Goal: Transaction & Acquisition: Subscribe to service/newsletter

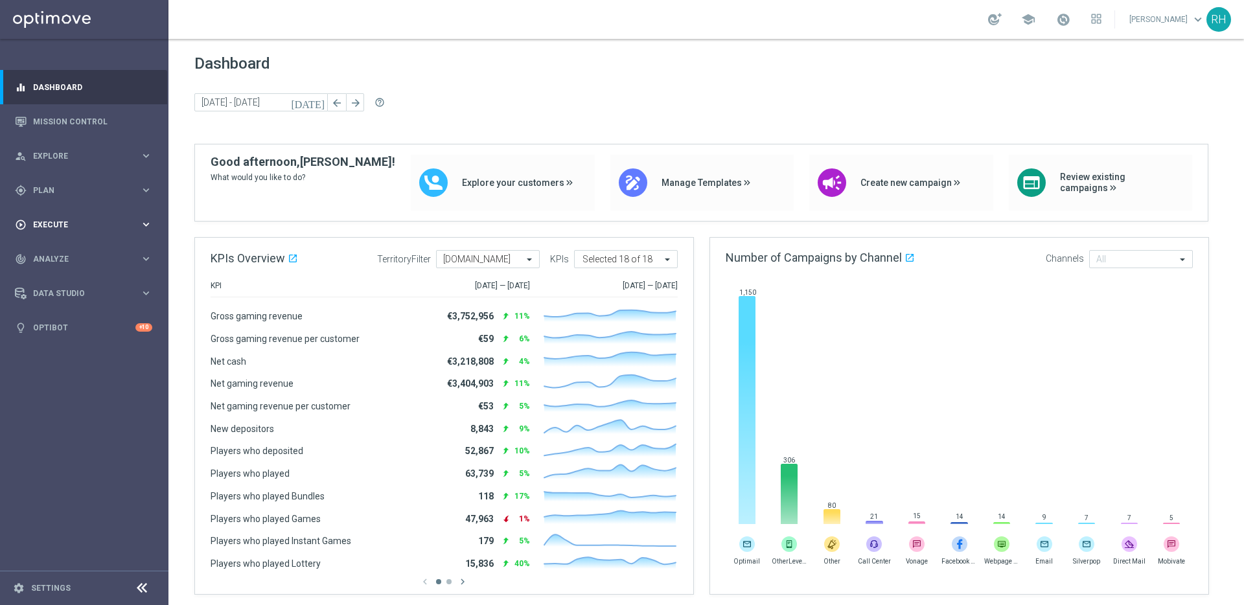
click at [153, 230] on div "play_circle_outline Execute keyboard_arrow_right" at bounding box center [83, 224] width 167 height 34
click at [87, 114] on link "Mission Control" at bounding box center [92, 121] width 119 height 34
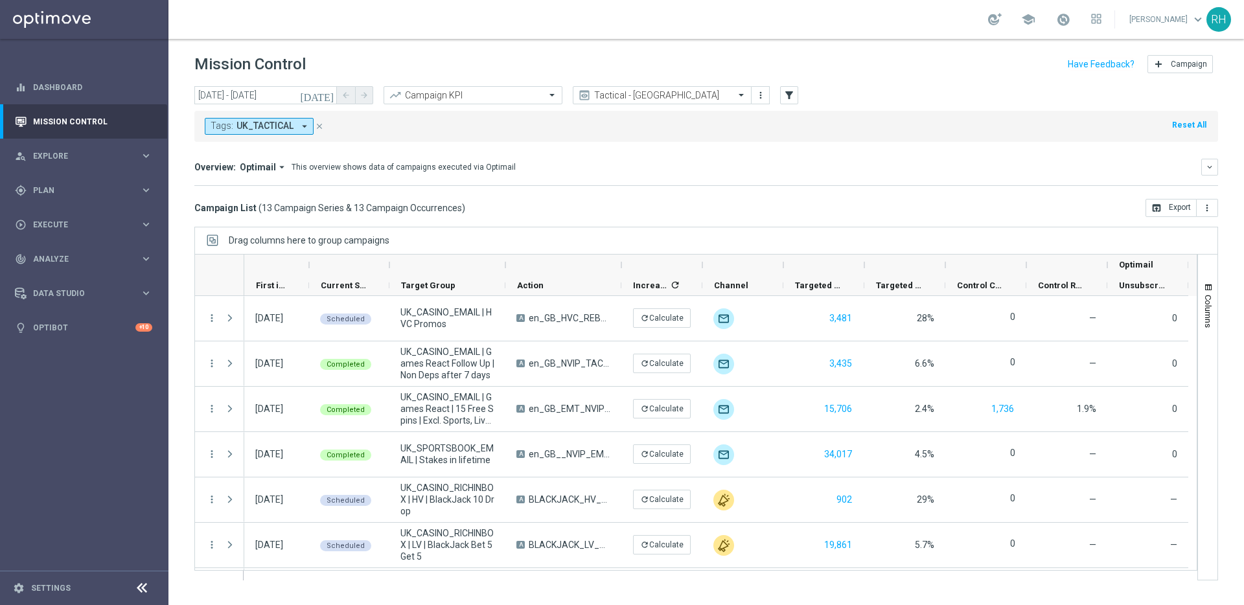
click at [332, 93] on icon "[DATE]" at bounding box center [317, 95] width 35 height 12
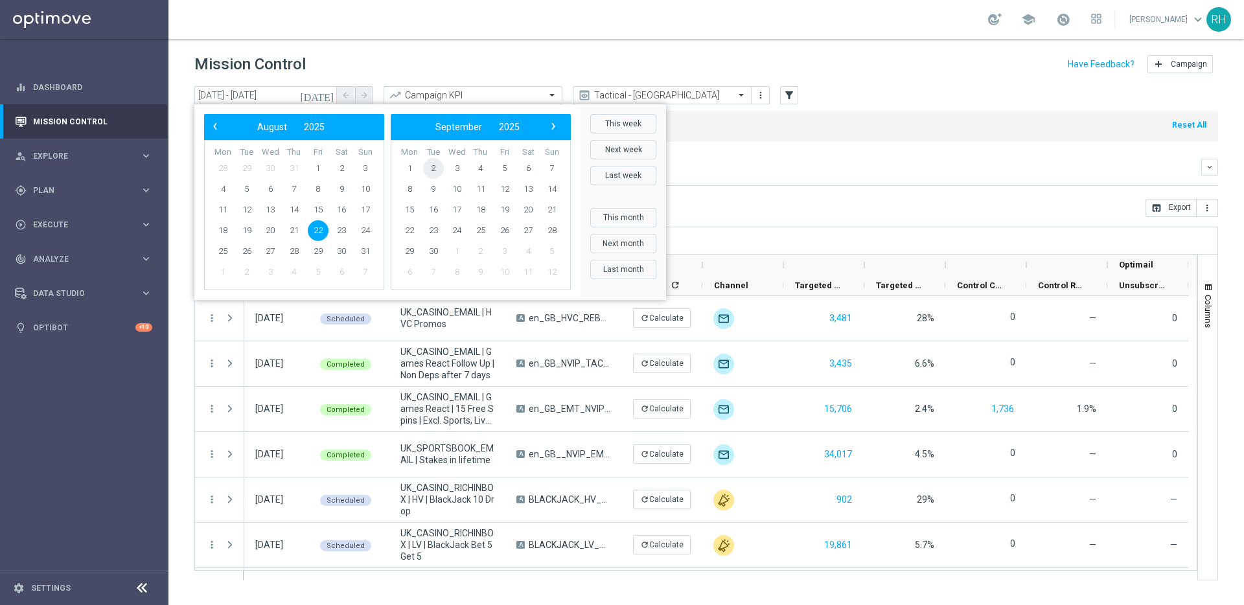
click at [430, 160] on span "2" at bounding box center [433, 168] width 21 height 21
click at [247, 174] on span "2" at bounding box center [247, 168] width 21 height 21
type input "02 Sep 2025 - 02 Sep 2025"
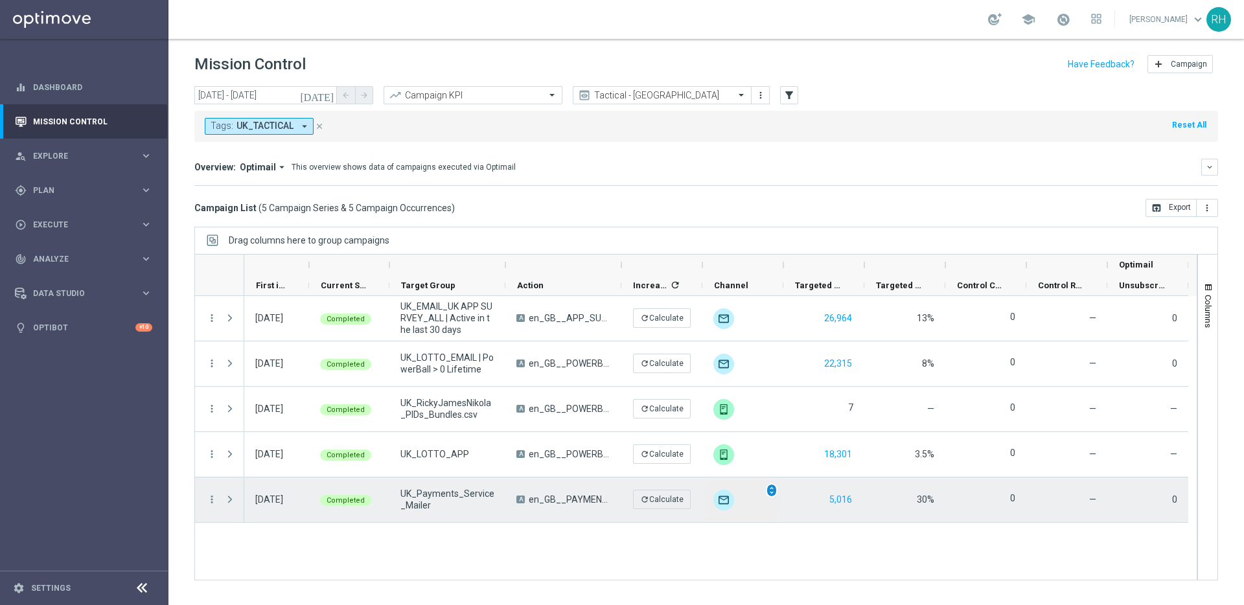
click at [771, 490] on span "unfold_more" at bounding box center [771, 490] width 9 height 9
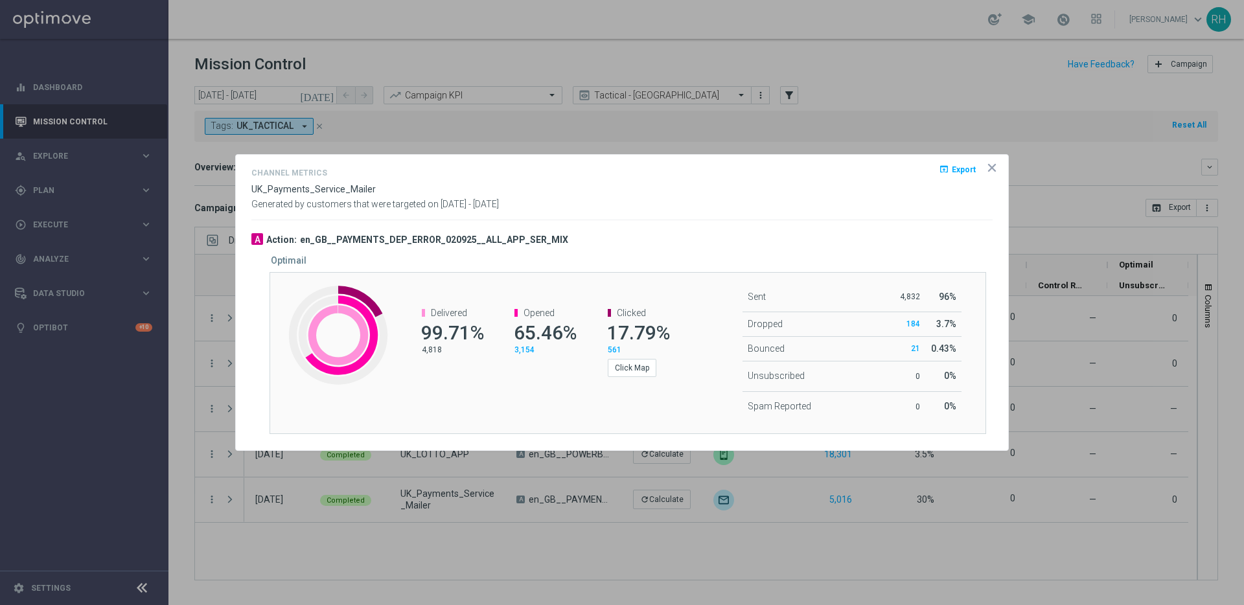
drag, startPoint x: 426, startPoint y: 350, endPoint x: 454, endPoint y: 356, distance: 28.6
click at [433, 350] on p "4,818" at bounding box center [452, 350] width 60 height 10
click at [430, 353] on p "4,818" at bounding box center [452, 350] width 60 height 10
click at [633, 370] on button "Click Map" at bounding box center [632, 368] width 49 height 18
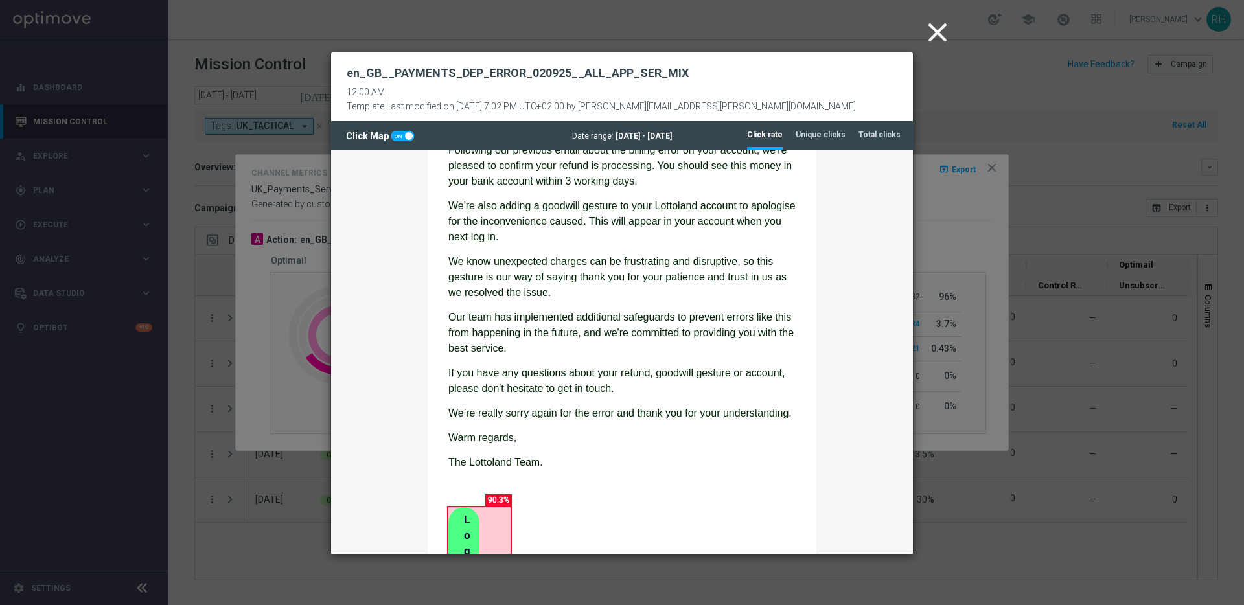
scroll to position [231, 0]
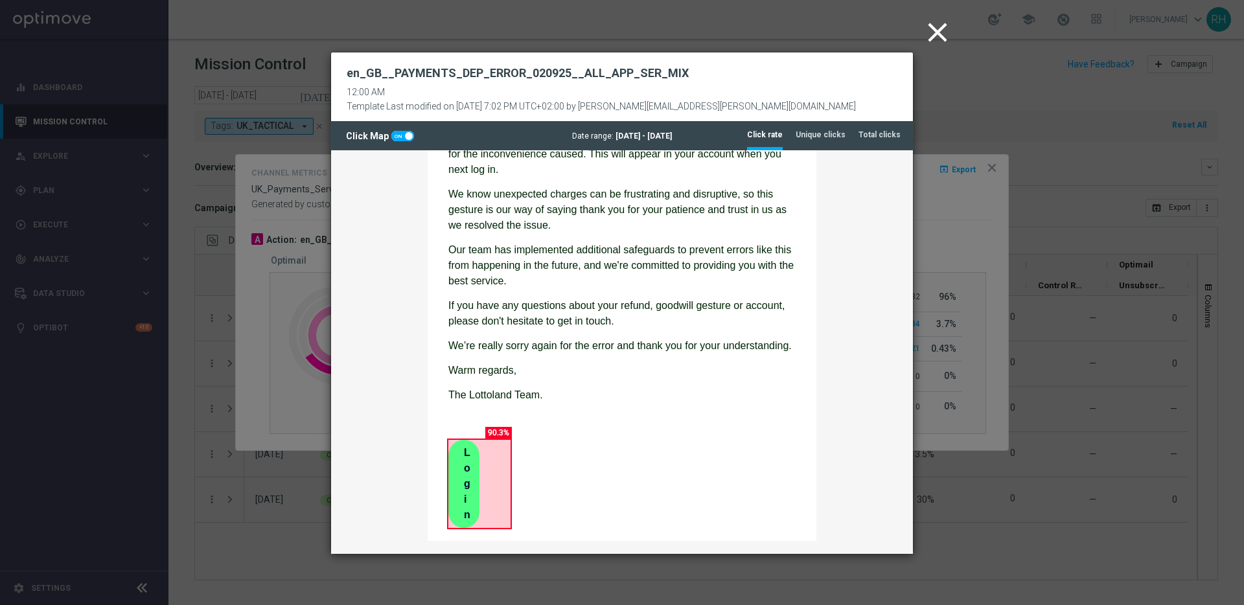
click at [952, 39] on icon "close" at bounding box center [938, 32] width 32 height 32
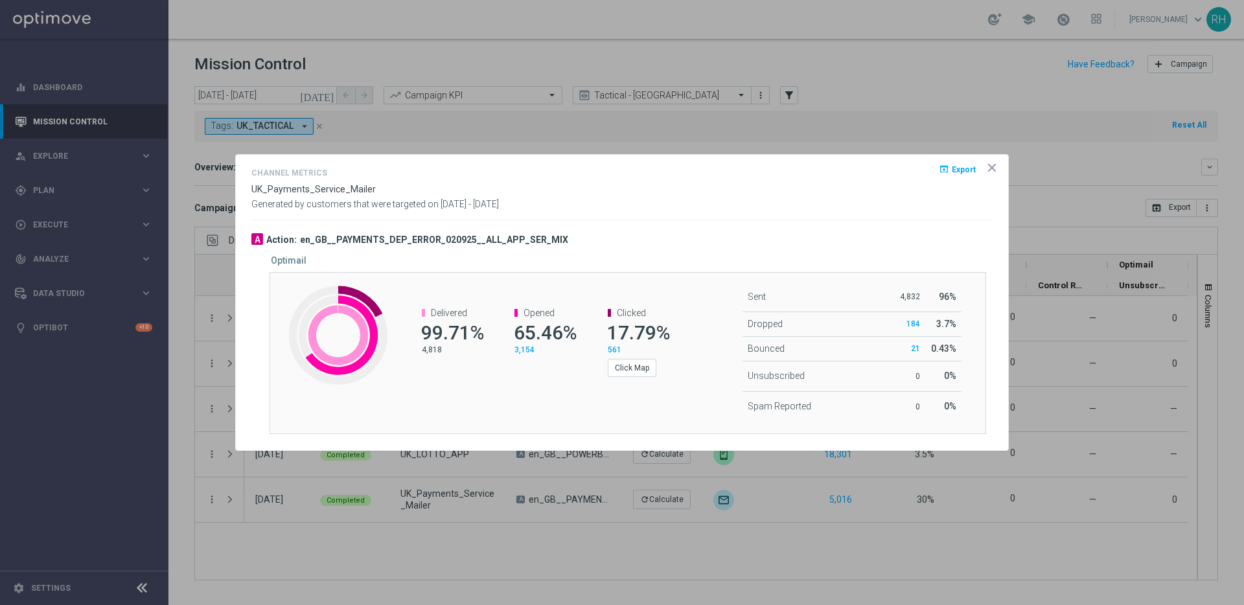
click at [992, 173] on icon "icon" at bounding box center [992, 167] width 13 height 13
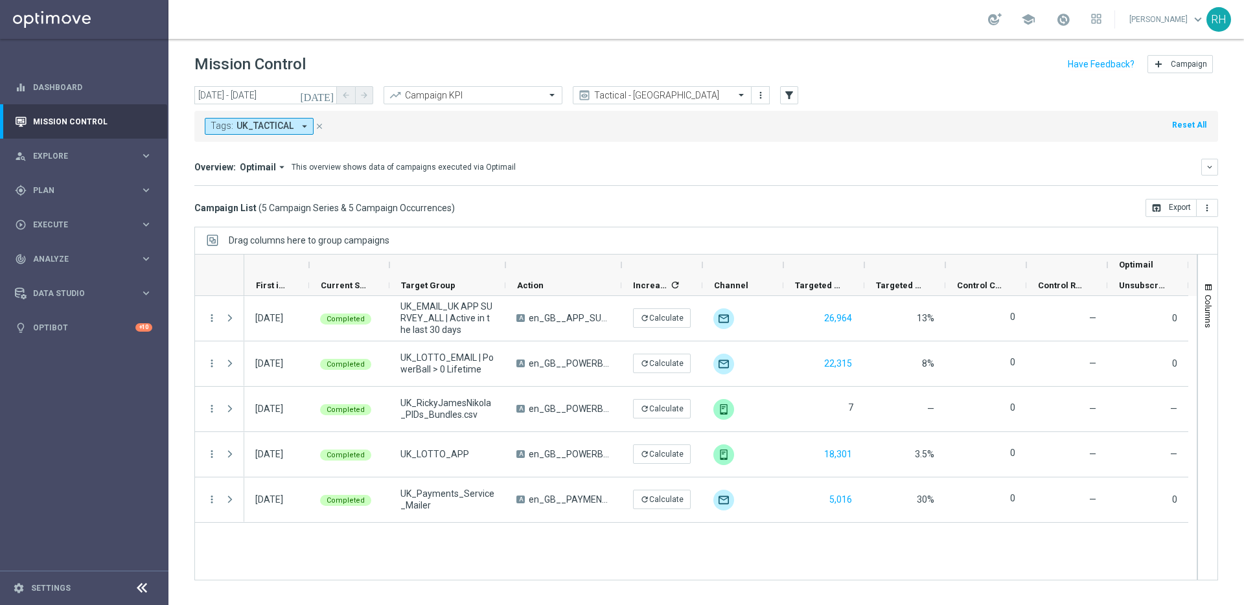
click at [992, 173] on div "Overview: Optimail arrow_drop_down This overview shows data of campaigns execut…" at bounding box center [706, 167] width 1024 height 17
click at [792, 235] on div "Drag columns here to group campaigns" at bounding box center [706, 240] width 1024 height 27
click at [821, 194] on mini-dashboard "Overview: Optimail arrow_drop_down This overview shows data of campaigns execut…" at bounding box center [706, 170] width 1024 height 57
click at [885, 163] on div "Overview: Optimail arrow_drop_down This overview shows data of campaigns execut…" at bounding box center [697, 167] width 1007 height 12
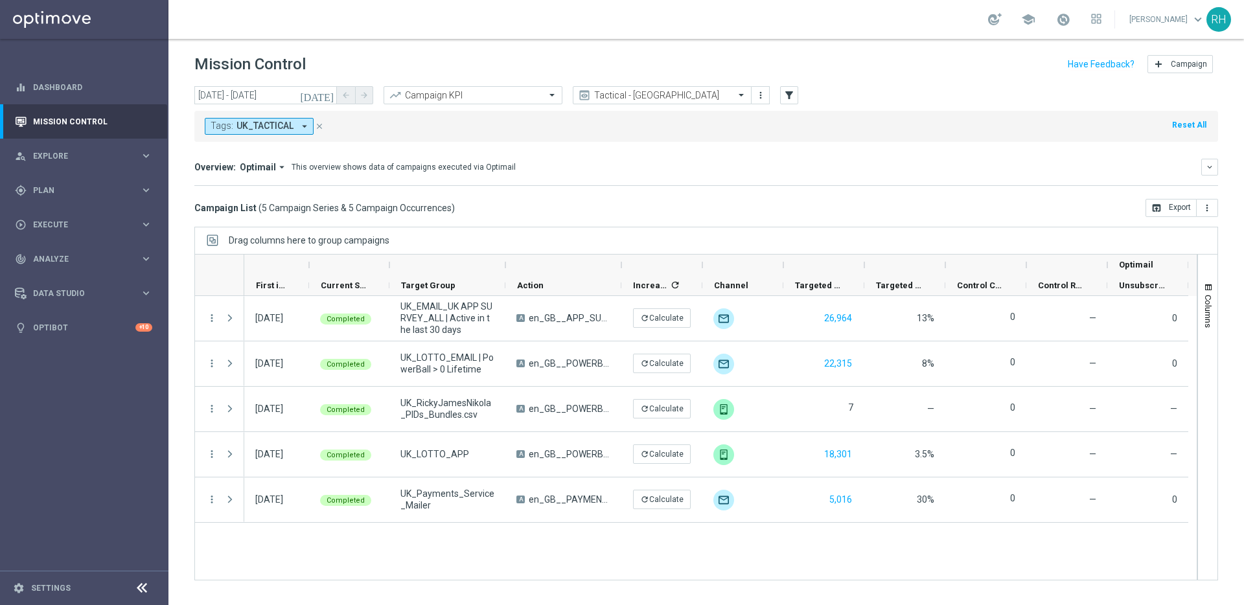
click at [885, 163] on div "Overview: Optimail arrow_drop_down This overview shows data of campaigns execut…" at bounding box center [697, 167] width 1007 height 12
click at [886, 161] on div "Overview: Optimail arrow_drop_down This overview shows data of campaigns execut…" at bounding box center [697, 167] width 1007 height 12
click at [860, 134] on div "Tags: UK_TACTICAL arrow_drop_down close Reset All" at bounding box center [706, 126] width 1024 height 31
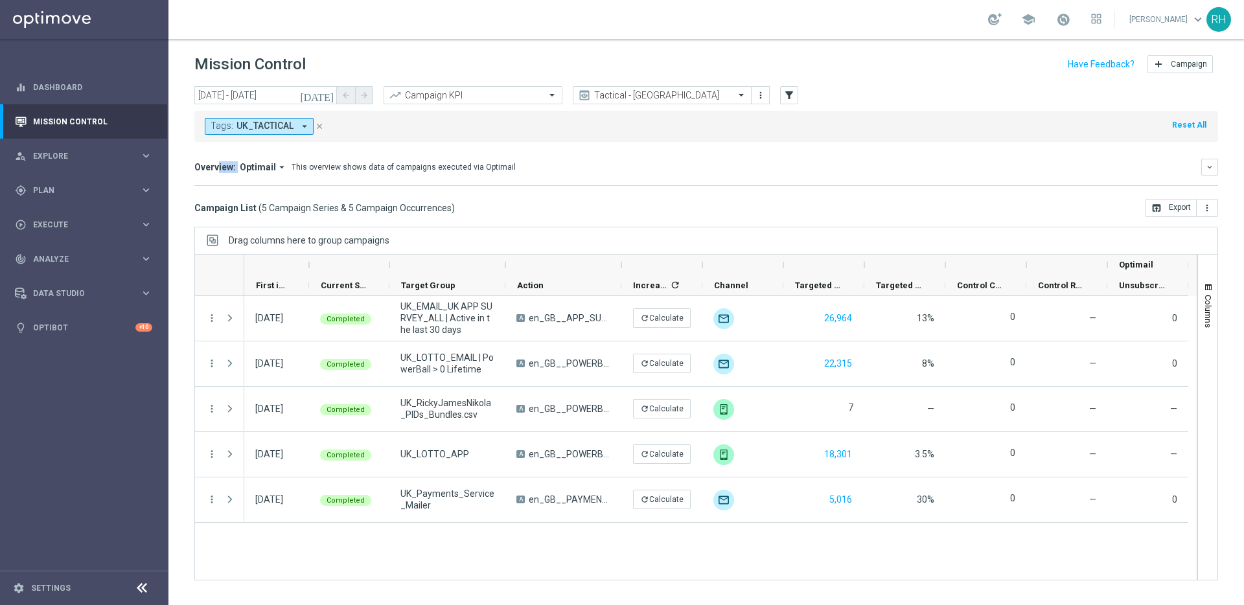
drag, startPoint x: 857, startPoint y: 135, endPoint x: 853, endPoint y: 145, distance: 10.7
click at [852, 143] on div "today 02 Sep 2025 - 02 Sep 2025 arrow_back arrow_forward Campaign KPI trending_…" at bounding box center [707, 339] width 1076 height 507
click at [856, 133] on div "Tags: UK_TACTICAL arrow_drop_down close Reset All" at bounding box center [706, 126] width 1024 height 31
click at [854, 119] on div "Tags: UK_TACTICAL arrow_drop_down close Reset All" at bounding box center [706, 126] width 1024 height 31
click at [857, 122] on div "Tags: UK_TACTICAL arrow_drop_down close Reset All" at bounding box center [706, 126] width 1024 height 31
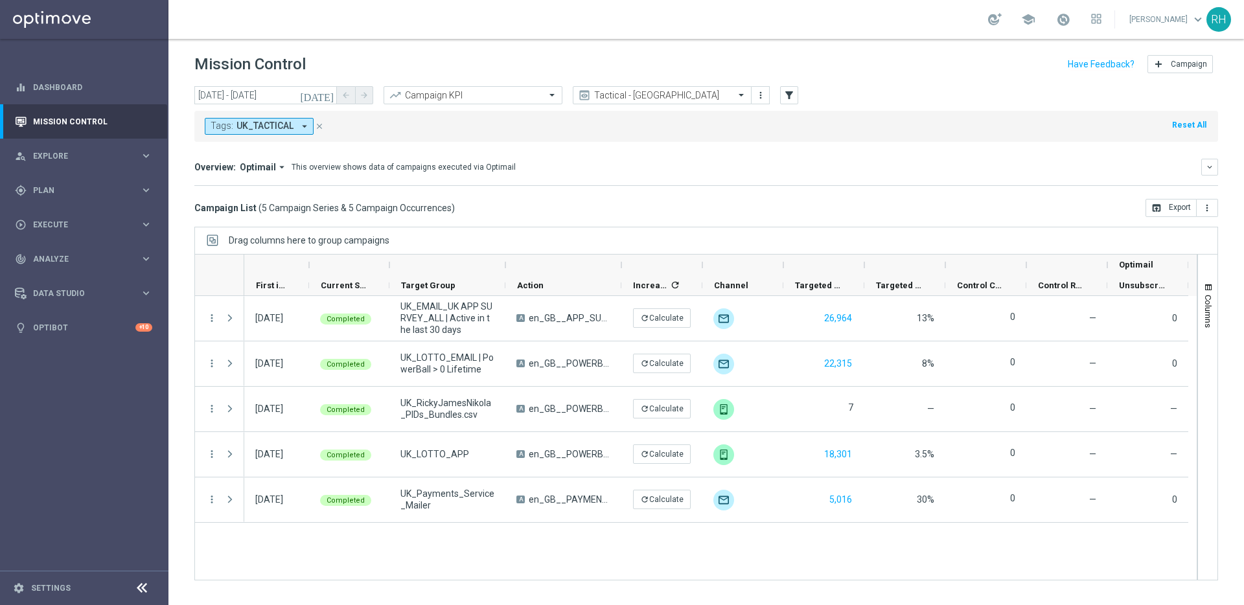
click at [857, 122] on div "Tags: UK_TACTICAL arrow_drop_down close Reset All" at bounding box center [706, 126] width 1024 height 31
click at [1134, 19] on div "school [PERSON_NAME] keyboard_arrow_down RH" at bounding box center [707, 19] width 1076 height 39
click at [1147, 19] on link "Ricky Hubbard keyboard_arrow_down" at bounding box center [1167, 19] width 78 height 19
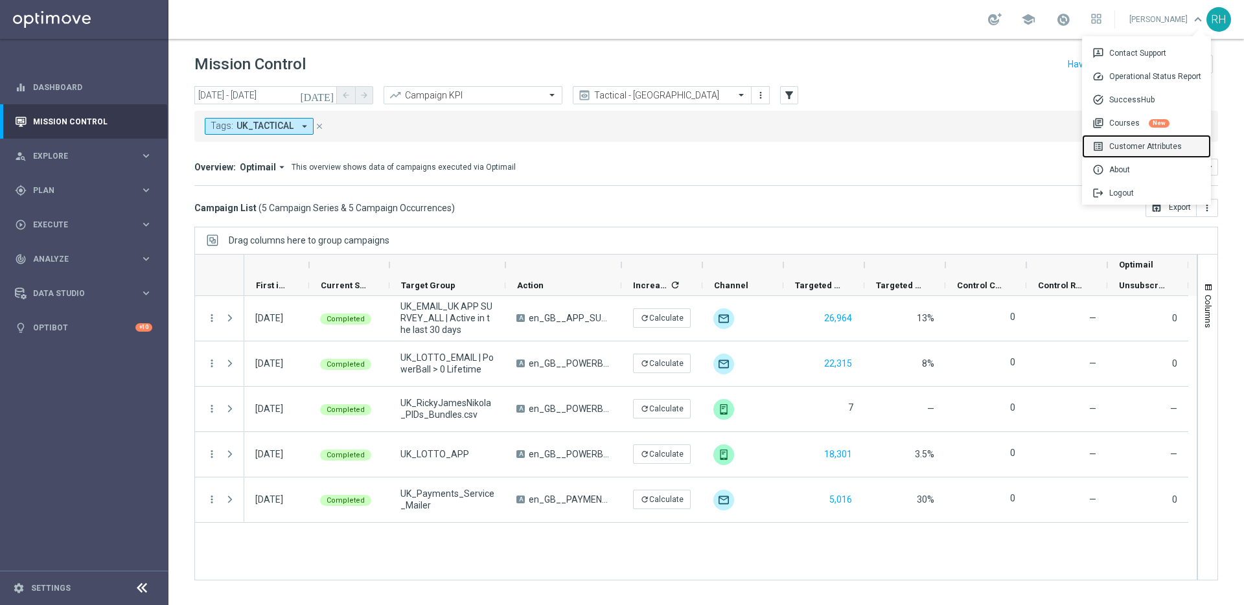
click at [1128, 137] on div "list_alt Customer Attributes" at bounding box center [1146, 146] width 129 height 23
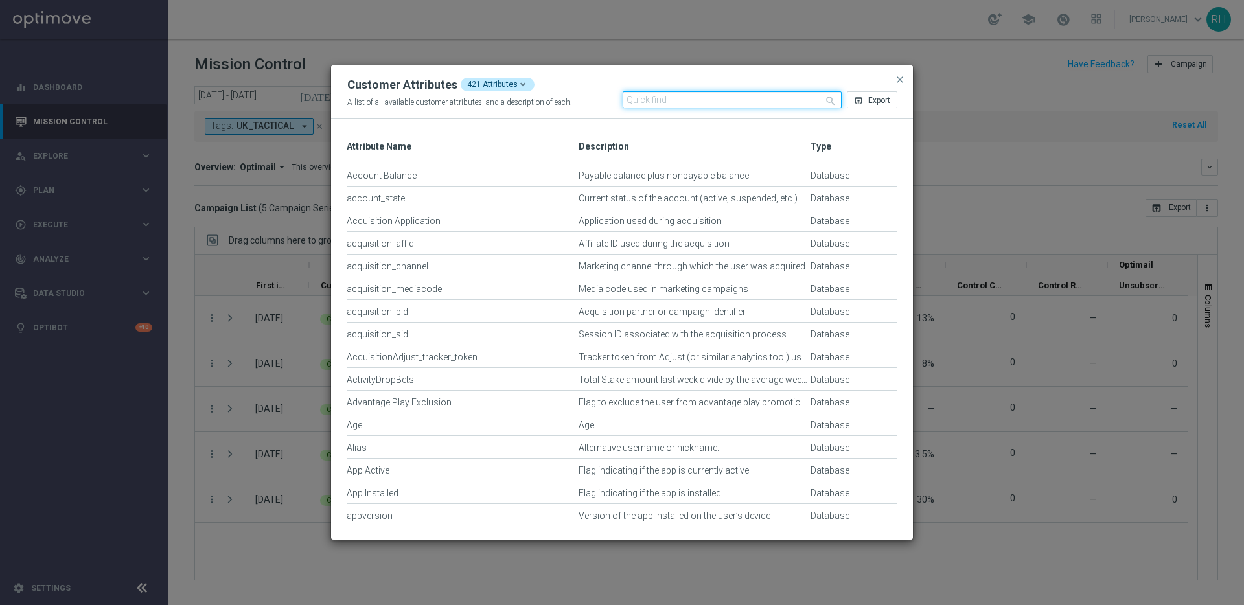
click at [809, 97] on input "text" at bounding box center [733, 99] width 220 height 17
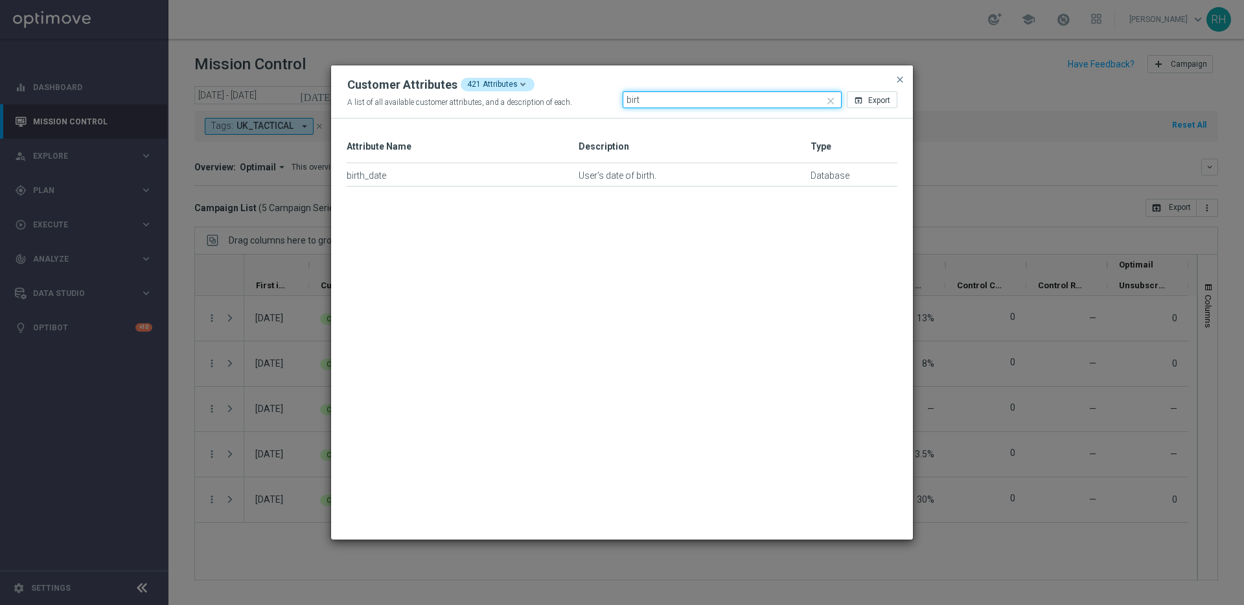
type input "birt"
click at [338, 207] on div "Drag here to set row groups Drag here to set column labels Type Attribute Name …" at bounding box center [622, 329] width 582 height 421
click at [86, 181] on modal-container "Customer Attributes 421 Attributes A list of all available customer attributes,…" at bounding box center [622, 302] width 1244 height 605
click at [905, 75] on span "close" at bounding box center [900, 80] width 10 height 10
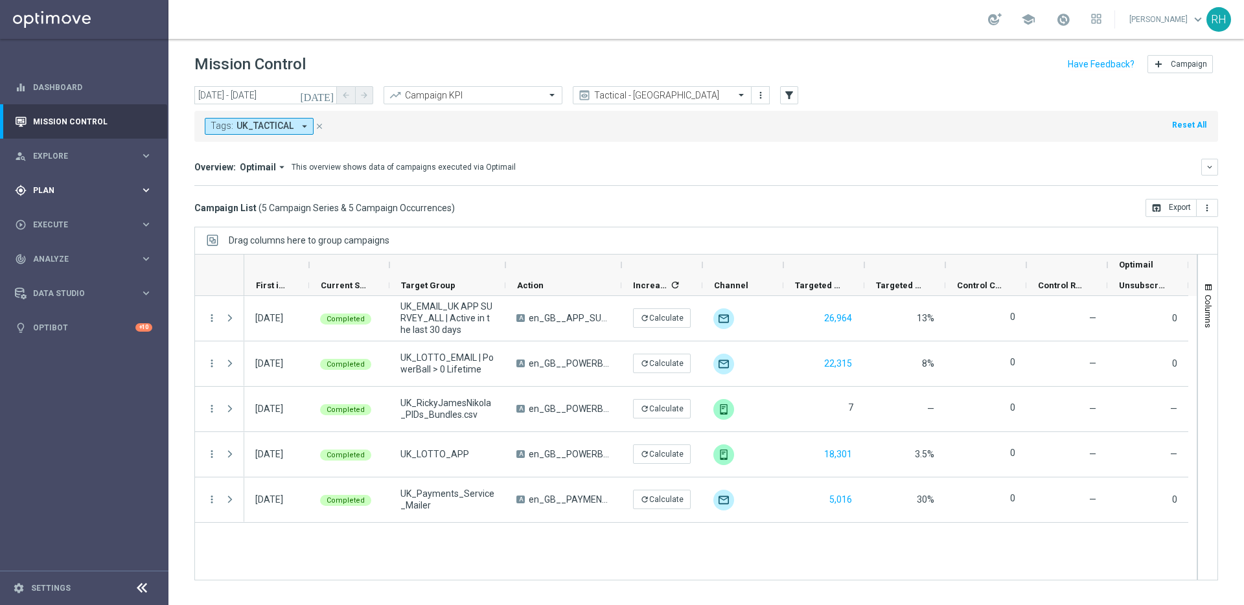
click at [86, 185] on div "gps_fixed Plan" at bounding box center [77, 191] width 125 height 12
click at [72, 215] on link "Target Groups" at bounding box center [84, 217] width 101 height 10
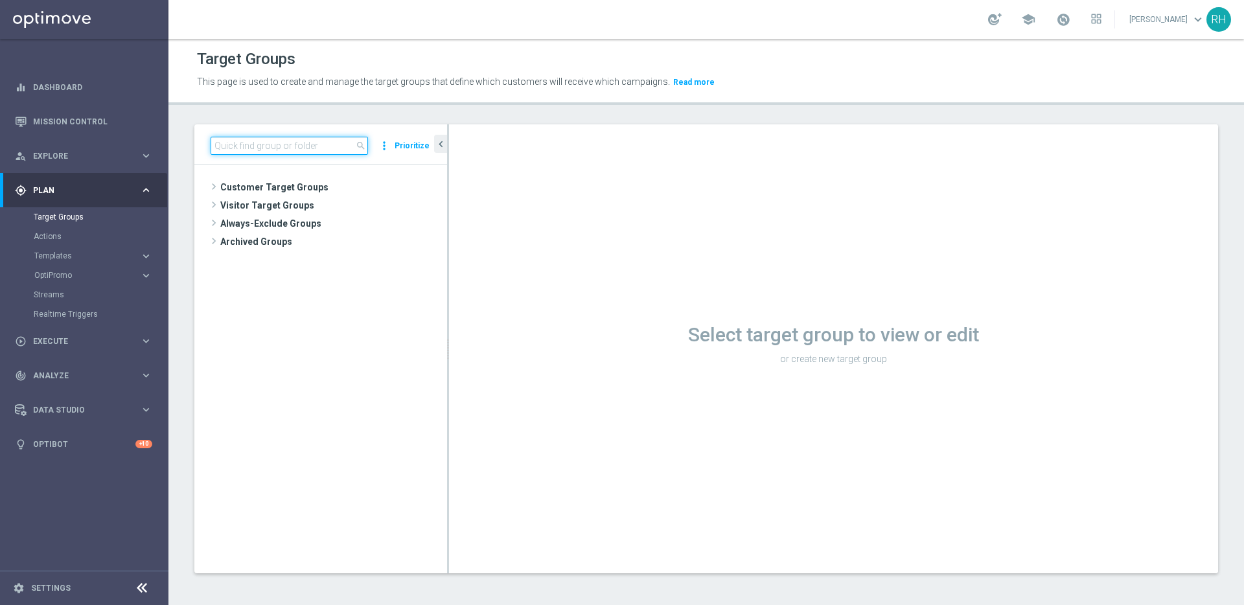
click at [322, 149] on input at bounding box center [289, 146] width 157 height 18
paste input ""UK_EMAIL_UK SURVEY_ALL ""
click at [219, 142] on input ""UK_EMAIL_UK SURVEY_ALL" at bounding box center [289, 146] width 157 height 18
type input "UK_EMAIL_UK SURVEY_ALL"
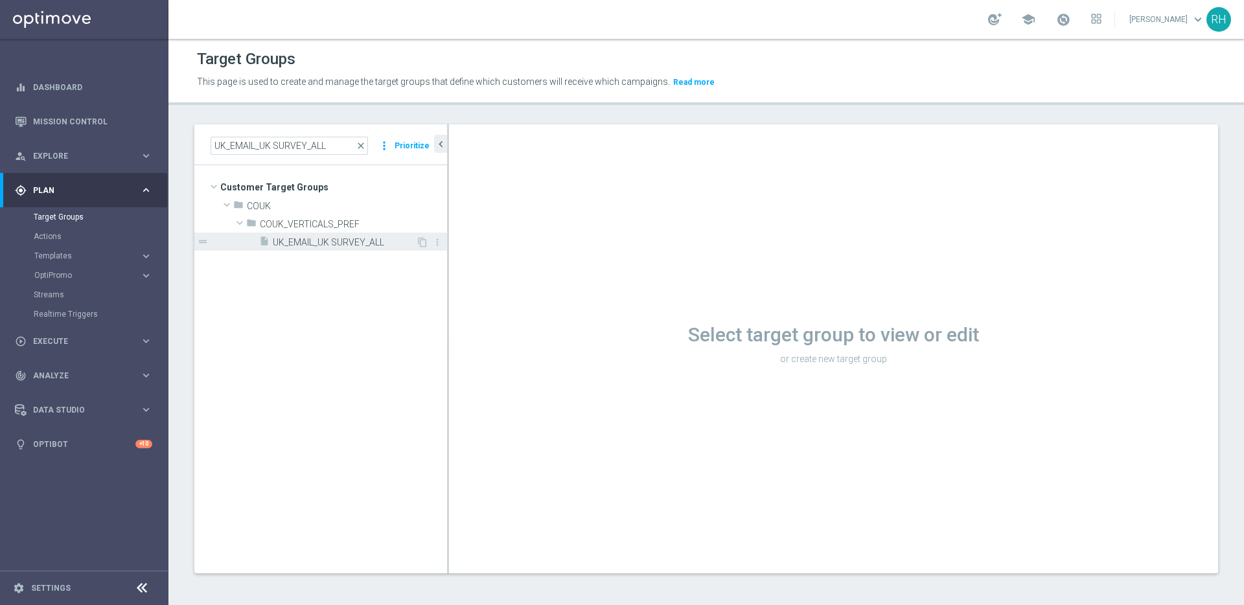
click at [318, 242] on span "UK_EMAIL_UK SURVEY_ALL" at bounding box center [344, 242] width 143 height 11
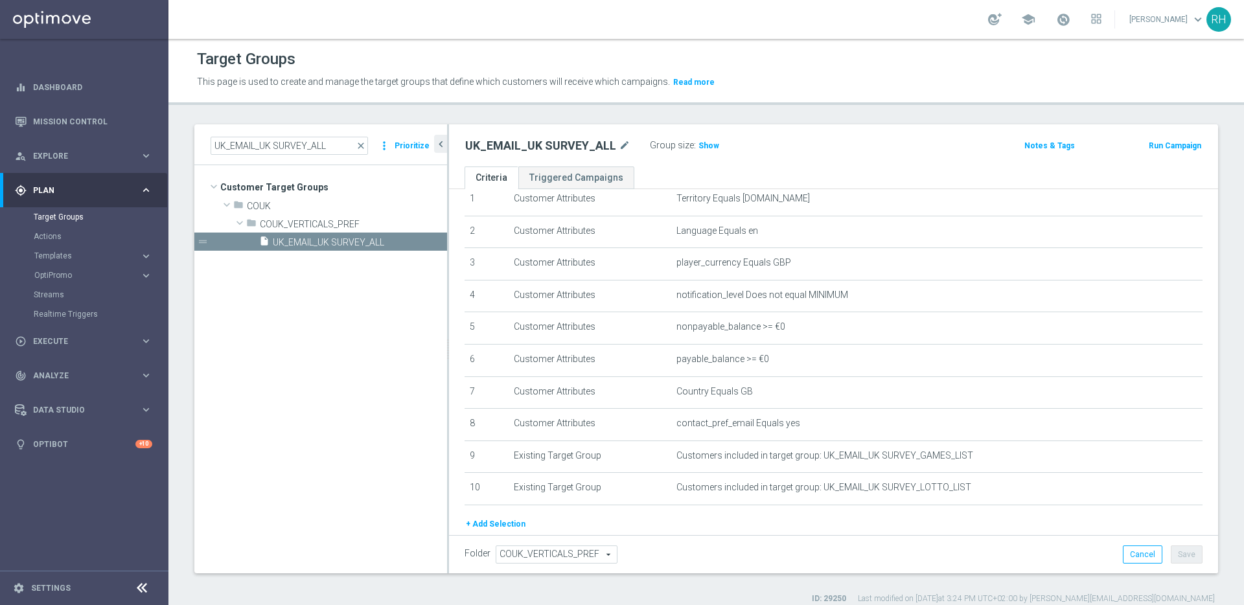
scroll to position [96, 0]
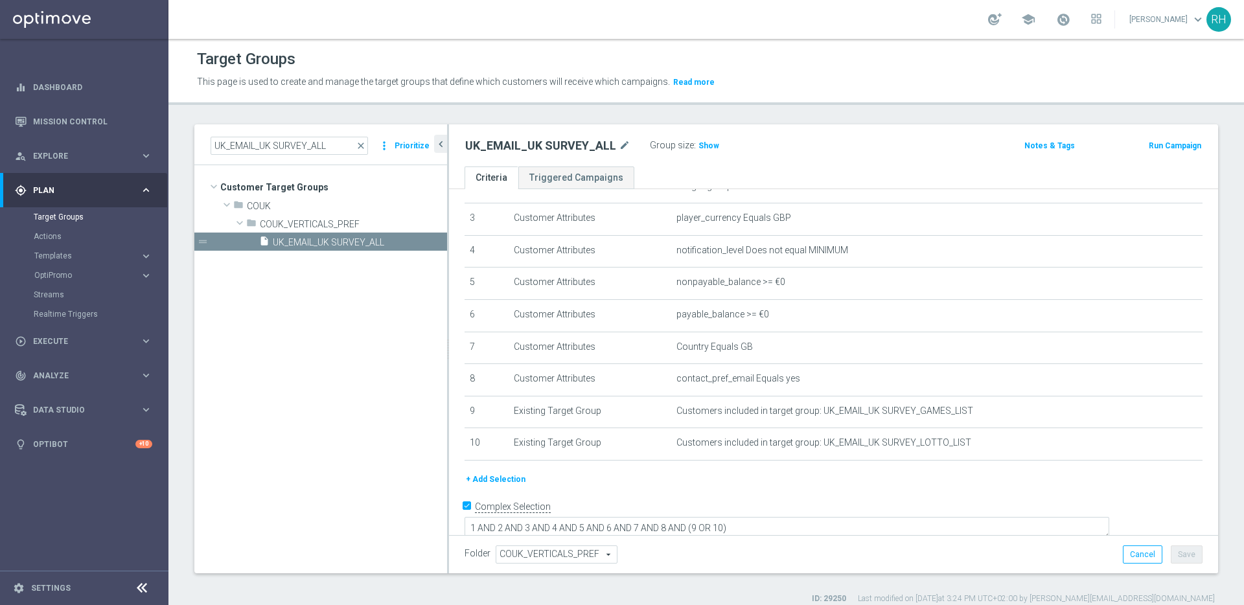
click at [509, 480] on button "+ Add Selection" at bounding box center [496, 479] width 62 height 14
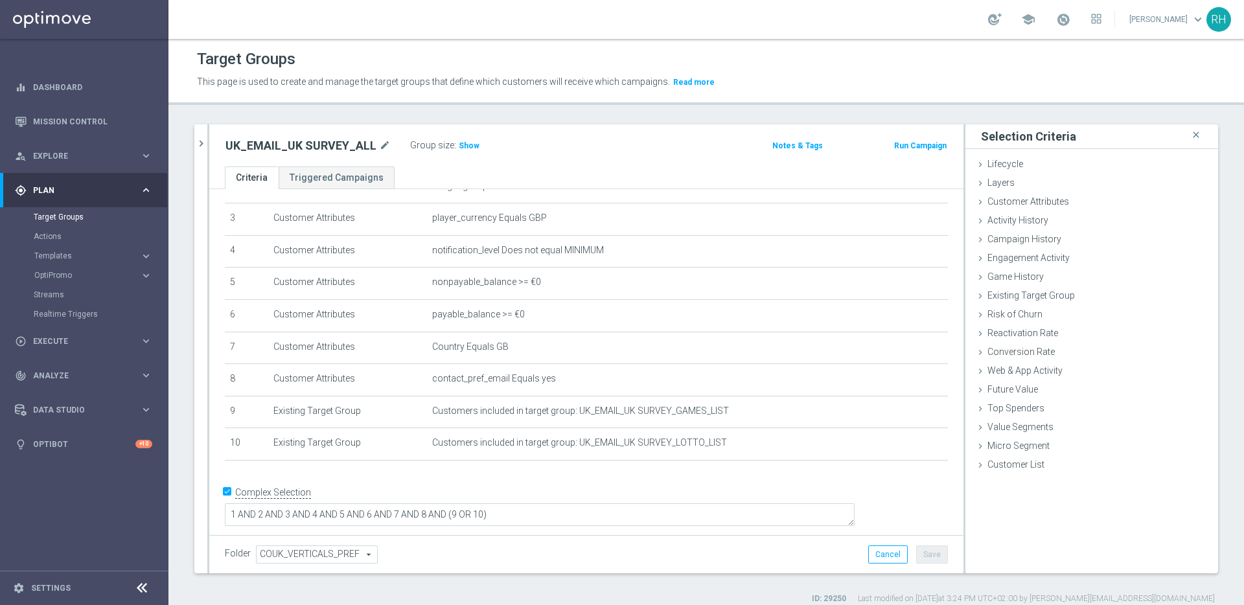
scroll to position [82, 0]
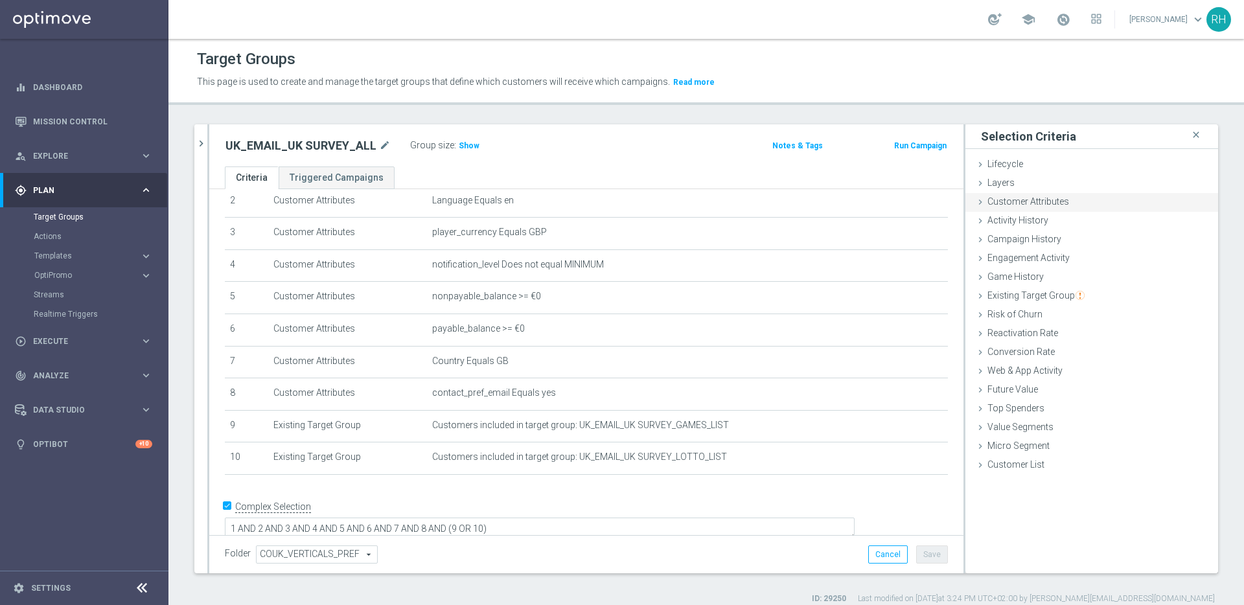
click at [1026, 204] on span "Customer Attributes" at bounding box center [1029, 201] width 82 height 10
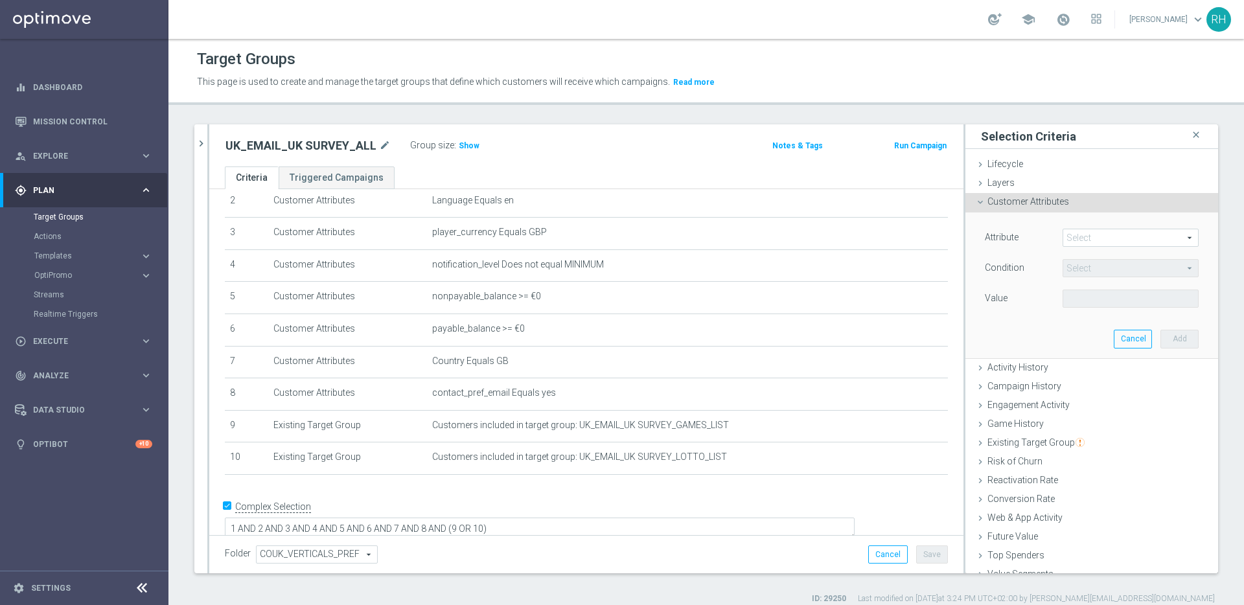
click at [1075, 230] on span at bounding box center [1131, 237] width 135 height 17
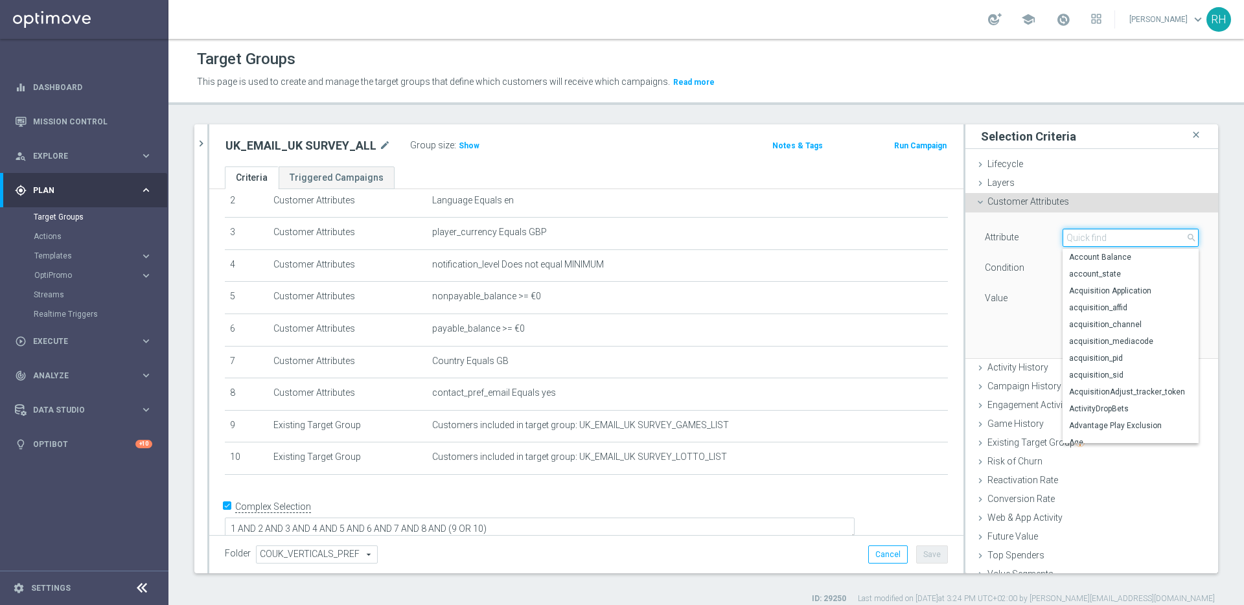
click at [1075, 230] on input "search" at bounding box center [1131, 238] width 136 height 18
type input "birth"
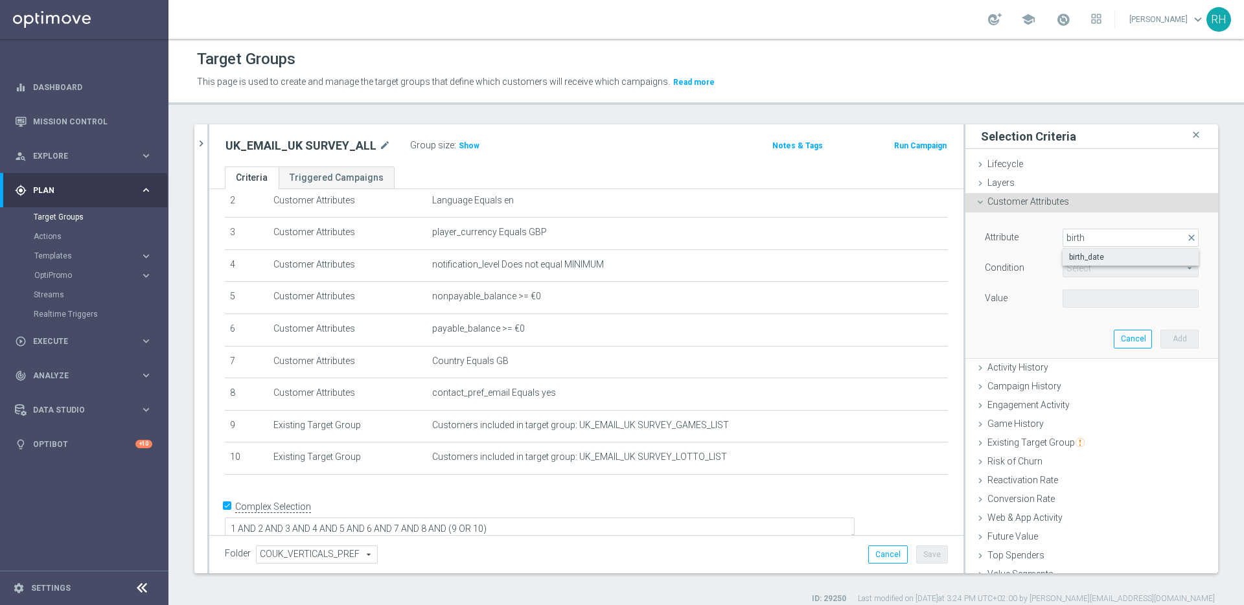
click at [1080, 253] on span "birth_date" at bounding box center [1130, 257] width 123 height 10
type input "birth_date"
click at [1104, 275] on span "Equals" at bounding box center [1131, 268] width 135 height 17
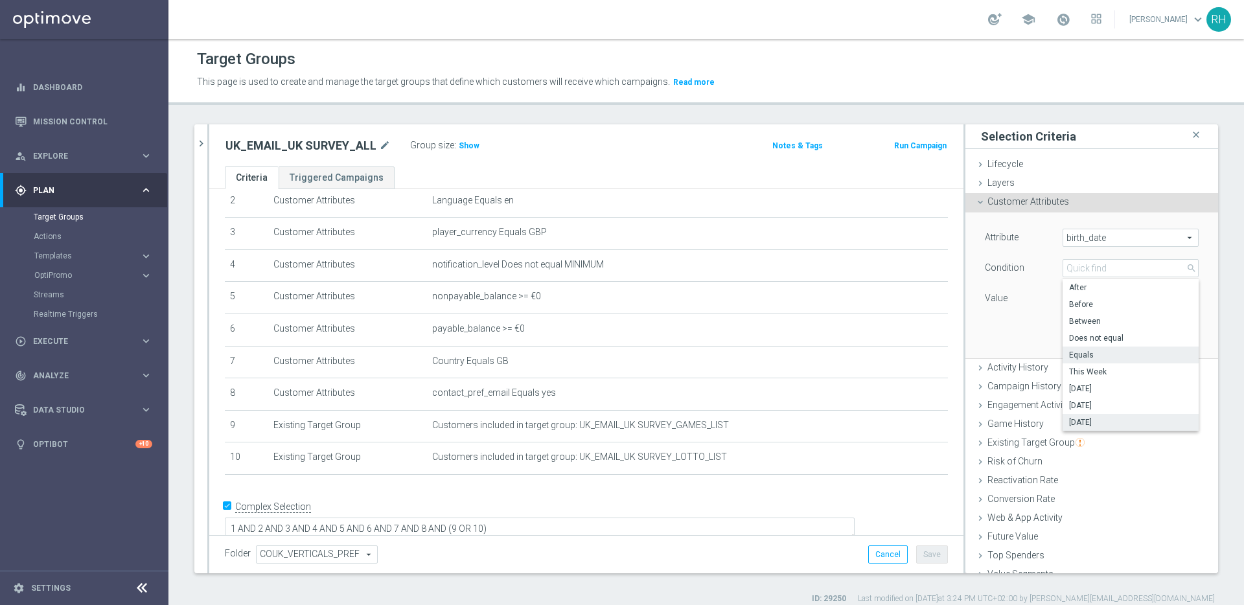
click at [1082, 414] on label "Yesterday" at bounding box center [1131, 422] width 136 height 17
type input "Yesterday"
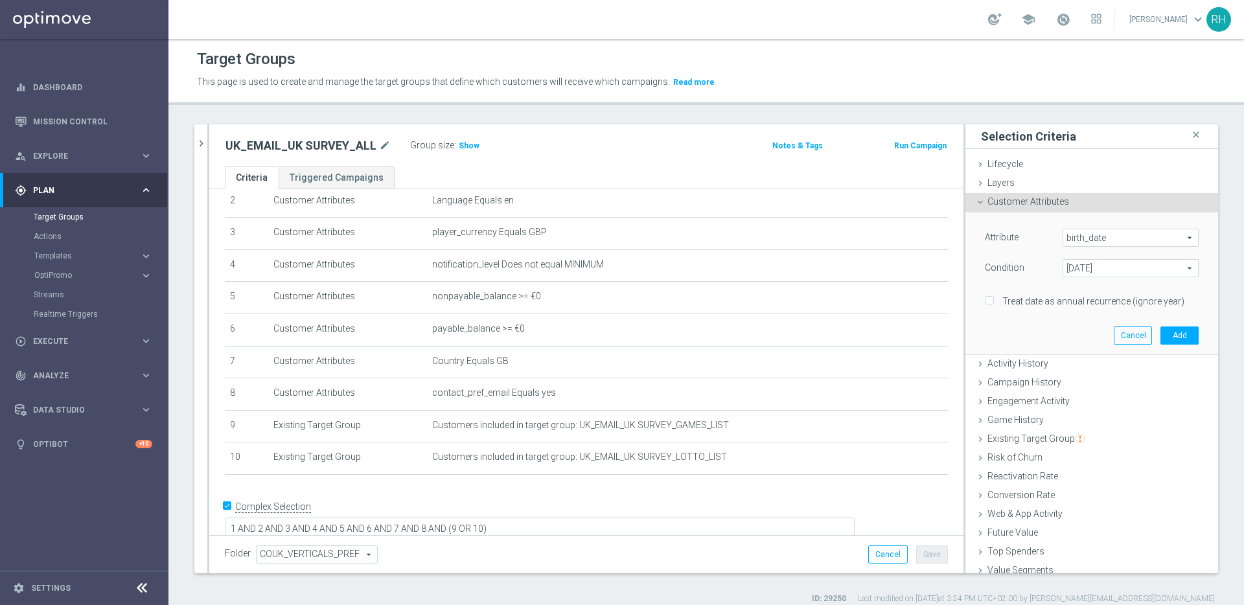
click at [985, 299] on input "Treat date as annual recurrence (ignore year)" at bounding box center [989, 301] width 8 height 8
checkbox input "false"
click at [1125, 337] on button "Cancel" at bounding box center [1133, 336] width 38 height 18
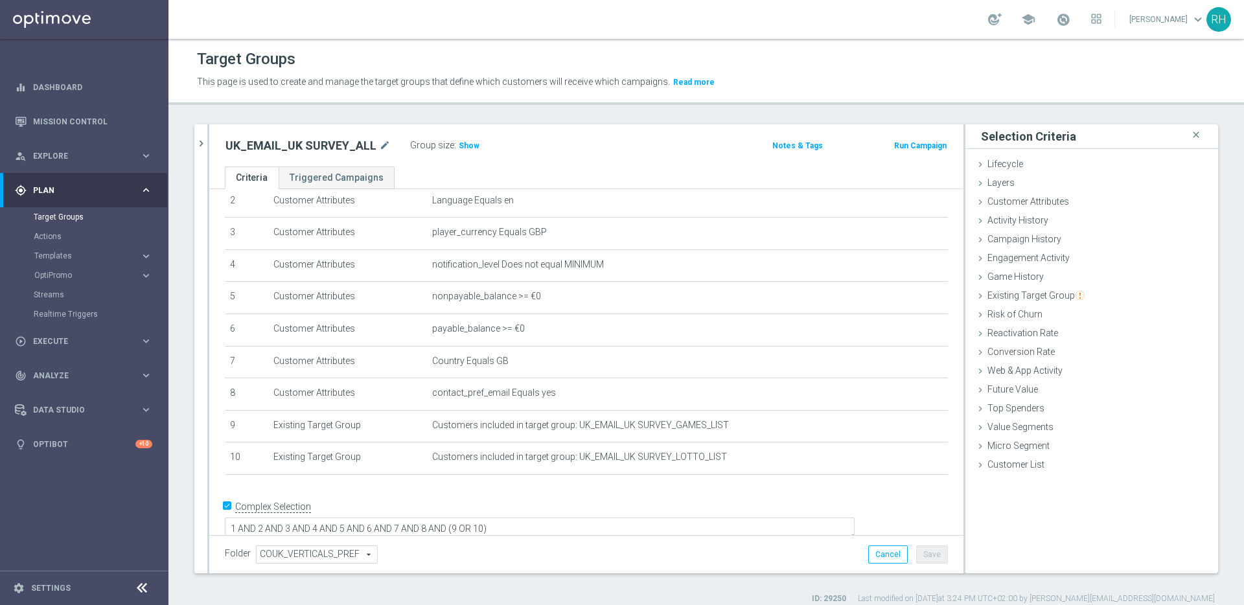
click at [902, 97] on header "Target Groups This page is used to create and manage the target groups that def…" at bounding box center [707, 72] width 1076 height 66
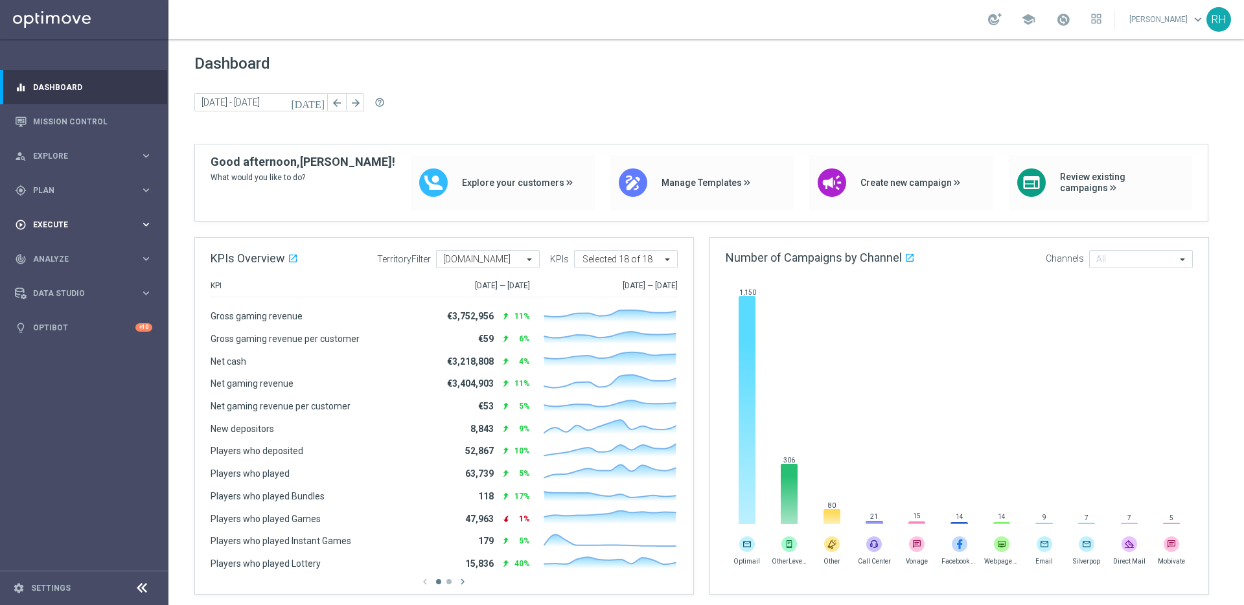
click at [119, 229] on div "play_circle_outline Execute" at bounding box center [77, 225] width 125 height 12
click at [99, 202] on div "gps_fixed Plan keyboard_arrow_right" at bounding box center [83, 190] width 167 height 34
click at [64, 246] on accordion "Templates keyboard_arrow_right Optimail OptiMobile In-App OptiMobile Push Embed…" at bounding box center [101, 255] width 134 height 19
click at [63, 252] on span "Templates" at bounding box center [80, 256] width 93 height 8
click at [61, 274] on link "Optimail" at bounding box center [87, 275] width 95 height 10
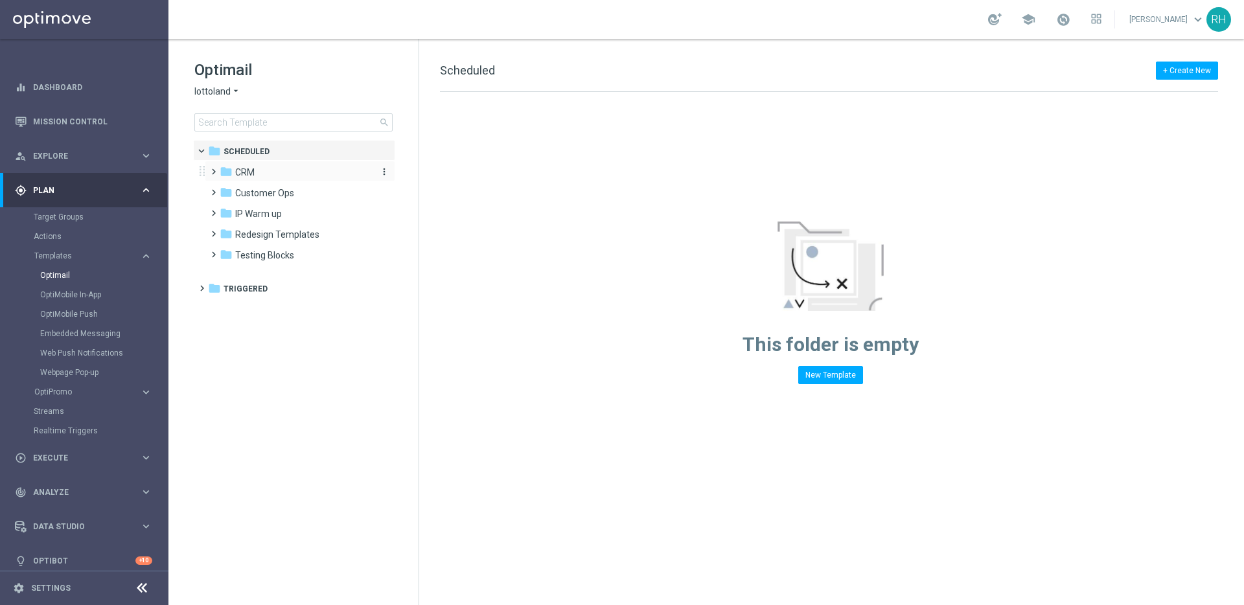
click at [229, 179] on div "folder CRM" at bounding box center [294, 172] width 149 height 15
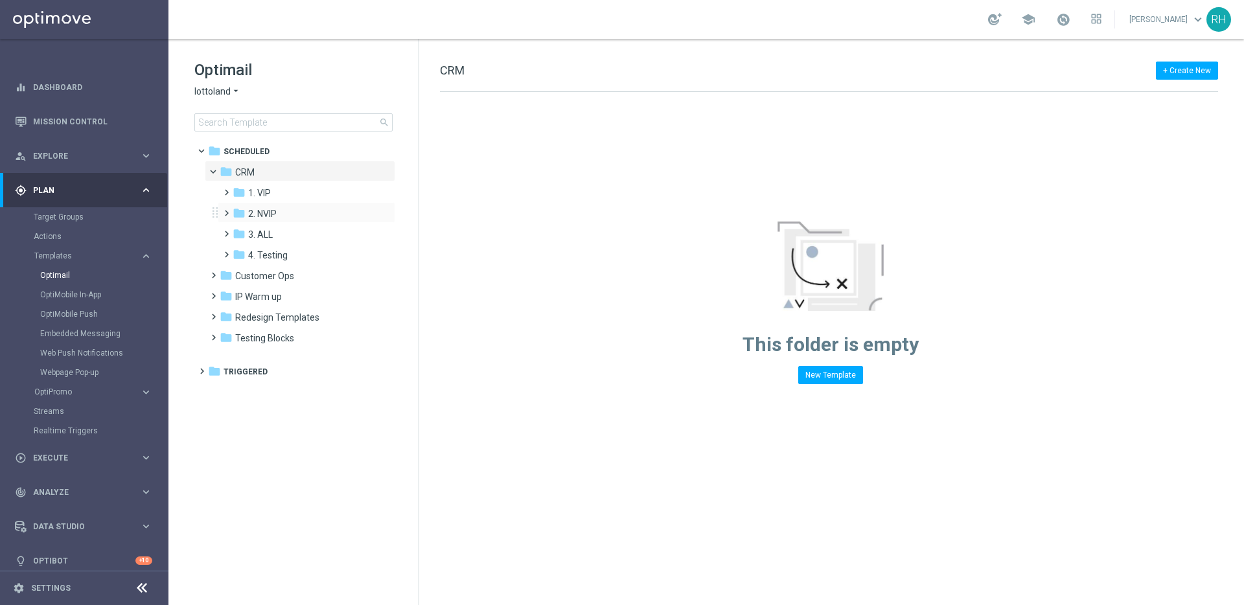
click at [227, 209] on span at bounding box center [224, 207] width 6 height 5
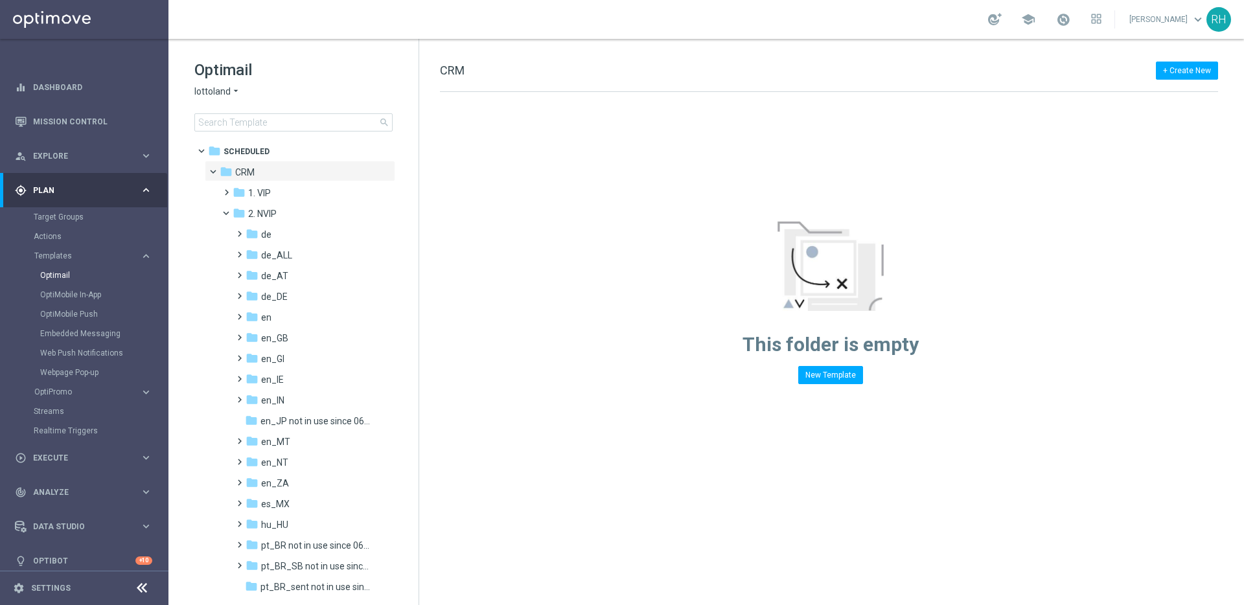
click at [1084, 327] on div "This folder is empty New Template" at bounding box center [830, 238] width 822 height 292
click at [240, 334] on span at bounding box center [237, 331] width 6 height 5
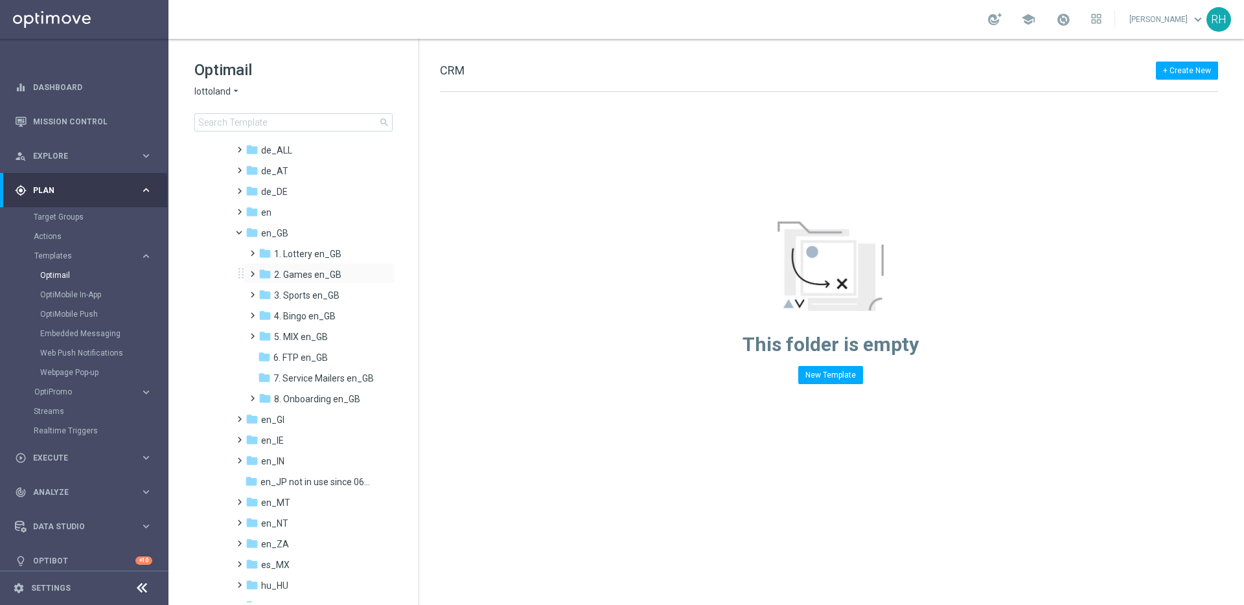
scroll to position [121, 0]
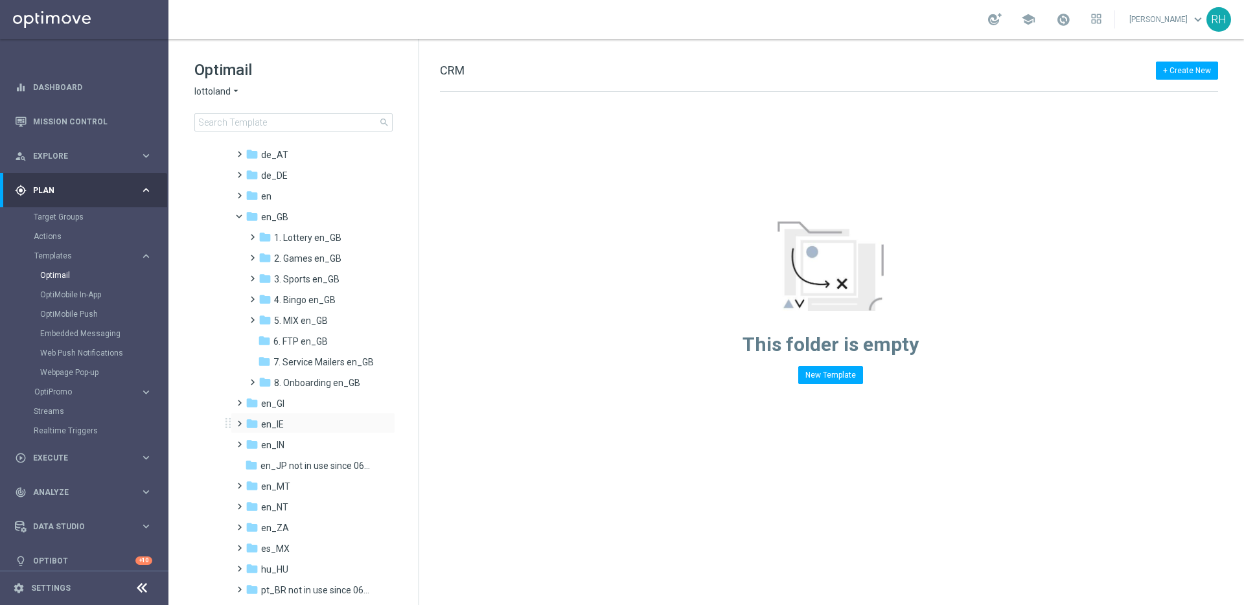
click at [240, 421] on span at bounding box center [237, 417] width 6 height 5
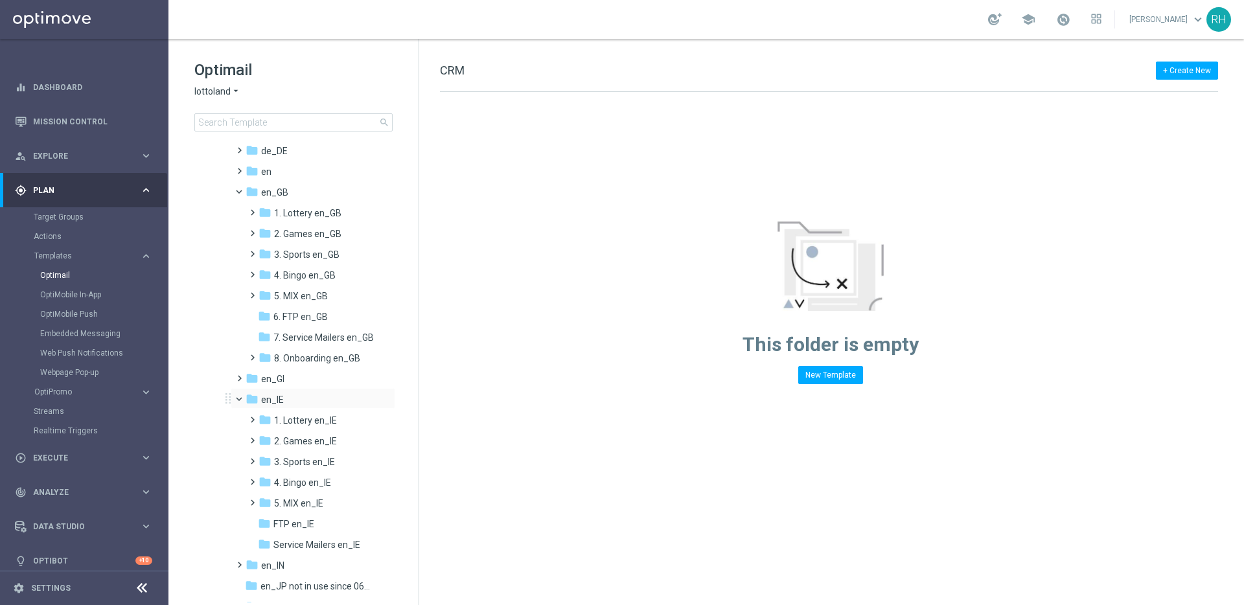
scroll to position [183, 0]
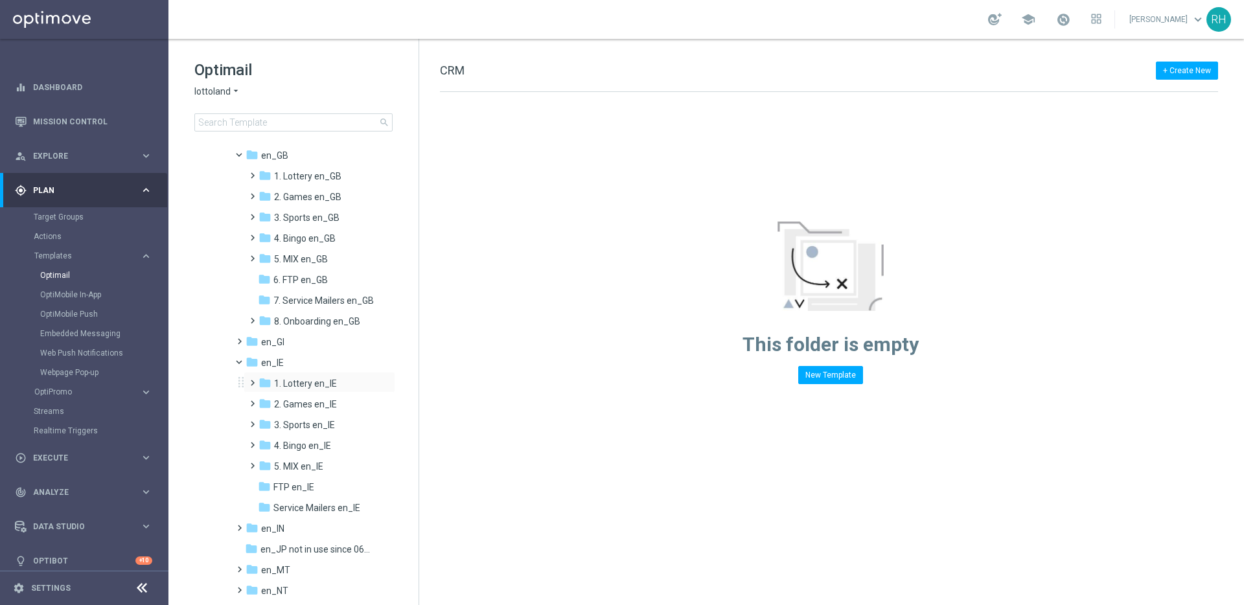
click at [249, 380] on span at bounding box center [250, 377] width 6 height 5
click at [284, 417] on div "folder TAC LT en_IE more_vert" at bounding box center [326, 424] width 139 height 21
click at [302, 427] on span "TAC LT en_IE" at bounding box center [312, 425] width 53 height 12
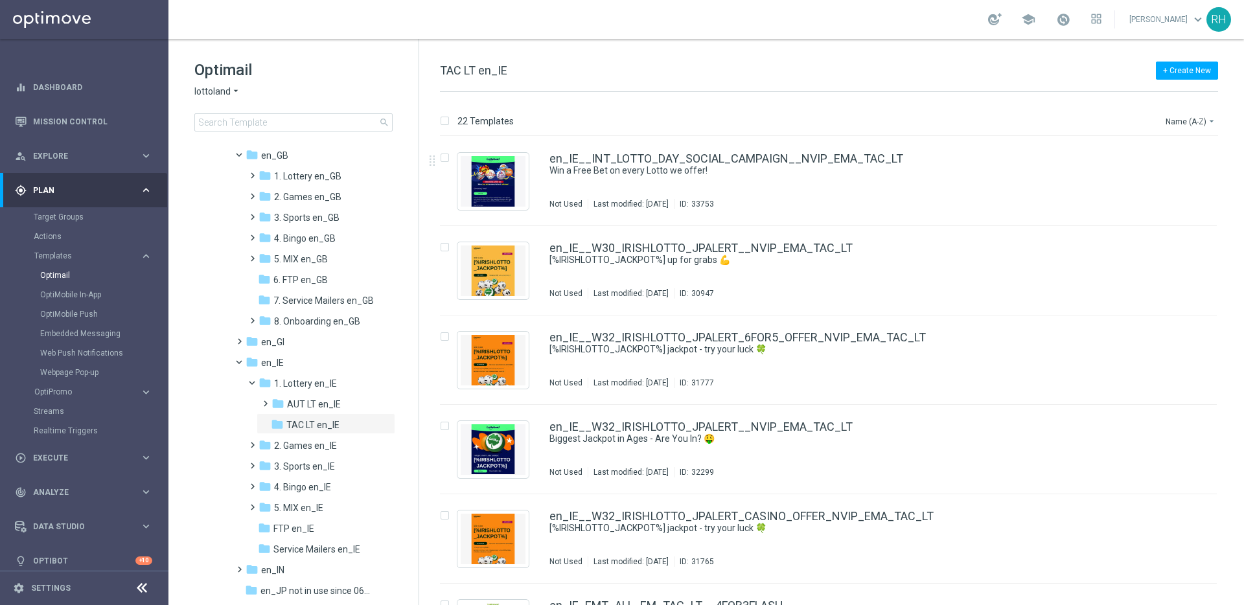
click at [767, 100] on div "22 Templates Name (A-Z) arrow_drop_down Drag here to set row groups Drag here t…" at bounding box center [831, 348] width 825 height 513
click at [1181, 126] on button "Name (A-Z) arrow_drop_down" at bounding box center [1192, 121] width 54 height 16
click at [1183, 176] on span "Date Modified (Newest)" at bounding box center [1168, 178] width 87 height 9
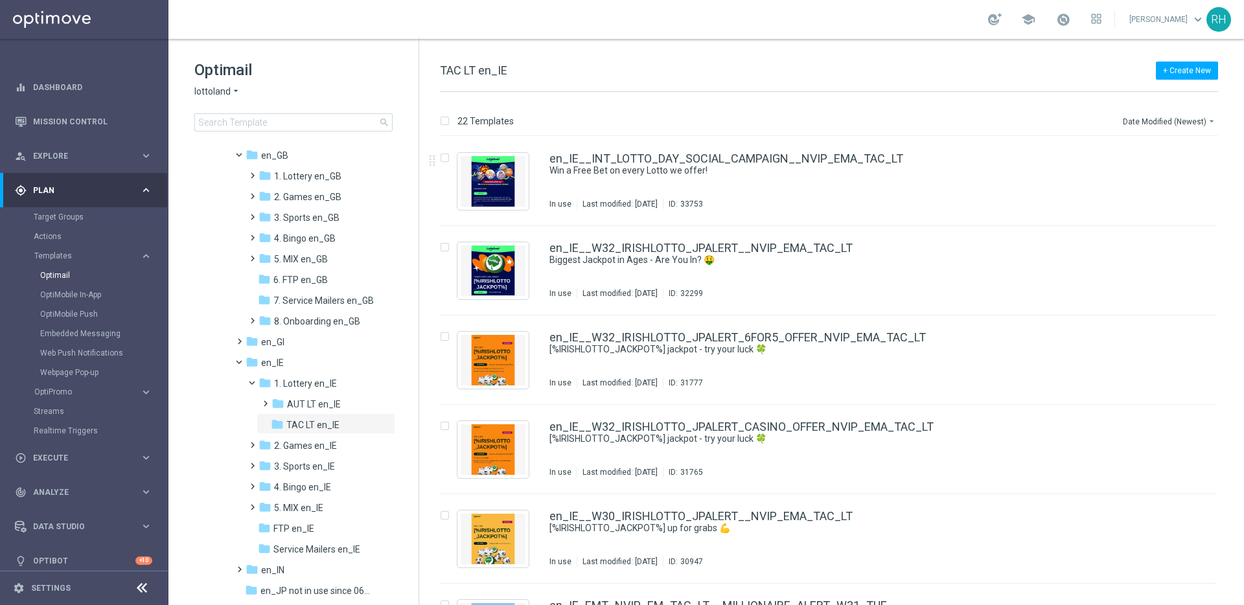
click at [491, 72] on span "TAC LT en_IE" at bounding box center [473, 71] width 67 height 14
copy div "TAC LT en_IE"
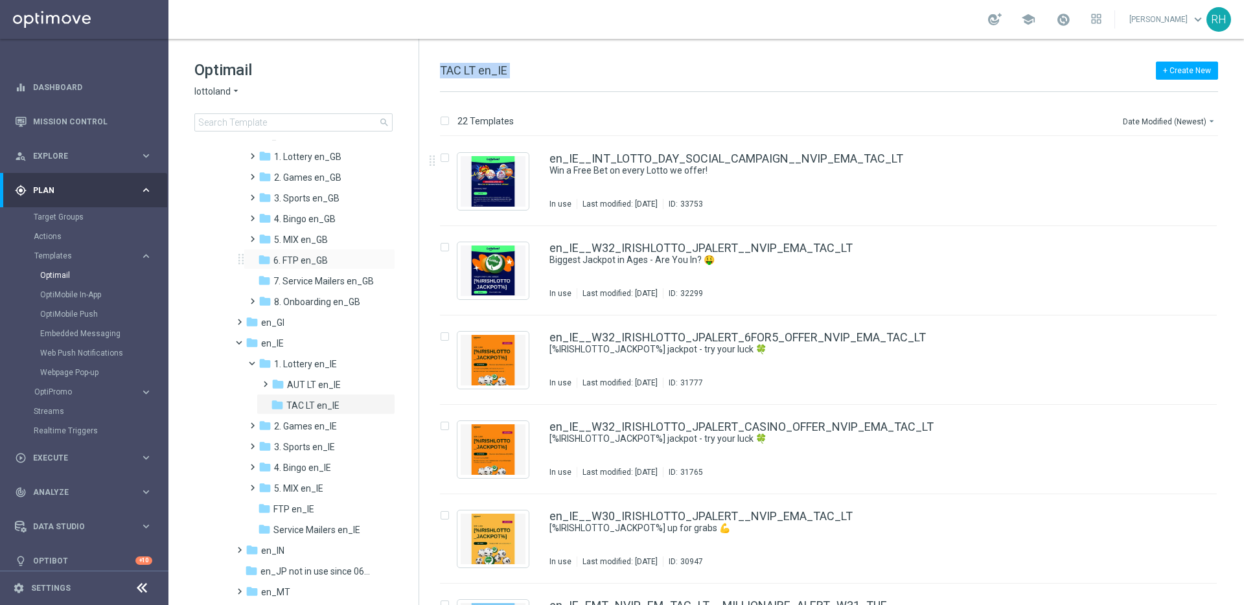
scroll to position [183, 0]
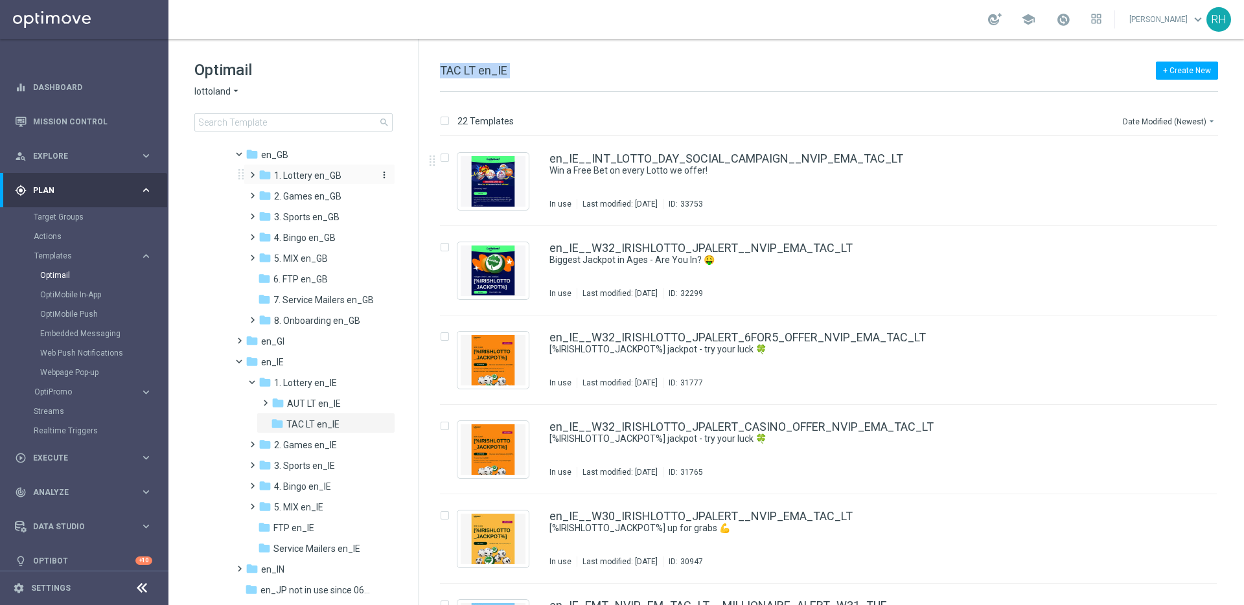
click at [314, 177] on span "1. Lottery en_GB" at bounding box center [307, 176] width 67 height 12
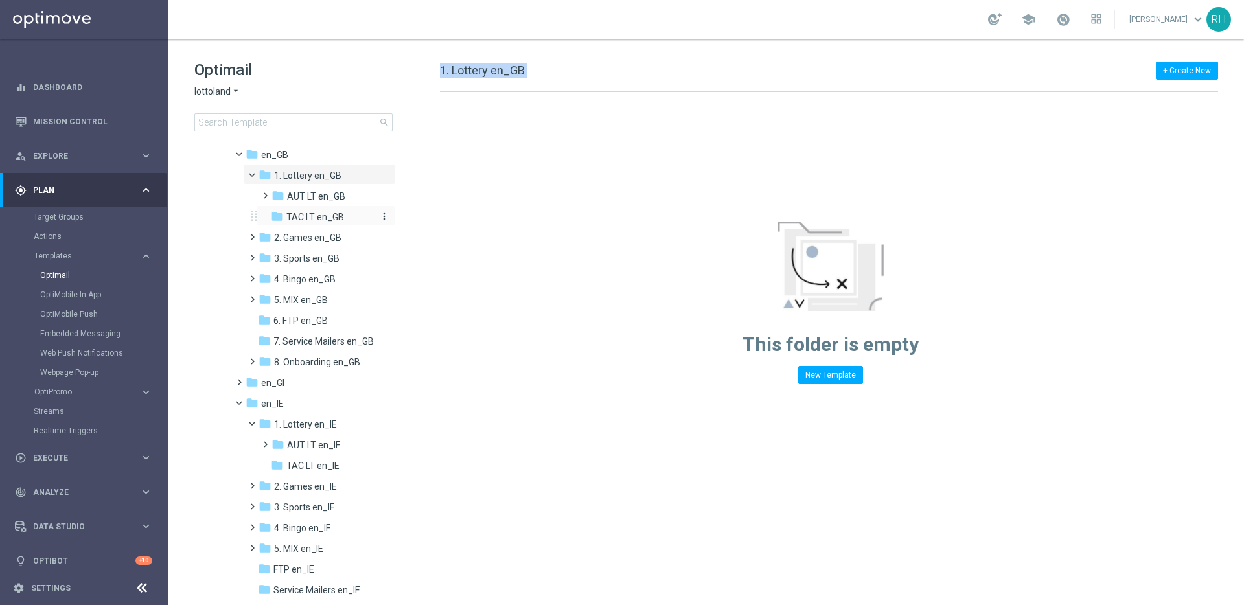
click at [309, 210] on div "folder TAC LT en_GB" at bounding box center [324, 217] width 106 height 15
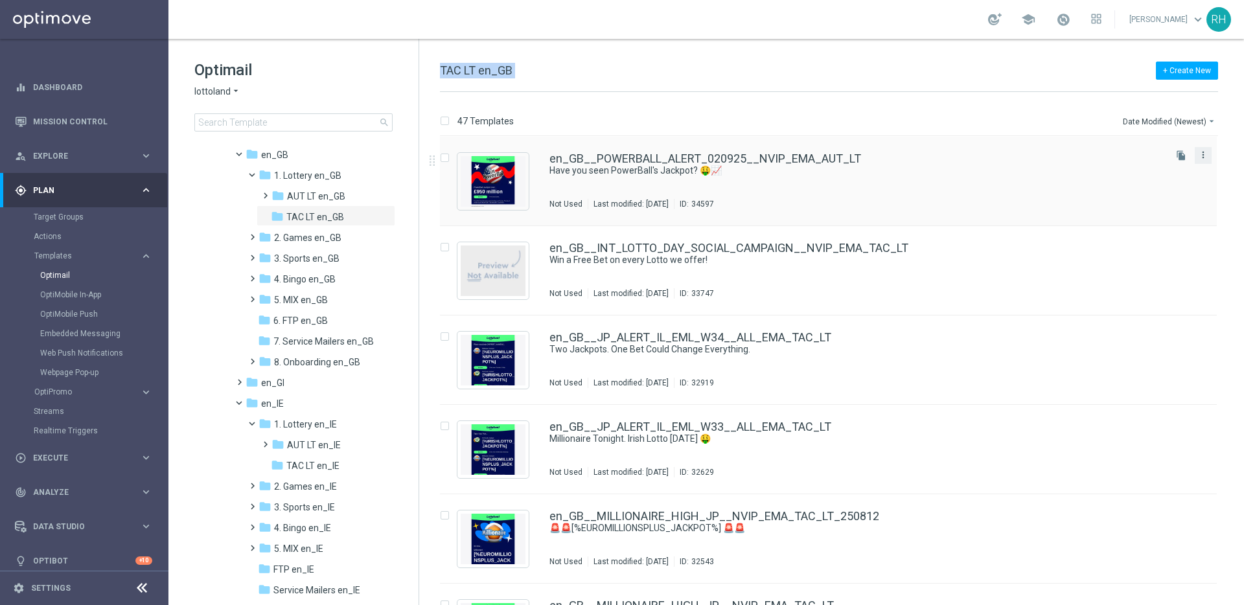
click at [1201, 155] on icon "more_vert" at bounding box center [1203, 155] width 10 height 10
click at [1170, 185] on div "Copy To" at bounding box center [1149, 187] width 78 height 9
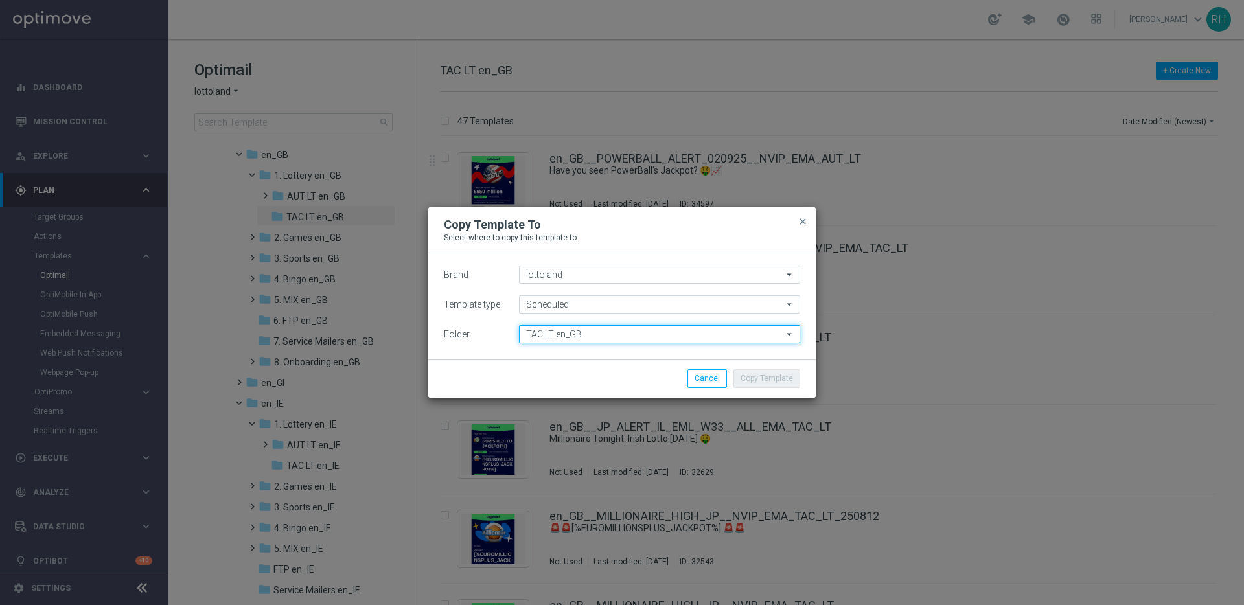
click at [741, 326] on input "TAC LT en_GB" at bounding box center [659, 334] width 281 height 18
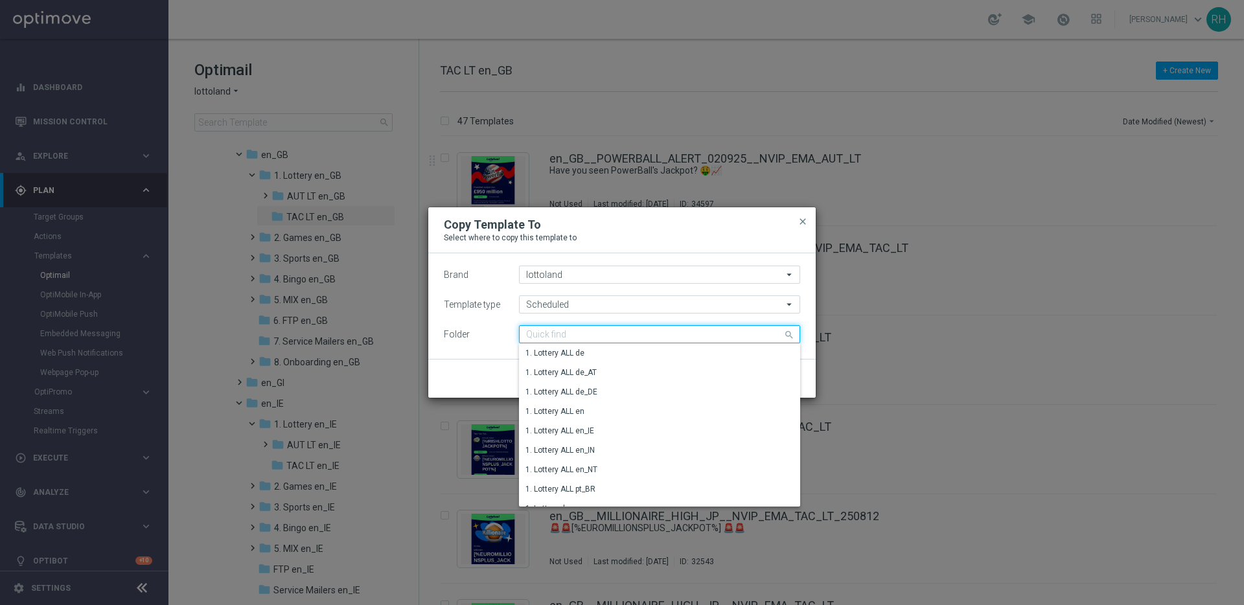
paste input "TAC LT en_IE"
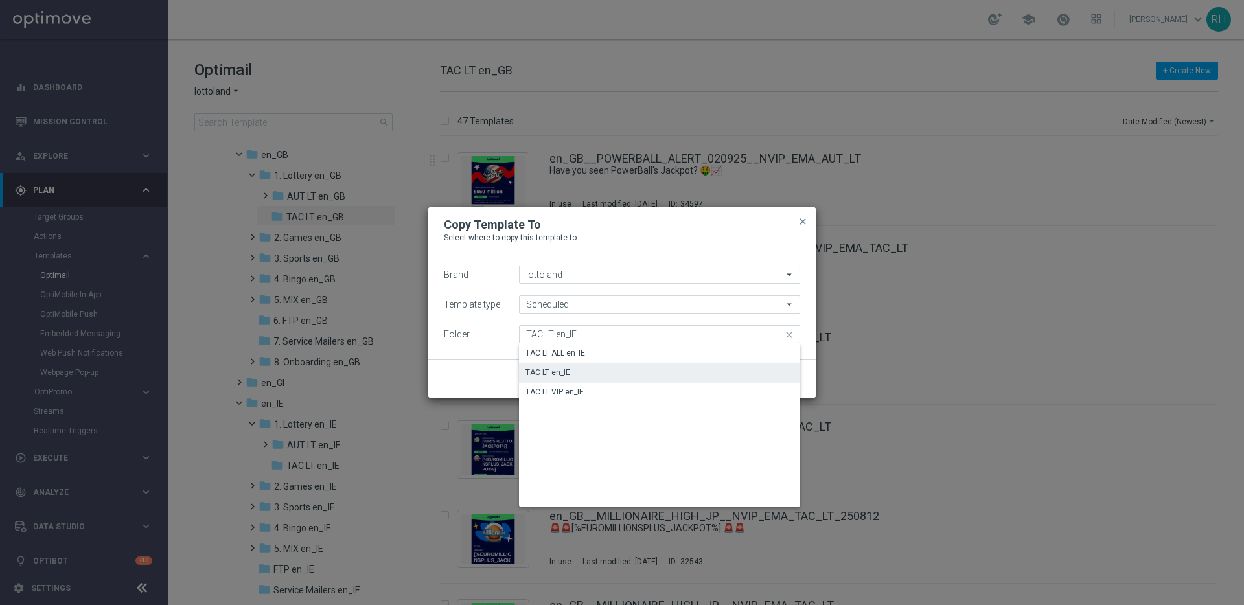
click at [684, 374] on div "TAC LT en_IE" at bounding box center [659, 373] width 281 height 18
type input "TAC LT en_IE"
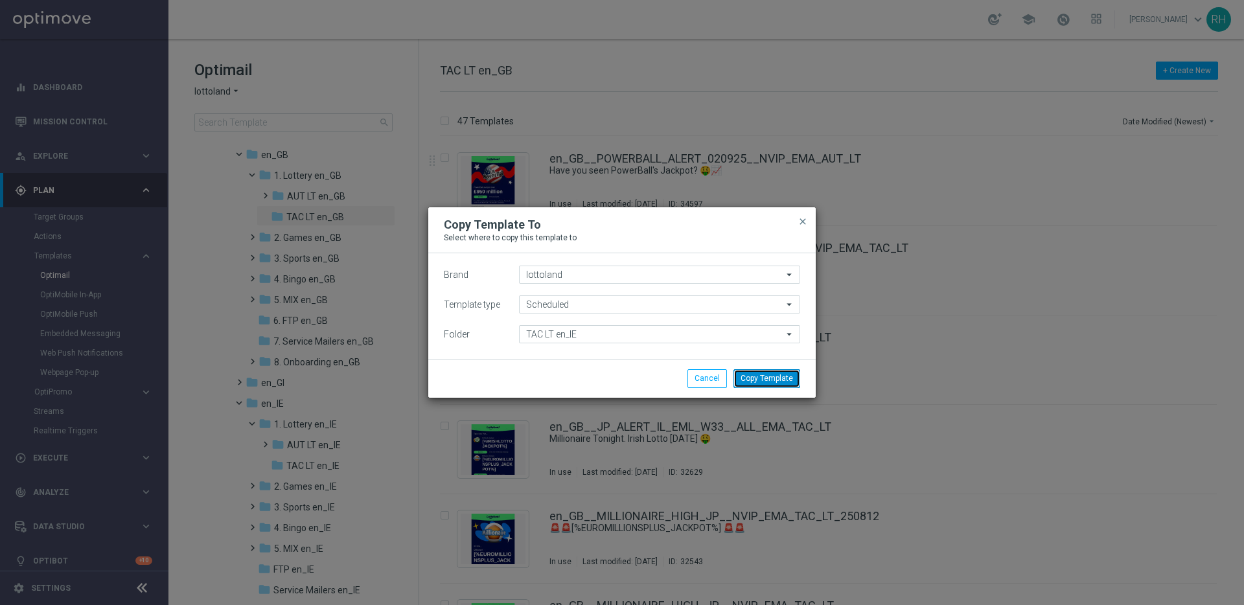
click at [759, 369] on button "Copy Template" at bounding box center [767, 378] width 67 height 18
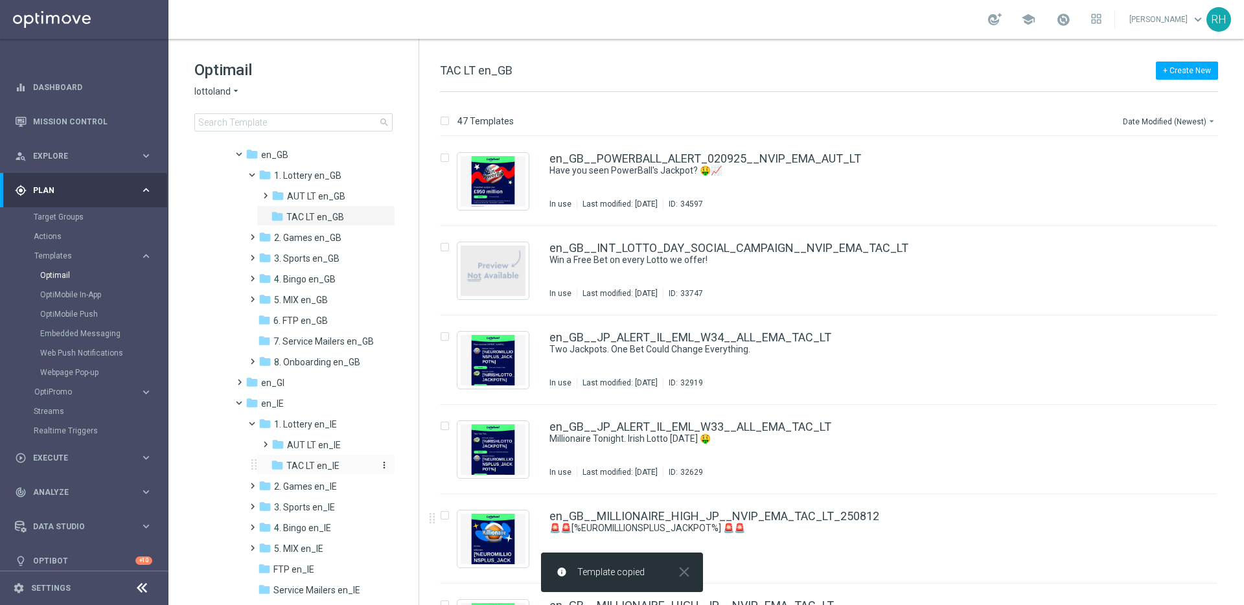
click at [320, 464] on span "TAC LT en_IE" at bounding box center [312, 466] width 53 height 12
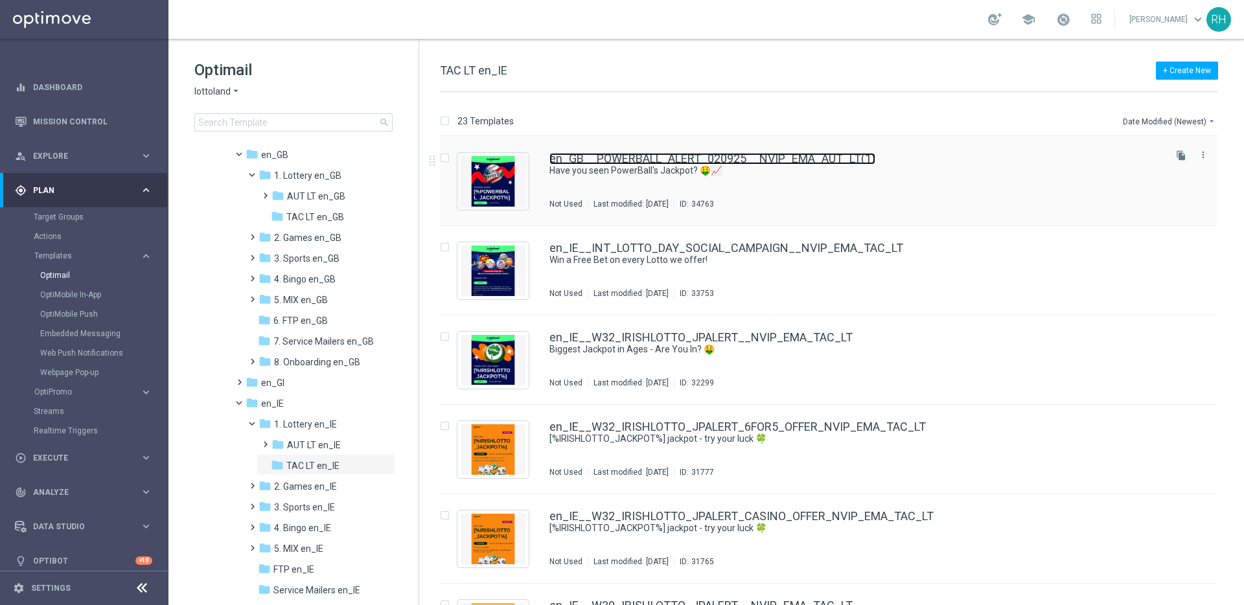
click at [837, 164] on link "en_GB__POWERBALL_ALERT_020925__NVIP_EMA_AUT_LT(1)" at bounding box center [713, 159] width 326 height 12
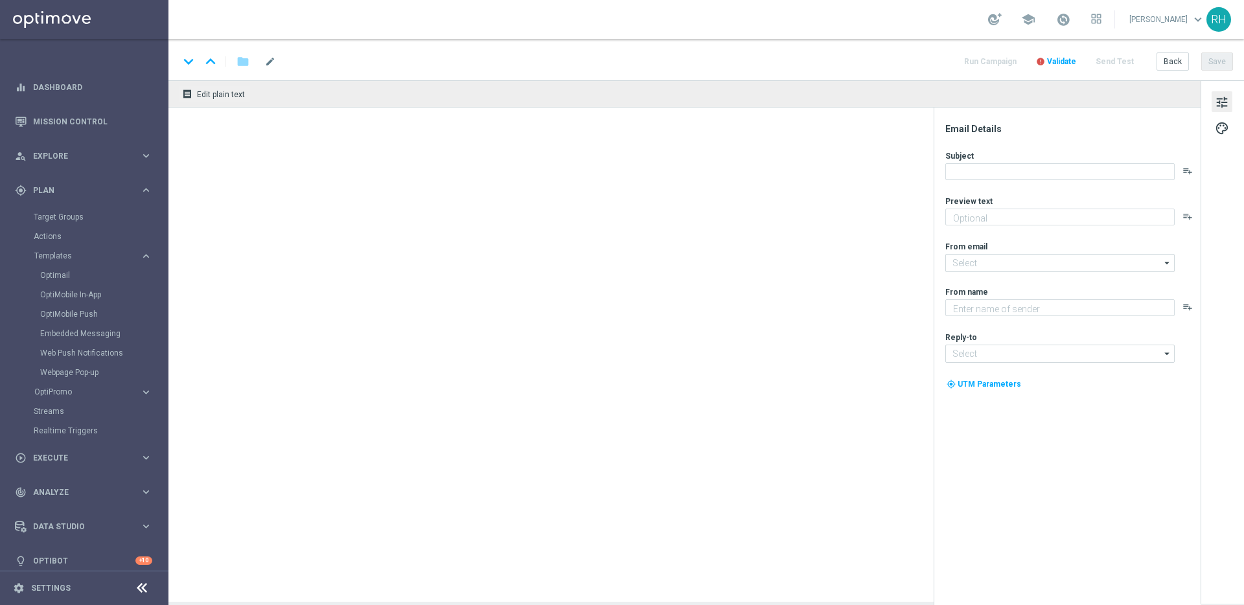
type input "en_GB__POWERBALL_ALERT_020925__NVIP_EMA_AUT_LT(1)"
type textarea "Now in excess of £950 million!"
type textarea "Lottoland"
type input "[EMAIL_ADDRESS][DOMAIN_NAME]"
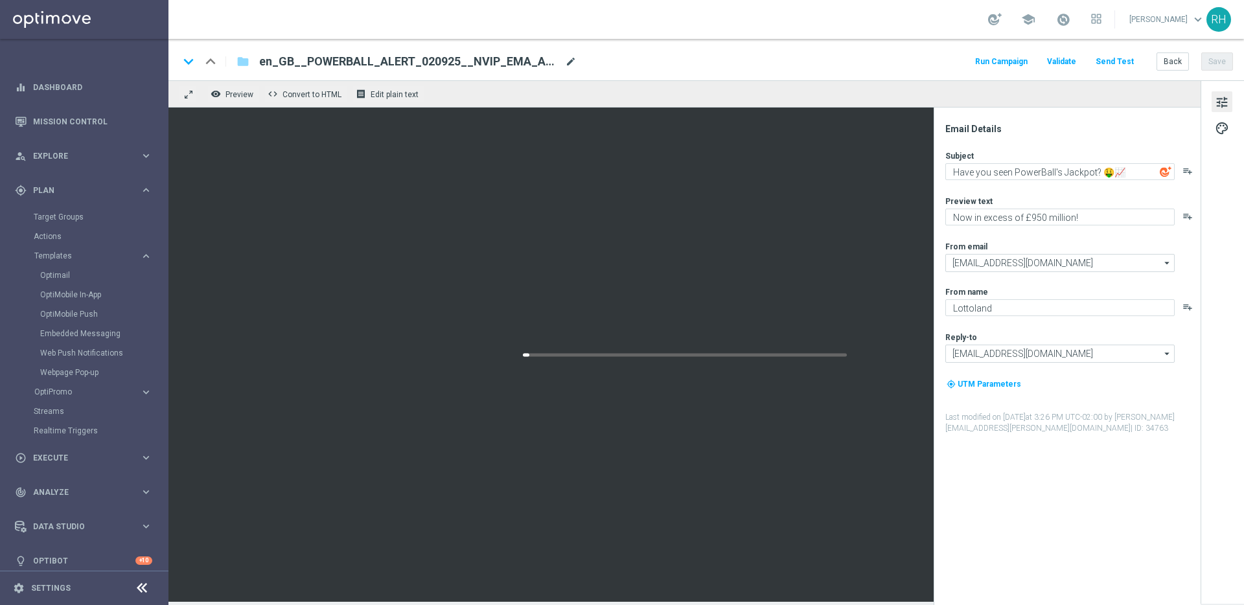
click at [566, 57] on span "mode_edit" at bounding box center [571, 62] width 12 height 12
click at [566, 57] on input "en_GB__POWERBALL_ALERT_020925__NVIP_EMA_AUT_LT(1)" at bounding box center [419, 61] width 321 height 17
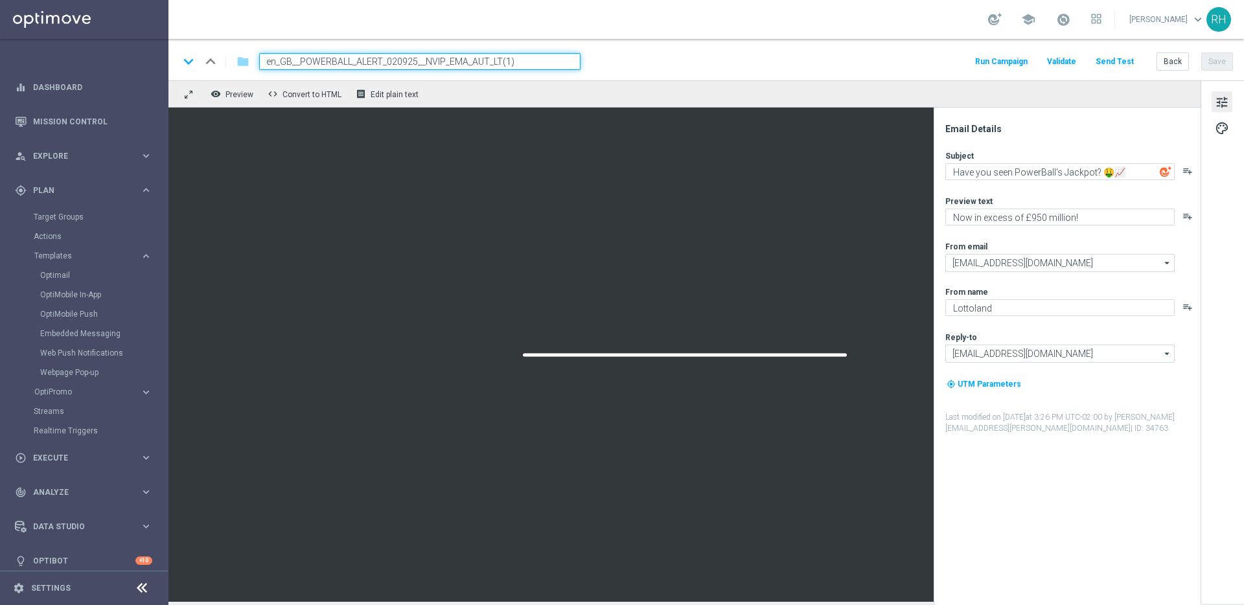
click at [563, 57] on input "en_GB__POWERBALL_ALERT_020925__NVIP_EMA_AUT_LT(1)" at bounding box center [419, 61] width 321 height 17
click at [395, 61] on input "en_GB__POWERBALL_ALERT_020925__NVIP_EMA_AUT_LT" at bounding box center [419, 61] width 321 height 17
click at [292, 62] on input "en_GB__POWERBALL_ALERT_030925__NVIP_EMA_AUT_LT" at bounding box center [419, 61] width 321 height 17
click at [484, 58] on input "en_IE__POWERBALL_ALERT_030925__NVIP_EMA_AUT_LT" at bounding box center [419, 61] width 321 height 17
type input "en_IE__POWERBALL_ALERT_030925__NVIP_EMA_TAC_LT"
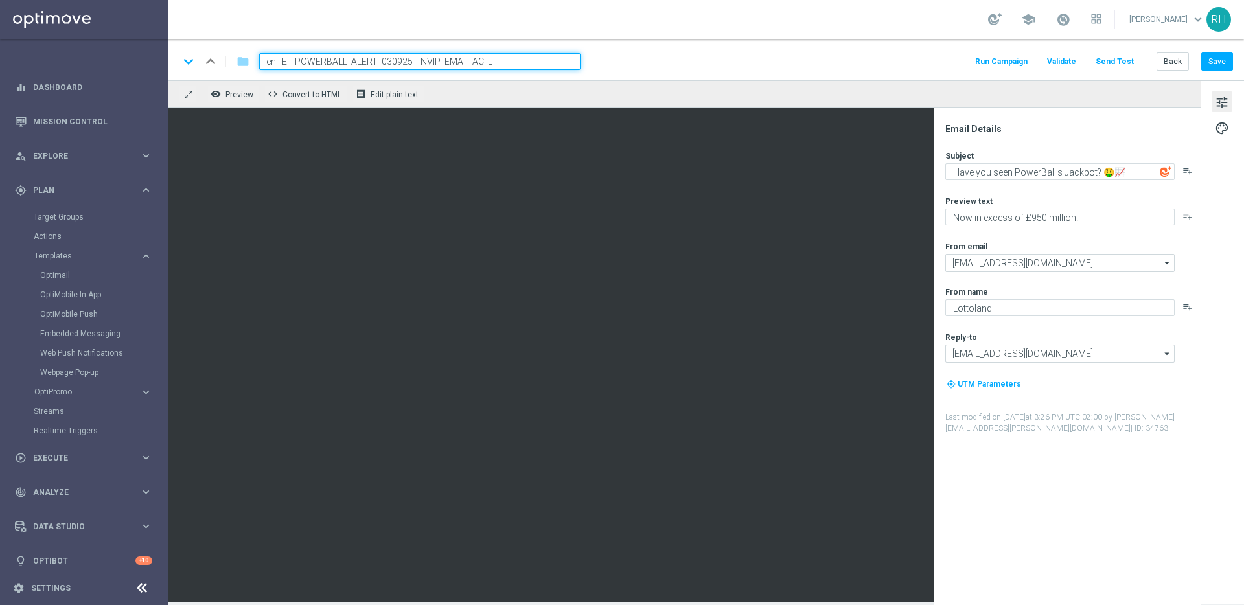
click at [609, 53] on div "keyboard_arrow_down keyboard_arrow_up folder en_IE__POWERBALL_ALERT_030925__NVI…" at bounding box center [706, 61] width 1055 height 17
click at [1219, 62] on button "Save" at bounding box center [1218, 61] width 32 height 18
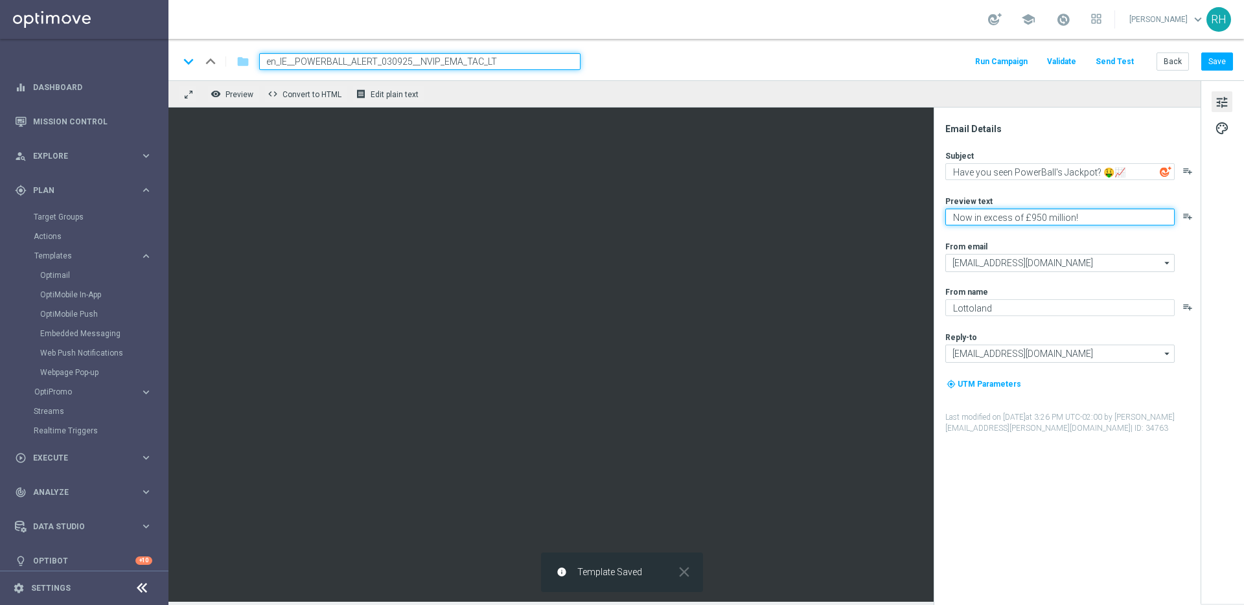
click at [1028, 219] on textarea "Now in excess of £950 million!" at bounding box center [1060, 217] width 229 height 17
type textarea "Now in excess of €1 billion!"
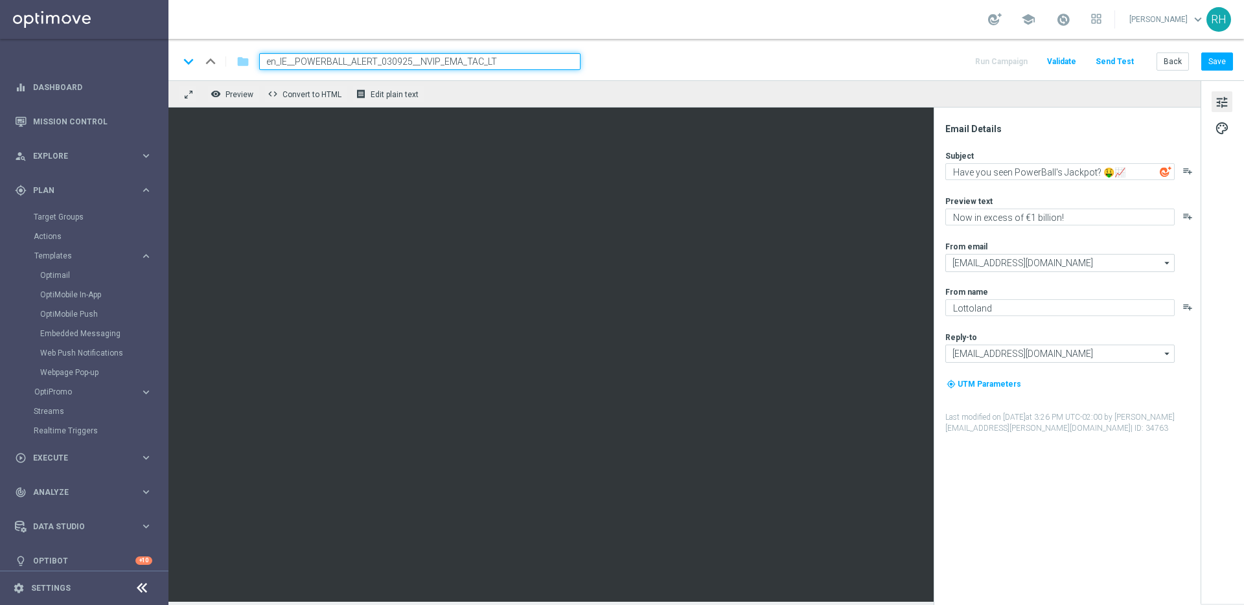
click at [1037, 152] on div "Subject" at bounding box center [1073, 155] width 254 height 10
click at [1219, 52] on button "Save" at bounding box center [1218, 61] width 32 height 18
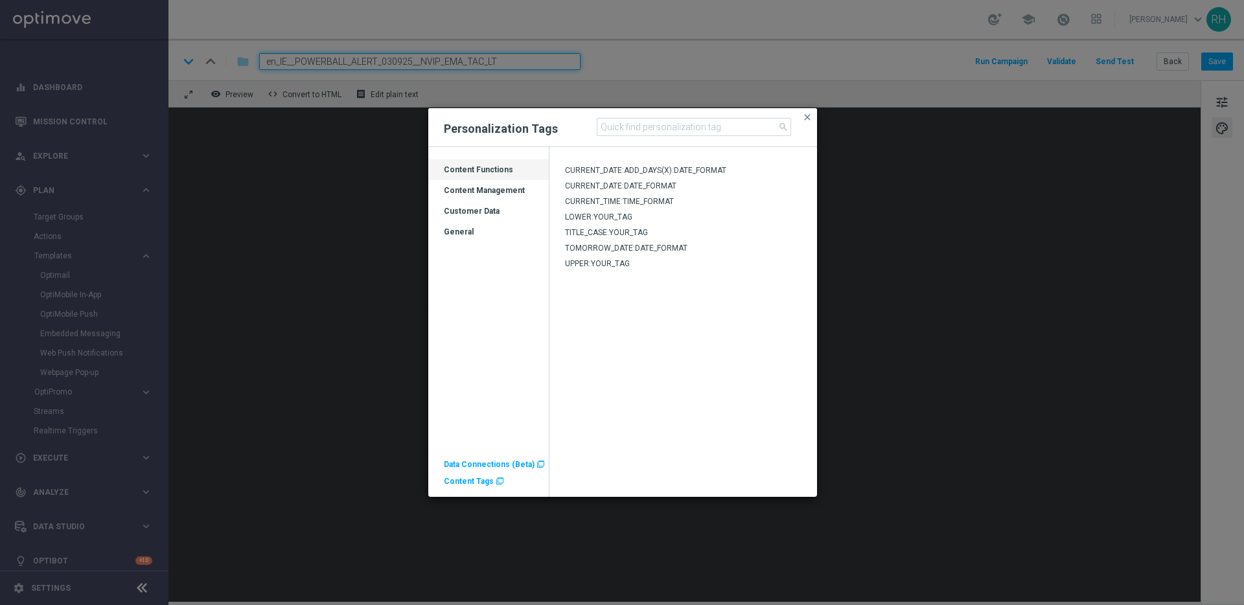
click at [501, 205] on div "Customer Data" at bounding box center [488, 211] width 121 height 21
click at [474, 207] on div "Customer Data" at bounding box center [488, 216] width 121 height 21
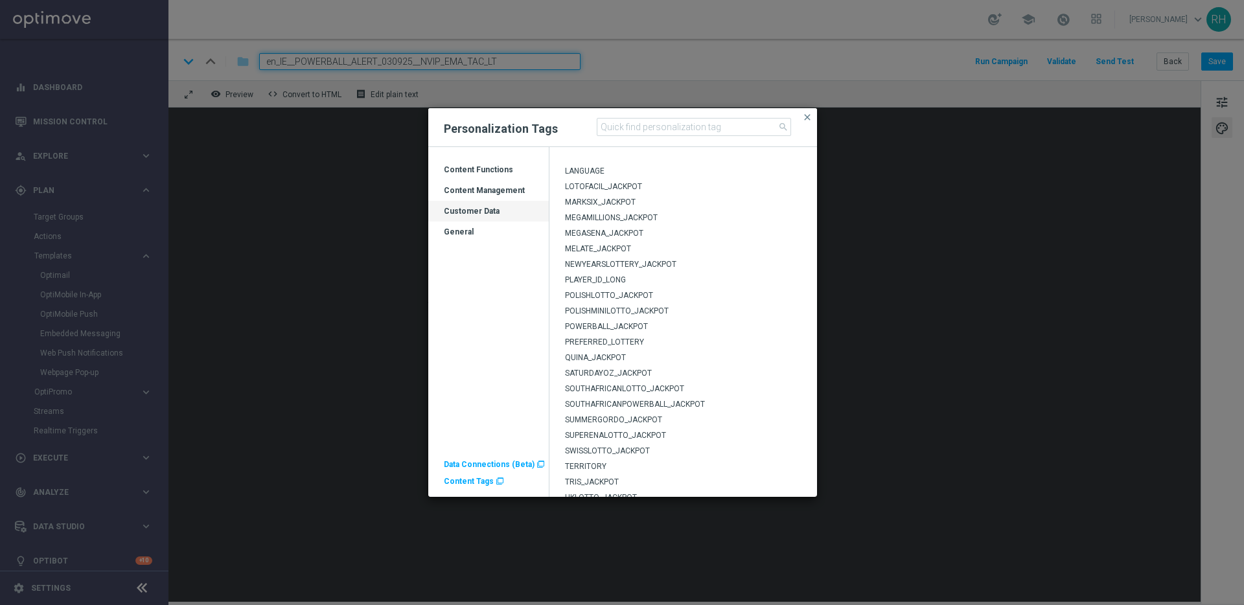
scroll to position [343, 0]
click at [620, 321] on span "POWERBALL_JACKPOT" at bounding box center [606, 325] width 83 height 9
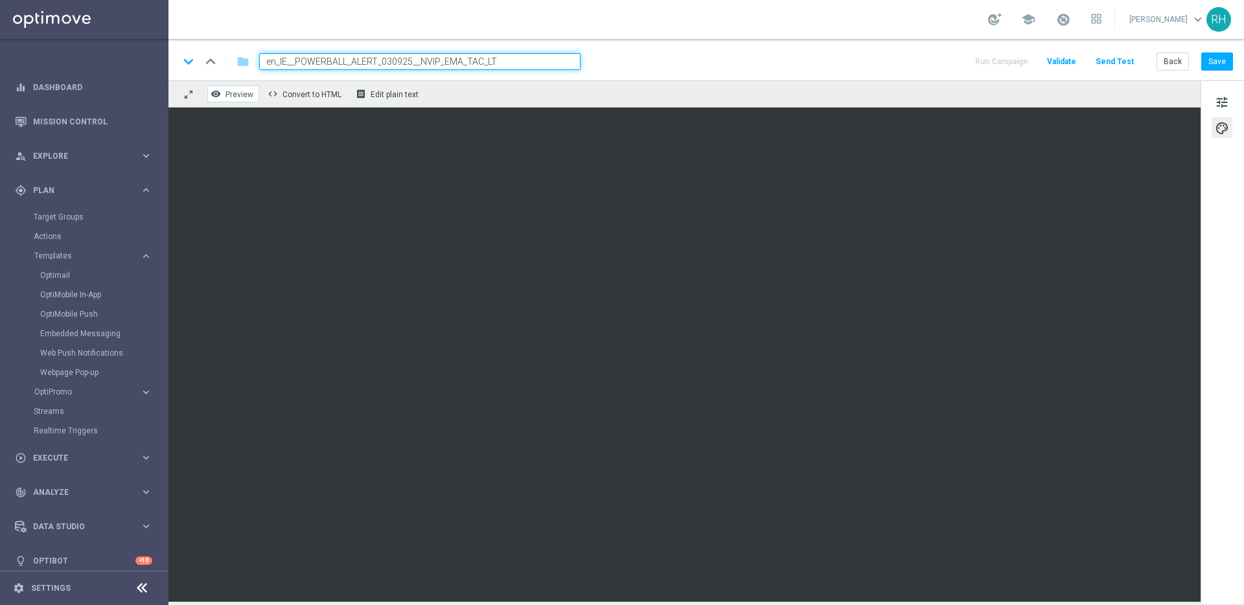
click at [236, 95] on span "Preview" at bounding box center [240, 94] width 28 height 9
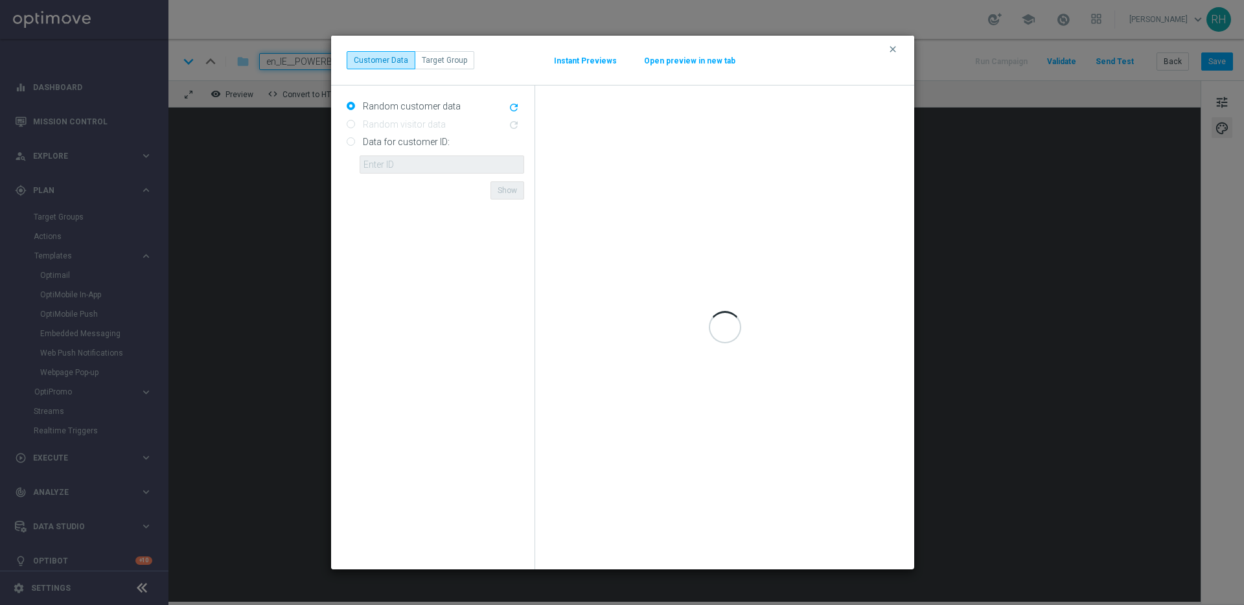
click at [354, 142] on input "Data for customer ID:" at bounding box center [351, 143] width 8 height 8
radio input "true"
click at [354, 142] on input "Data for customer ID:" at bounding box center [351, 143] width 8 height 8
click at [375, 156] on input "text" at bounding box center [442, 165] width 165 height 18
type input "9388754"
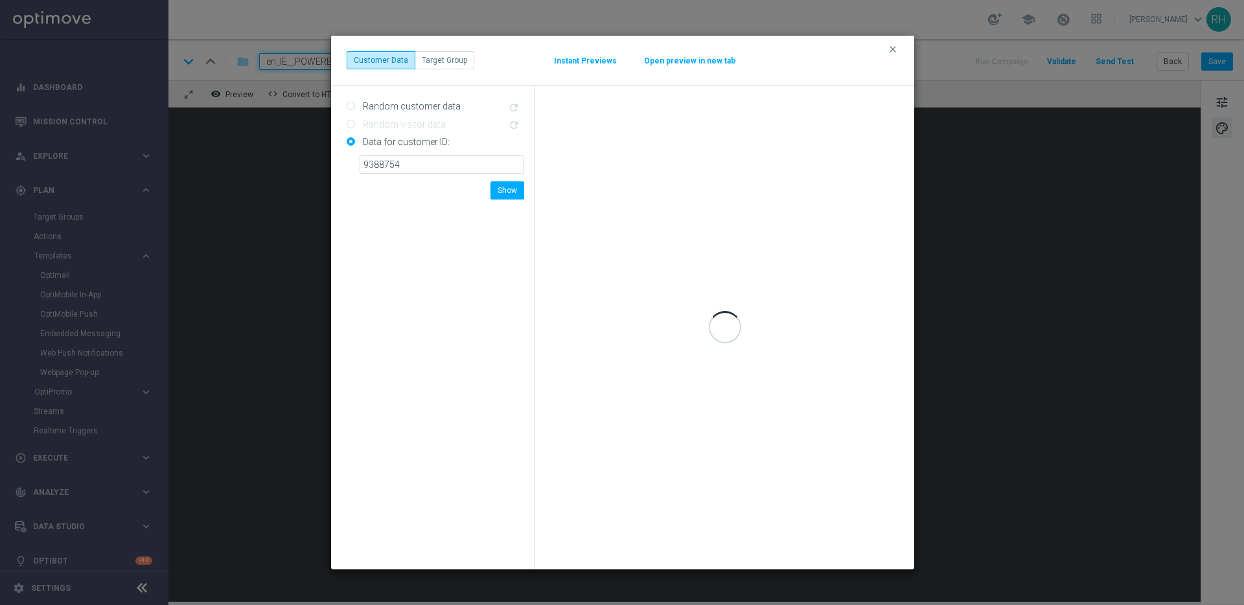
click at [512, 208] on form "Random customer data refresh Random visitor data refresh Data for customer ID: …" at bounding box center [436, 327] width 178 height 463
click at [507, 182] on button "Show" at bounding box center [508, 190] width 34 height 18
click at [390, 184] on form "Random customer data refresh Random visitor data refresh Data for customer ID: …" at bounding box center [436, 327] width 178 height 463
click at [892, 51] on icon "clear" at bounding box center [893, 49] width 10 height 10
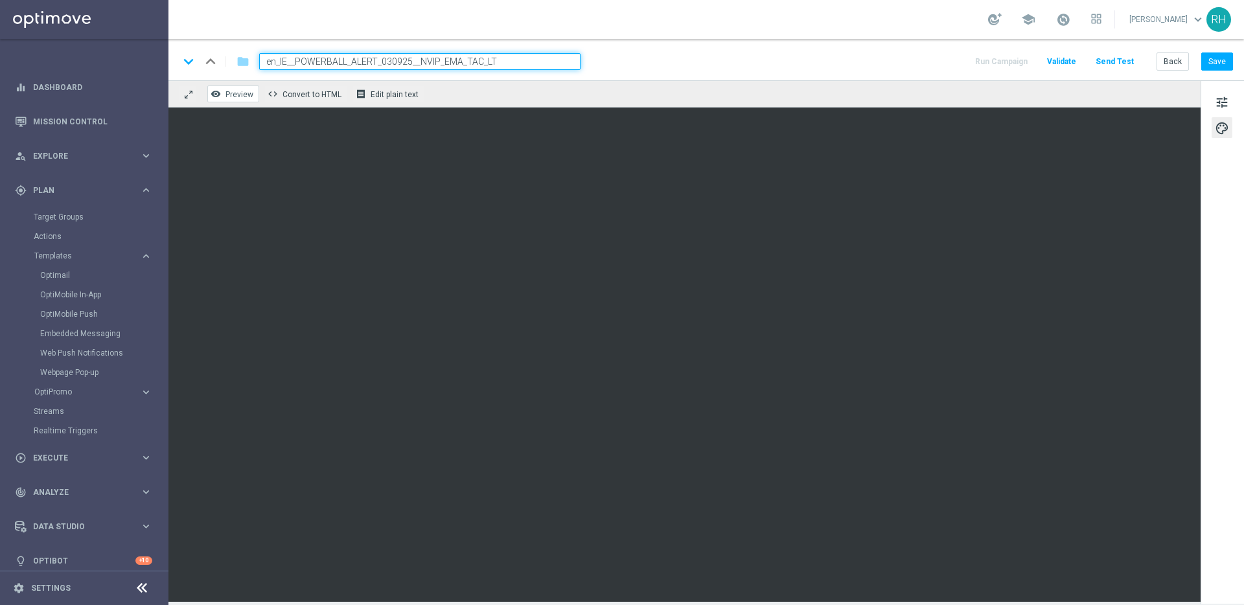
click at [229, 99] on span "Preview" at bounding box center [240, 94] width 28 height 9
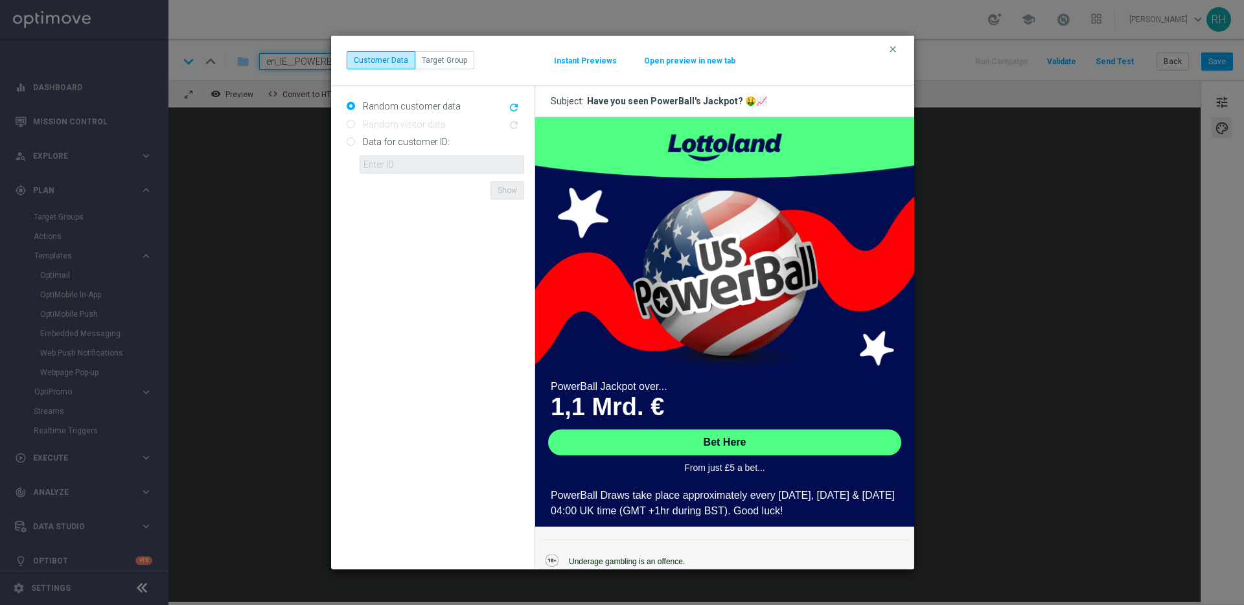
scroll to position [0, 0]
click at [684, 247] on img at bounding box center [724, 279] width 379 height 202
click at [452, 145] on div "Data for customer ID: ID {{customerId}} not found Show" at bounding box center [436, 153] width 178 height 42
click at [347, 141] on input "Data for customer ID:" at bounding box center [351, 143] width 8 height 8
radio input "true"
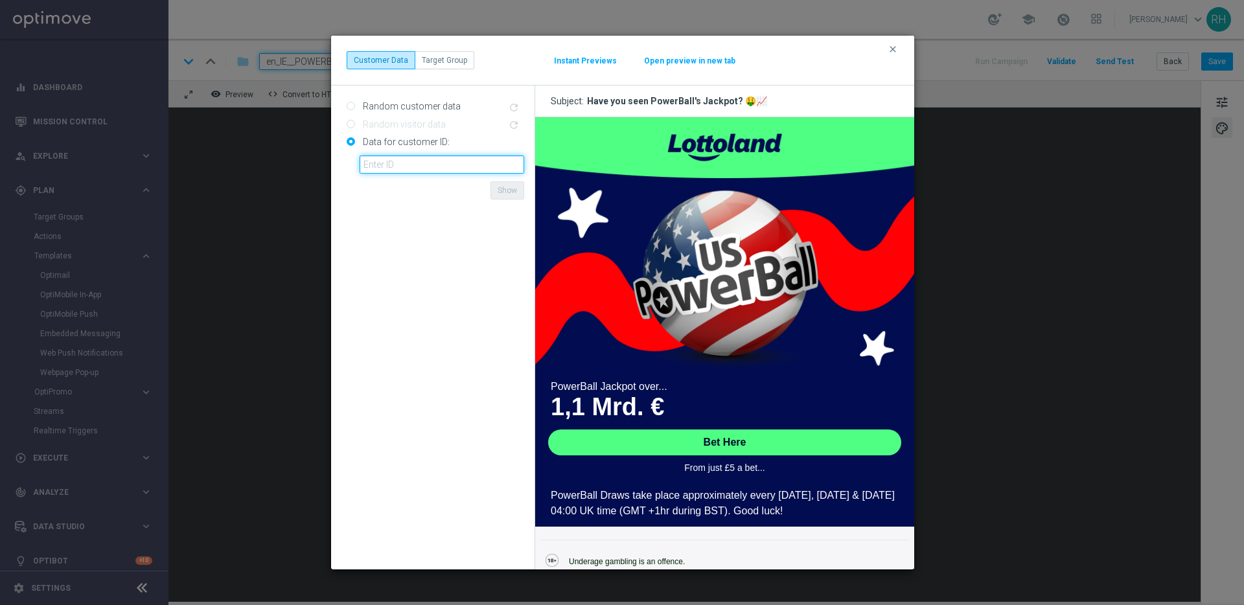
click at [368, 162] on input "text" at bounding box center [442, 165] width 165 height 18
type input "9388754"
click at [512, 196] on button "Show" at bounding box center [508, 190] width 34 height 18
click at [898, 51] on icon "clear" at bounding box center [893, 49] width 10 height 10
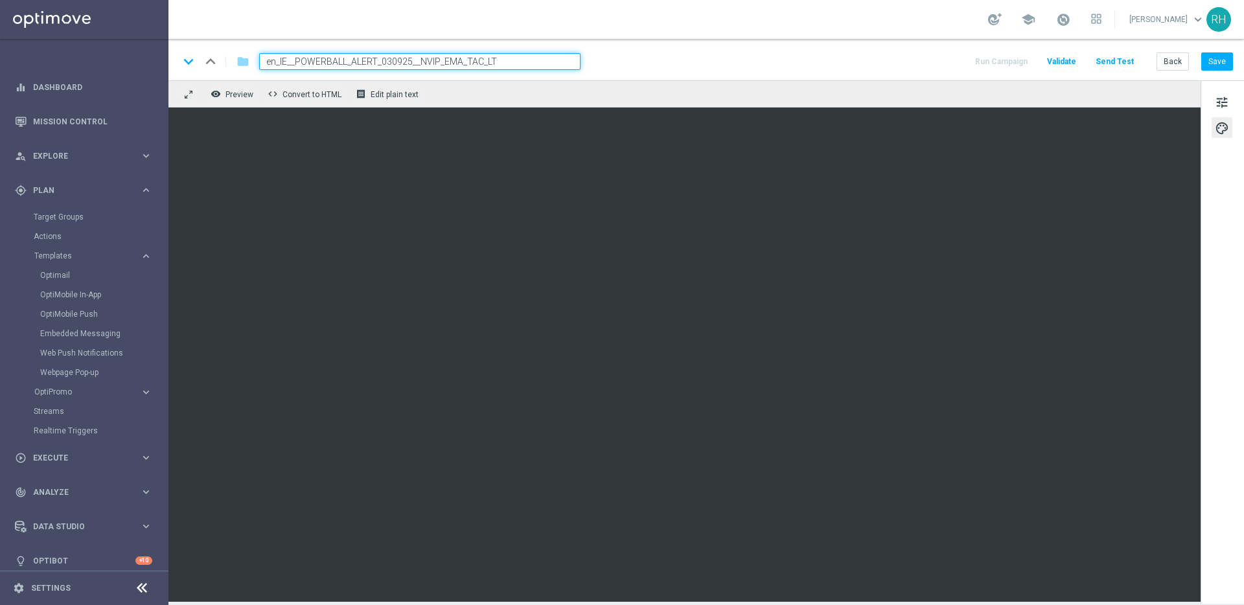
click at [818, 40] on div "keyboard_arrow_down keyboard_arrow_up folder en_IE__POWERBALL_ALERT_030925__NVI…" at bounding box center [707, 59] width 1076 height 41
click at [1218, 99] on span "tune" at bounding box center [1222, 102] width 14 height 17
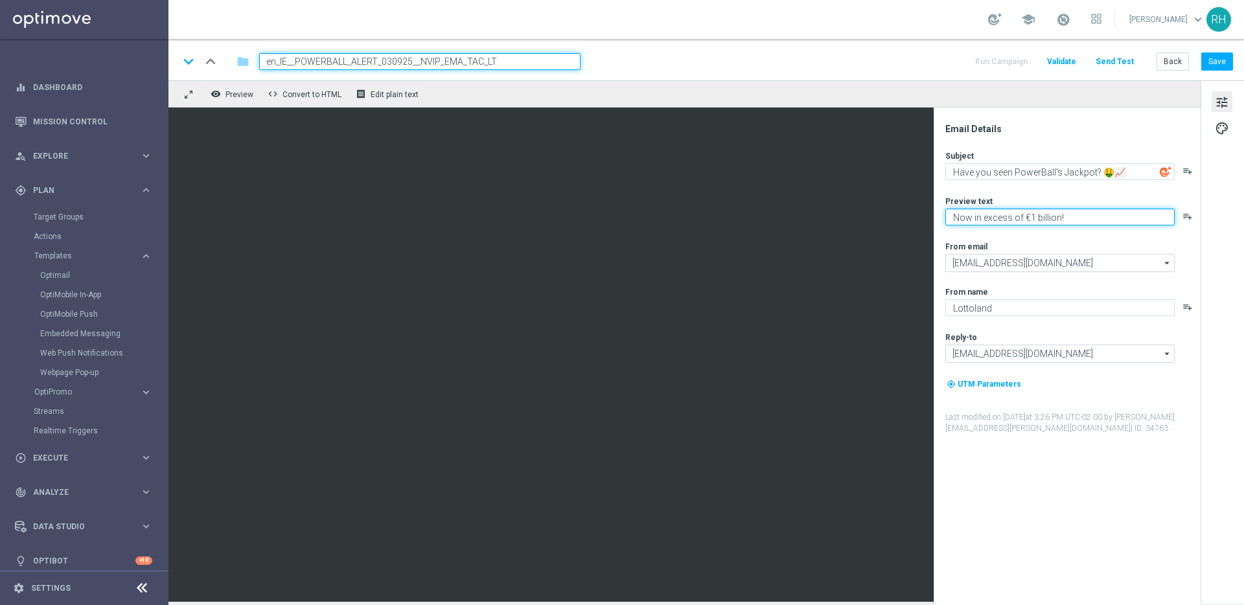
click at [1091, 220] on textarea "Now in excess of €1 billion!" at bounding box center [1060, 217] width 229 height 17
drag, startPoint x: 973, startPoint y: 220, endPoint x: 1020, endPoint y: 220, distance: 46.7
click at [1020, 220] on textarea "Now in excess of €1 billion!" at bounding box center [1060, 217] width 229 height 17
drag, startPoint x: 1060, startPoint y: 216, endPoint x: 1022, endPoint y: 216, distance: 38.2
click at [1021, 216] on textarea "Now a whopping €1 billion!" at bounding box center [1060, 217] width 229 height 17
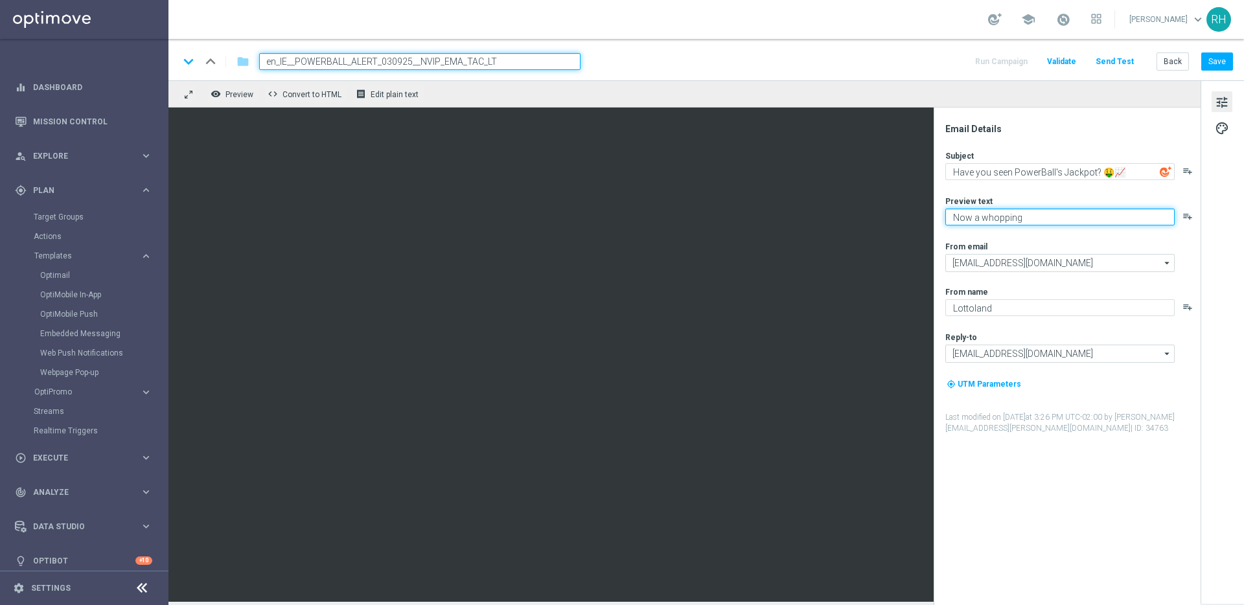
type textarea "Now a whopping"
click at [1188, 216] on icon "playlist_add" at bounding box center [1188, 216] width 10 height 10
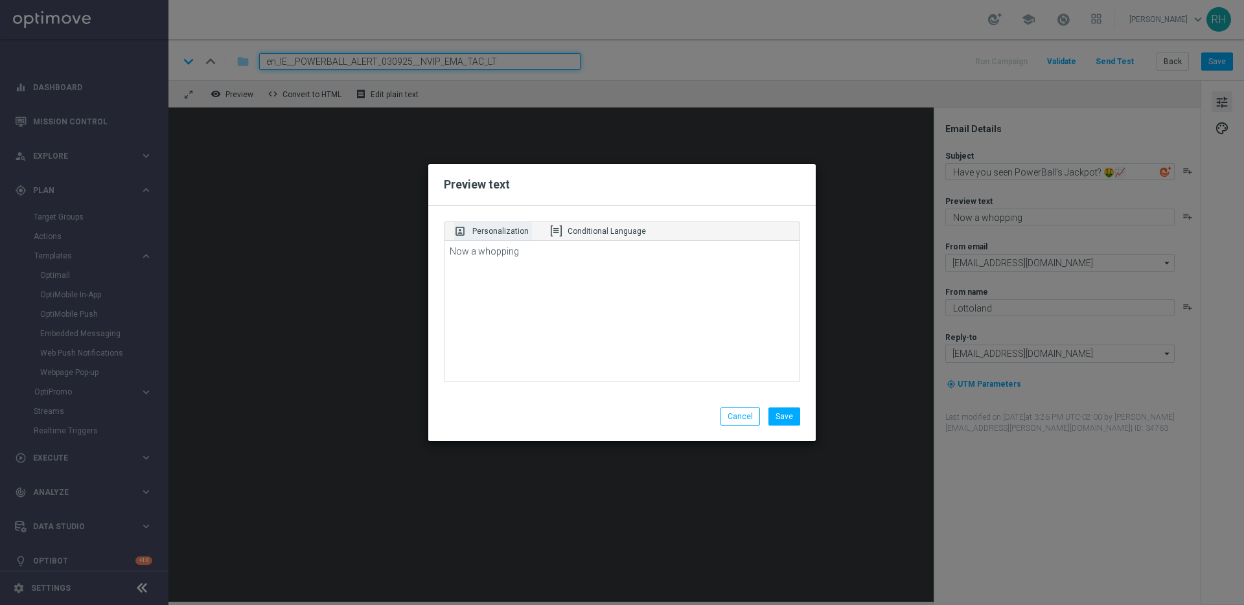
click at [498, 232] on p "Personalization" at bounding box center [500, 232] width 56 height 12
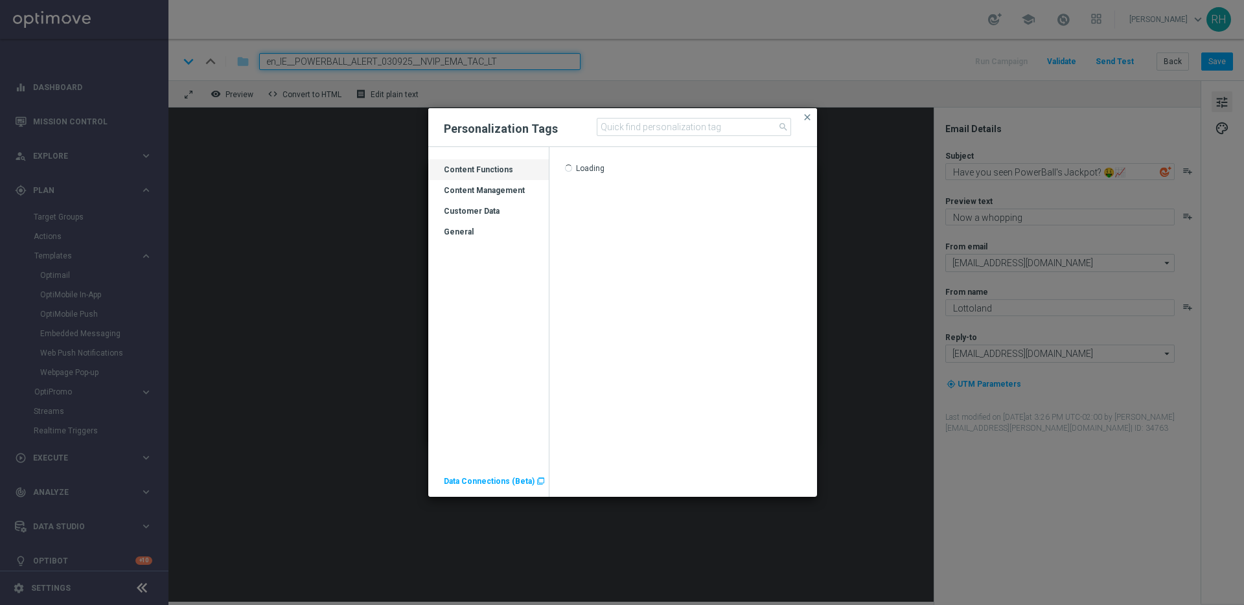
click at [495, 215] on div "Customer Data" at bounding box center [488, 216] width 121 height 21
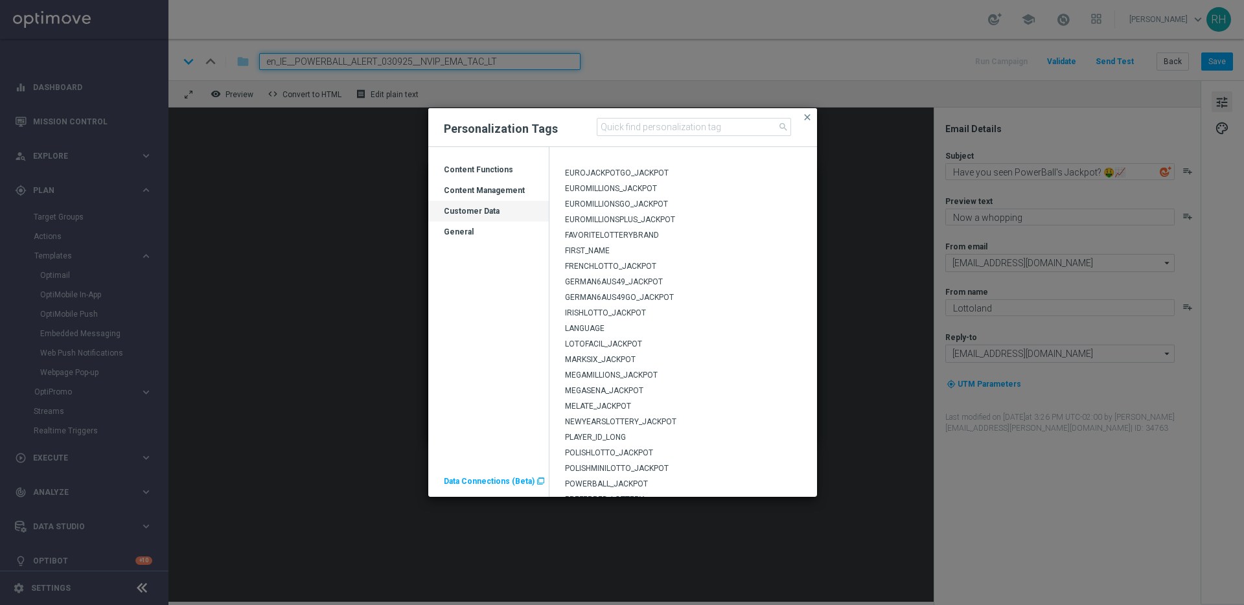
scroll to position [185, 0]
click at [605, 480] on span "POWERBALL_JACKPOT" at bounding box center [606, 483] width 83 height 9
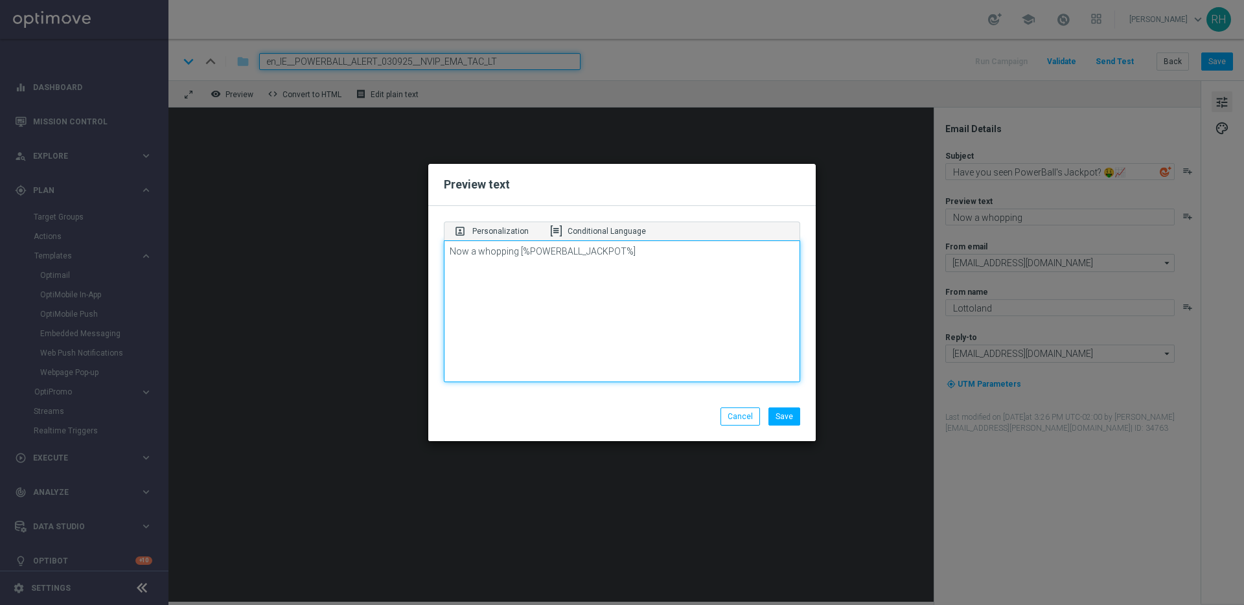
click at [686, 261] on textarea "Now a whopping [%POWERBALL_JACKPOT%]" at bounding box center [622, 311] width 356 height 143
type textarea "Now a whopping [%POWERBALL_JACKPOT%]!"
click at [787, 418] on button "Save" at bounding box center [785, 417] width 32 height 18
type textarea "Now a whopping [%POWERBALL_JACKPOT%]!"
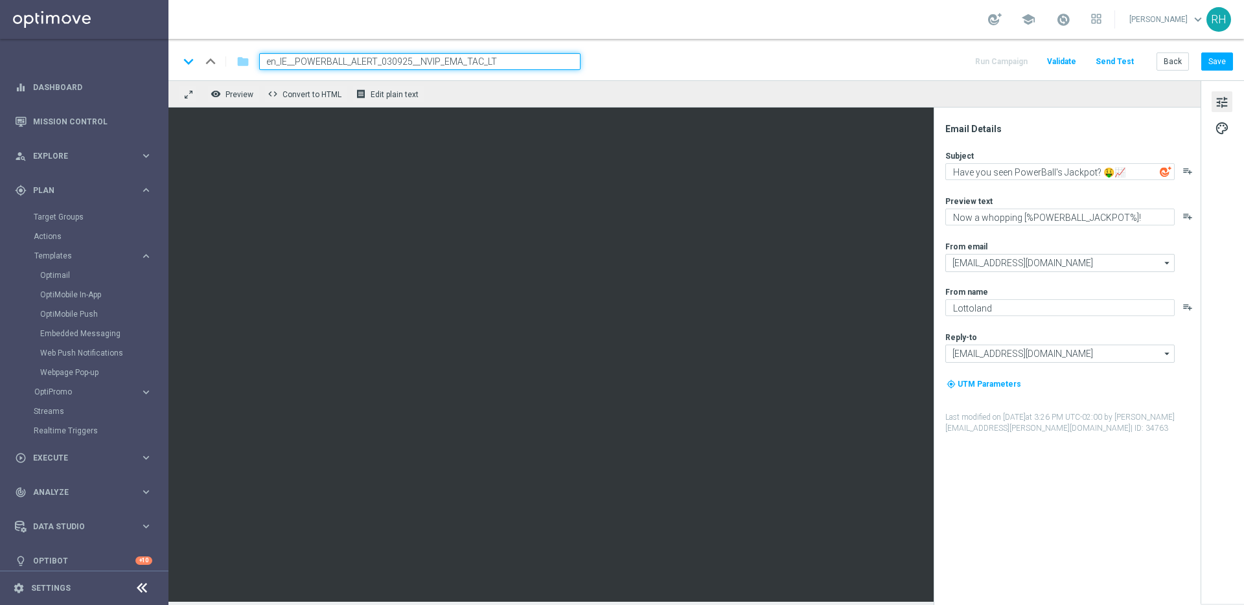
click at [954, 63] on div "keyboard_arrow_down keyboard_arrow_up folder en_IE__POWERBALL_ALERT_030925__NVI…" at bounding box center [706, 61] width 1055 height 17
click at [1094, 238] on div "Subject Have you seen PowerBall's Jackpot? 🤑📈 playlist_add Preview text Now a w…" at bounding box center [1073, 292] width 254 height 284
click at [1059, 354] on input "support@lottoland.co.uk" at bounding box center [1060, 354] width 229 height 18
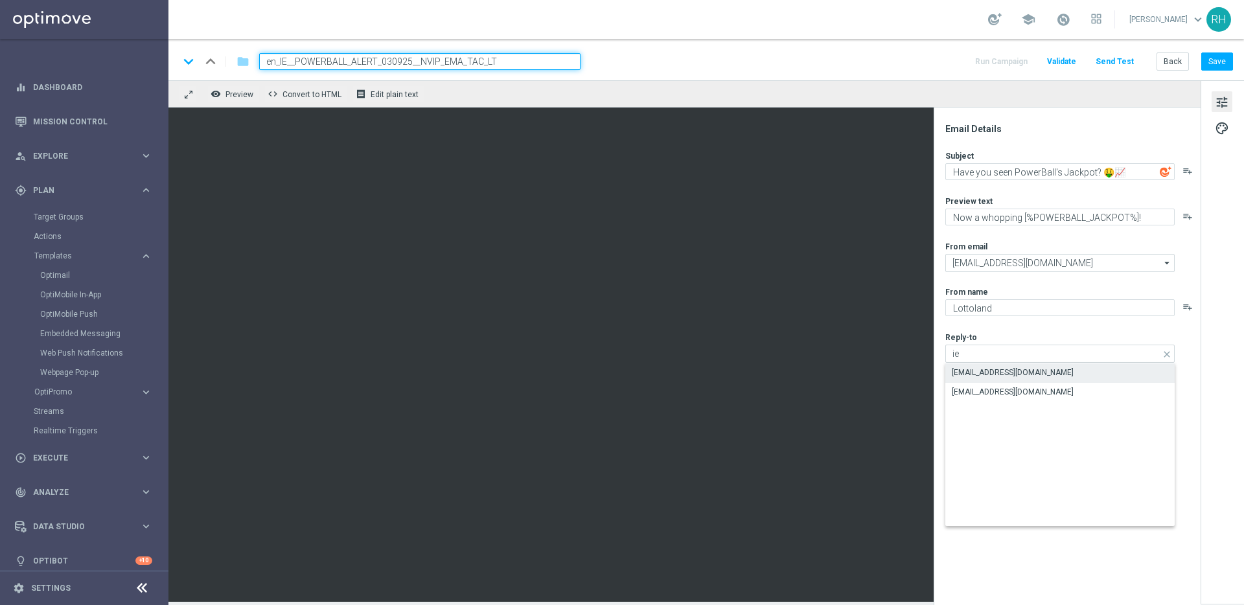
click at [1054, 371] on div "support@lottoland.ie" at bounding box center [1060, 373] width 229 height 18
type input "support@lottoland.ie"
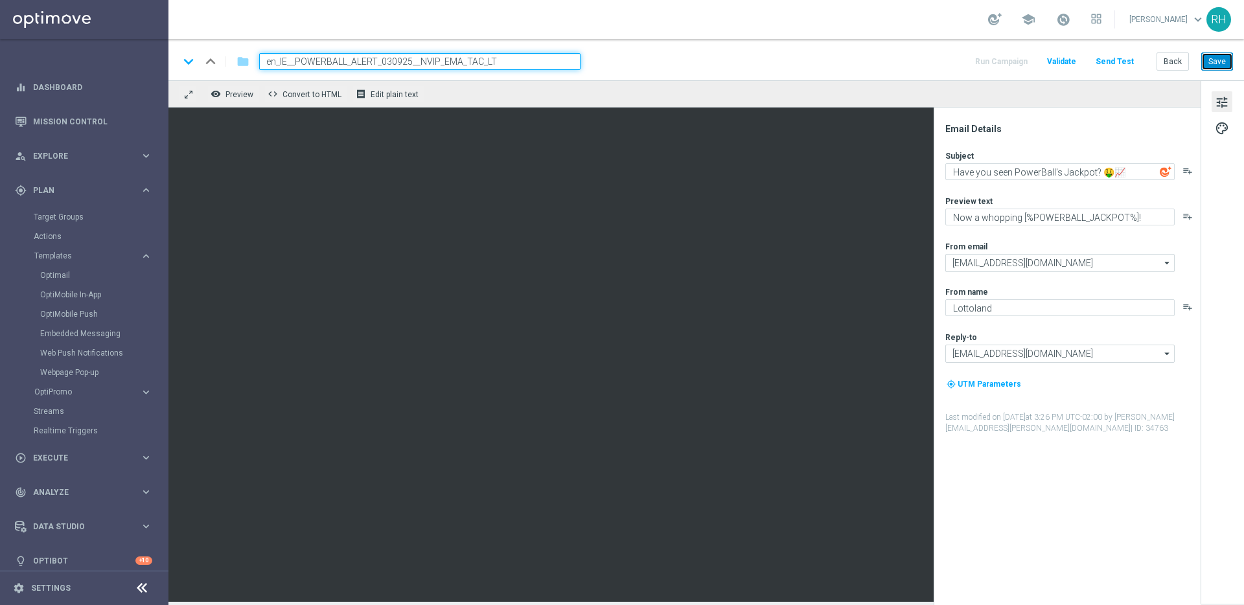
click at [1222, 58] on button "Save" at bounding box center [1218, 61] width 32 height 18
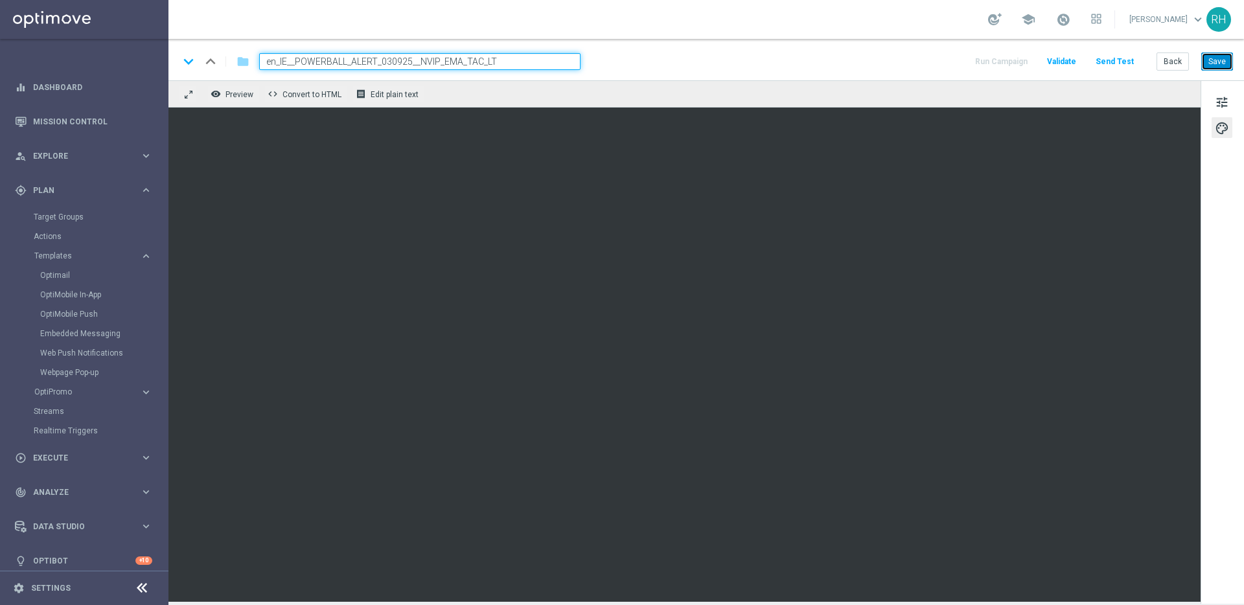
click at [1223, 63] on button "Save" at bounding box center [1218, 61] width 32 height 18
click at [1215, 61] on button "Save" at bounding box center [1218, 61] width 32 height 18
click at [1132, 65] on button "Send Test" at bounding box center [1115, 61] width 42 height 17
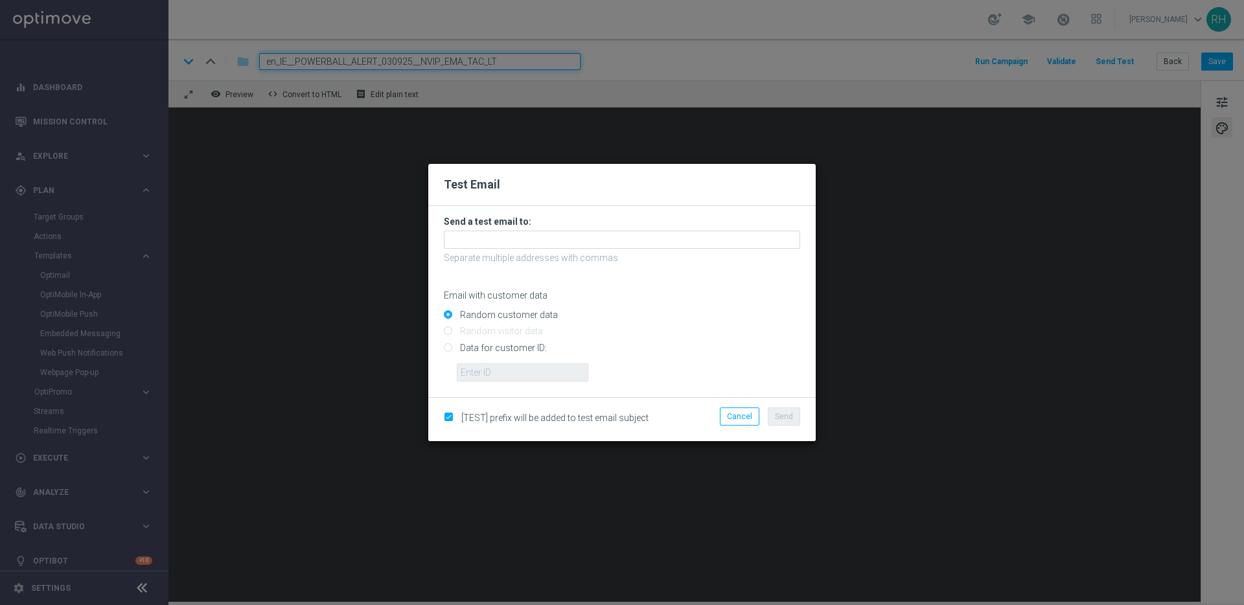
click at [449, 345] on input "Data for customer ID:" at bounding box center [622, 353] width 356 height 18
radio input "true"
click at [478, 373] on input "text" at bounding box center [523, 373] width 132 height 18
type input "9388754"
click at [506, 229] on form "Send a test email to: Separate multiple addresses with commas Email with custom…" at bounding box center [622, 299] width 356 height 166
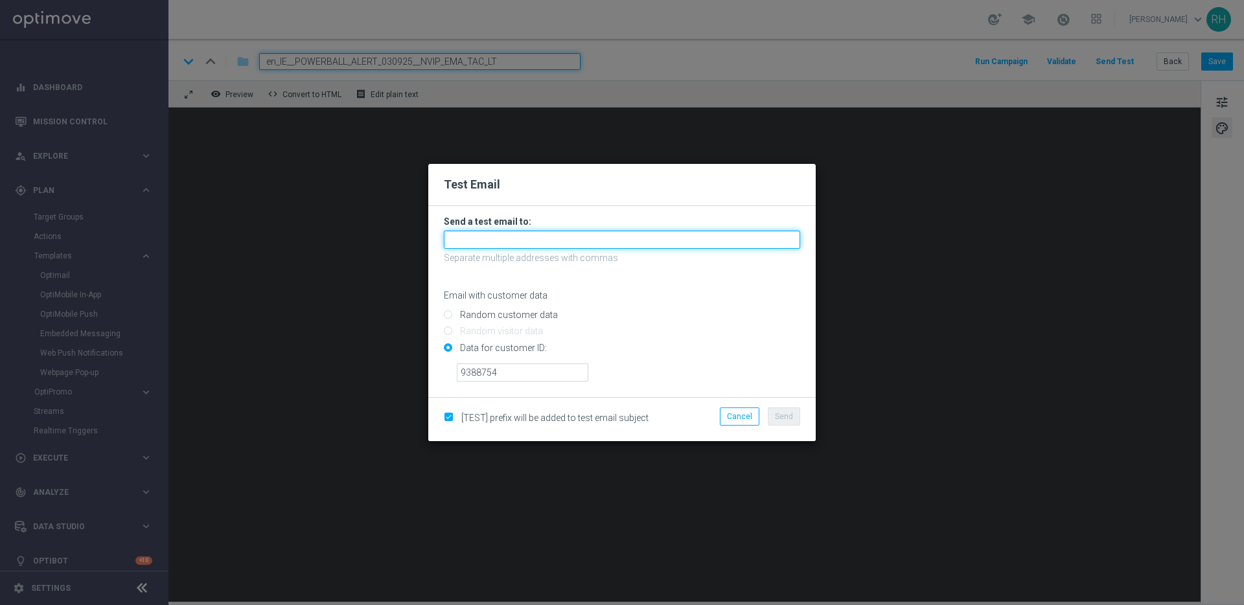
click at [506, 242] on input "text" at bounding box center [622, 240] width 356 height 18
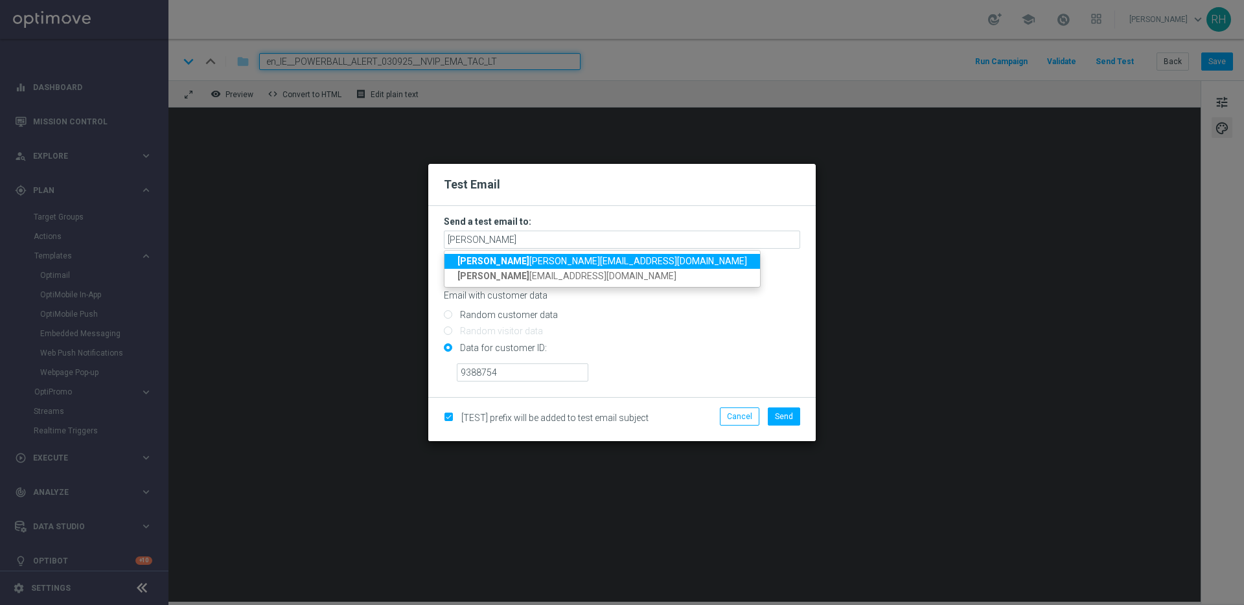
click at [480, 256] on span "rick y.hubbard@lottoland.com" at bounding box center [603, 261] width 290 height 10
type input "[PERSON_NAME][EMAIL_ADDRESS][PERSON_NAME][DOMAIN_NAME]"
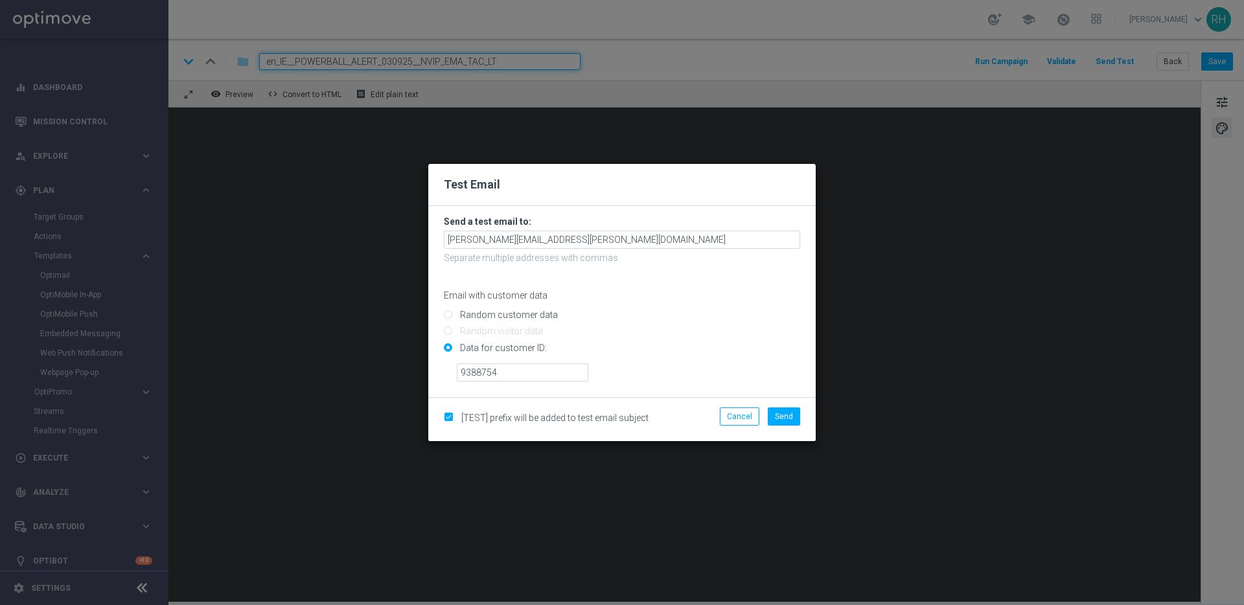
click at [725, 307] on div "Random customer data" at bounding box center [622, 313] width 356 height 16
click at [776, 413] on span "Send" at bounding box center [784, 416] width 18 height 9
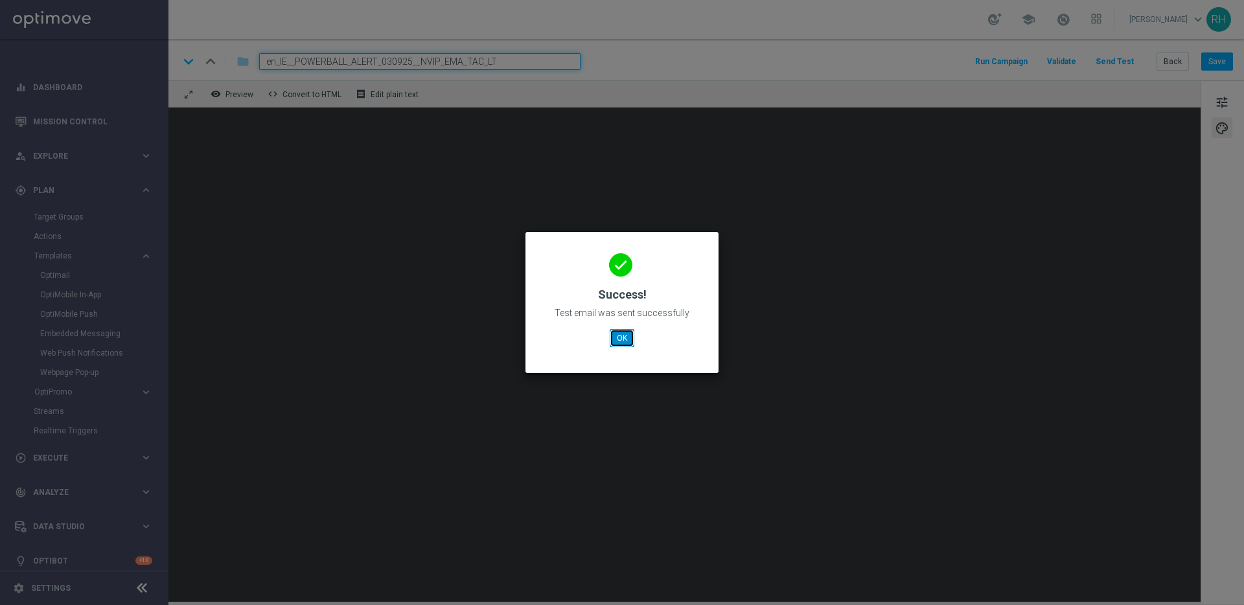
click at [620, 337] on button "OK" at bounding box center [622, 338] width 25 height 18
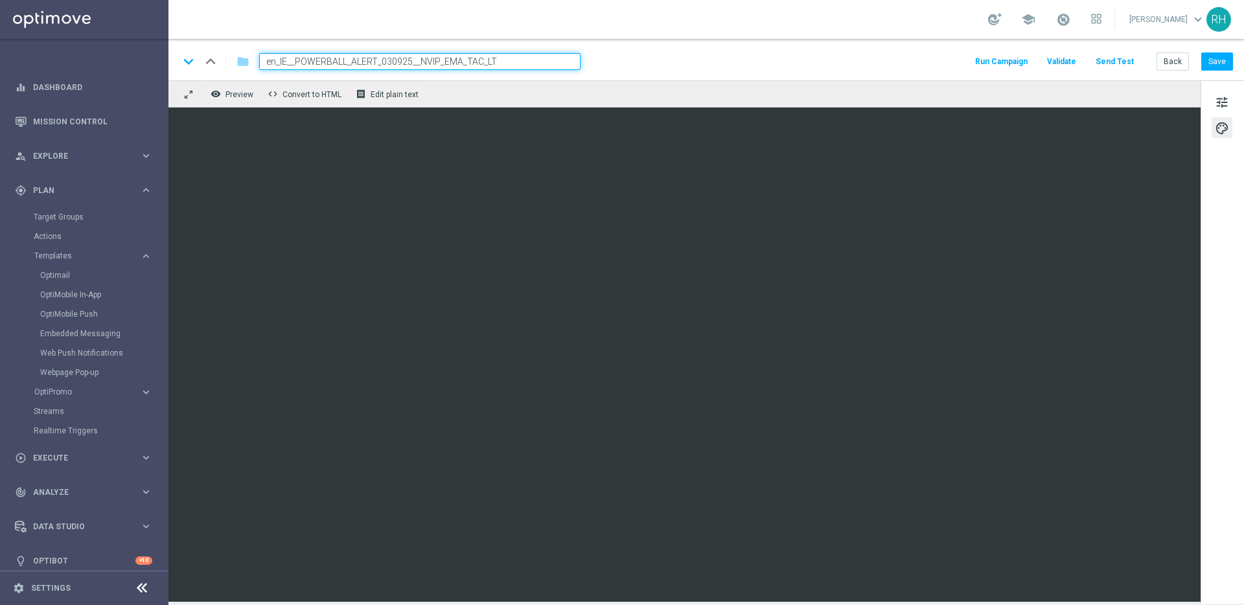
click at [1130, 62] on button "Send Test" at bounding box center [1115, 61] width 42 height 17
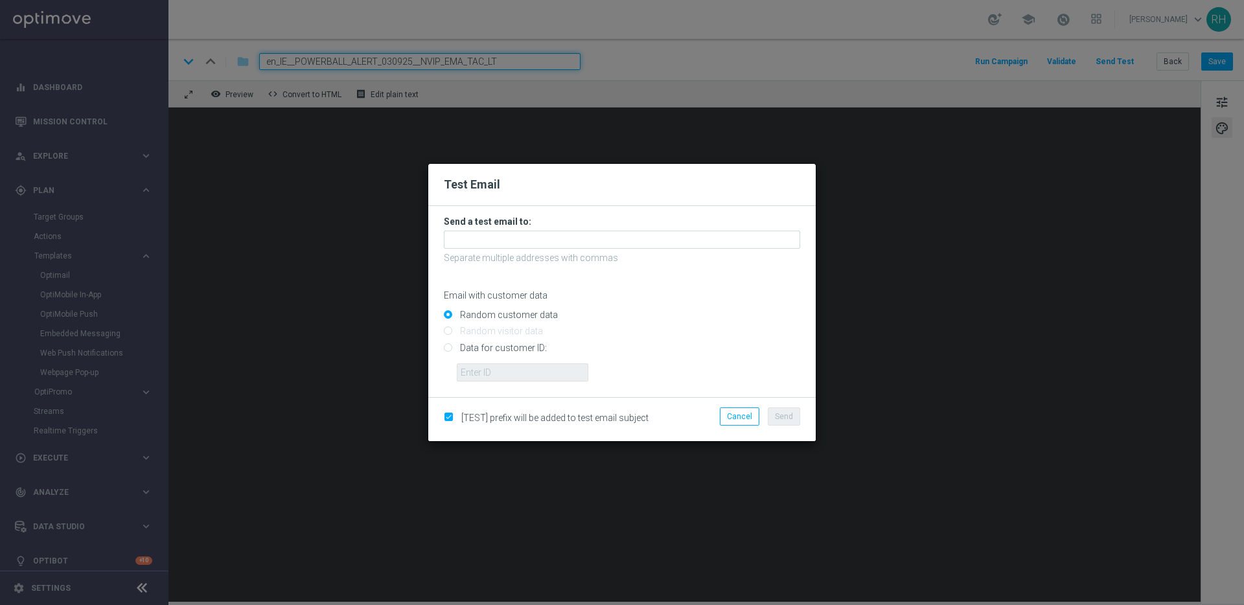
click at [448, 349] on input "Data for customer ID:" at bounding box center [622, 353] width 356 height 18
radio input "true"
click at [487, 379] on input "text" at bounding box center [523, 373] width 132 height 18
type input "9388754"
click at [499, 227] on form "Send a test email to: Separate multiple addresses with commas Email with custom…" at bounding box center [622, 299] width 356 height 166
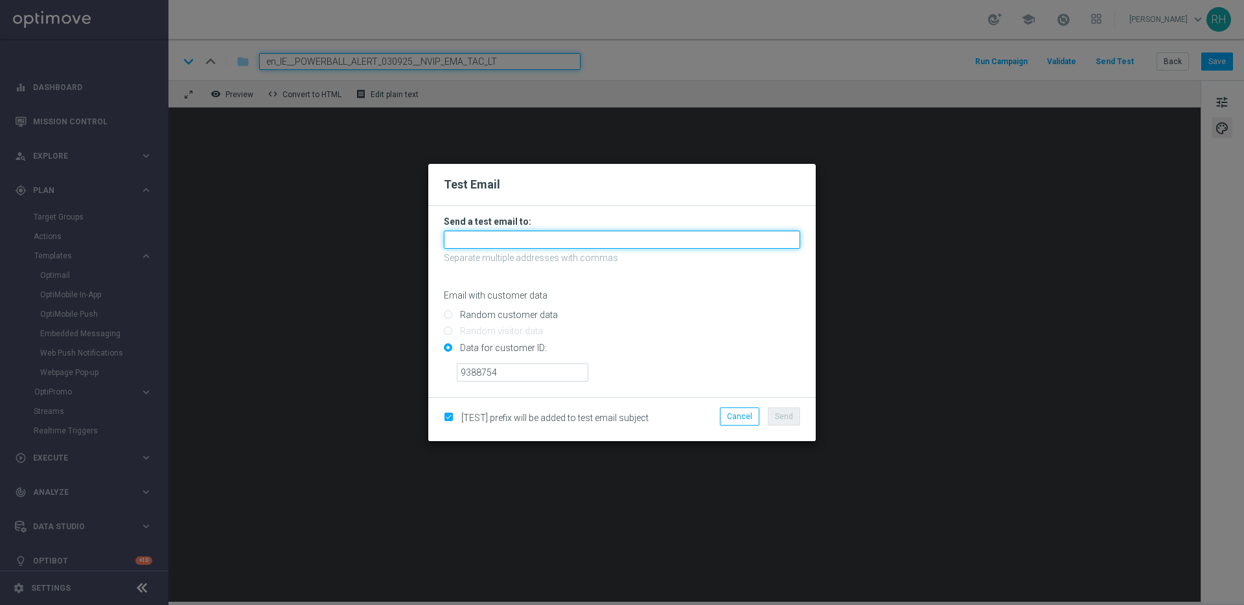
click at [504, 233] on input "text" at bounding box center [622, 240] width 356 height 18
type input "nikola.misotova@lottoland.com"
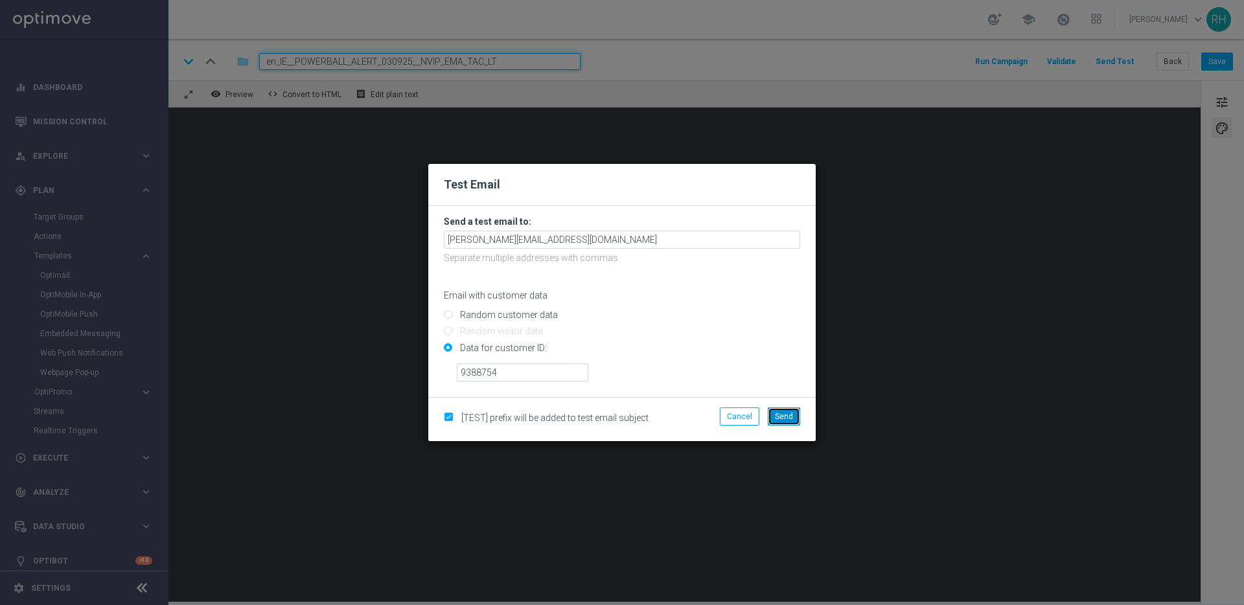
click at [773, 414] on button "Send" at bounding box center [784, 417] width 32 height 18
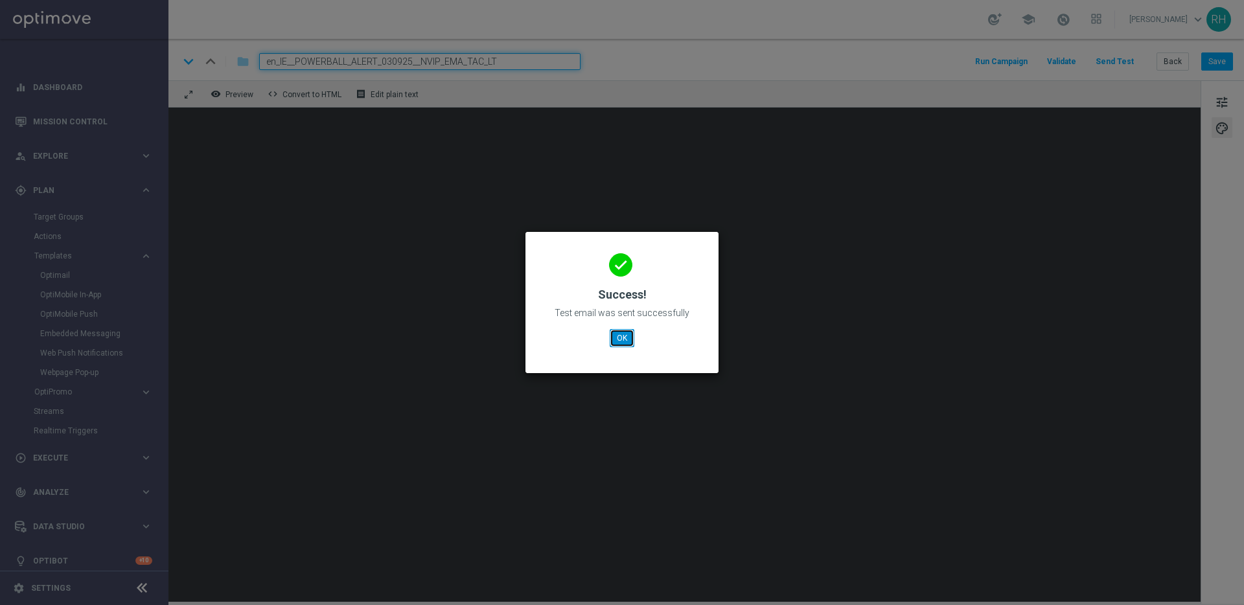
click at [625, 343] on button "OK" at bounding box center [622, 338] width 25 height 18
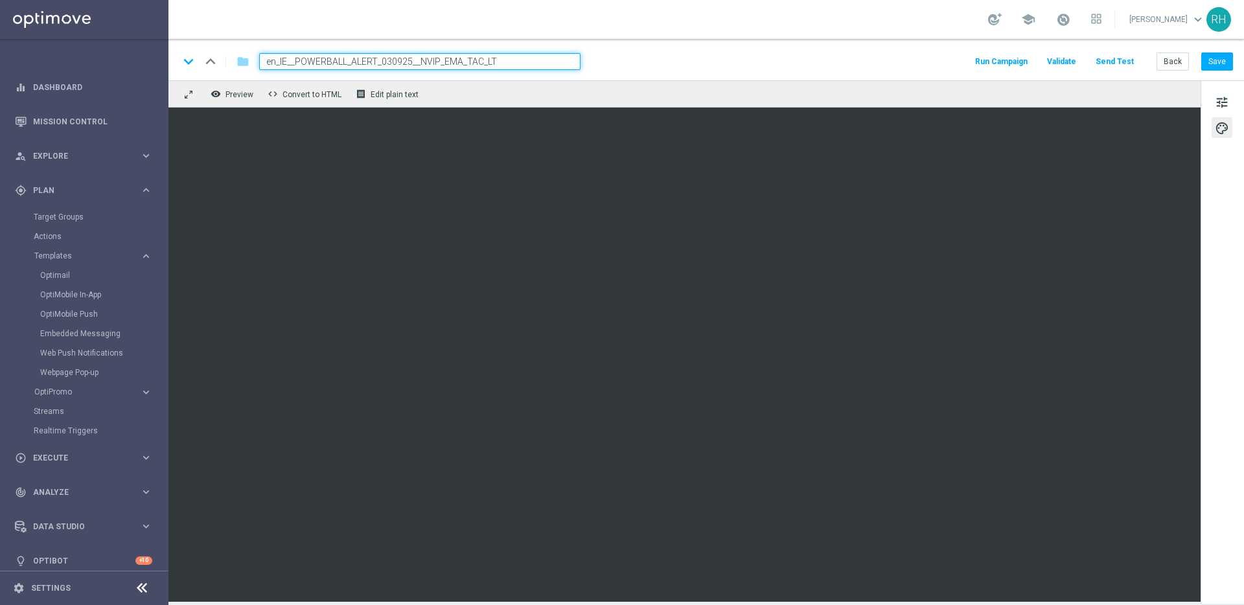
click at [833, 93] on div "remove_red_eye Preview code Convert to HTML receipt Edit plain text" at bounding box center [685, 93] width 1032 height 27
click at [1218, 59] on button "Save" at bounding box center [1218, 61] width 32 height 18
click at [924, 51] on div "keyboard_arrow_down keyboard_arrow_up folder en_IE__POWERBALL_ALERT_030925__NVI…" at bounding box center [707, 59] width 1076 height 41
click at [787, 6] on div "school Ricky Hubbard keyboard_arrow_down RH" at bounding box center [707, 19] width 1076 height 39
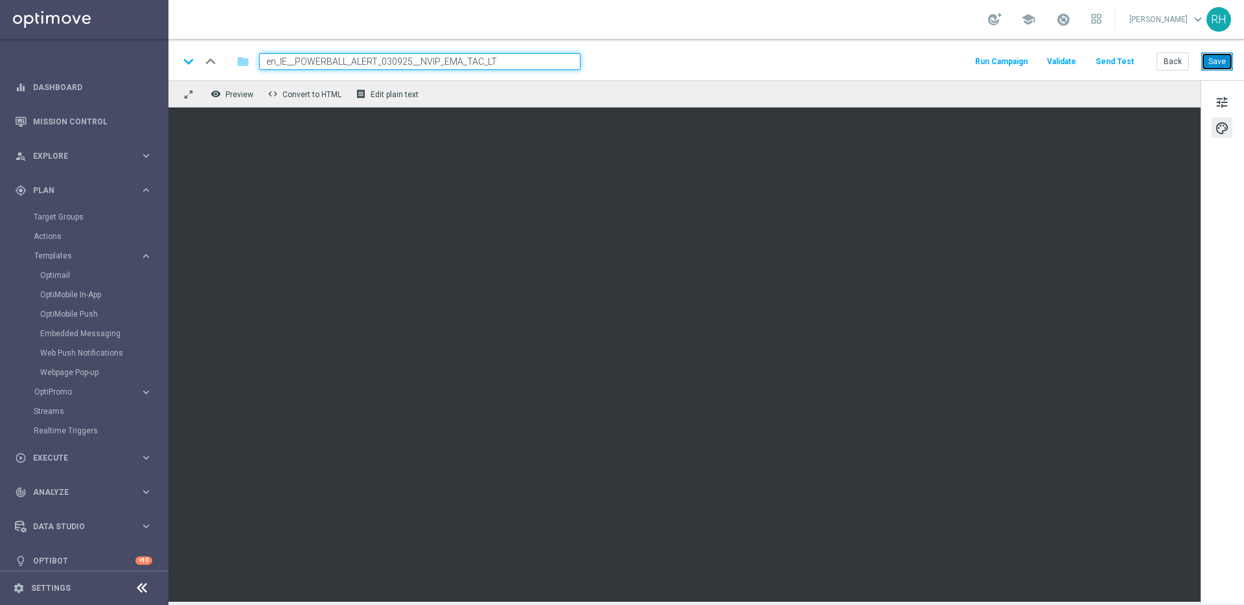
click at [1223, 65] on button "Save" at bounding box center [1218, 61] width 32 height 18
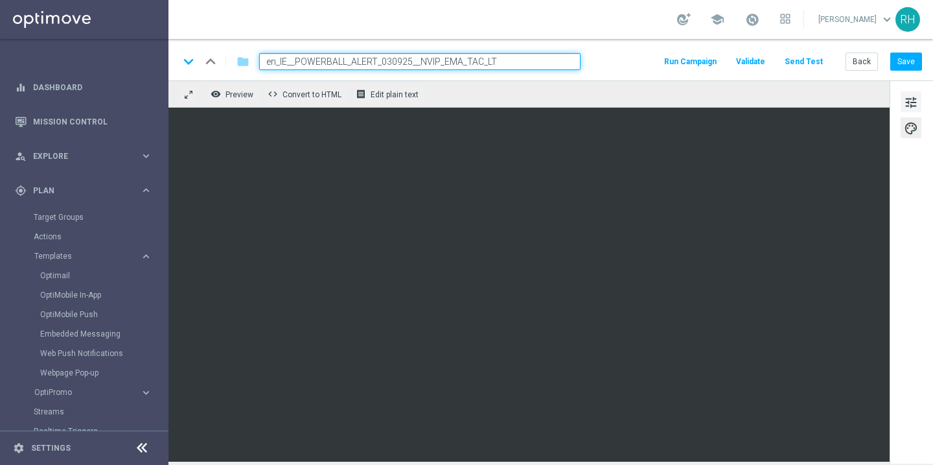
click at [905, 100] on span "tune" at bounding box center [911, 102] width 14 height 17
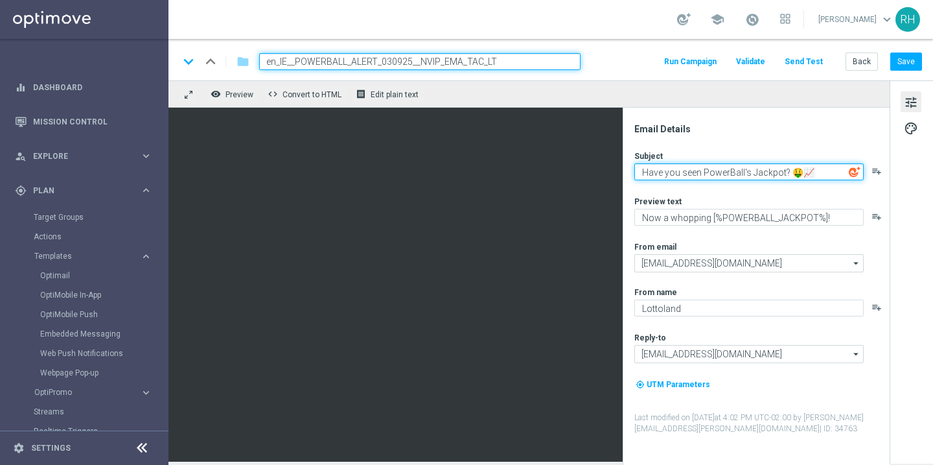
click at [797, 172] on textarea "Have you seen PowerBall's Jackpot? 🤑📈" at bounding box center [749, 171] width 229 height 17
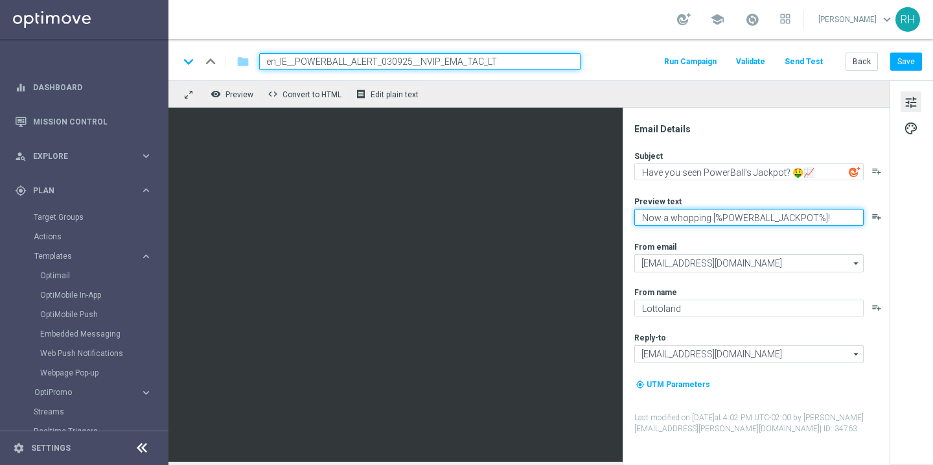
click at [763, 209] on textarea "Now a whopping [%POWERBALL_JACKPOT%]!" at bounding box center [749, 217] width 229 height 17
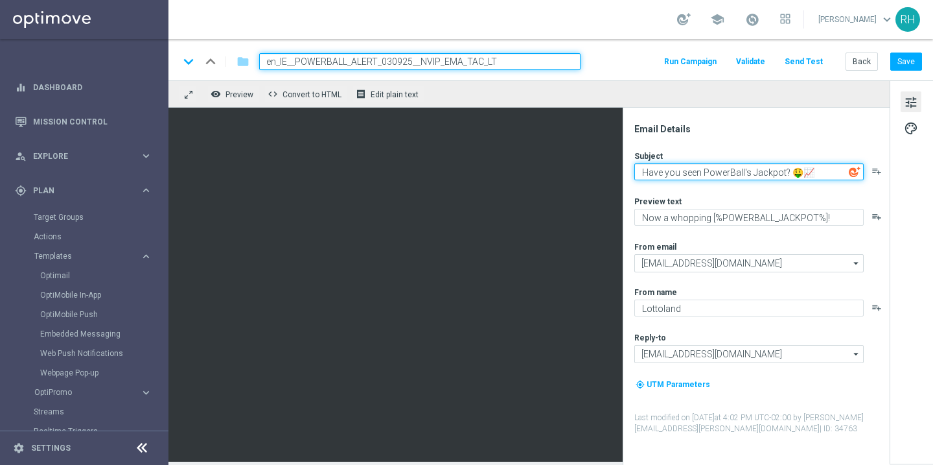
click at [741, 173] on textarea "Have you seen PowerBall's Jackpot? 🤑📈" at bounding box center [749, 171] width 229 height 17
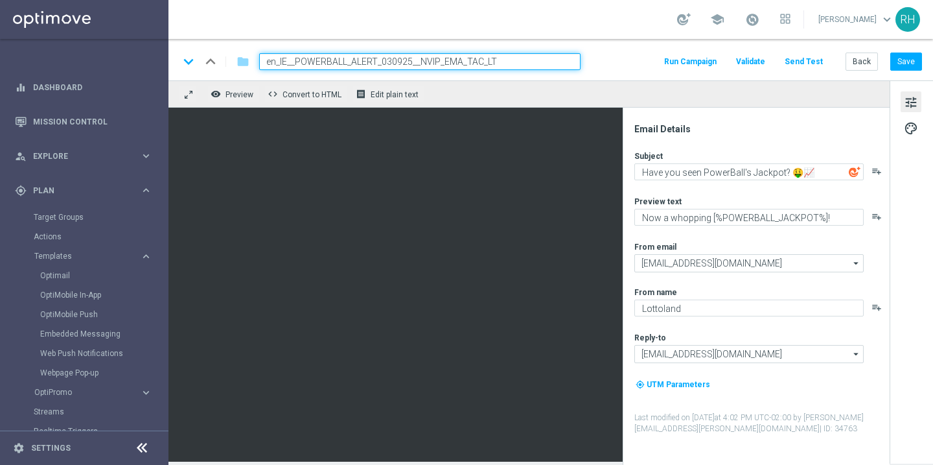
click at [515, 57] on input "en_IE__POWERBALL_ALERT_030925__NVIP_EMA_TAC_LT" at bounding box center [419, 61] width 321 height 17
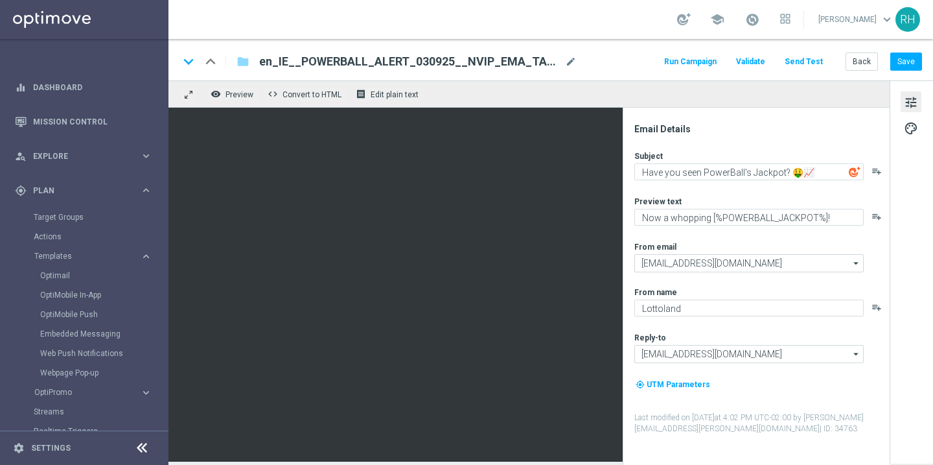
click at [619, 26] on div "school Ricky Hubbard keyboard_arrow_down RH" at bounding box center [551, 19] width 765 height 39
click at [902, 62] on button "Save" at bounding box center [907, 61] width 32 height 18
click at [701, 68] on button "Run Campaign" at bounding box center [690, 61] width 56 height 17
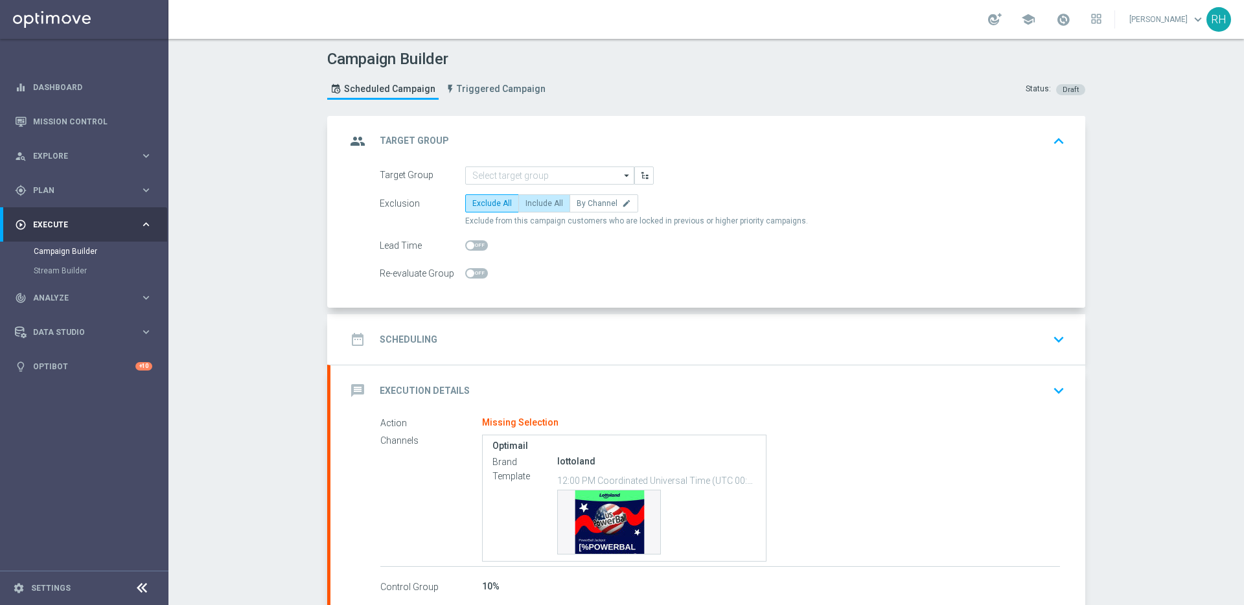
click at [525, 209] on label "Include All" at bounding box center [545, 203] width 52 height 18
click at [526, 209] on input "Include All" at bounding box center [530, 206] width 8 height 8
radio input "true"
click at [520, 178] on input at bounding box center [549, 176] width 169 height 18
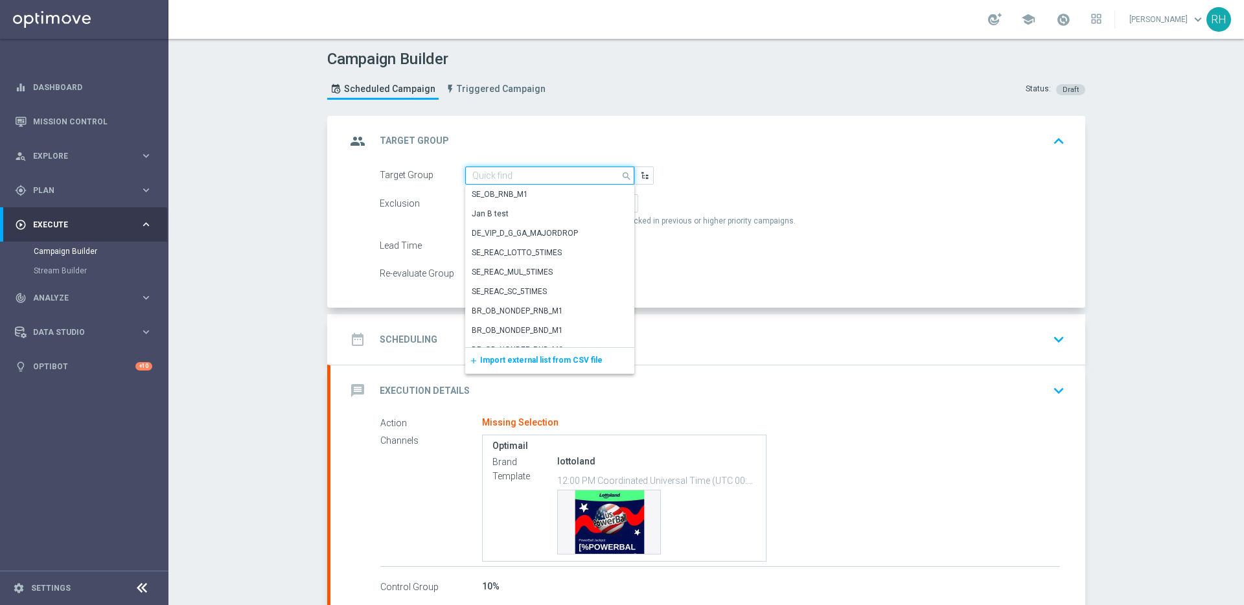
paste input "EMAIL - IE_OPT | Staked > 0 Lotto, lifetime"
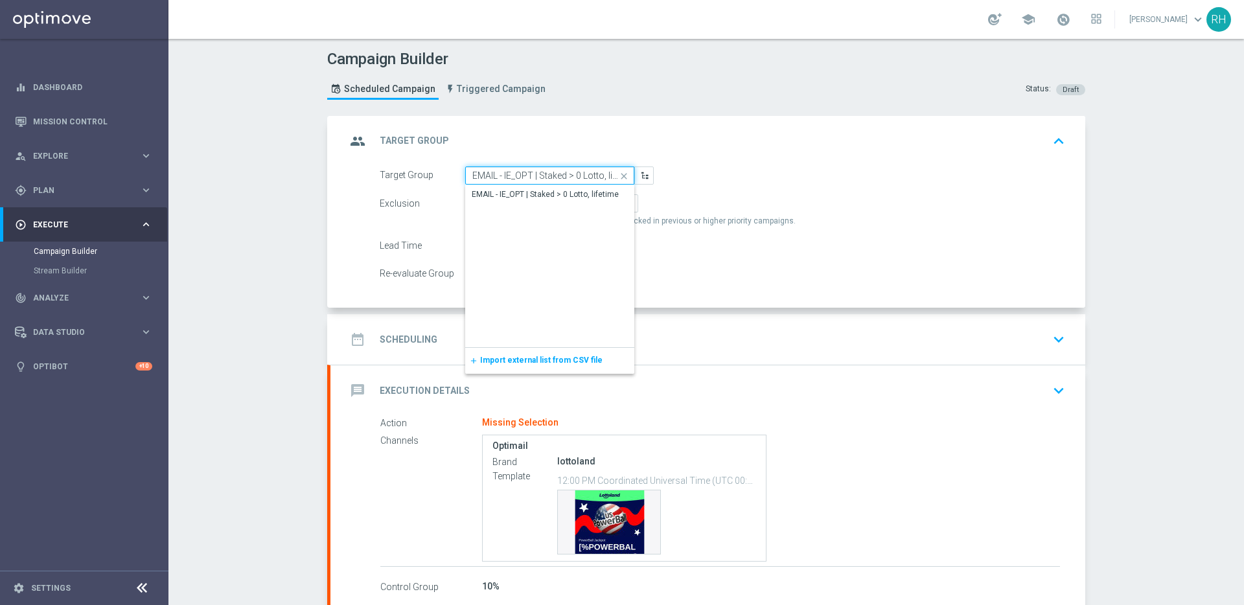
scroll to position [0, 17]
click at [565, 185] on div "EMAIL - IE_OPT | Staked > 0 Lotto, lifetime" at bounding box center [549, 194] width 169 height 18
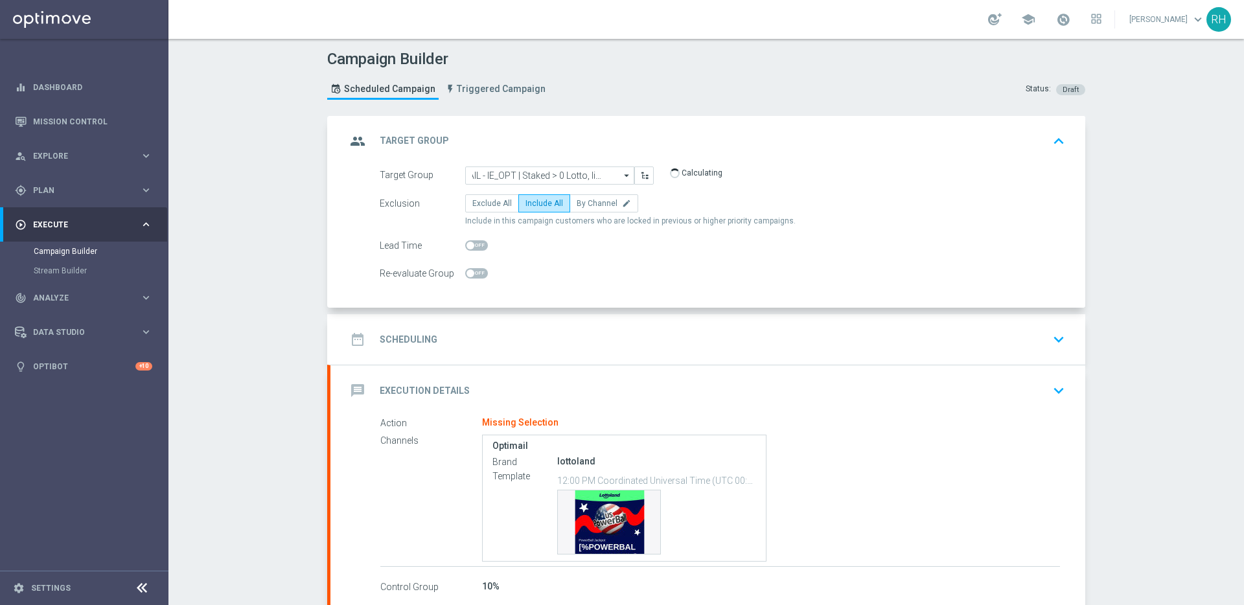
type input "EMAIL - IE_OPT | Staked > 0 Lotto, lifetime"
click at [1017, 167] on div "Target Group EMAIL - IE_OPT | Staked > 0 Lotto, lifetime EMAIL - IE_OPT | Stake…" at bounding box center [722, 176] width 705 height 18
click at [1049, 153] on button "keyboard_arrow_up" at bounding box center [1059, 141] width 22 height 25
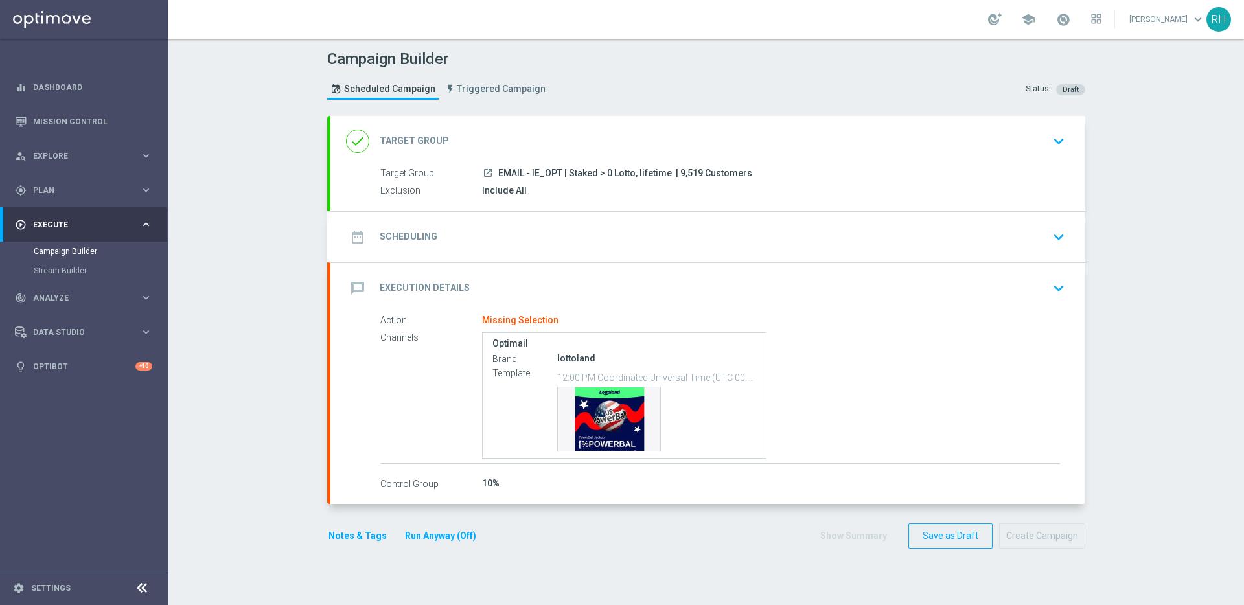
click at [1056, 231] on icon "keyboard_arrow_down" at bounding box center [1058, 236] width 19 height 19
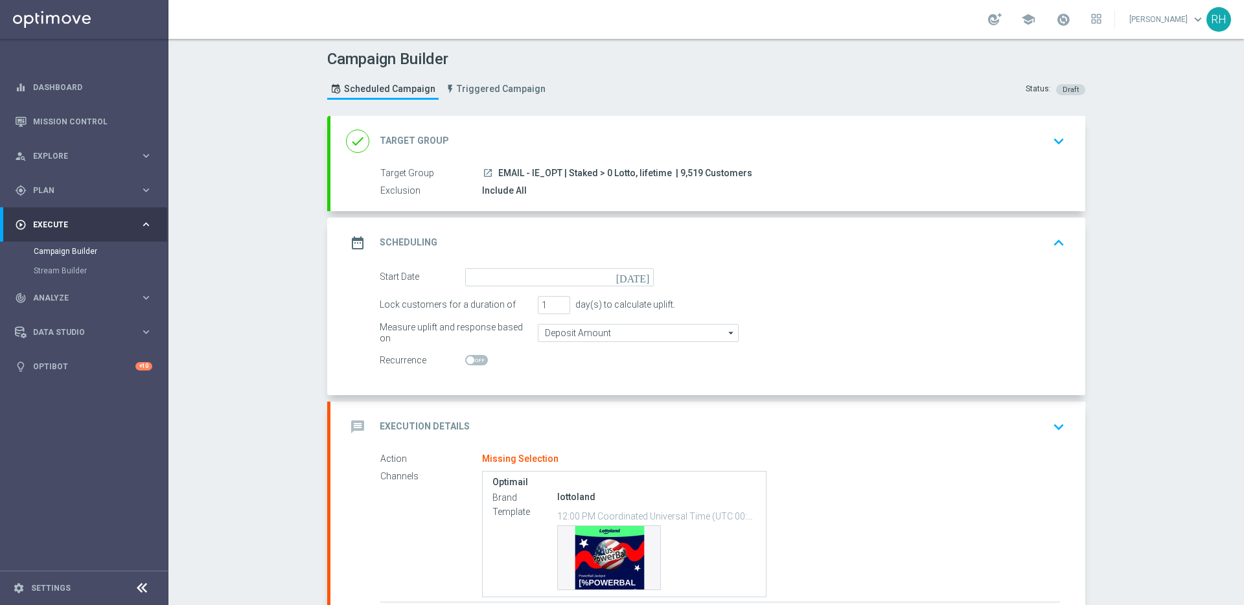
click at [644, 280] on icon "today" at bounding box center [635, 275] width 38 height 14
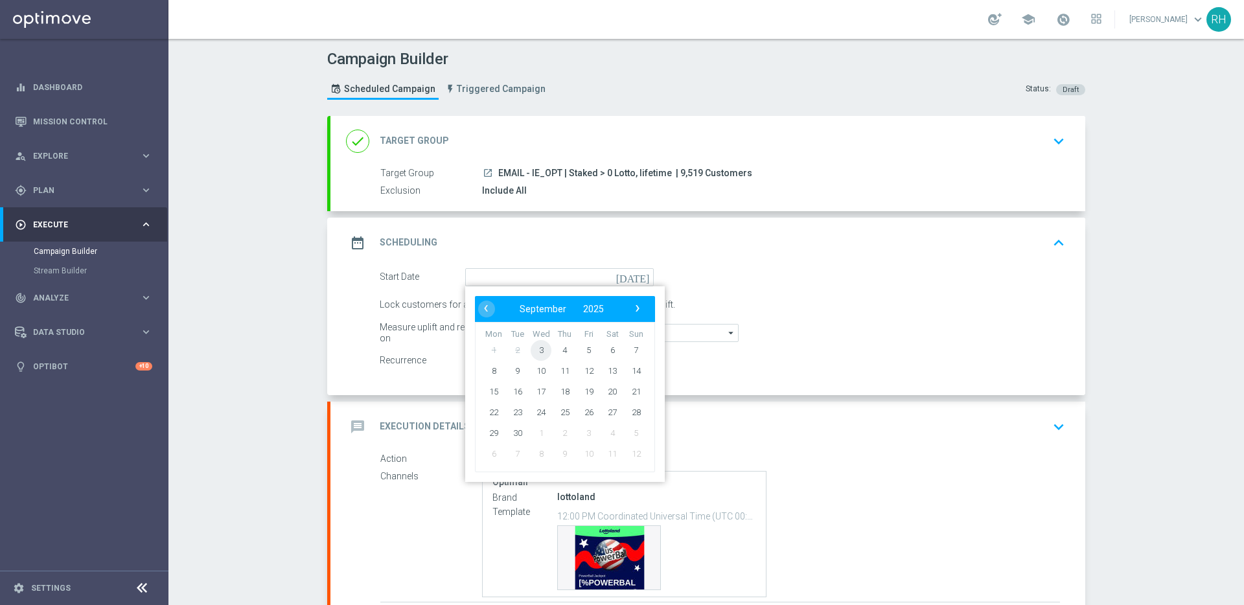
click at [538, 348] on span "3" at bounding box center [541, 350] width 21 height 21
type input "03 Sep 2025"
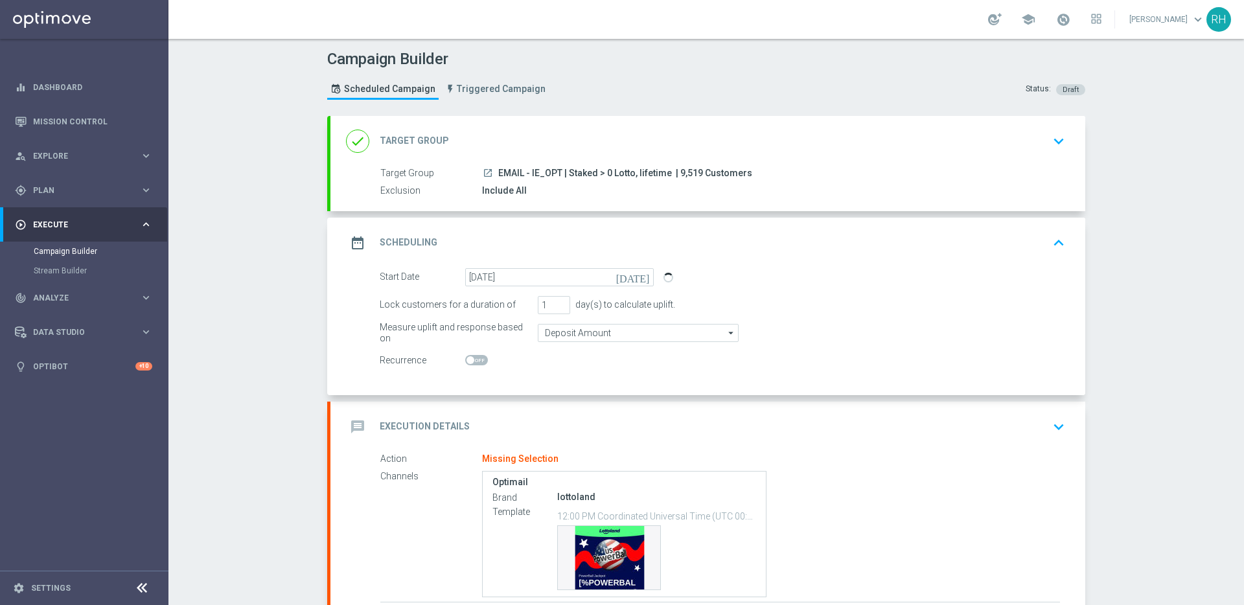
click at [902, 412] on div "message Execution Details keyboard_arrow_down" at bounding box center [708, 427] width 755 height 51
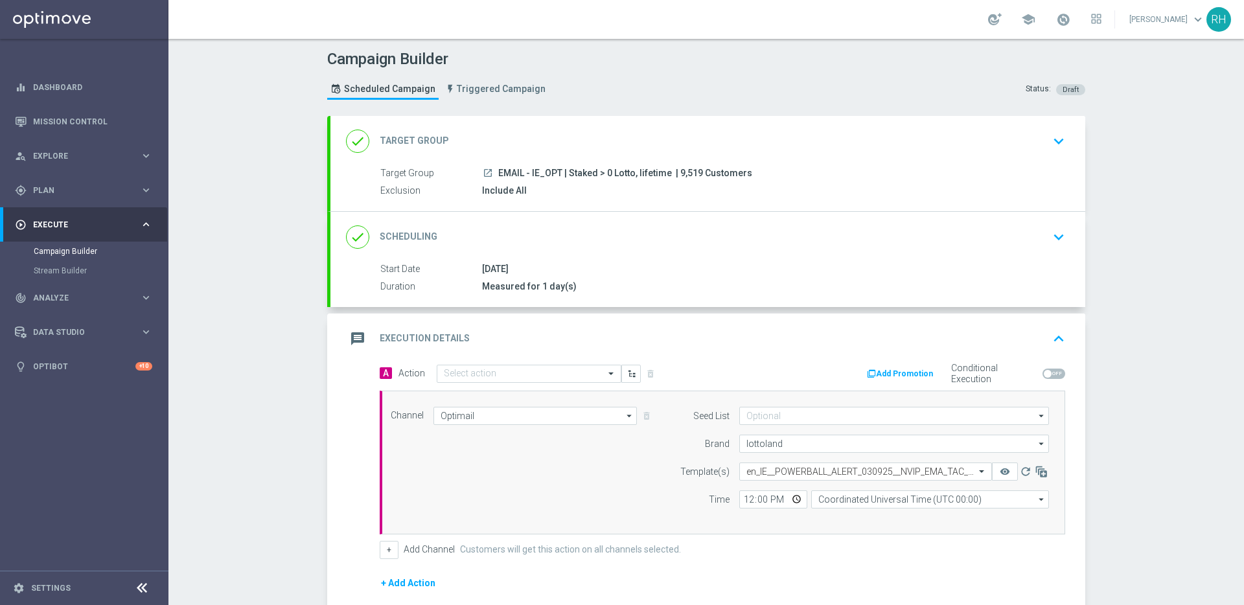
click at [1026, 334] on div "message Execution Details keyboard_arrow_up" at bounding box center [708, 339] width 724 height 25
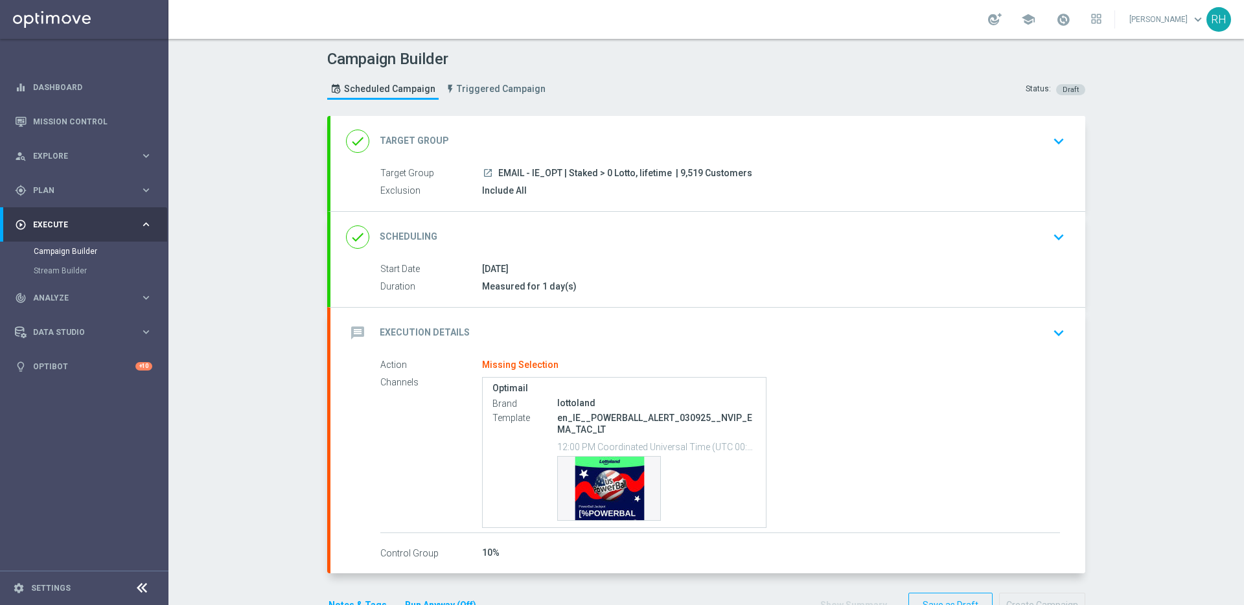
click at [695, 419] on p "en_IE__POWERBALL_ALERT_030925__NVIP_EMA_TAC_LT" at bounding box center [656, 423] width 199 height 23
copy div "en_IE__POWERBALL_ALERT_030925__NVIP_EMA_TAC_LT"
click at [876, 328] on div "message Execution Details keyboard_arrow_down" at bounding box center [708, 333] width 724 height 25
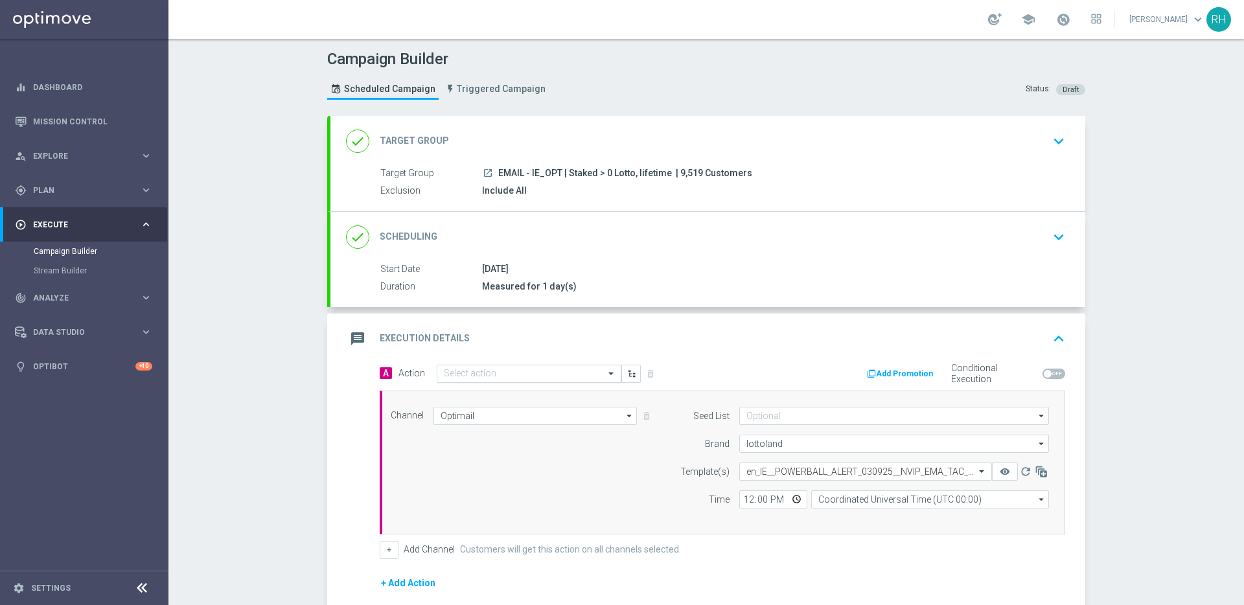
click at [560, 376] on input "text" at bounding box center [516, 374] width 145 height 11
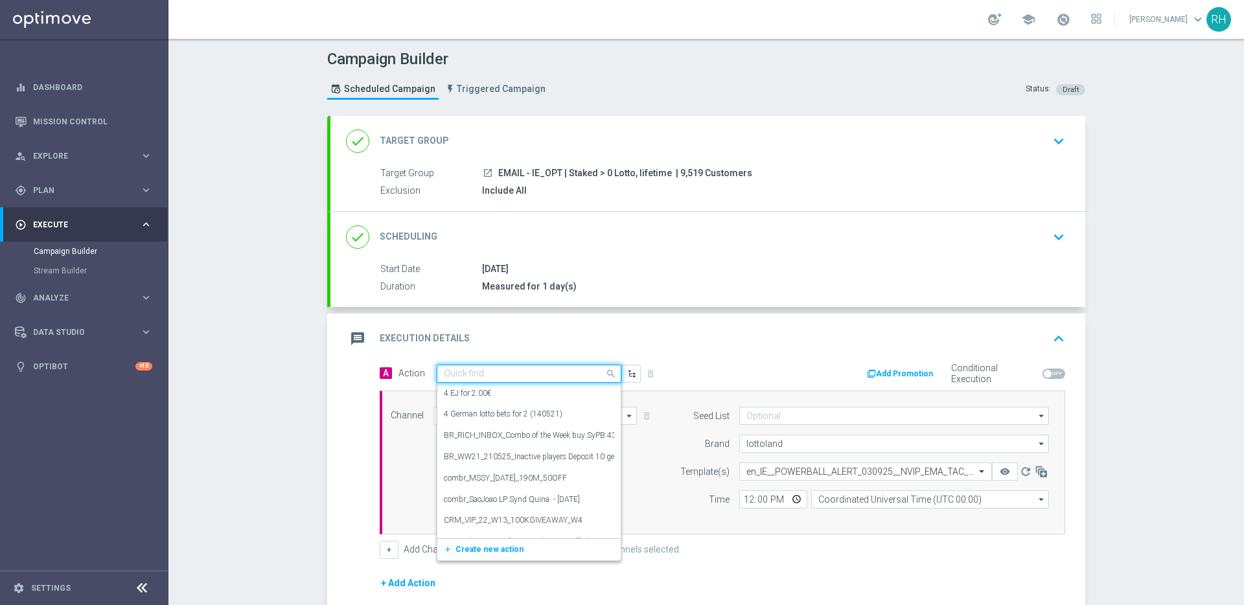
paste input "en_IE__POWERBALL_ALERT_030925__NVIP_EMA_TAC_LT"
type input "en_IE__POWERBALL_ALERT_030925__NVIP_EMA_TAC_LT"
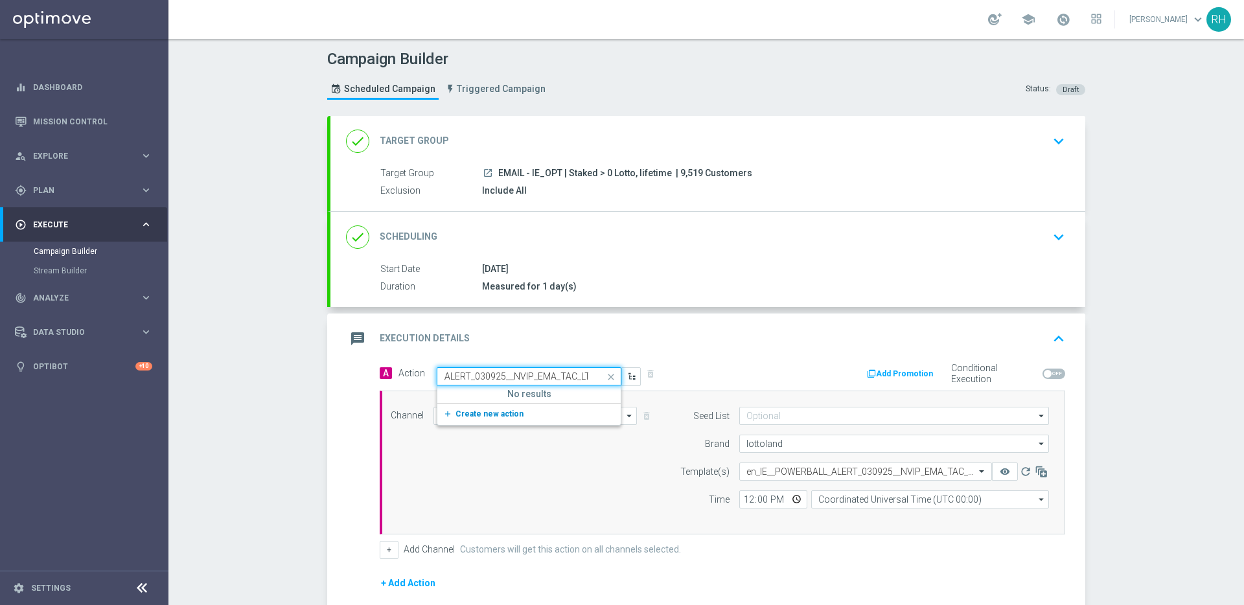
click at [511, 417] on span "Create new action" at bounding box center [490, 414] width 68 height 9
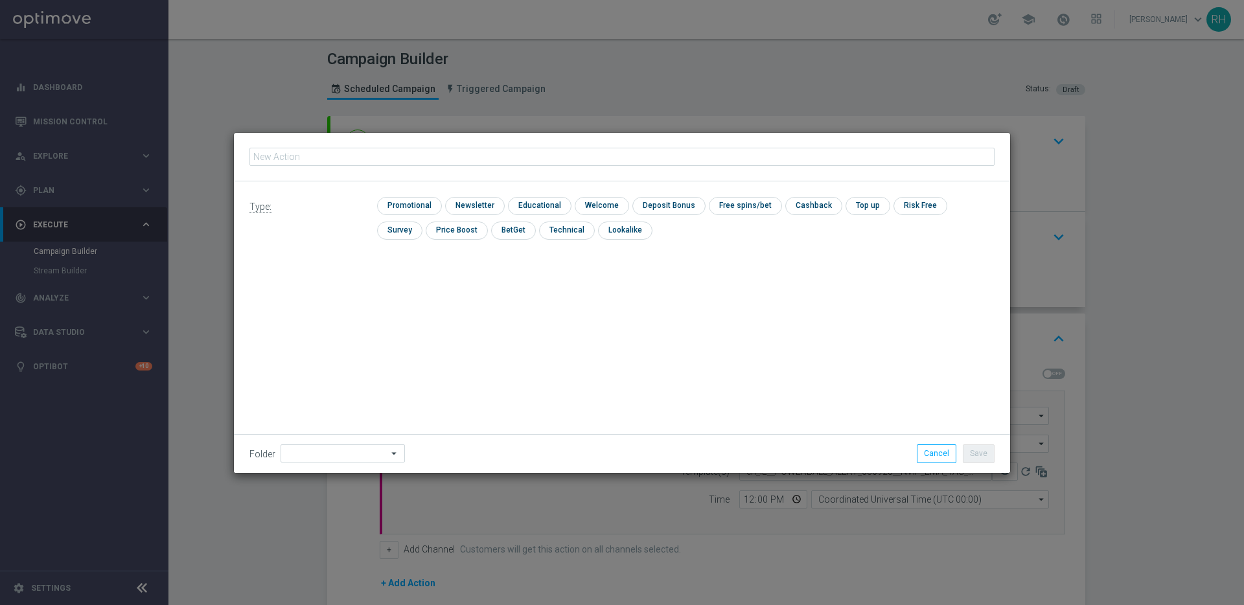
type input "en_IE__POWERBALL_ALERT_030925__NVIP_EMA_TAC_LT"
click at [422, 207] on input "checkbox" at bounding box center [408, 205] width 62 height 17
checkbox input "true"
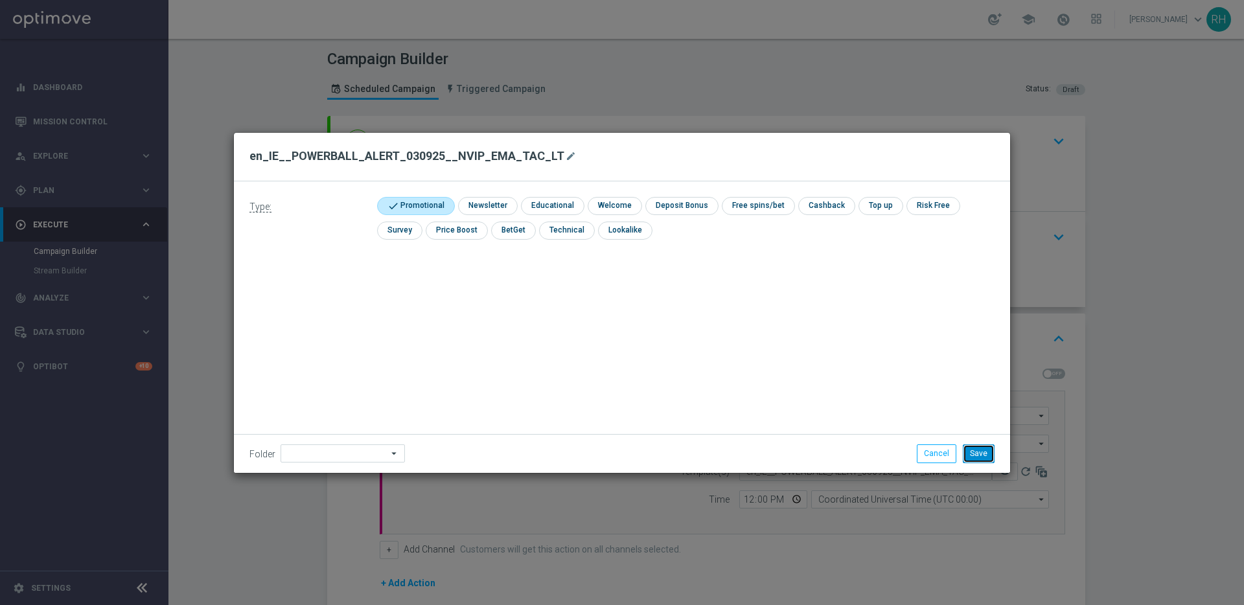
click at [991, 445] on button "Save" at bounding box center [979, 454] width 32 height 18
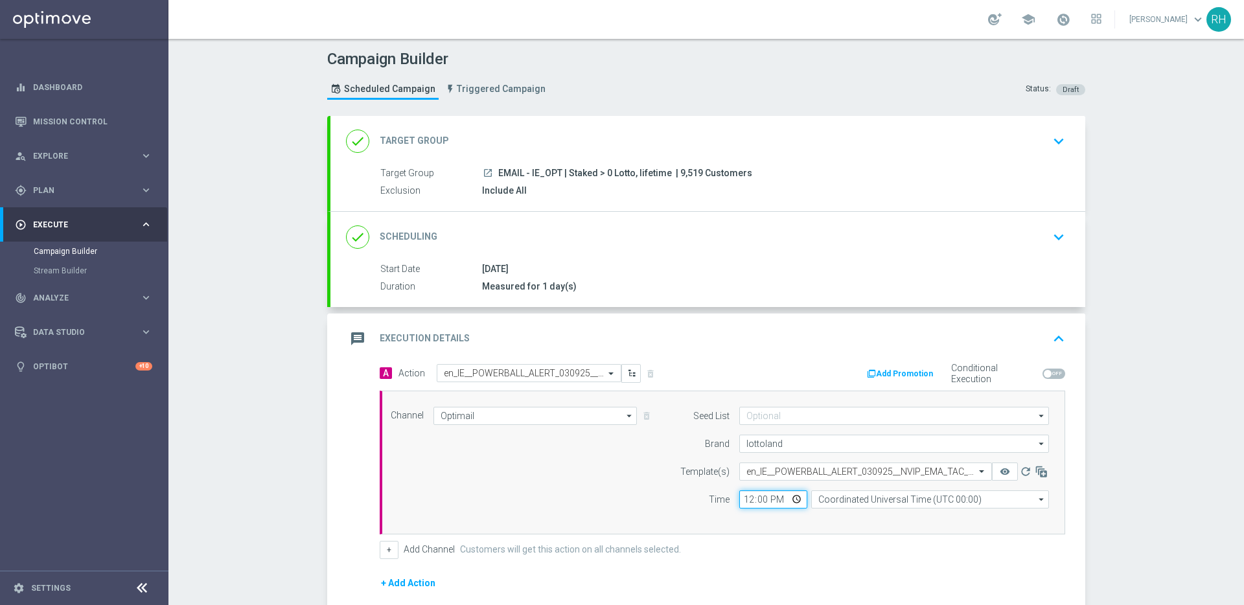
click at [740, 500] on input "12:00" at bounding box center [774, 500] width 68 height 18
click at [740, 500] on input "21:00" at bounding box center [774, 500] width 68 height 18
type input "19:00"
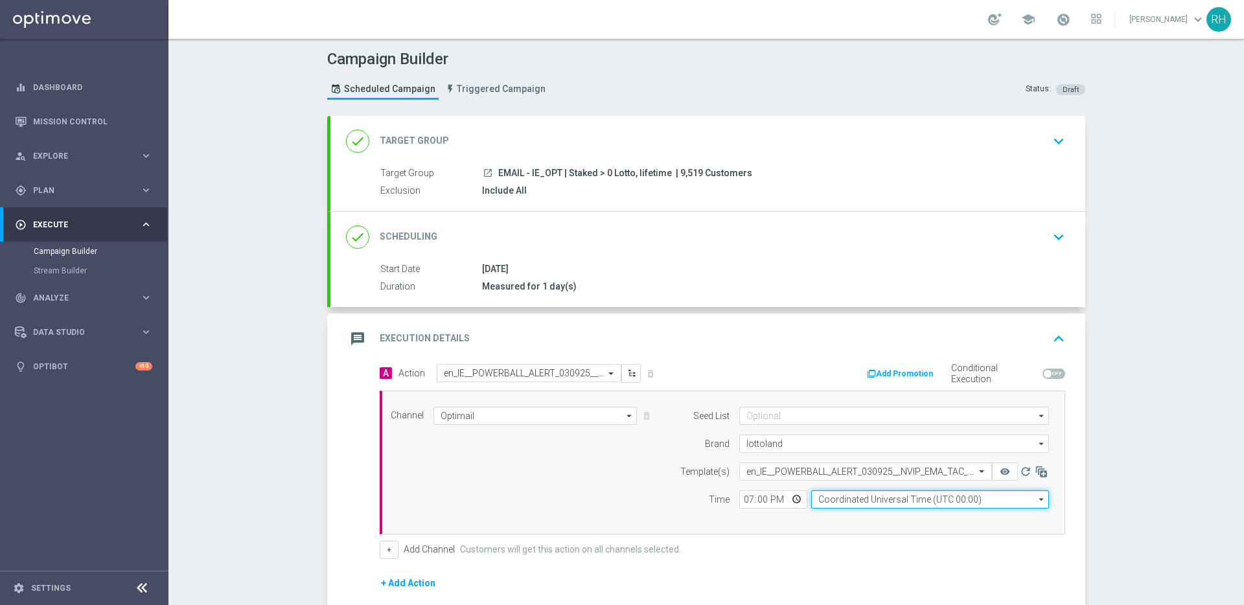
click at [830, 502] on input "Coordinated Universal Time (UTC 00:00)" at bounding box center [930, 500] width 238 height 18
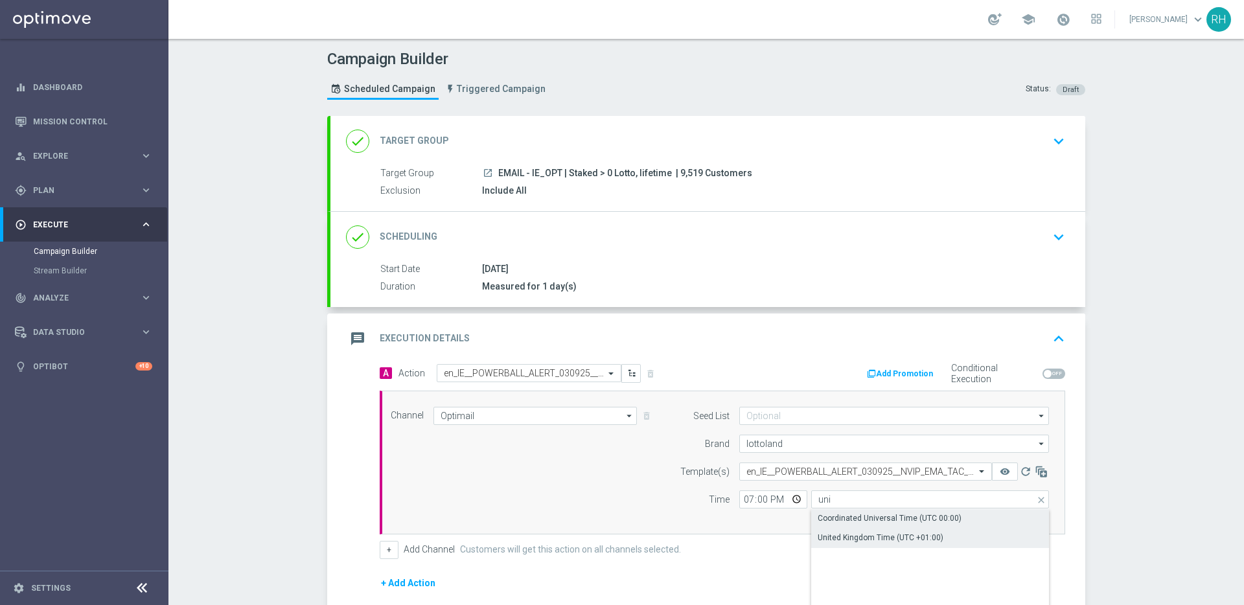
click at [851, 538] on div "United Kingdom Time (UTC +01:00)" at bounding box center [881, 538] width 126 height 12
type input "United Kingdom Time (UTC +01:00)"
click at [851, 538] on div "A Action Select action en_IE__POWERBALL_ALERT_030925__NVIP_EMA_TAC_LT delete_fo…" at bounding box center [722, 461] width 705 height 195
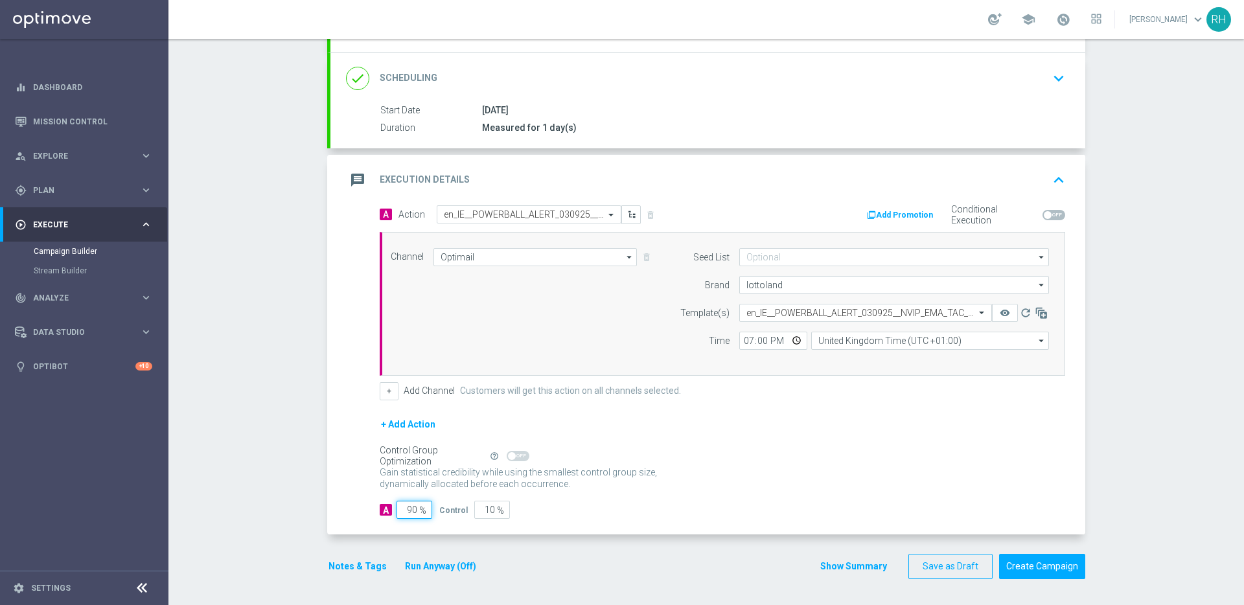
click at [407, 507] on input "90" at bounding box center [415, 510] width 36 height 18
type input "1"
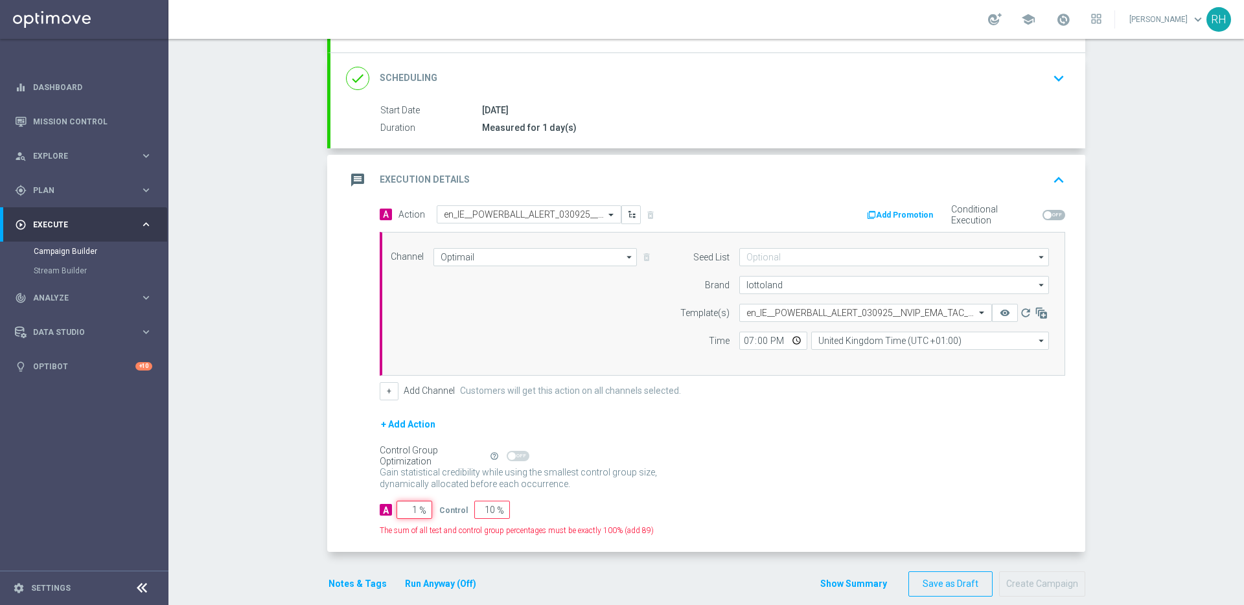
type input "99"
type input "10"
type input "90"
type input "100"
type input "0"
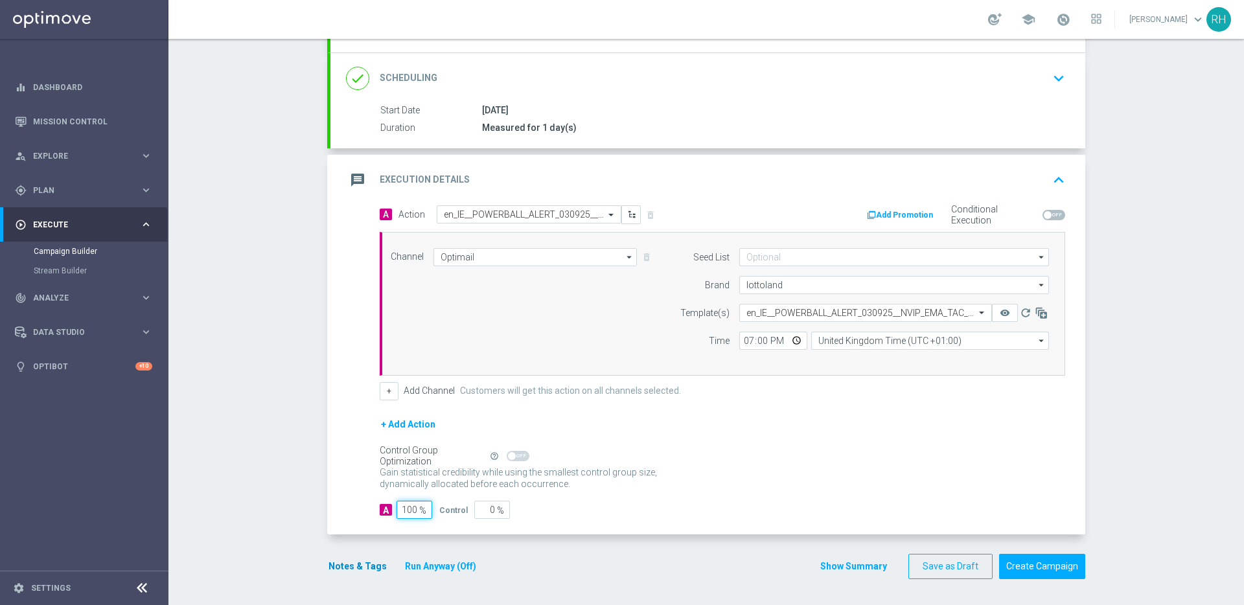
type input "100"
click at [345, 563] on button "Notes & Tags" at bounding box center [357, 567] width 61 height 16
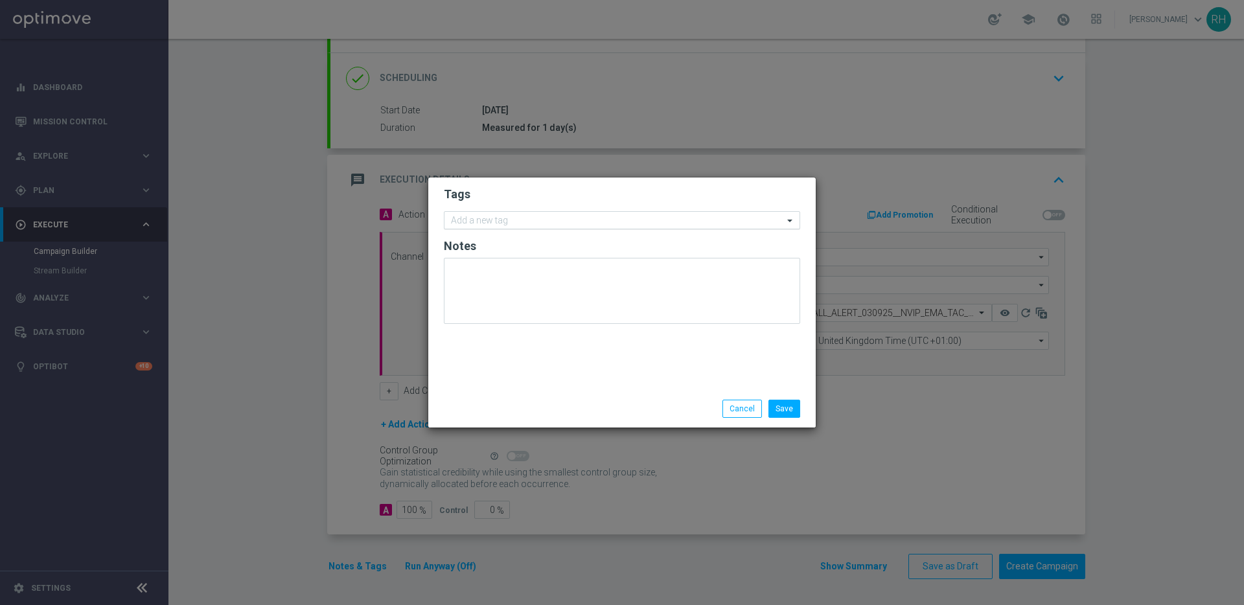
click at [609, 214] on div "Add a new tag" at bounding box center [614, 221] width 339 height 16
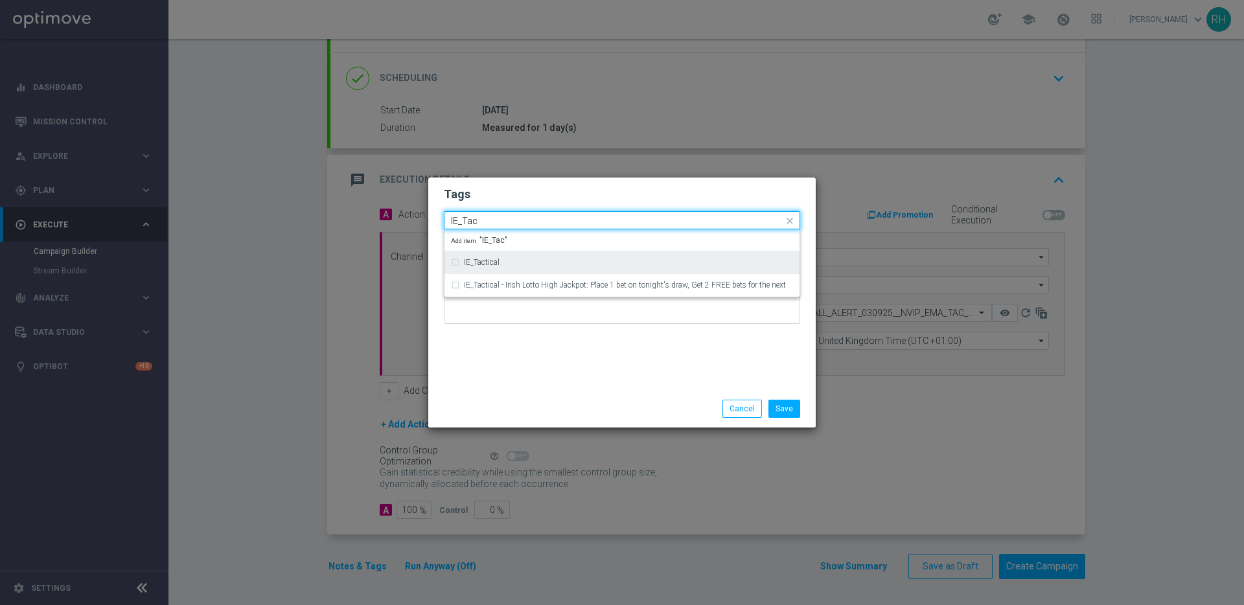
click at [605, 257] on div "IE_Tactical" at bounding box center [622, 262] width 342 height 21
type input "IE_Tac"
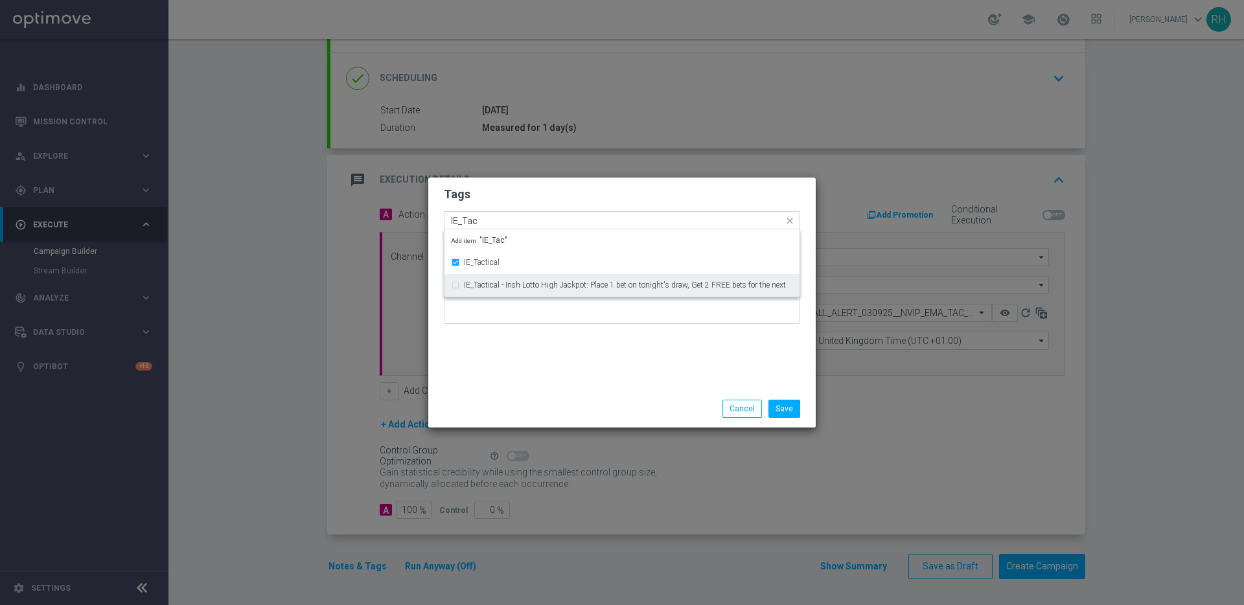
click at [607, 346] on div "Tags Quick find × IE_Tactical IE_Tac IE_Tactical IE_Tactical - Irish Lotto High…" at bounding box center [622, 284] width 388 height 213
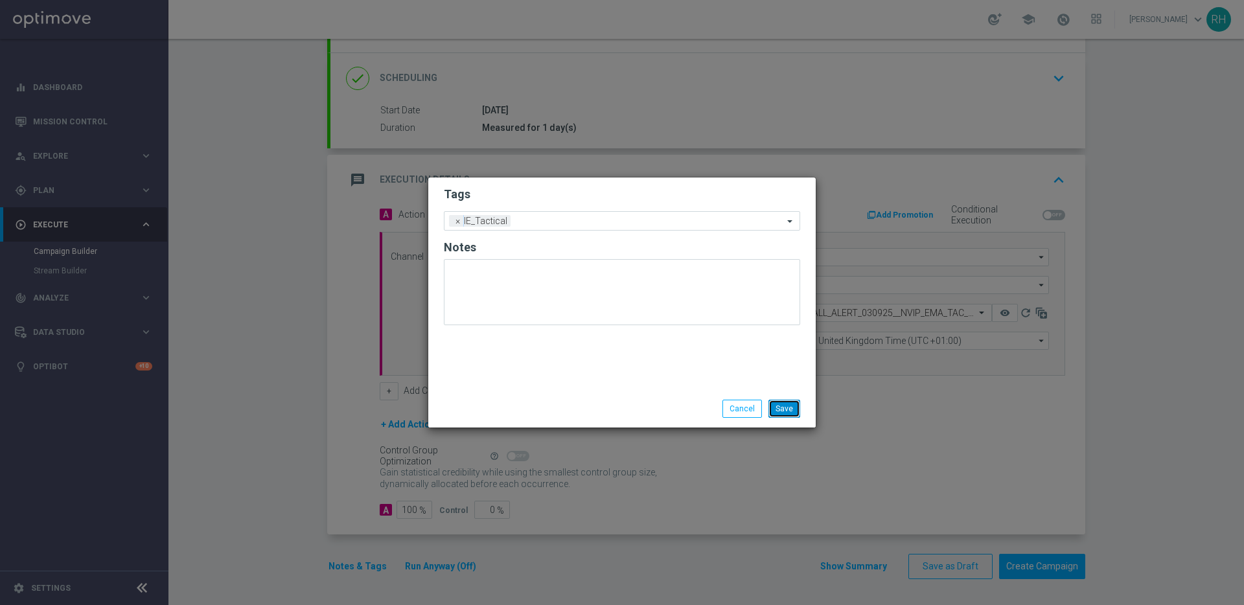
click at [796, 411] on button "Save" at bounding box center [785, 409] width 32 height 18
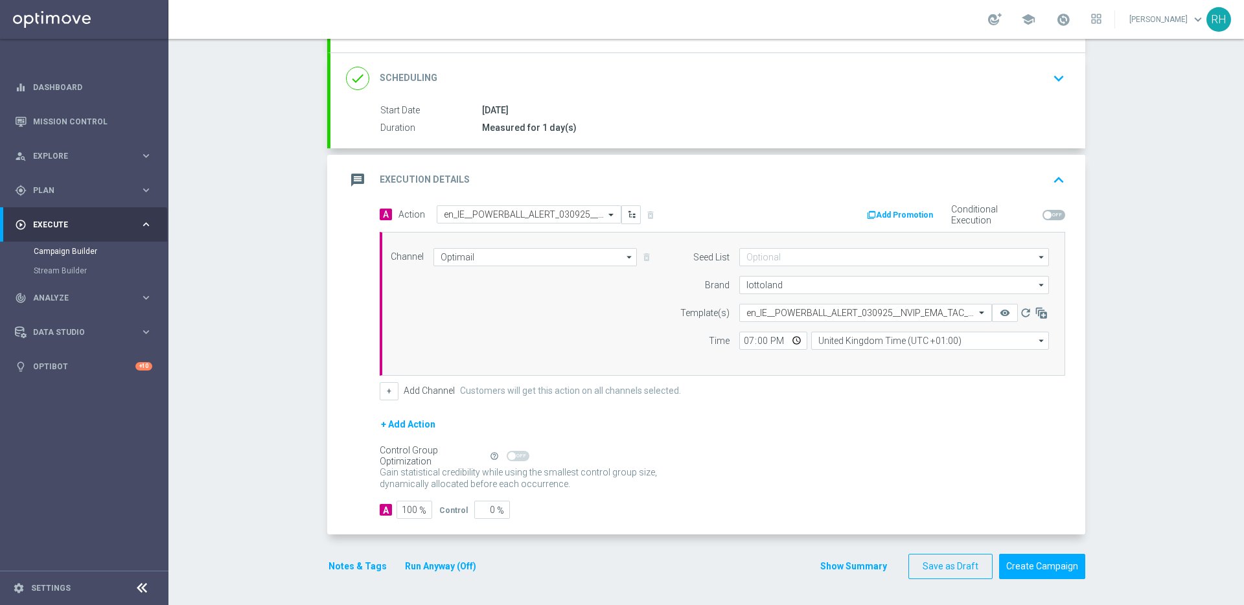
click at [845, 557] on div "Show Summary Save as Draft Create Campaign" at bounding box center [953, 566] width 266 height 25
click at [845, 564] on button "Show Summary" at bounding box center [854, 566] width 68 height 15
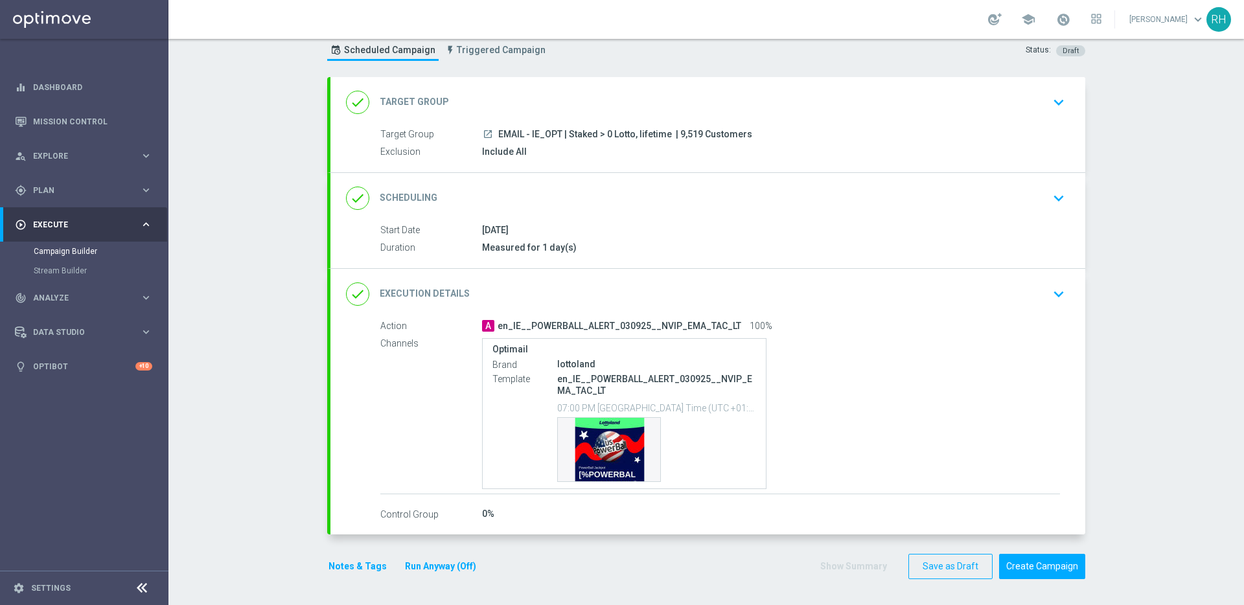
scroll to position [39, 0]
click at [677, 130] on span "| 9,519 Customers" at bounding box center [714, 135] width 76 height 12
copy span "9,519"
click at [1043, 563] on button "Create Campaign" at bounding box center [1042, 566] width 86 height 25
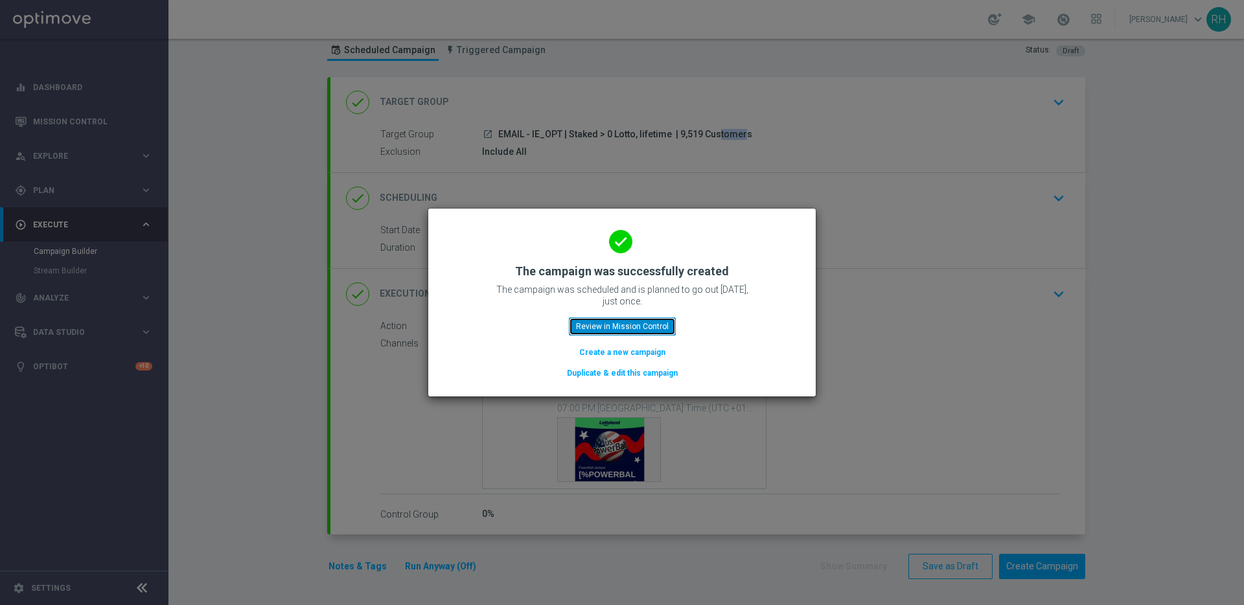
click at [602, 324] on button "Review in Mission Control" at bounding box center [622, 327] width 107 height 18
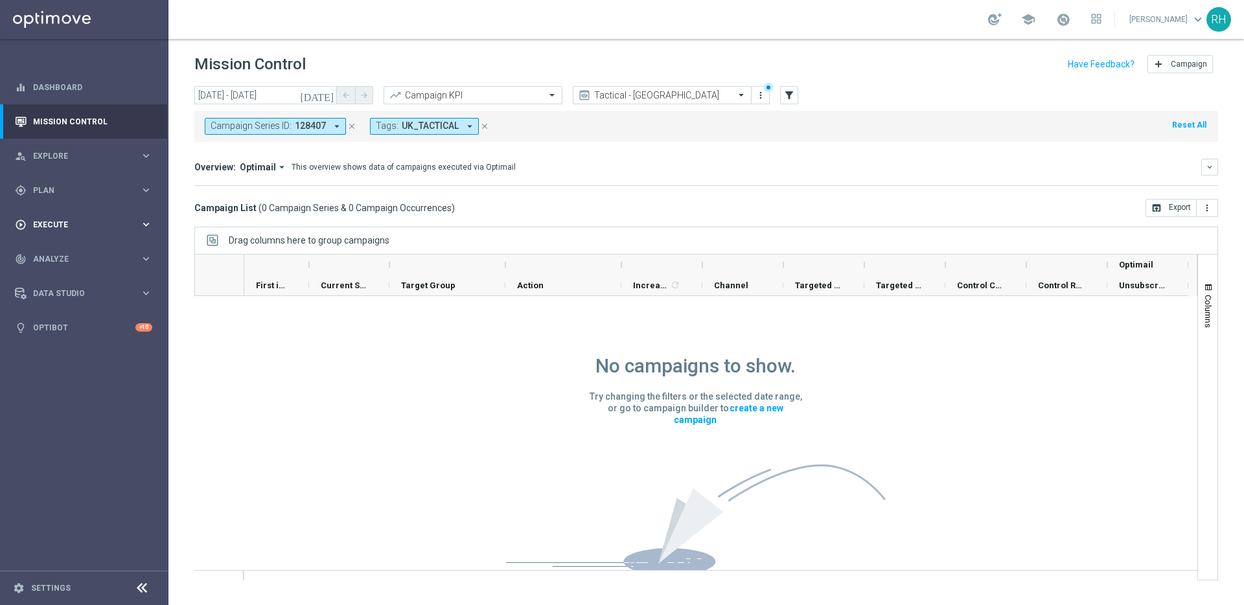
click at [119, 213] on div "play_circle_outline Execute keyboard_arrow_right" at bounding box center [83, 224] width 167 height 34
click at [106, 182] on div "gps_fixed Plan keyboard_arrow_right" at bounding box center [83, 190] width 167 height 34
click at [67, 277] on link "Optimail" at bounding box center [87, 275] width 95 height 10
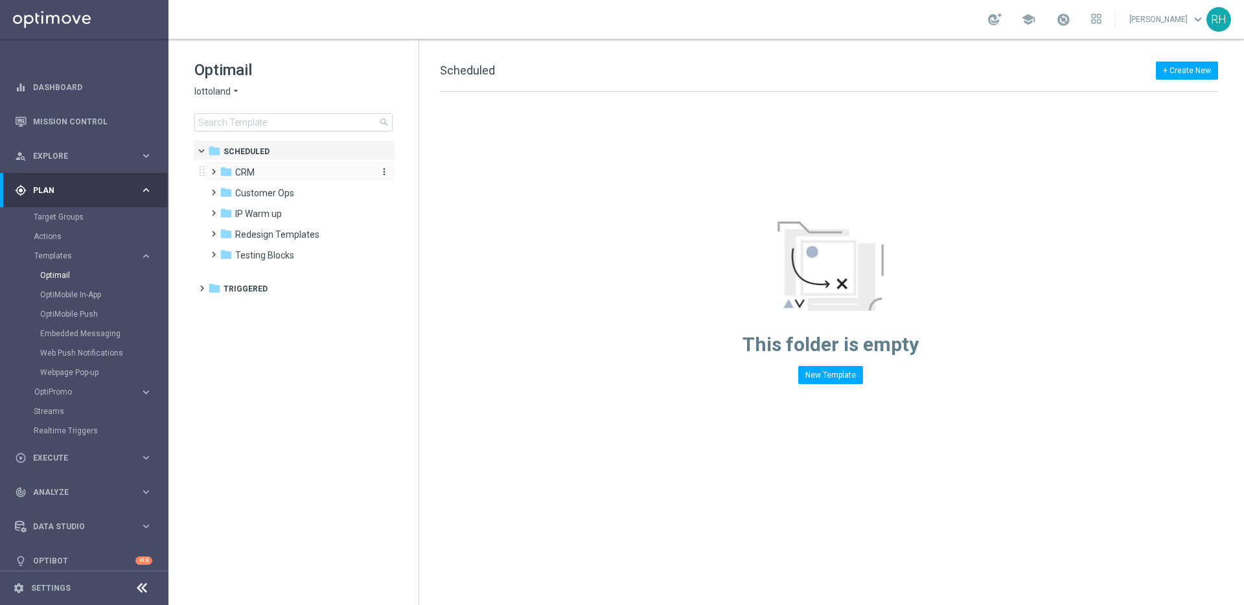
click at [255, 169] on div "folder CRM" at bounding box center [294, 172] width 149 height 15
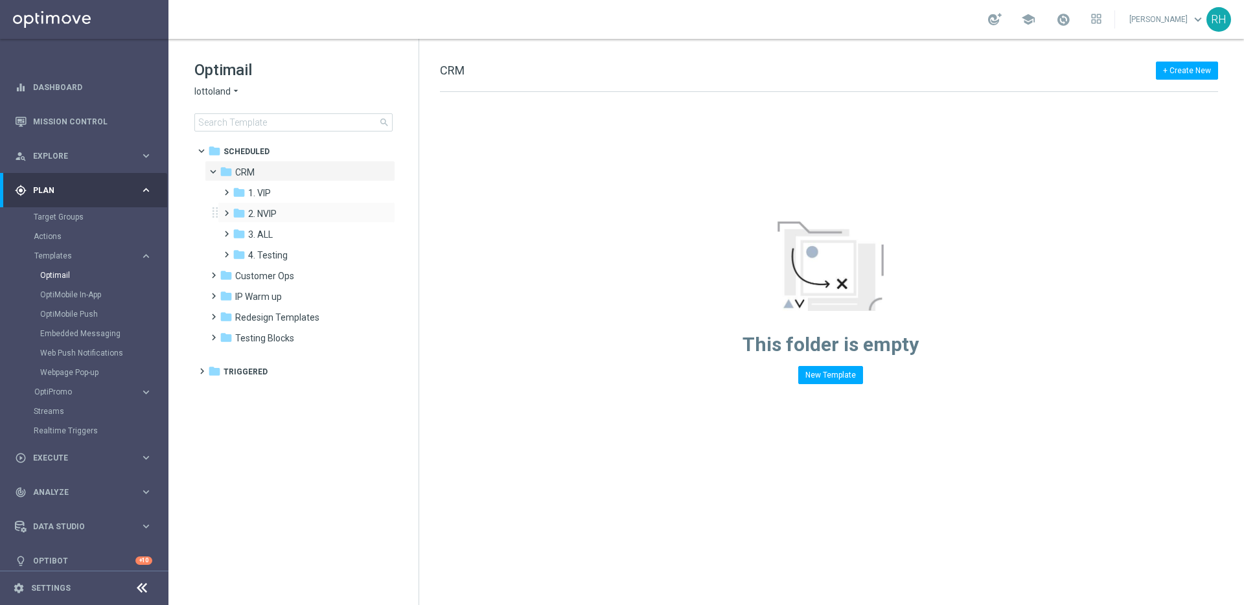
click at [227, 210] on span at bounding box center [224, 207] width 6 height 5
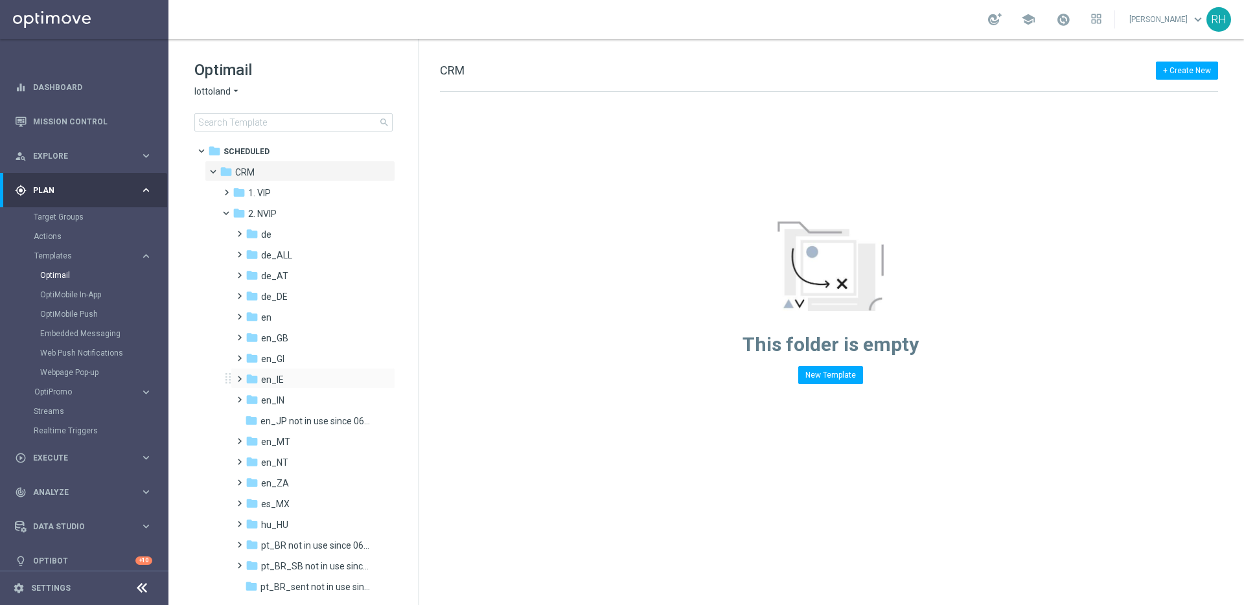
click at [239, 375] on span at bounding box center [237, 373] width 6 height 5
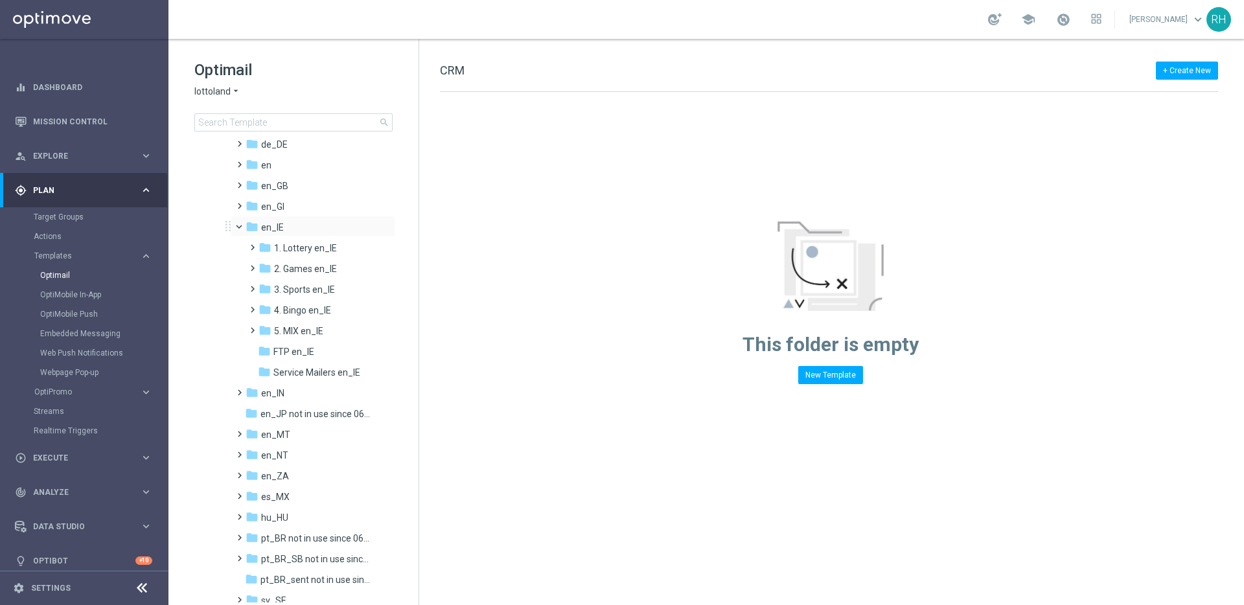
scroll to position [165, 0]
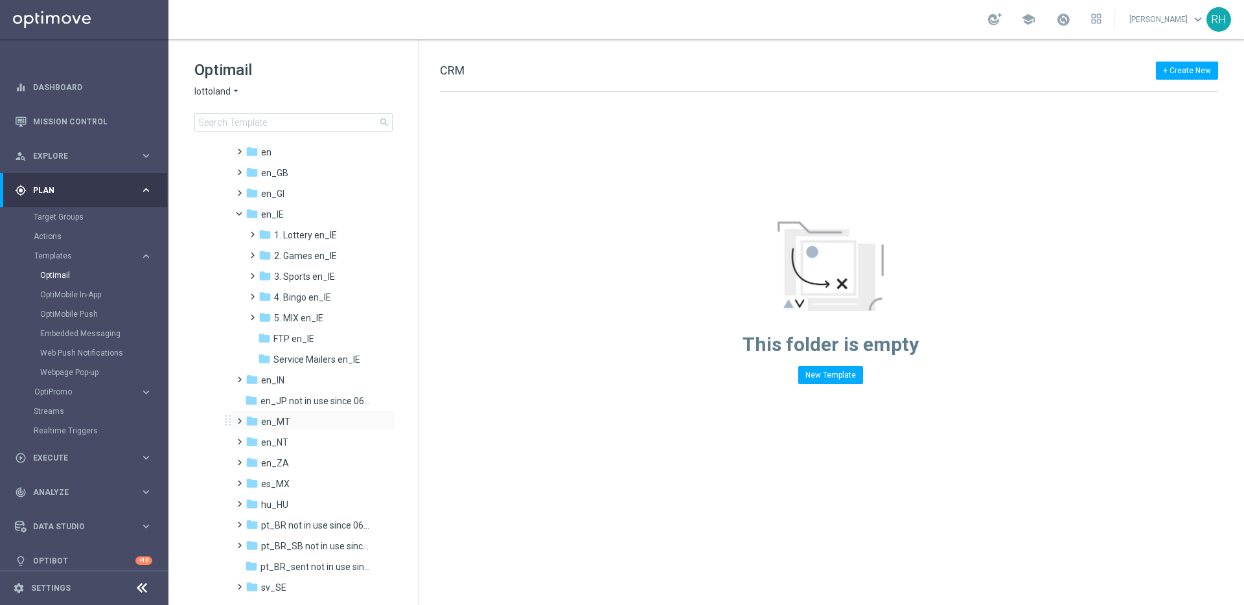
click at [239, 418] on span at bounding box center [237, 415] width 6 height 5
click at [240, 167] on span at bounding box center [237, 166] width 6 height 5
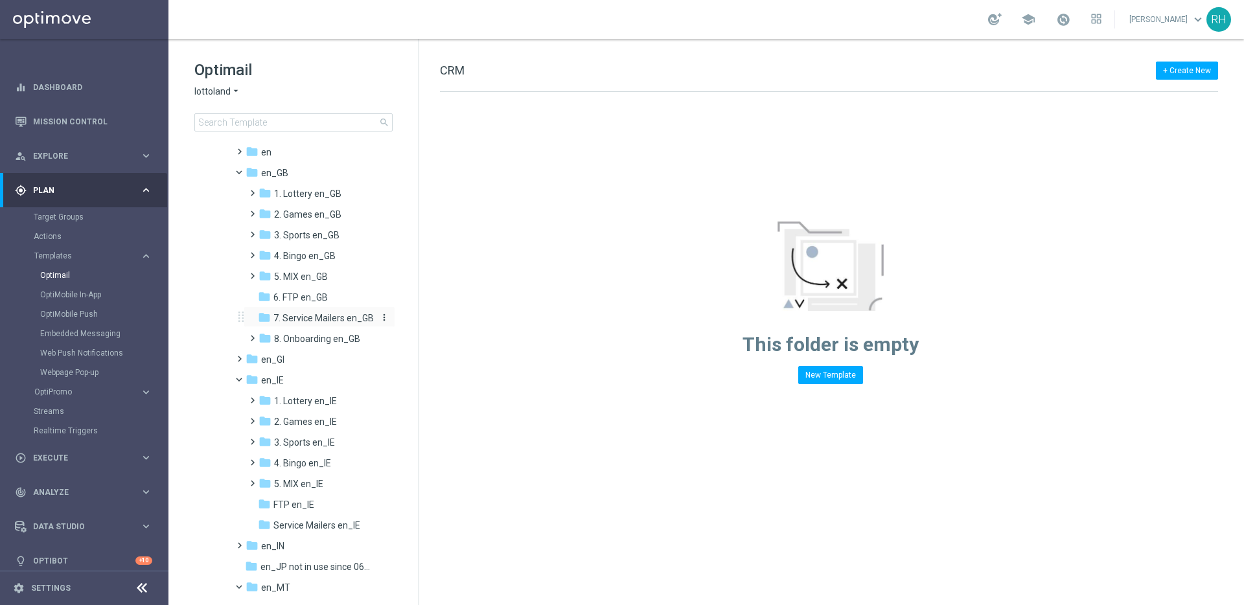
click at [279, 314] on span "7. Service Mailers en_GB" at bounding box center [324, 318] width 100 height 12
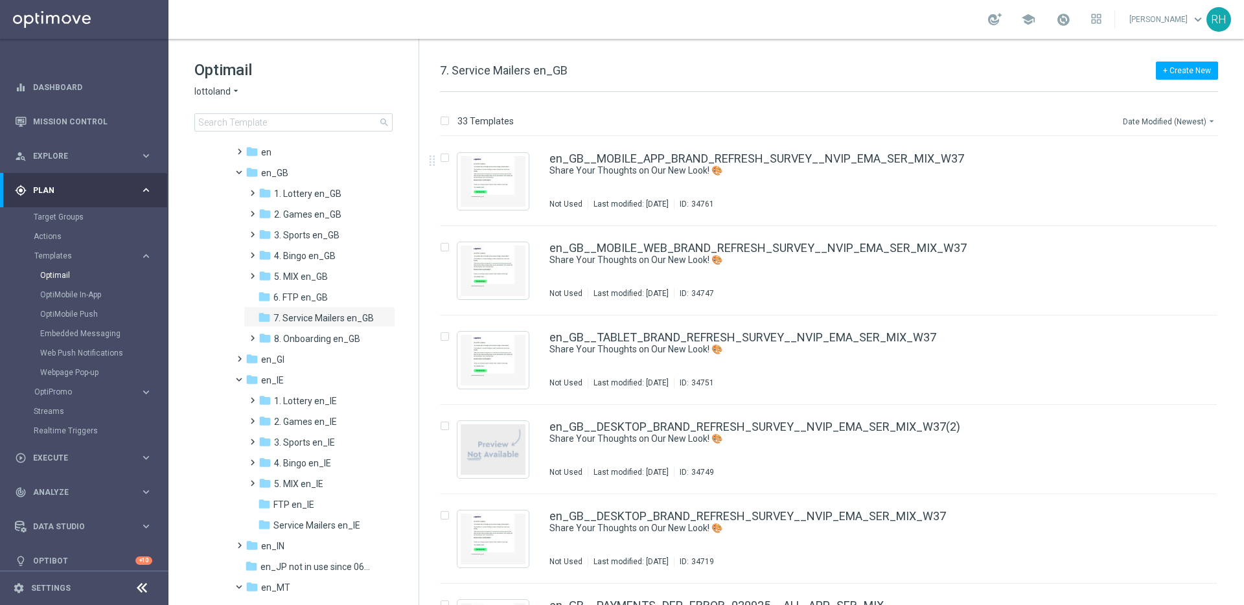
click at [1193, 122] on button "Date Modified (Newest) arrow_drop_down" at bounding box center [1170, 121] width 97 height 16
click at [1176, 183] on span "Date Modified (Newest)" at bounding box center [1168, 178] width 87 height 9
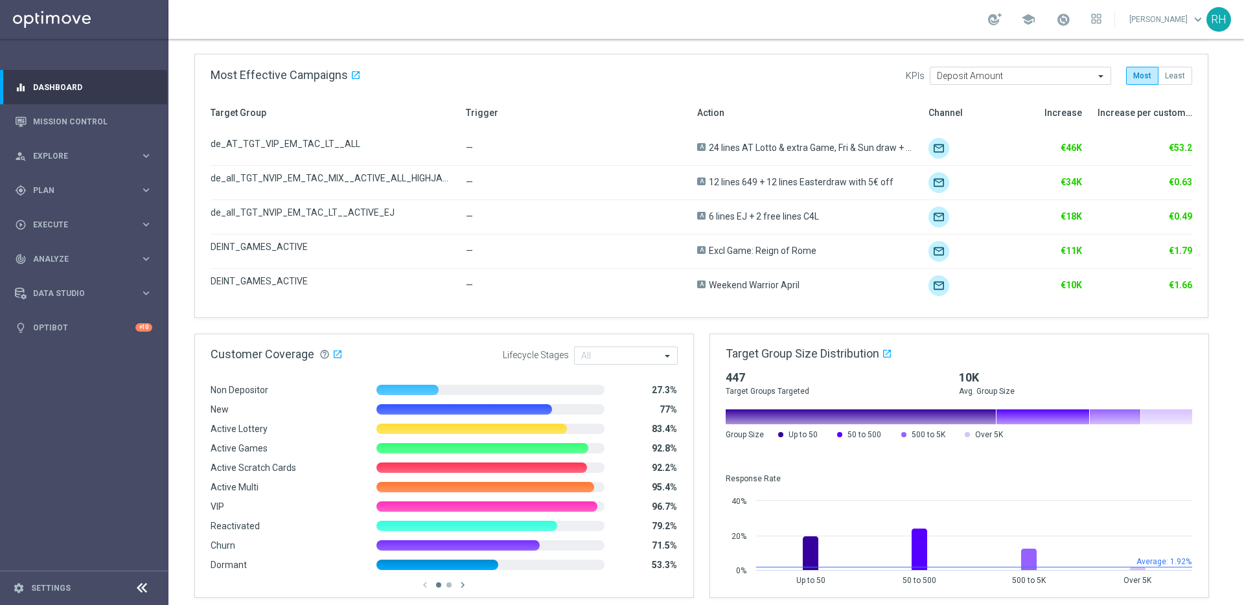
scroll to position [752, 0]
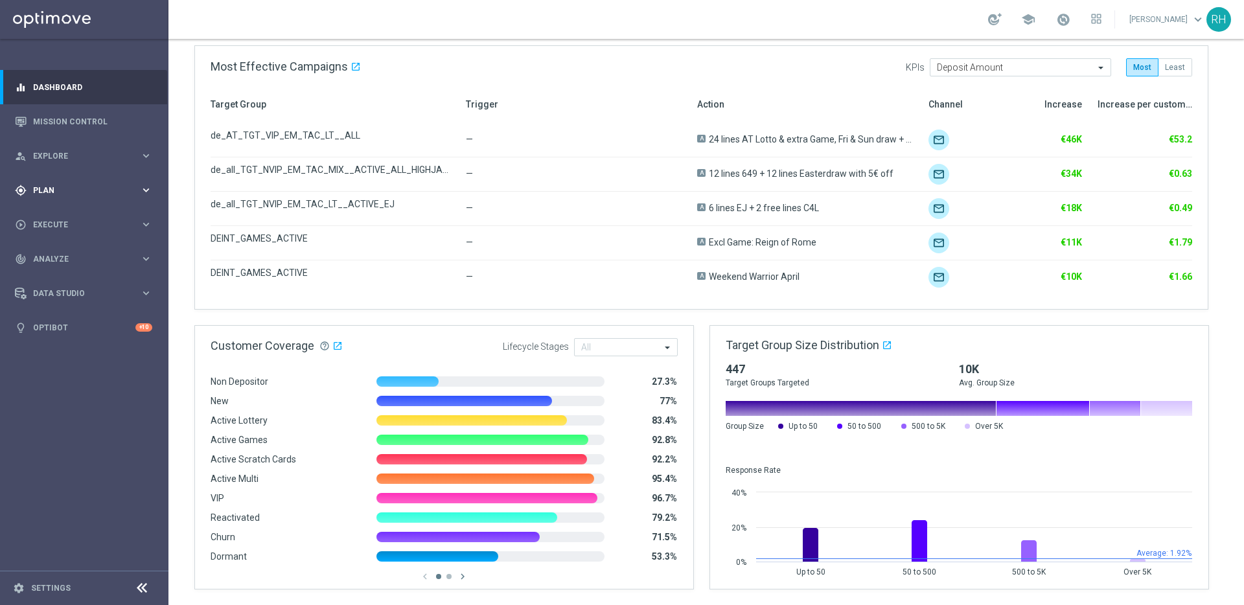
click at [73, 189] on span "Plan" at bounding box center [86, 191] width 107 height 8
click at [69, 221] on link "Target Groups" at bounding box center [84, 217] width 101 height 10
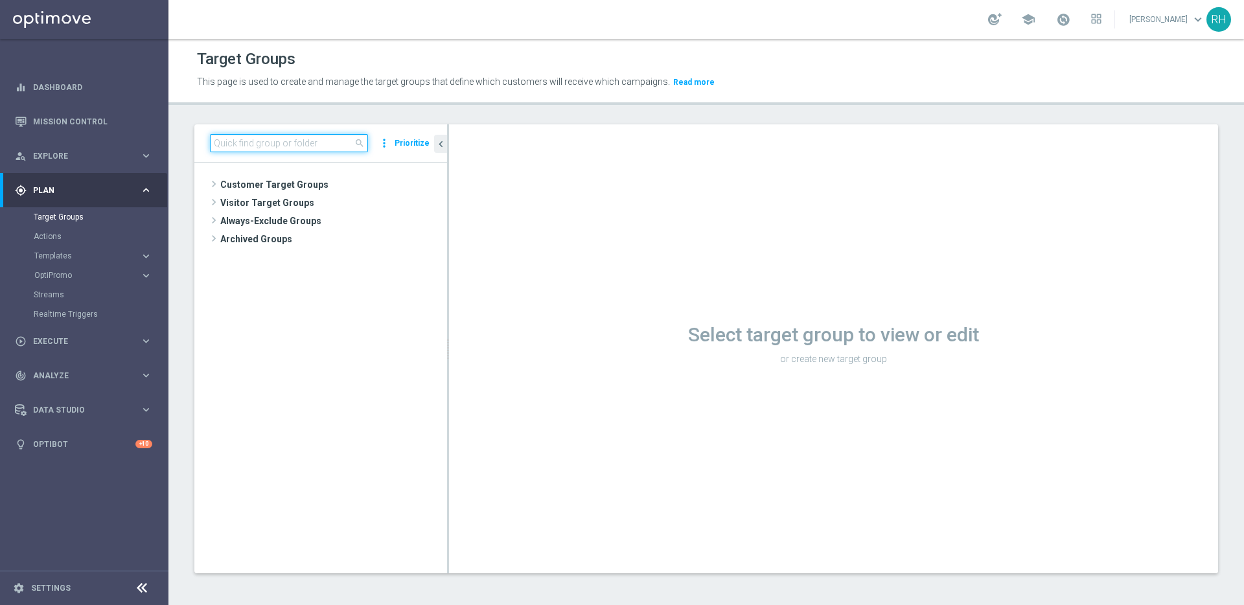
click at [286, 151] on input at bounding box center [289, 143] width 158 height 18
paste input "EMAIL - IE_OPT | 1 >= Deps lifetime"
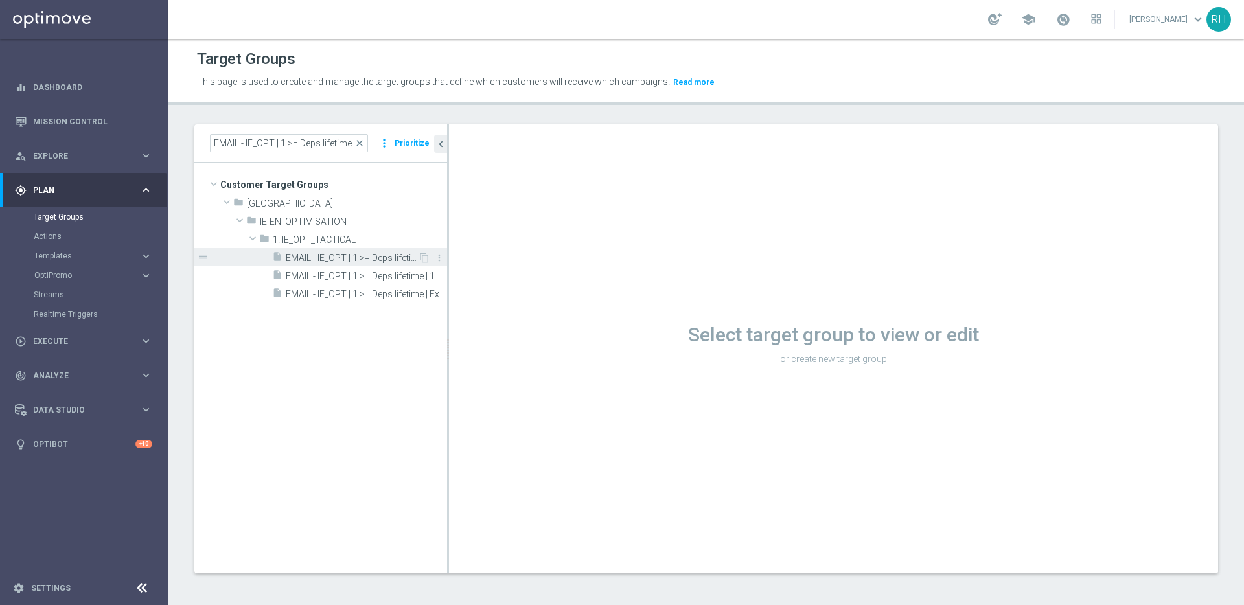
click at [354, 259] on span "EMAIL - IE_OPT | 1 >= Deps lifetime" at bounding box center [352, 258] width 132 height 11
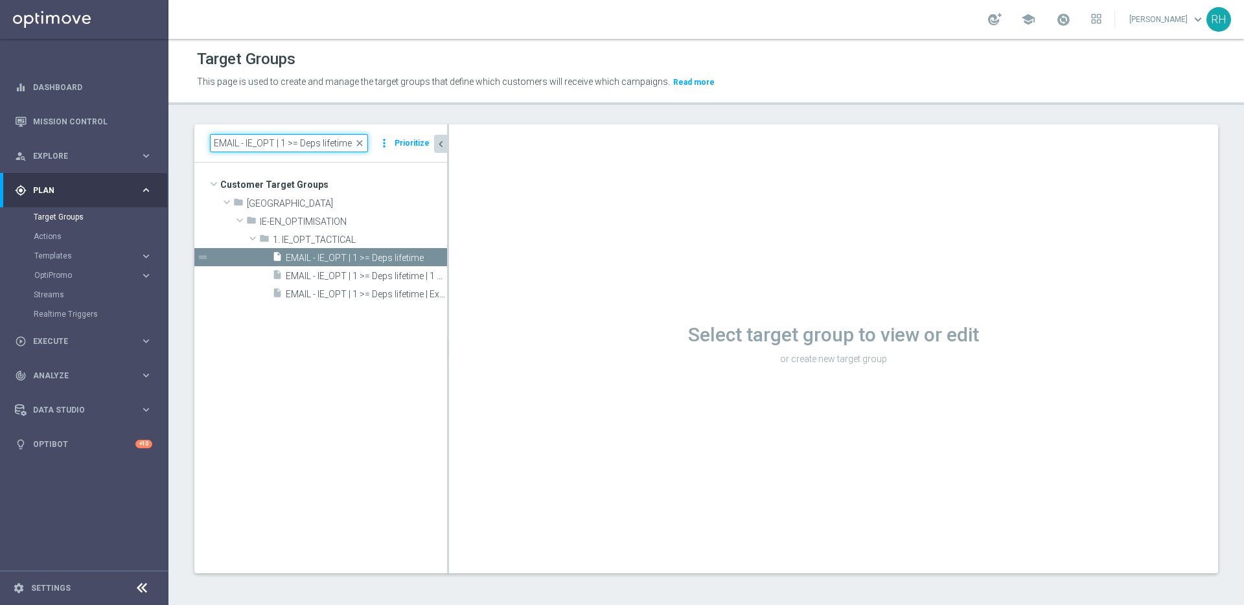
drag, startPoint x: 283, startPoint y: 140, endPoint x: 440, endPoint y: 145, distance: 156.9
click at [440, 145] on div "EMAIL - IE_OPT | 1 >= Deps lifetime close more_vert Prioritize Customer Target …" at bounding box center [320, 348] width 253 height 449
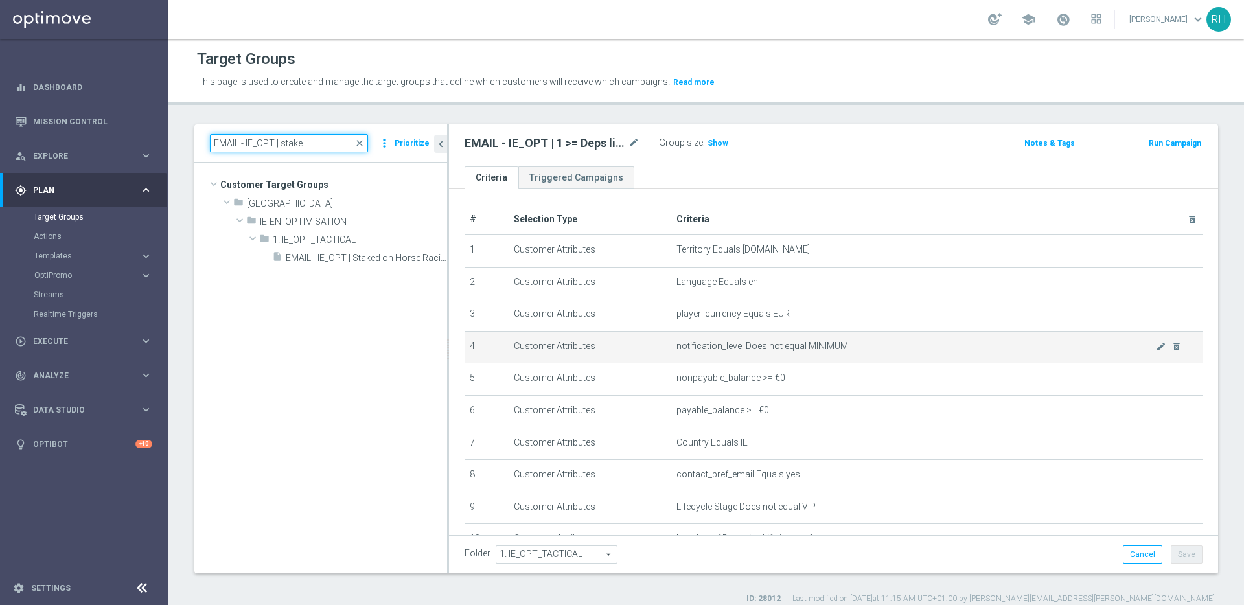
scroll to position [94, 0]
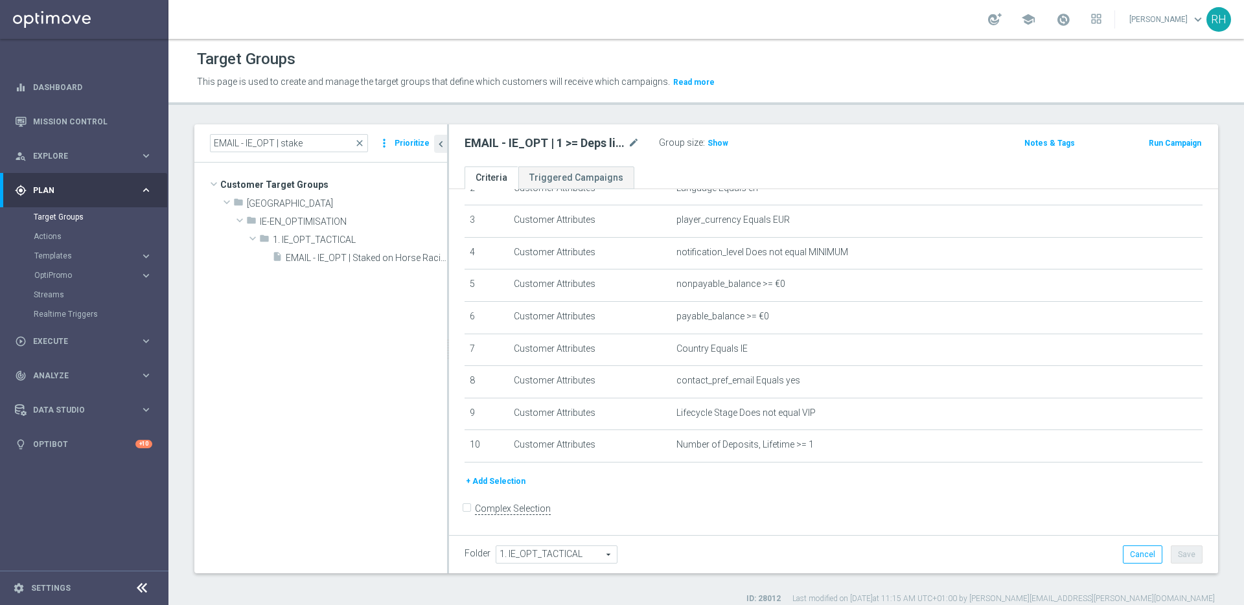
click at [908, 86] on p "This page is used to create and manage the target groups that define which cust…" at bounding box center [577, 82] width 760 height 14
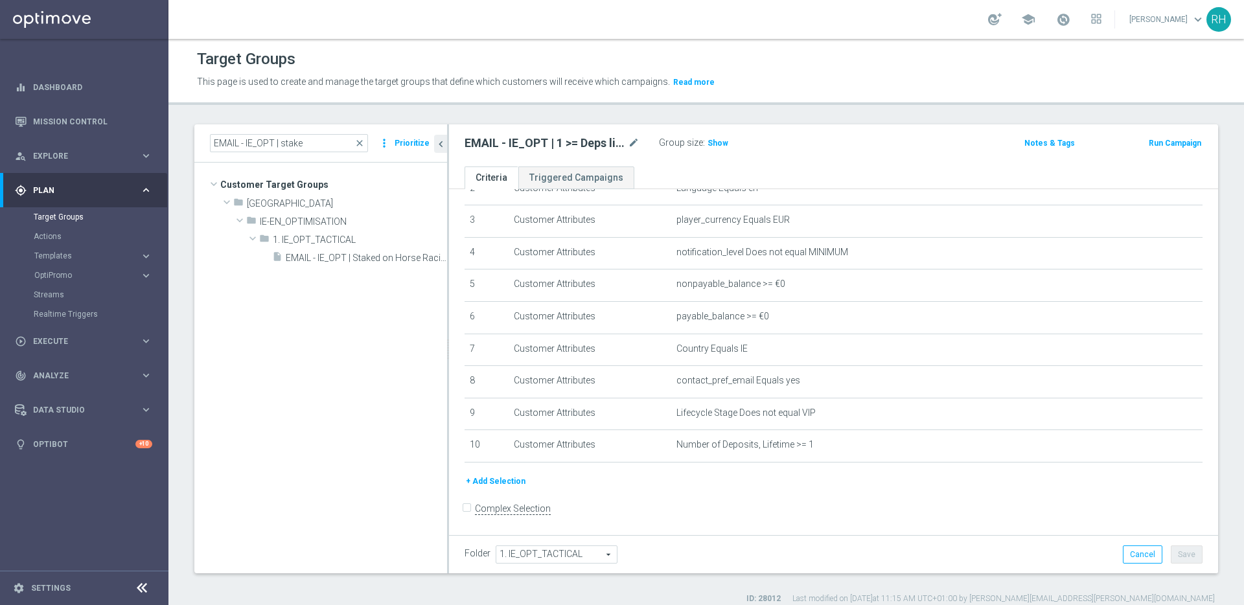
click at [909, 87] on p "This page is used to create and manage the target groups that define which cust…" at bounding box center [577, 82] width 760 height 14
click at [998, 477] on div "+ Add Selection" at bounding box center [834, 481] width 758 height 14
click at [296, 148] on input "EMAIL - IE_OPT | stake" at bounding box center [289, 143] width 158 height 18
click at [300, 146] on input "EMAIL - IE_OPT | stake" at bounding box center [289, 143] width 158 height 18
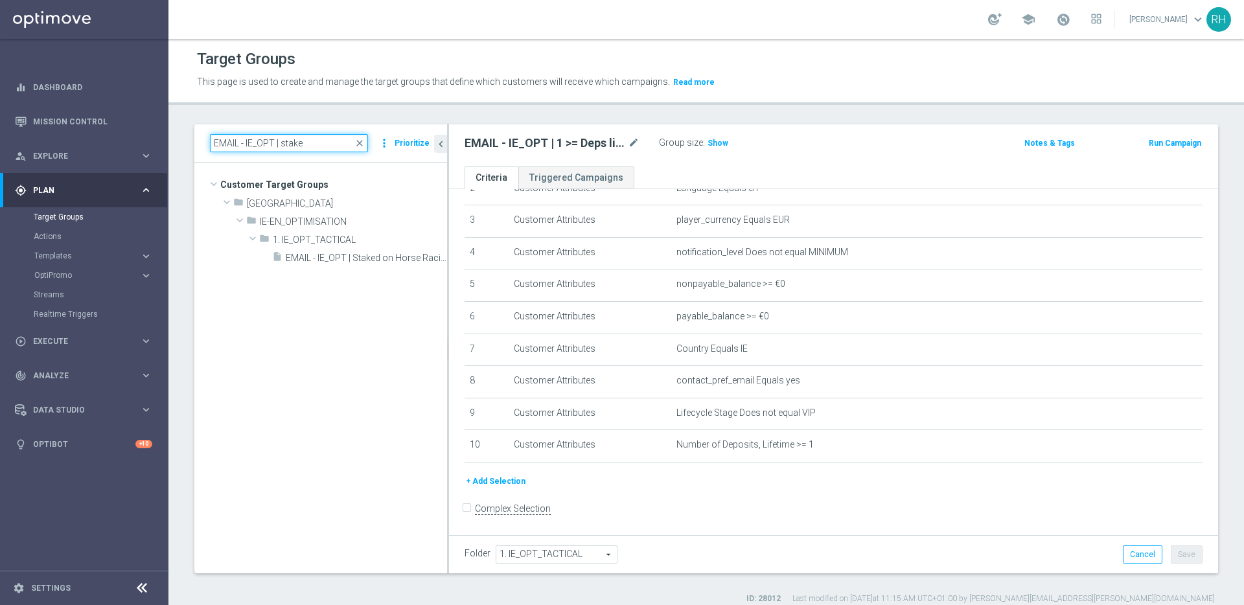
click at [300, 146] on input "EMAIL - IE_OPT | stake" at bounding box center [289, 143] width 158 height 18
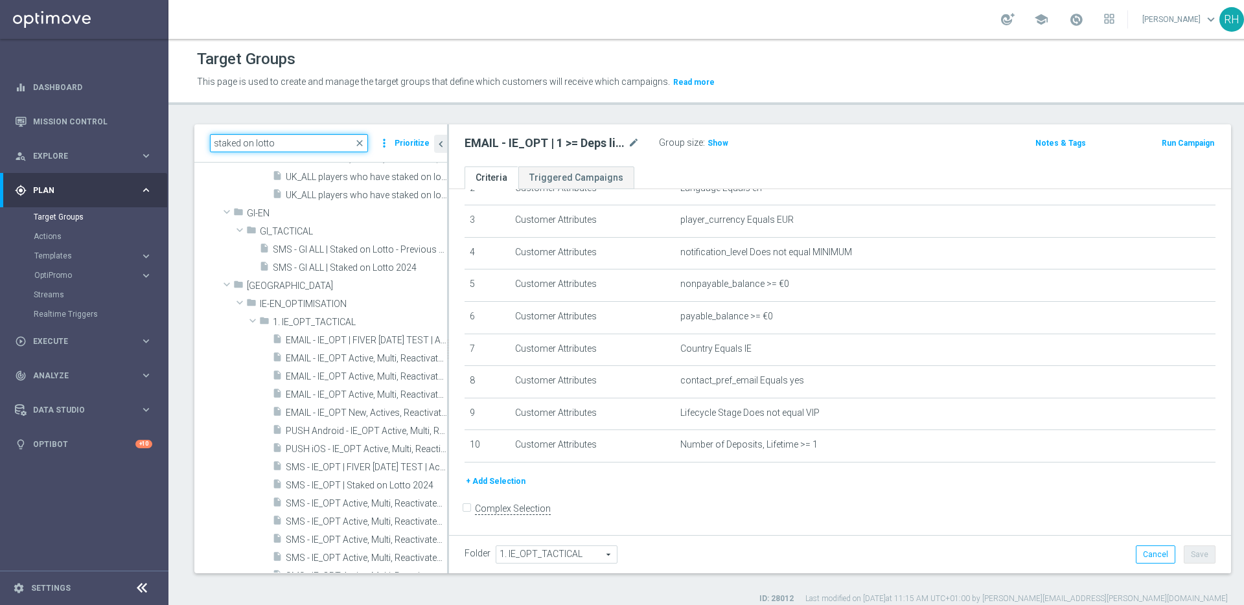
scroll to position [0, 0]
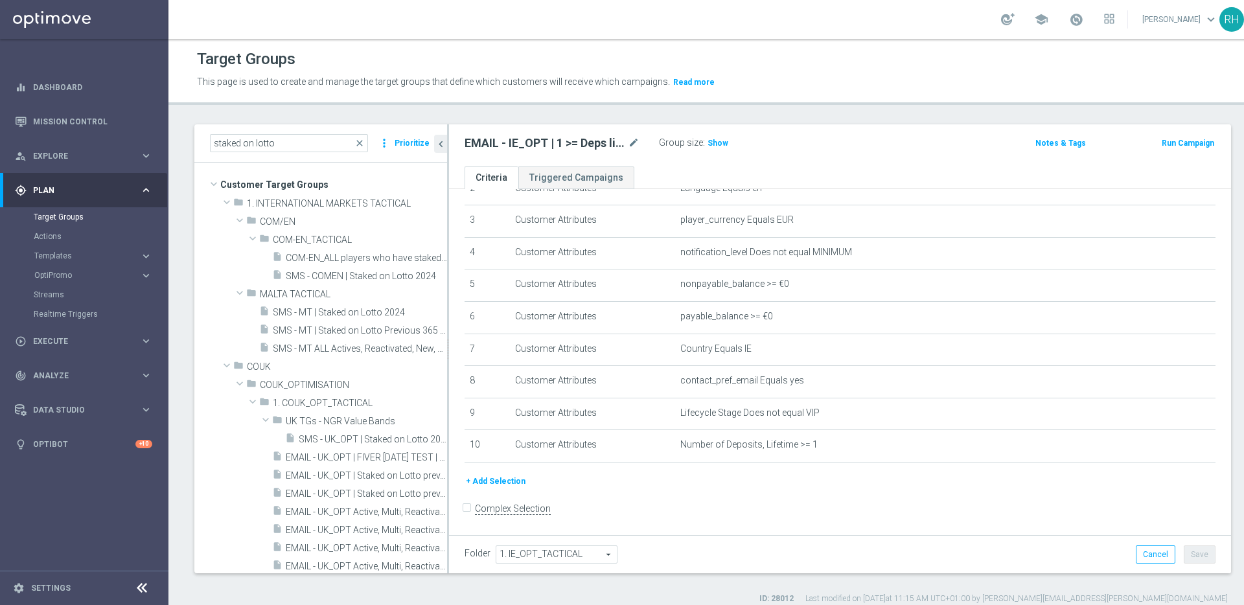
click at [587, 145] on h2 "EMAIL - IE_OPT | 1 >= Deps lifetime" at bounding box center [545, 143] width 161 height 16
copy div "EMAIL - IE_OPT | 1 >= Deps lifetime"
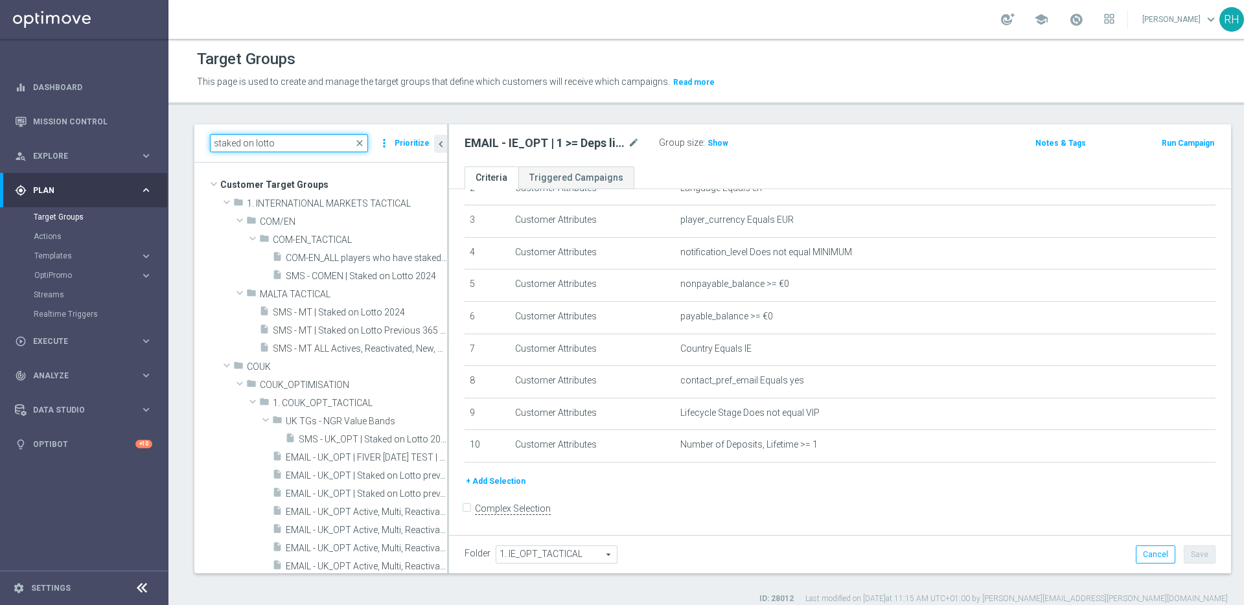
click at [320, 137] on input "staked on lotto" at bounding box center [289, 143] width 158 height 18
paste input "EMAIL - IE_OPT | 1 >= Deps lifetime"
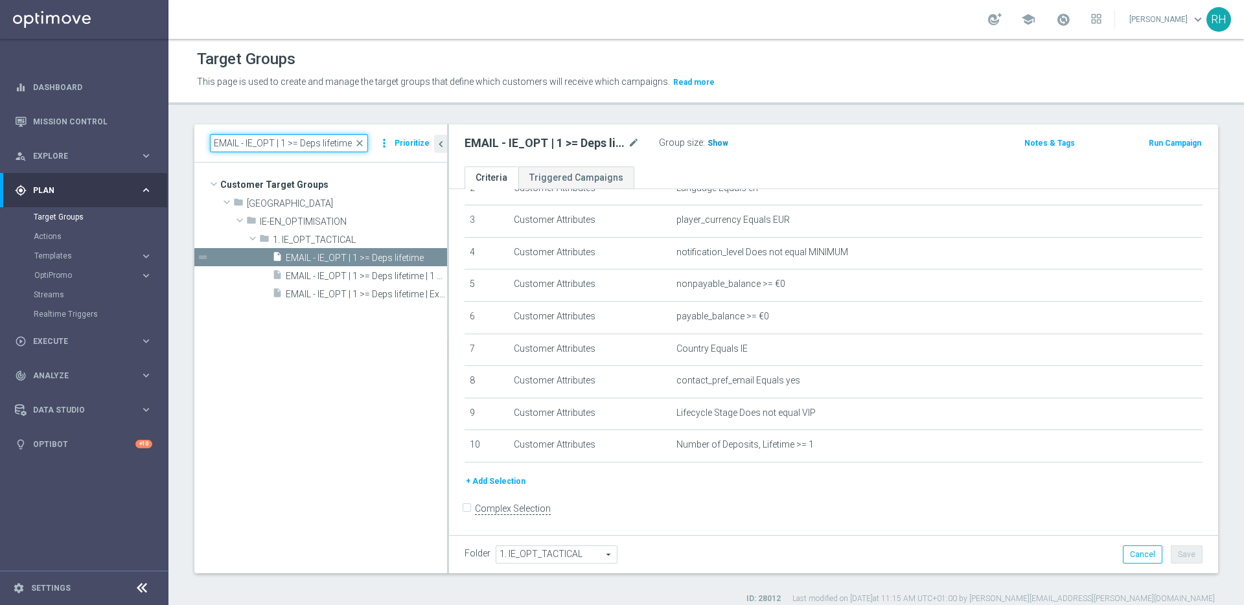
type input "EMAIL - IE_OPT | 1 >= Deps lifetime"
click at [723, 148] on h3 "Show" at bounding box center [717, 143] width 23 height 14
click at [430, 253] on div "content_copy more_vert" at bounding box center [432, 260] width 28 height 14
click at [423, 261] on icon "content_copy" at bounding box center [424, 258] width 10 height 10
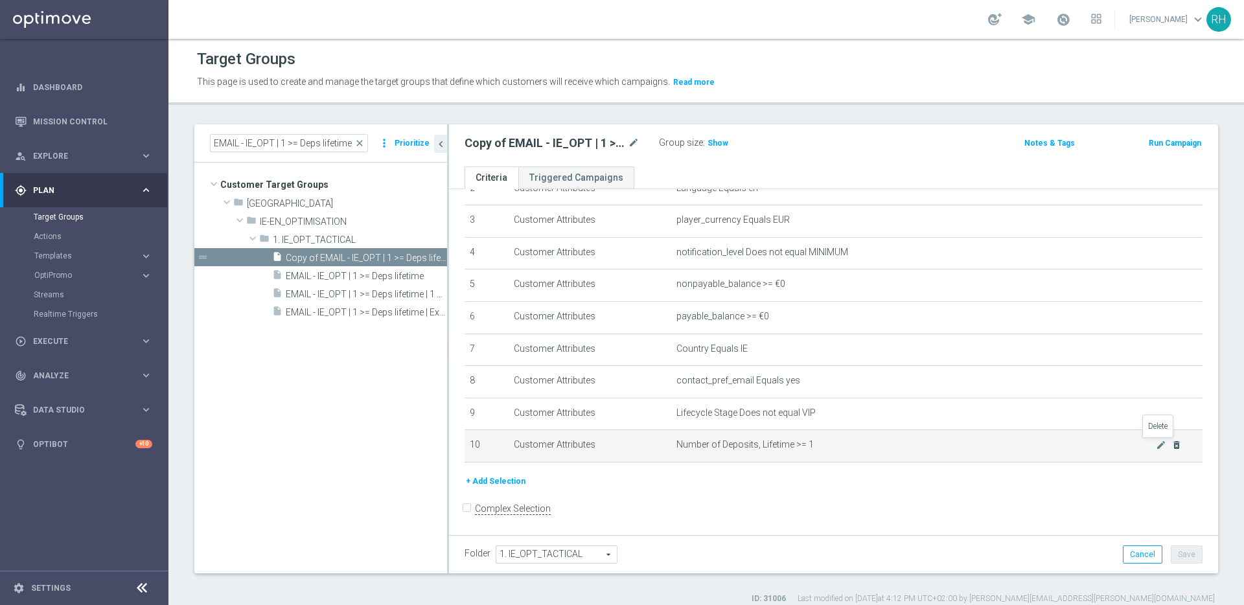
click at [1172, 444] on icon "delete_forever" at bounding box center [1177, 445] width 10 height 10
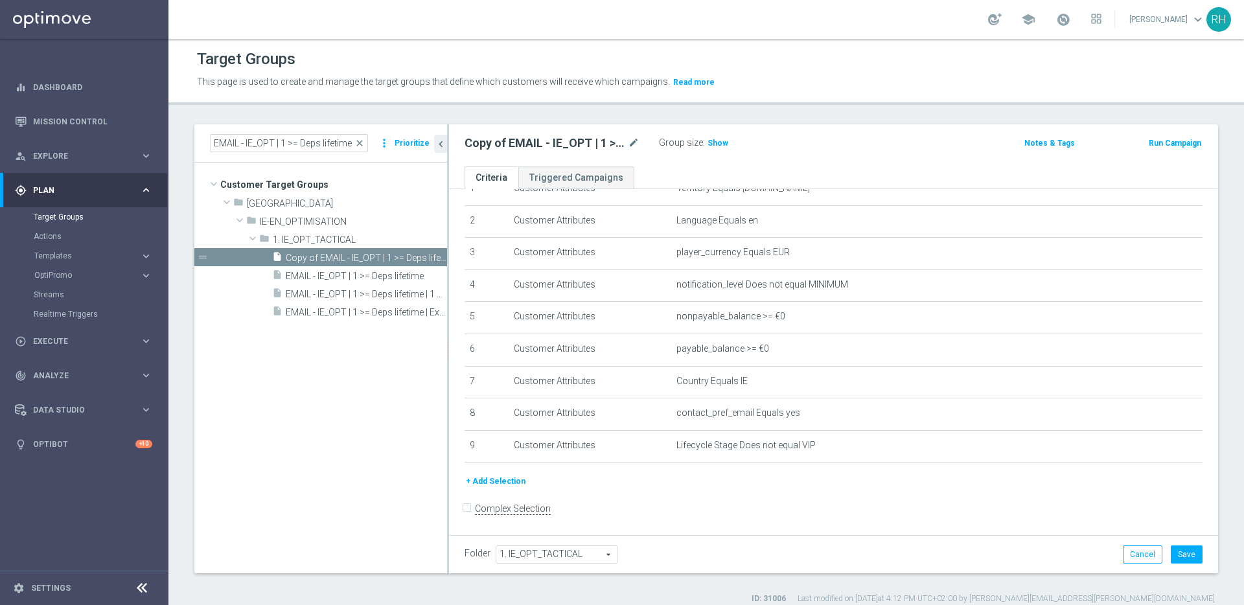
click at [514, 487] on button "+ Add Selection" at bounding box center [496, 481] width 62 height 14
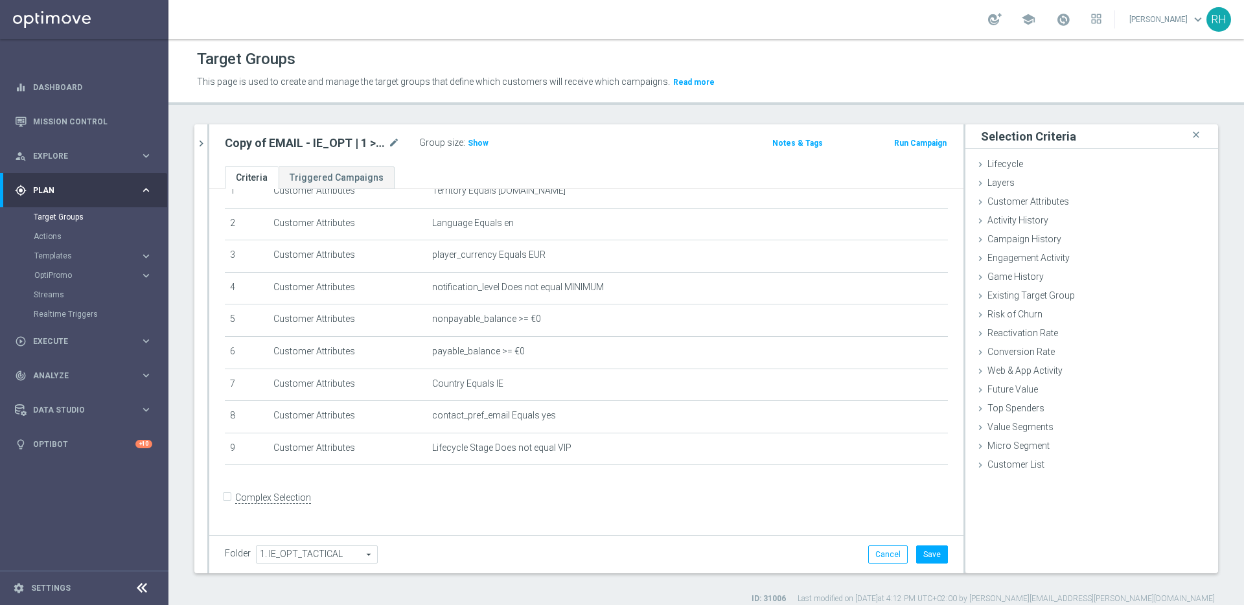
scroll to position [48, 0]
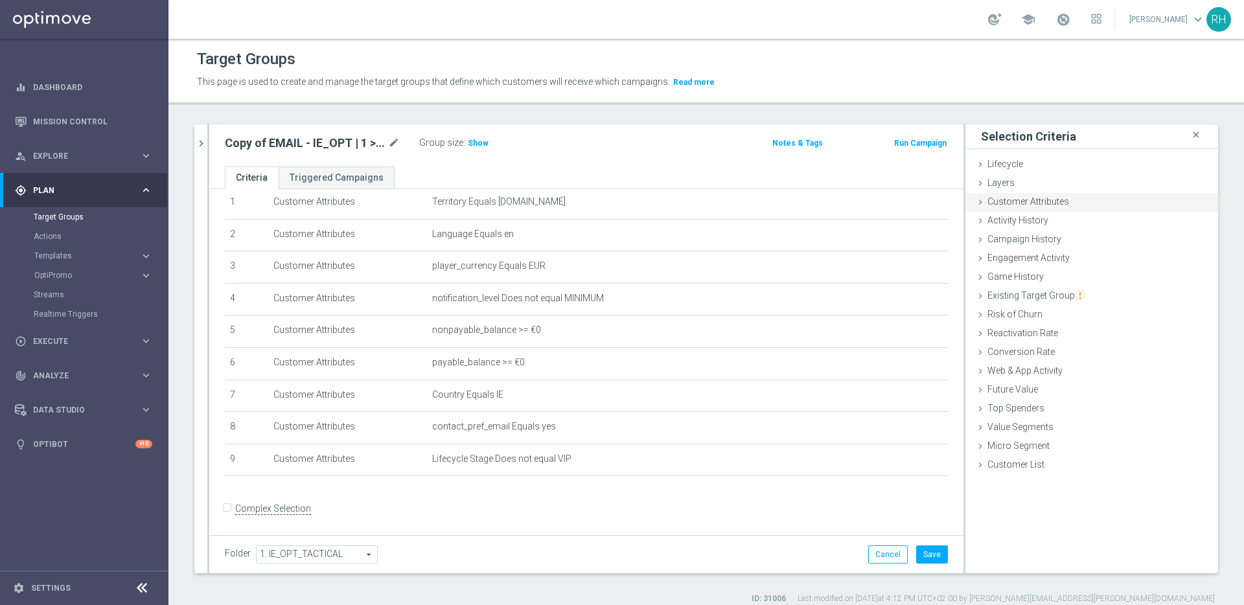
click at [1027, 205] on span "Customer Attributes" at bounding box center [1029, 201] width 82 height 10
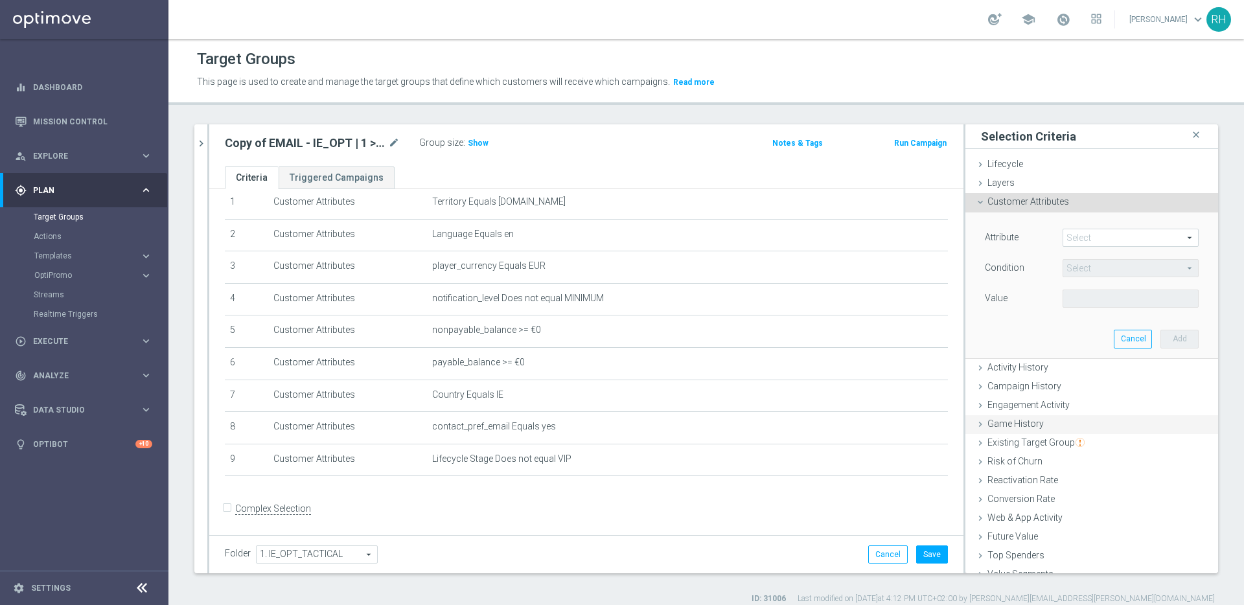
click at [1007, 420] on span "Game History" at bounding box center [1016, 424] width 56 height 10
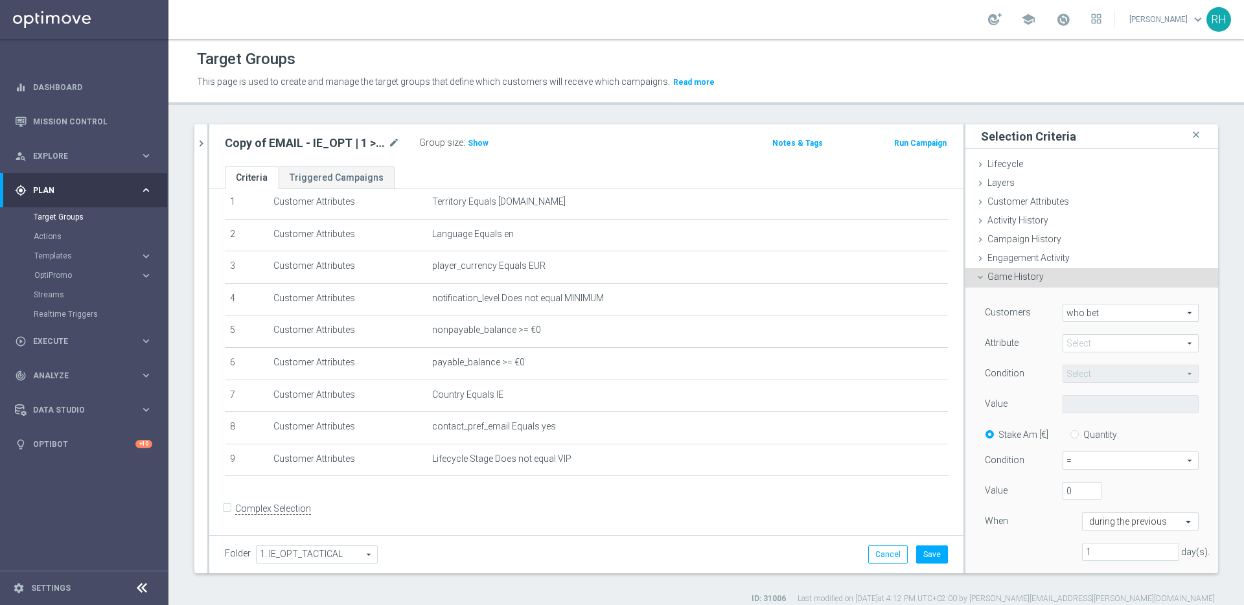
click at [1098, 349] on span at bounding box center [1131, 343] width 135 height 17
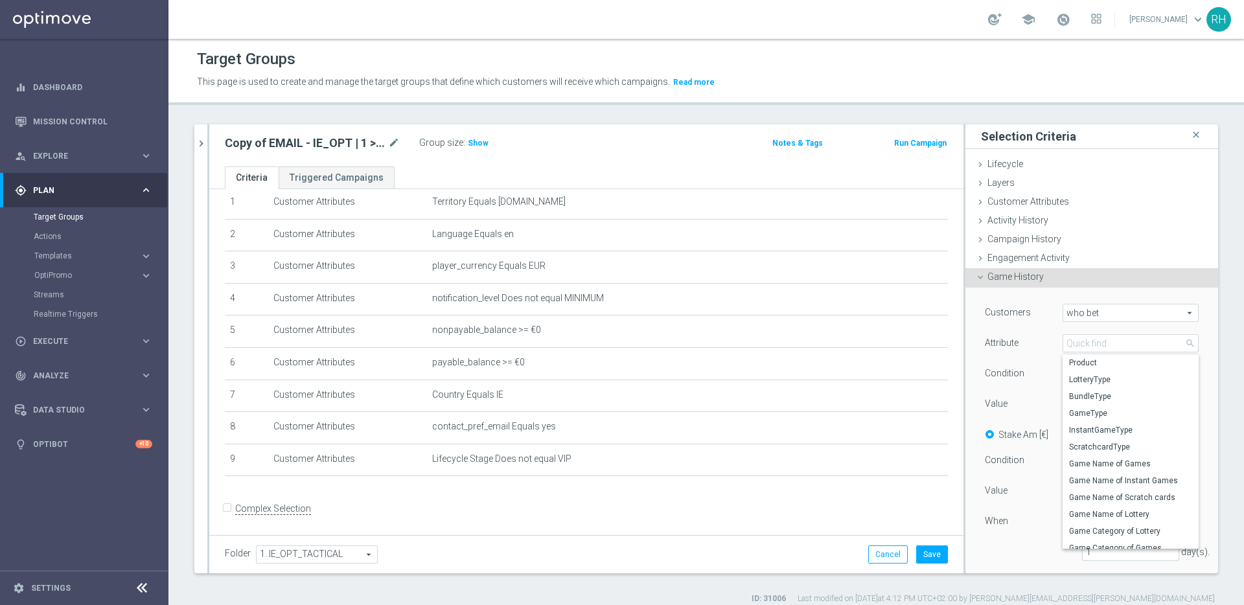
click at [996, 342] on label "Attribute" at bounding box center [1002, 343] width 34 height 12
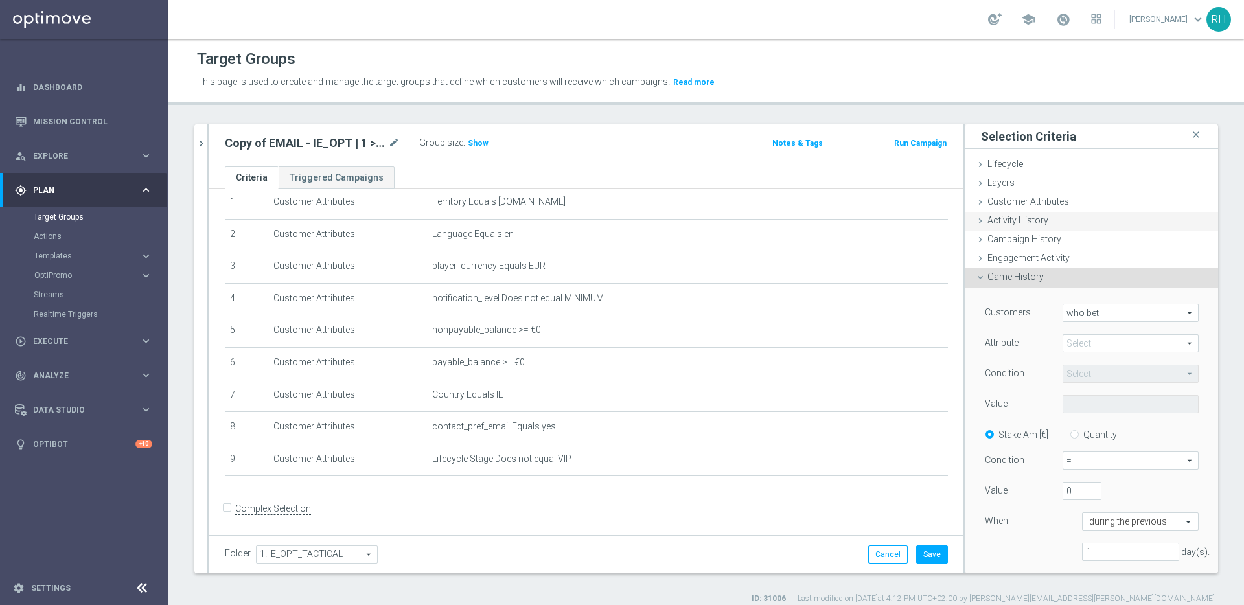
click at [1014, 222] on span "Activity History" at bounding box center [1018, 220] width 61 height 10
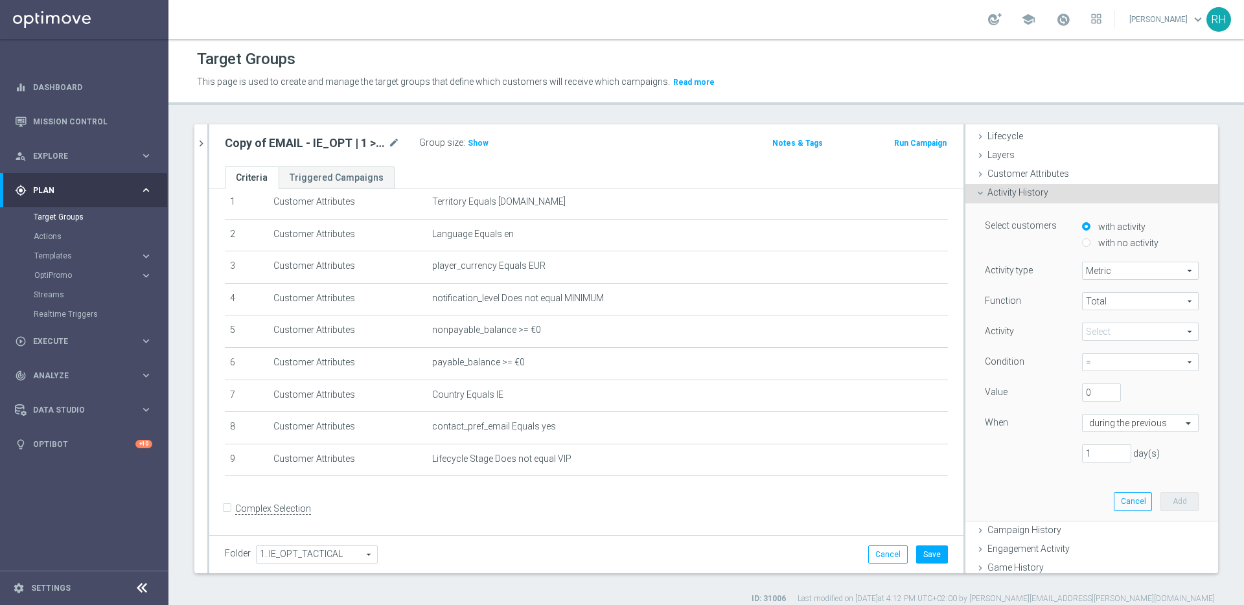
scroll to position [32, 0]
click at [1083, 325] on span at bounding box center [1140, 328] width 115 height 17
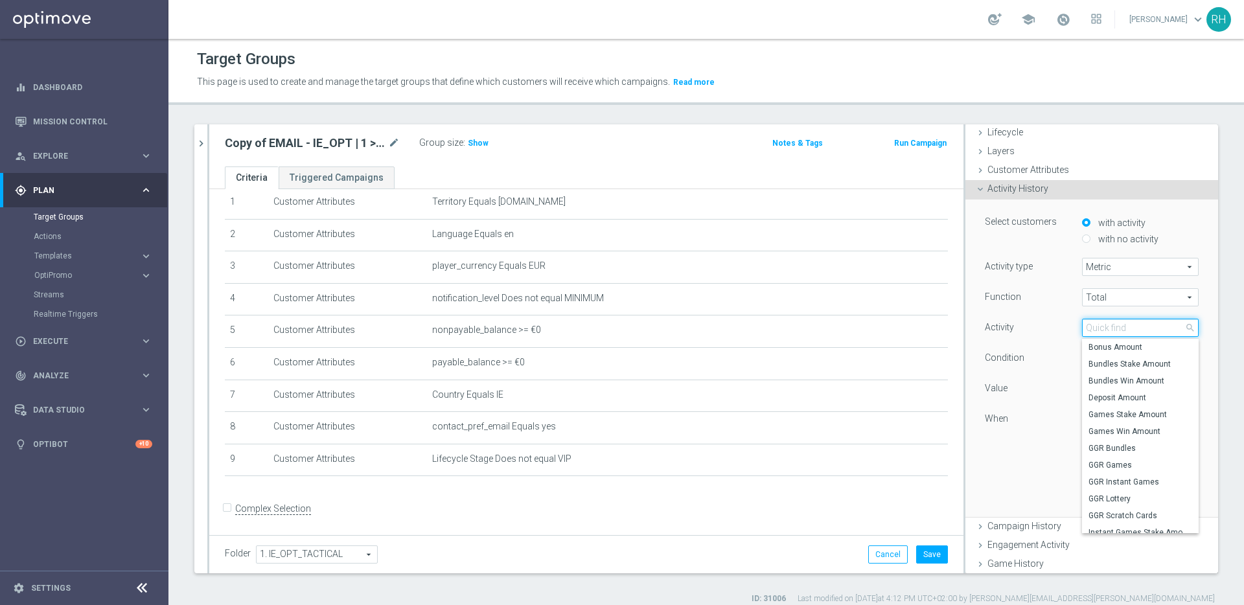
click at [1082, 325] on input "search" at bounding box center [1140, 328] width 117 height 18
type input "k"
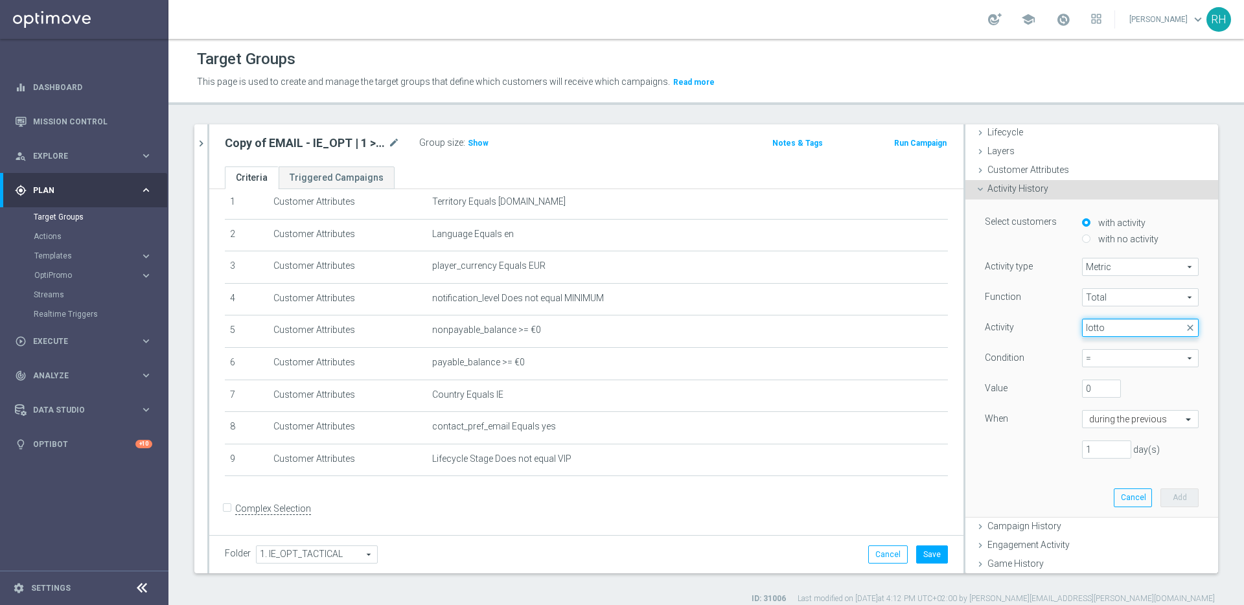
type input "lott"
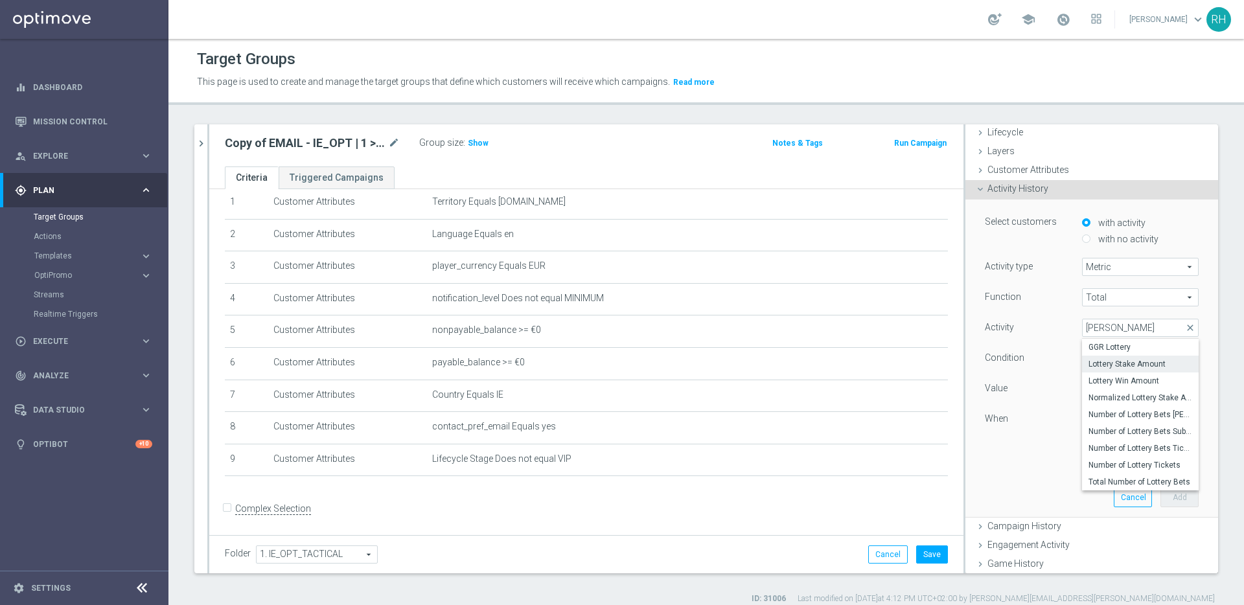
click at [1097, 365] on span "Lottery Stake Amount" at bounding box center [1141, 364] width 104 height 10
type input "Lottery Stake Amount"
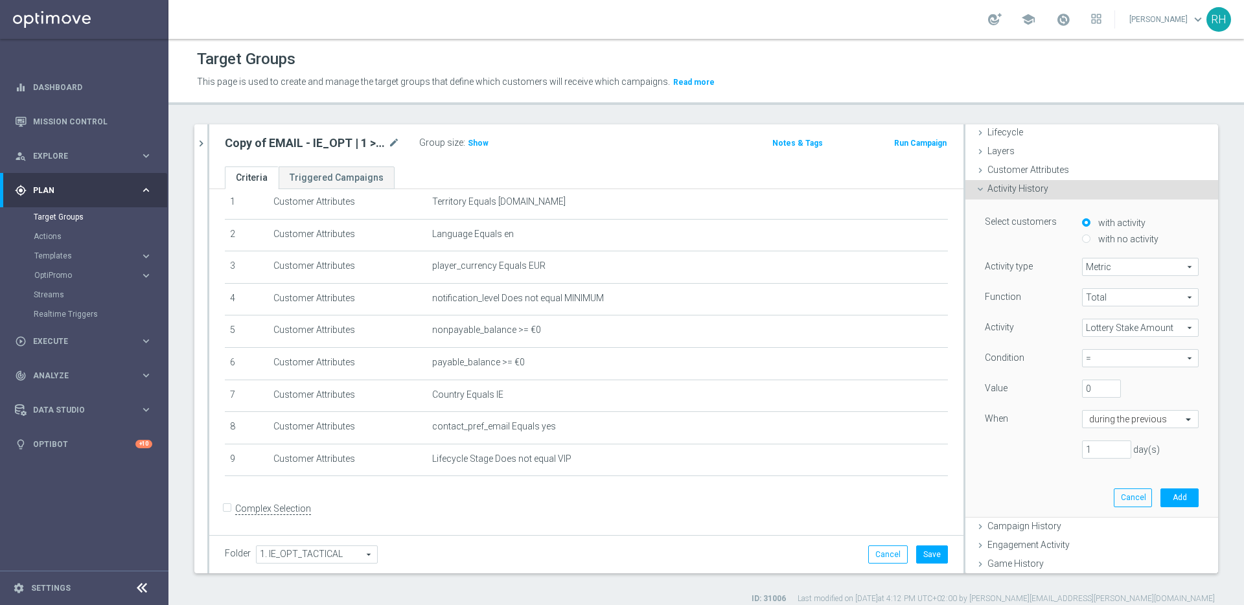
click at [1097, 365] on span "=" at bounding box center [1140, 358] width 115 height 17
click at [1097, 413] on span ">" at bounding box center [1141, 411] width 104 height 10
type input ">"
click at [1087, 391] on input "0" at bounding box center [1101, 389] width 39 height 18
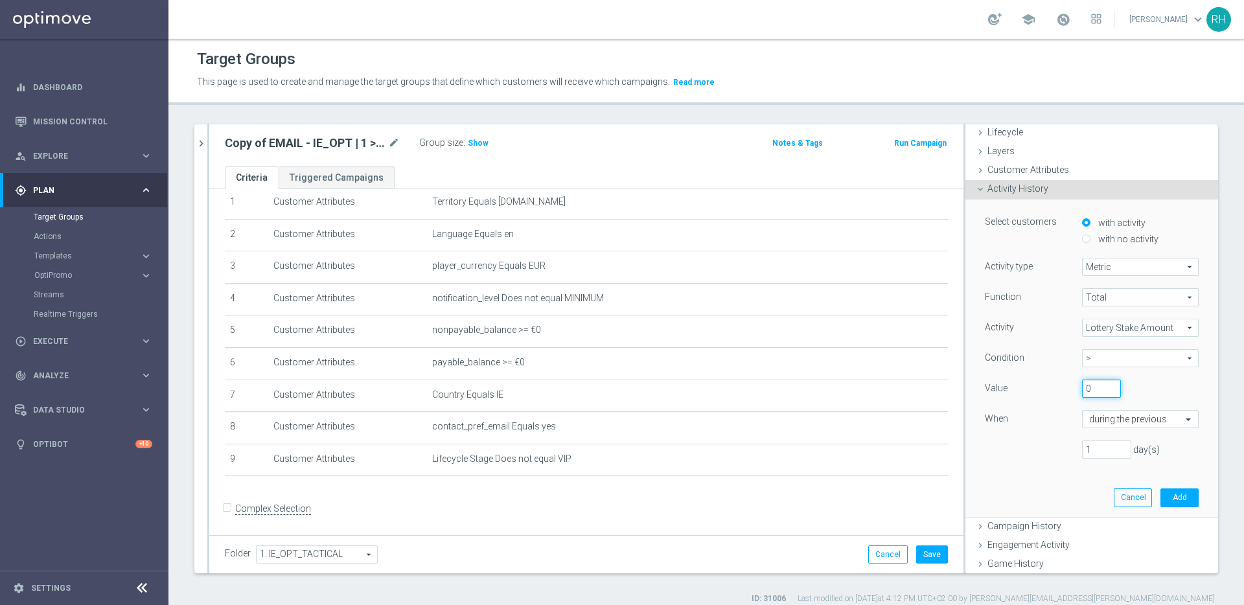
click at [1087, 391] on input "0" at bounding box center [1101, 389] width 39 height 18
type input "0"
click at [1082, 449] on input "1" at bounding box center [1106, 450] width 49 height 18
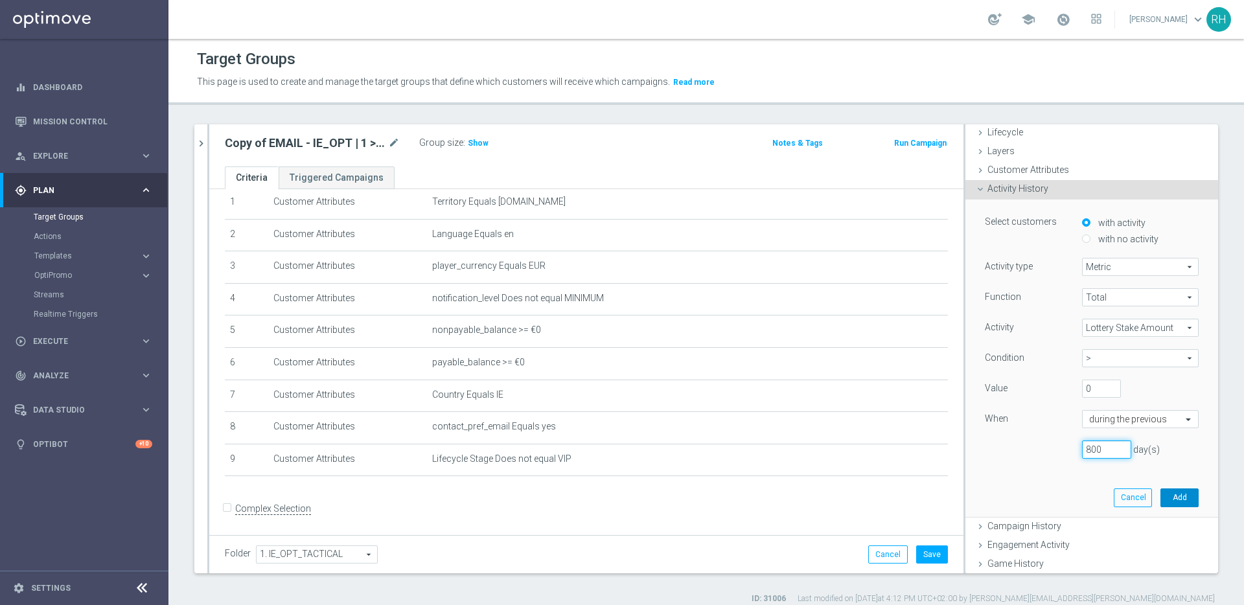
type input "800"
click at [1163, 500] on button "Add" at bounding box center [1180, 498] width 38 height 18
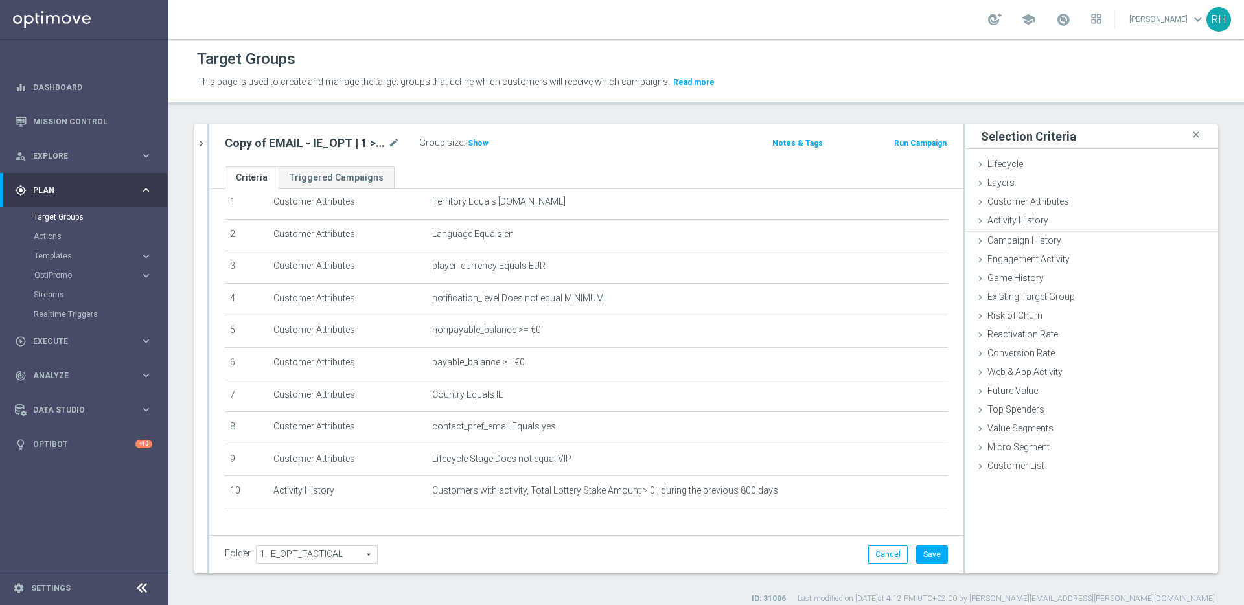
scroll to position [0, 0]
click at [480, 129] on div "Copy of EMAIL - IE_OPT | 1 >= Deps lifetime mode_edit Group size : Show Notes &…" at bounding box center [586, 145] width 754 height 42
click at [480, 142] on span "Show" at bounding box center [478, 143] width 21 height 9
click at [925, 550] on button "Save" at bounding box center [932, 555] width 32 height 18
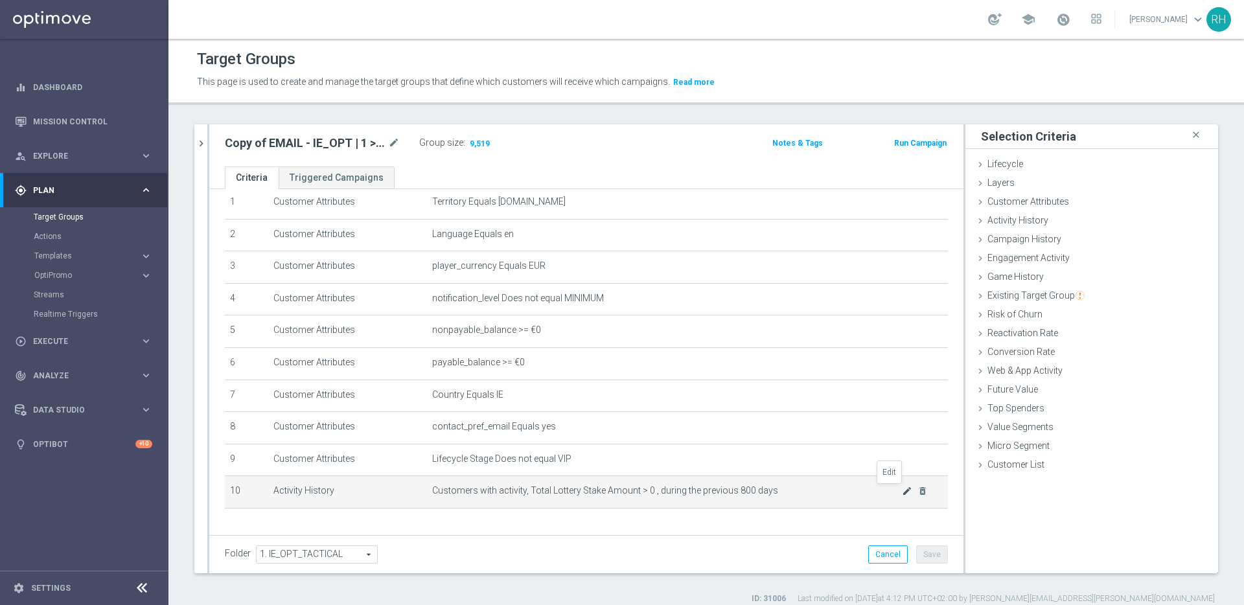
click at [902, 491] on icon "mode_edit" at bounding box center [907, 491] width 10 height 10
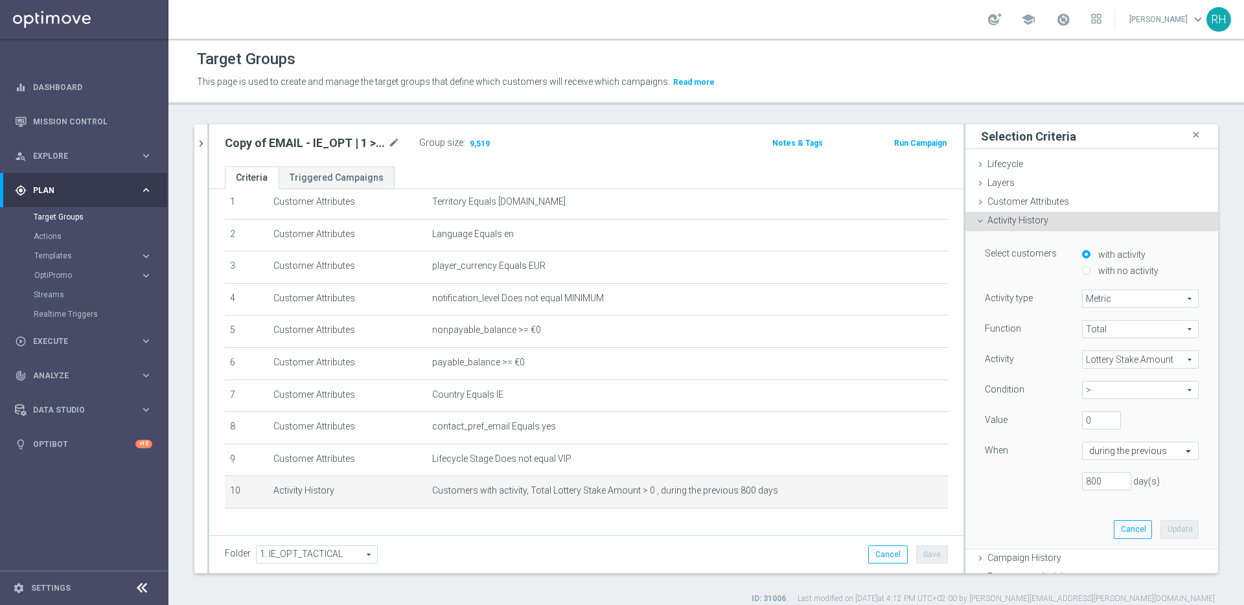
click at [1159, 415] on div "0" at bounding box center [1131, 421] width 117 height 18
click at [1003, 201] on span "Customer Attributes" at bounding box center [1029, 201] width 82 height 10
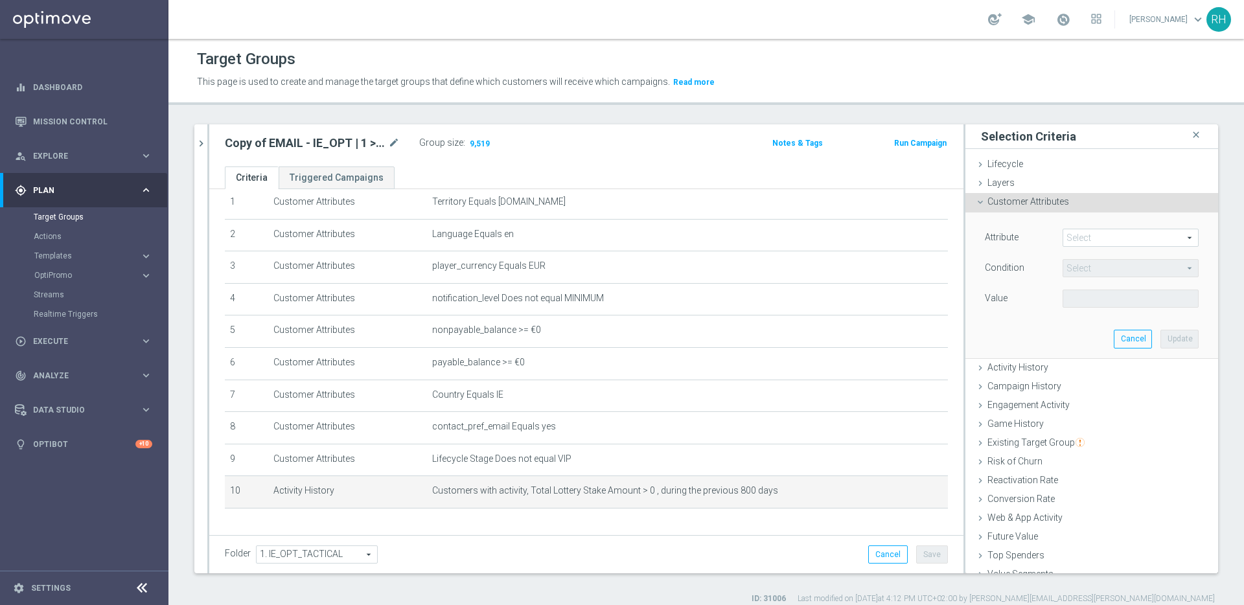
click at [1003, 201] on span "Customer Attributes" at bounding box center [1029, 201] width 82 height 10
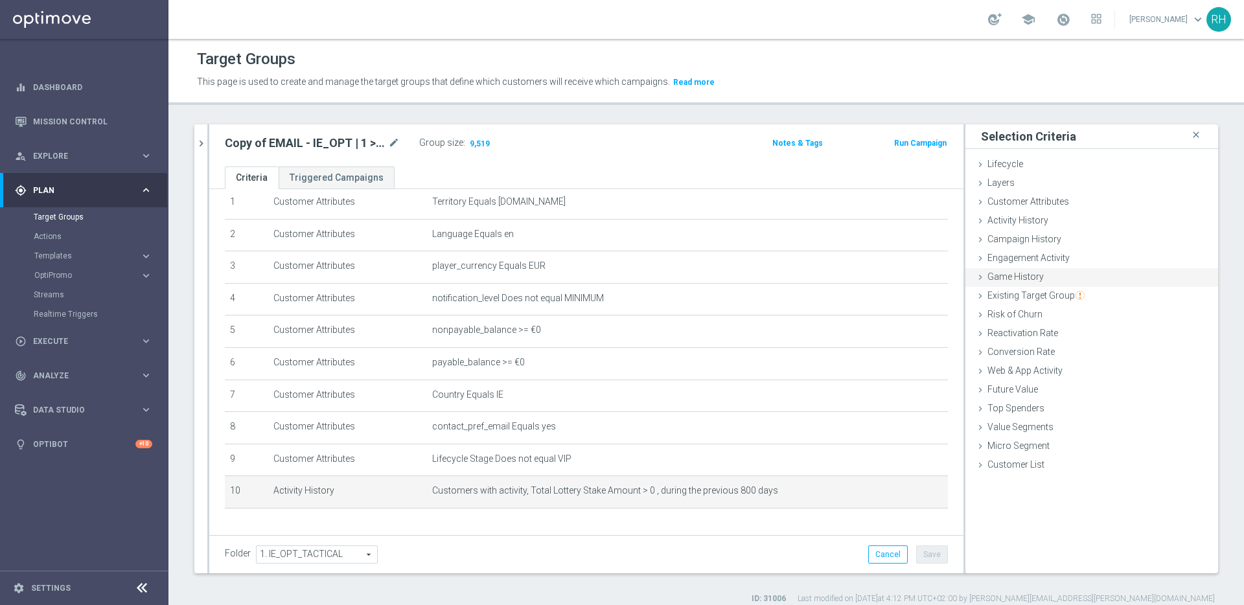
click at [1003, 281] on span "Game History" at bounding box center [1016, 277] width 56 height 10
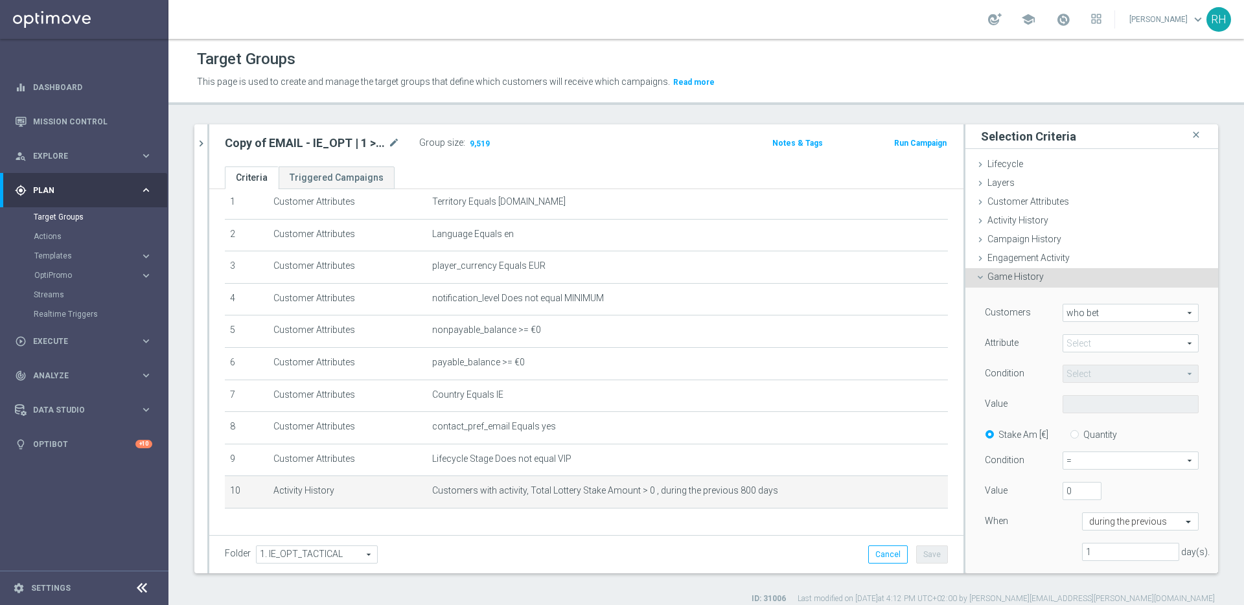
click at [1103, 314] on span "who bet" at bounding box center [1131, 313] width 135 height 17
click at [1027, 323] on div "Customers" at bounding box center [1014, 314] width 78 height 21
click at [1059, 333] on div "Customers who bet who bet arrow_drop_down search Attribute Select arrow_drop_do…" at bounding box center [1092, 438] width 214 height 268
click at [1064, 336] on span at bounding box center [1131, 343] width 135 height 17
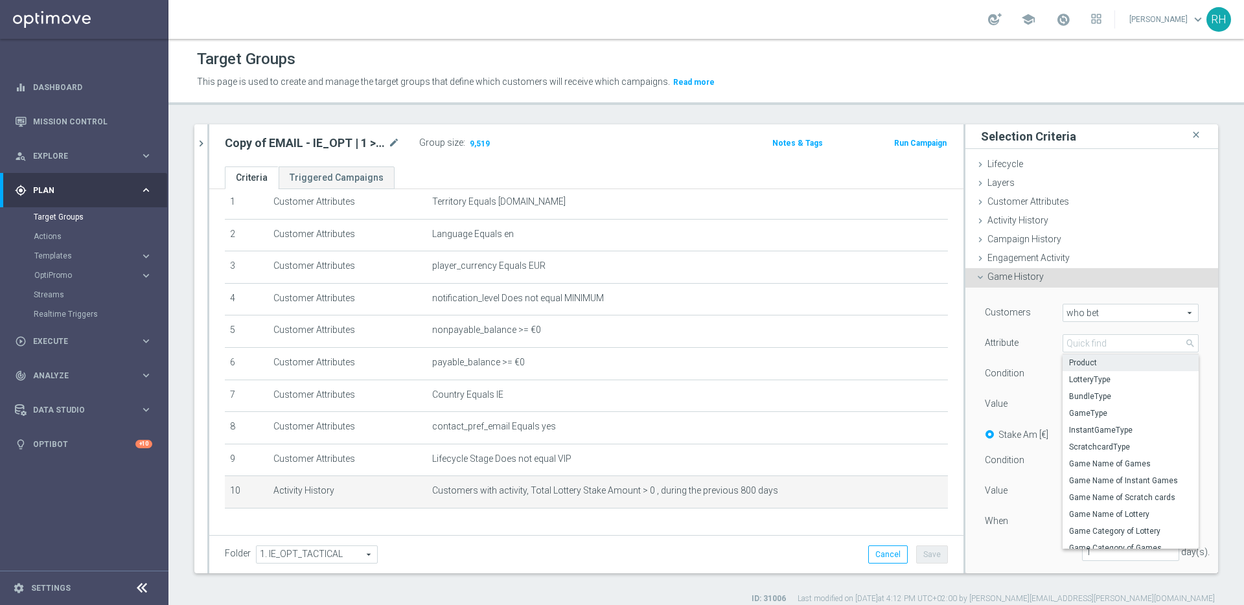
click at [1069, 362] on span "Product" at bounding box center [1130, 363] width 123 height 10
type input "Product"
type input "Equals"
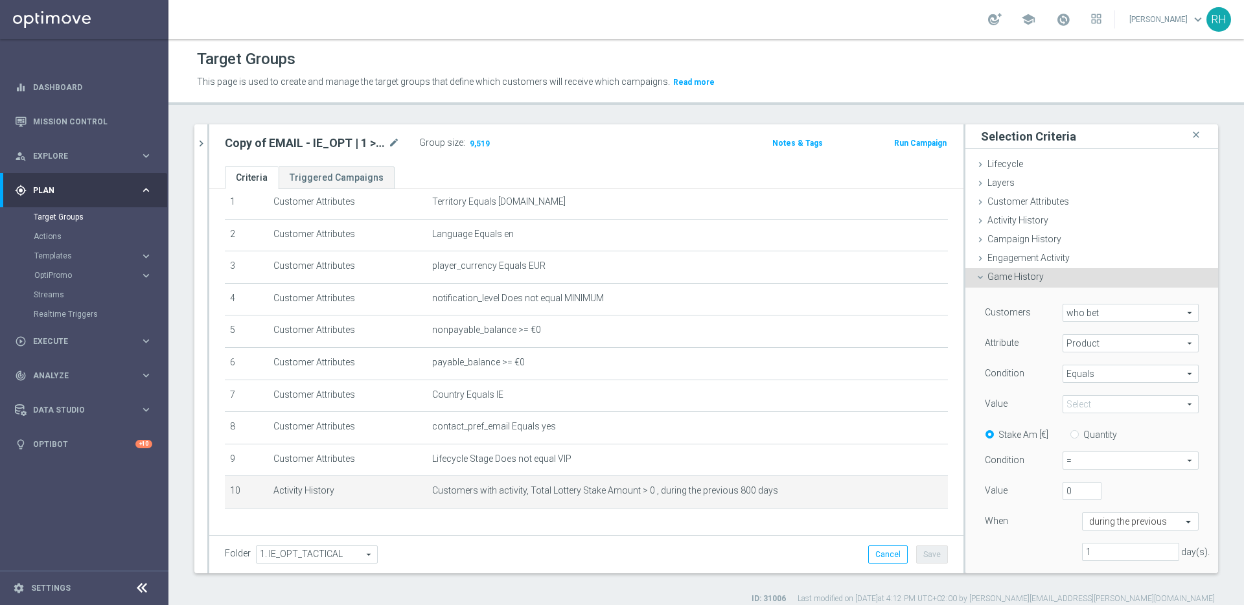
click at [1093, 413] on span at bounding box center [1131, 404] width 135 height 17
click at [1081, 488] on span "Lottery" at bounding box center [1130, 491] width 123 height 10
type input "Lottery"
click at [1079, 463] on span "=" at bounding box center [1131, 460] width 135 height 17
click at [1075, 513] on span ">" at bounding box center [1131, 513] width 122 height 10
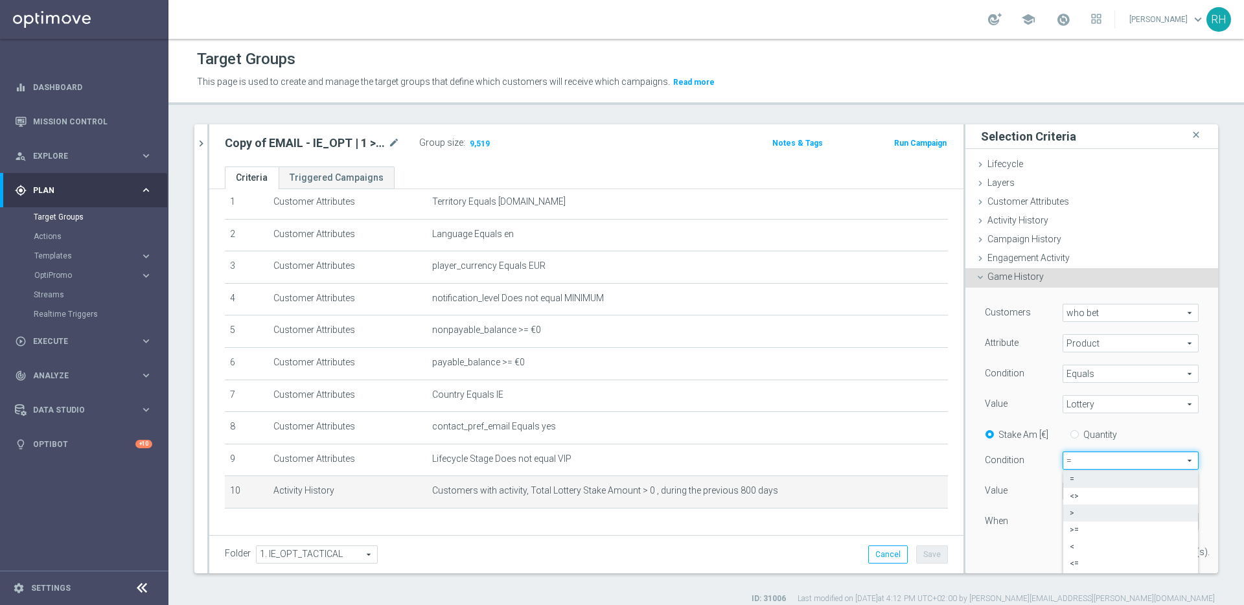
type input ">"
click at [1071, 495] on input "0" at bounding box center [1082, 491] width 39 height 18
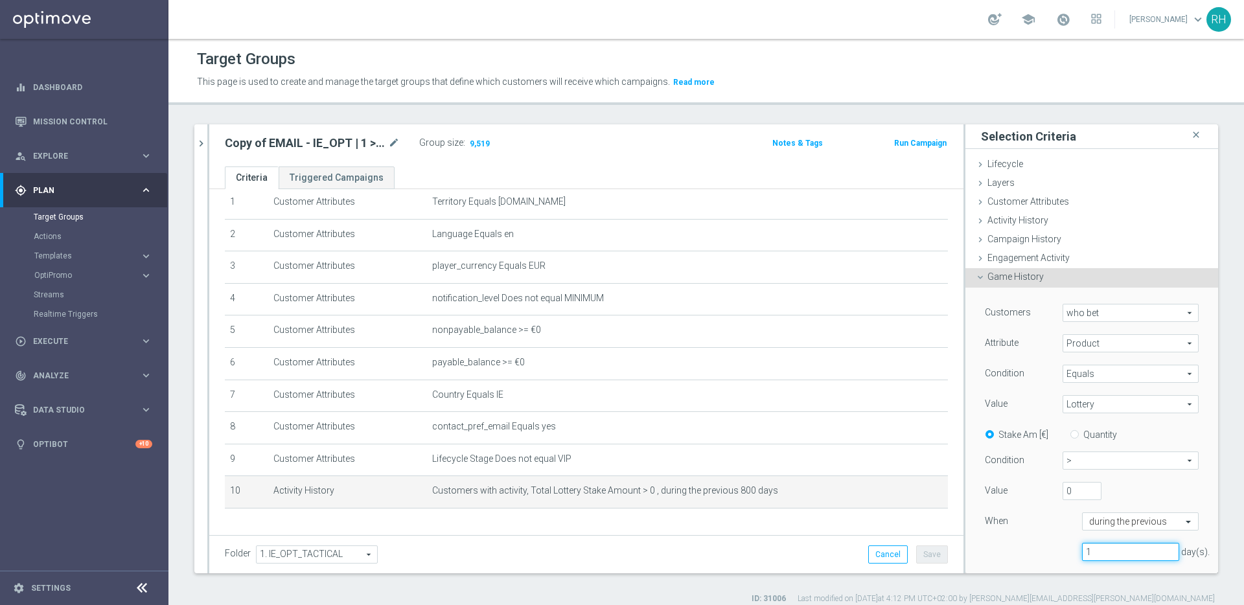
click at [1133, 545] on input "1" at bounding box center [1130, 552] width 97 height 18
type input "800"
click at [1073, 523] on div "during the previous" at bounding box center [1141, 522] width 136 height 18
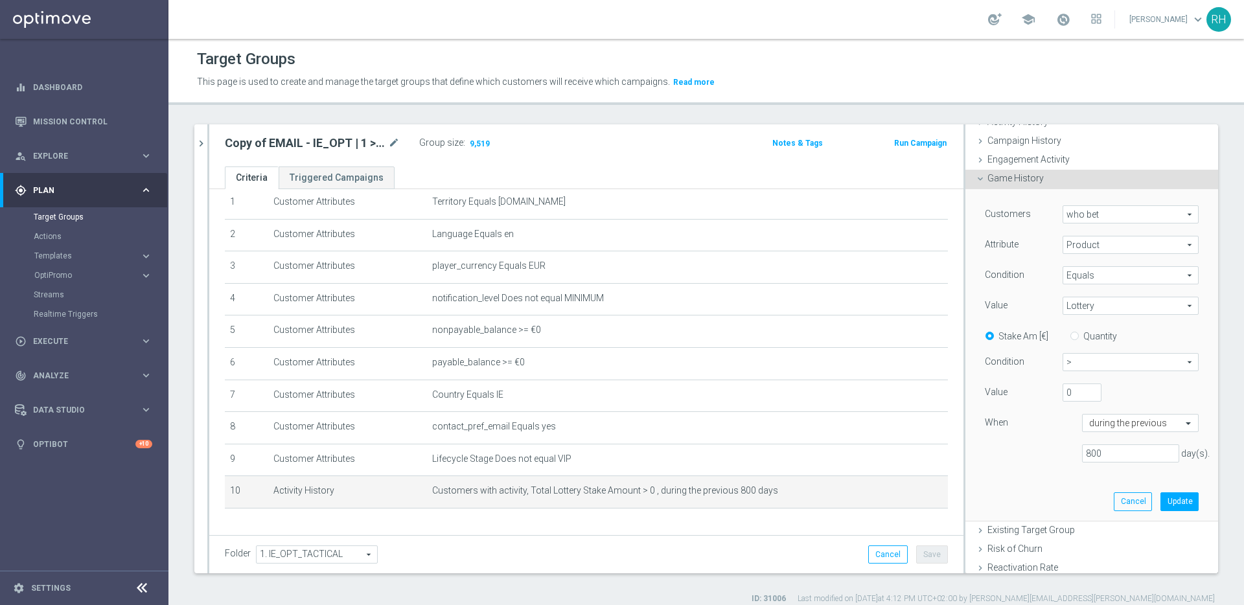
scroll to position [134, 0]
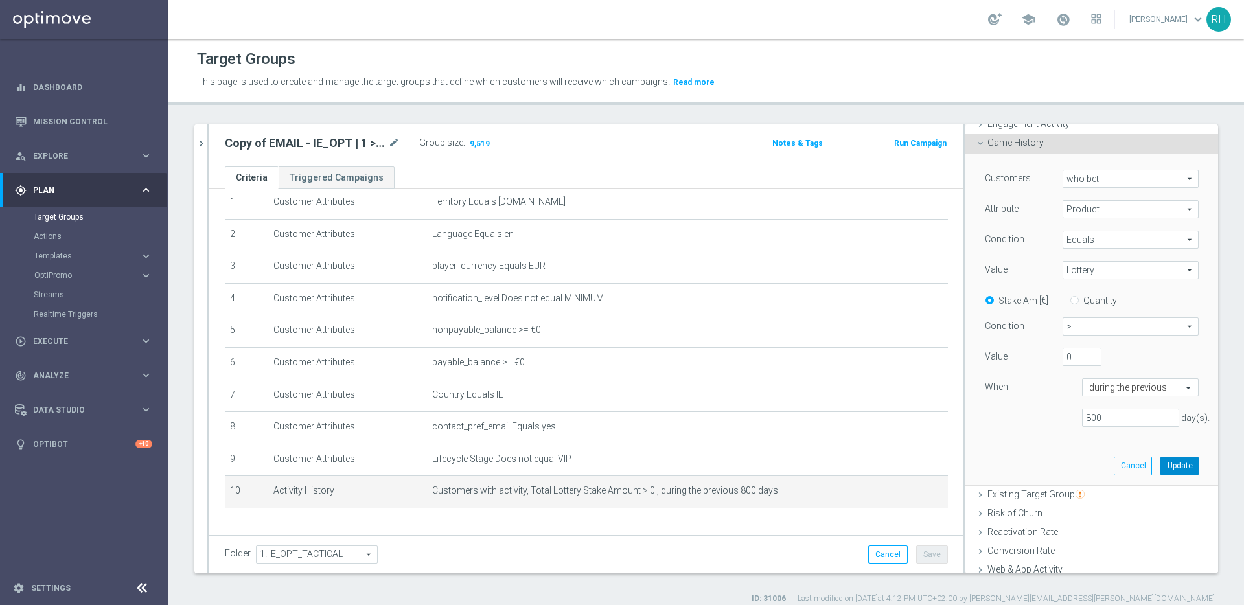
click at [1163, 469] on button "Update" at bounding box center [1180, 466] width 38 height 18
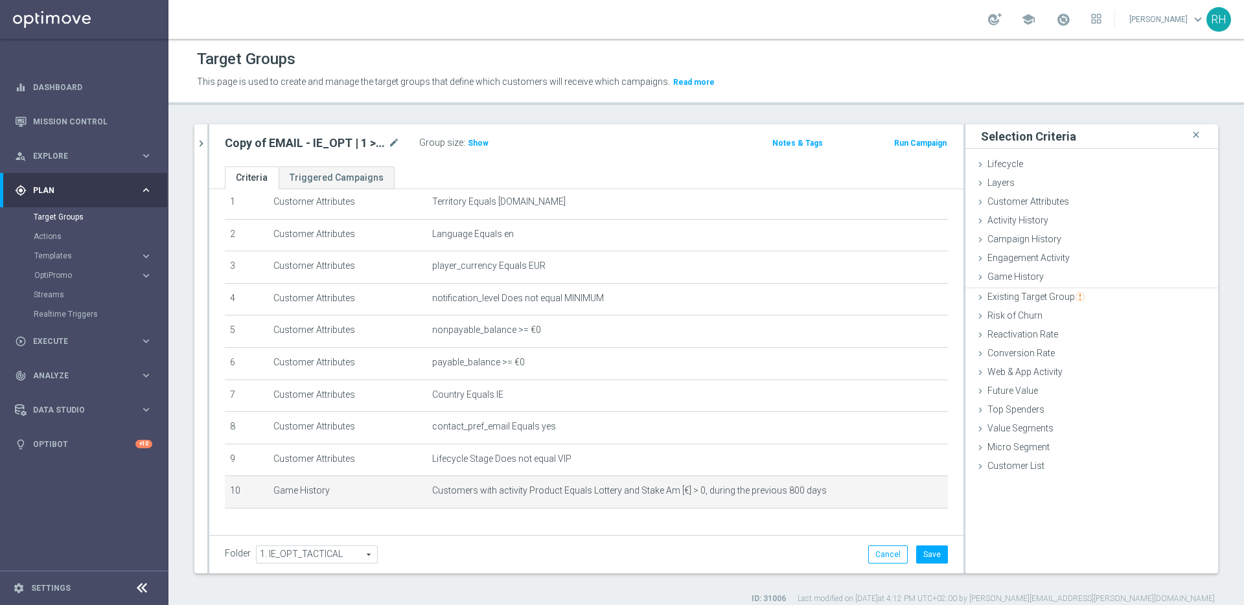
scroll to position [0, 0]
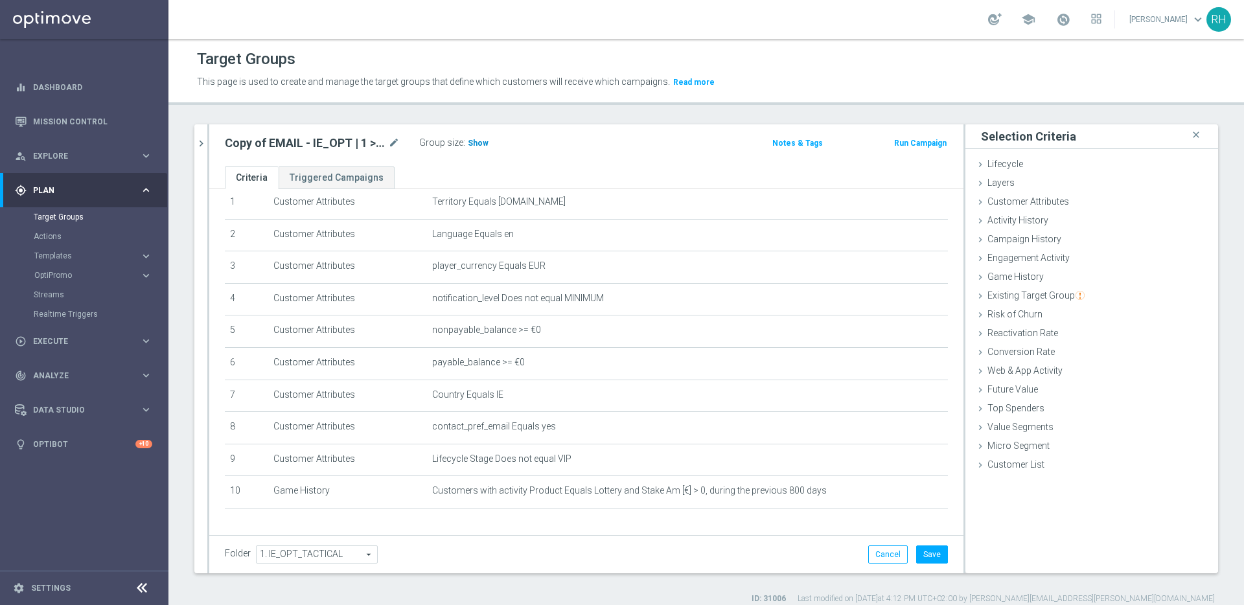
click at [480, 144] on span "Show" at bounding box center [478, 143] width 21 height 9
click at [385, 139] on h2 "Copy of EMAIL - IE_OPT | 1 >= Deps lifetime" at bounding box center [305, 143] width 161 height 16
click at [390, 141] on icon "mode_edit" at bounding box center [394, 143] width 12 height 16
click at [390, 141] on input "Copy of EMAIL - IE_OPT | 1 >= Deps lifetime" at bounding box center [312, 144] width 175 height 18
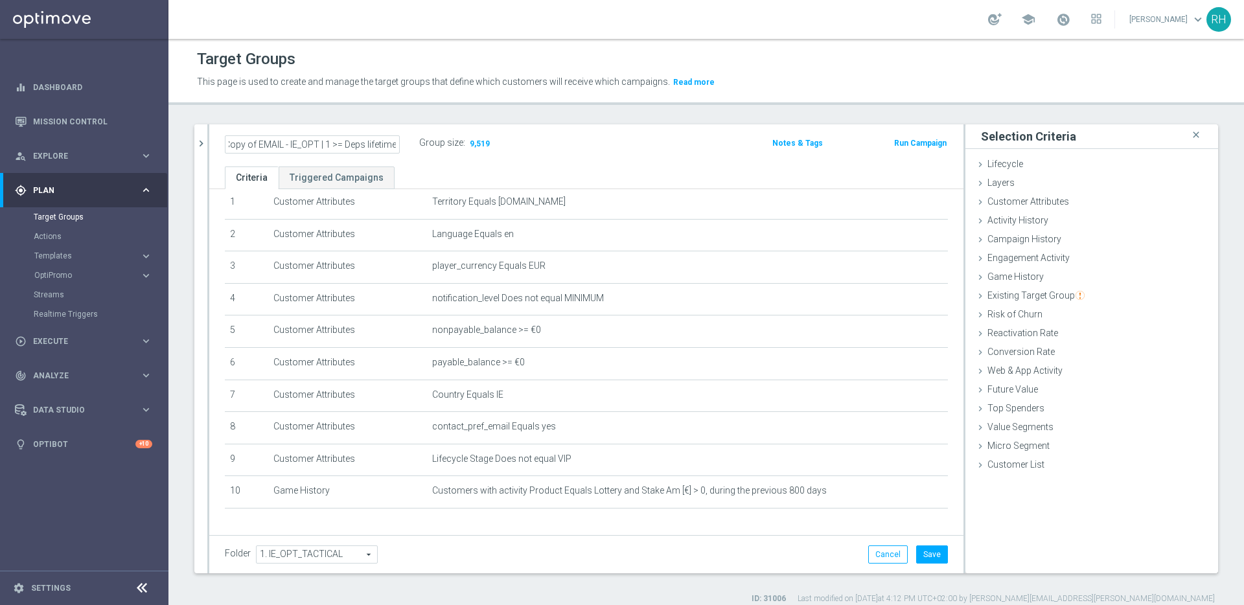
drag, startPoint x: 326, startPoint y: 143, endPoint x: 365, endPoint y: 141, distance: 38.9
click at [365, 141] on input "Copy of EMAIL - IE_OPT | 1 >= Deps lifetime" at bounding box center [312, 144] width 175 height 18
drag, startPoint x: 261, startPoint y: 145, endPoint x: 233, endPoint y: 143, distance: 27.9
click at [233, 143] on input "Copy of EMAIL - IE_OPT | Stales >0 Lotto, lifetime" at bounding box center [312, 144] width 175 height 18
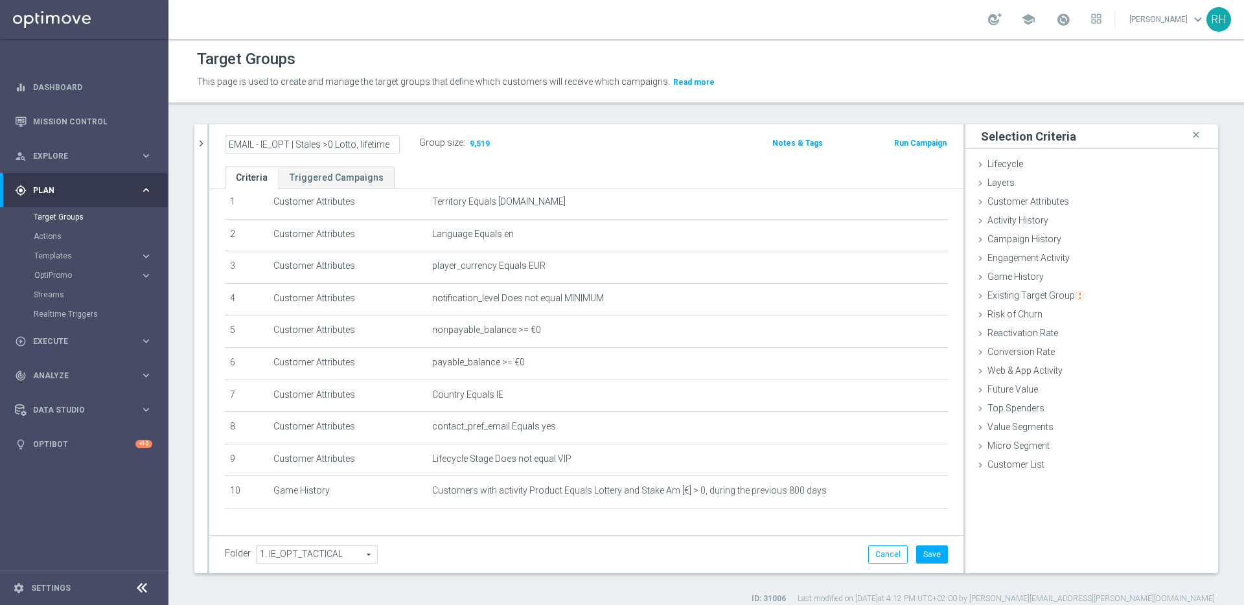
type input "EMAIL - IE_OPT | Stales >0 Lotto, lifetime"
click at [325, 110] on div "Target Groups This page is used to create and manage the target groups that def…" at bounding box center [707, 322] width 1076 height 566
click at [392, 144] on icon "mode_edit" at bounding box center [394, 143] width 12 height 16
click at [331, 147] on input "EMAIL - IE_OPT | Stales >0 Lotto, lifetime" at bounding box center [312, 144] width 175 height 18
type input "EMAIL - IE_OPT | Stales >0 Lotto, lifetime"
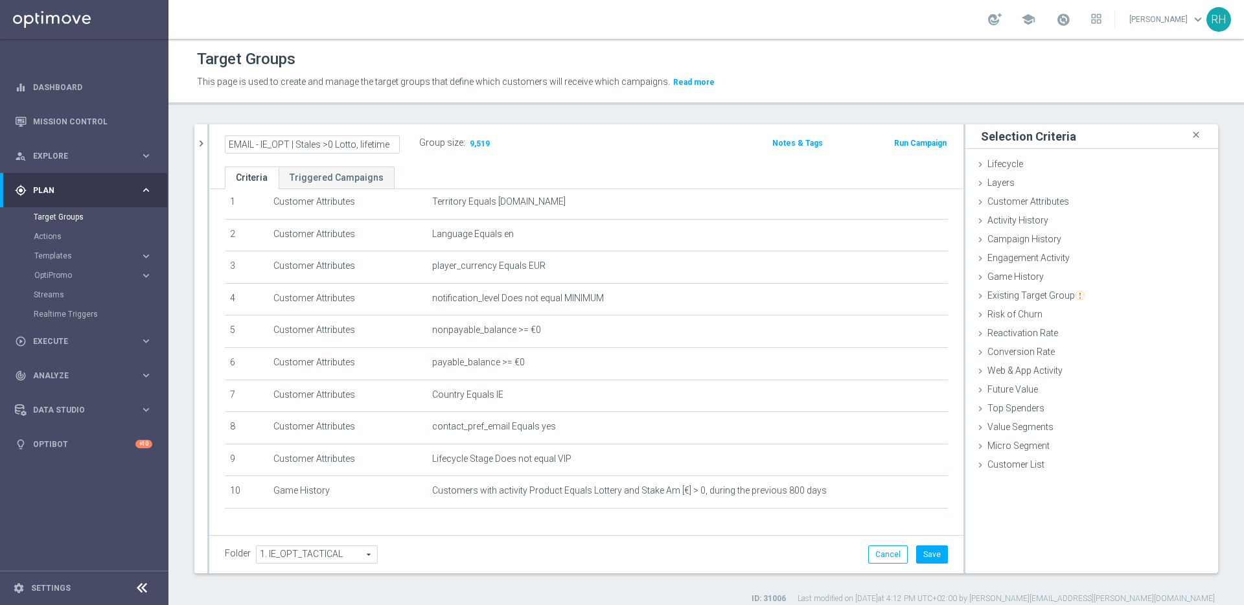
click at [435, 106] on div "Target Groups This page is used to create and manage the target groups that def…" at bounding box center [707, 322] width 1076 height 566
click at [926, 549] on button "Save" at bounding box center [932, 555] width 32 height 18
click at [394, 146] on icon "mode_edit" at bounding box center [394, 143] width 12 height 16
click at [301, 150] on input "EMAIL - IE_OPT | Stales >0 Lotto, lifetime" at bounding box center [312, 144] width 175 height 18
click at [311, 145] on input "EMAIL - IE_OPT | Stales >0 Lotto, lifetime" at bounding box center [312, 144] width 175 height 18
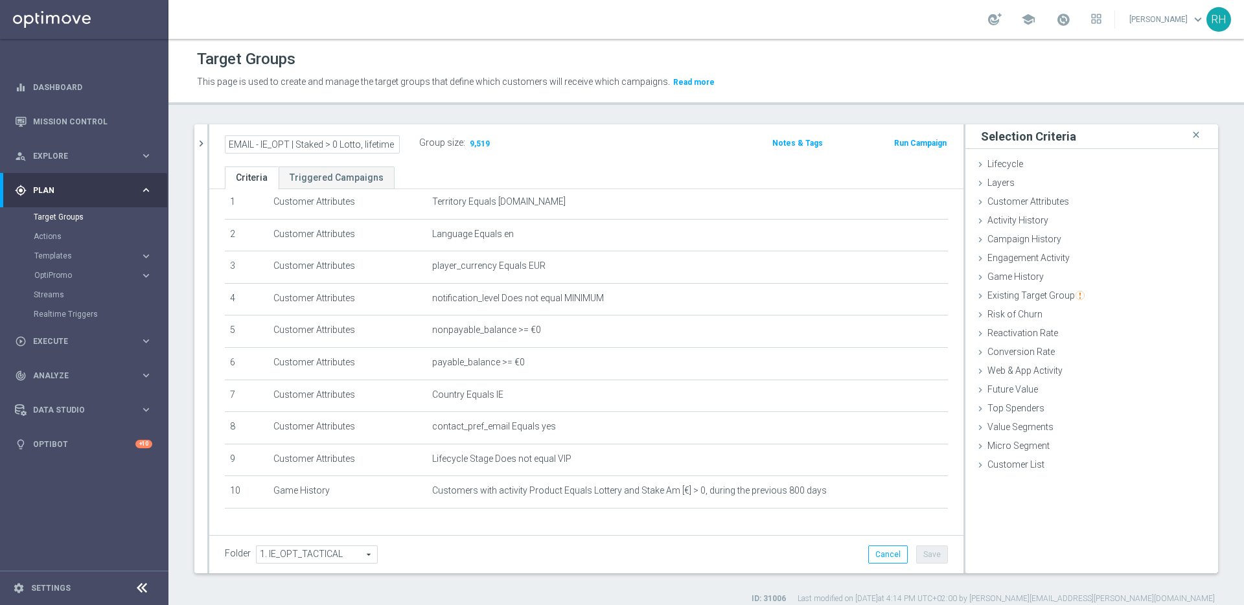
type input "EMAIL - IE_OPT | Staked > 0 Lotto, lifetime"
click at [354, 96] on header "Target Groups This page is used to create and manage the target groups that def…" at bounding box center [707, 72] width 1076 height 66
click at [920, 550] on button "Save" at bounding box center [932, 555] width 32 height 18
click at [328, 140] on h2 "EMAIL - IE_OPT | Staked > 0 Lotto, lifetime" at bounding box center [305, 143] width 161 height 16
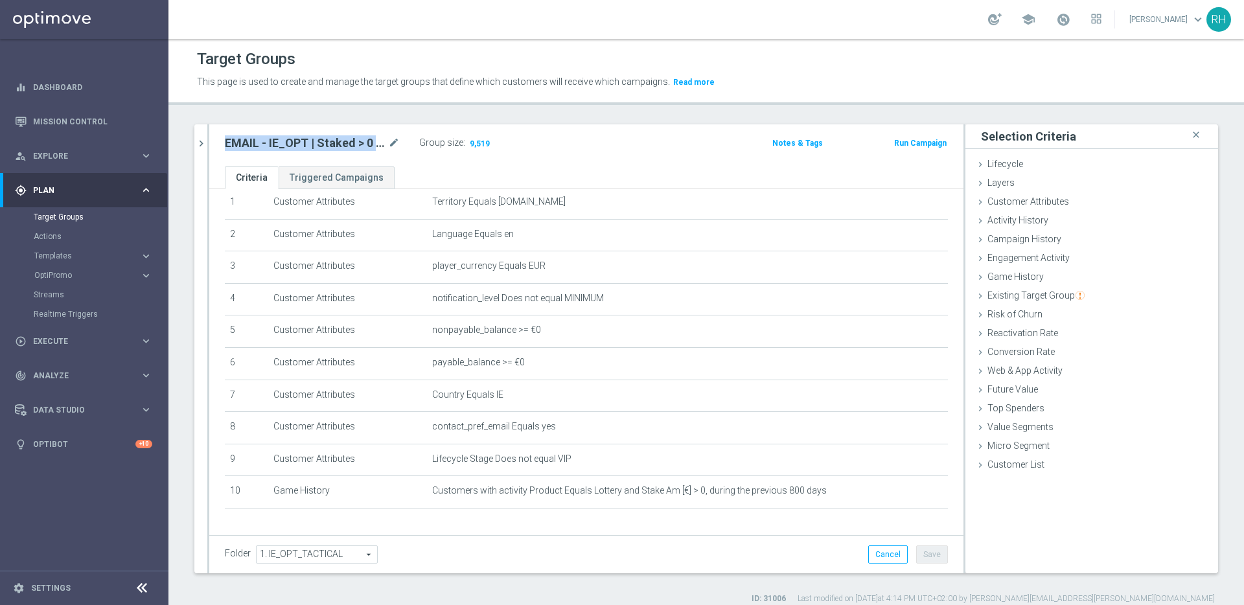
click at [328, 140] on h2 "EMAIL - IE_OPT | Staked > 0 Lotto, lifetime" at bounding box center [305, 143] width 161 height 16
copy div "EMAIL - IE_OPT | Staked > 0 Lotto, lifetime"
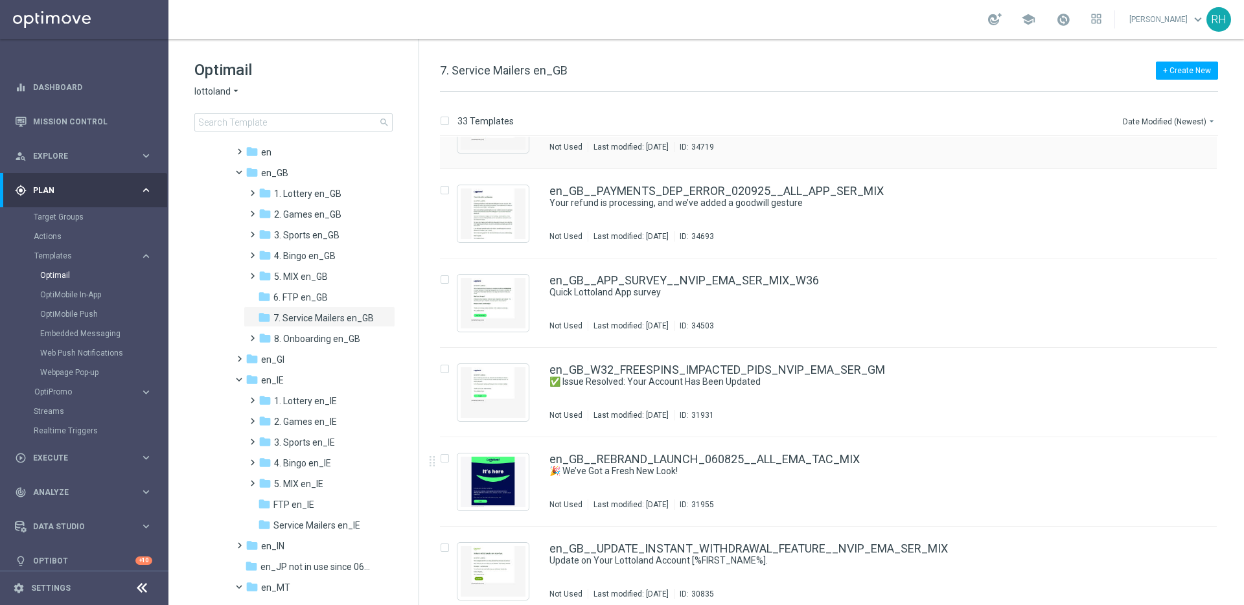
scroll to position [415, 0]
click at [1203, 179] on button "more_vert" at bounding box center [1203, 187] width 13 height 16
click at [1164, 215] on div "Copy To" at bounding box center [1149, 219] width 78 height 9
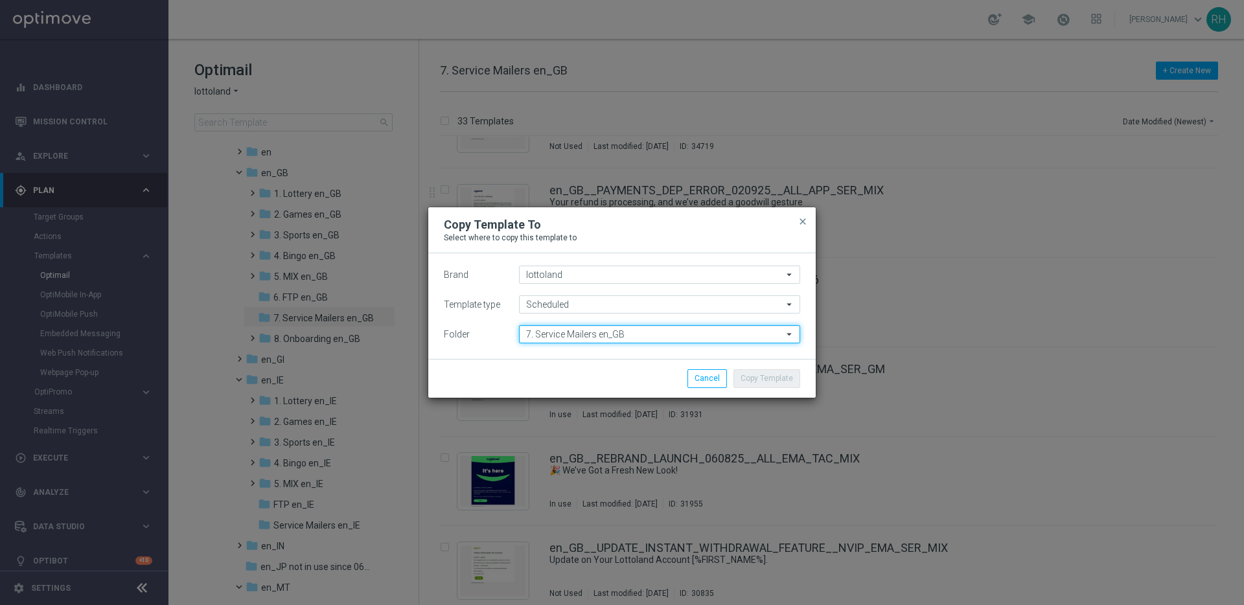
click at [657, 334] on input "7. Service Mailers en_GB" at bounding box center [659, 334] width 281 height 18
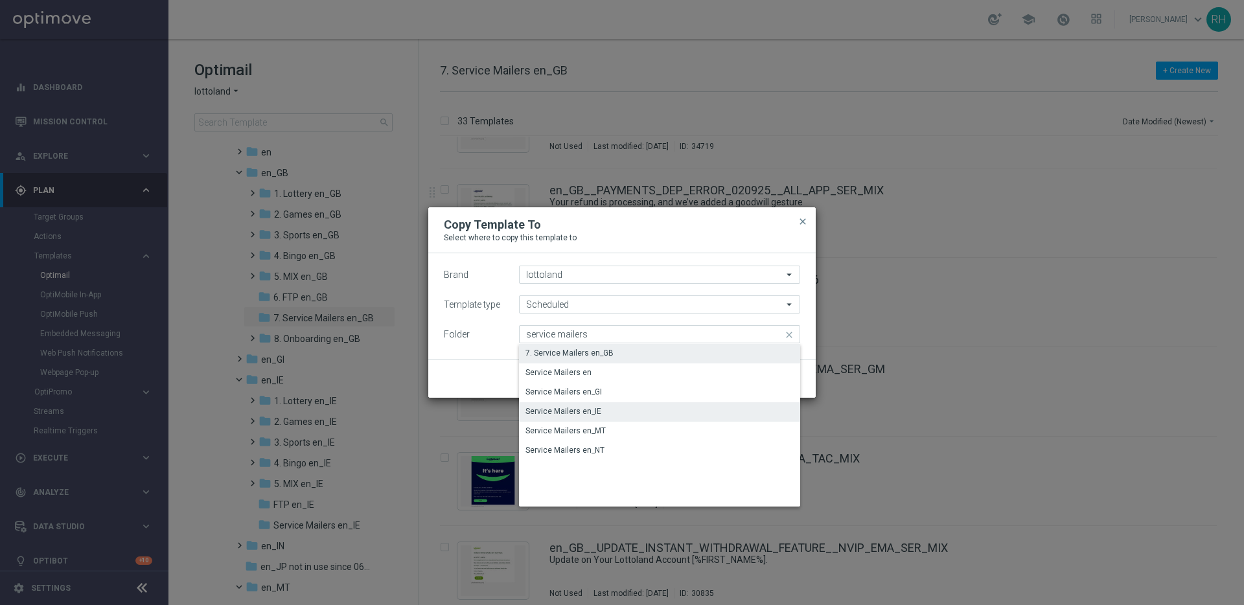
click at [600, 413] on div "Service Mailers en_IE" at bounding box center [659, 411] width 281 height 18
type input "Service Mailers en_IE"
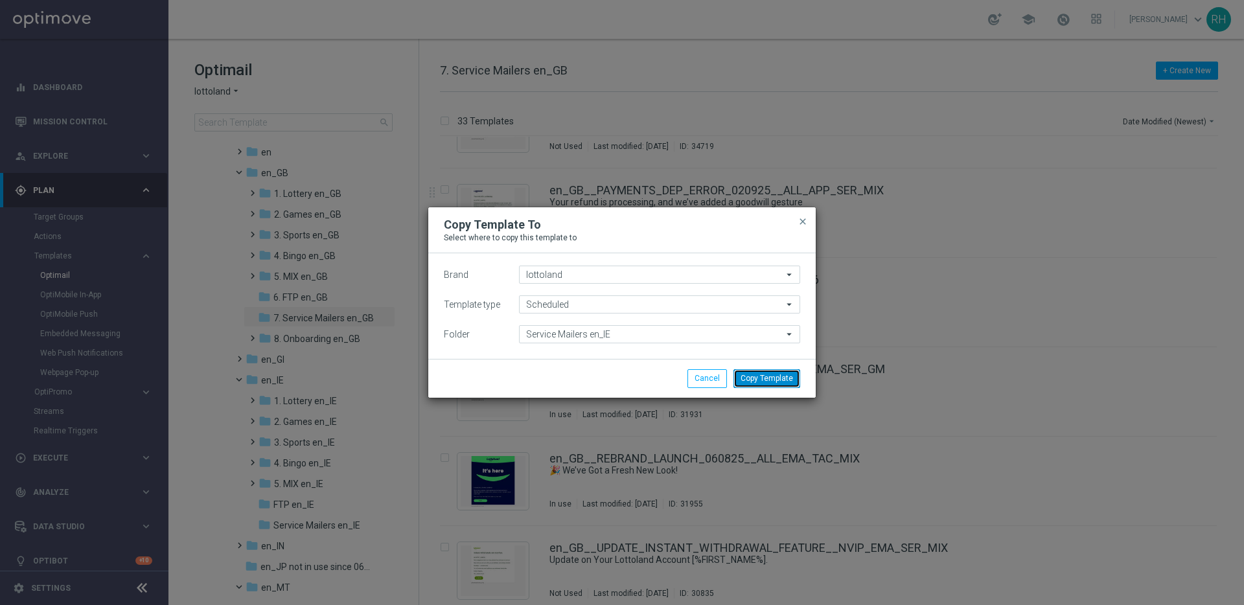
click at [764, 385] on button "Copy Template" at bounding box center [767, 378] width 67 height 18
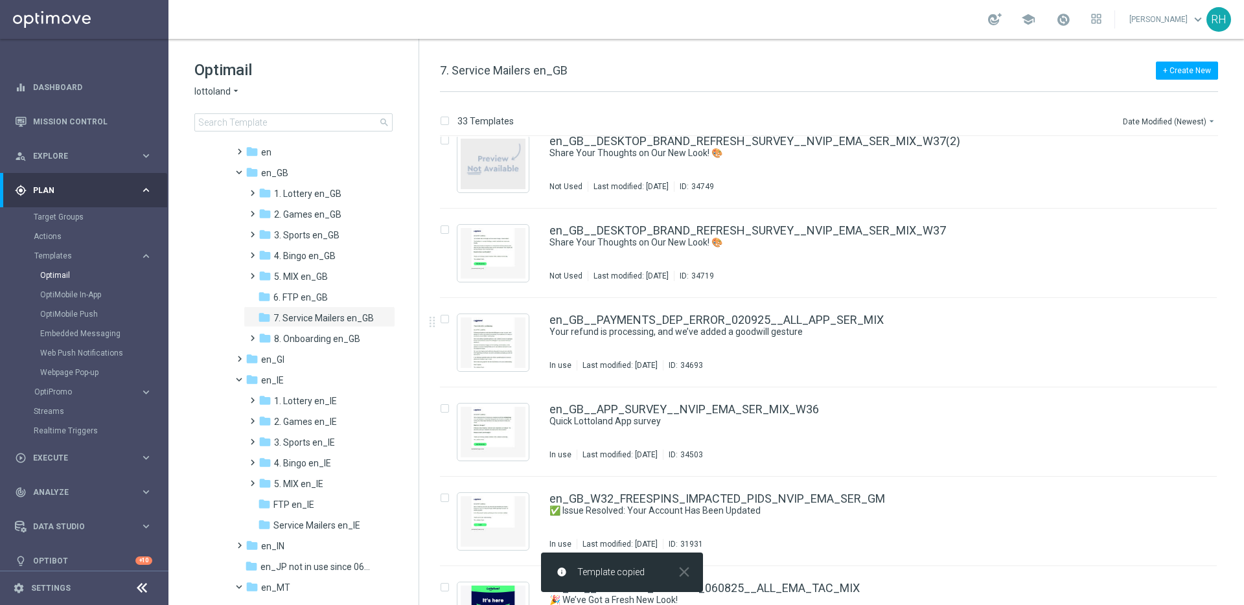
scroll to position [333, 0]
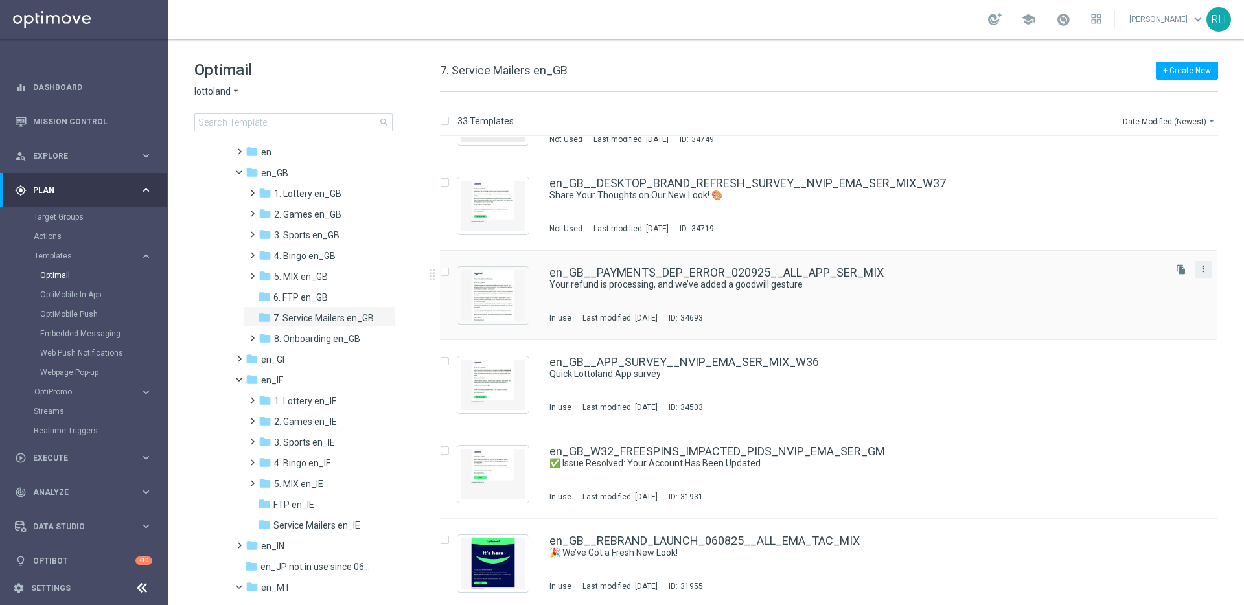
click at [1202, 269] on icon "more_vert" at bounding box center [1203, 269] width 10 height 10
click at [1172, 299] on div "Copy To" at bounding box center [1149, 301] width 78 height 9
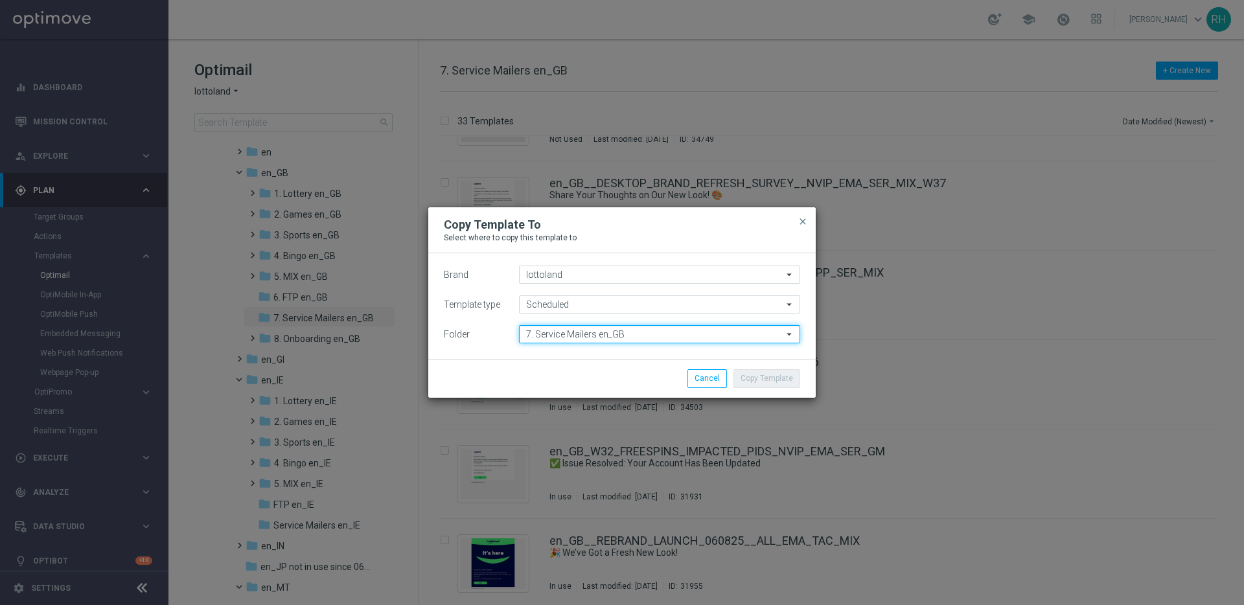
click at [674, 328] on input "7. Service Mailers en_GB" at bounding box center [659, 334] width 281 height 18
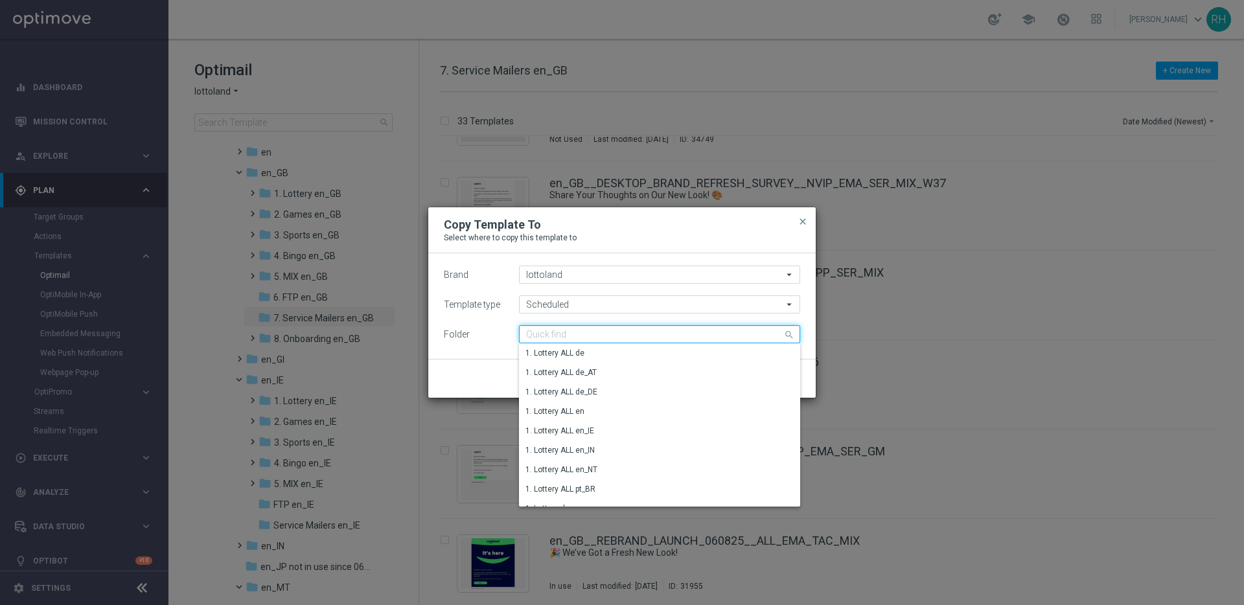
click at [674, 328] on input at bounding box center [659, 334] width 281 height 18
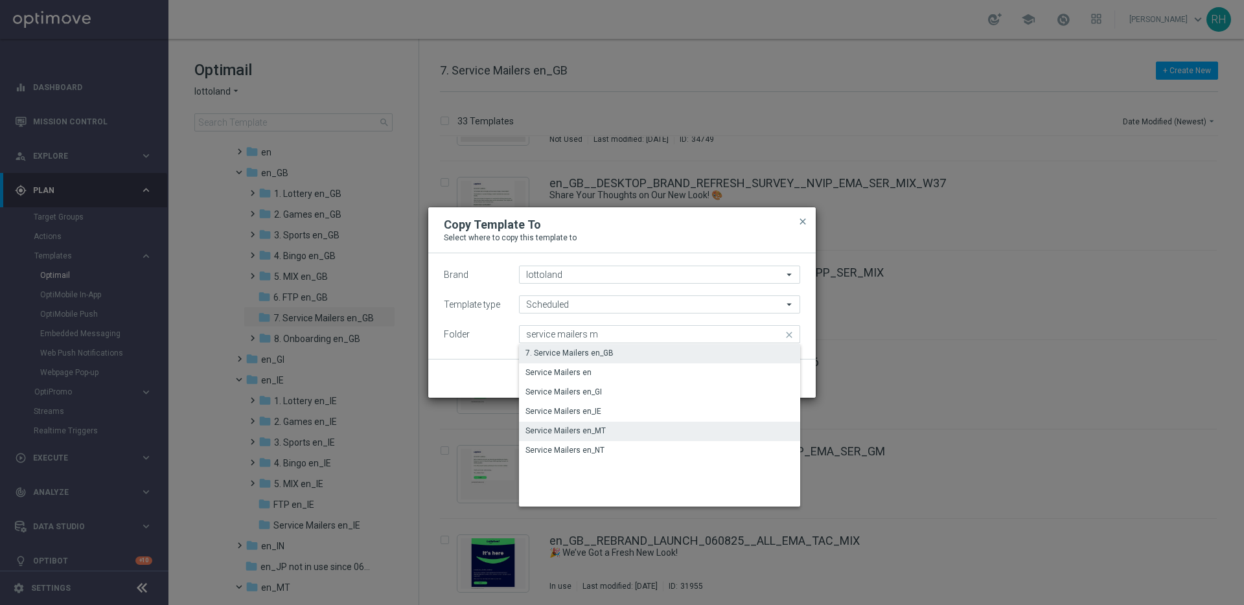
click at [645, 429] on div "Service Mailers en_MT" at bounding box center [659, 431] width 281 height 18
type input "Service Mailers en_MT"
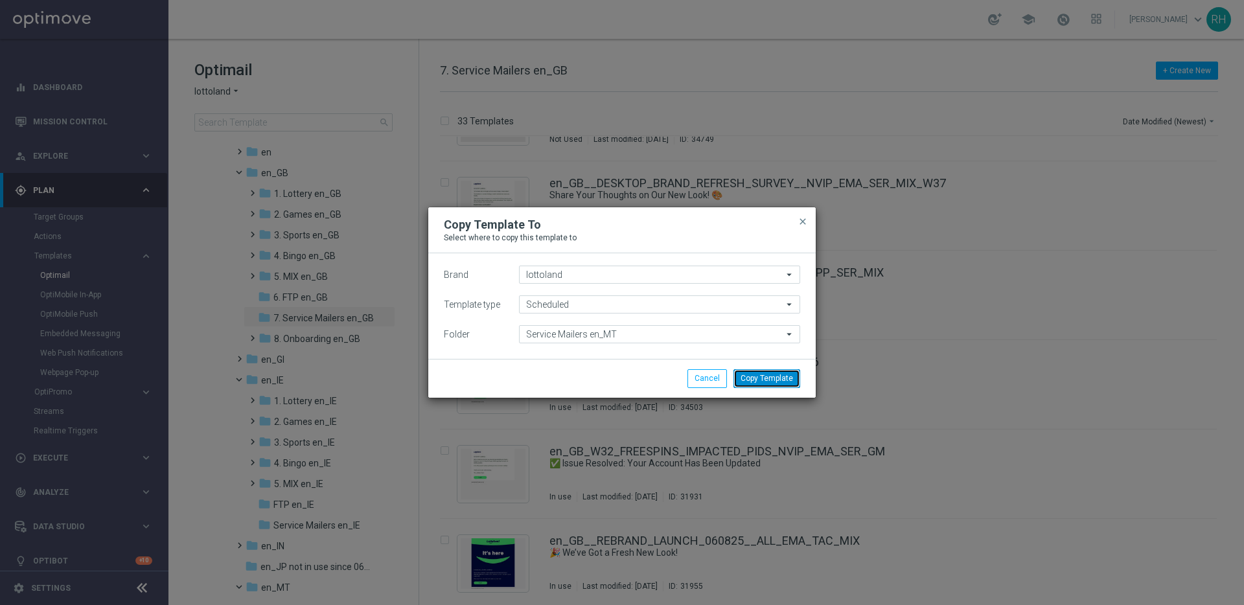
click at [786, 372] on button "Copy Template" at bounding box center [767, 378] width 67 height 18
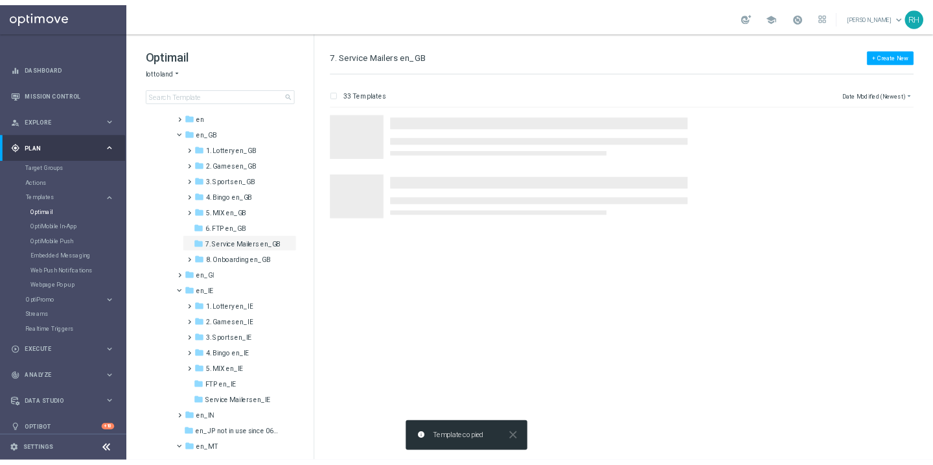
scroll to position [0, 0]
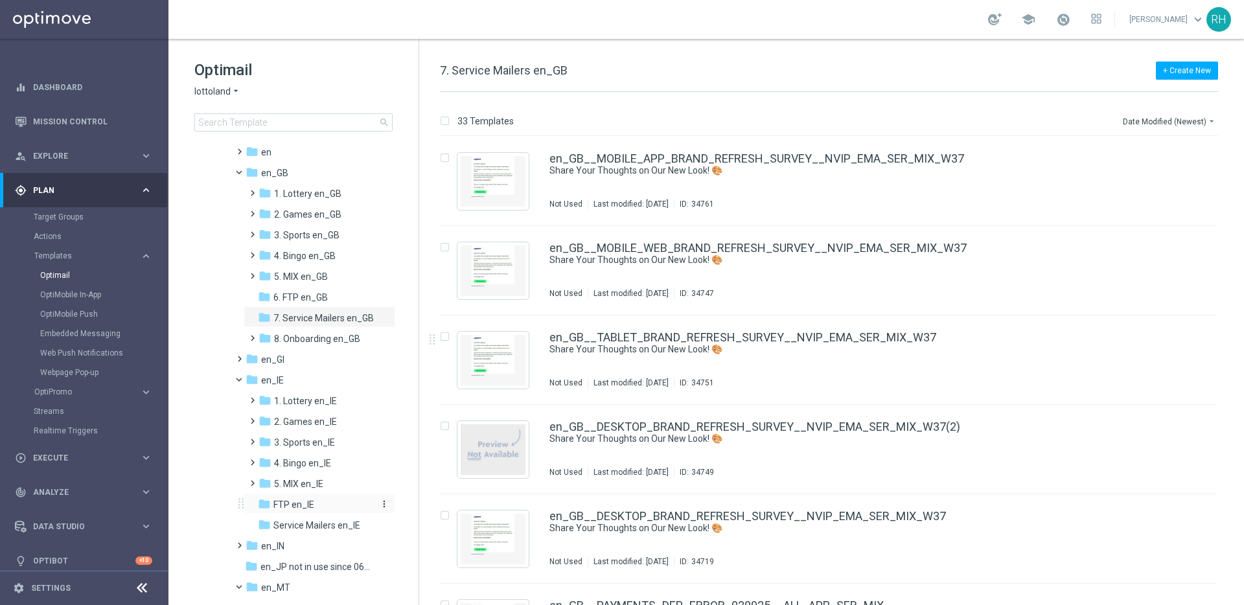
click at [354, 511] on div "folder FTP en_IE" at bounding box center [316, 505] width 117 height 15
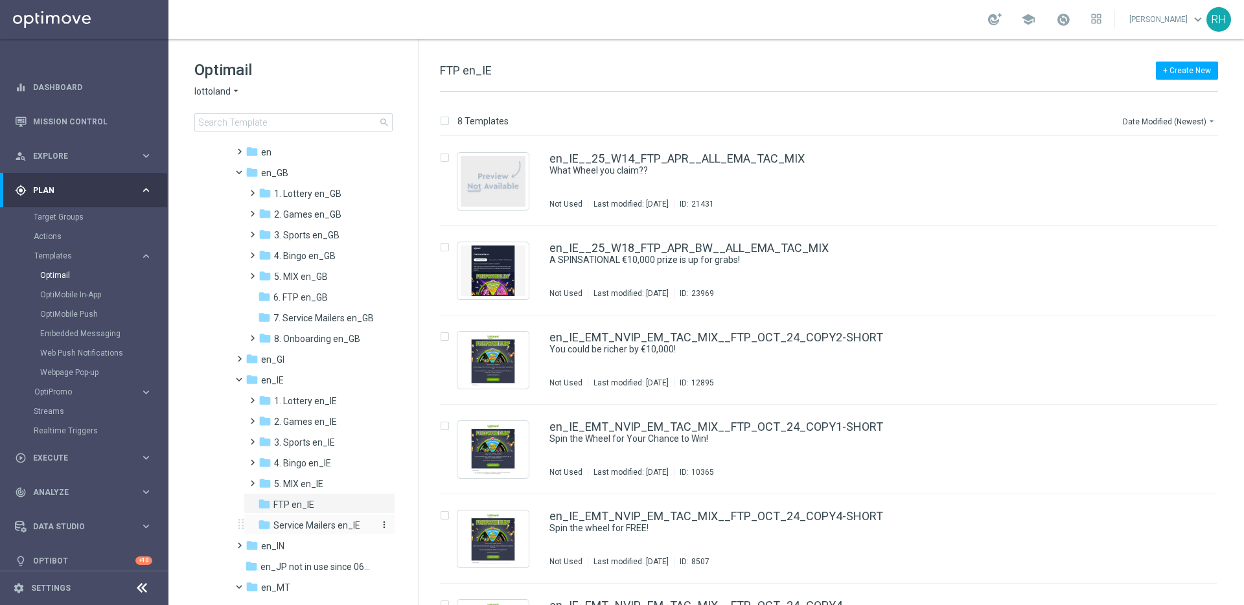
click at [340, 525] on span "Service Mailers en_IE" at bounding box center [317, 526] width 87 height 12
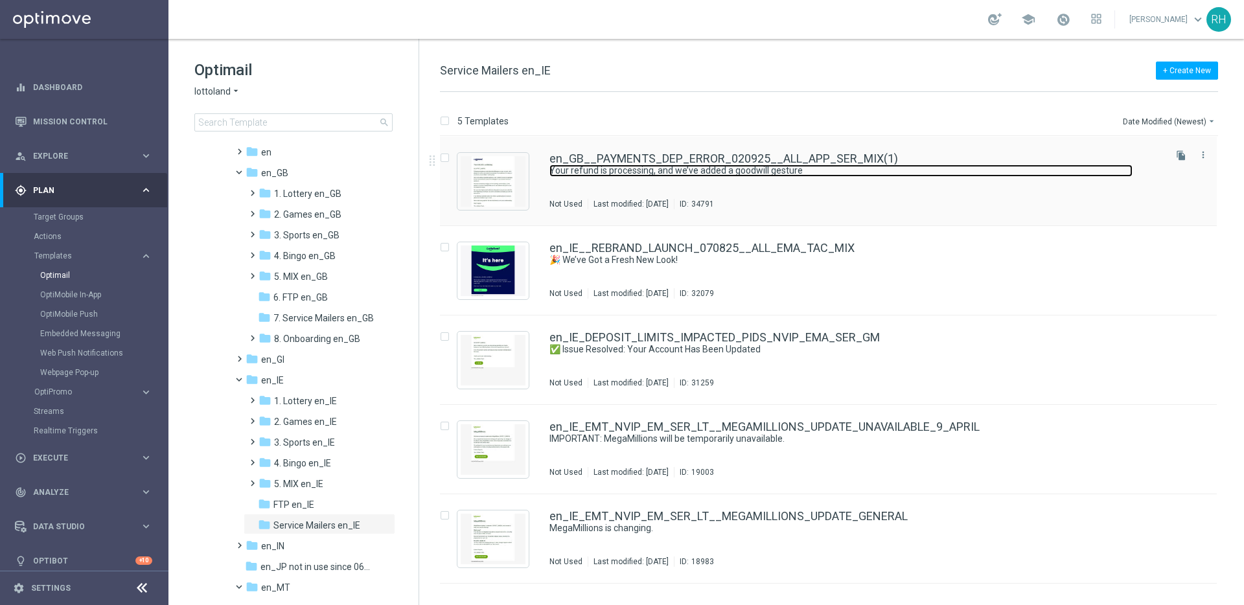
click at [874, 170] on link "Your refund is processing, and we’ve added a goodwill gesture" at bounding box center [841, 171] width 583 height 12
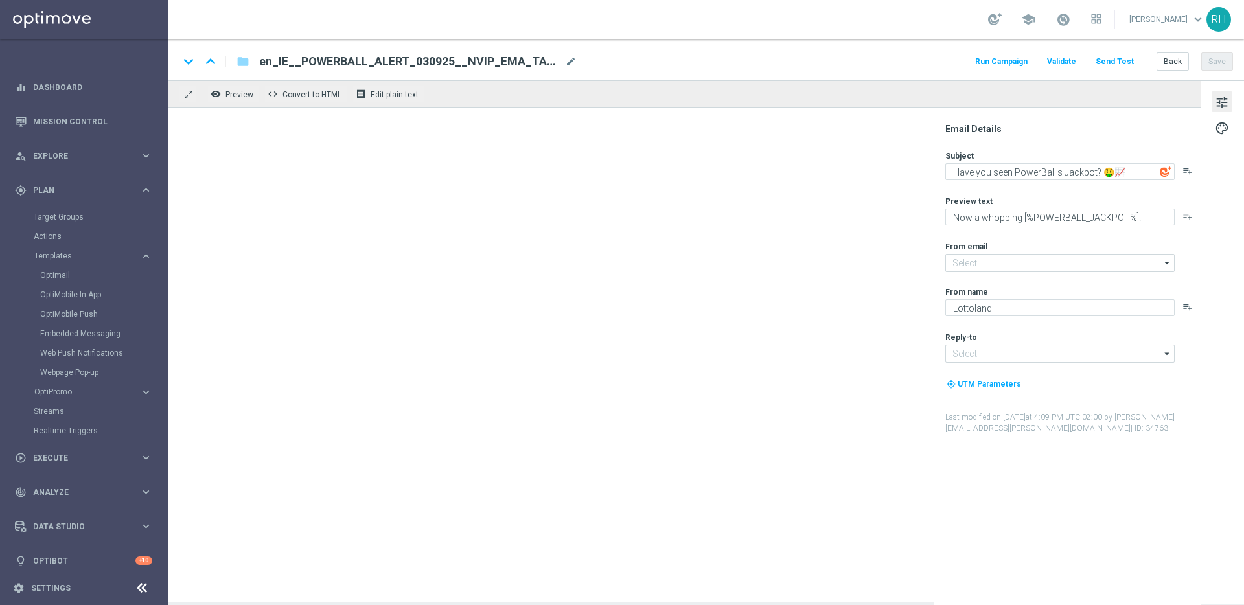
type input "[EMAIL_ADDRESS][DOMAIN_NAME]"
type input "en_GB__PAYMENTS_DEP_ERROR_020925__ALL_APP_SER_MIX(1)"
type textarea "Your refund is processing, and we’ve added a goodwill gesture"
type textarea "Refund underway - we've already added a goodwill gesture to your account"
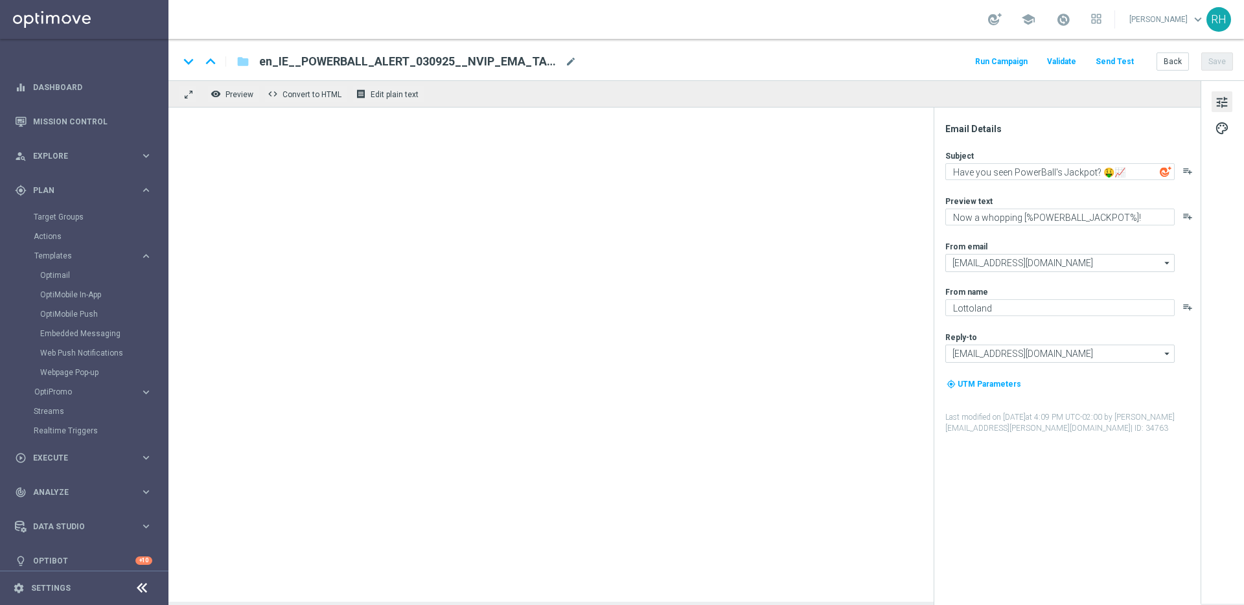
type input "[EMAIL_ADDRESS][DOMAIN_NAME]"
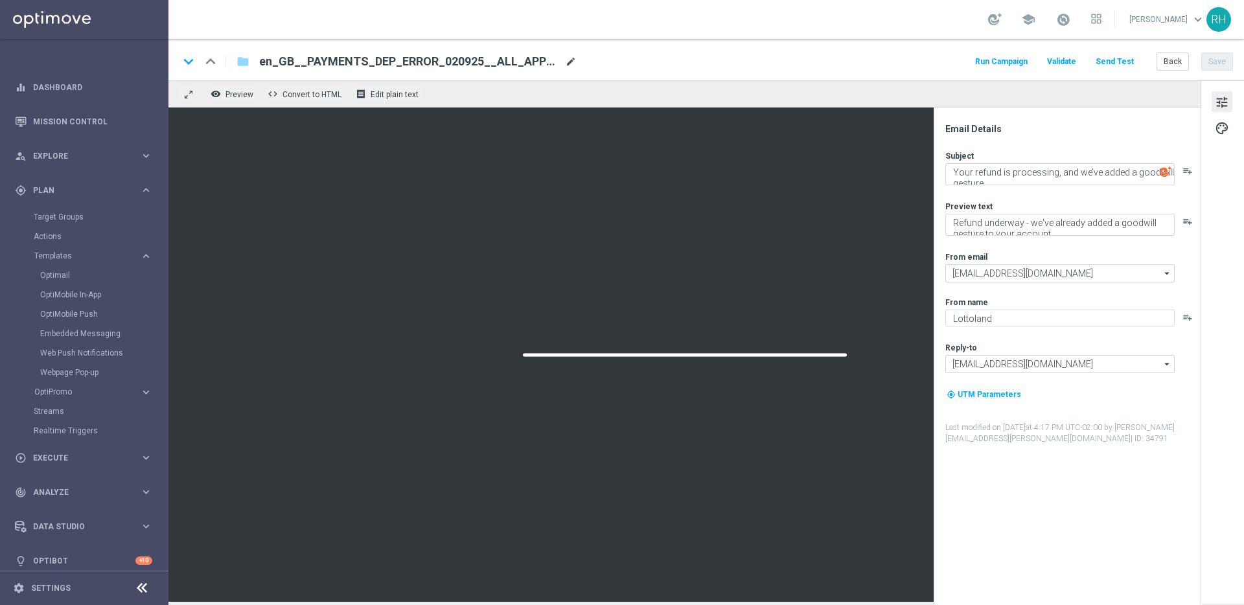
click at [576, 65] on span "mode_edit" at bounding box center [571, 62] width 12 height 12
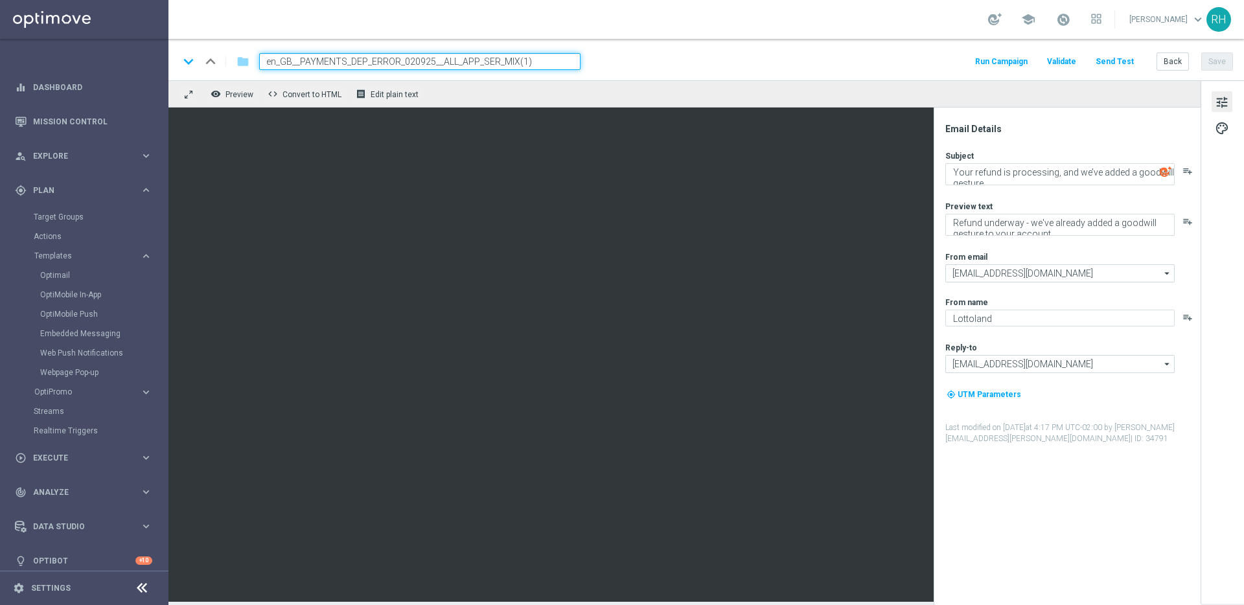
click at [541, 61] on input "en_GB__PAYMENTS_DEP_ERROR_020925__ALL_APP_SER_MIX(1)" at bounding box center [419, 61] width 321 height 17
click at [474, 60] on input "en_GB__PAYMENTS_DEP_ERROR_020925__ALL_APP_SER_MIX" at bounding box center [419, 61] width 321 height 17
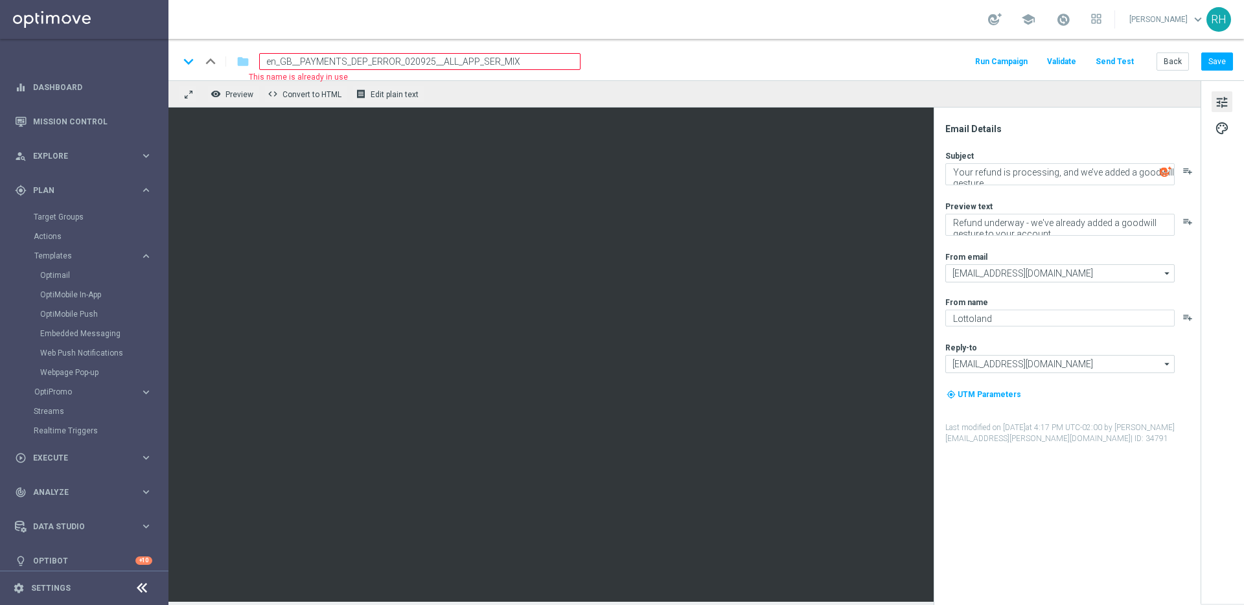
click at [495, 65] on input "en_GB__PAYMENTS_DEP_ERROR_020925__ALL_APP_SER_MIX" at bounding box center [419, 61] width 321 height 17
click at [475, 61] on input "en_GB__PAYMENTS_DEP_ERROR_020925__ALL_APP_SER_MIX" at bounding box center [419, 61] width 321 height 17
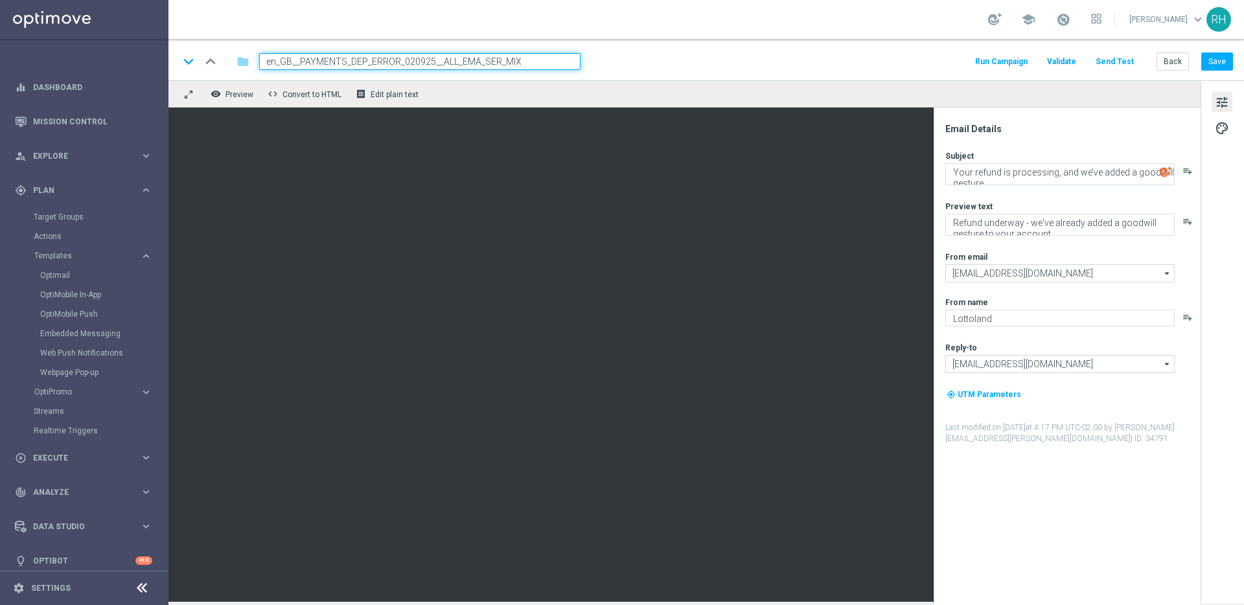
click at [693, 59] on div "keyboard_arrow_down keyboard_arrow_up folder en_GB__PAYMENTS_DEP_ERROR_020925__…" at bounding box center [706, 61] width 1055 height 17
click at [291, 65] on input "en_GB__PAYMENTS_DEP_ERROR_020925__ALL_EMA_SER_MIX" at bounding box center [419, 61] width 321 height 17
click at [1218, 60] on button "Save" at bounding box center [1218, 61] width 32 height 18
click at [407, 60] on input "en_IE__PAYMENTS_DEP_ERROR_020925__ALL_EMA_SER_MIX" at bounding box center [419, 61] width 321 height 17
type input "en_IE__PAYMENTS_DEP_ERROR_030925__ALL_EMA_SER_MIX"
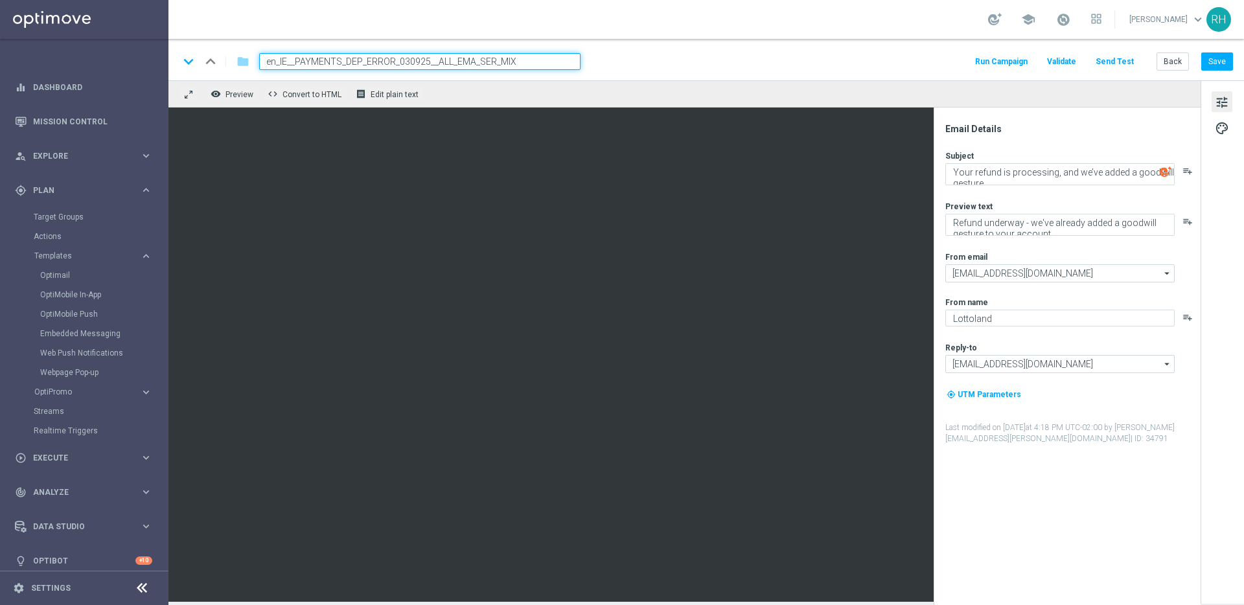
click at [617, 55] on div "keyboard_arrow_down keyboard_arrow_up folder en_IE__PAYMENTS_DEP_ERROR_030925__…" at bounding box center [706, 61] width 1055 height 17
click at [1220, 67] on button "Save" at bounding box center [1218, 61] width 32 height 18
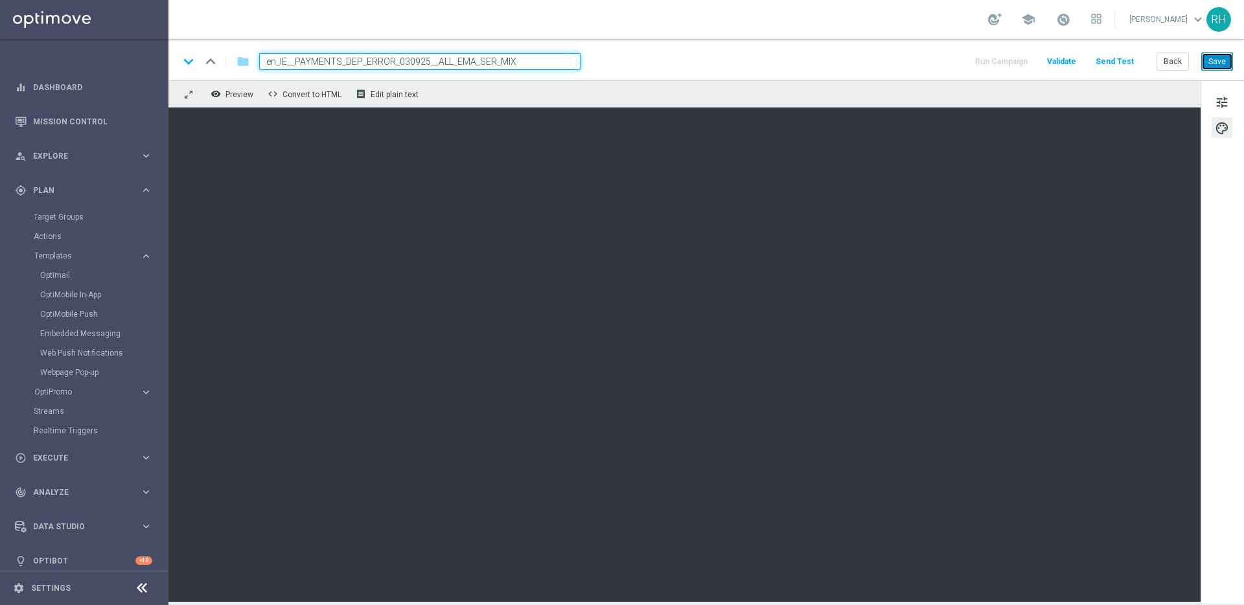
click at [1211, 64] on button "Save" at bounding box center [1218, 61] width 32 height 18
click at [1214, 99] on button "tune" at bounding box center [1222, 101] width 21 height 21
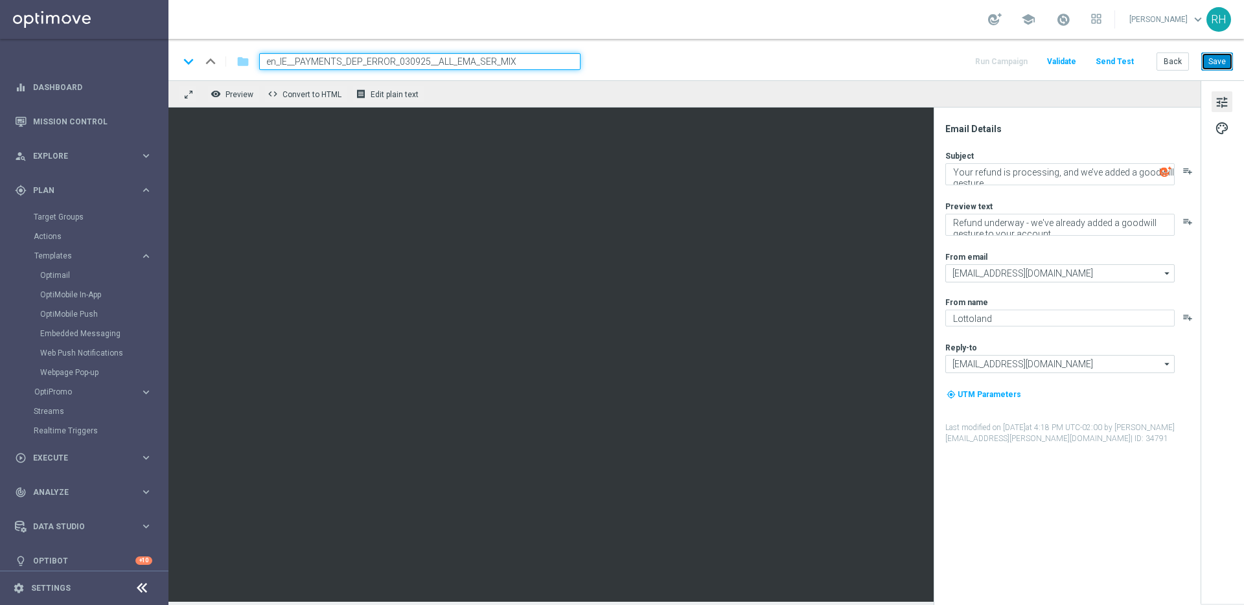
click at [1225, 53] on button "Save" at bounding box center [1218, 61] width 32 height 18
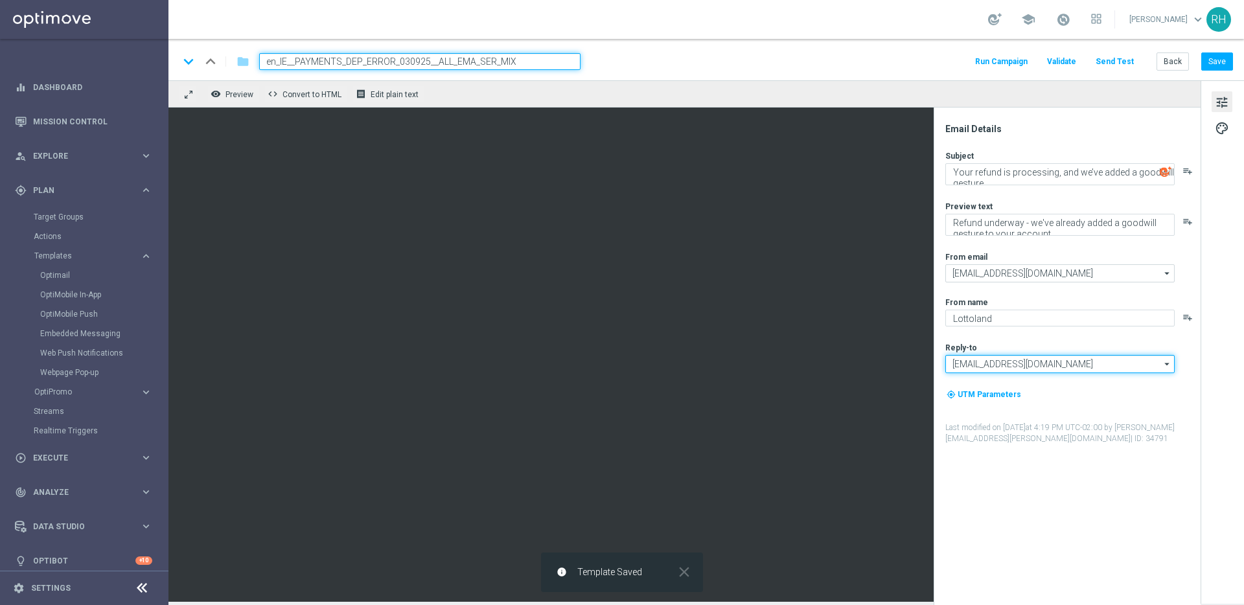
click at [1039, 362] on input "[EMAIL_ADDRESS][DOMAIN_NAME]" at bounding box center [1060, 364] width 229 height 18
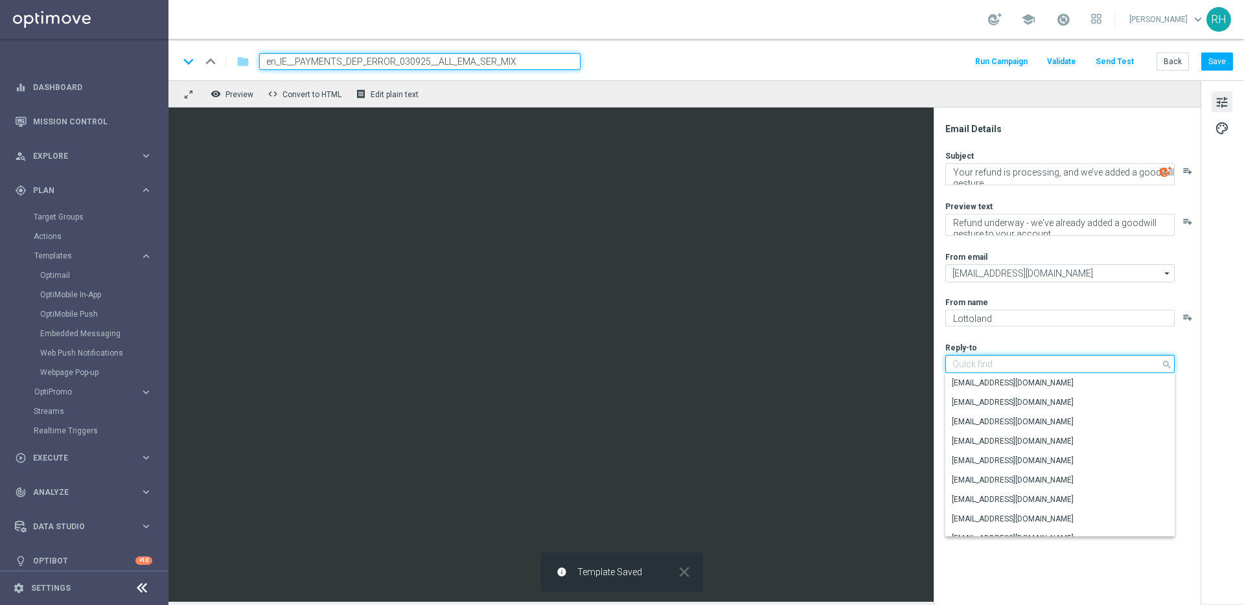
click at [1039, 362] on input at bounding box center [1060, 364] width 229 height 18
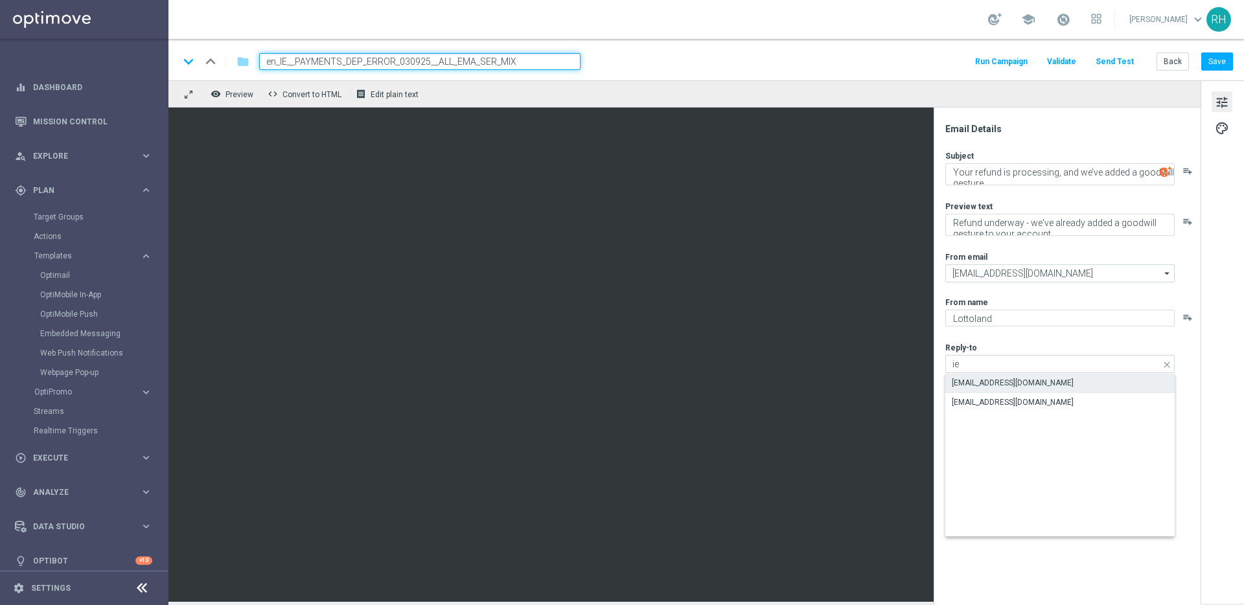
click at [1040, 384] on div "[EMAIL_ADDRESS][DOMAIN_NAME]" at bounding box center [1060, 383] width 229 height 18
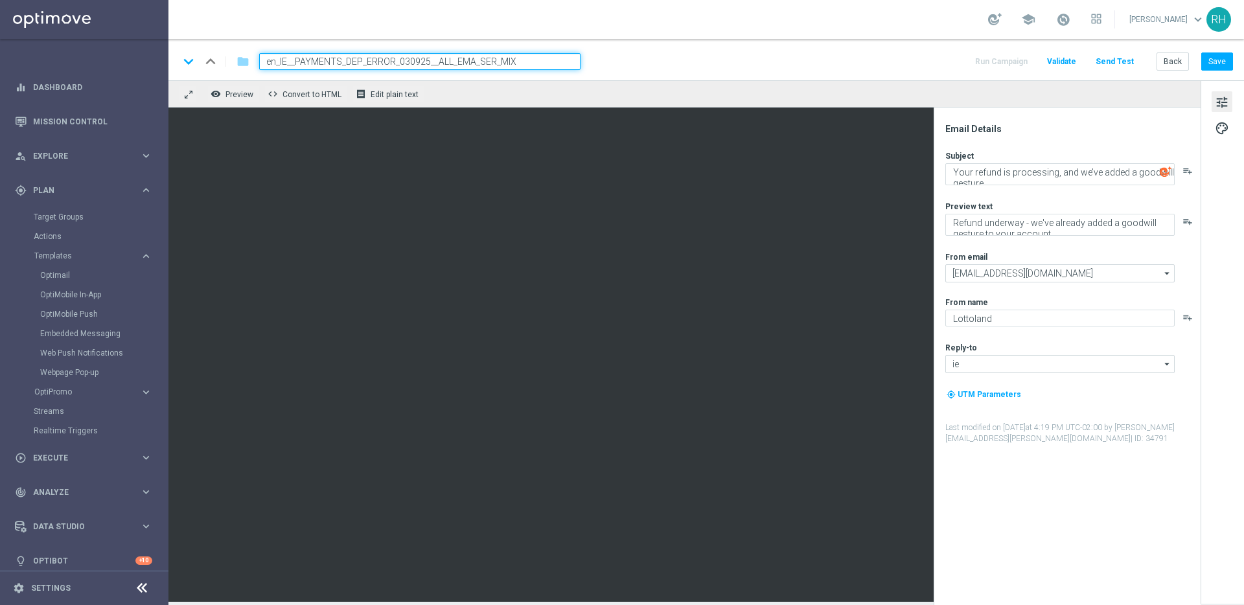
type input "[EMAIL_ADDRESS][DOMAIN_NAME]"
click at [1221, 60] on button "Save" at bounding box center [1218, 61] width 32 height 18
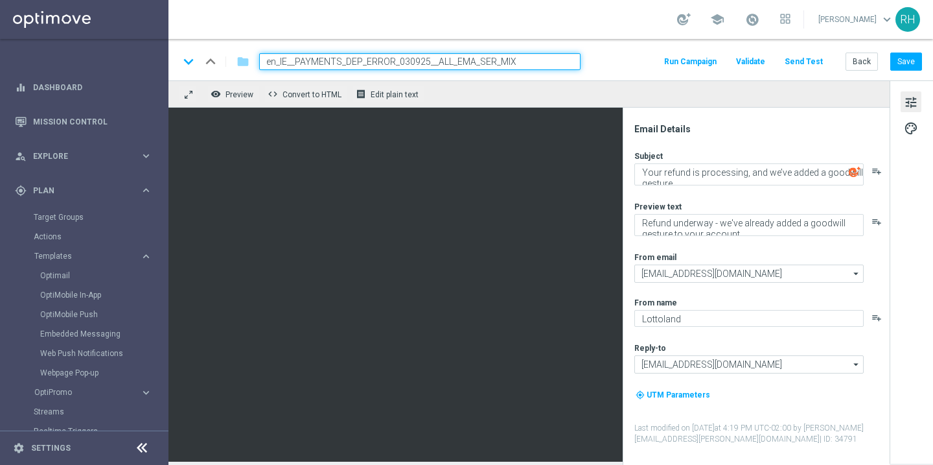
click at [620, 52] on div "keyboard_arrow_down keyboard_arrow_up folder en_IE__PAYMENTS_DEP_ERROR_030925__…" at bounding box center [551, 59] width 765 height 41
click at [134, 452] on icon at bounding box center [142, 448] width 16 height 16
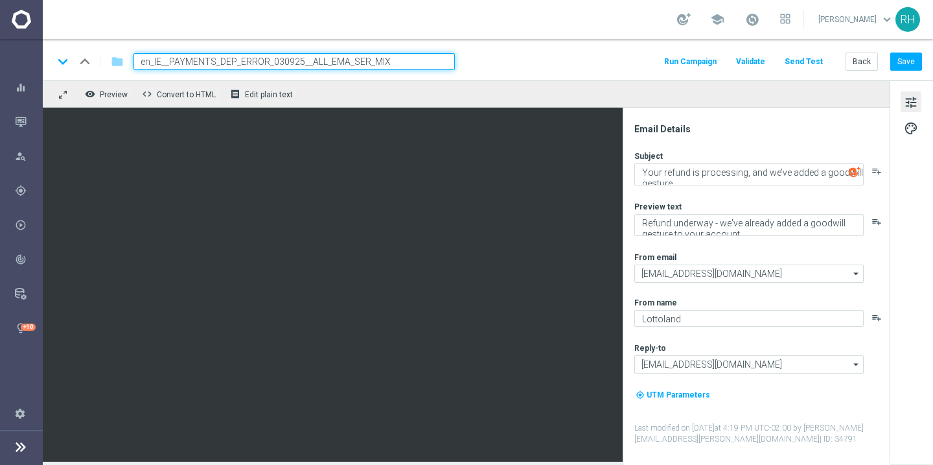
click at [362, 65] on input "en_IE__PAYMENTS_DEP_ERROR_030925__ALL_EMA_SER_MIX" at bounding box center [294, 61] width 321 height 17
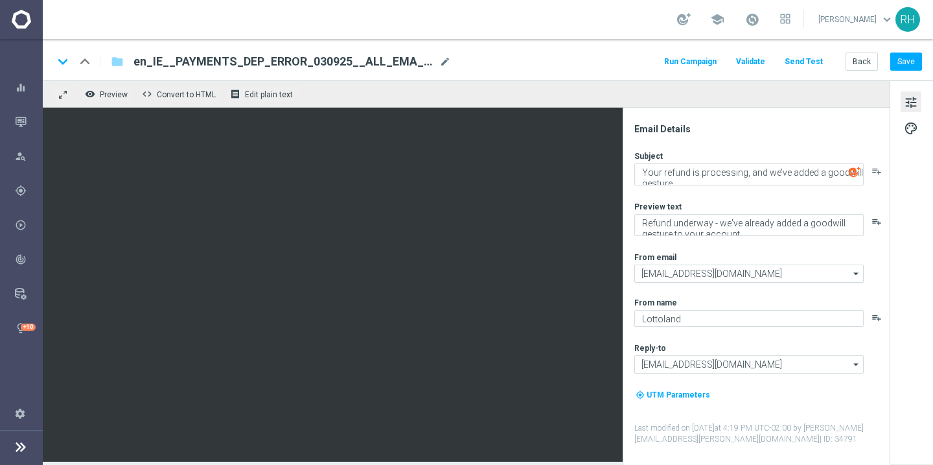
click at [380, 58] on span "en_IE__PAYMENTS_DEP_ERROR_030925__ALL_EMA_SER_MIX" at bounding box center [284, 62] width 301 height 16
click at [0, 0] on input "en_IE__PAYMENTS_DEP_ERROR_030925__ALL_EMA_SER_MIX" at bounding box center [0, 0] width 0 height 0
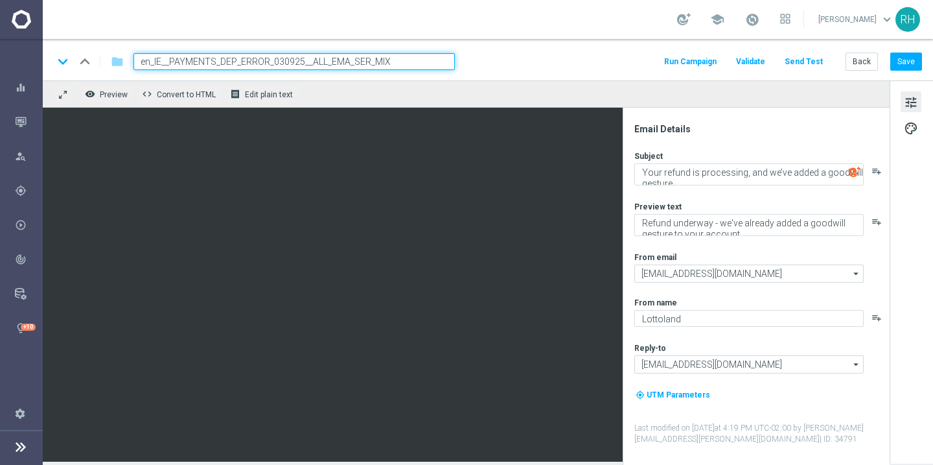
click at [380, 58] on input "en_IE__PAYMENTS_DEP_ERROR_030925__ALL_EMA_SER_MIX" at bounding box center [294, 61] width 321 height 17
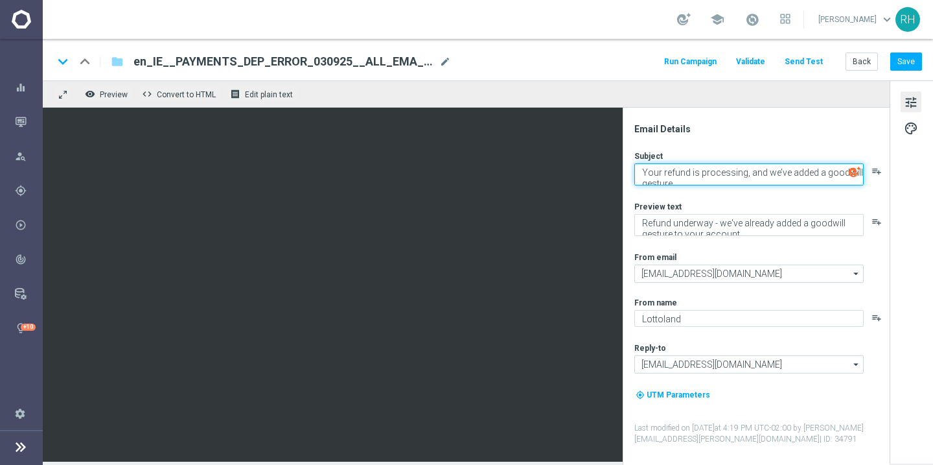
click at [723, 174] on textarea "Your refund is processing, and we’ve added a goodwill gesture" at bounding box center [749, 174] width 229 height 22
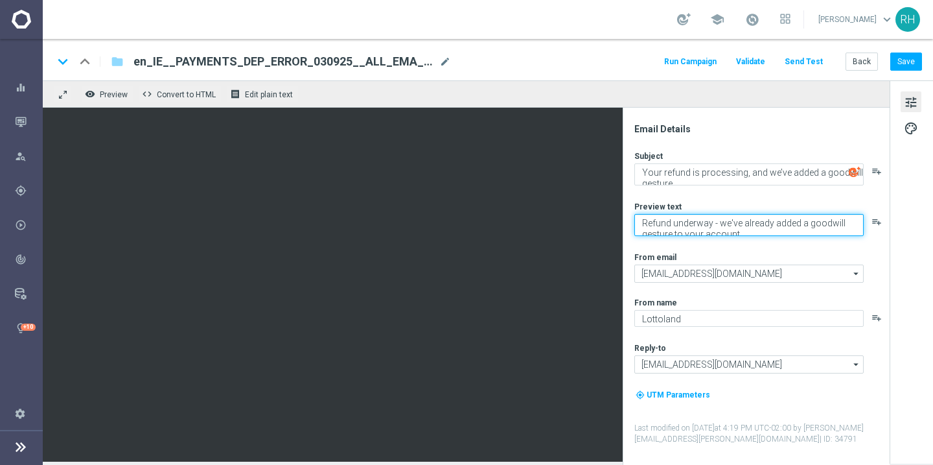
click at [685, 229] on textarea "Refund underway - we've already added a goodwill gesture to your account" at bounding box center [749, 225] width 229 height 22
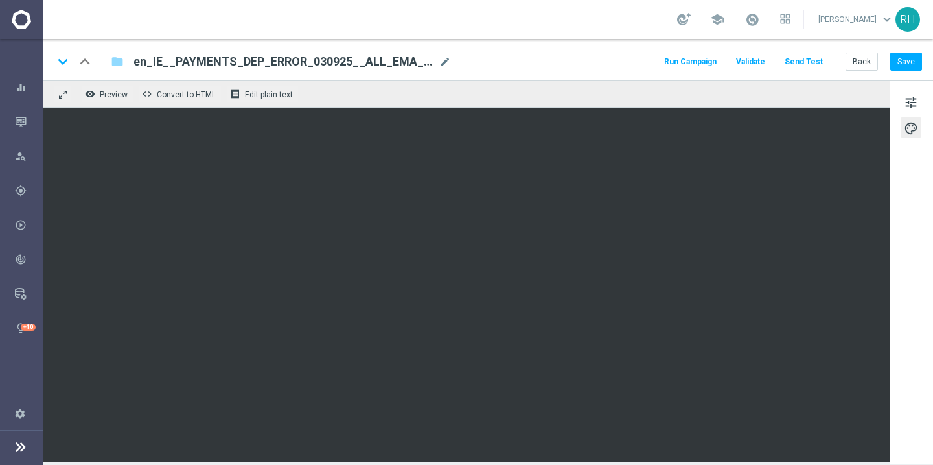
click at [372, 66] on span "en_IE__PAYMENTS_DEP_ERROR_030925__ALL_EMA_SER_MIX" at bounding box center [284, 62] width 301 height 16
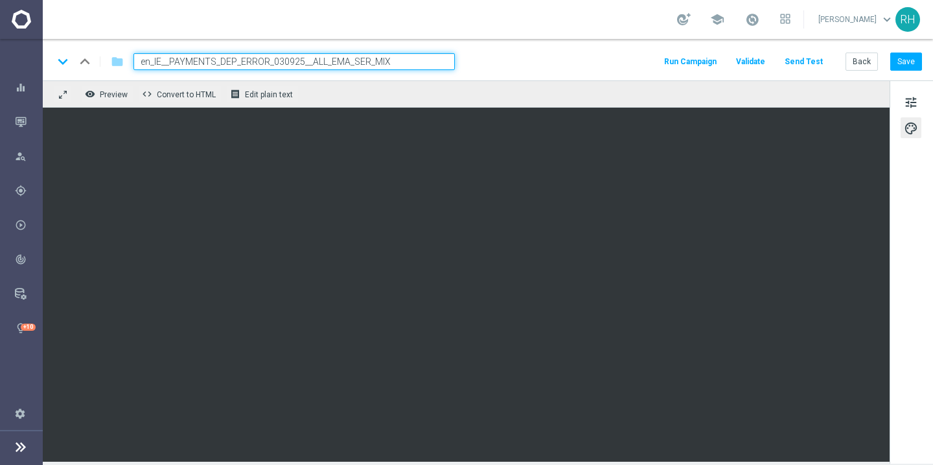
click at [495, 45] on div "keyboard_arrow_down keyboard_arrow_up folder en_IE__PAYMENTS_DEP_ERROR_030925__…" at bounding box center [488, 59] width 891 height 41
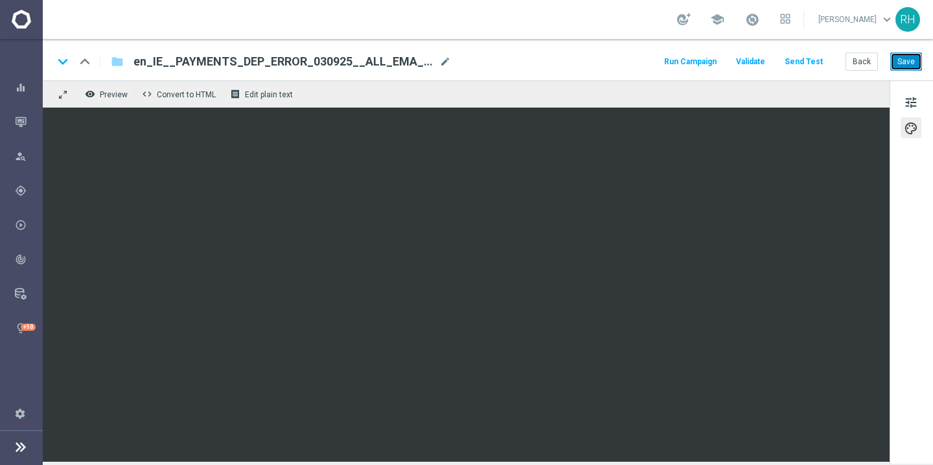
click at [896, 66] on button "Save" at bounding box center [907, 61] width 32 height 18
click at [28, 453] on icon at bounding box center [21, 447] width 16 height 16
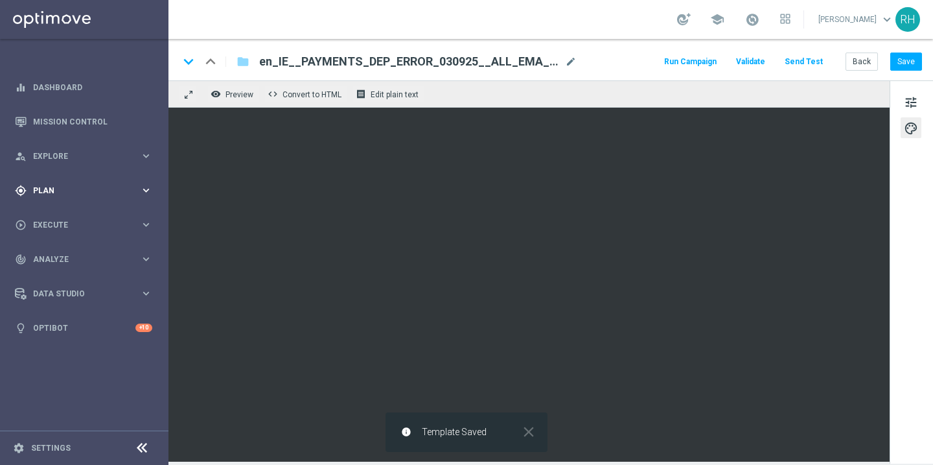
click at [108, 194] on div "gps_fixed Plan" at bounding box center [77, 191] width 125 height 12
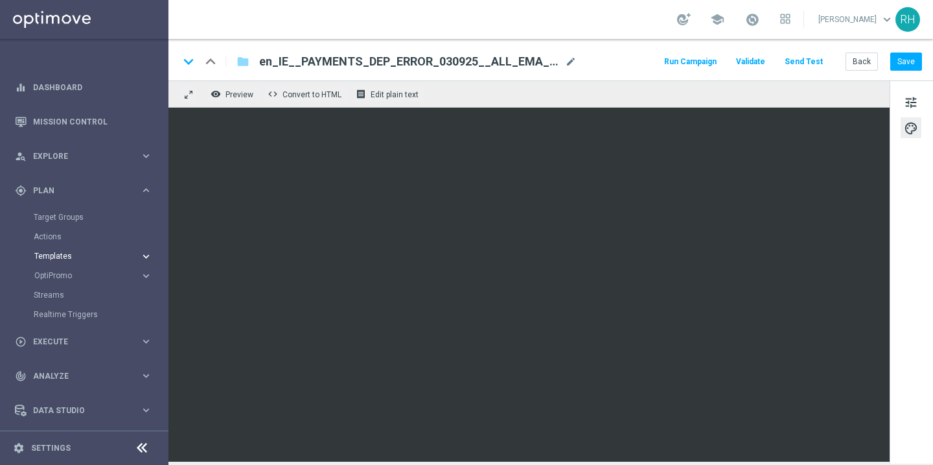
click at [82, 260] on button "Templates keyboard_arrow_right" at bounding box center [93, 256] width 119 height 10
click at [67, 275] on link "Optimail" at bounding box center [87, 275] width 95 height 10
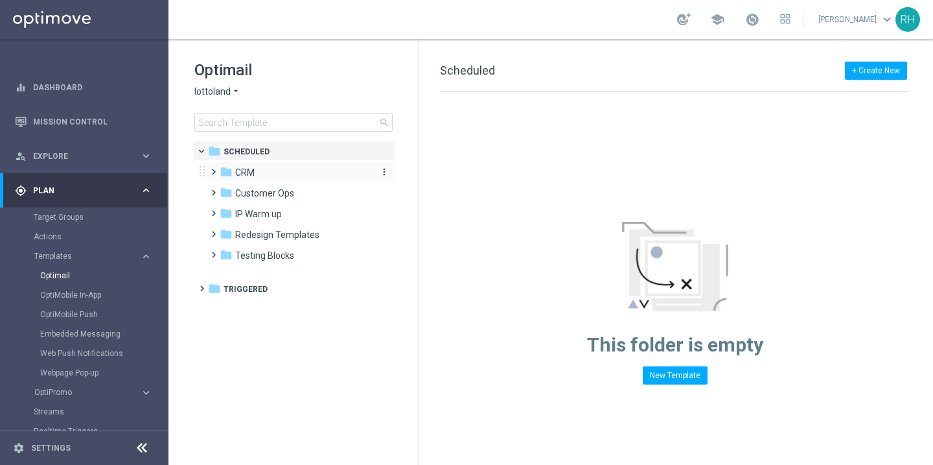
click at [290, 167] on div "folder CRM" at bounding box center [294, 172] width 149 height 15
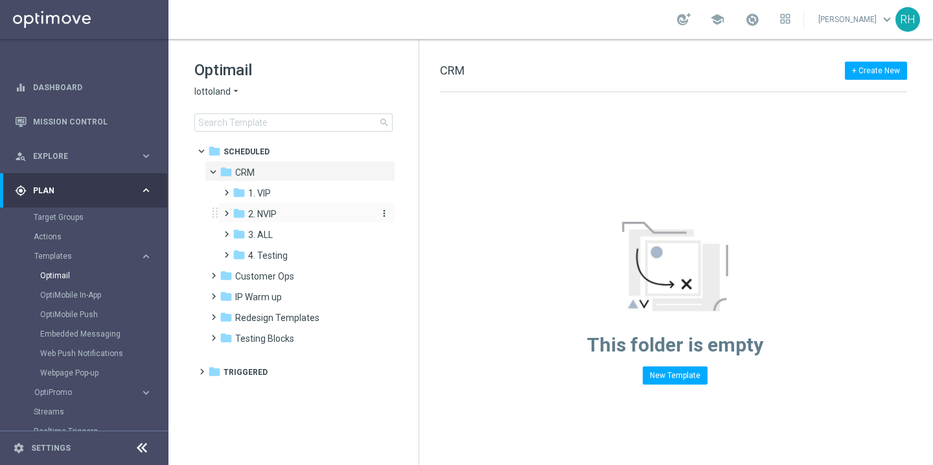
click at [274, 208] on span "2. NVIP" at bounding box center [262, 214] width 29 height 12
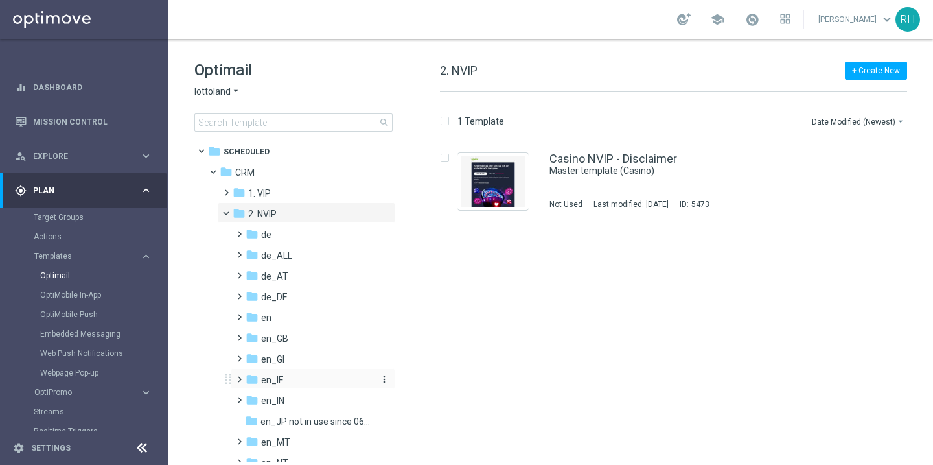
click at [265, 375] on span "en_IE" at bounding box center [272, 380] width 23 height 12
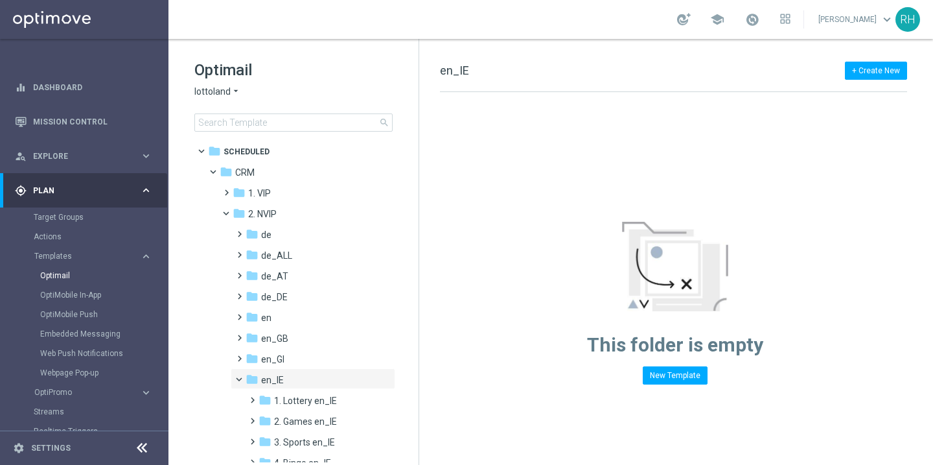
scroll to position [5, 0]
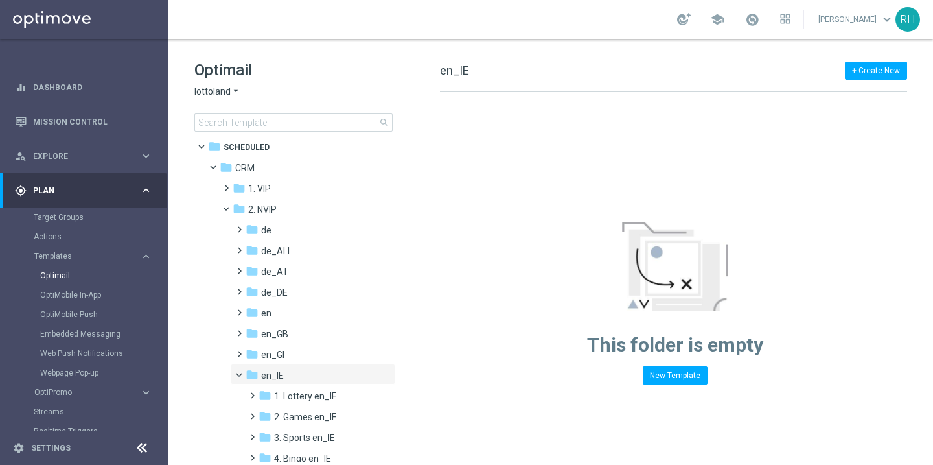
click at [265, 375] on span "en_IE" at bounding box center [272, 375] width 23 height 12
click at [469, 79] on div "+ Create New en_IE" at bounding box center [673, 77] width 467 height 29
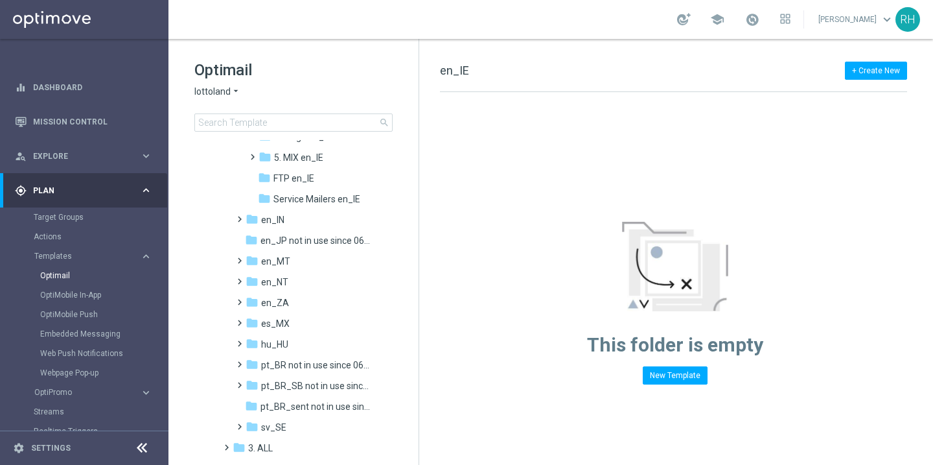
scroll to position [216, 0]
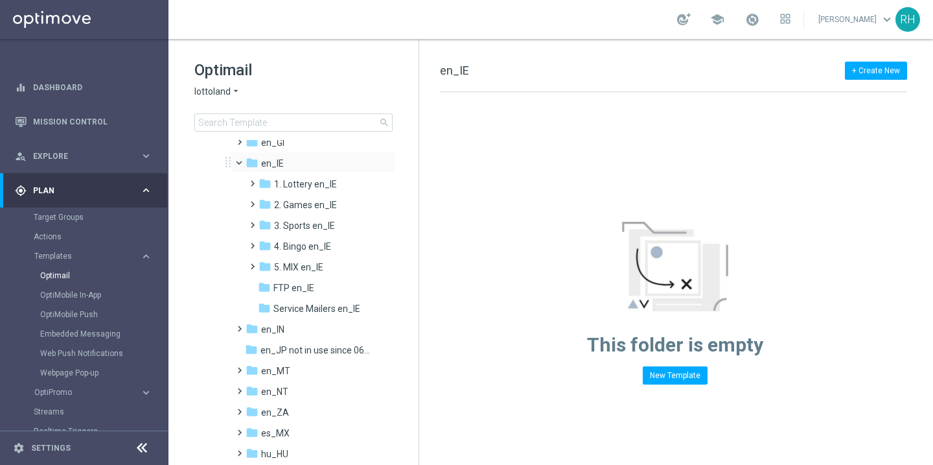
click at [242, 163] on span at bounding box center [244, 160] width 5 height 6
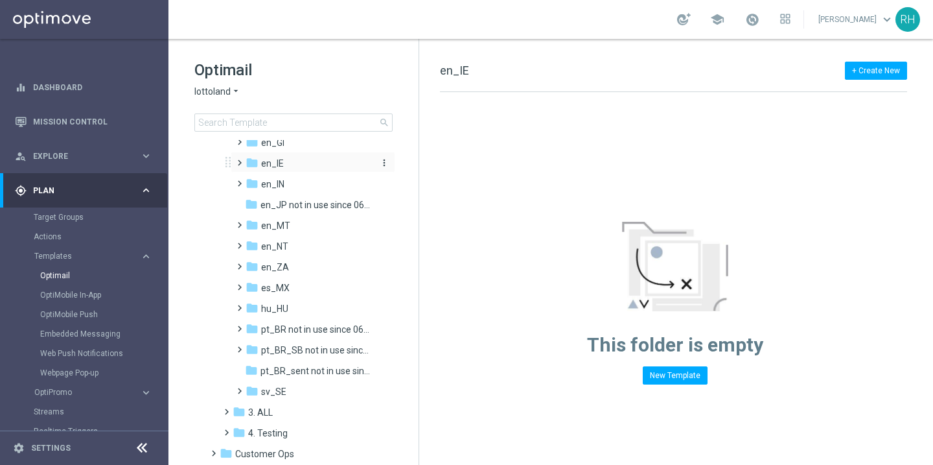
click at [246, 157] on icon "folder" at bounding box center [252, 162] width 13 height 13
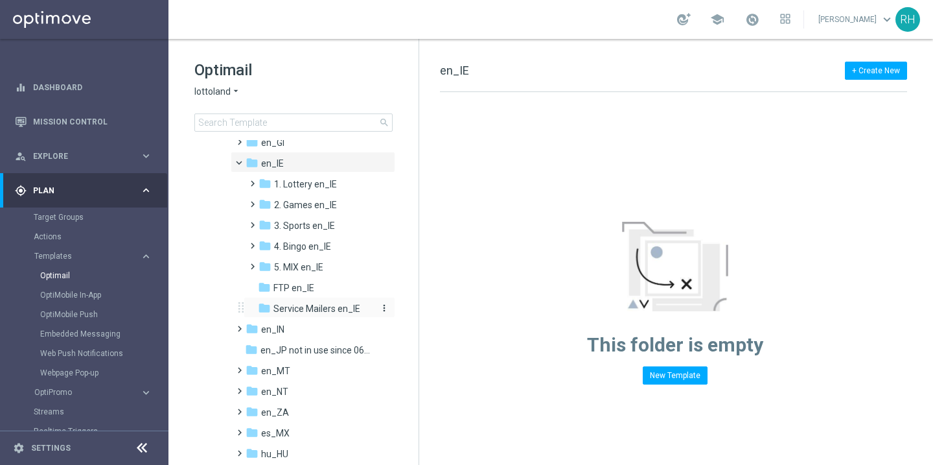
click at [325, 305] on span "Service Mailers en_IE" at bounding box center [317, 309] width 87 height 12
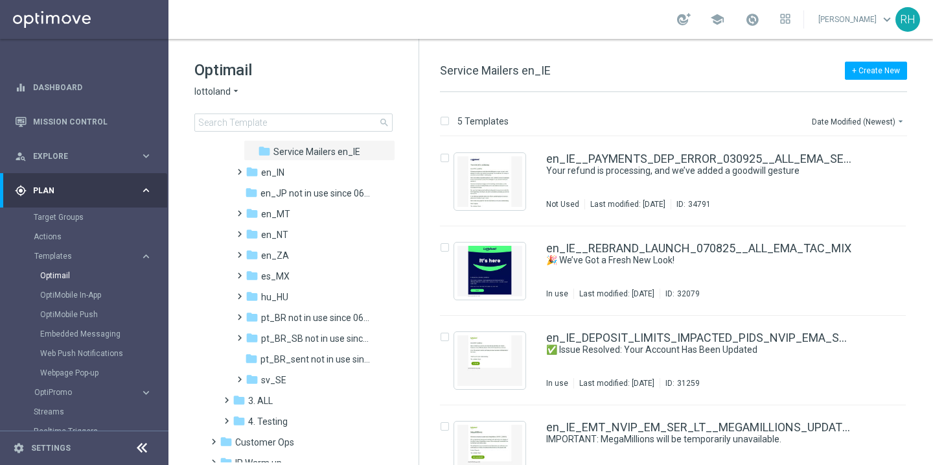
scroll to position [408, 0]
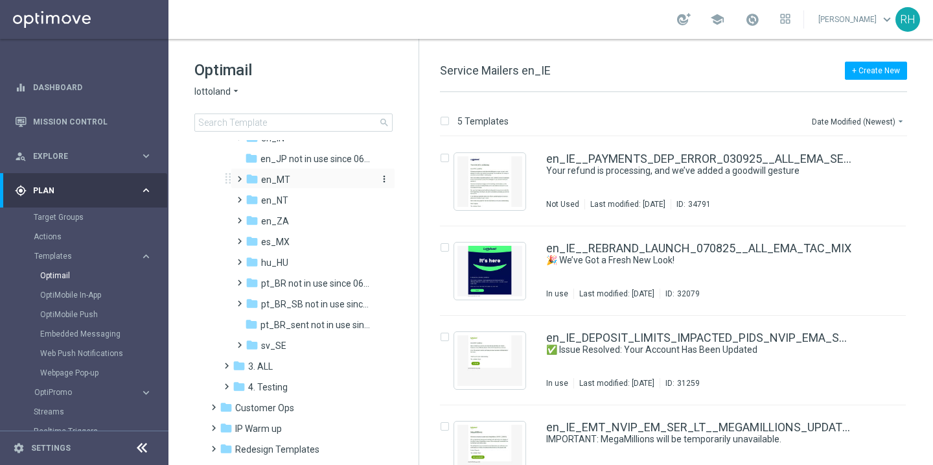
click at [294, 177] on div "folder en_MT" at bounding box center [309, 179] width 127 height 15
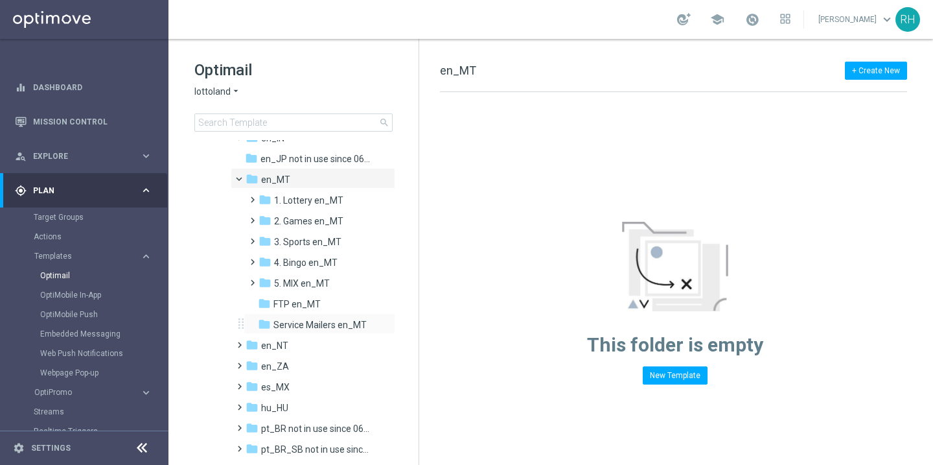
click at [290, 314] on div "folder Service Mailers en_MT more_vert" at bounding box center [320, 323] width 152 height 21
click at [292, 320] on span "Service Mailers en_MT" at bounding box center [320, 325] width 93 height 12
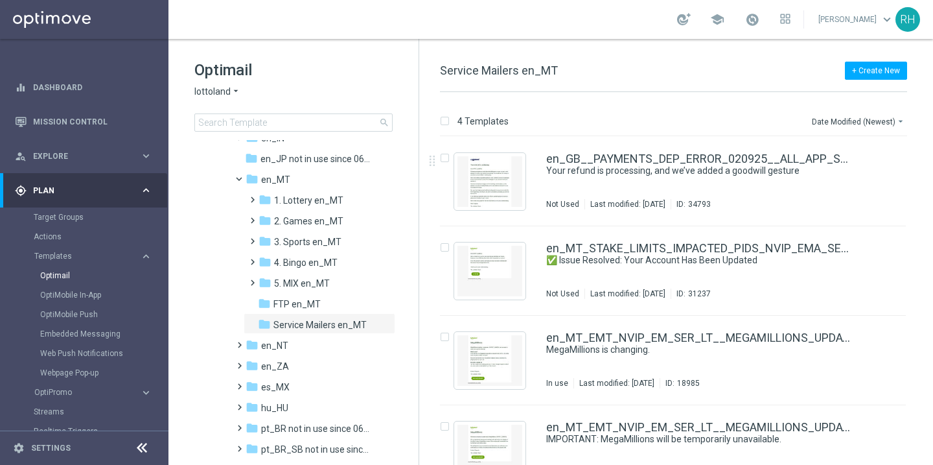
click at [144, 445] on icon at bounding box center [142, 448] width 16 height 16
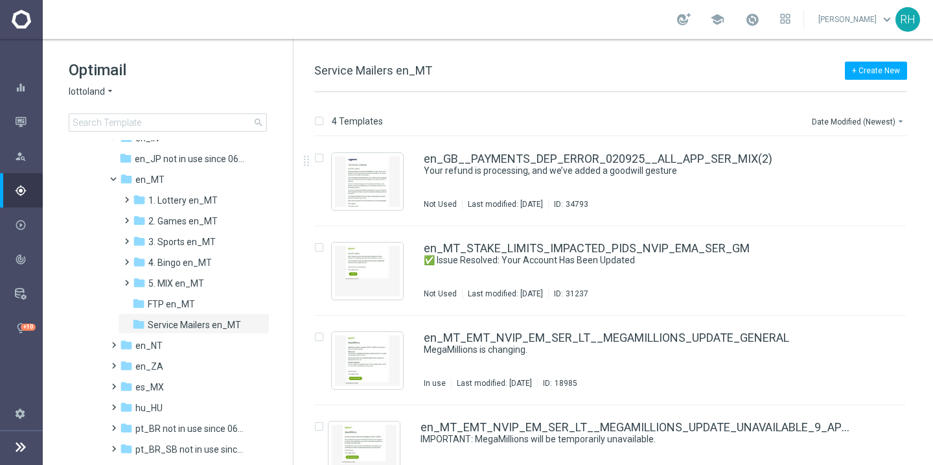
click at [471, 76] on div "+ Create New Service Mailers en_MT" at bounding box center [610, 77] width 593 height 29
click at [562, 80] on div "+ Create New Service Mailers en_MT" at bounding box center [610, 77] width 593 height 29
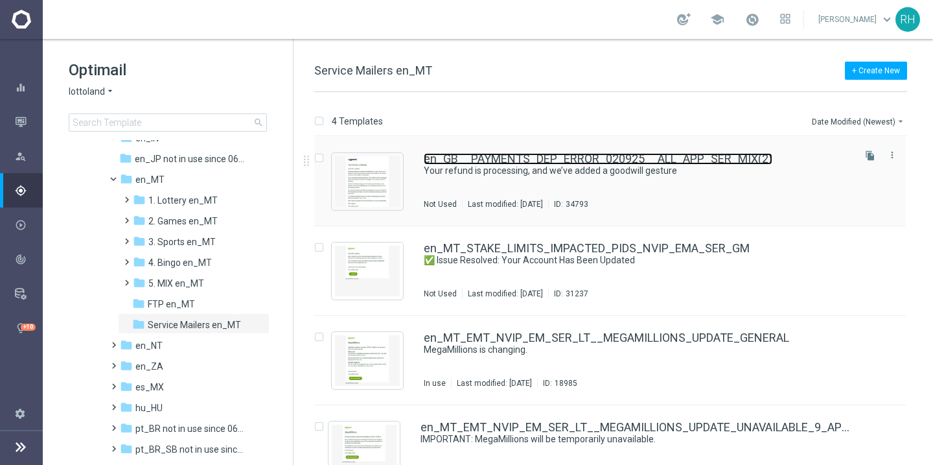
click at [572, 163] on link "en_GB__PAYMENTS_DEP_ERROR_020925__ALL_APP_SER_MIX(2)" at bounding box center [598, 159] width 349 height 12
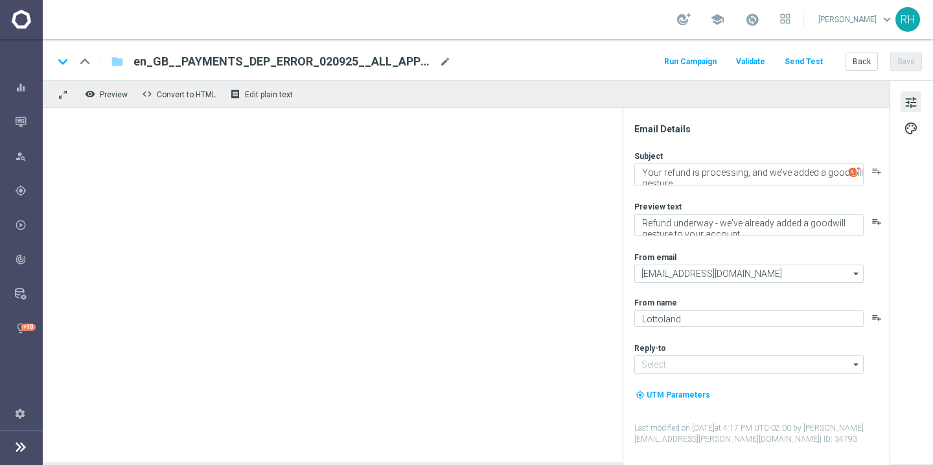
type input "en_GB__PAYMENTS_DEP_ERROR_020925__ALL_APP_SER_MIX(2)"
type input "support@lottoland.co.uk"
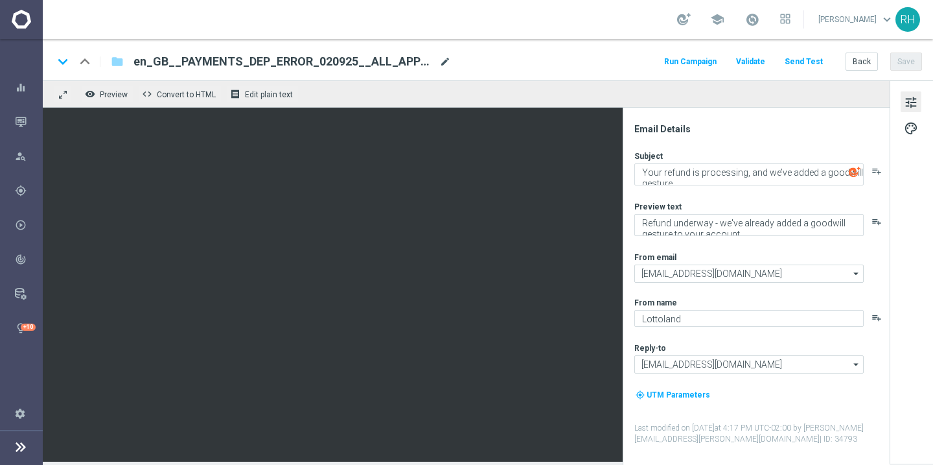
click at [450, 62] on span "mode_edit" at bounding box center [445, 62] width 12 height 12
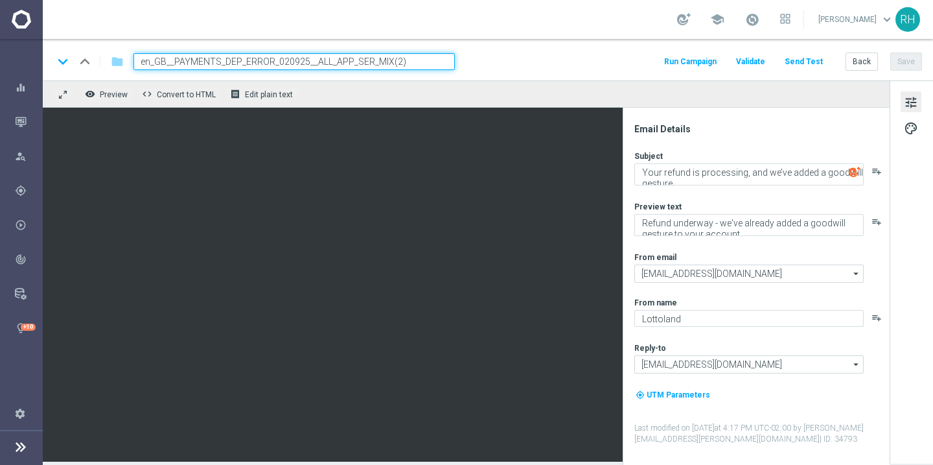
click at [422, 60] on input "en_GB__PAYMENTS_DEP_ERROR_020925__ALL_APP_SER_MIX(2)" at bounding box center [294, 61] width 321 height 17
paste input "IE__PAYMENTS_DEP_ERROR_030925__ALL_EMA_SER_MIX"
click at [161, 62] on input "en_IE__PAYMENTS_DEP_ERROR_030925__ALL_EMA_SER_MIX" at bounding box center [294, 61] width 321 height 17
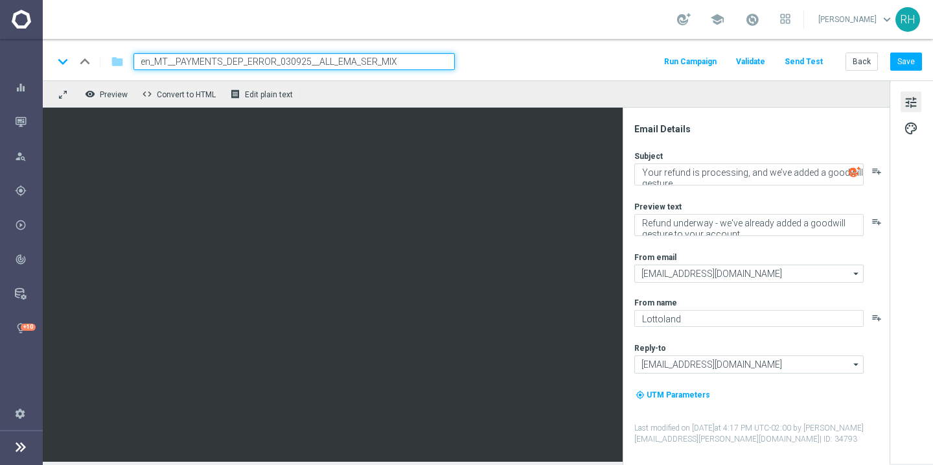
type input "en_MT__PAYMENTS_DEP_ERROR_030925__ALL_EMA_SER_MIX"
click at [620, 73] on div "keyboard_arrow_down keyboard_arrow_up folder en_MT__PAYMENTS_DEP_ERROR_030925__…" at bounding box center [488, 59] width 891 height 41
click at [909, 134] on span "palette" at bounding box center [911, 128] width 14 height 17
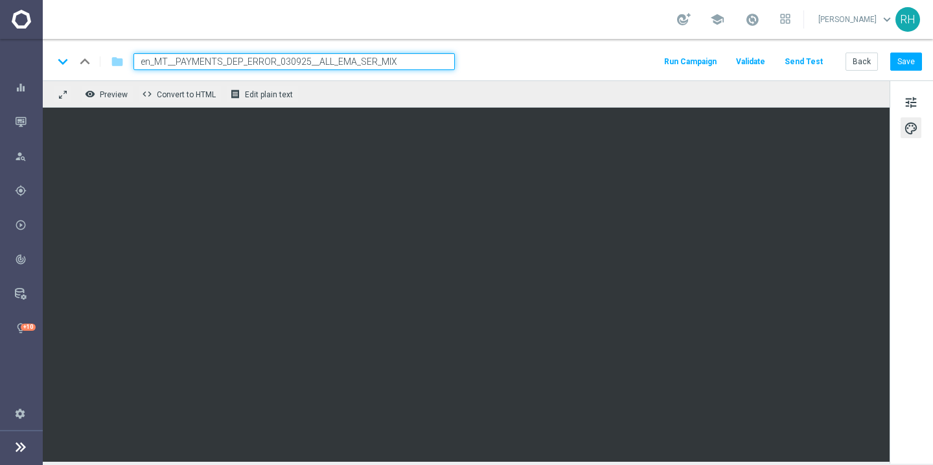
click at [896, 95] on div "tune palette" at bounding box center [911, 271] width 43 height 383
click at [909, 100] on span "tune" at bounding box center [911, 102] width 14 height 17
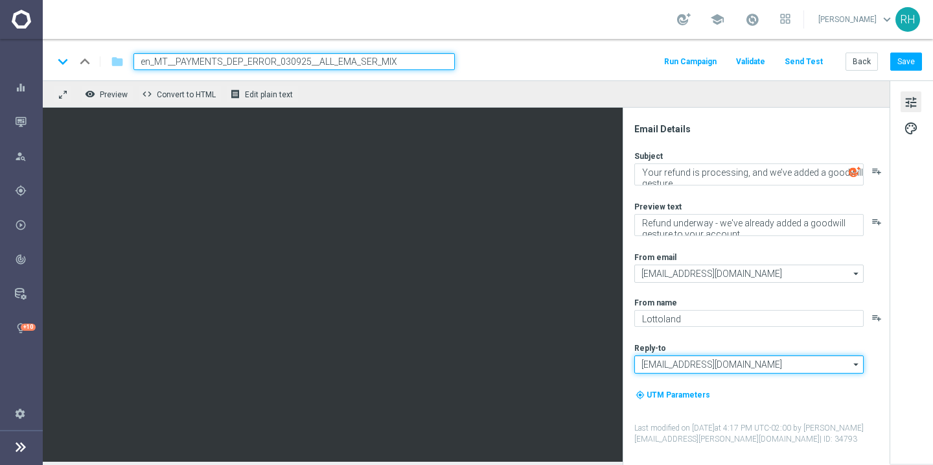
click at [722, 362] on input "support@lottoland.co.uk" at bounding box center [749, 364] width 229 height 18
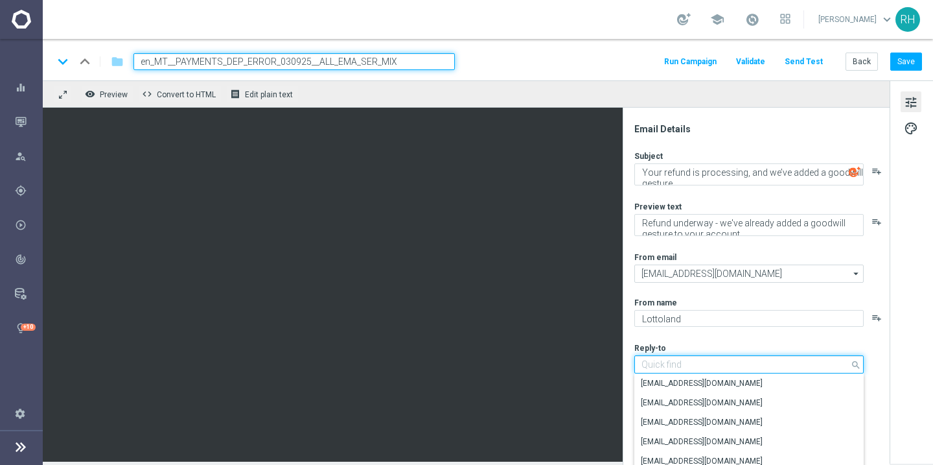
click at [722, 362] on input at bounding box center [749, 364] width 229 height 18
type input "c"
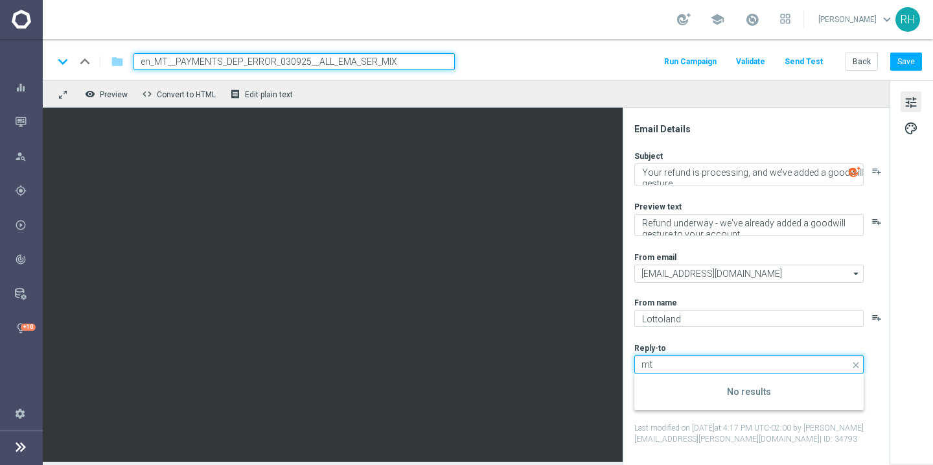
type input "m"
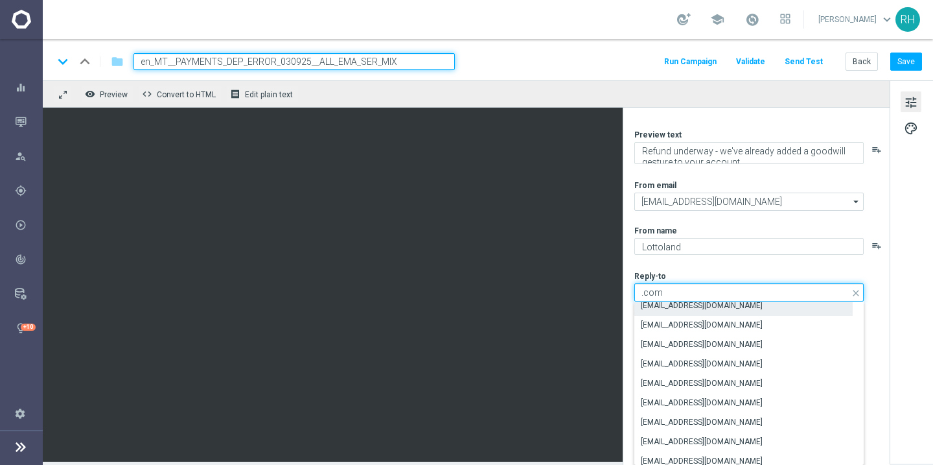
scroll to position [71, 0]
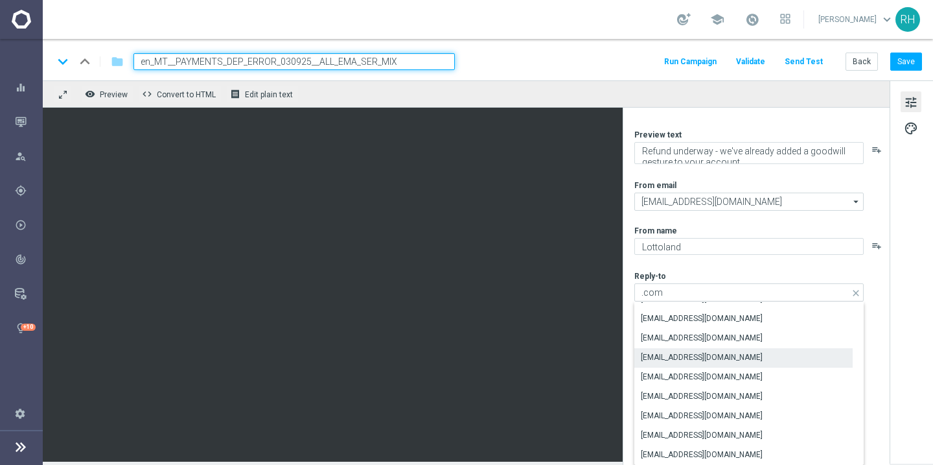
click at [727, 364] on div "support@lottoland.com" at bounding box center [744, 357] width 218 height 18
type input "support@lottoland.com"
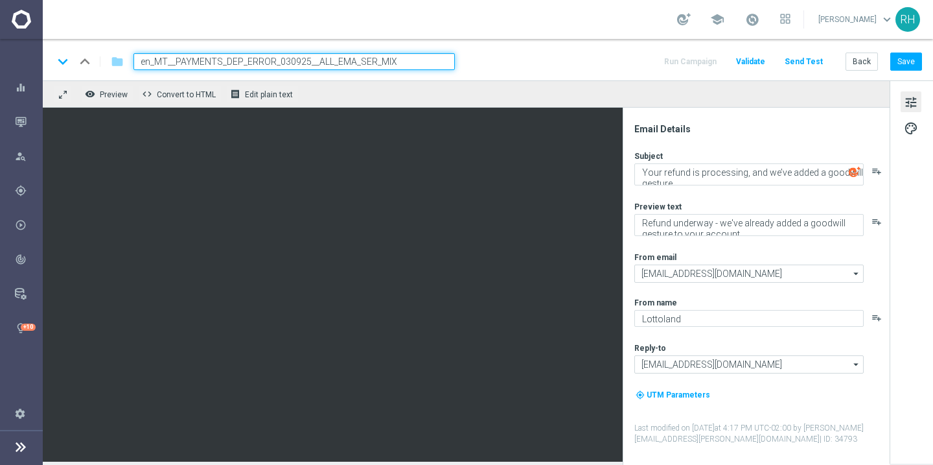
click at [756, 390] on div "my_location UTM Parameters" at bounding box center [762, 400] width 254 height 25
click at [902, 63] on button "Save" at bounding box center [907, 61] width 32 height 18
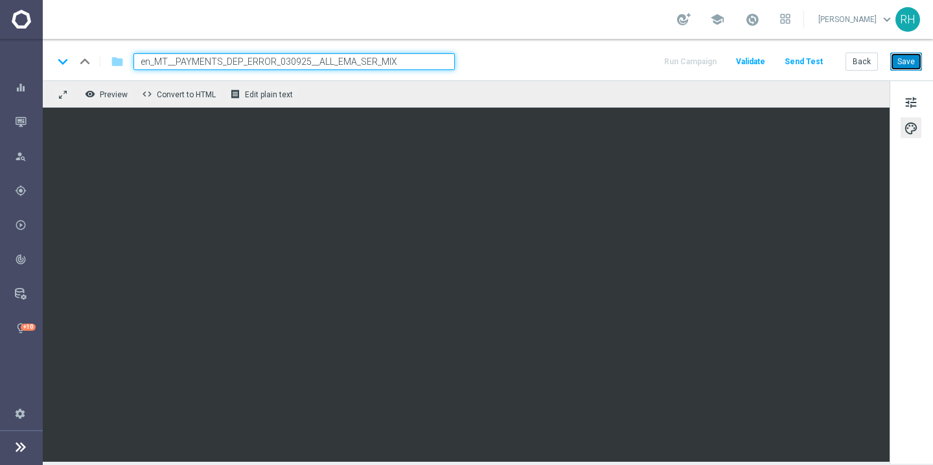
click at [913, 52] on button "Save" at bounding box center [907, 61] width 32 height 18
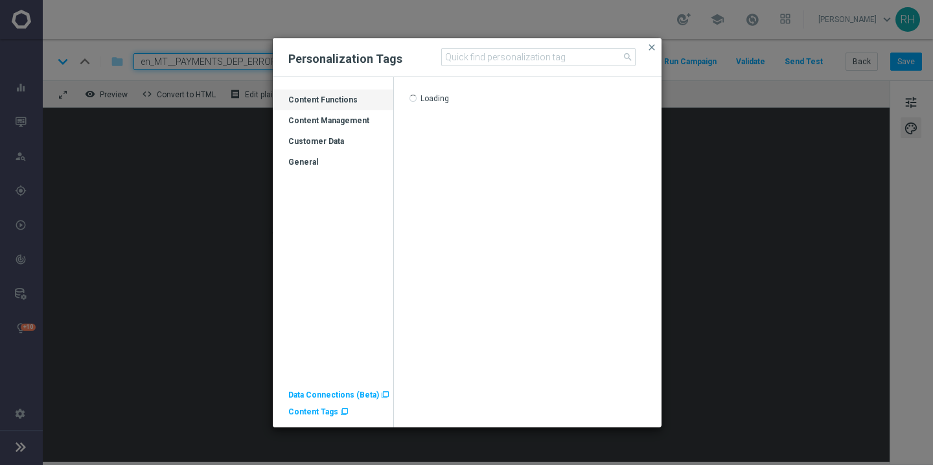
click at [321, 414] on span "Content Tags" at bounding box center [313, 411] width 50 height 9
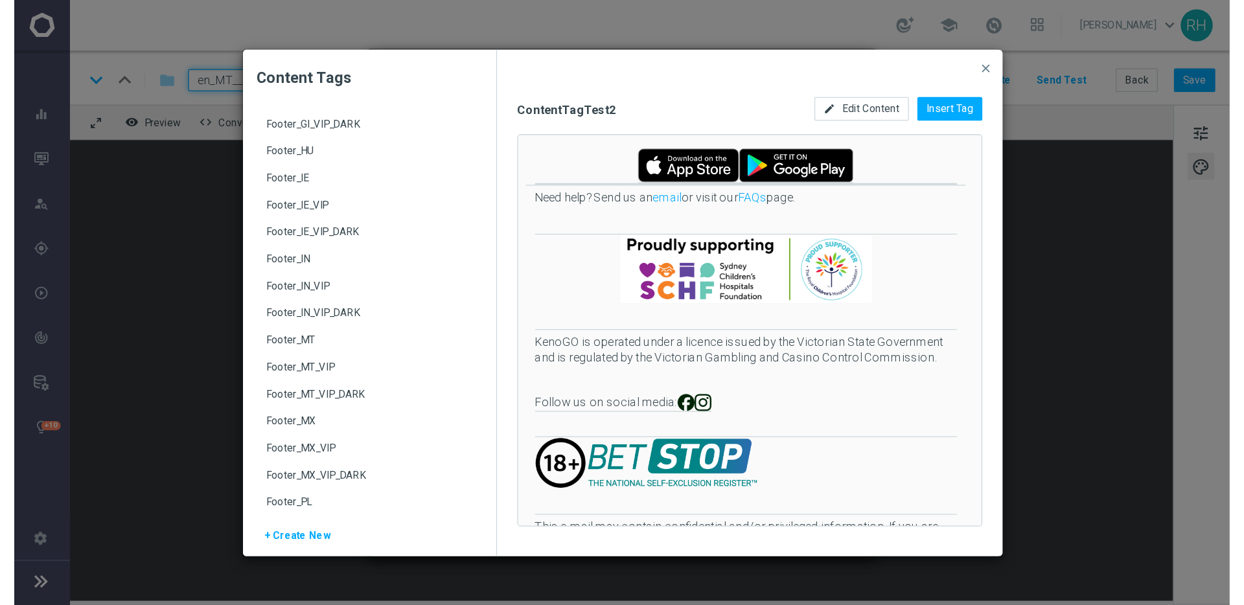
scroll to position [458, 0]
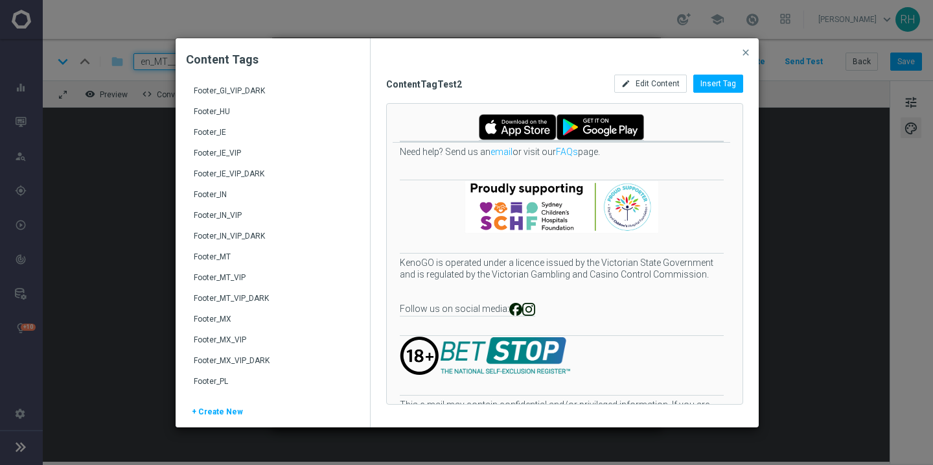
click at [215, 260] on div "Footer_MT" at bounding box center [274, 261] width 161 height 21
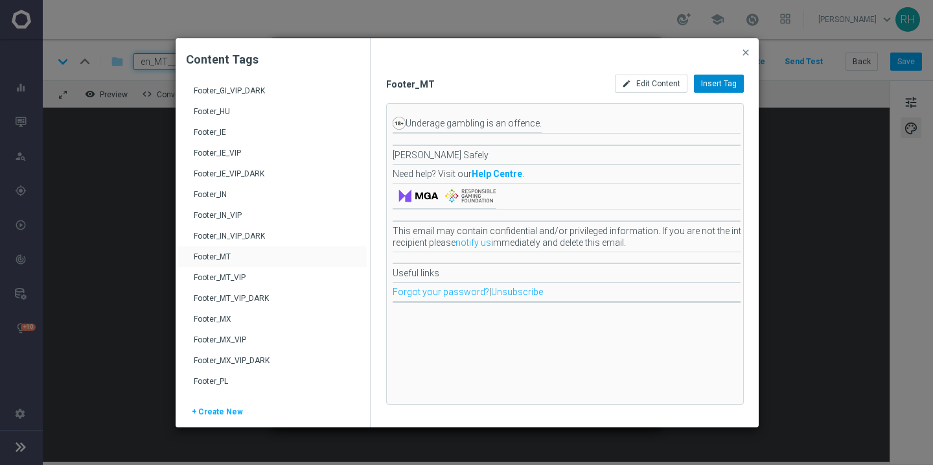
click at [716, 79] on span "Insert Tag" at bounding box center [719, 83] width 36 height 9
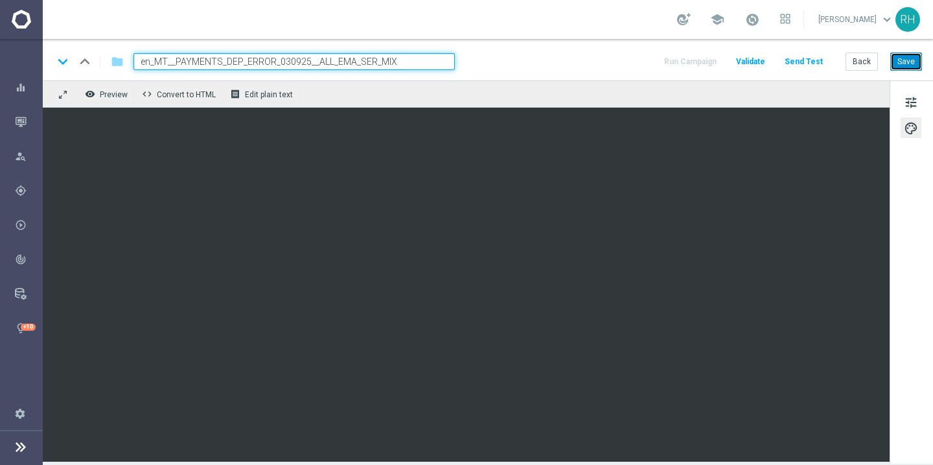
click at [911, 63] on button "Save" at bounding box center [907, 61] width 32 height 18
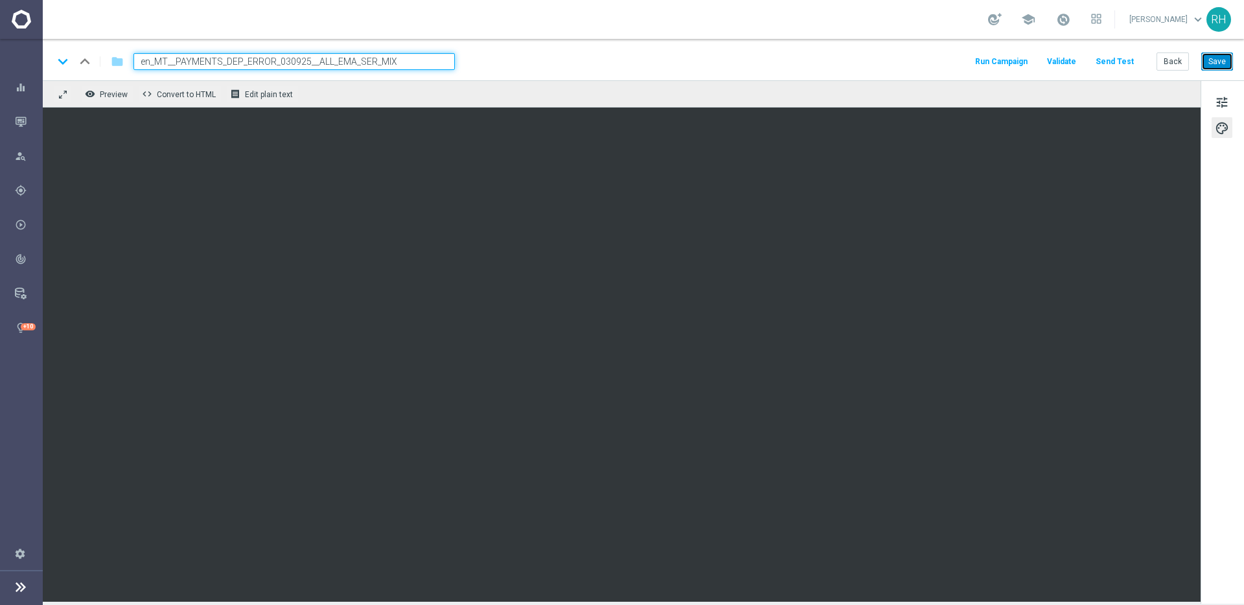
click at [1213, 62] on button "Save" at bounding box center [1218, 61] width 32 height 18
click at [1181, 60] on button "Back" at bounding box center [1173, 61] width 32 height 18
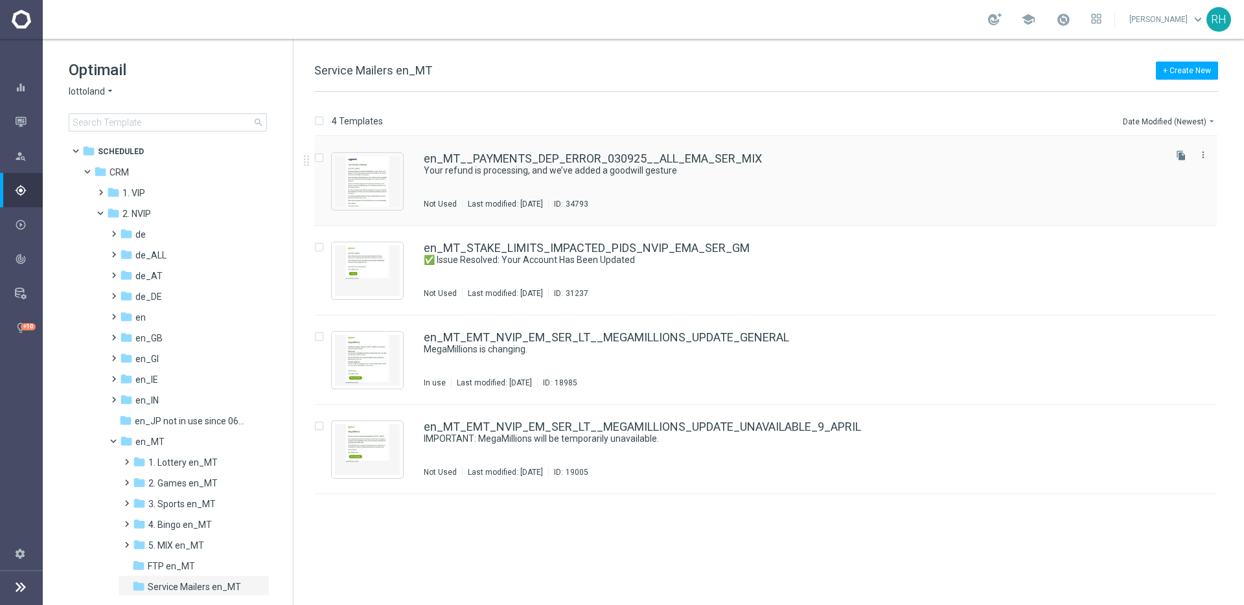
click at [822, 158] on div "en_MT__PAYMENTS_DEP_ERROR_030925__ALL_EMA_SER_MIX" at bounding box center [793, 159] width 739 height 12
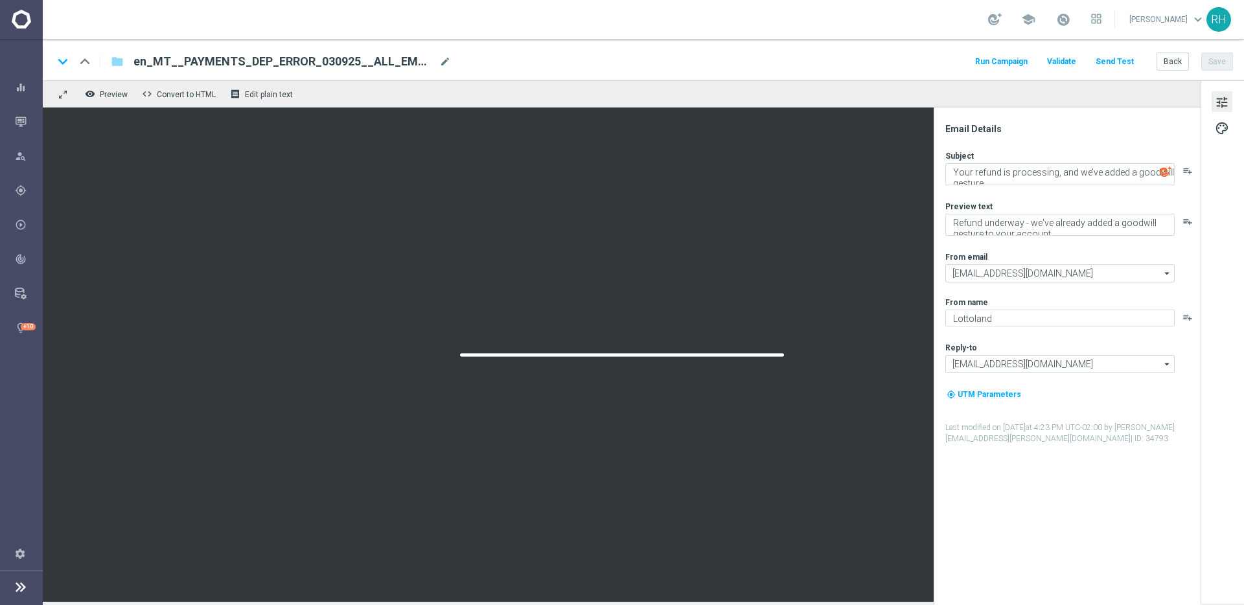
click at [271, 58] on span "en_MT__PAYMENTS_DEP_ERROR_030925__ALL_EMA_SER_MIX" at bounding box center [284, 62] width 301 height 16
click at [271, 58] on input "en_MT__PAYMENTS_DEP_ERROR_030925__ALL_EMA_SER_MIX" at bounding box center [294, 61] width 321 height 17
click at [804, 59] on div "keyboard_arrow_down keyboard_arrow_up folder en_MT__PAYMENTS_DEP_ERROR_030925__…" at bounding box center [643, 61] width 1180 height 17
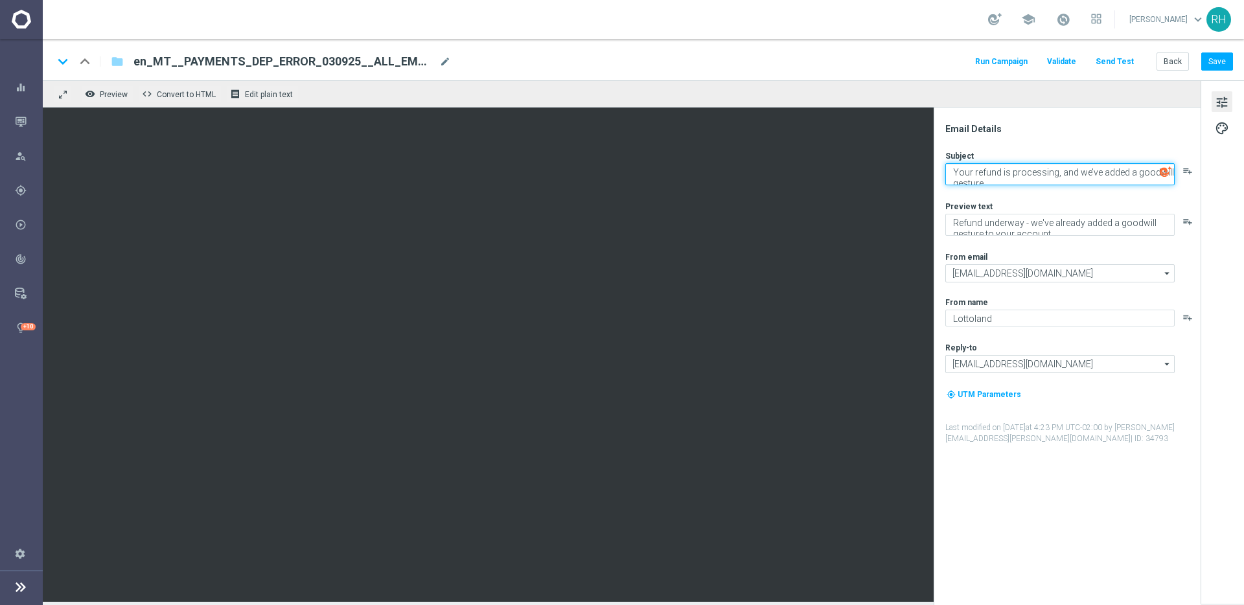
click at [1076, 176] on textarea "Your refund is processing, and we’ve added a goodwill gesture" at bounding box center [1060, 174] width 229 height 22
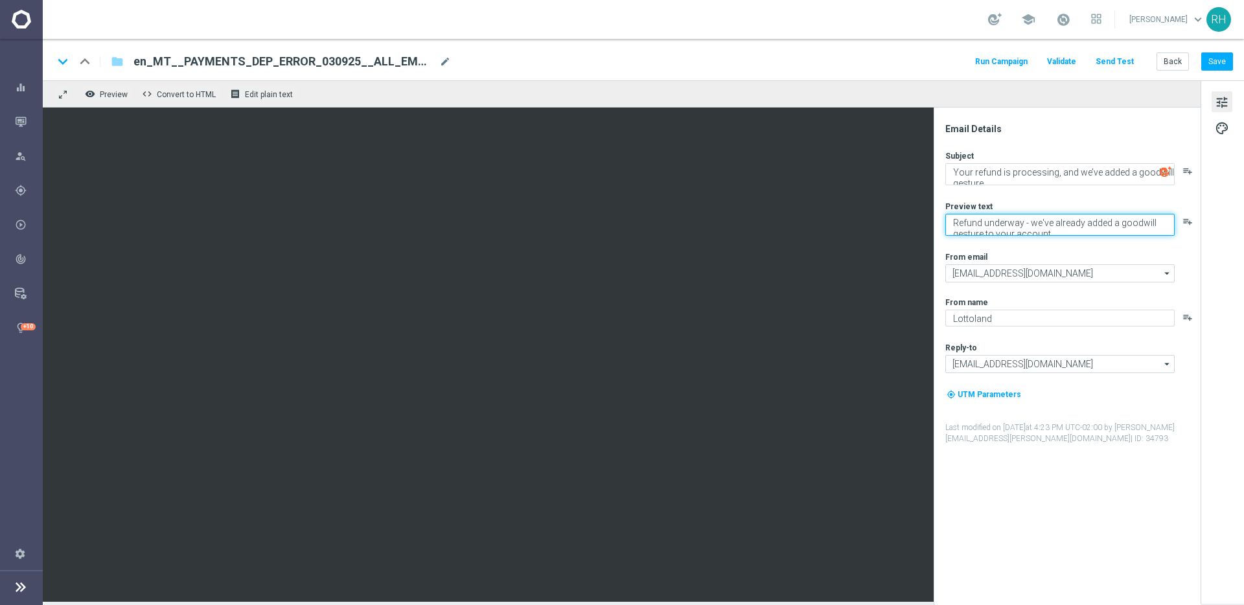
click at [1023, 216] on textarea "Refund underway - we've already added a goodwill gesture to your account" at bounding box center [1060, 225] width 229 height 22
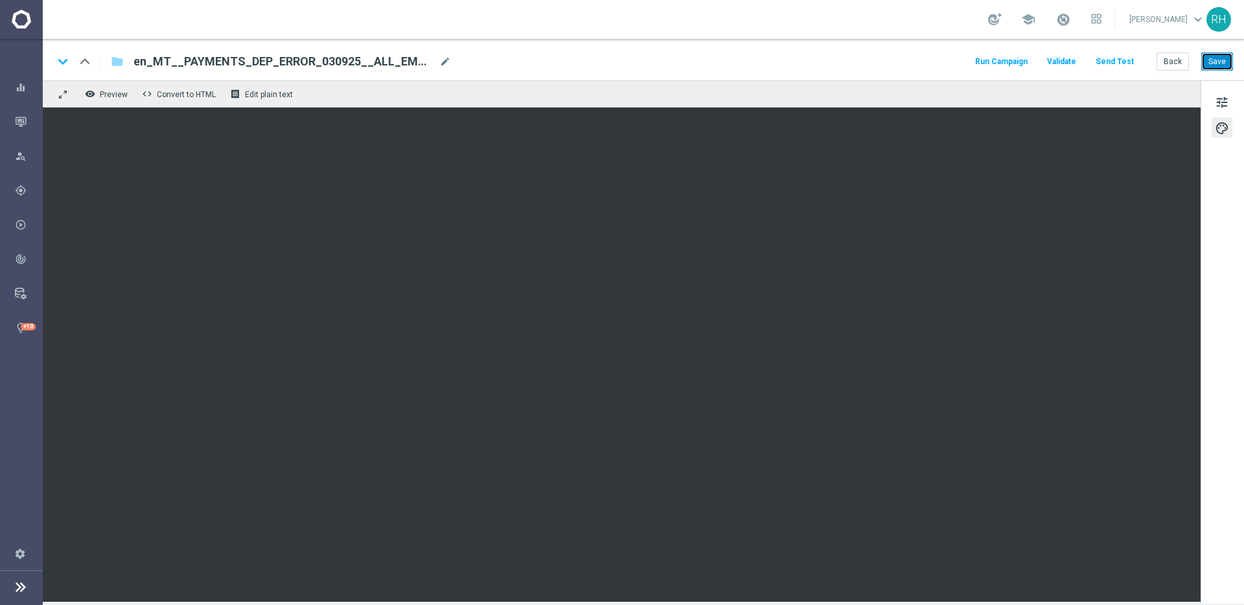
click at [1209, 62] on button "Save" at bounding box center [1218, 61] width 32 height 18
click at [113, 86] on button "remove_red_eye Preview" at bounding box center [108, 94] width 52 height 17
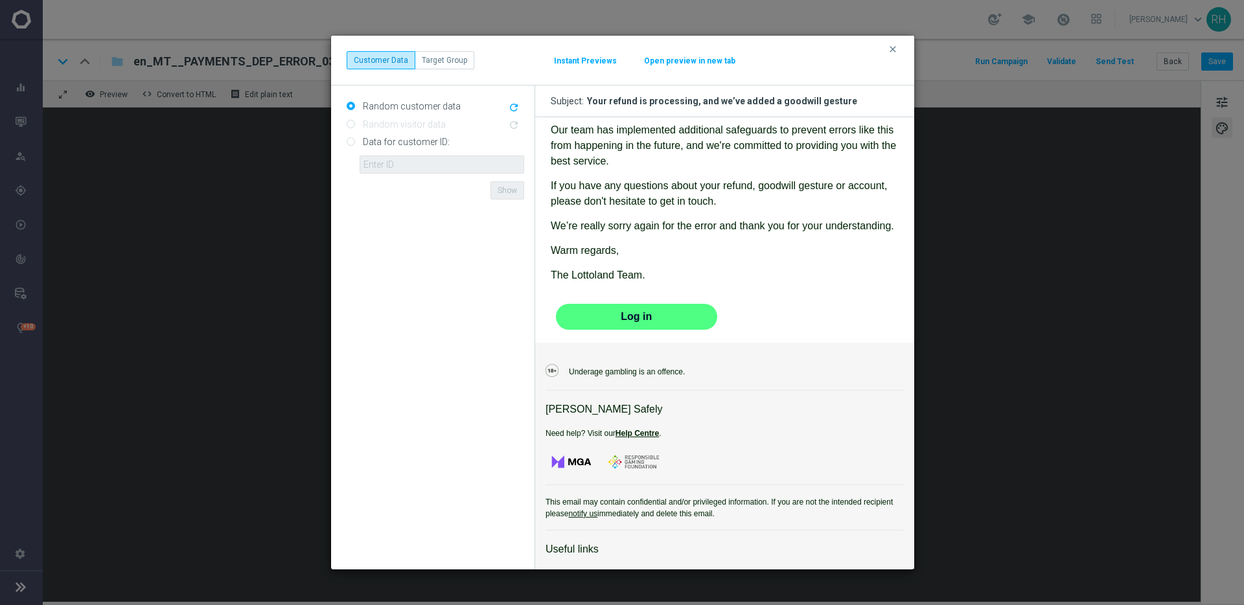
scroll to position [337, 0]
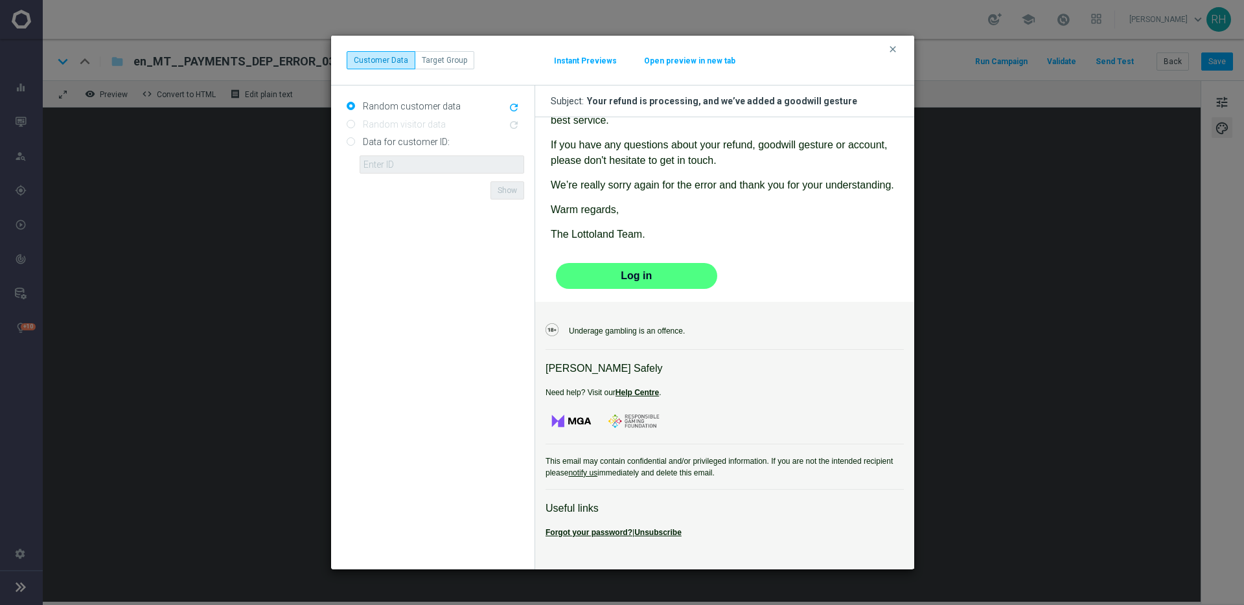
click at [924, 41] on modal-container "clear Customer Data Target Group Instant Previews Open preview in new tab Rando…" at bounding box center [622, 302] width 1244 height 605
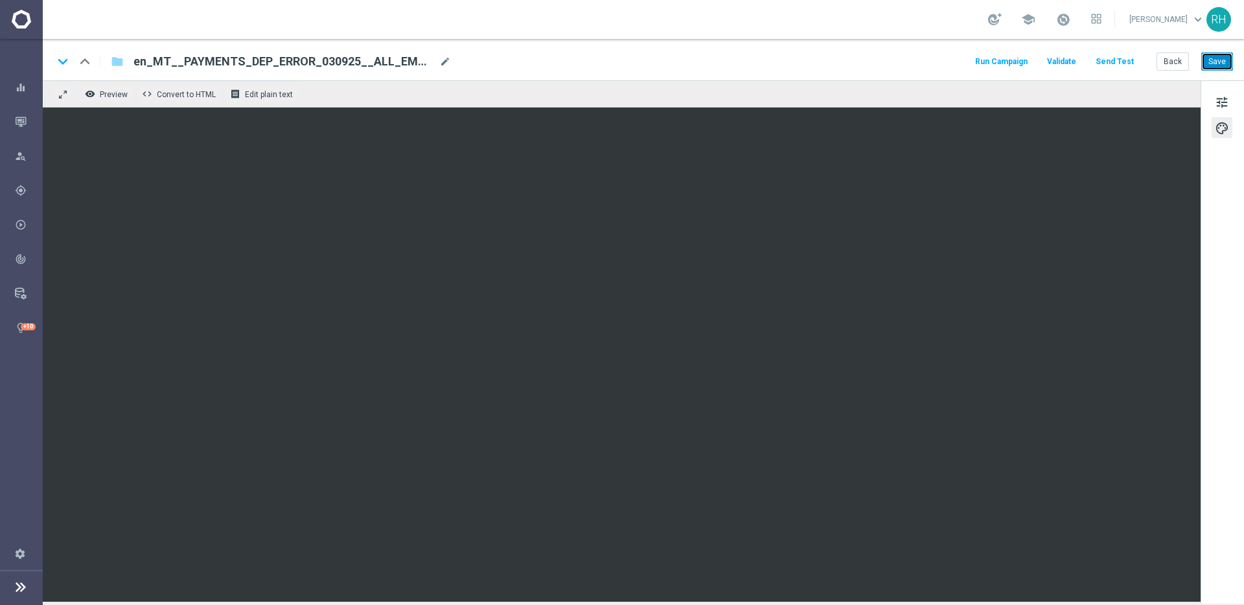
click at [1231, 64] on button "Save" at bounding box center [1218, 61] width 32 height 18
click at [740, 80] on div "remove_red_eye Preview code Convert to HTML receipt Edit plain text" at bounding box center [622, 93] width 1158 height 27
click at [1224, 63] on button "Save" at bounding box center [1218, 61] width 32 height 18
click at [1218, 106] on span "tune" at bounding box center [1222, 102] width 14 height 17
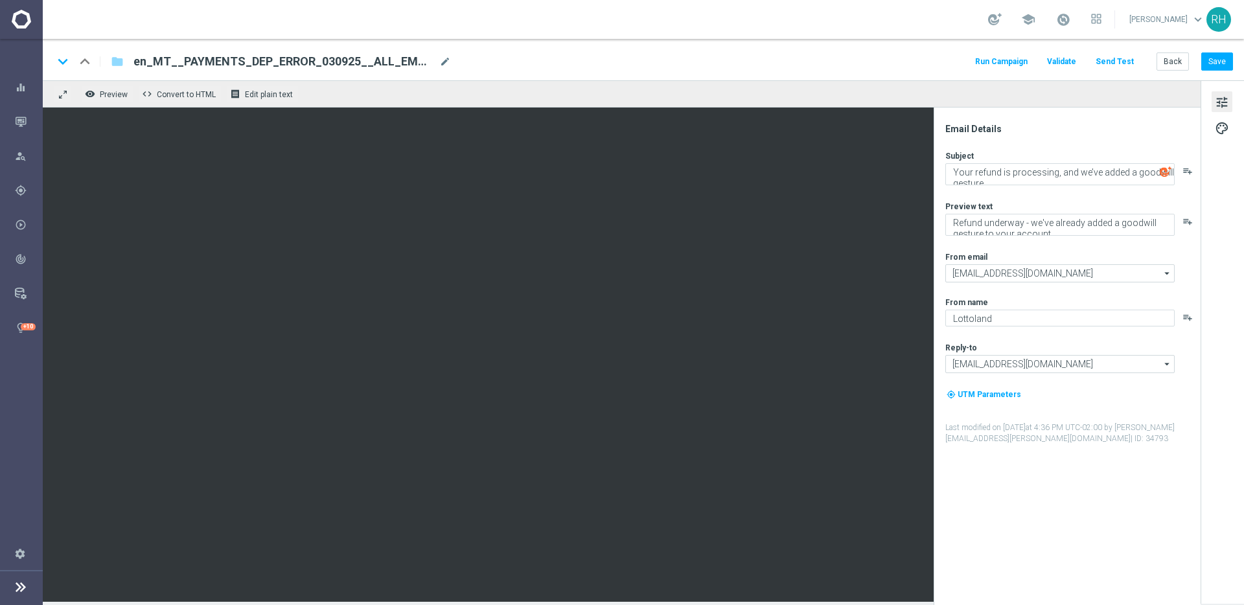
click at [1001, 60] on button "Run Campaign" at bounding box center [1001, 61] width 56 height 17
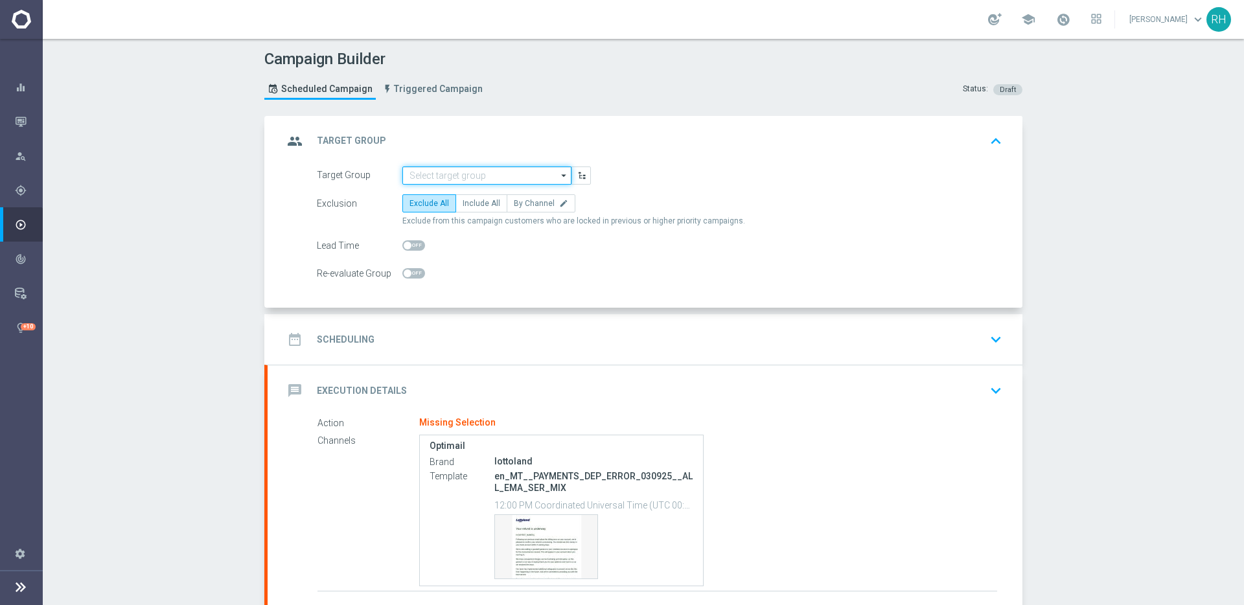
click at [535, 175] on input at bounding box center [486, 176] width 169 height 18
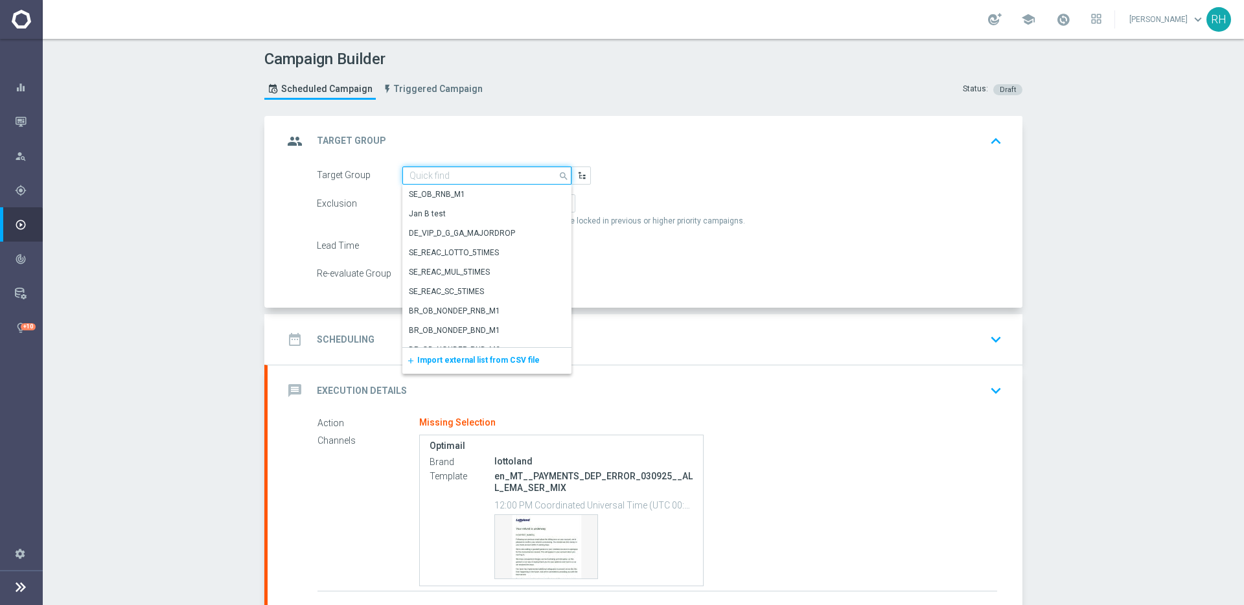
paste input "MT_Payments_Service_Mailer"
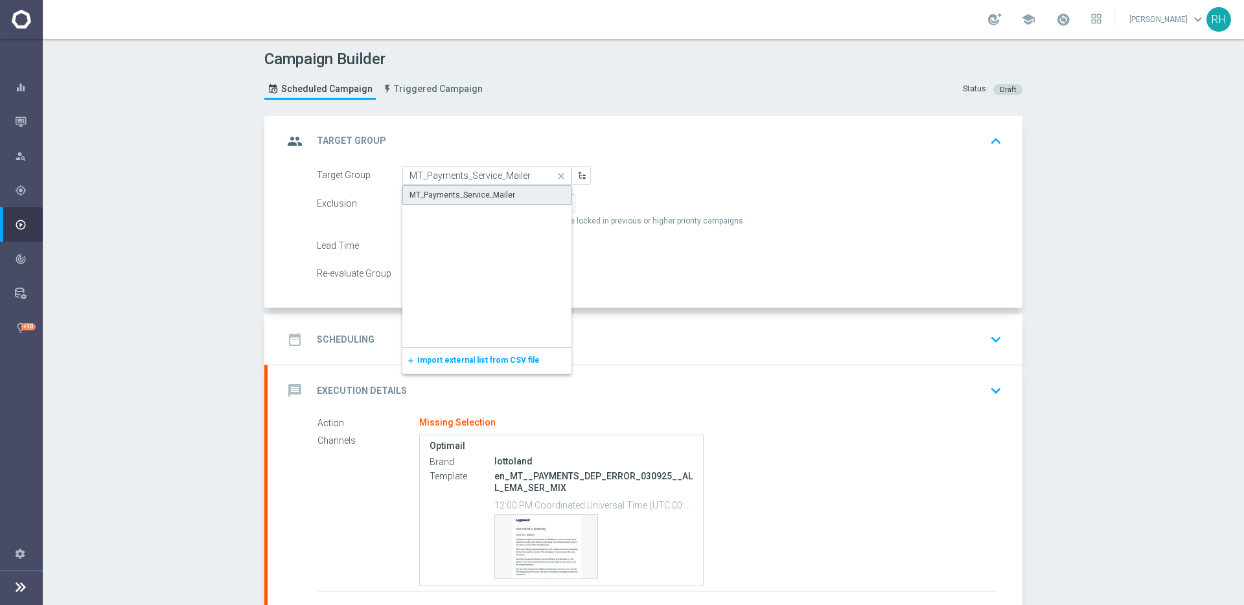
click at [526, 187] on div "MT_Payments_Service_Mailer" at bounding box center [486, 194] width 169 height 19
type input "MT_Payments_Service_Mailer"
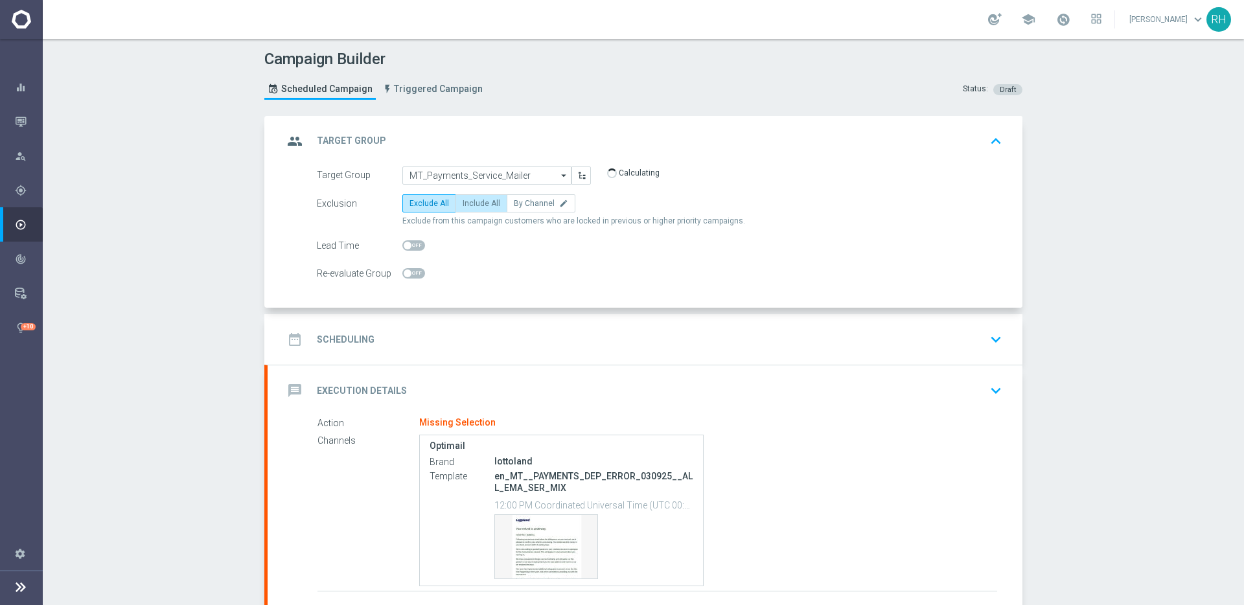
click at [486, 205] on span "Include All" at bounding box center [482, 203] width 38 height 9
click at [471, 205] on input "Include All" at bounding box center [467, 206] width 8 height 8
radio input "true"
click at [527, 321] on div "date_range Scheduling keyboard_arrow_down" at bounding box center [645, 339] width 755 height 51
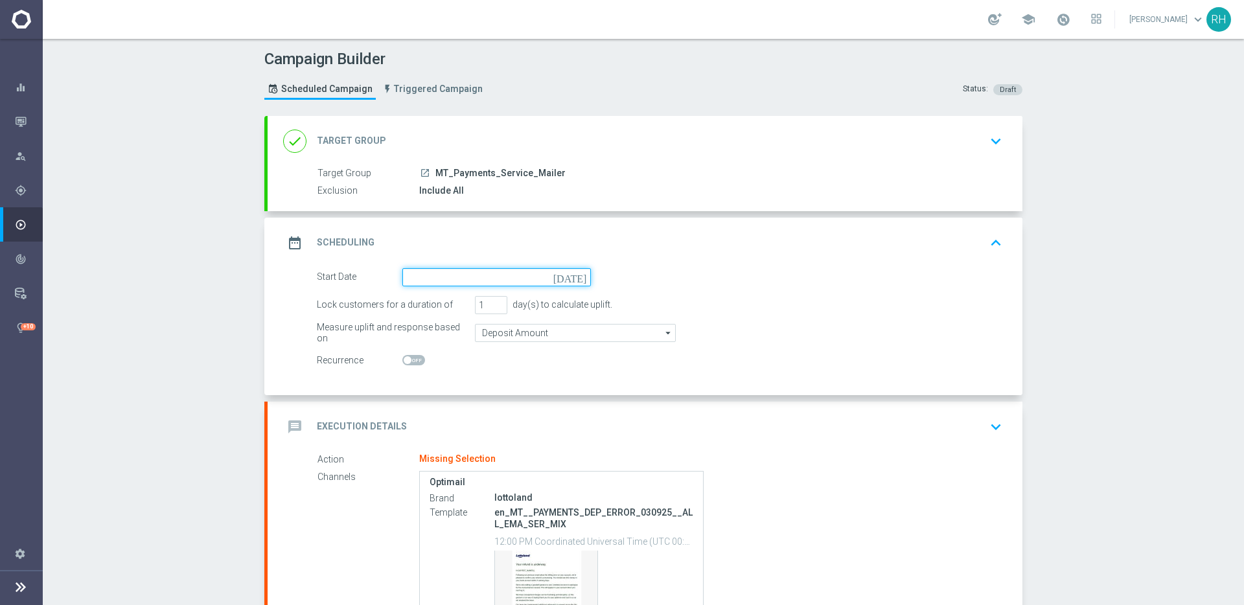
click at [570, 277] on input at bounding box center [496, 277] width 189 height 18
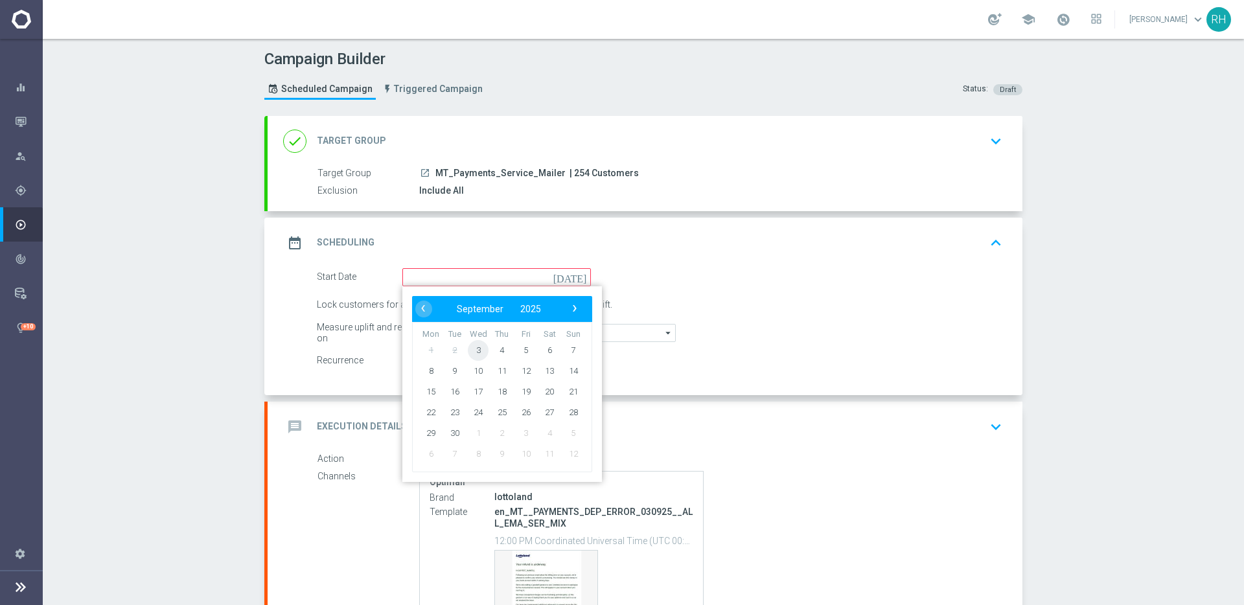
click at [474, 349] on span "3" at bounding box center [478, 350] width 21 height 21
type input "03 Sep 2025"
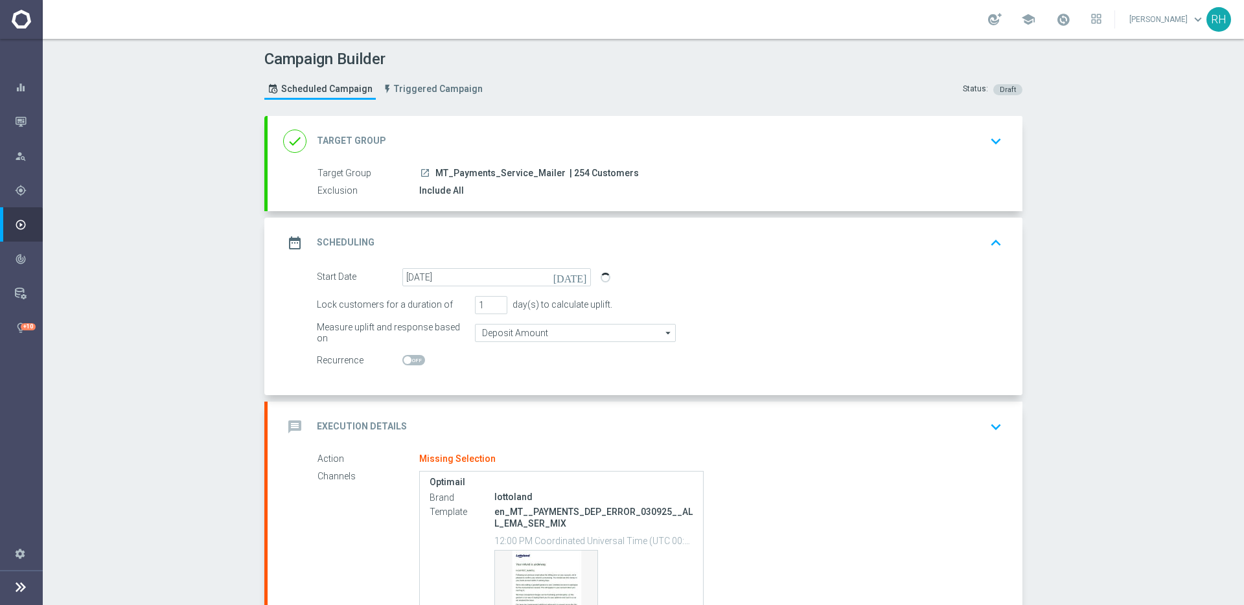
click at [992, 240] on icon "keyboard_arrow_up" at bounding box center [995, 242] width 19 height 19
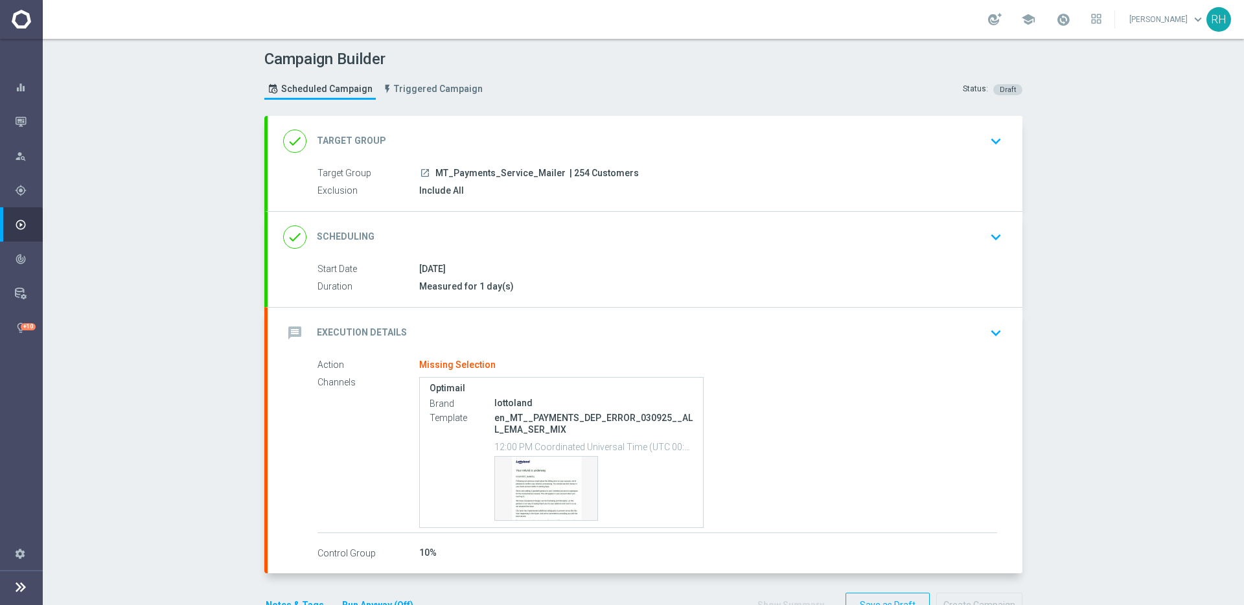
click at [612, 416] on p "en_MT__PAYMENTS_DEP_ERROR_030925__ALL_EMA_SER_MIX" at bounding box center [594, 423] width 199 height 23
copy div "en_MT__PAYMENTS_DEP_ERROR_030925__ALL_EMA_SER_MIX"
click at [951, 321] on div "message Execution Details keyboard_arrow_down" at bounding box center [645, 333] width 724 height 25
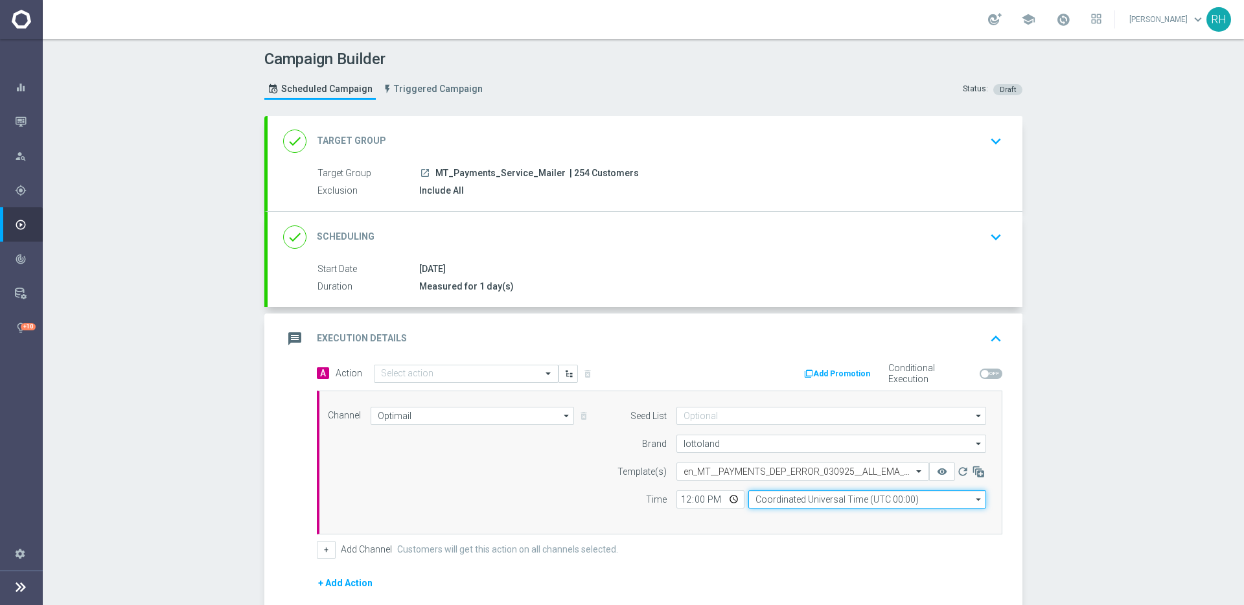
click at [772, 500] on input "Coordinated Universal Time (UTC 00:00)" at bounding box center [868, 500] width 238 height 18
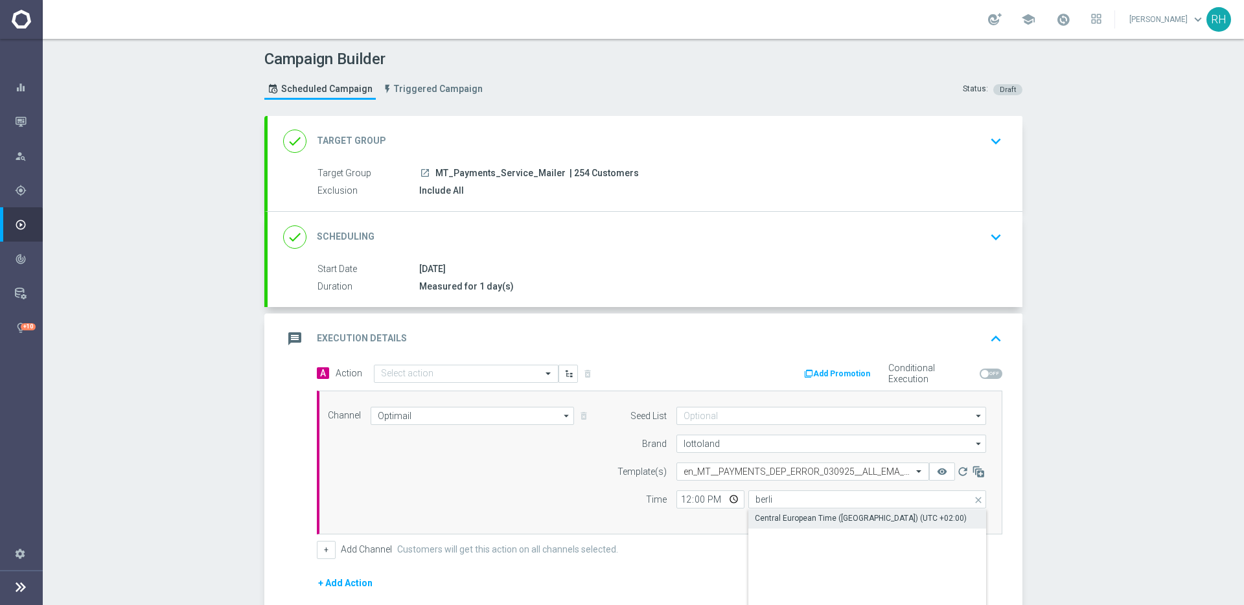
click at [783, 515] on div "Central European Time (Berlin) (UTC +02:00)" at bounding box center [861, 519] width 212 height 12
type input "Central European Time (Berlin) (UTC +02:00)"
click at [682, 501] on input "12:00" at bounding box center [711, 500] width 68 height 18
type input "17:00"
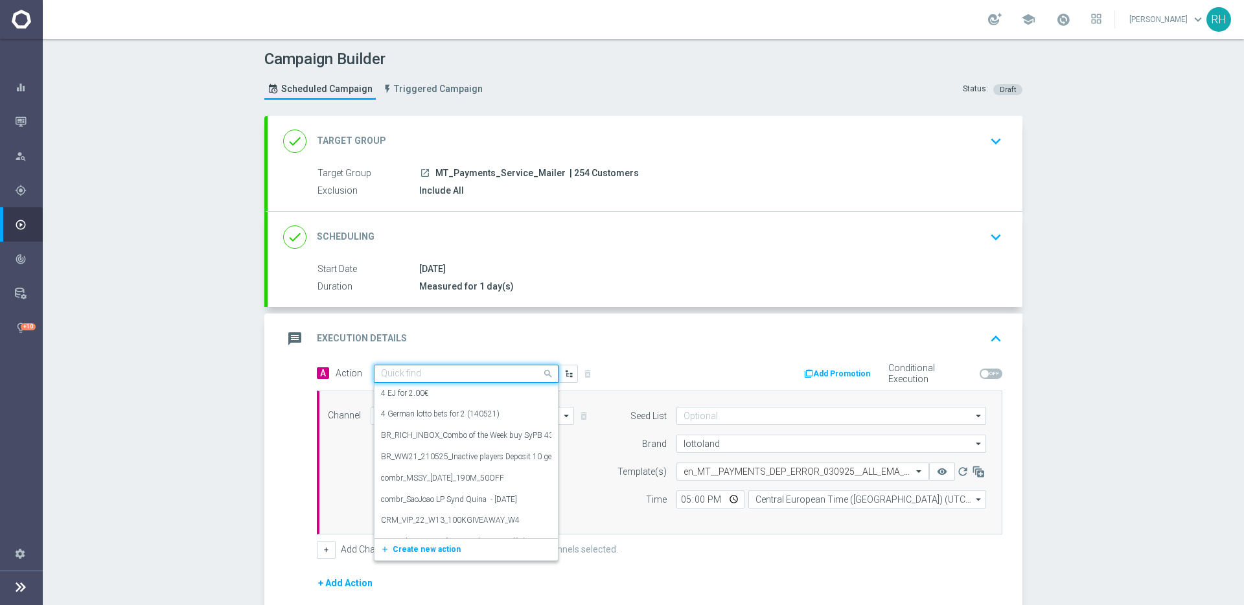
click at [495, 375] on input "text" at bounding box center [453, 374] width 145 height 11
paste input "en_MT__PAYMENTS_DEP_ERROR_030925__ALL_EMA_SER_MIX"
type input "en_MT__PAYMENTS_DEP_ERROR_030925__ALL_EMA_SER_MIX"
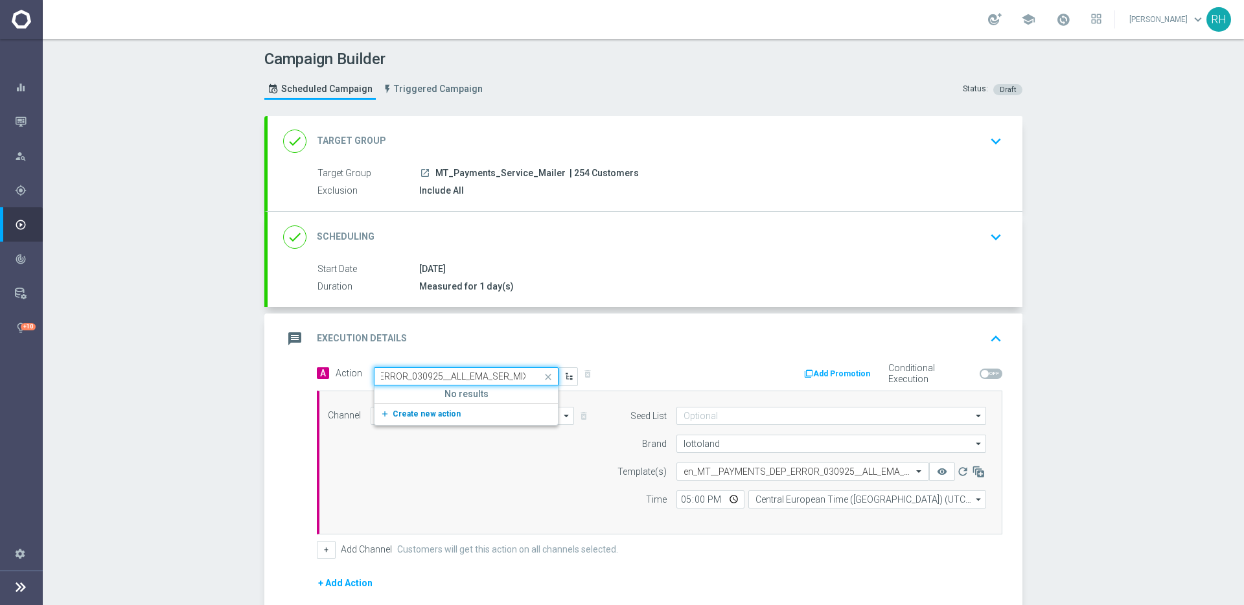
click at [437, 413] on span "Create new action" at bounding box center [427, 414] width 68 height 9
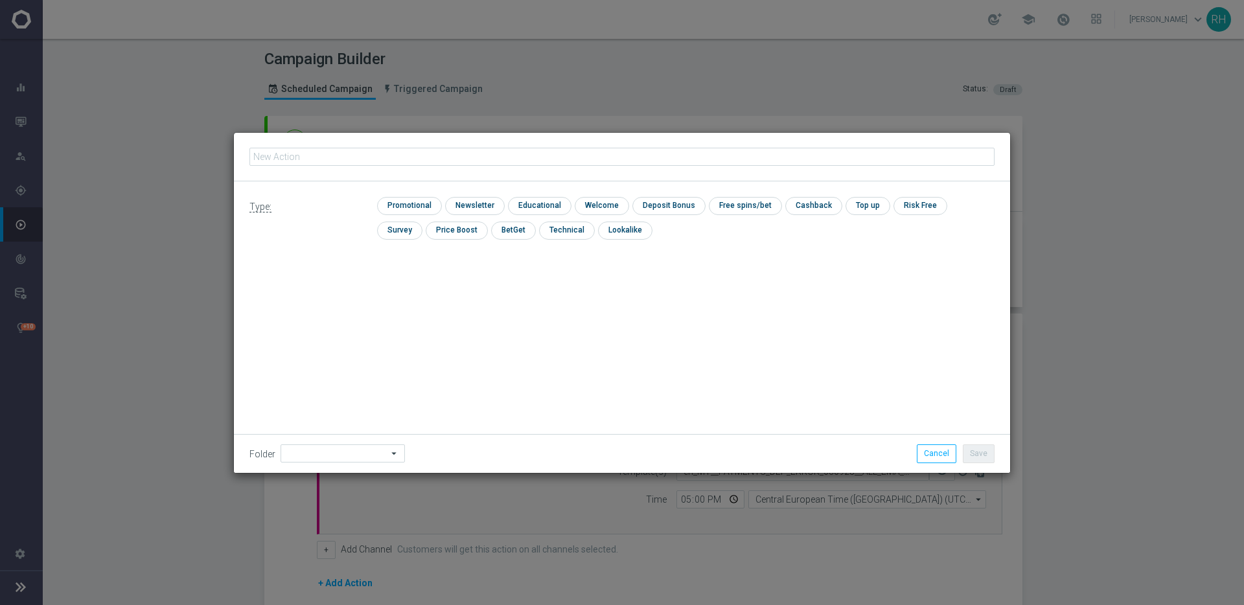
type input "en_MT__PAYMENTS_DEP_ERROR_030925__ALL_EMA_SER_MIX"
click at [423, 207] on input "checkbox" at bounding box center [408, 205] width 62 height 17
checkbox input "true"
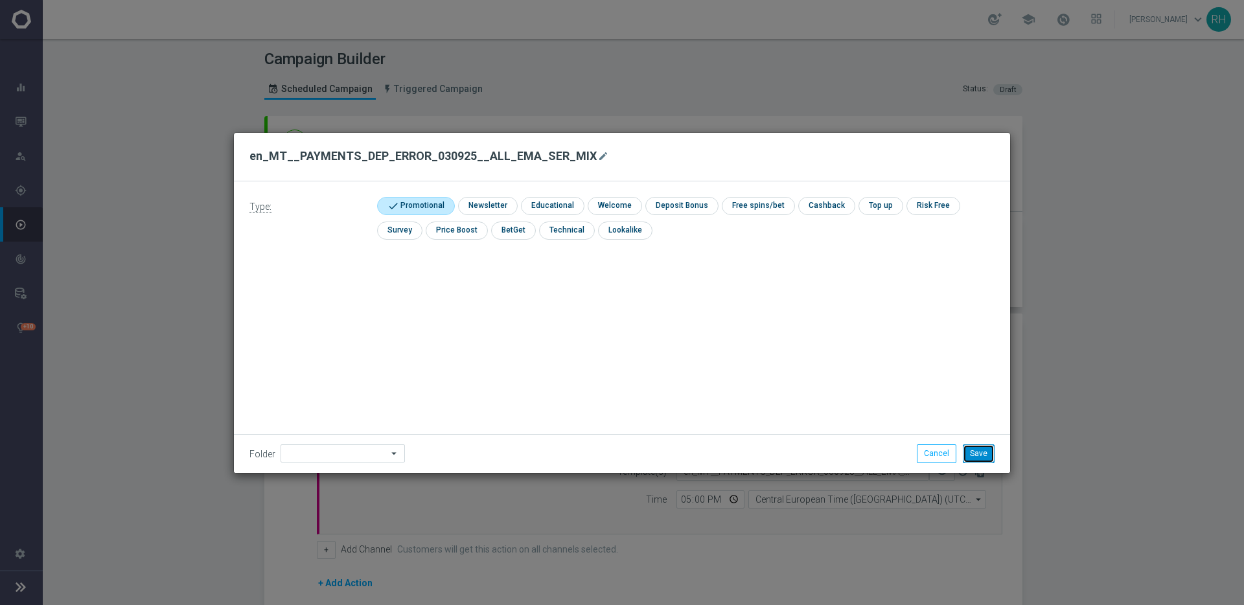
click at [977, 454] on button "Save" at bounding box center [979, 454] width 32 height 18
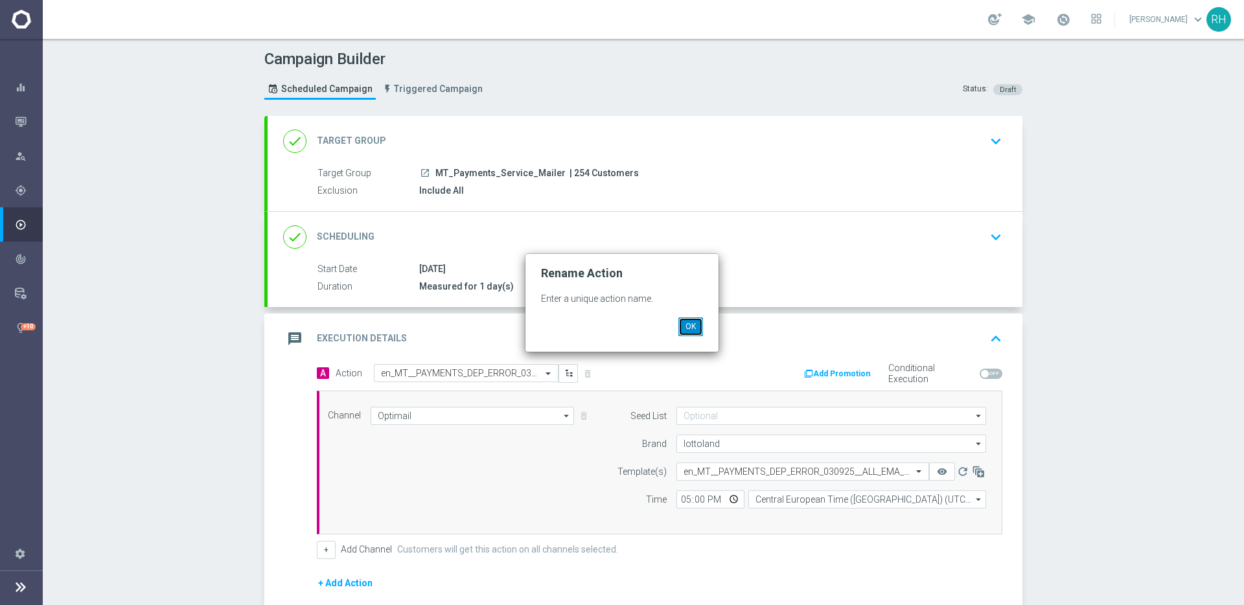
click at [692, 327] on button "OK" at bounding box center [691, 327] width 25 height 18
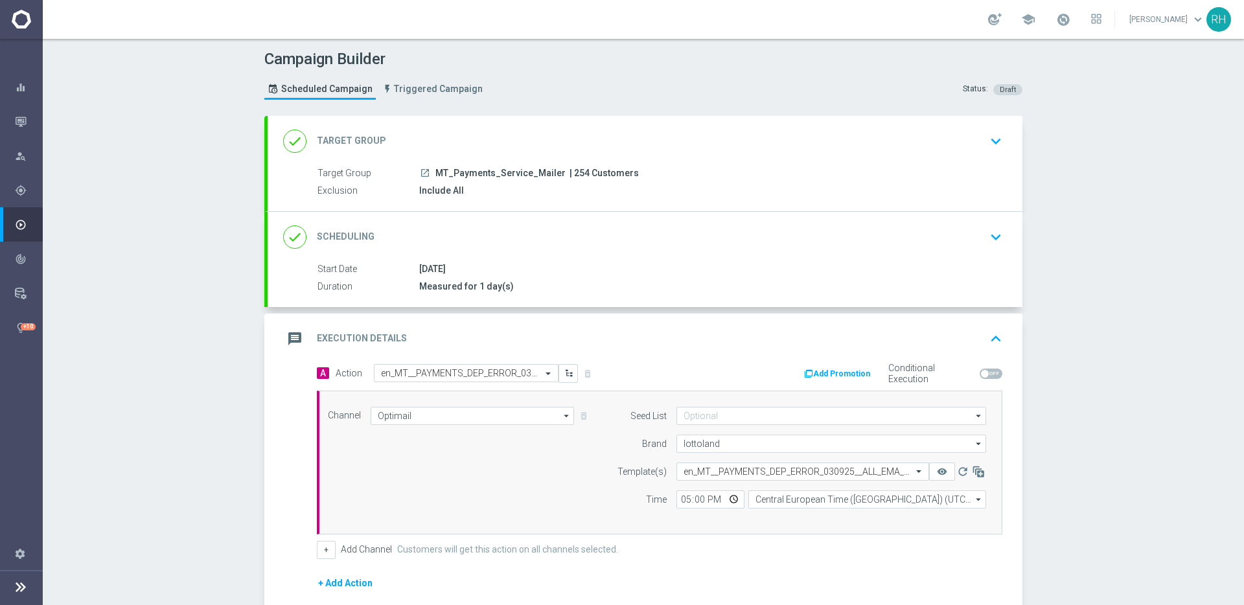
click at [692, 327] on div "message Execution Details keyboard_arrow_up" at bounding box center [645, 339] width 724 height 25
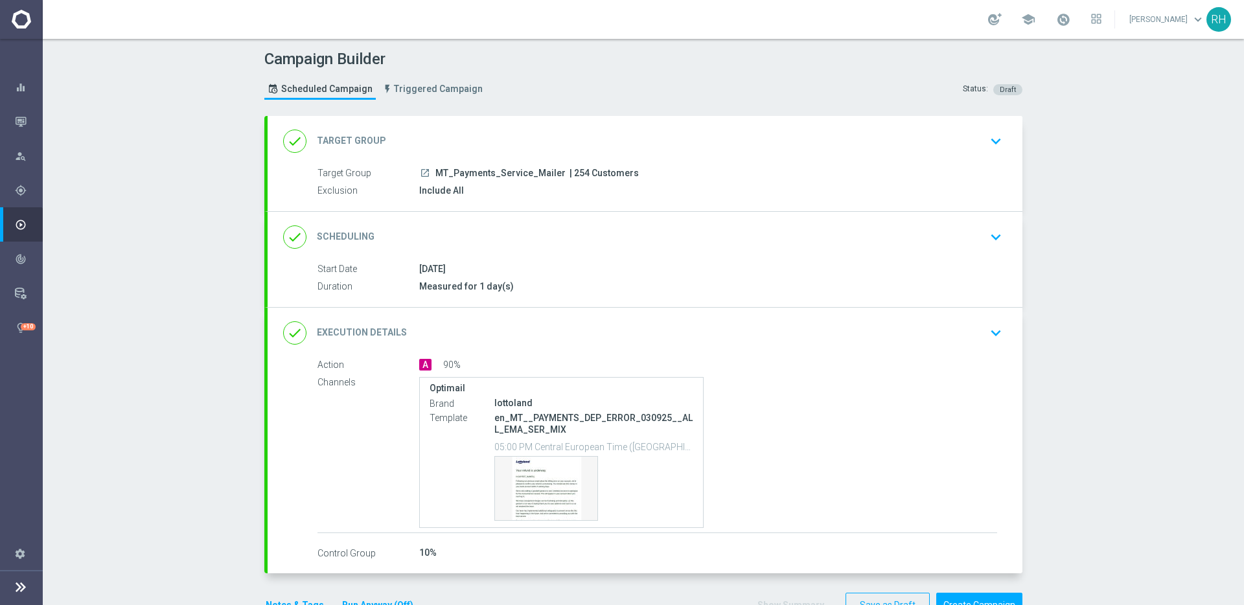
click at [692, 327] on div "done Execution Details keyboard_arrow_down" at bounding box center [645, 333] width 724 height 25
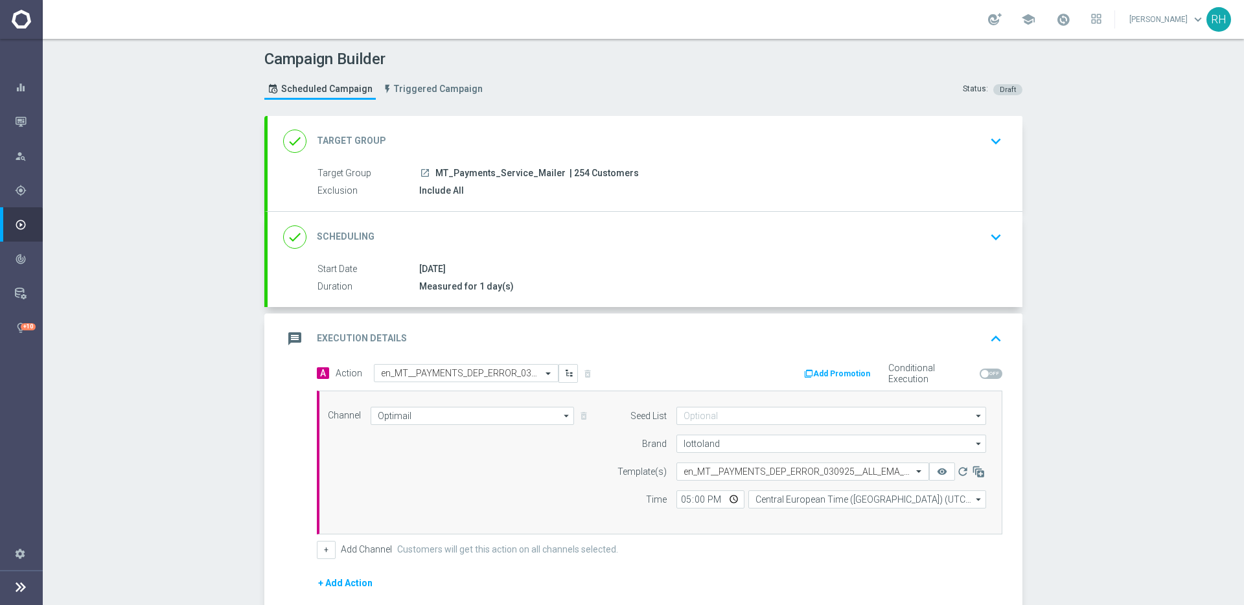
click at [692, 327] on div "message Execution Details keyboard_arrow_up Action A 90% Channels Optimail Bran…" at bounding box center [645, 504] width 755 height 380
click at [692, 327] on div "message Execution Details keyboard_arrow_up" at bounding box center [645, 339] width 724 height 25
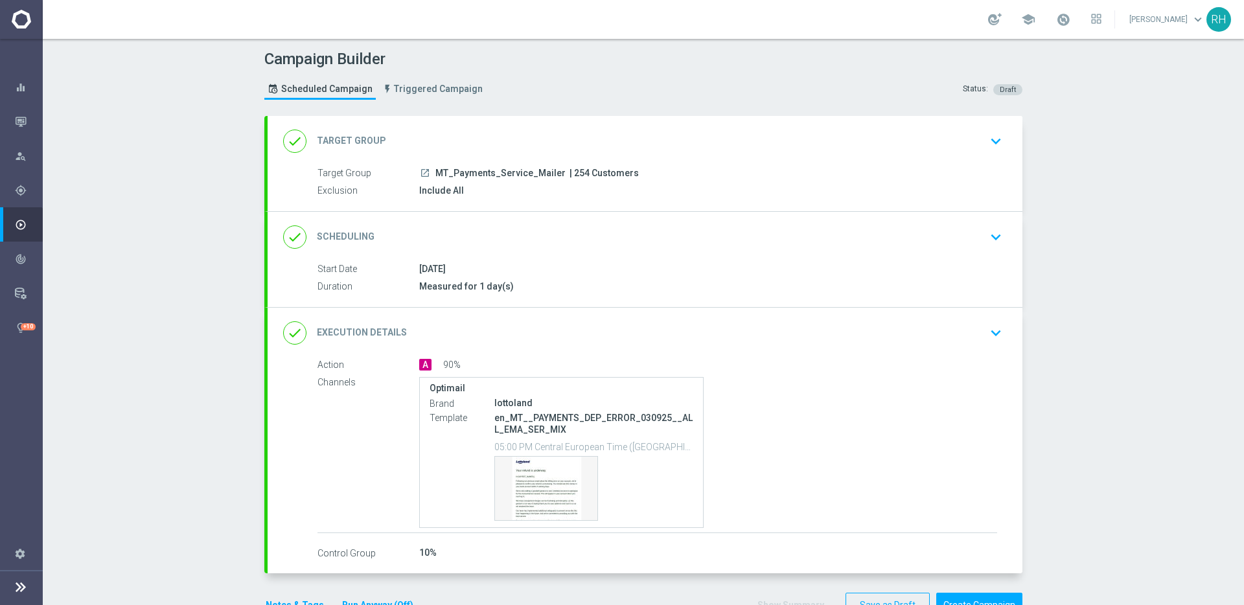
click at [587, 420] on p "en_MT__PAYMENTS_DEP_ERROR_030925__ALL_EMA_SER_MIX" at bounding box center [594, 423] width 199 height 23
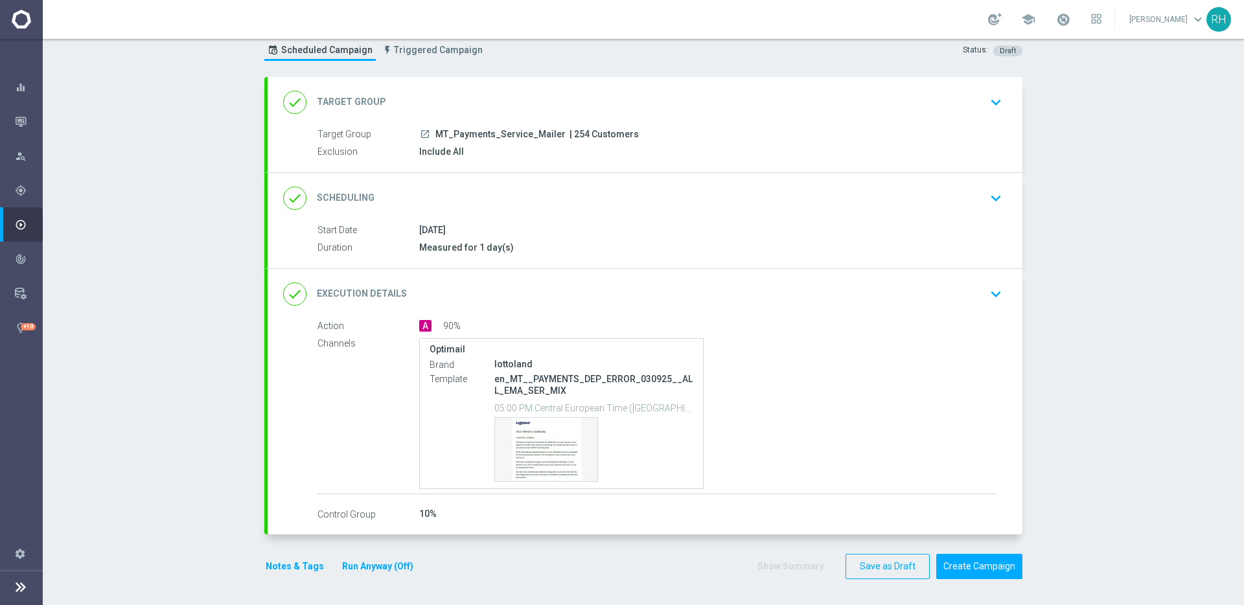
click at [993, 288] on icon "keyboard_arrow_down" at bounding box center [995, 294] width 19 height 19
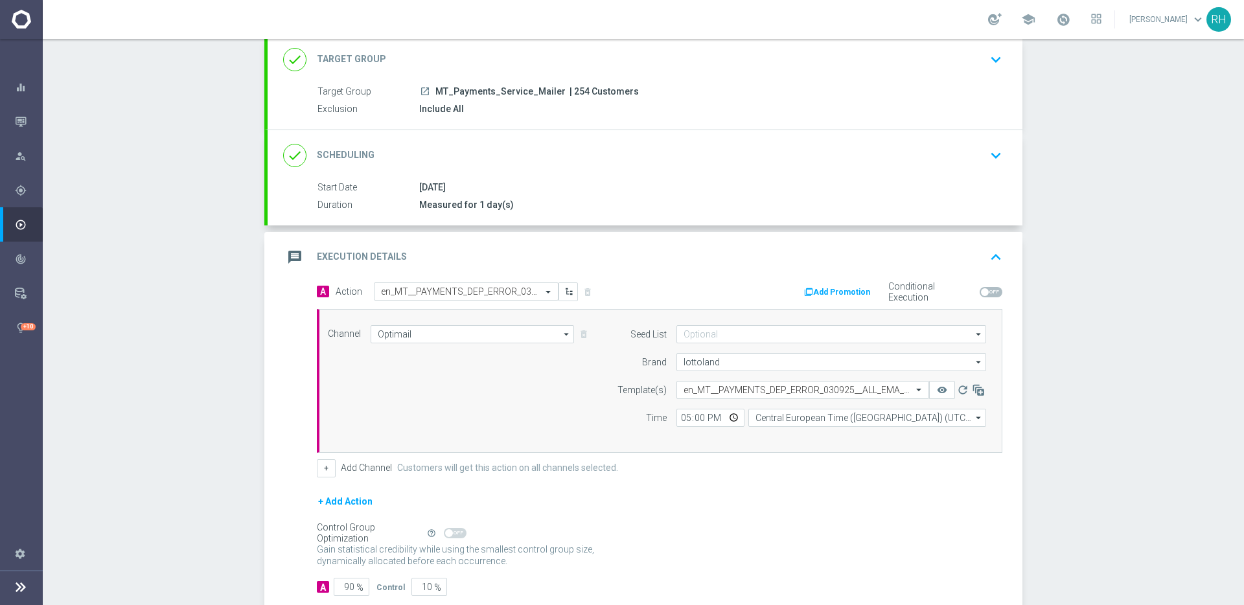
scroll to position [159, 0]
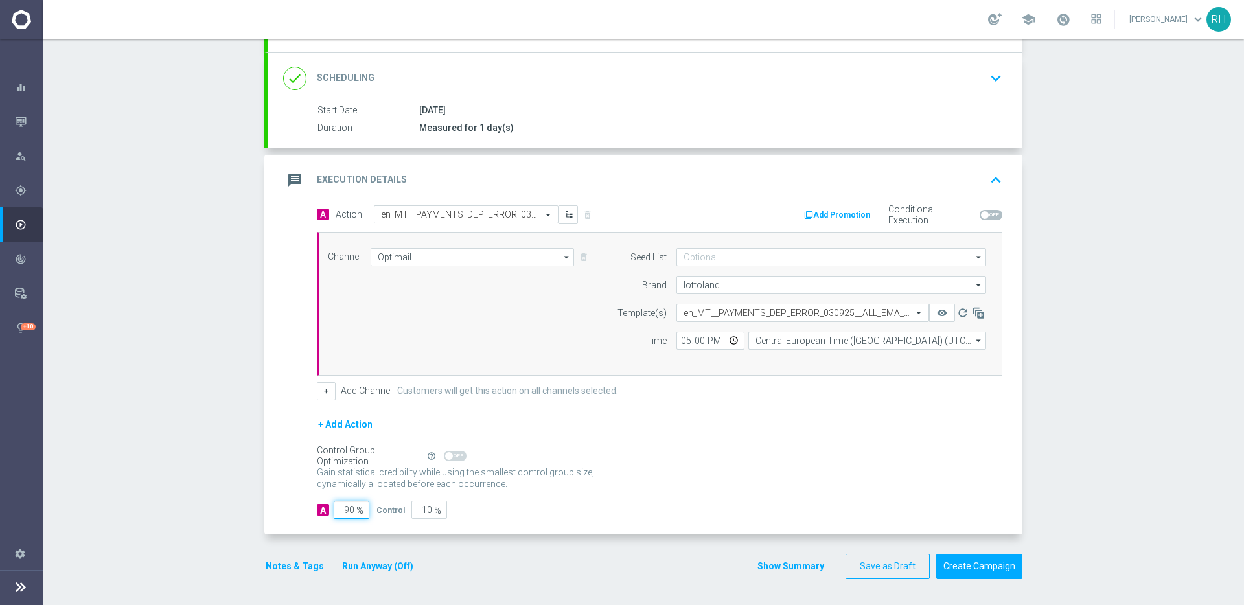
click at [347, 504] on input "90" at bounding box center [352, 510] width 36 height 18
type input "1"
type input "99"
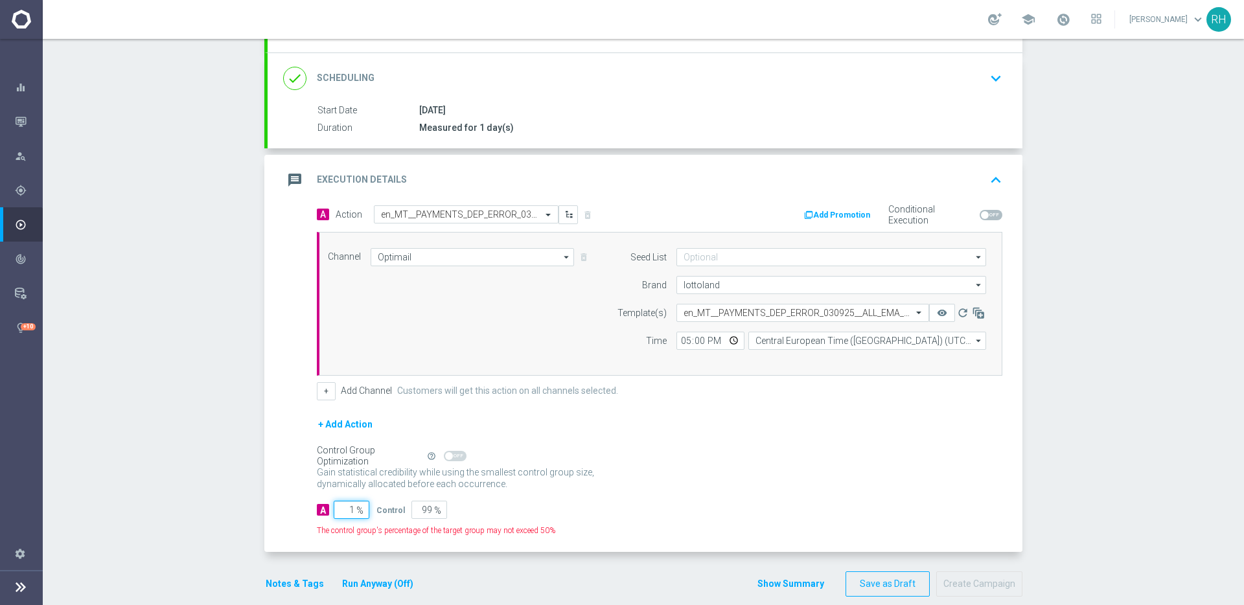
type input "10"
type input "90"
type input "100"
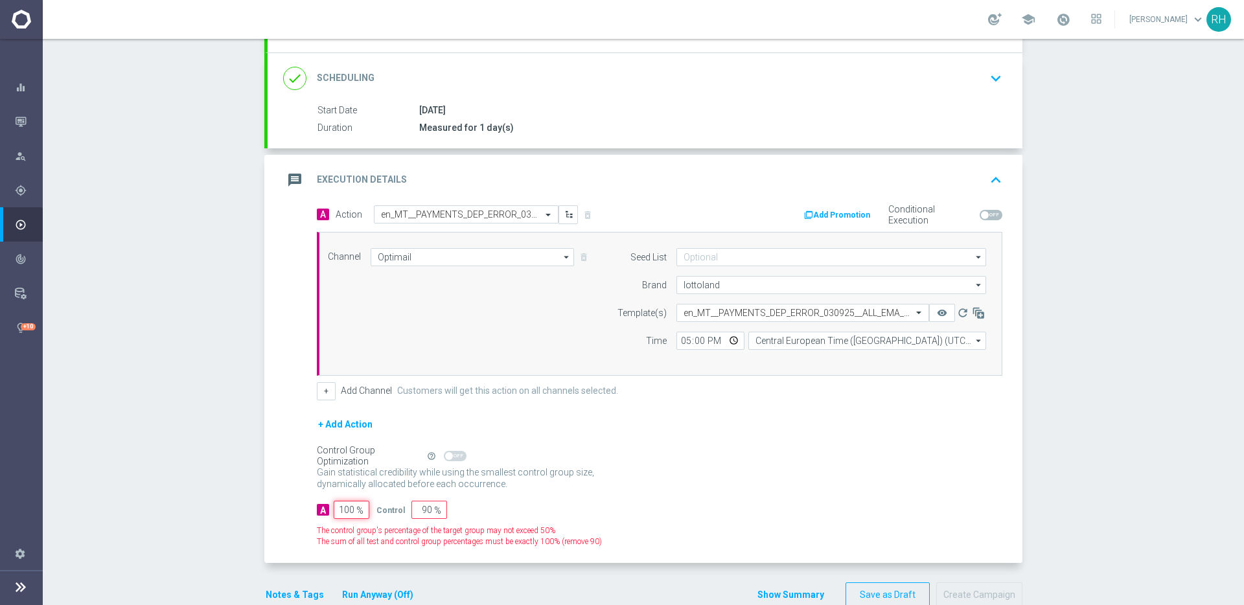
type input "0"
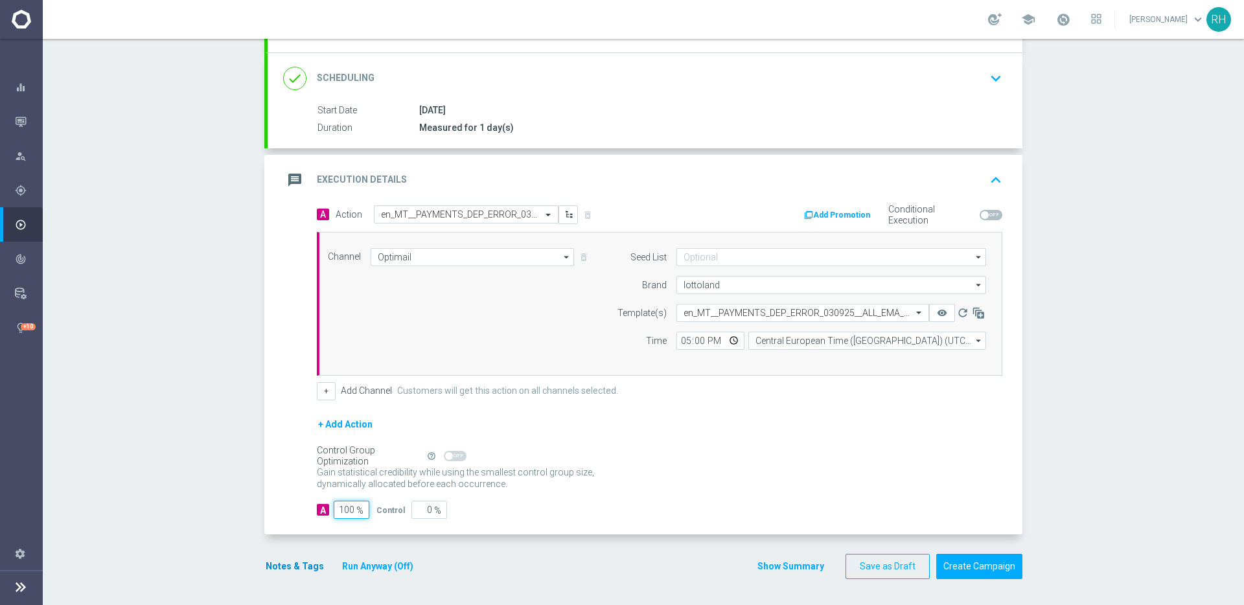
type input "100"
click at [293, 565] on button "Notes & Tags" at bounding box center [294, 567] width 61 height 16
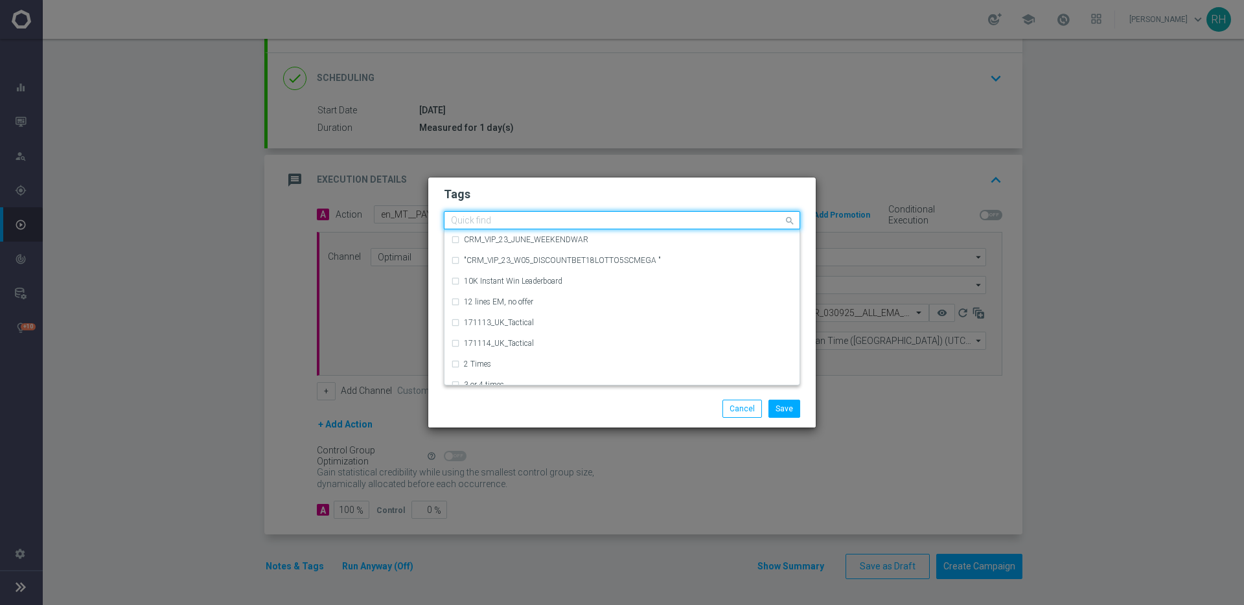
click at [507, 224] on input "text" at bounding box center [617, 221] width 332 height 11
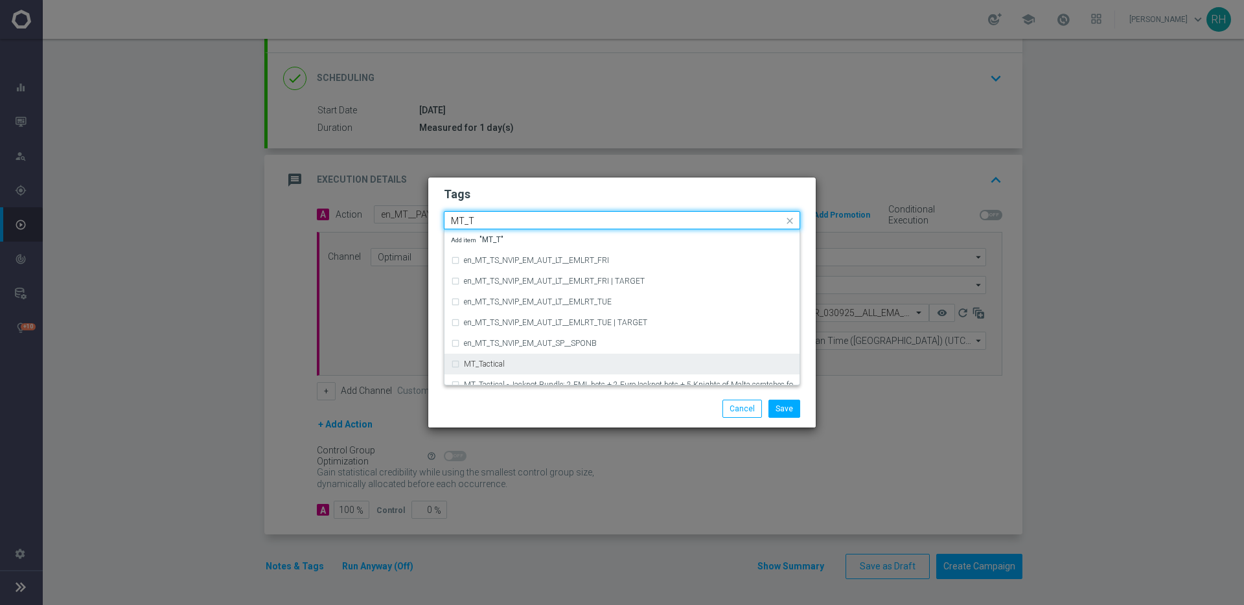
click at [543, 367] on div "MT_Tactical" at bounding box center [628, 364] width 329 height 8
type input "MT_T"
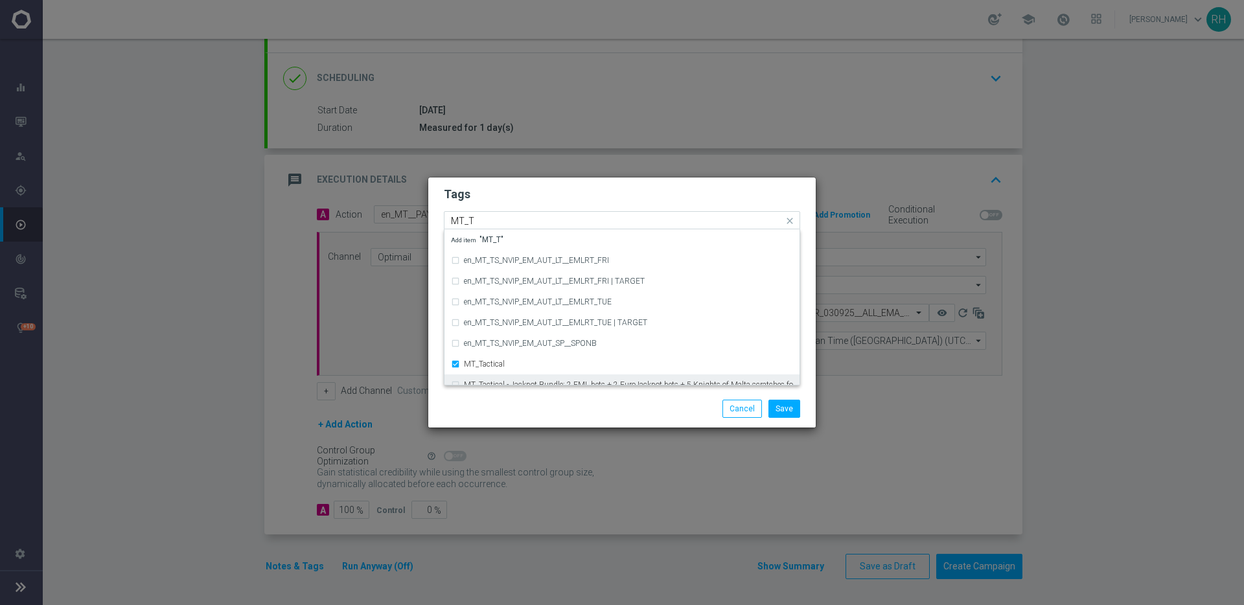
click at [556, 414] on div "Save Cancel" at bounding box center [622, 409] width 376 height 18
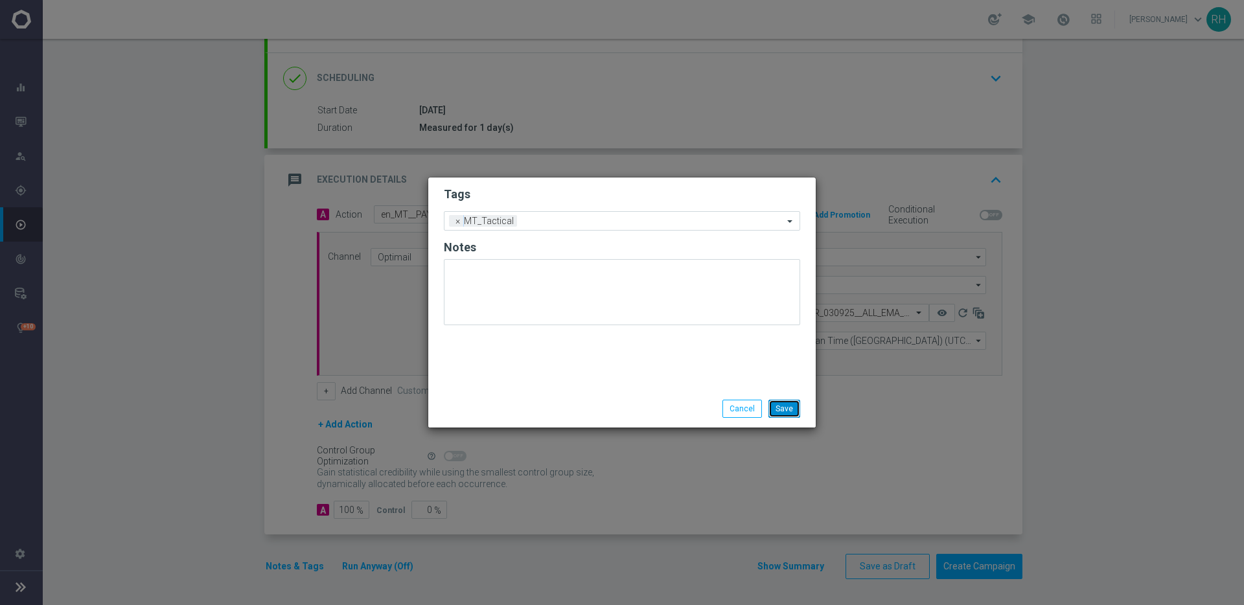
click at [786, 404] on button "Save" at bounding box center [785, 409] width 32 height 18
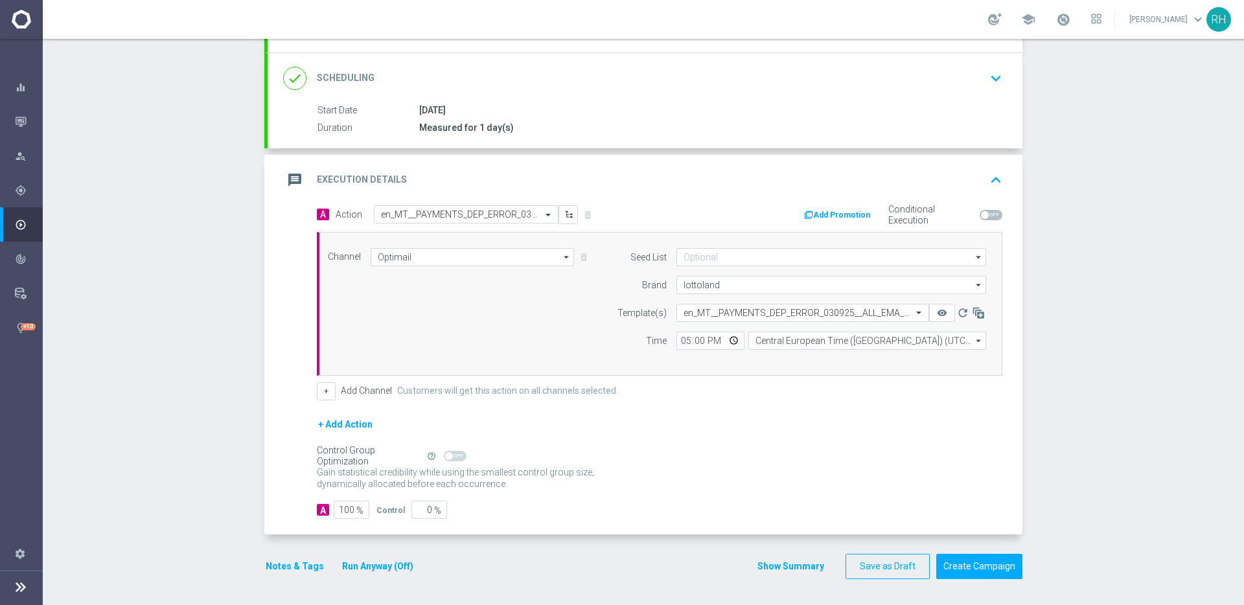
click at [992, 174] on icon "keyboard_arrow_up" at bounding box center [995, 179] width 19 height 19
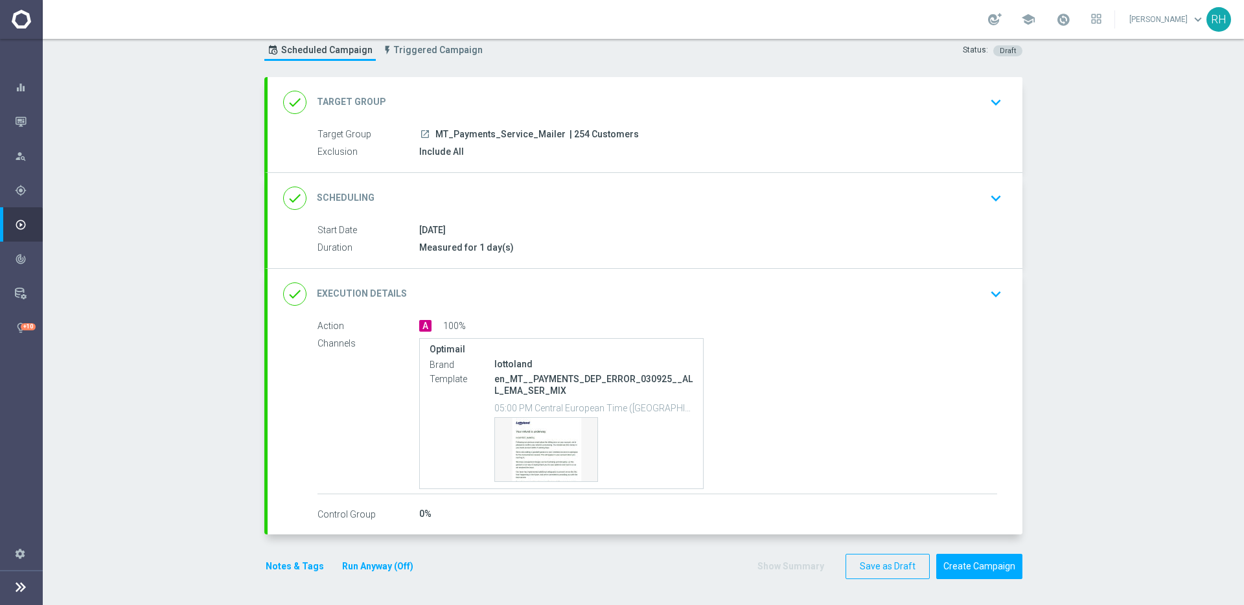
scroll to position [39, 0]
click at [620, 378] on p "en_MT__PAYMENTS_DEP_ERROR_030925__ALL_EMA_SER_MIX" at bounding box center [594, 384] width 199 height 23
copy div "en_MT__PAYMENTS_DEP_ERROR_030925__ALL_EMA_SER_MIX"
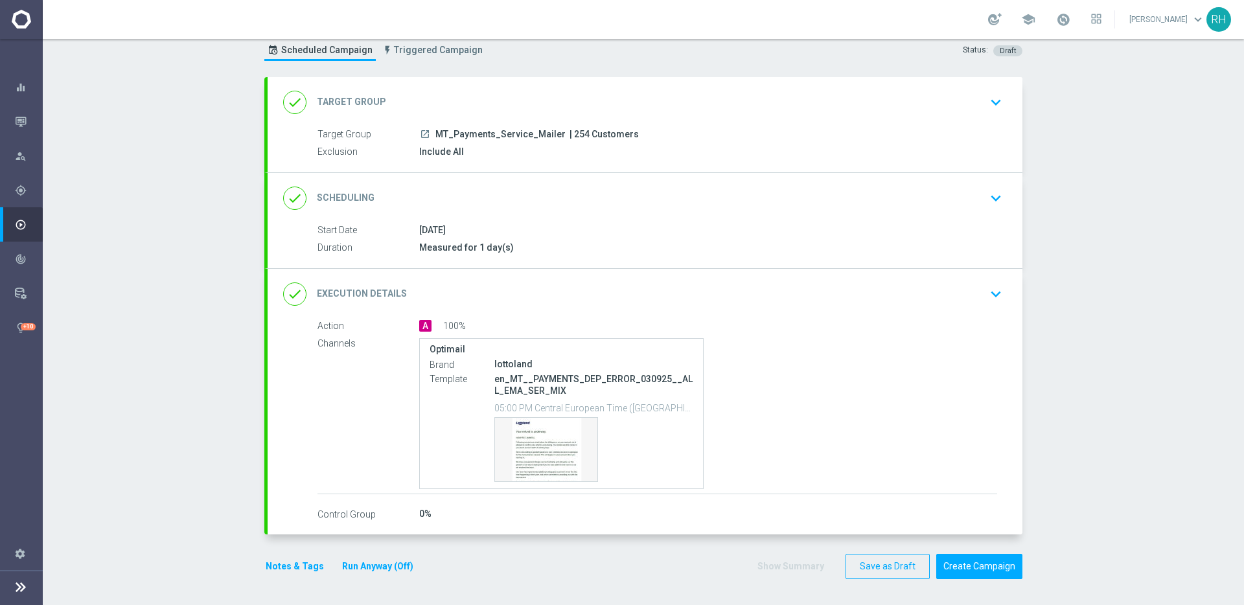
click at [911, 301] on div "done Execution Details keyboard_arrow_down" at bounding box center [645, 294] width 724 height 25
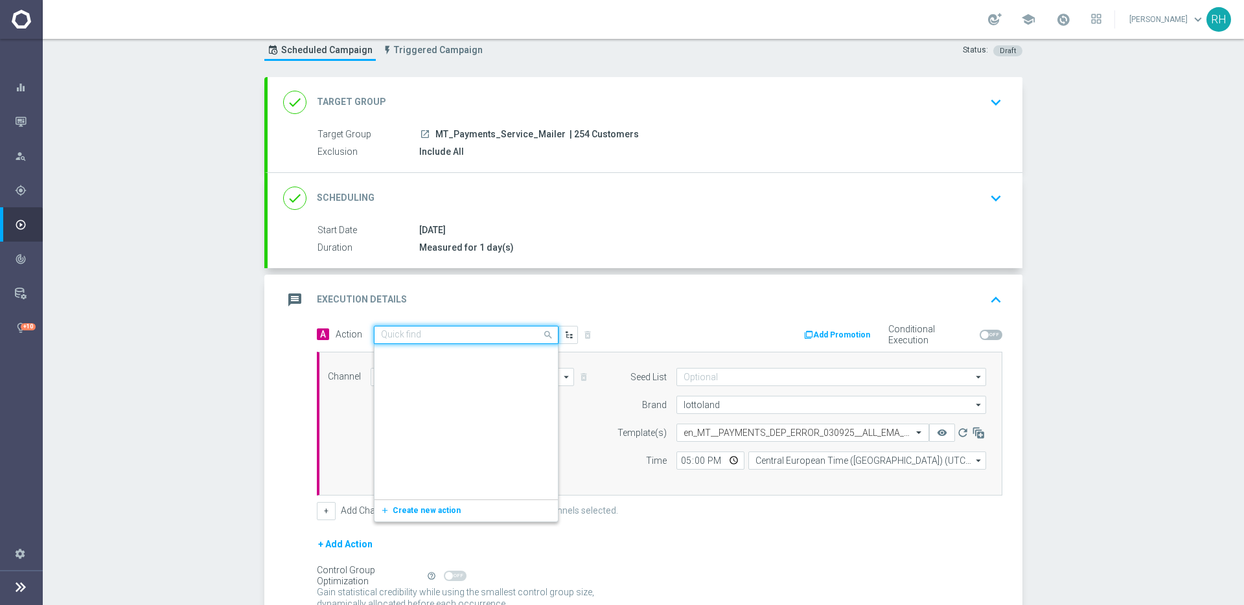
click at [463, 331] on input "text" at bounding box center [453, 335] width 145 height 11
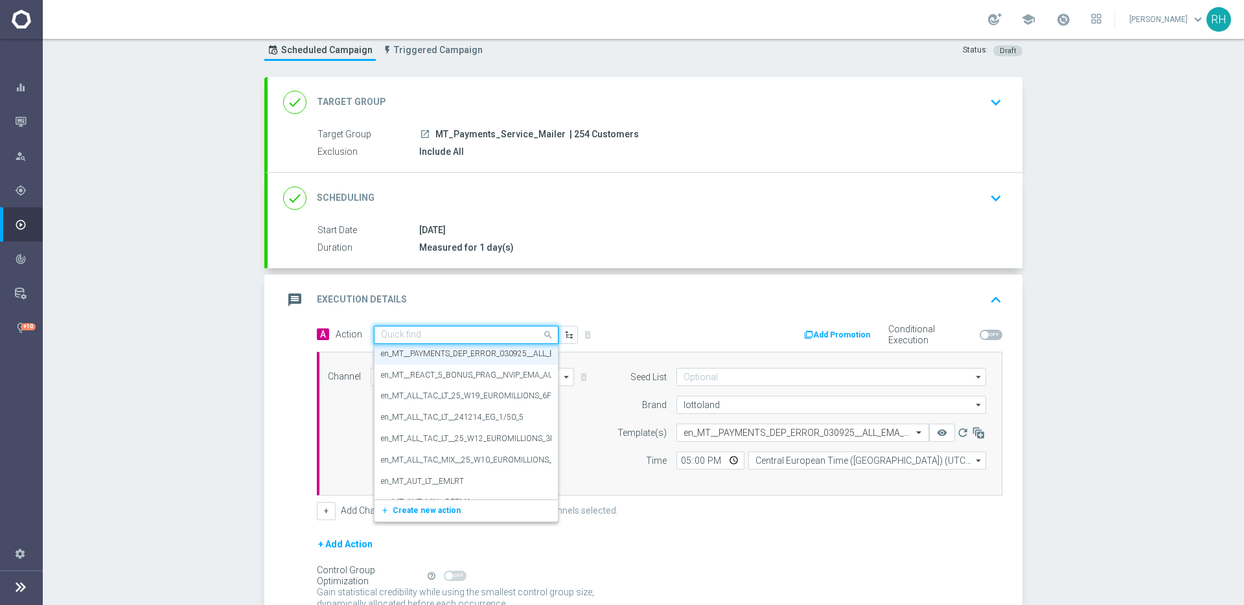
paste input "en_MT__PAYMENTS_DEP_ERROR_030925__ALL_EMA_SER_MIX"
type input "en_MT__PAYMENTS_DEP_ERROR_030925__ALL_EMA_SER_MIX"
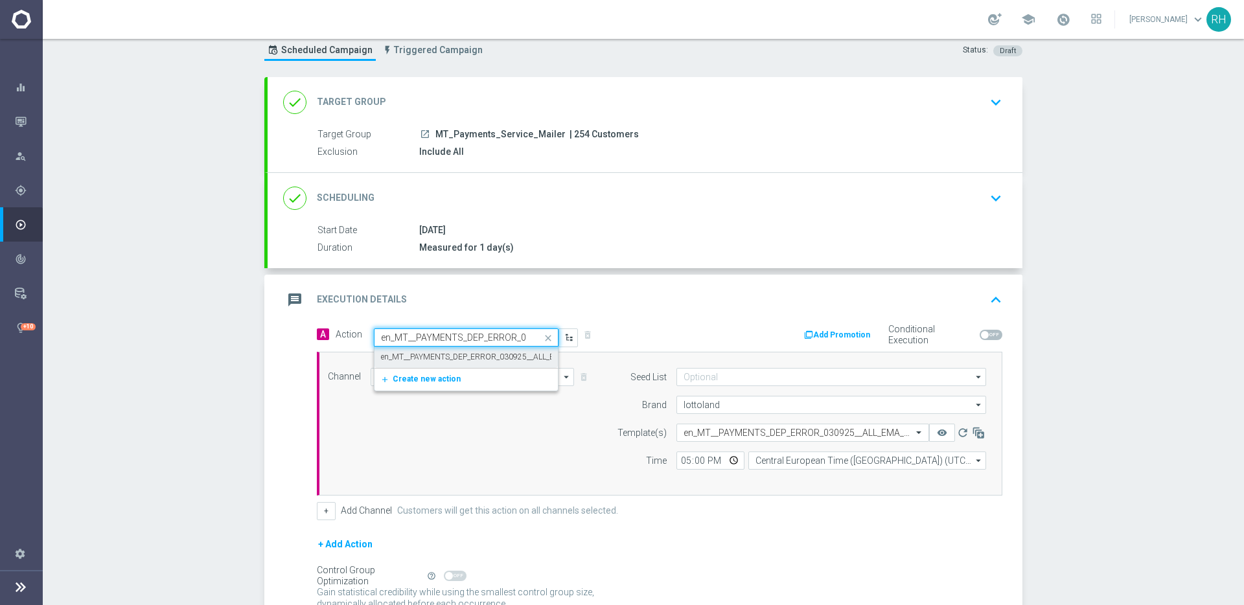
scroll to position [0, 109]
click at [461, 362] on label "en_MT__PAYMENTS_DEP_ERROR_030925__ALL_EMA_SER_MIX" at bounding box center [491, 357] width 220 height 11
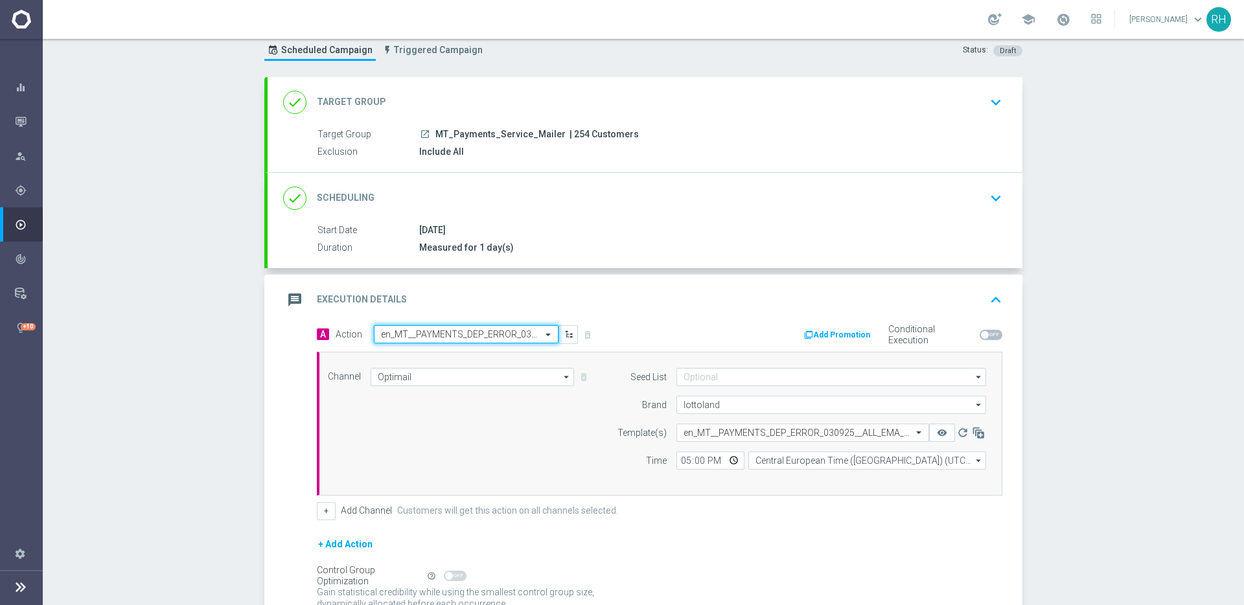
click at [856, 315] on div "message Execution Details keyboard_arrow_up" at bounding box center [645, 300] width 755 height 51
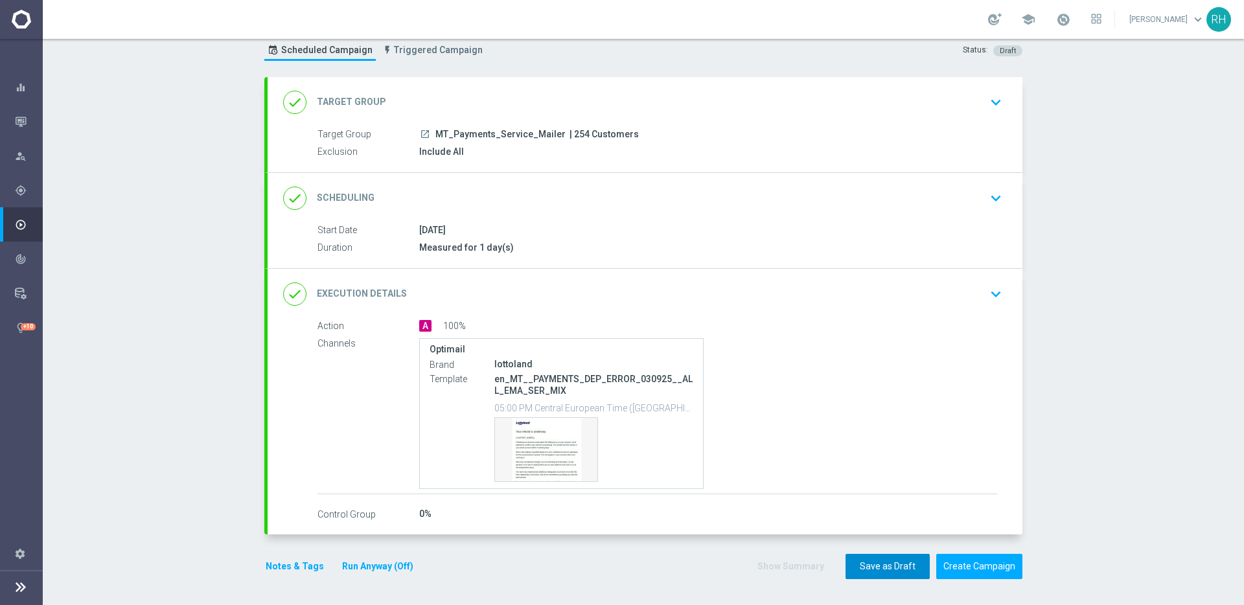
click at [909, 565] on button "Save as Draft" at bounding box center [888, 566] width 84 height 25
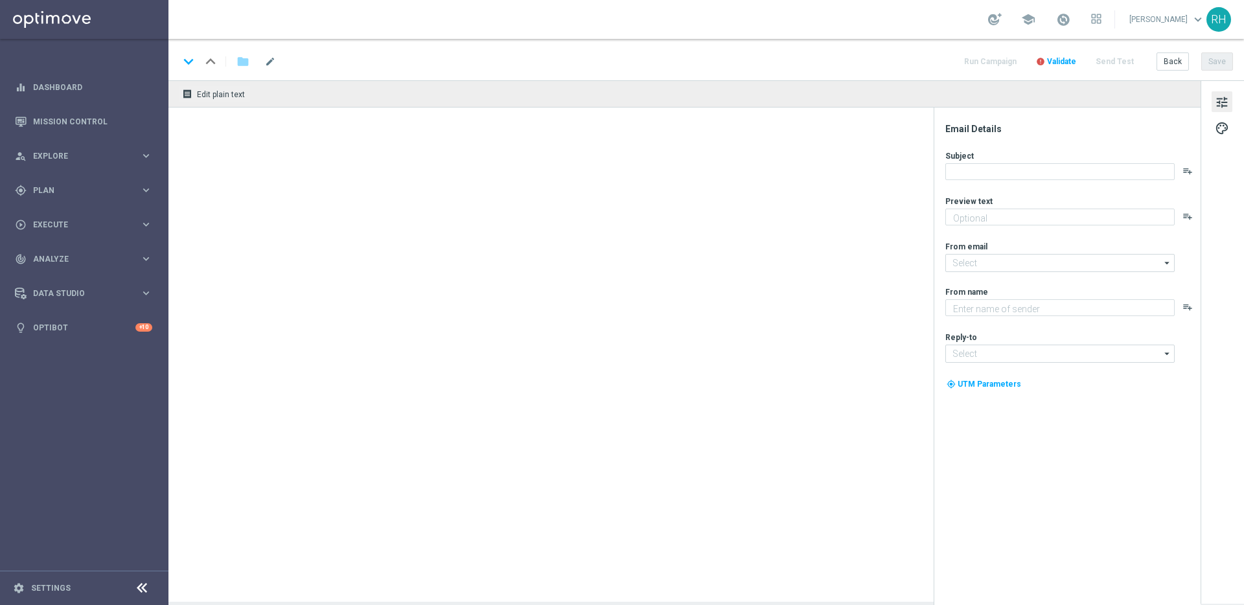
type textarea "Refund underway - we've already added a goodwill gesture to your account"
type input "[EMAIL_ADDRESS][DOMAIN_NAME]"
type textarea "Lottoland"
type input "[EMAIL_ADDRESS][DOMAIN_NAME]"
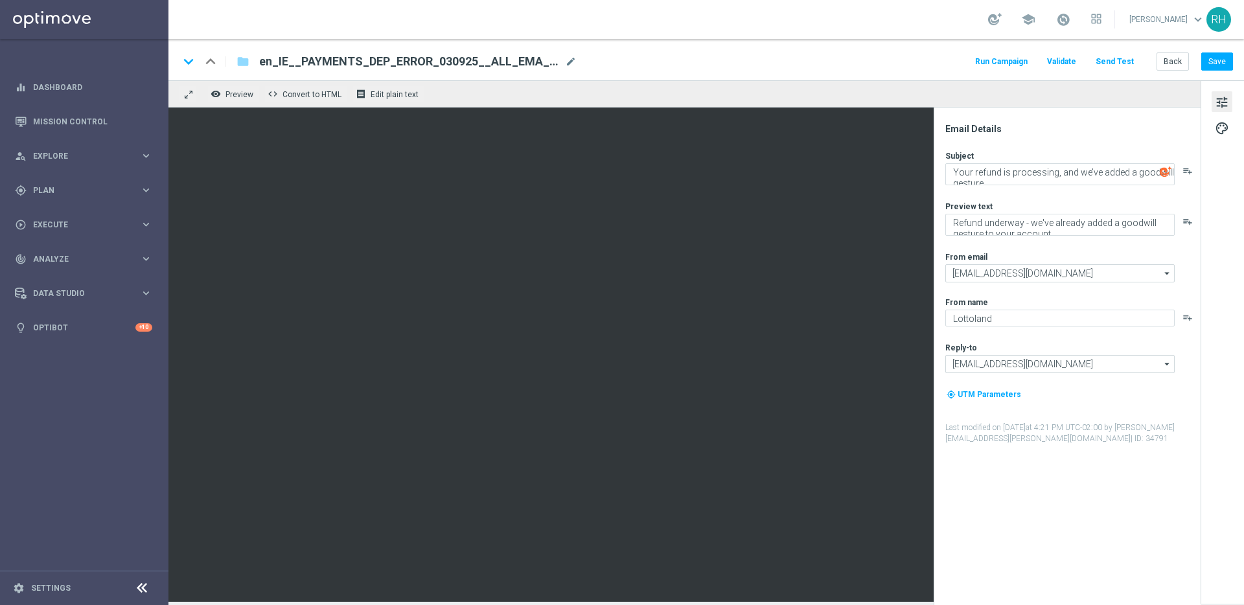
click at [262, 85] on div "remove_red_eye Preview code Convert to HTML receipt Edit plain text" at bounding box center [685, 93] width 1032 height 27
click at [243, 92] on span "Preview" at bounding box center [240, 94] width 28 height 9
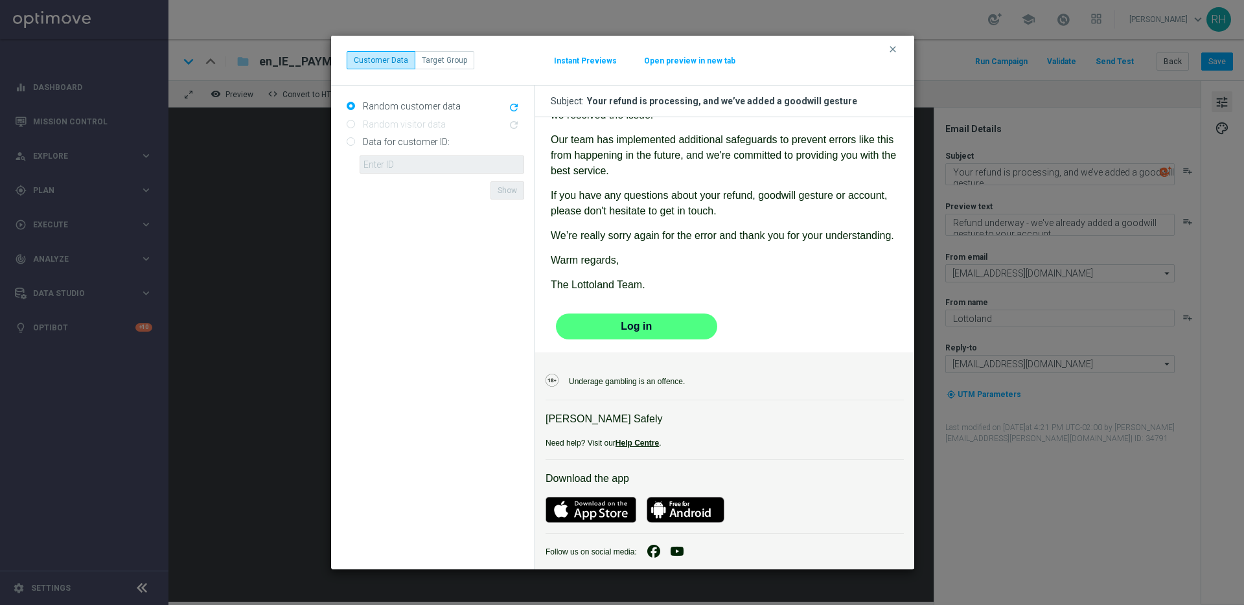
scroll to position [423, 0]
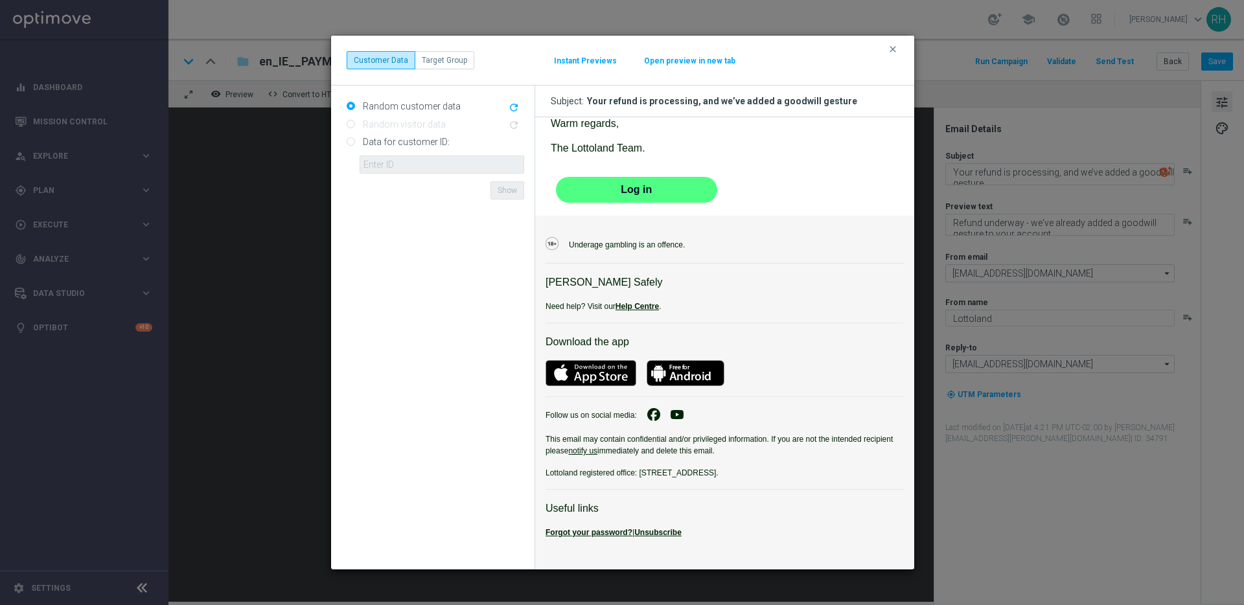
click at [891, 54] on button "clear" at bounding box center [894, 49] width 15 height 12
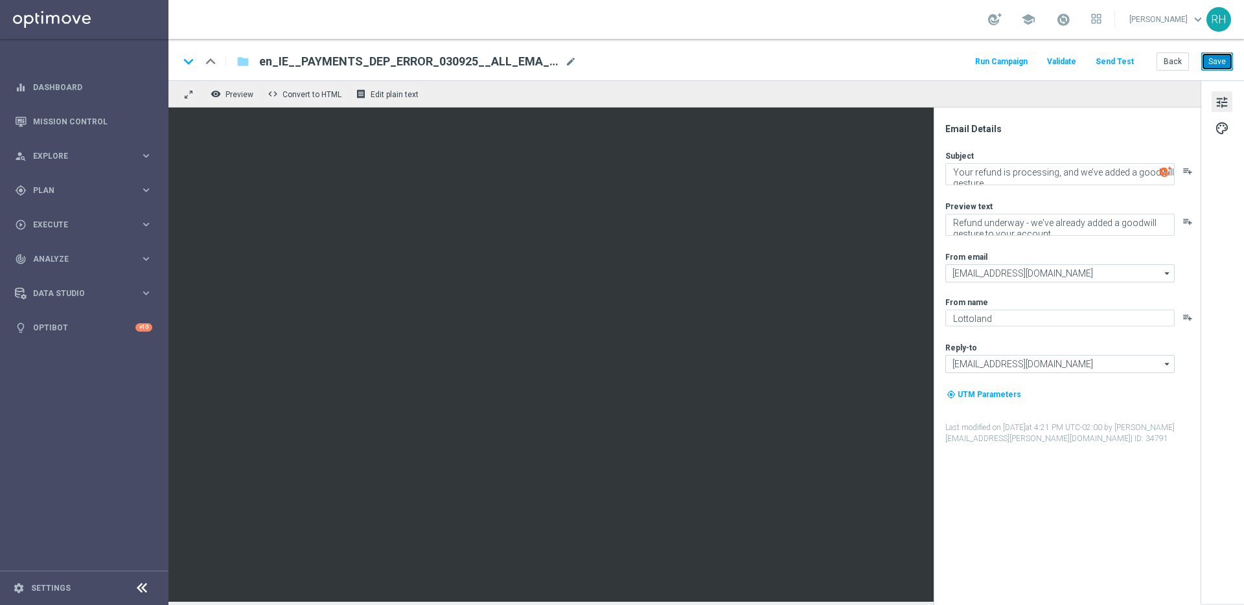
click at [1227, 57] on button "Save" at bounding box center [1218, 61] width 32 height 18
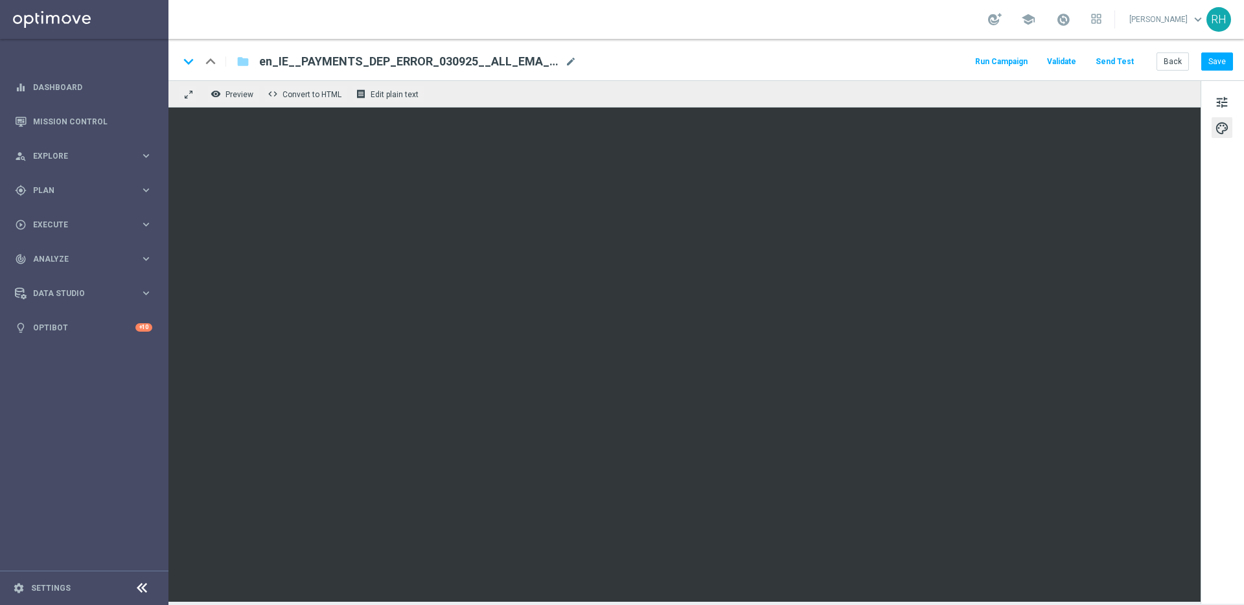
click at [1012, 65] on button "Run Campaign" at bounding box center [1001, 61] width 56 height 17
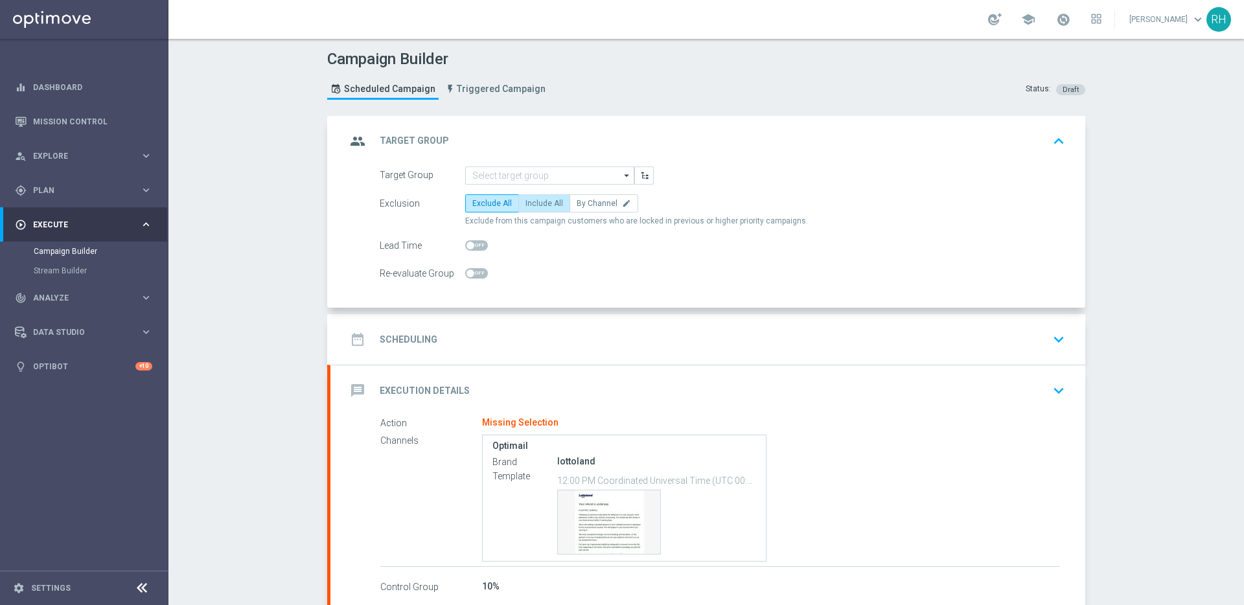
click at [548, 195] on label "Include All" at bounding box center [545, 203] width 52 height 18
click at [534, 202] on input "Include All" at bounding box center [530, 206] width 8 height 8
radio input "true"
click at [547, 313] on accordion "group Target Group keyboard_arrow_up Target Group arrow_drop_down Show Selected…" at bounding box center [706, 361] width 758 height 491
click at [548, 332] on div "date_range Scheduling keyboard_arrow_down" at bounding box center [708, 339] width 724 height 25
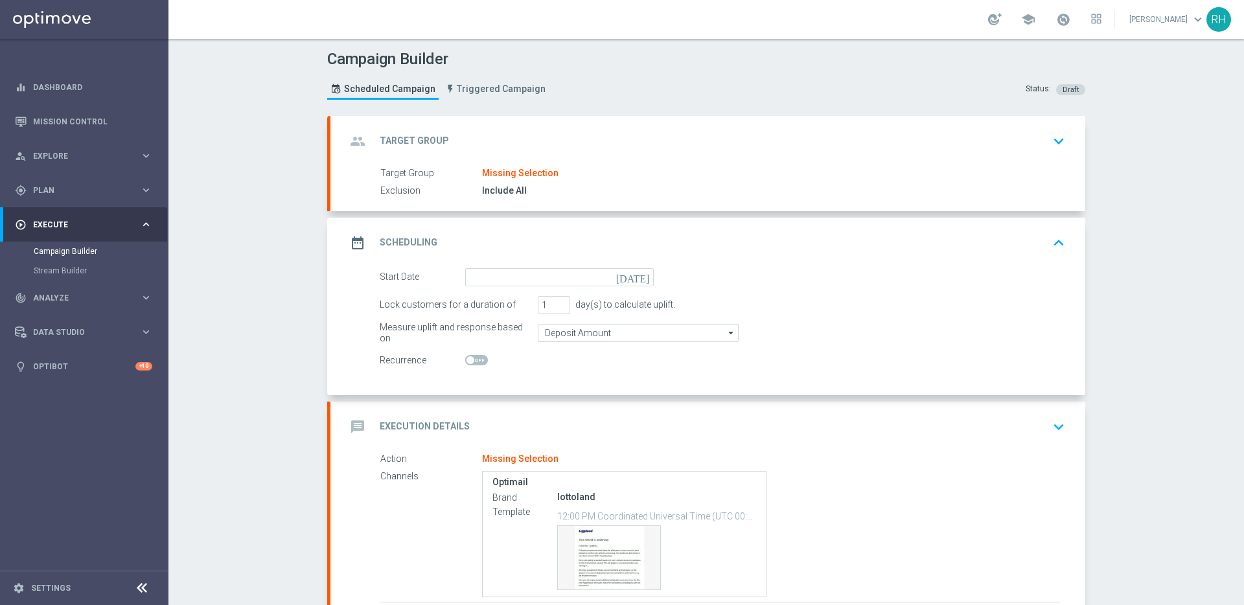
click at [641, 277] on icon "today" at bounding box center [635, 275] width 38 height 14
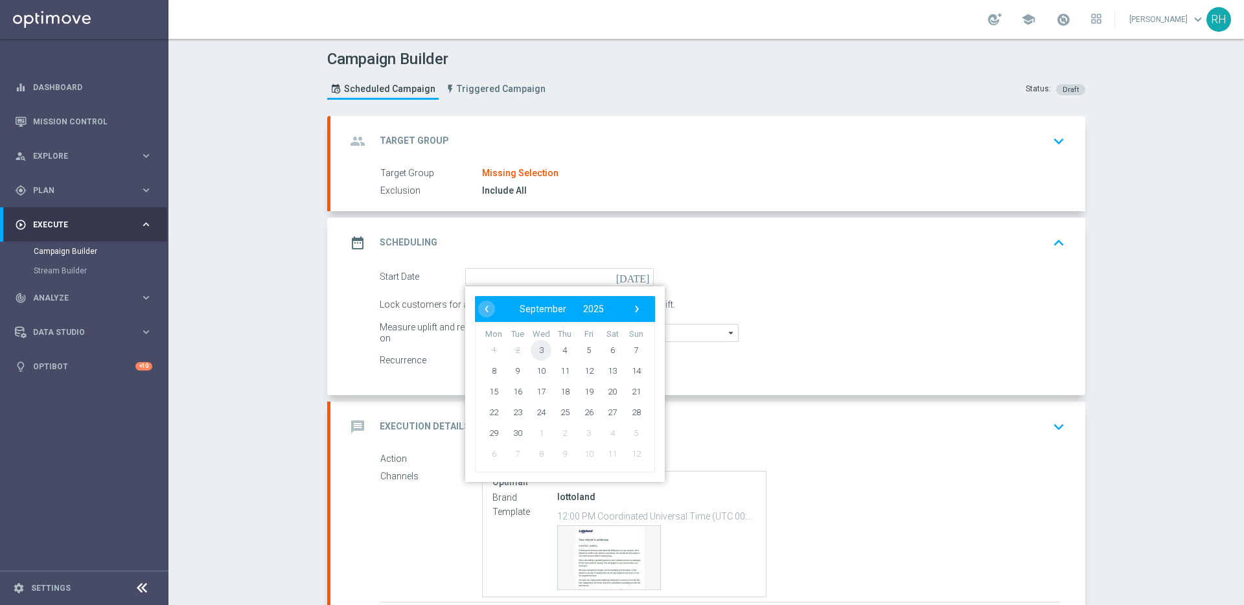
click at [539, 343] on span "3" at bounding box center [541, 350] width 21 height 21
type input "03 Sep 2025"
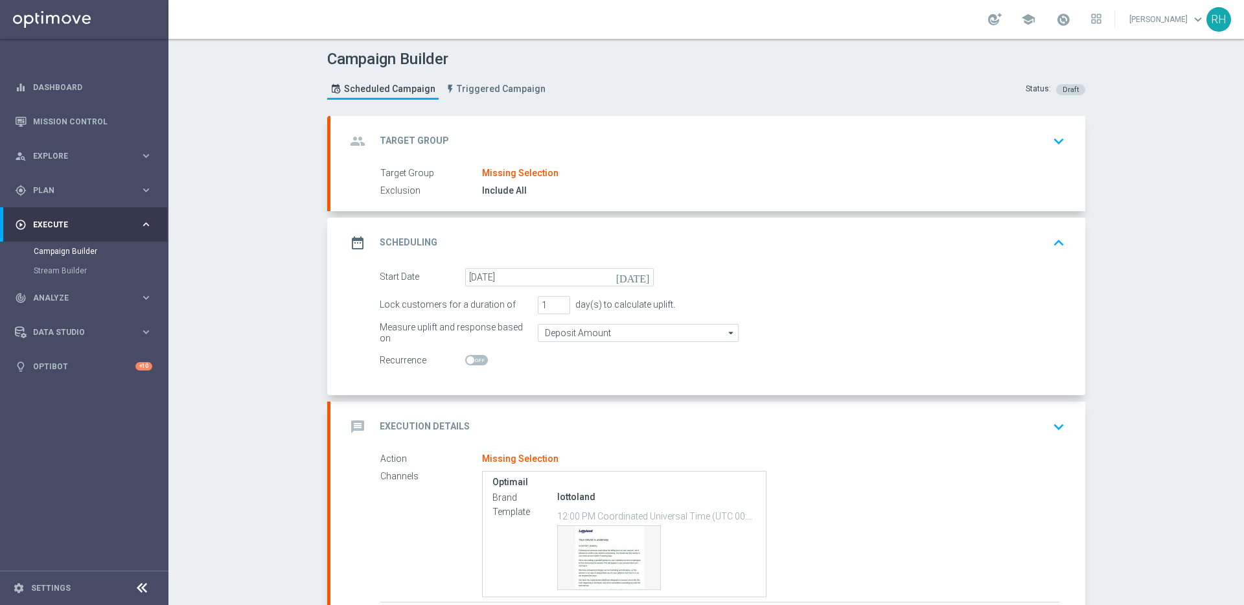
click at [757, 117] on div "group Target Group keyboard_arrow_down" at bounding box center [708, 141] width 755 height 51
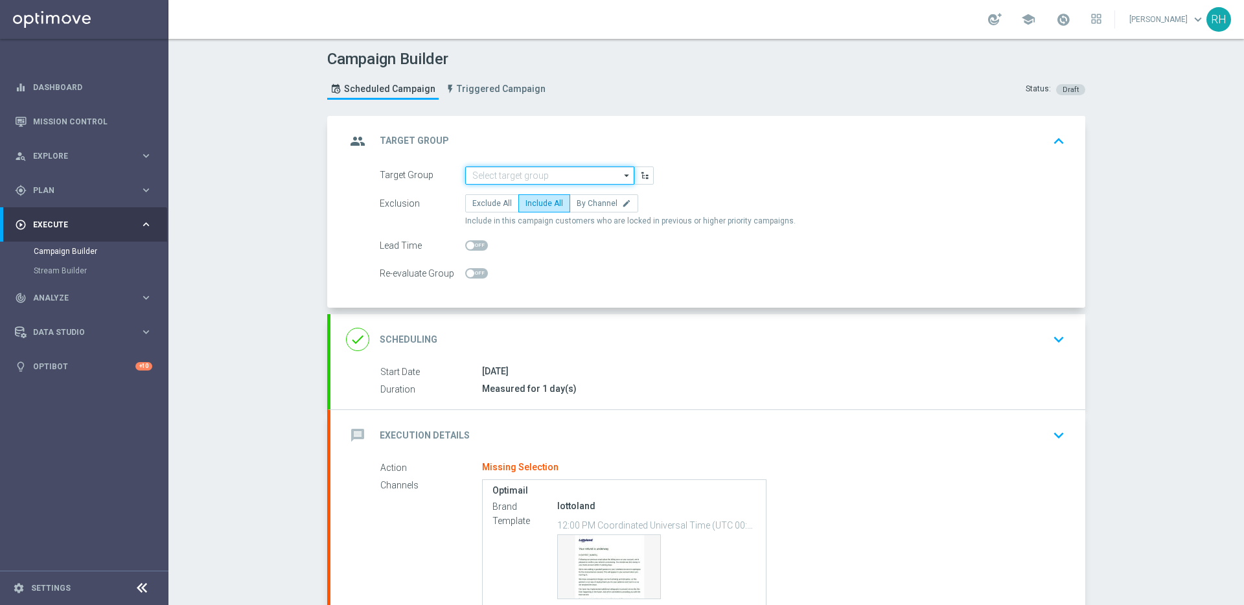
click at [565, 175] on input at bounding box center [549, 176] width 169 height 18
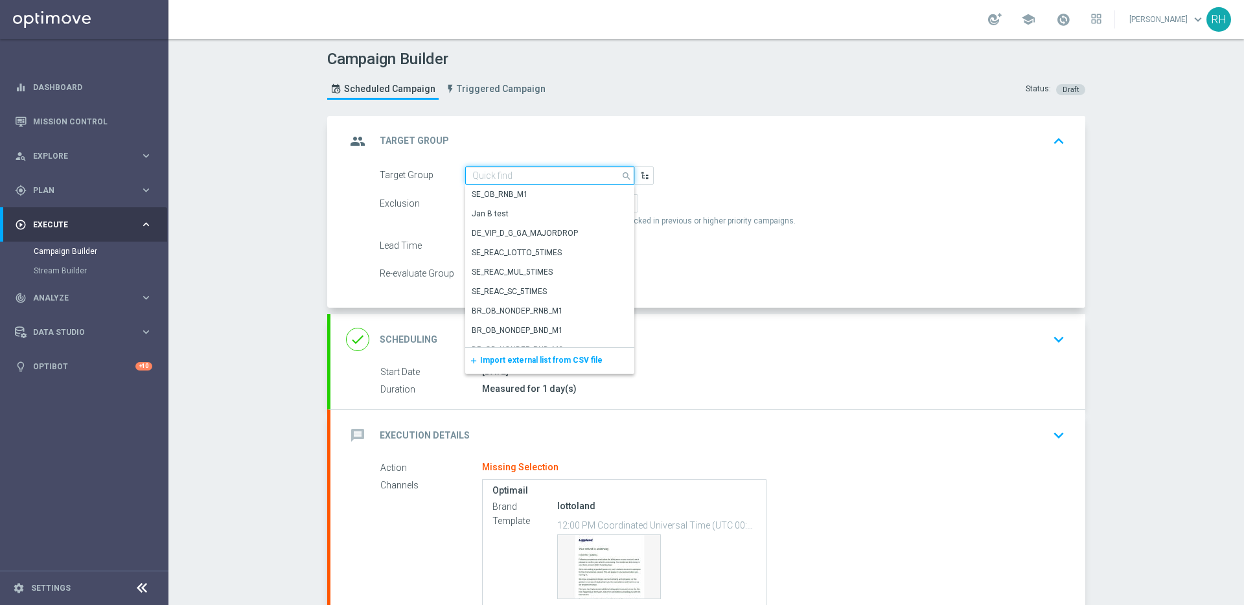
paste input "IE_Payments_Service_Mailer"
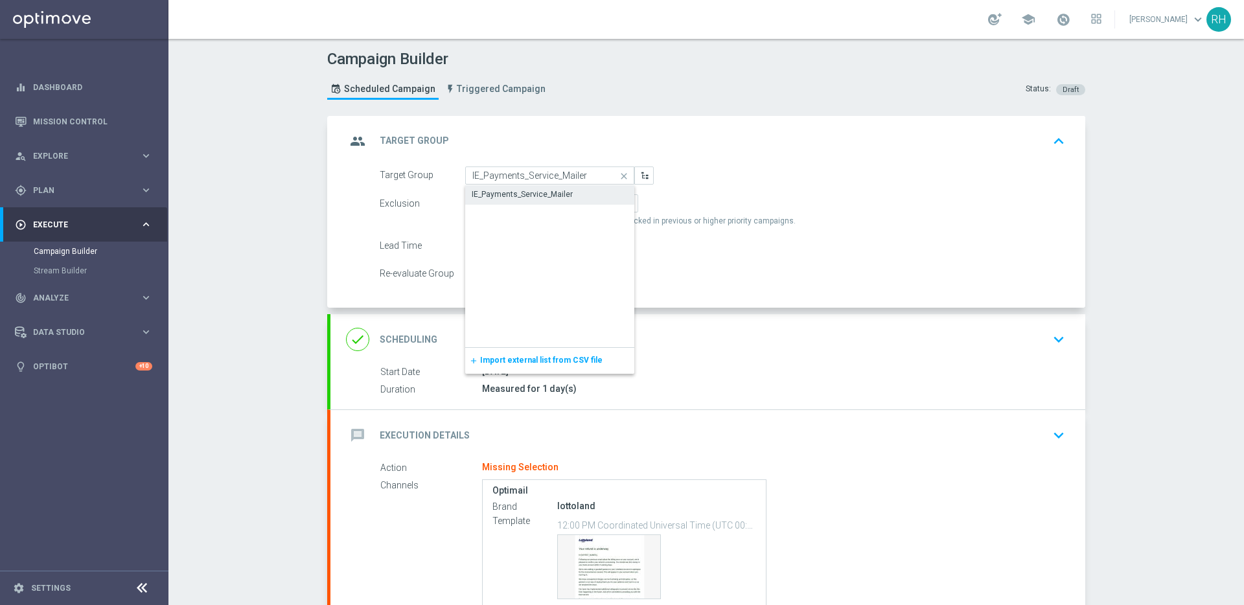
click at [561, 196] on div "IE_Payments_Service_Mailer" at bounding box center [522, 195] width 101 height 12
type input "IE_Payments_Service_Mailer"
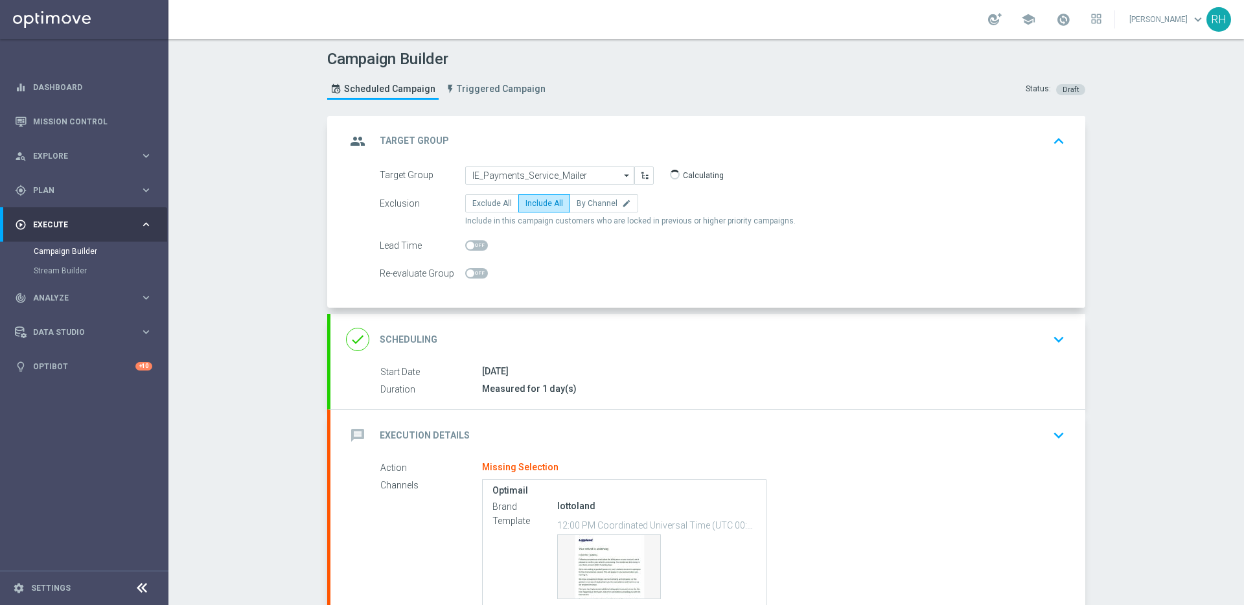
click at [896, 434] on div "message Execution Details keyboard_arrow_down" at bounding box center [708, 435] width 724 height 25
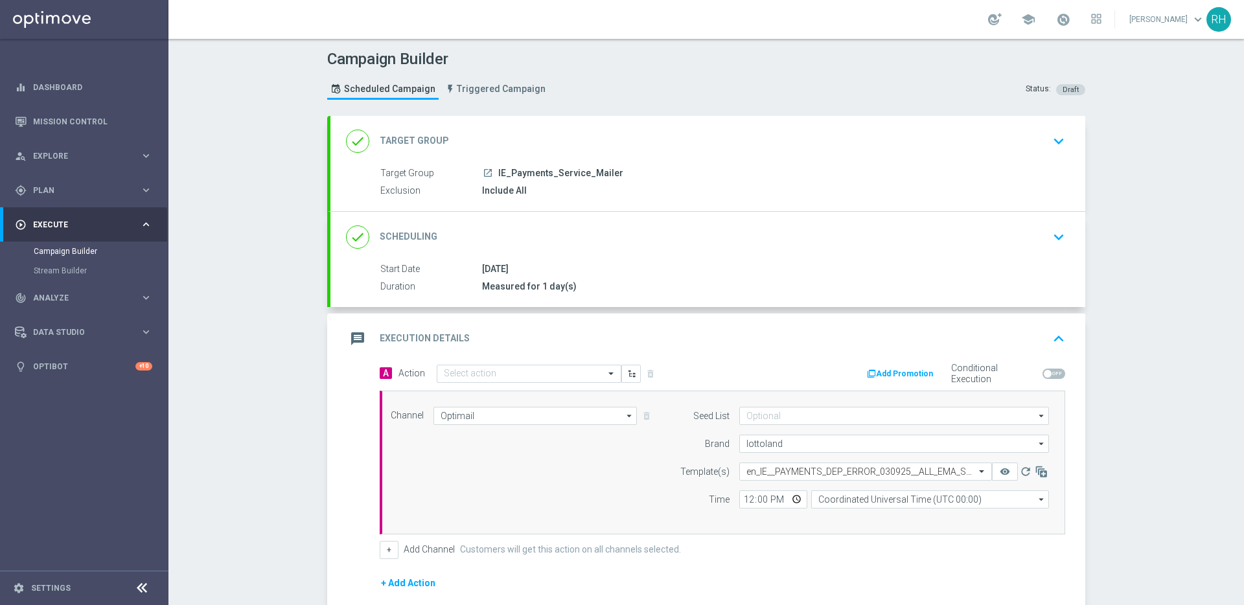
click at [1029, 336] on div "message Execution Details keyboard_arrow_up" at bounding box center [708, 339] width 724 height 25
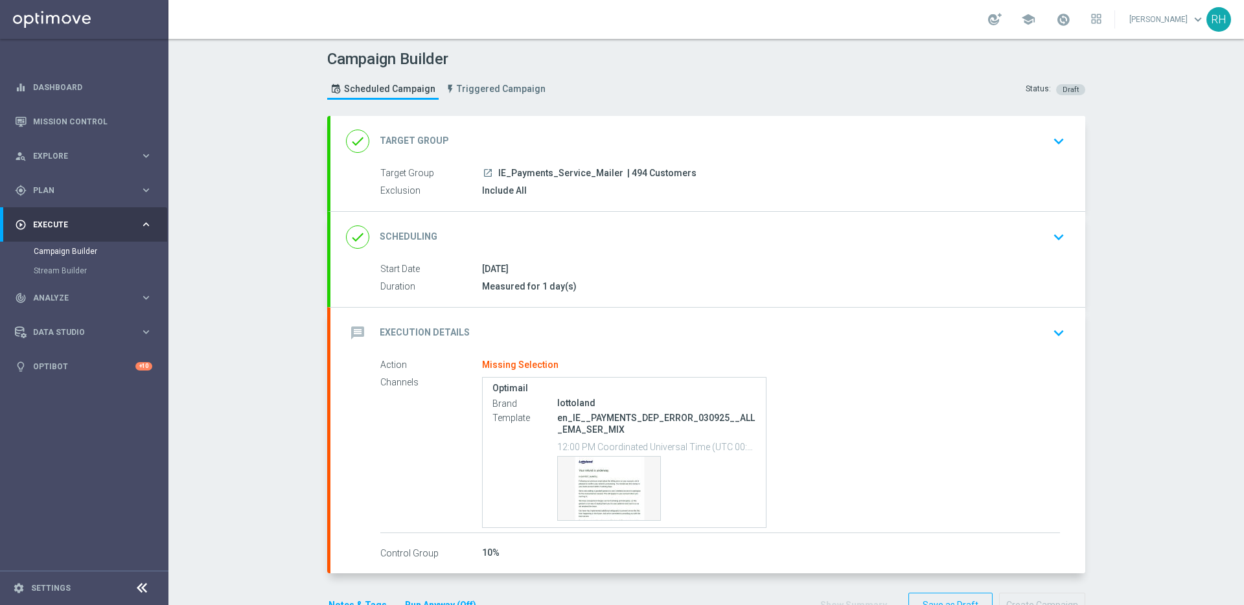
click at [677, 421] on p "en_IE__PAYMENTS_DEP_ERROR_030925__ALL_EMA_SER_MIX" at bounding box center [656, 423] width 199 height 23
copy div "en_IE__PAYMENTS_DEP_ERROR_030925__ALL_EMA_SER_MIX"
click at [856, 327] on div "message Execution Details keyboard_arrow_down" at bounding box center [708, 333] width 724 height 25
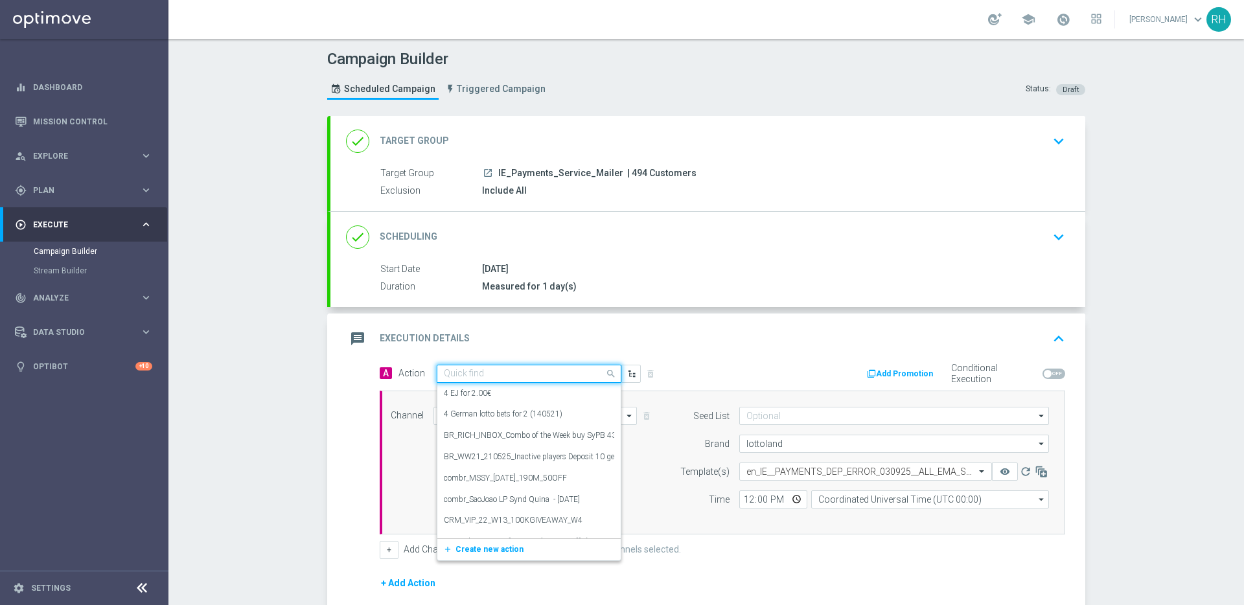
click at [506, 379] on div "Quick find" at bounding box center [529, 374] width 185 height 18
paste input "en_IE__PAYMENTS_DEP_ERROR_030925__ALL_EMA_SER_MIX"
type input "en_IE__PAYMENTS_DEP_ERROR_030925__ALL_EMA_SER_MIX"
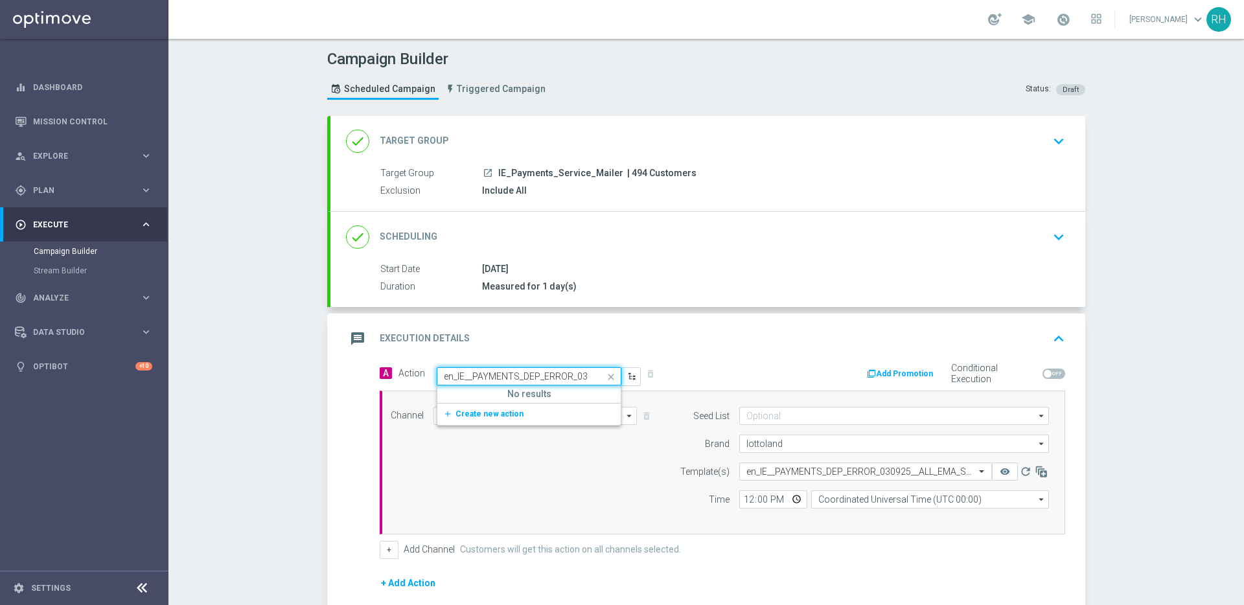
scroll to position [0, 103]
click at [500, 417] on span "Create new action" at bounding box center [490, 414] width 68 height 9
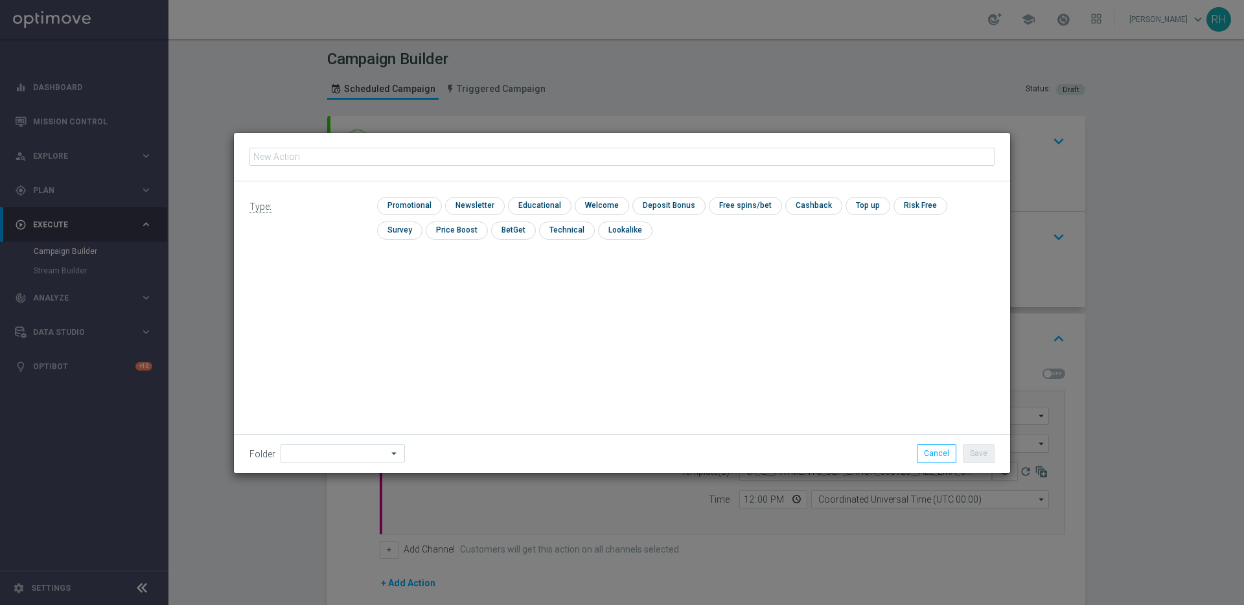
type input "en_IE__PAYMENTS_DEP_ERROR_030925__ALL_EMA_SER_MIX"
click at [427, 213] on input "checkbox" at bounding box center [408, 205] width 62 height 17
checkbox input "true"
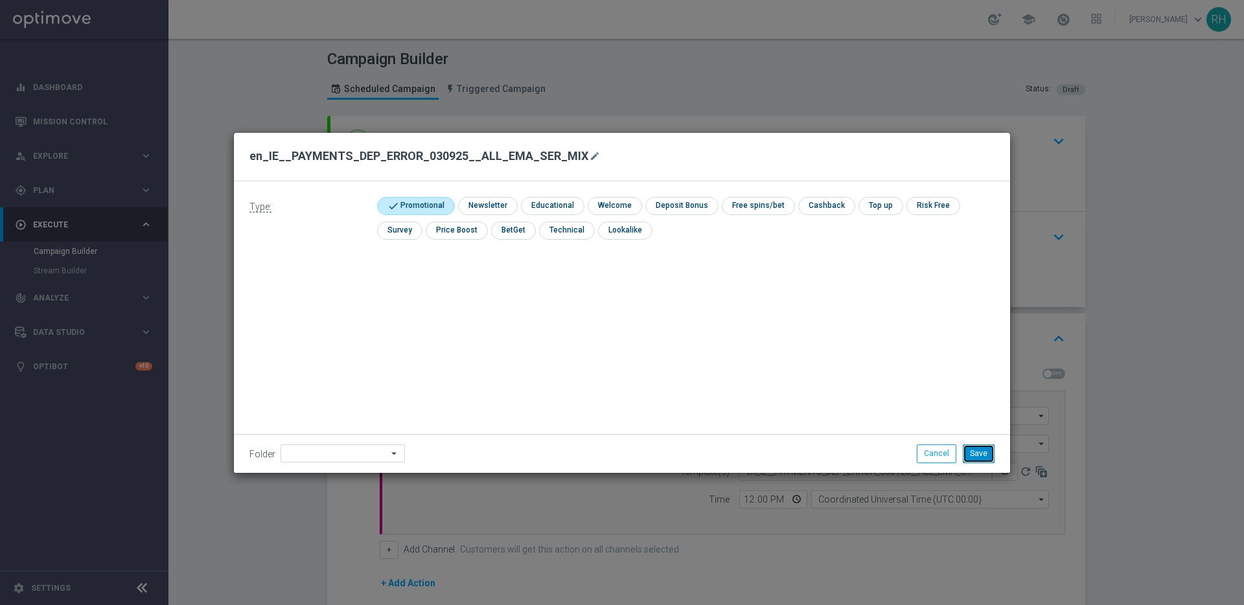
click at [983, 455] on button "Save" at bounding box center [979, 454] width 32 height 18
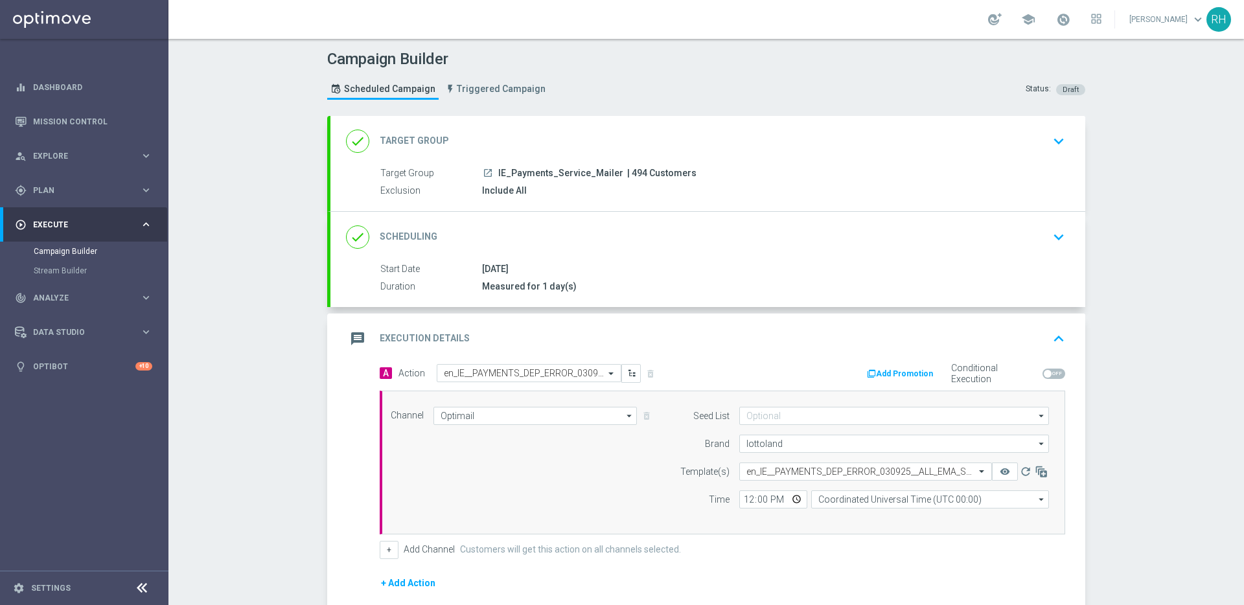
click at [1079, 336] on div "message Execution Details keyboard_arrow_up" at bounding box center [708, 339] width 755 height 51
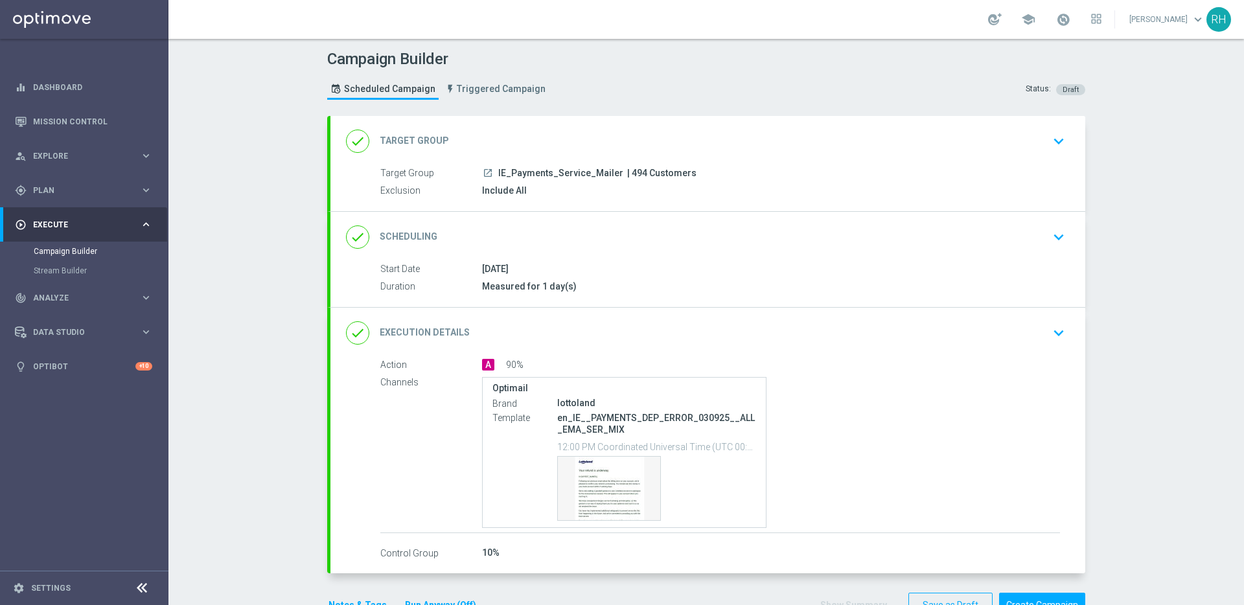
click at [1079, 336] on div "done Execution Details keyboard_arrow_down" at bounding box center [708, 333] width 755 height 51
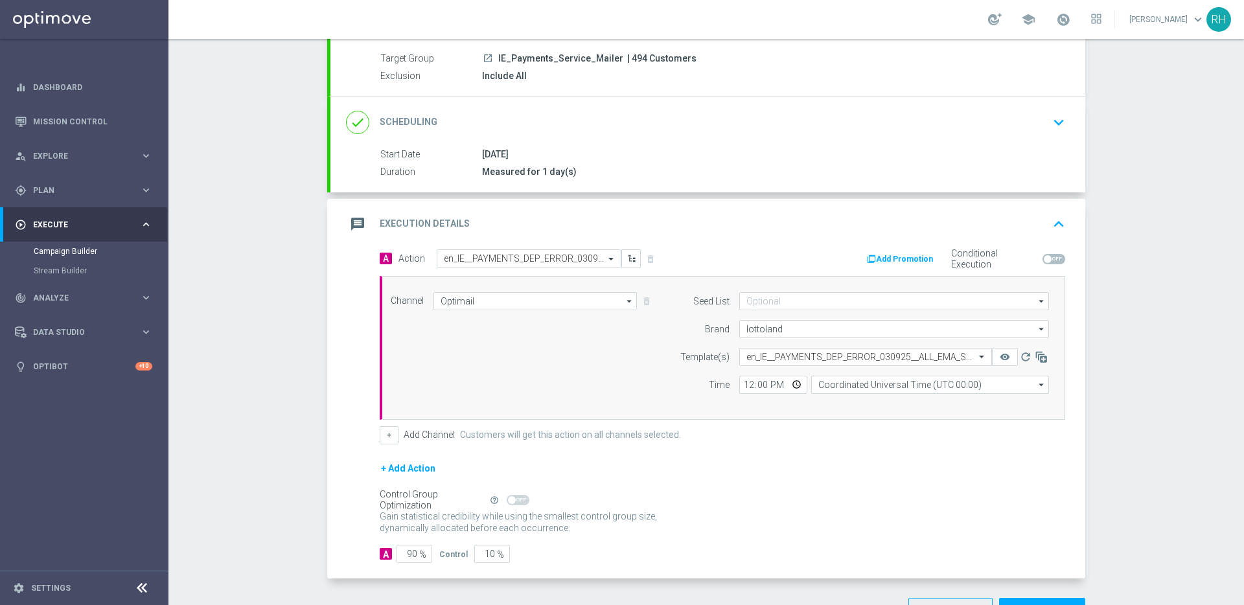
scroll to position [159, 0]
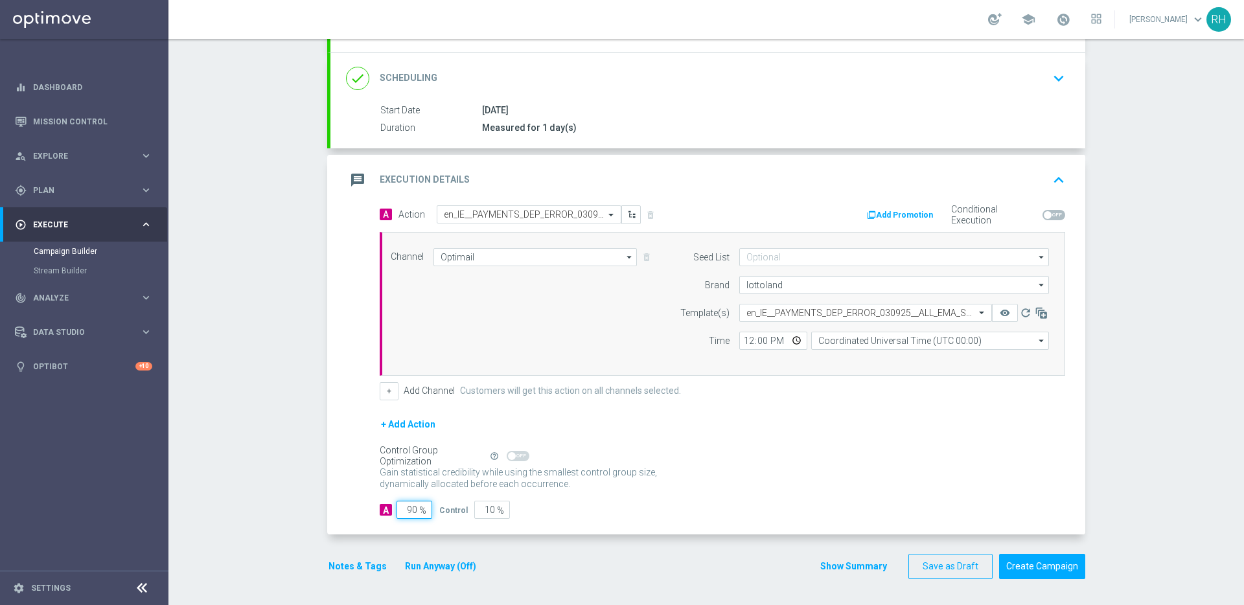
click at [402, 514] on input "90" at bounding box center [415, 510] width 36 height 18
type input "1"
type input "99"
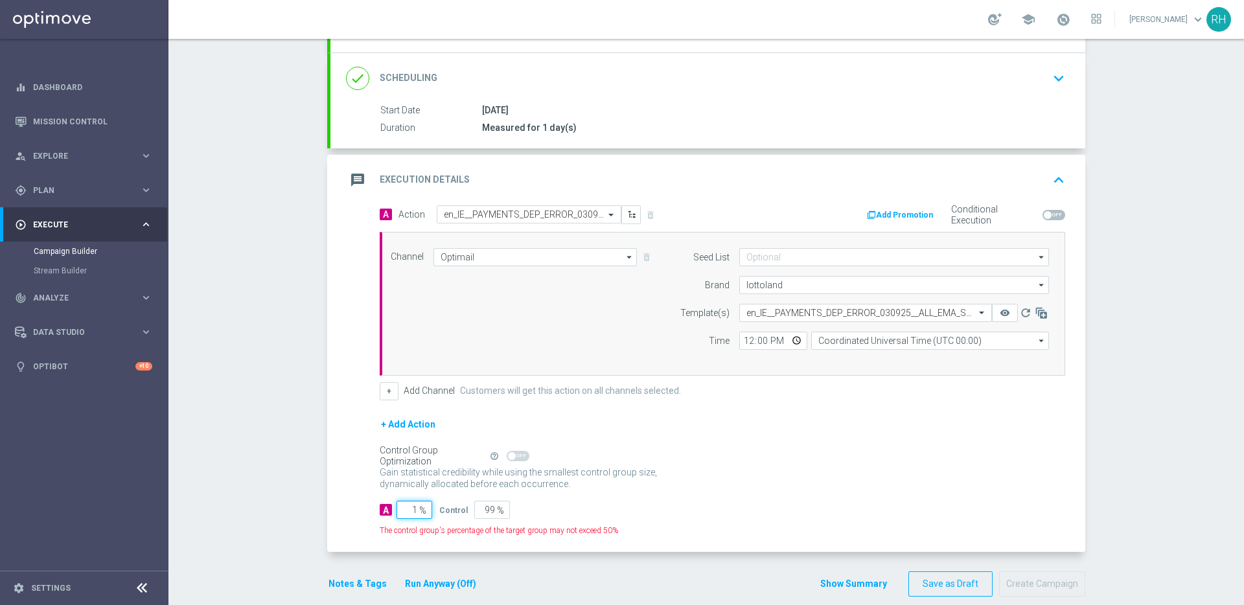
type input "10"
type input "90"
type input "100"
type input "0"
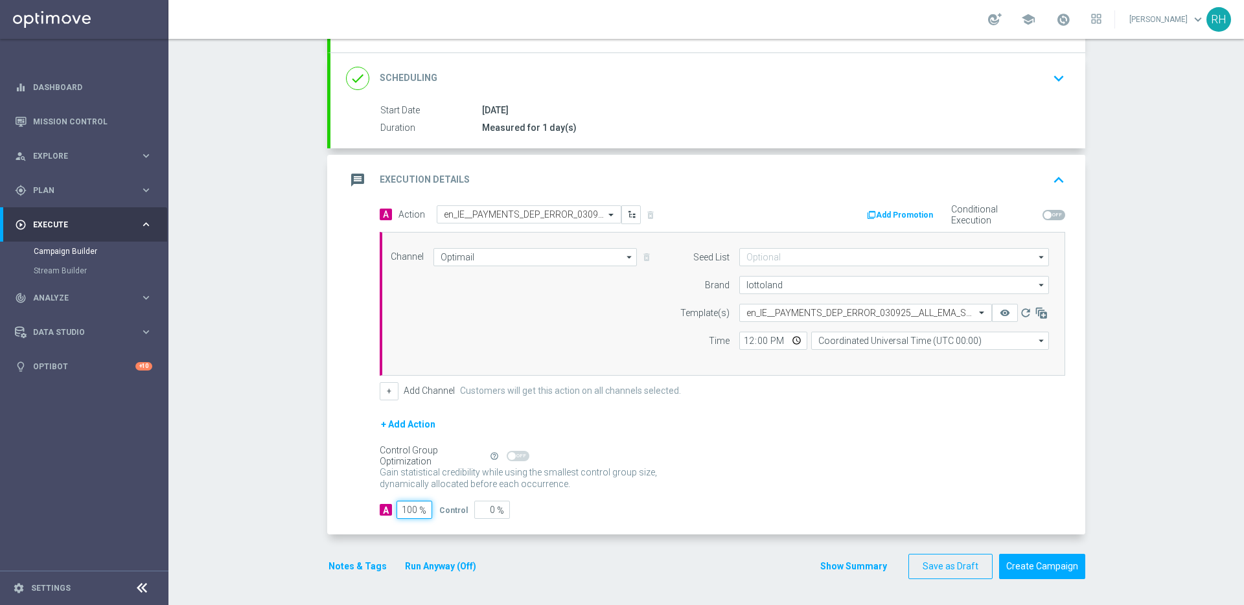
type input "100"
click at [714, 491] on div "Gain statistical credibility while using the smallest control group size, dynam…" at bounding box center [723, 478] width 686 height 31
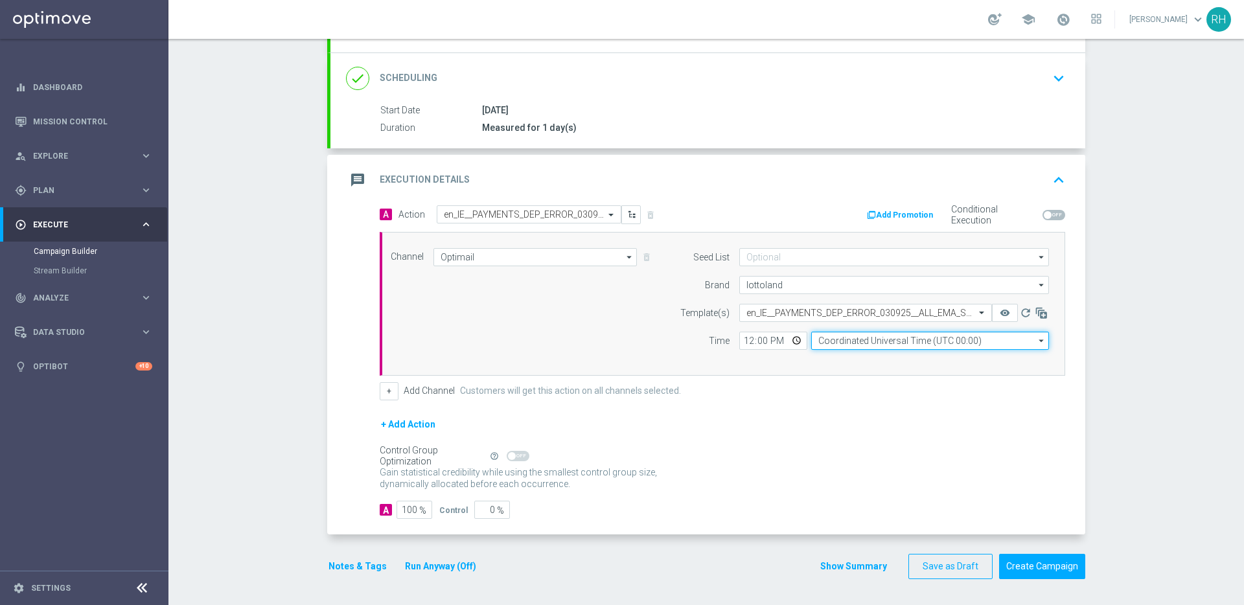
click at [836, 340] on input "Coordinated Universal Time (UTC 00:00)" at bounding box center [930, 341] width 238 height 18
click at [839, 353] on div "United Kingdom Time (UTC +01:00)" at bounding box center [930, 360] width 238 height 18
type input "United Kingdom Time (UTC +01:00)"
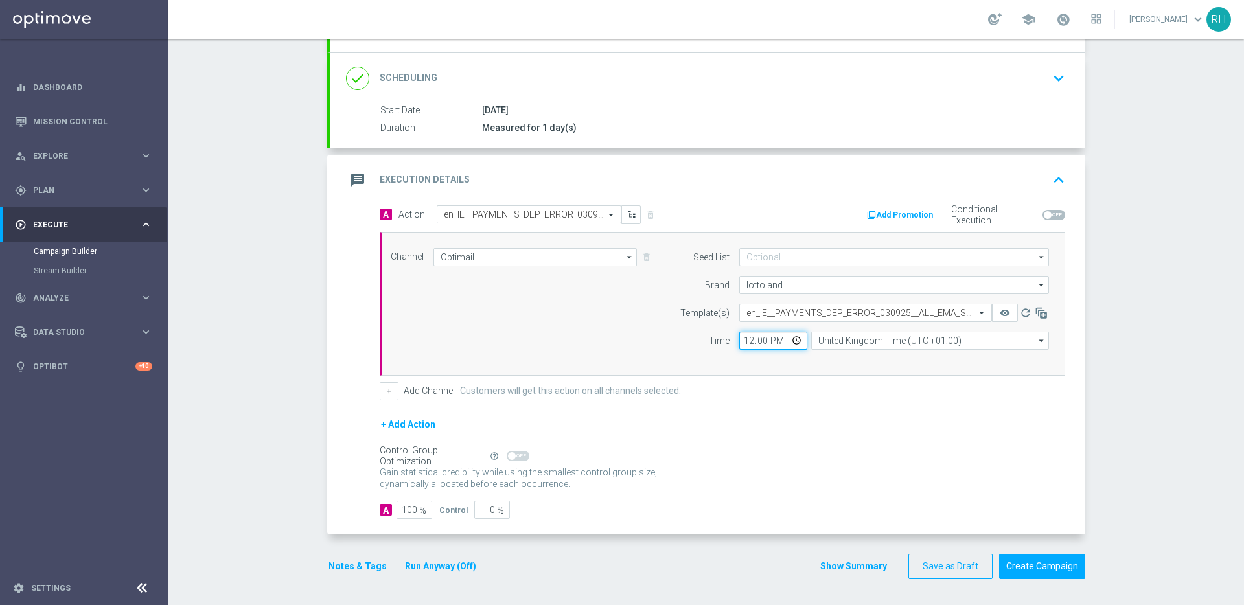
click at [748, 346] on input "12:00" at bounding box center [774, 341] width 68 height 18
click at [760, 459] on div "Control Group Optimization Self Optimizing Campaign help_outline" at bounding box center [723, 456] width 686 height 14
click at [859, 352] on div "Seed List arrow_drop_down Show Selected 0 of 2 (All)" at bounding box center [861, 303] width 395 height 111
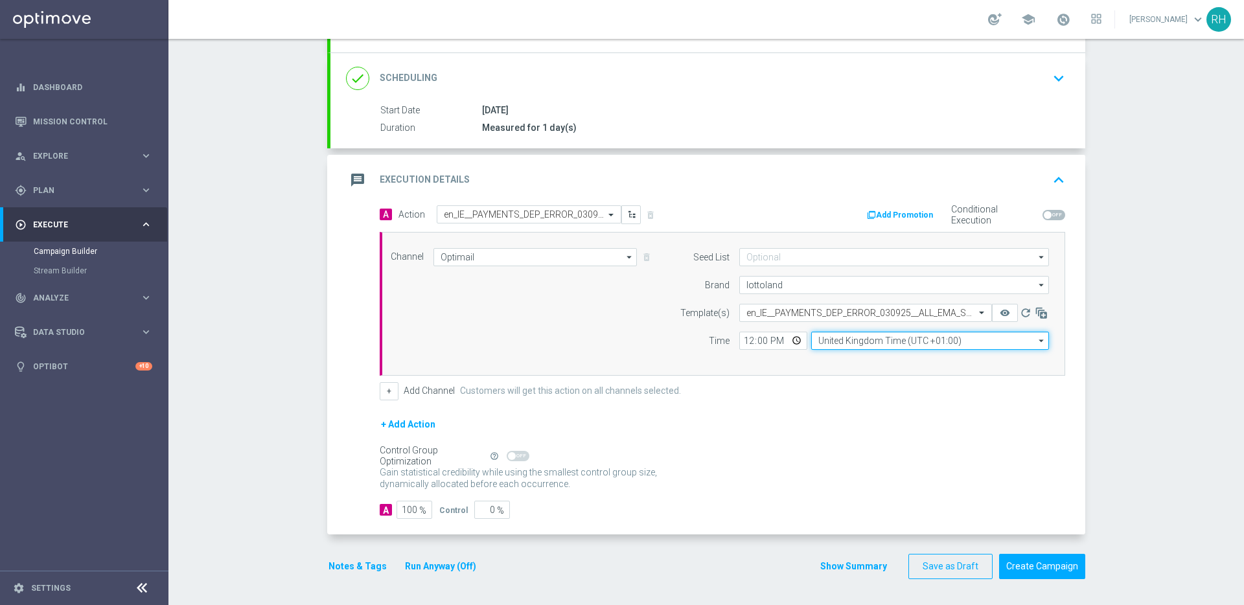
click at [864, 344] on input "United Kingdom Time (UTC +01:00)" at bounding box center [930, 341] width 238 height 18
click at [870, 366] on div "Central European Time (Berlin) (UTC +02:00)" at bounding box center [930, 360] width 238 height 18
type input "Central European Time (Berlin) (UTC +02:00)"
click at [744, 343] on input "12:00" at bounding box center [774, 341] width 68 height 18
type input "17:00"
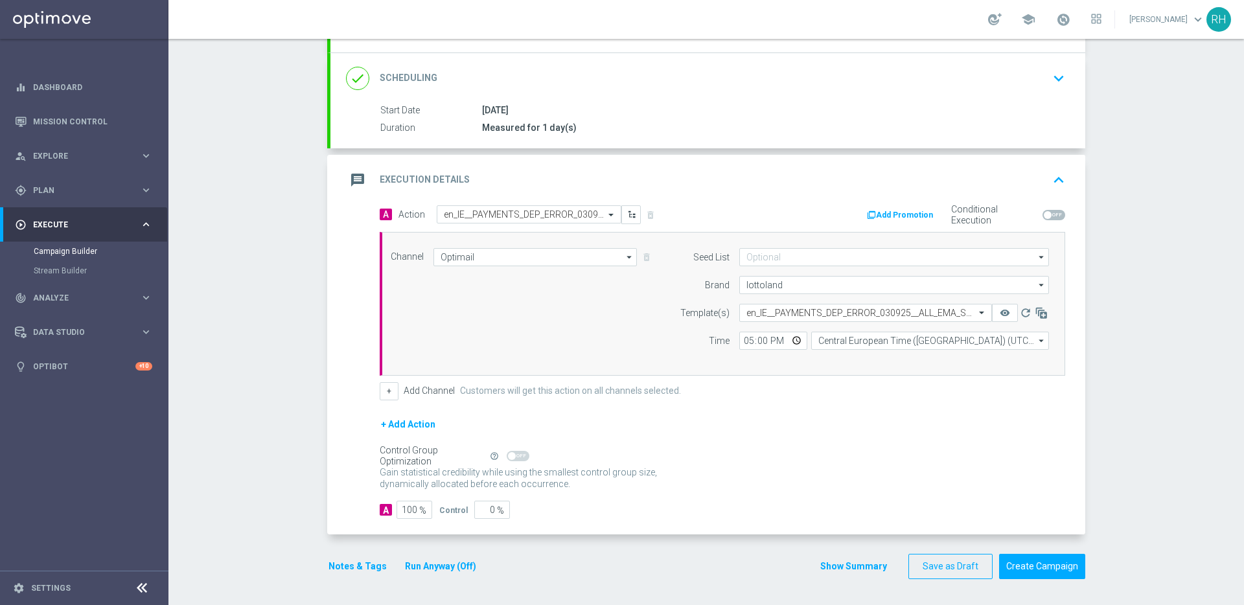
click at [757, 398] on div "+ Add Channel Customers will get this action on all channels selected." at bounding box center [723, 391] width 686 height 18
click at [352, 573] on button "Notes & Tags" at bounding box center [357, 567] width 61 height 16
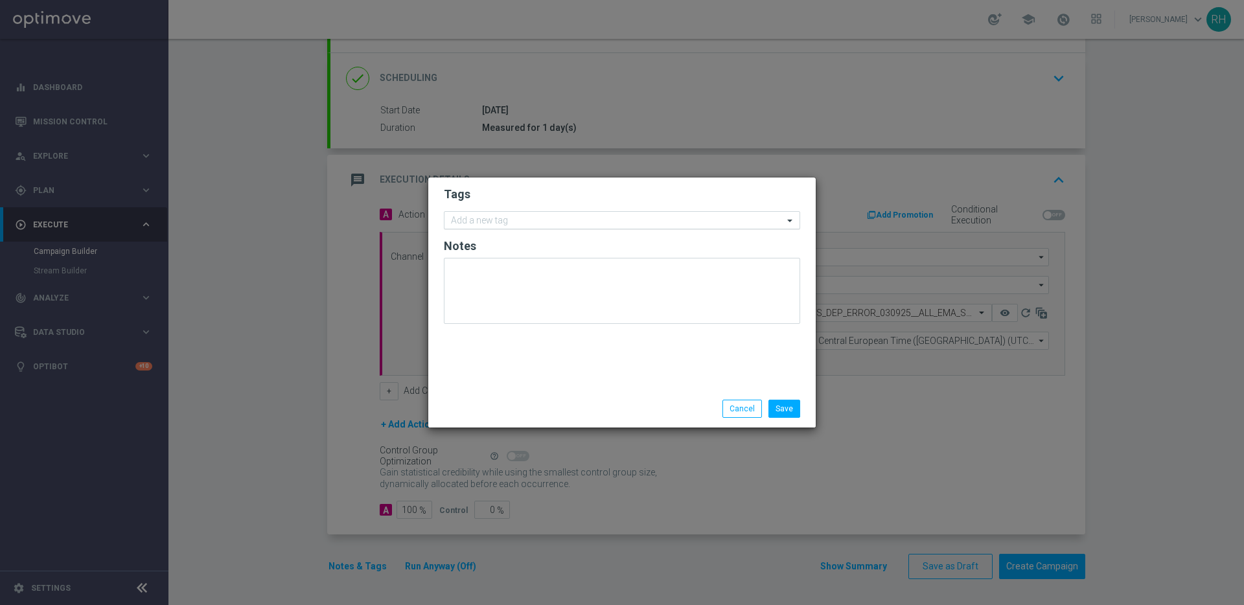
click at [678, 226] on div at bounding box center [616, 222] width 334 height 13
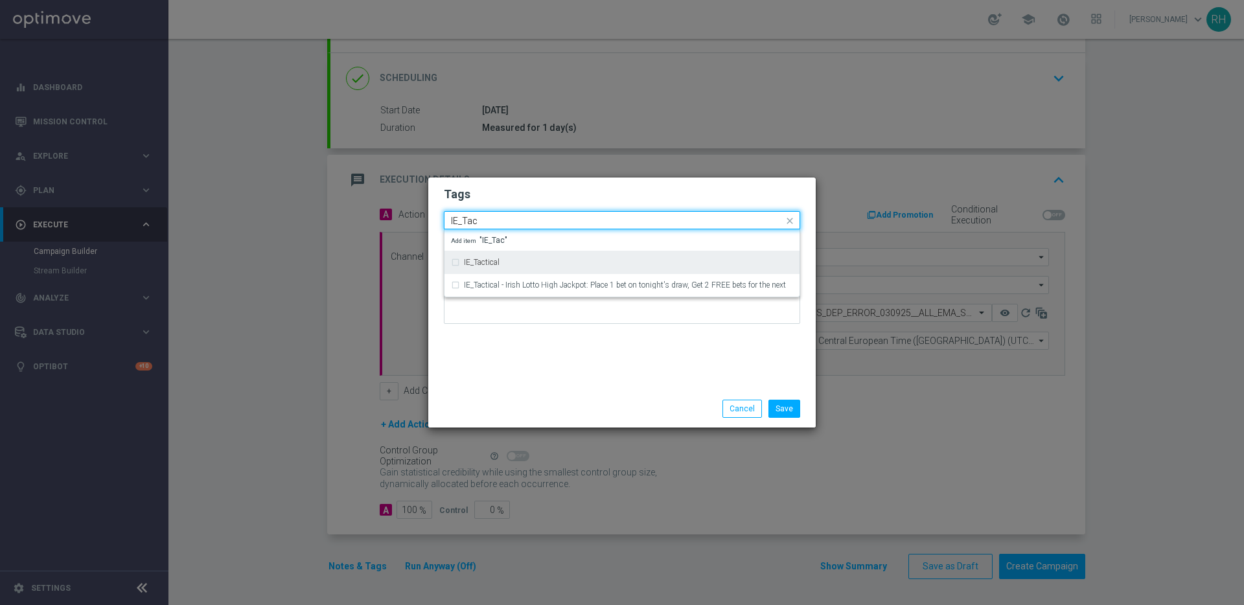
click at [645, 260] on div "IE_Tactical" at bounding box center [628, 263] width 329 height 8
type input "IE_Tac"
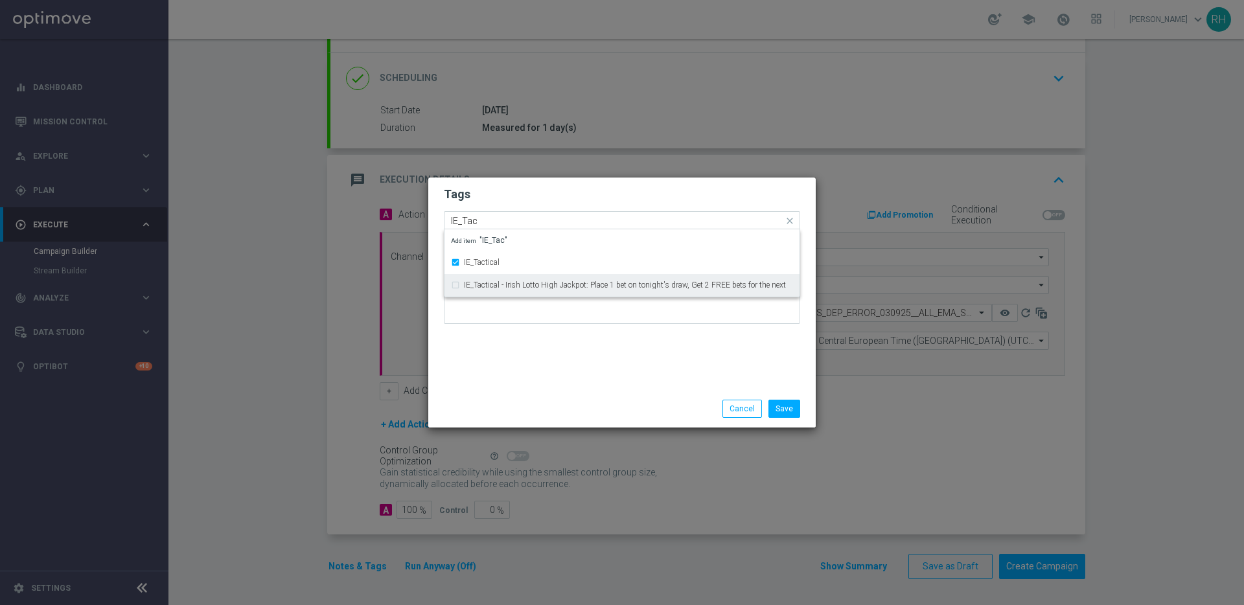
click at [644, 337] on div "Tags Quick find × IE_Tactical IE_Tac IE_Tactical IE_Tactical - Irish Lotto High…" at bounding box center [622, 284] width 388 height 213
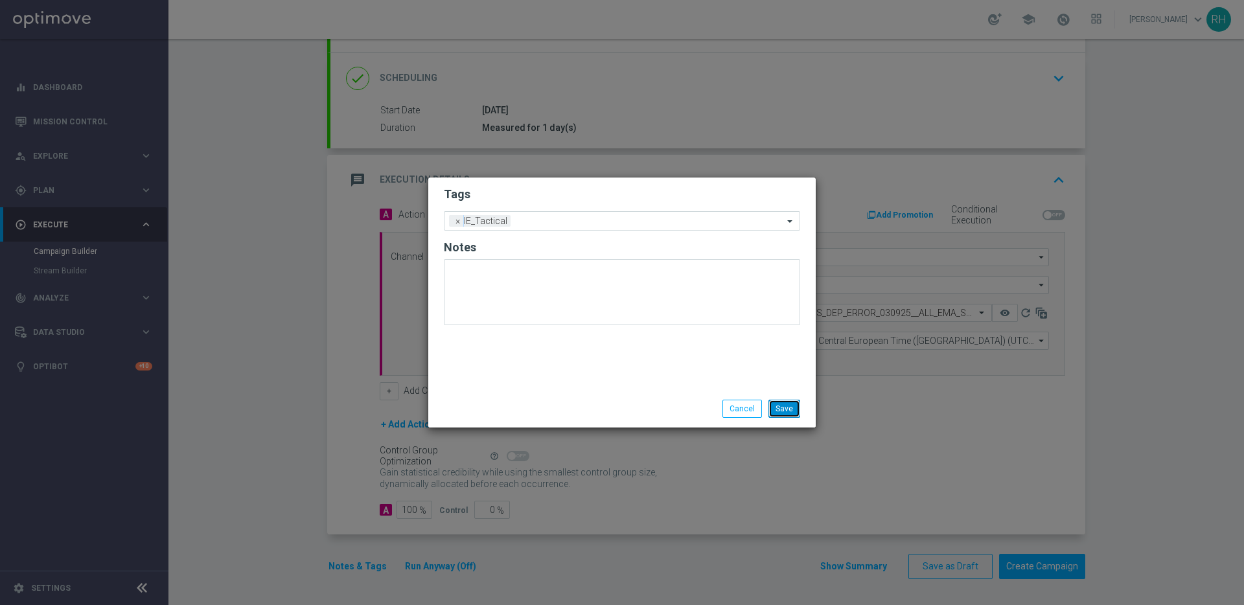
click at [782, 414] on button "Save" at bounding box center [785, 409] width 32 height 18
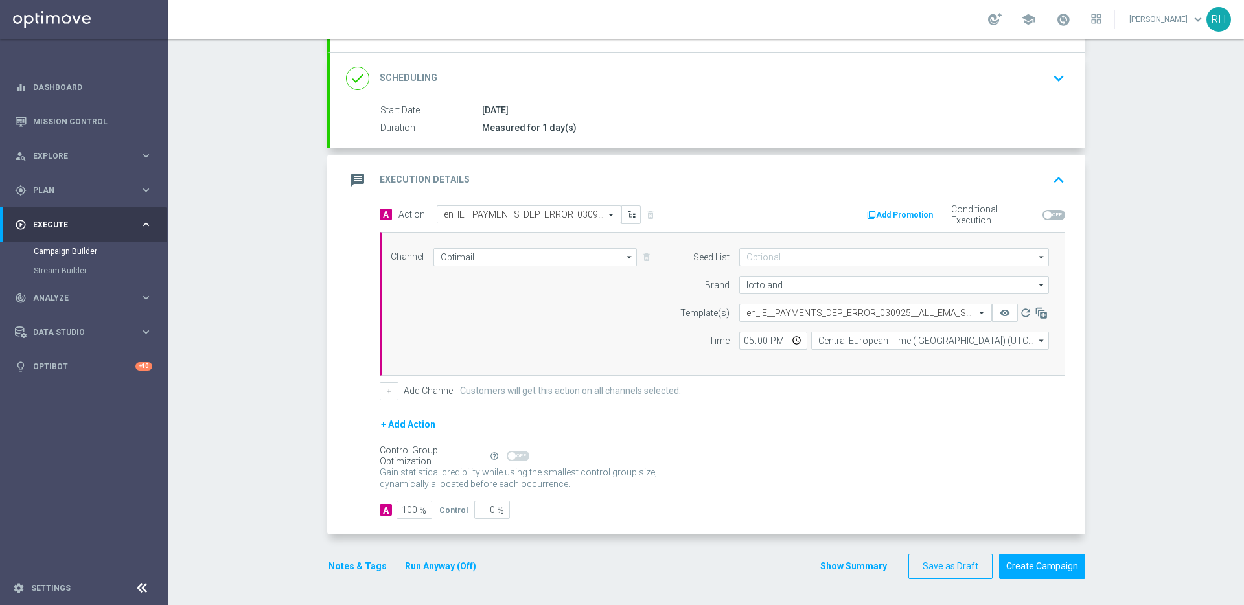
click at [880, 563] on button "Show Summary" at bounding box center [854, 566] width 68 height 15
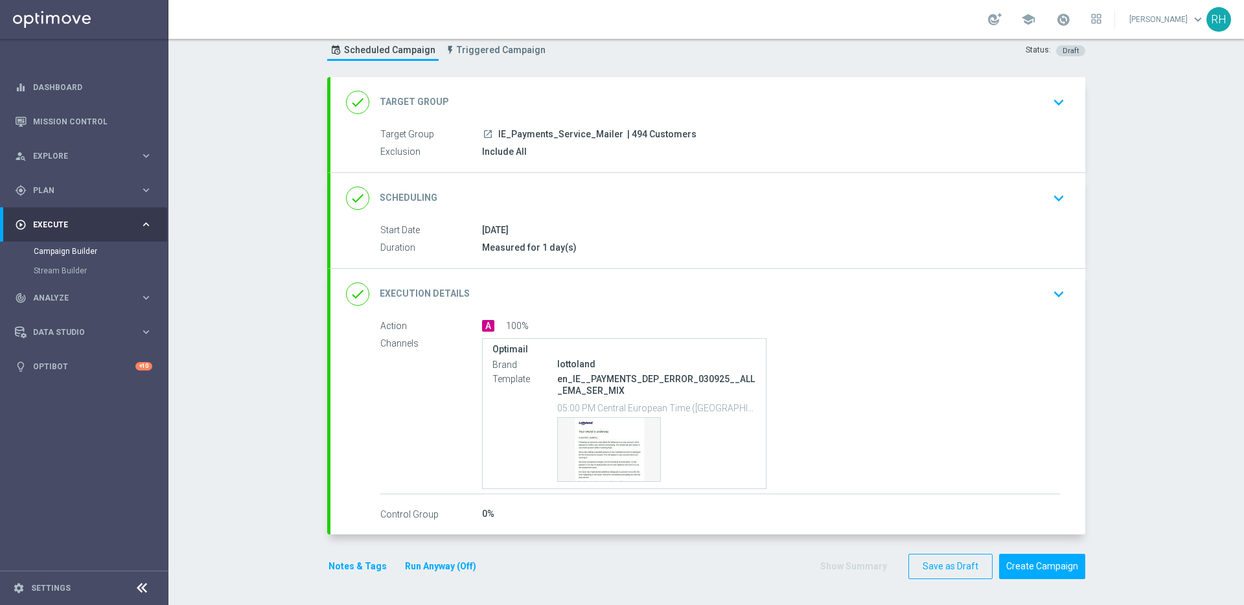
scroll to position [39, 0]
click at [949, 567] on button "Save as Draft" at bounding box center [951, 566] width 84 height 25
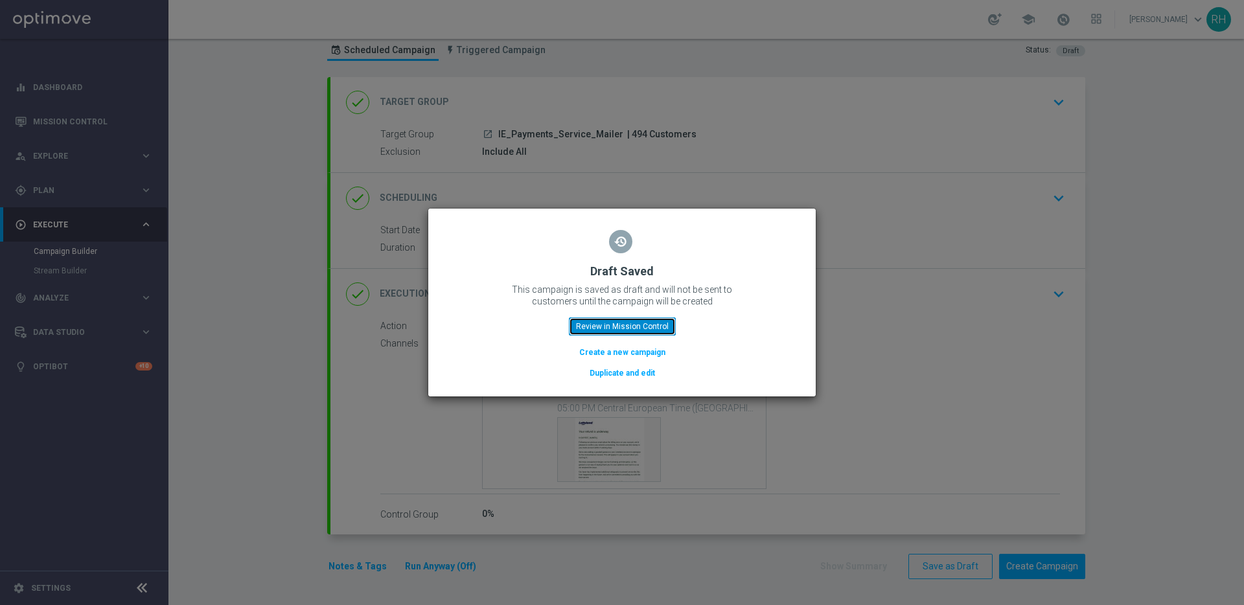
click at [670, 319] on button "Review in Mission Control" at bounding box center [622, 327] width 107 height 18
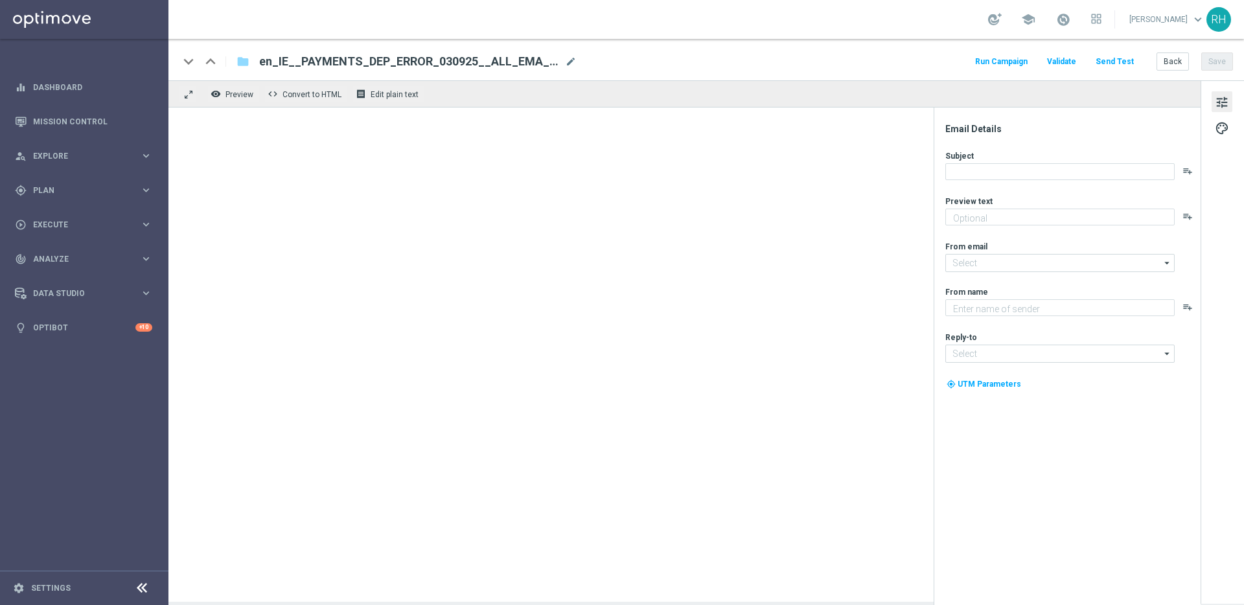
type textarea "Refund underway - we've already added a goodwill gesture to your account"
type textarea "Lottoland"
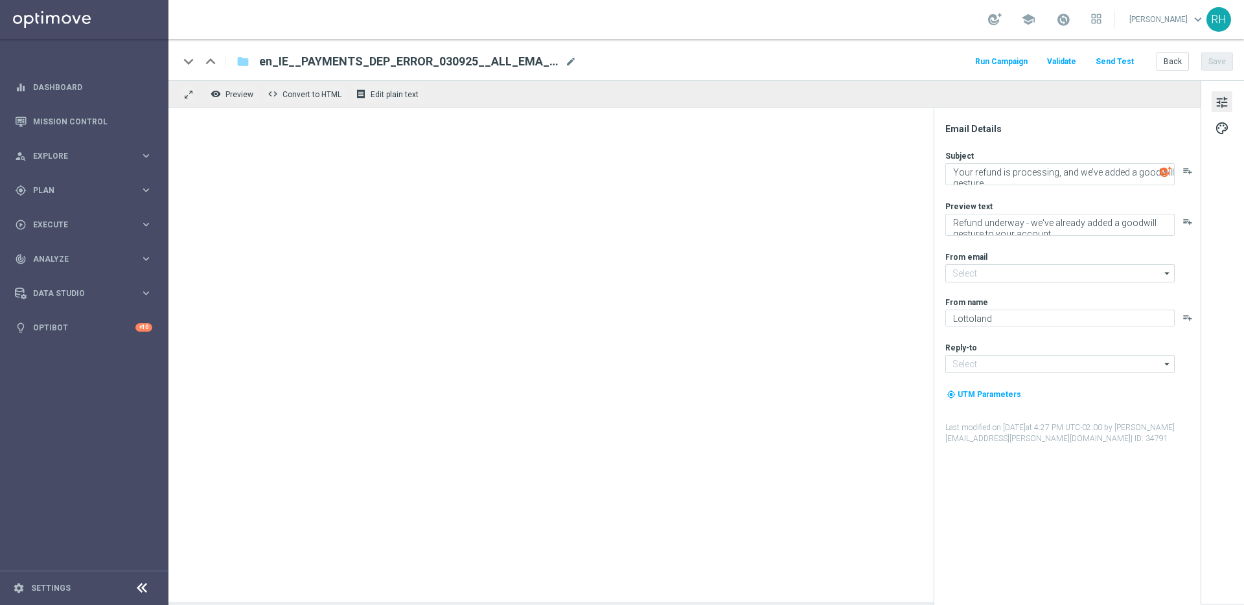
type input "[EMAIL_ADDRESS][DOMAIN_NAME]"
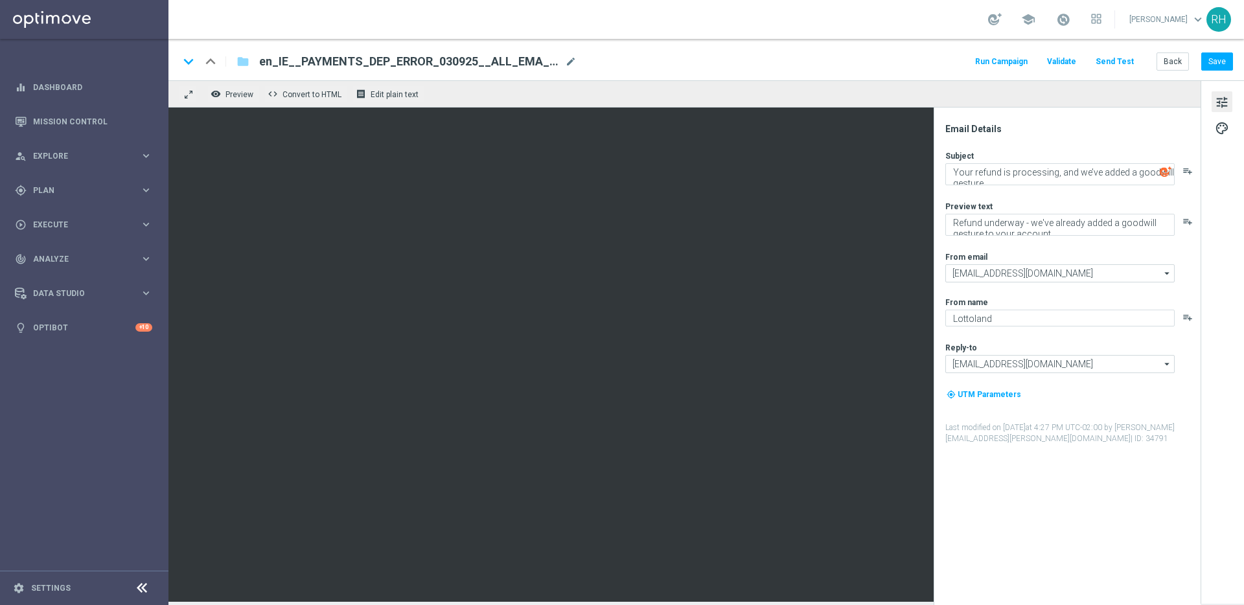
click at [1126, 60] on button "Send Test" at bounding box center [1115, 61] width 42 height 17
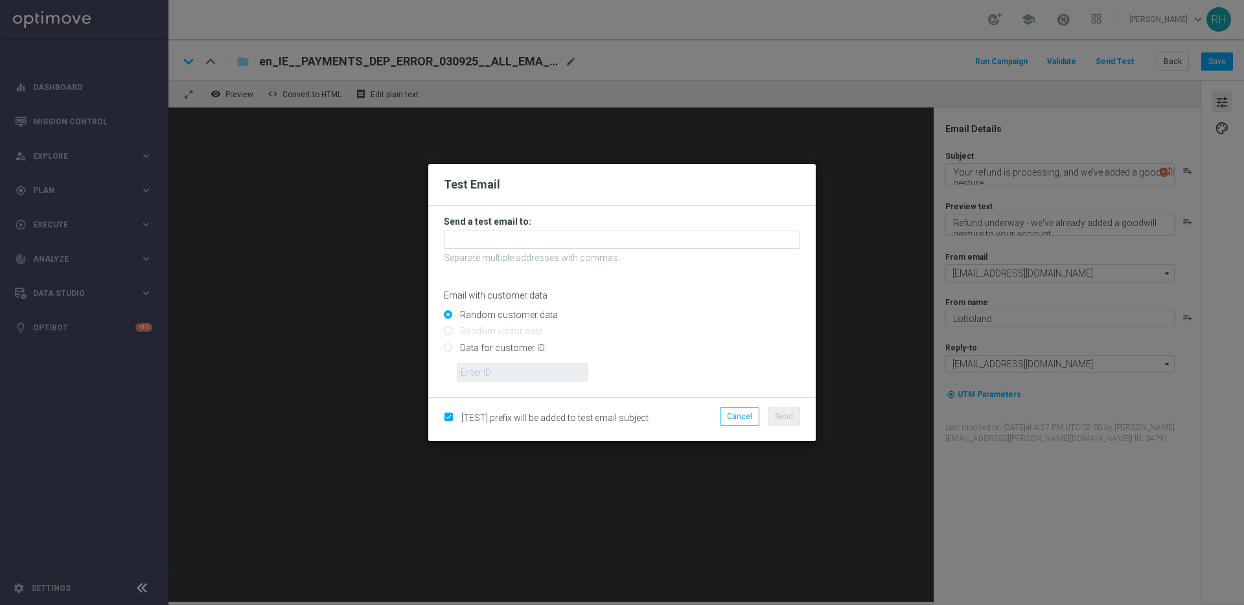
click at [450, 350] on input "Data for customer ID:" at bounding box center [622, 353] width 356 height 18
radio input "true"
click at [470, 364] on input "text" at bounding box center [523, 373] width 132 height 18
type input "9388754"
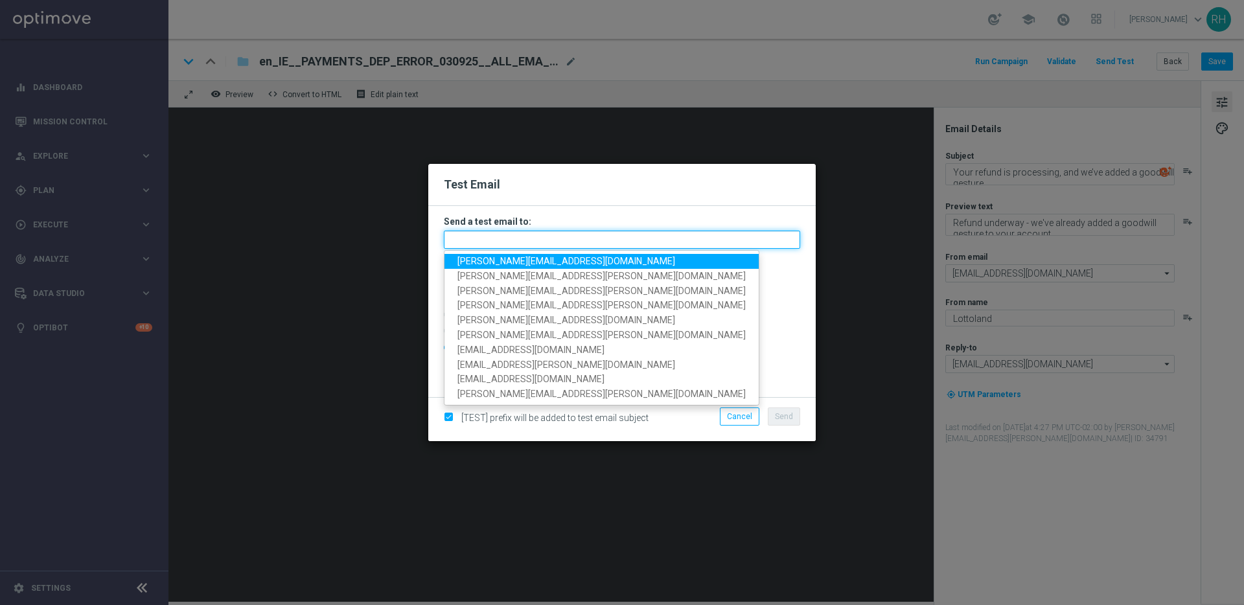
click at [477, 246] on input "text" at bounding box center [622, 240] width 356 height 18
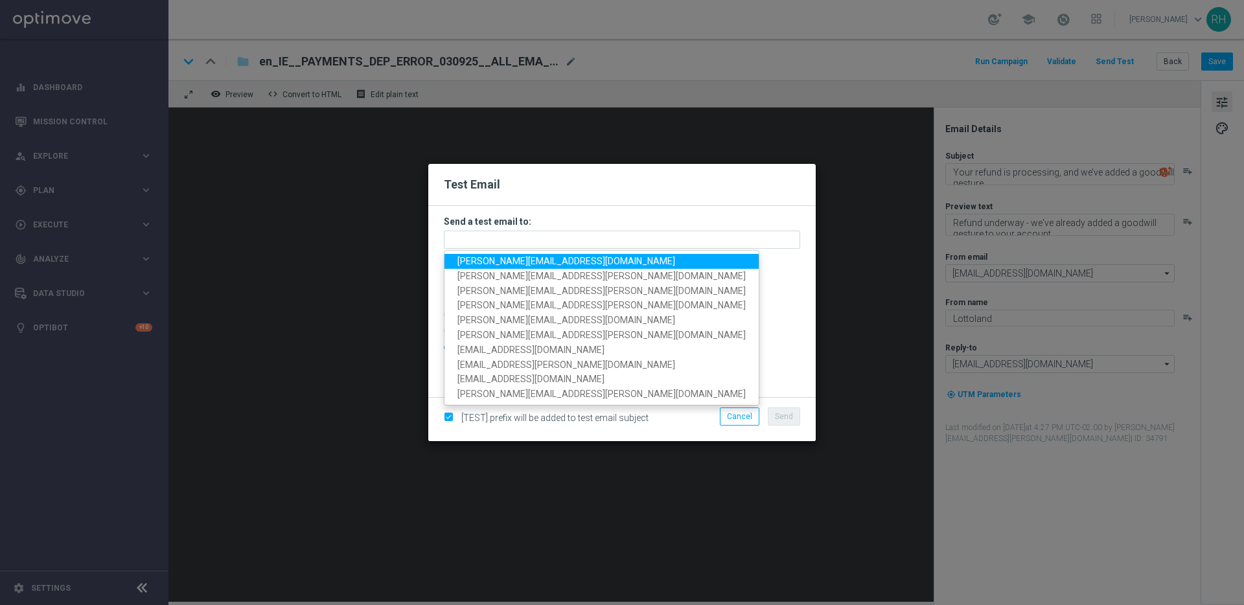
click at [477, 257] on span "[PERSON_NAME][EMAIL_ADDRESS][DOMAIN_NAME]" at bounding box center [567, 261] width 218 height 10
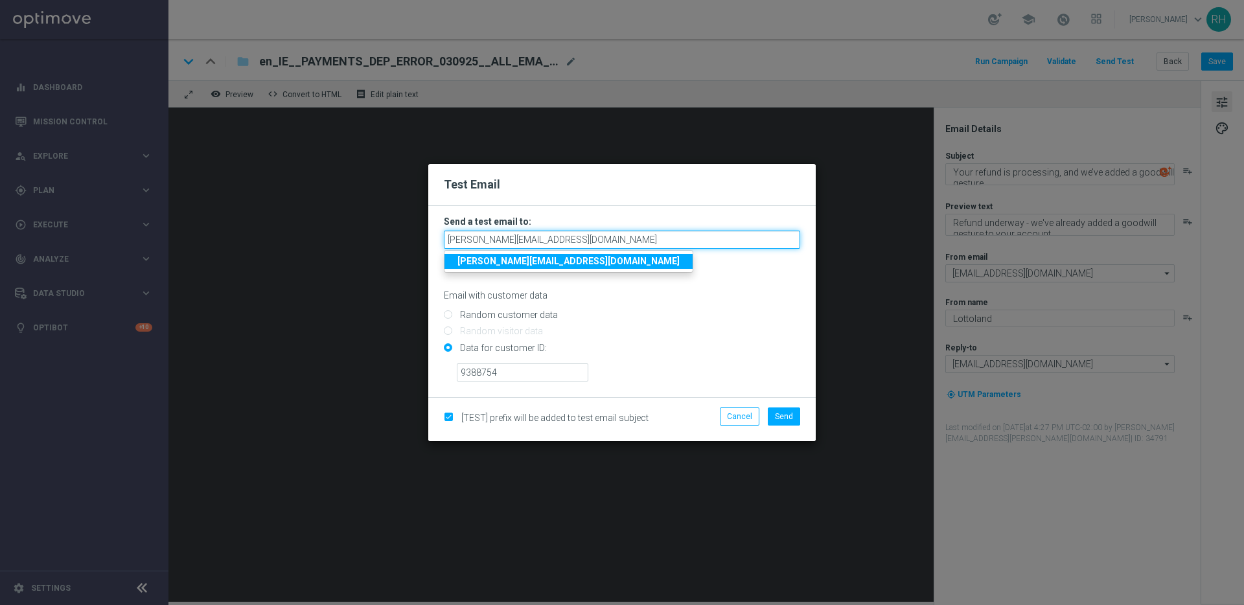
click at [576, 240] on input "[PERSON_NAME][EMAIL_ADDRESS][DOMAIN_NAME]" at bounding box center [622, 240] width 356 height 18
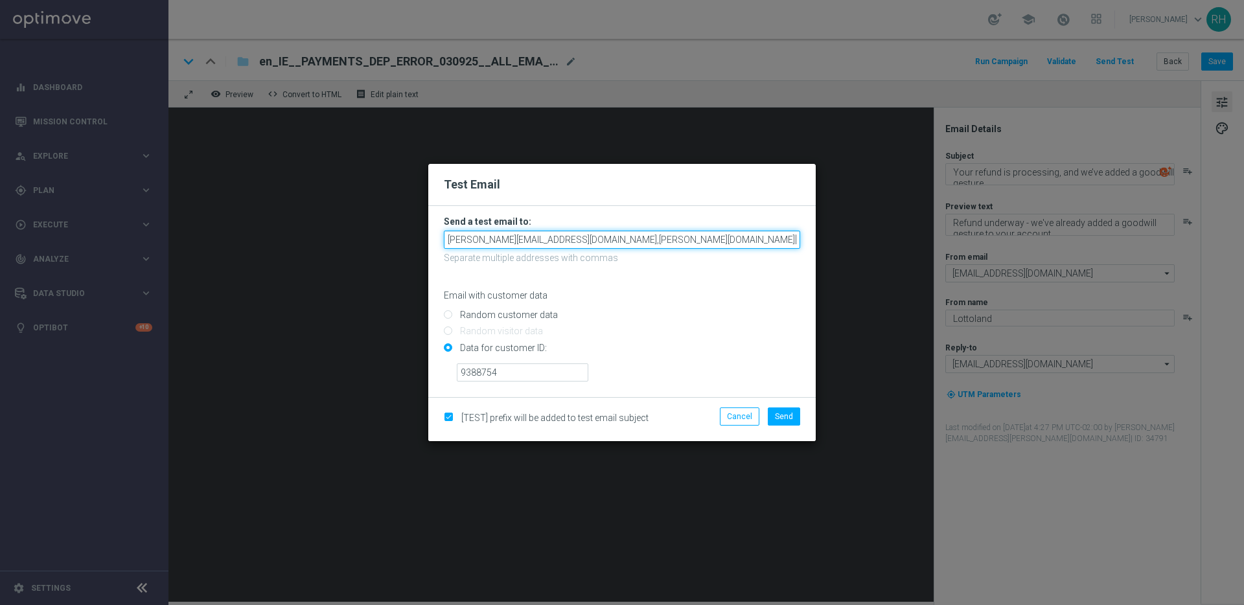
click at [565, 238] on input "[PERSON_NAME][EMAIL_ADDRESS][DOMAIN_NAME],[PERSON_NAME][DOMAIN_NAME][EMAIL_ADDR…" at bounding box center [622, 240] width 356 height 18
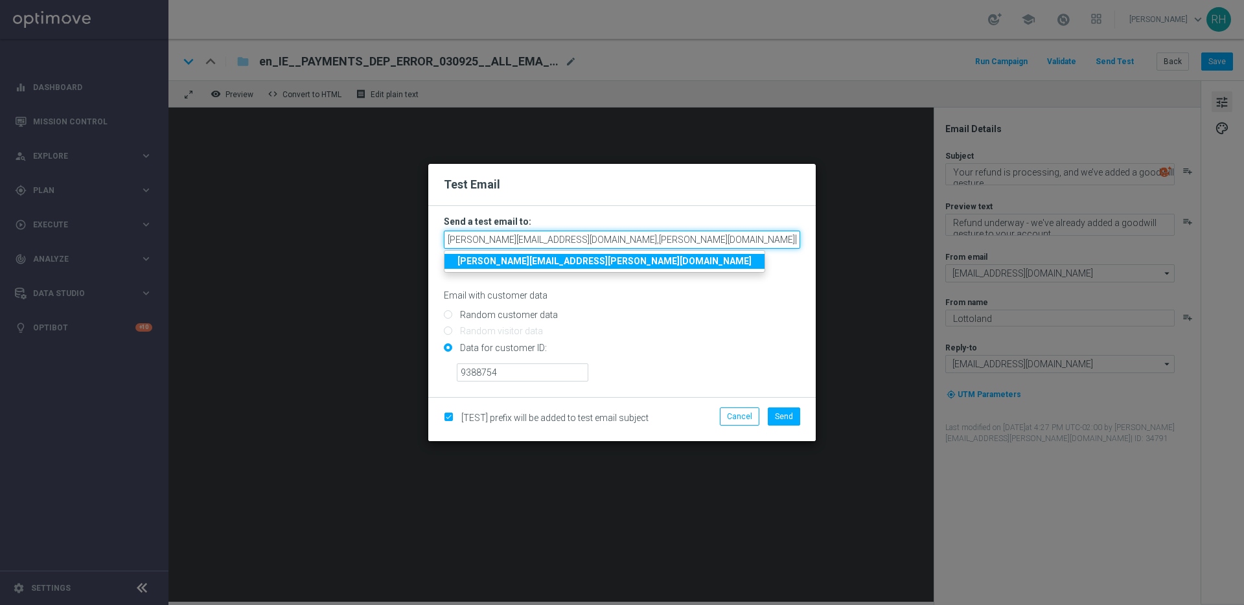
click at [565, 238] on input "[PERSON_NAME][EMAIL_ADDRESS][DOMAIN_NAME],[PERSON_NAME][DOMAIN_NAME][EMAIL_ADDR…" at bounding box center [622, 240] width 356 height 18
type input "[PERSON_NAME][EMAIL_ADDRESS][DOMAIN_NAME],[PERSON_NAME][DOMAIN_NAME][EMAIL_ADDR…"
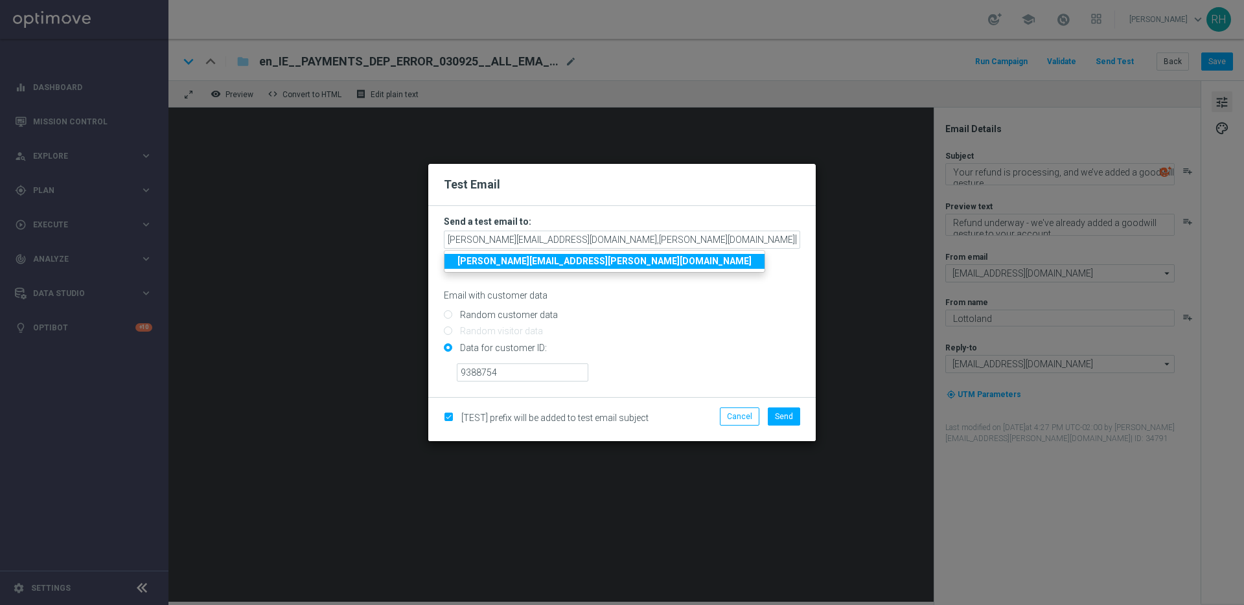
click at [648, 303] on form "Send a test email to: [PERSON_NAME][EMAIL_ADDRESS][DOMAIN_NAME],[PERSON_NAME][D…" at bounding box center [622, 299] width 356 height 166
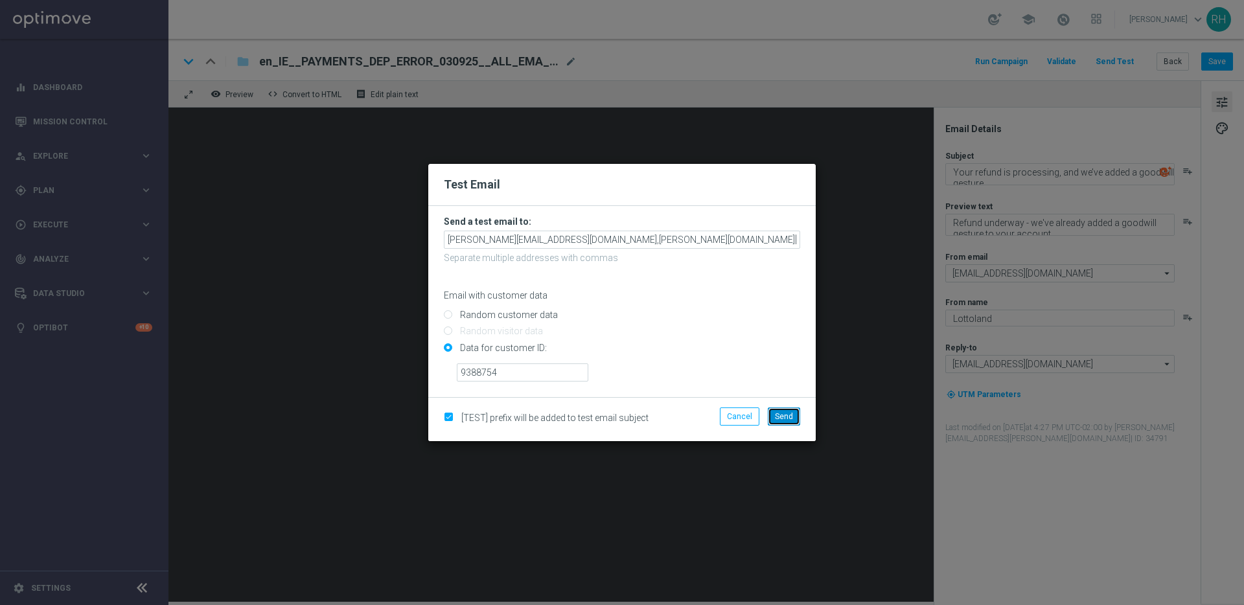
click at [782, 412] on span "Send" at bounding box center [784, 416] width 18 height 9
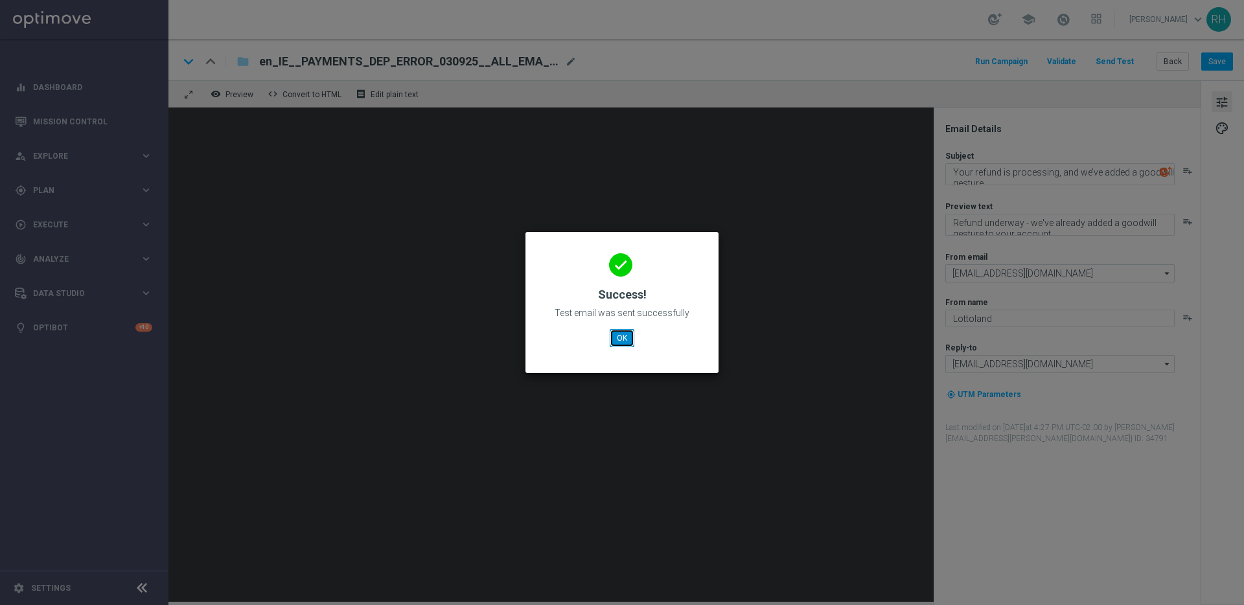
click at [614, 341] on button "OK" at bounding box center [622, 338] width 25 height 18
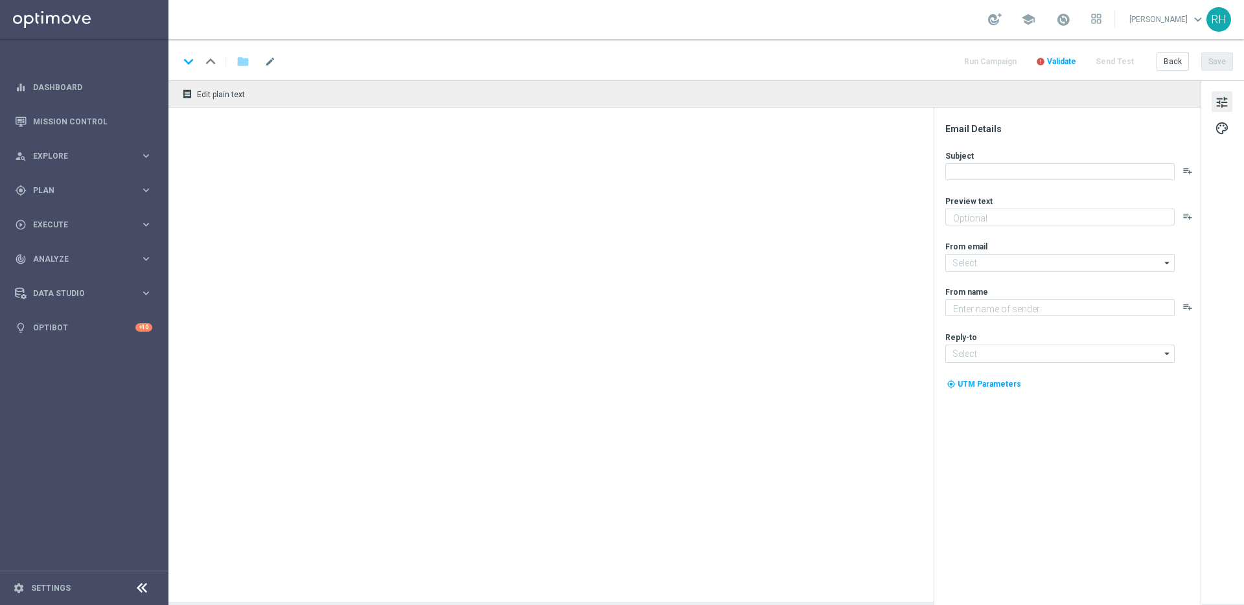
type textarea "Refund underway - we've already added a goodwill gesture to your account"
type input "[EMAIL_ADDRESS][DOMAIN_NAME]"
type textarea "Lottoland"
type input "[EMAIL_ADDRESS][DOMAIN_NAME]"
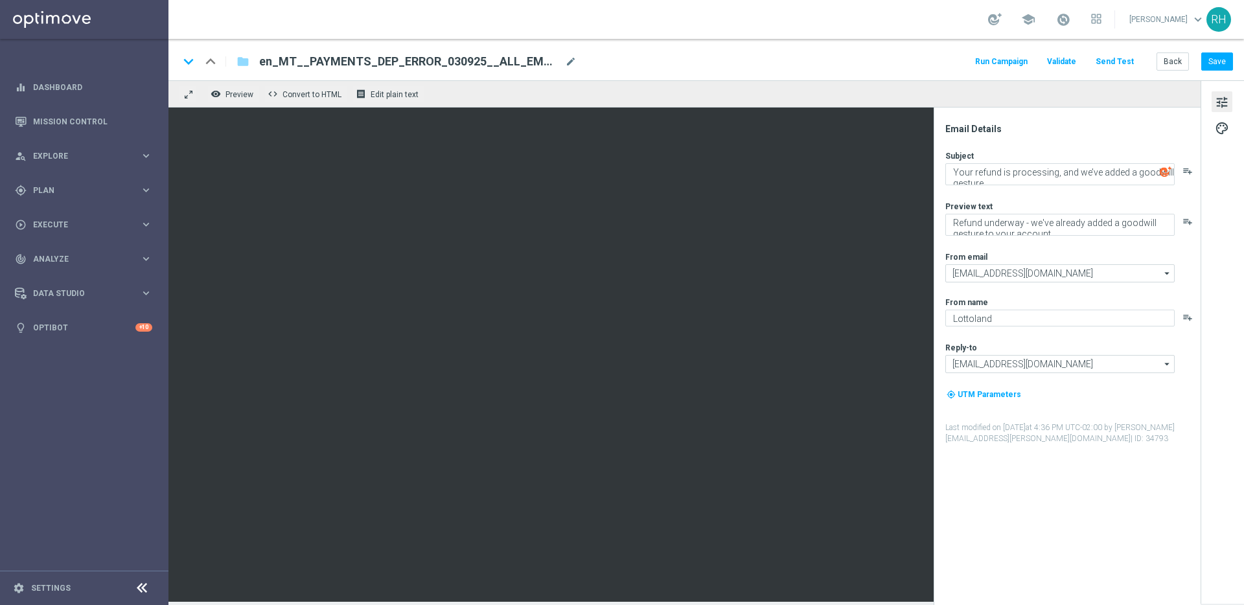
click at [1125, 65] on button "Send Test" at bounding box center [1115, 61] width 42 height 17
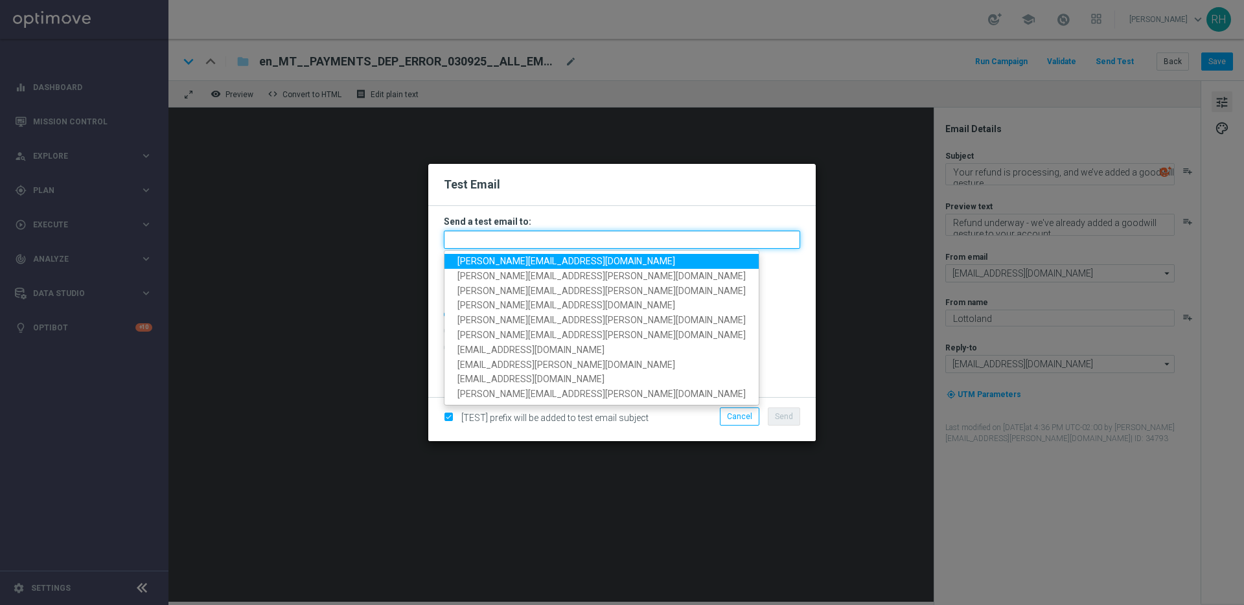
click at [603, 244] on input "text" at bounding box center [622, 240] width 356 height 18
paste input "[PERSON_NAME][EMAIL_ADDRESS][DOMAIN_NAME],[PERSON_NAME][DOMAIN_NAME][EMAIL_ADDR…"
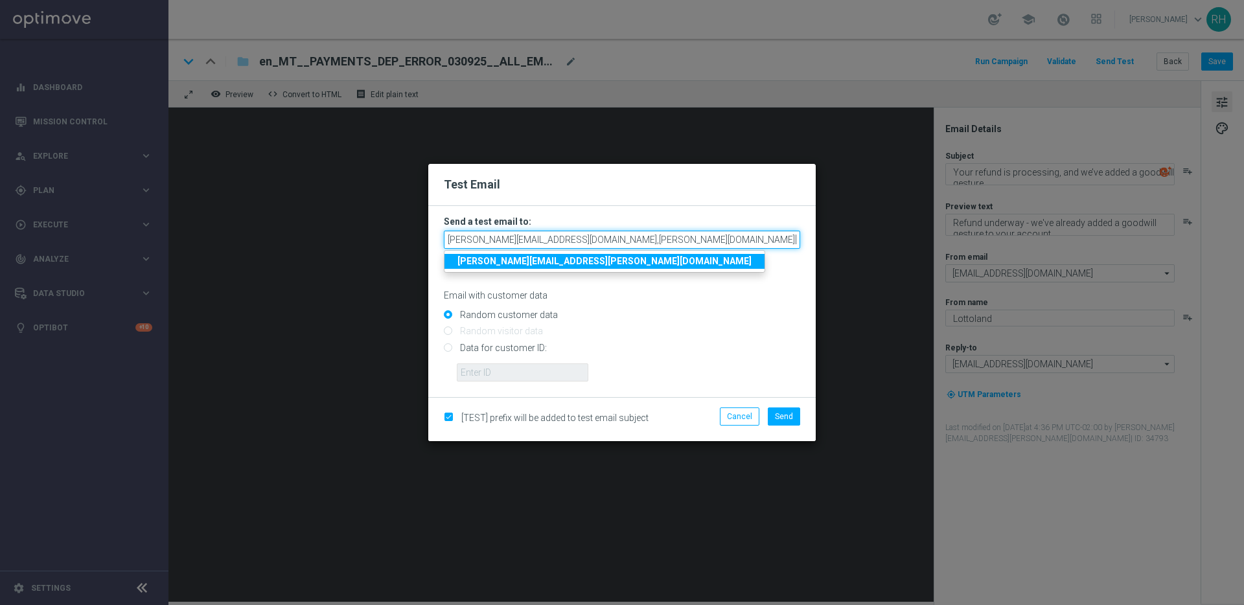
scroll to position [0, 2]
type input "[PERSON_NAME][EMAIL_ADDRESS][DOMAIN_NAME],[PERSON_NAME][DOMAIN_NAME][EMAIL_ADDR…"
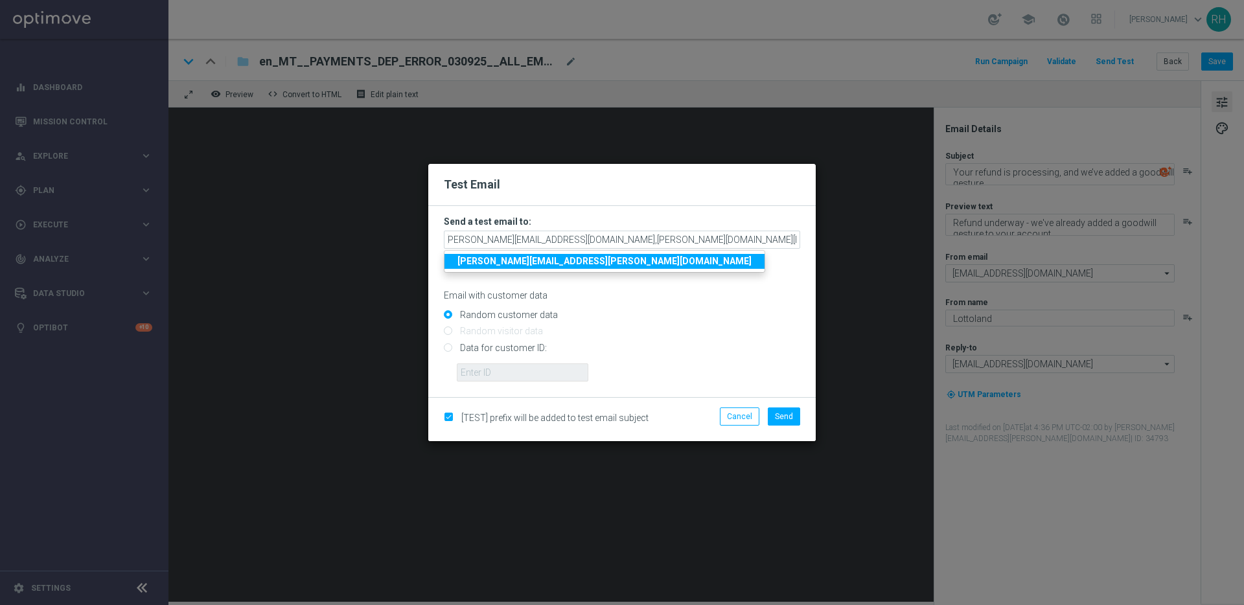
click at [700, 357] on input "Data for customer ID:" at bounding box center [622, 353] width 356 height 18
radio input "true"
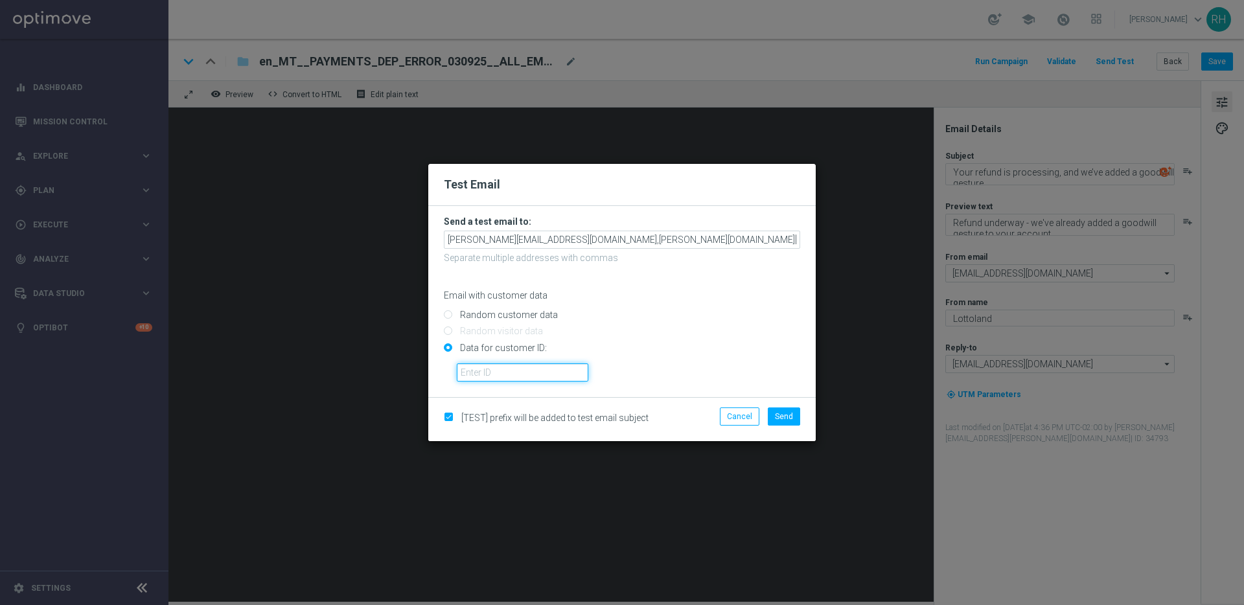
click at [567, 373] on input "text" at bounding box center [523, 373] width 132 height 18
type input "9388754"
click at [447, 347] on input "Data for customer ID:" at bounding box center [622, 353] width 356 height 18
click at [466, 365] on input "9388754" at bounding box center [523, 373] width 132 height 18
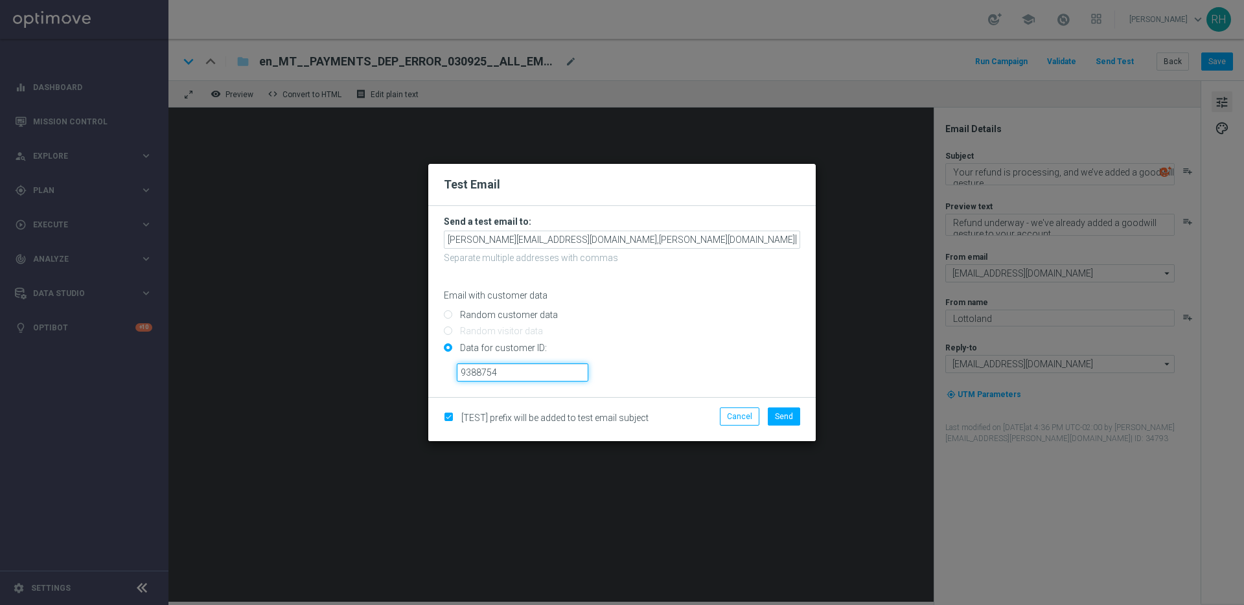
click at [466, 365] on input "9388754" at bounding box center [523, 373] width 132 height 18
click at [445, 317] on input "Random customer data" at bounding box center [622, 321] width 356 height 18
radio input "true"
click at [447, 348] on input "Data for customer ID:" at bounding box center [622, 353] width 356 height 18
radio input "true"
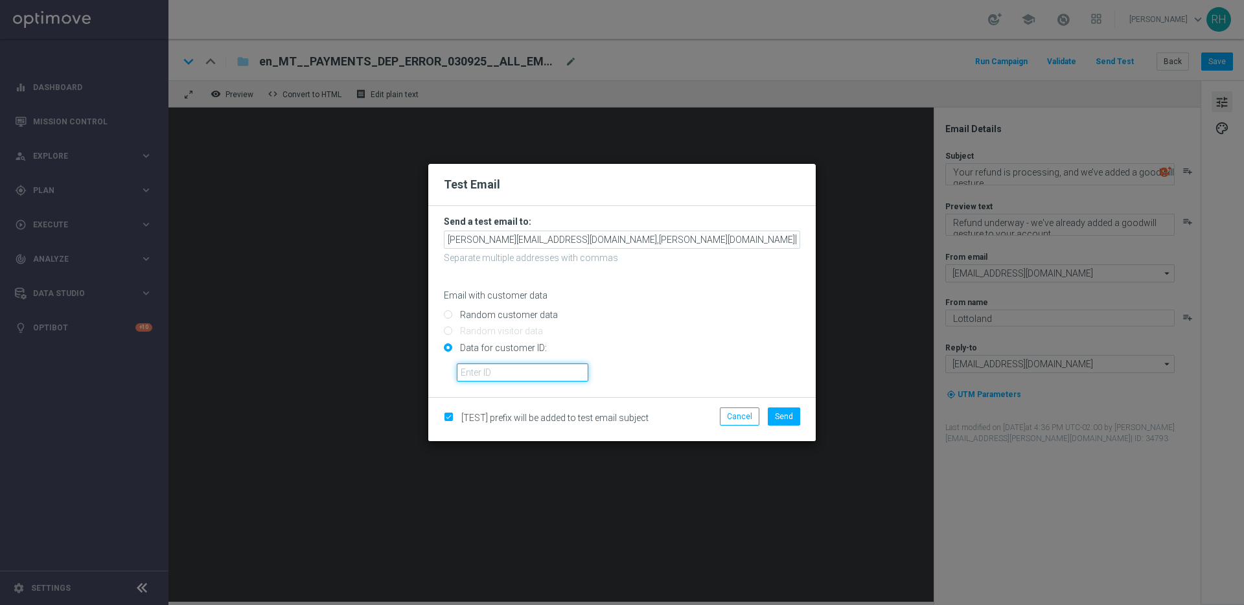
click at [484, 373] on input "text" at bounding box center [523, 373] width 132 height 18
type input "9388689"
click at [787, 419] on span "Send" at bounding box center [784, 416] width 18 height 9
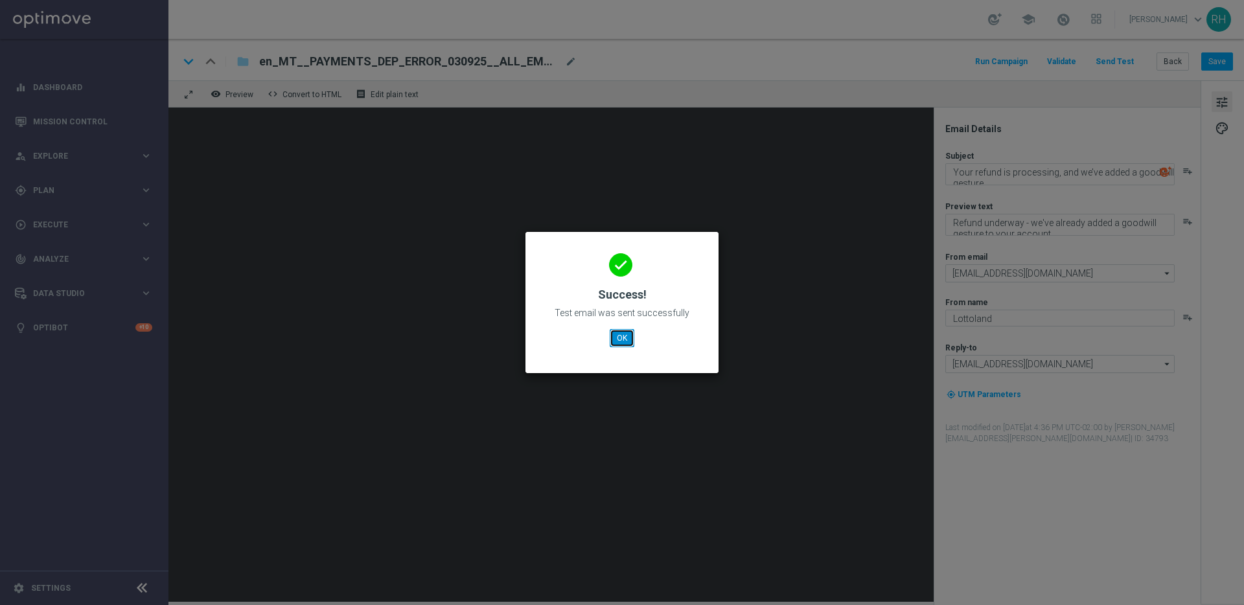
click at [632, 347] on button "OK" at bounding box center [622, 338] width 25 height 18
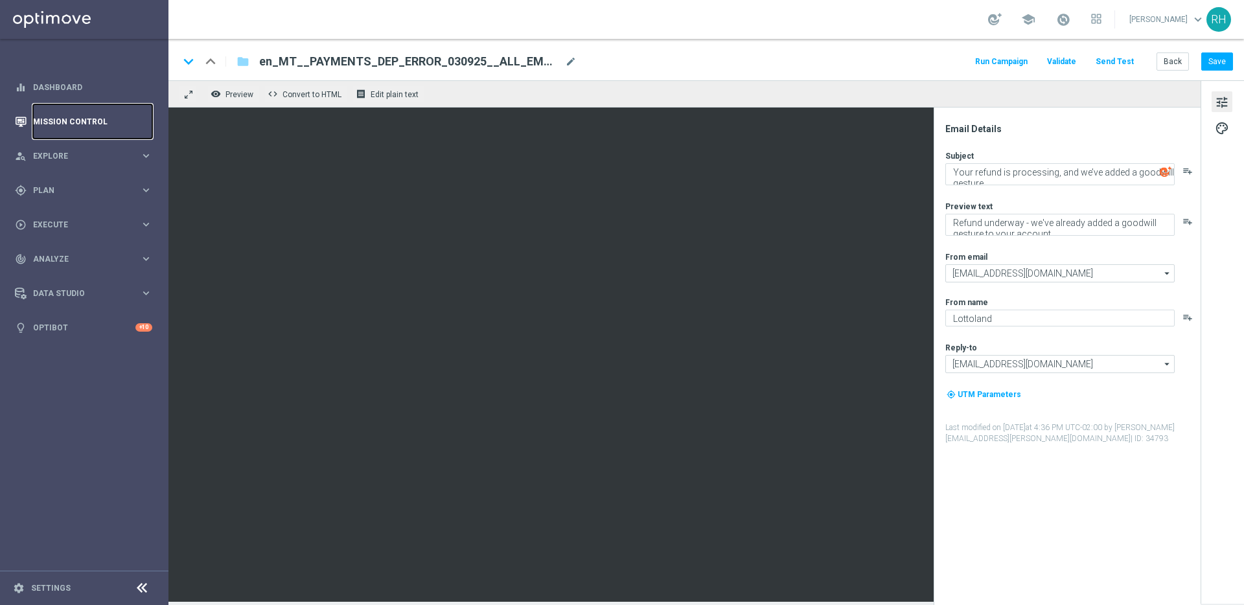
click at [108, 128] on link "Mission Control" at bounding box center [92, 121] width 119 height 34
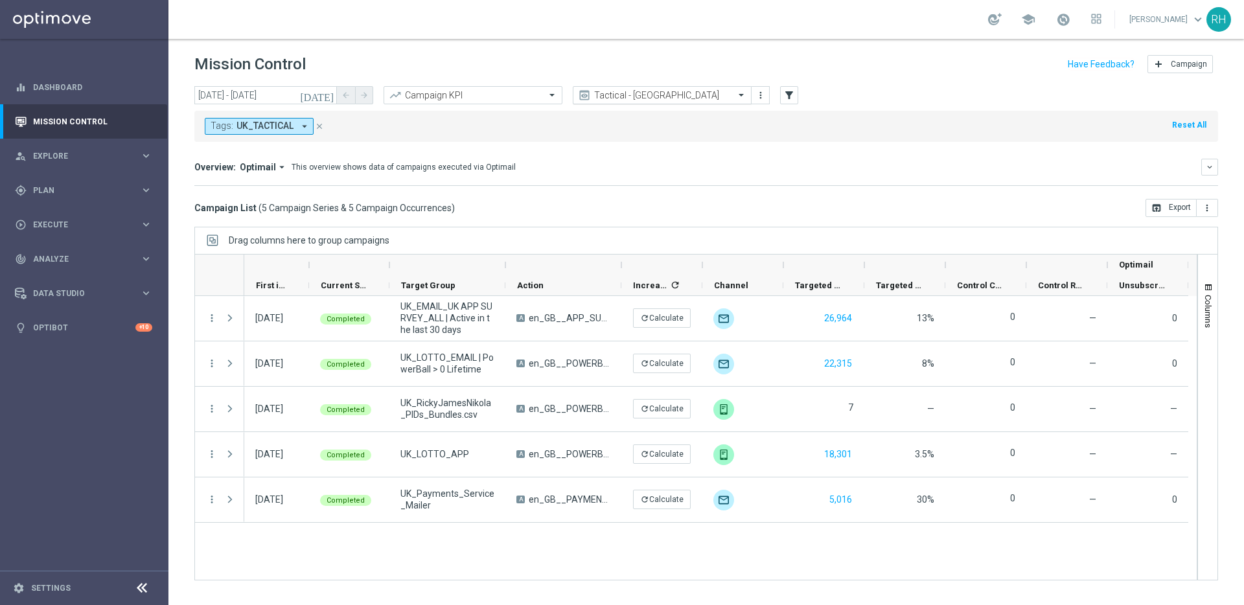
click at [660, 93] on input "text" at bounding box center [649, 95] width 139 height 11
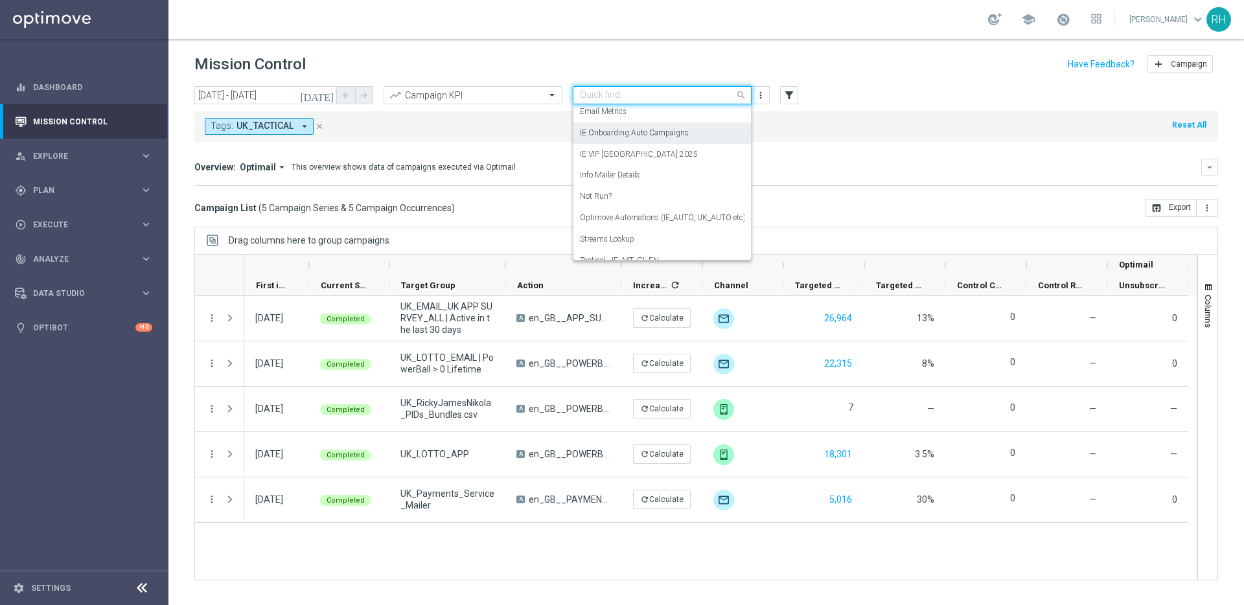
scroll to position [133, 0]
click at [658, 207] on div "Optimove Automations (IE_AUTO, UK_AUTO etc)" at bounding box center [662, 215] width 165 height 21
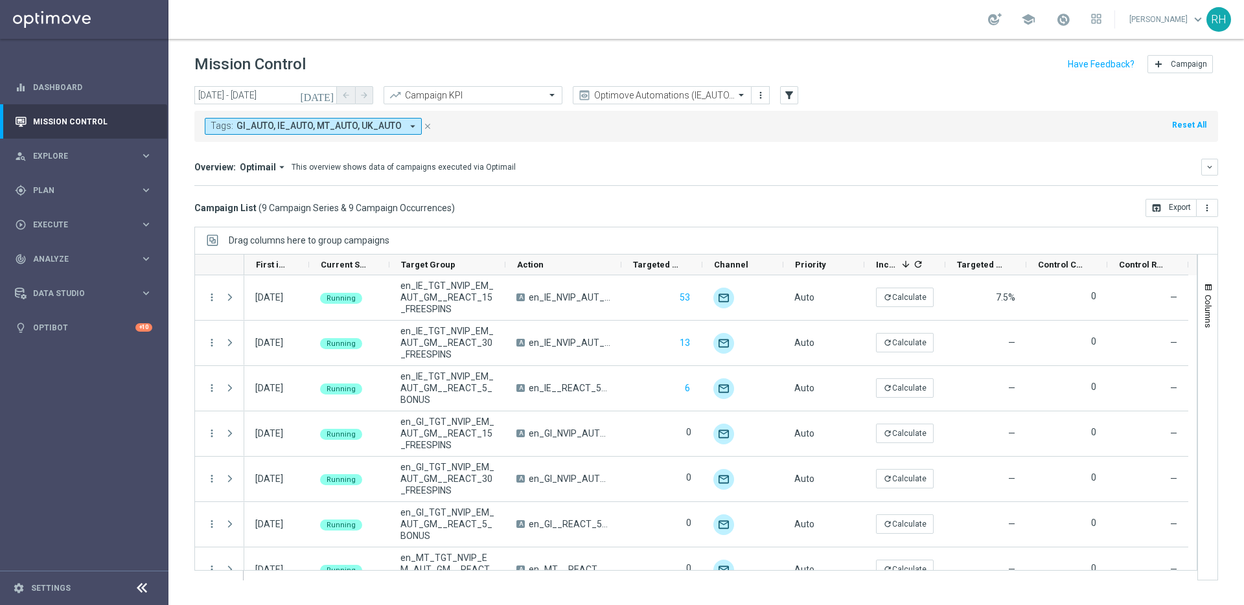
click at [321, 89] on button "[DATE]" at bounding box center [317, 95] width 39 height 19
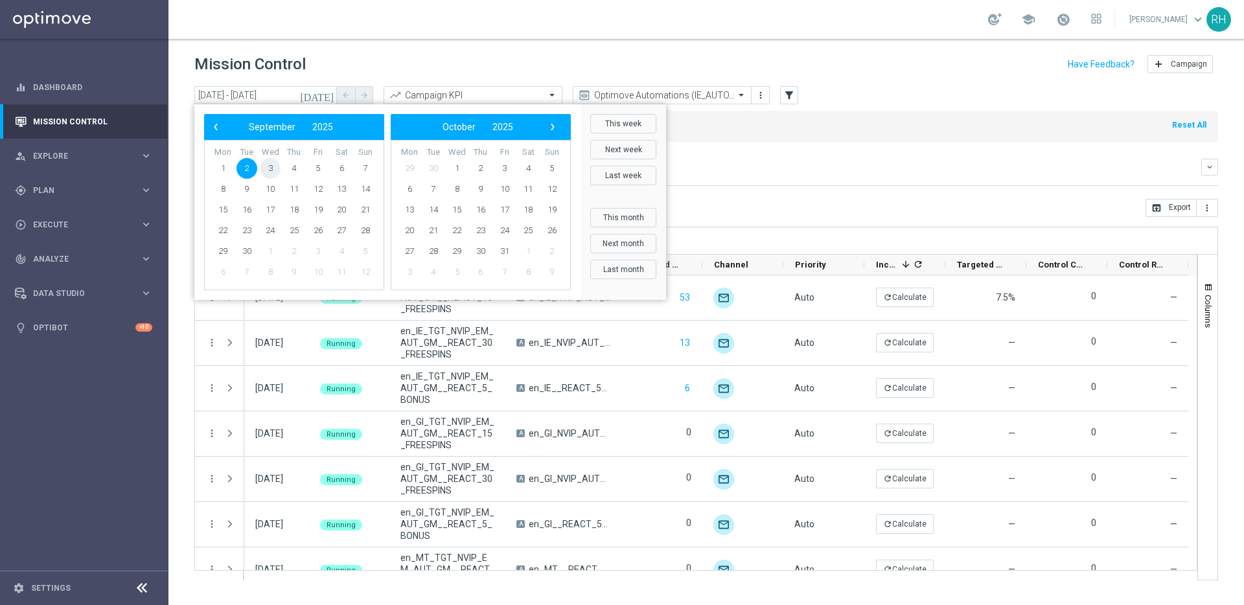
click at [274, 163] on span "3" at bounding box center [270, 168] width 21 height 21
type input "[DATE] - [DATE]"
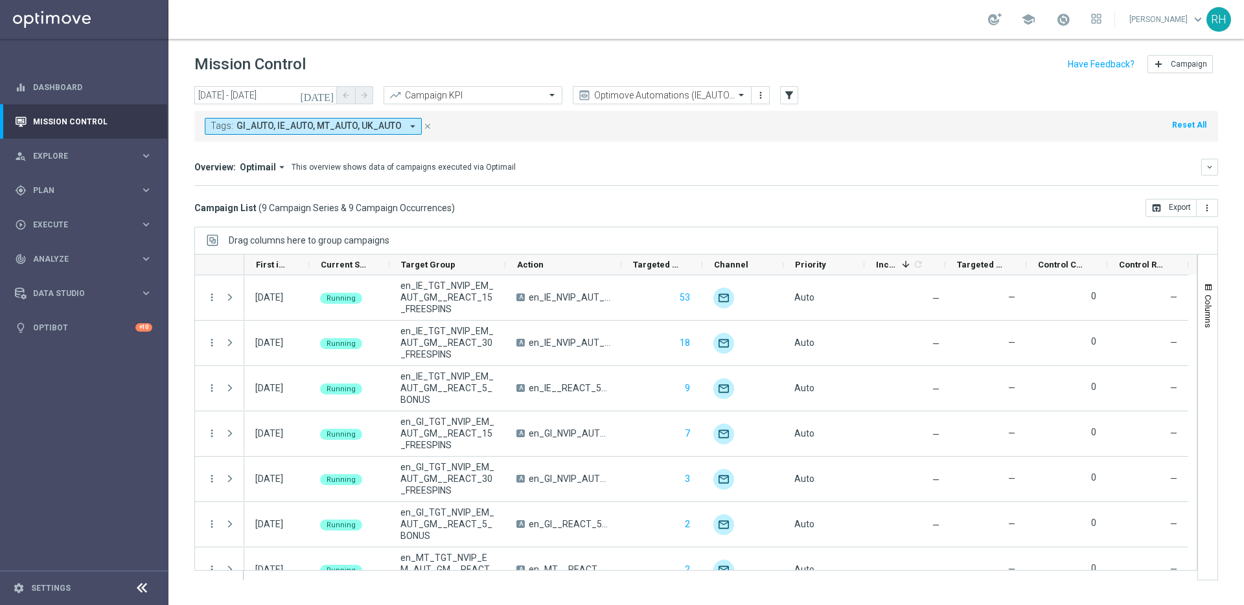
click at [671, 107] on div "Tags: GI_AUTO, IE_AUTO, MT_AUTO, UK_AUTO arrow_drop_down close Reset All" at bounding box center [706, 124] width 1024 height 36
click at [671, 99] on input "text" at bounding box center [649, 95] width 139 height 11
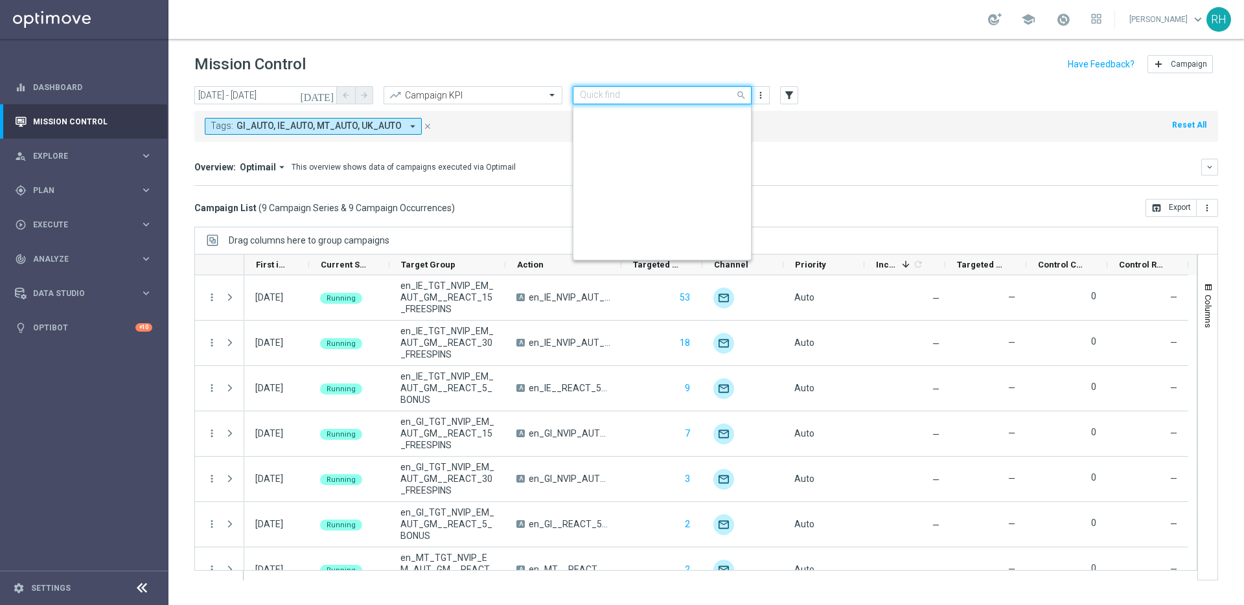
scroll to position [235, 0]
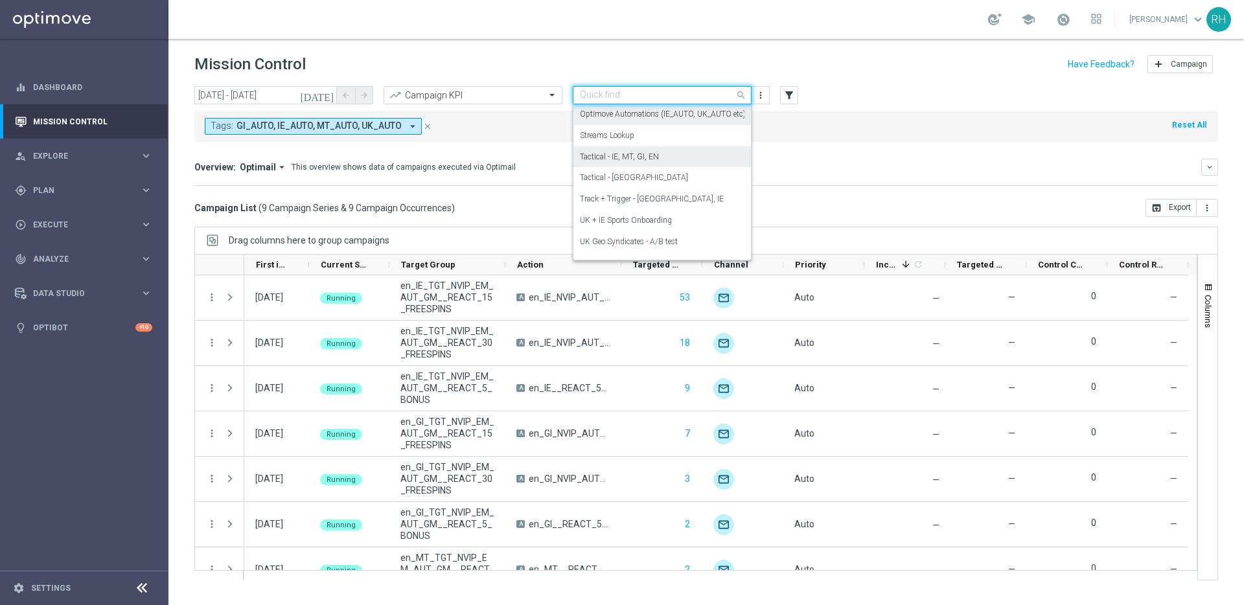
click at [672, 152] on div "Tactical - IE, MT, GI, EN" at bounding box center [662, 156] width 165 height 21
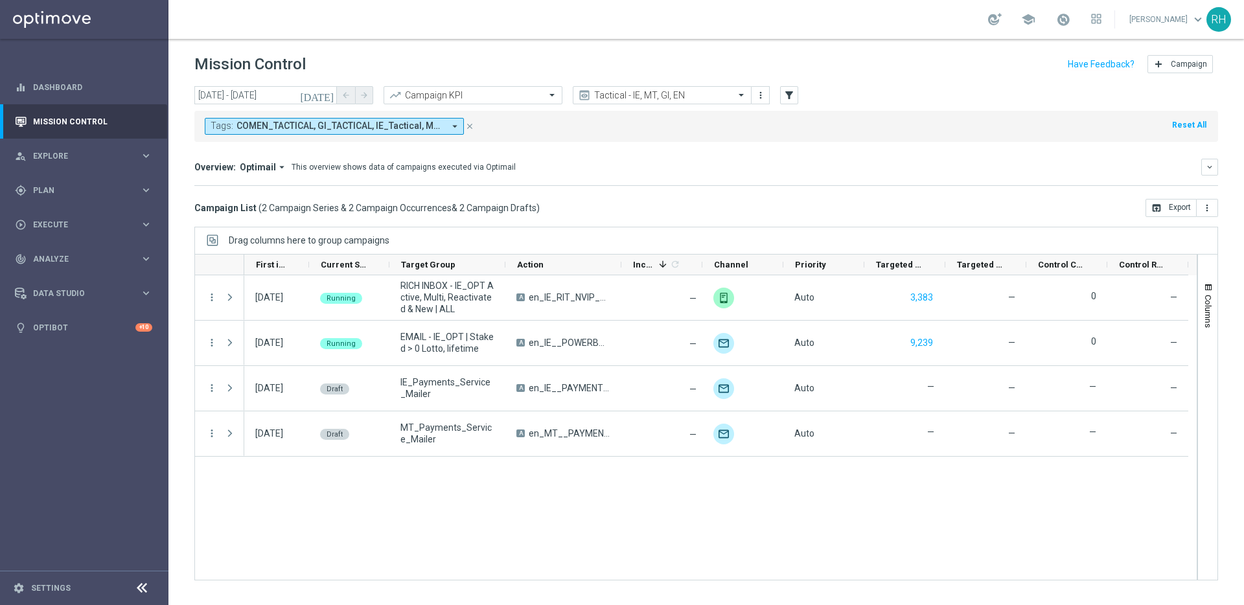
click at [907, 172] on div "Overview: Optimail arrow_drop_down This overview shows data of campaigns execut…" at bounding box center [697, 167] width 1007 height 12
click at [900, 236] on div "Drag columns here to group campaigns" at bounding box center [706, 240] width 1024 height 27
click at [907, 209] on div "Campaign List ( 2 Campaign Series & 2 Campaign Occurrences & 2 Campaign Drafts …" at bounding box center [706, 208] width 1024 height 18
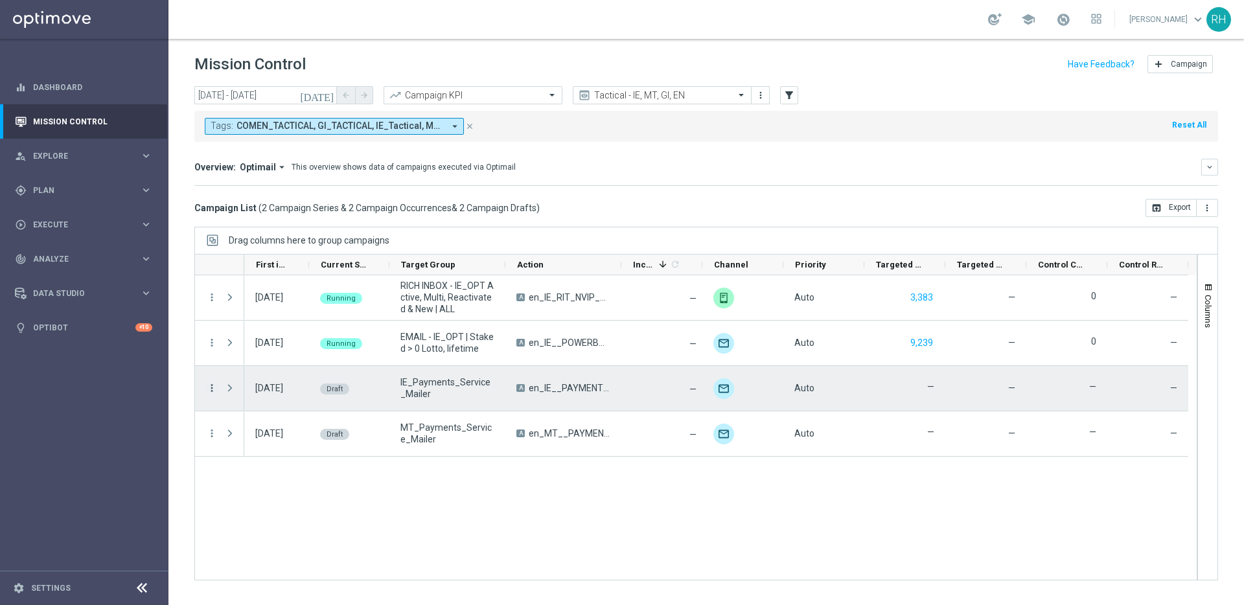
click at [216, 387] on icon "more_vert" at bounding box center [212, 388] width 12 height 12
click at [239, 431] on div "edit Edit" at bounding box center [291, 439] width 146 height 18
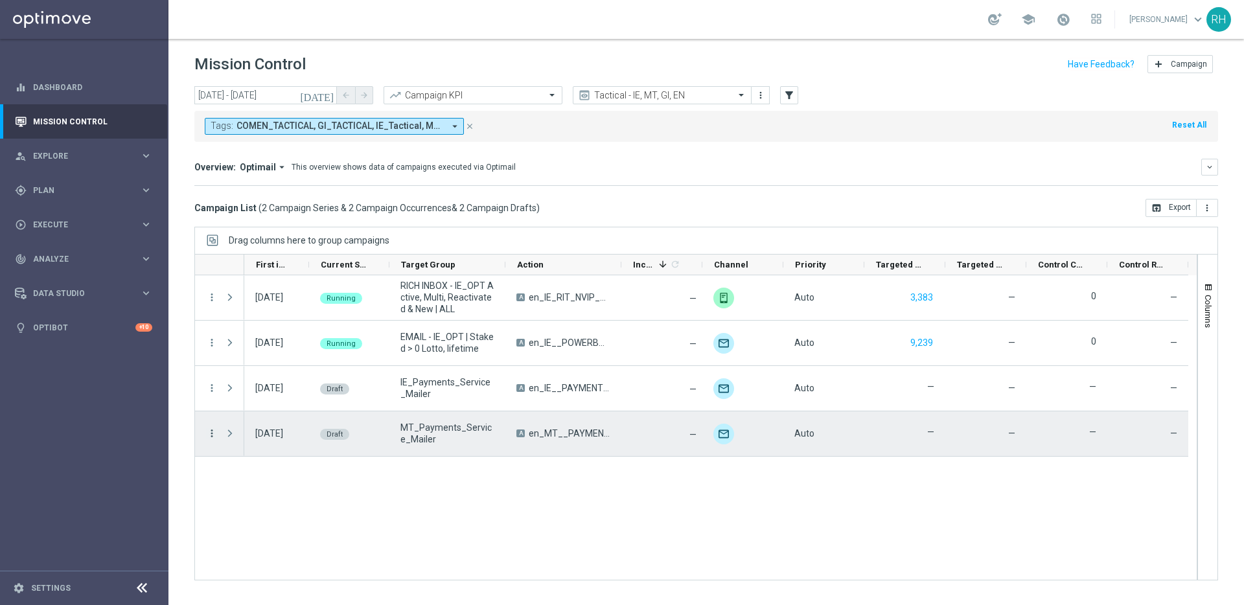
click at [213, 435] on icon "more_vert" at bounding box center [212, 434] width 12 height 12
click at [239, 475] on div "edit Edit" at bounding box center [291, 484] width 146 height 18
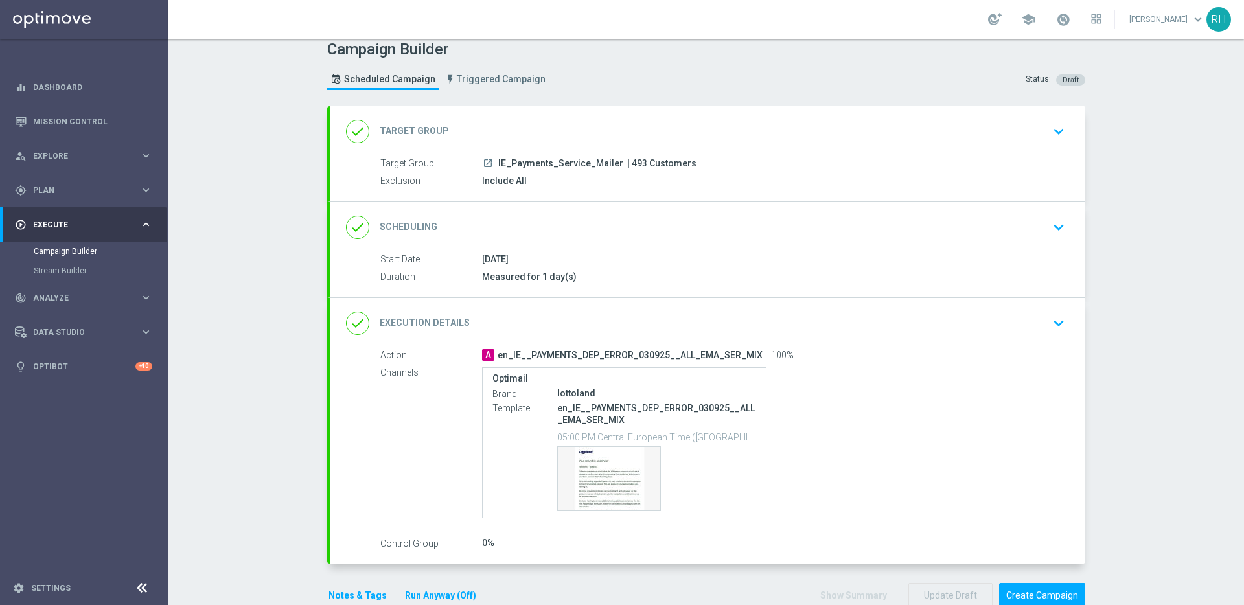
scroll to position [12, 0]
click at [1042, 587] on button "Create Campaign" at bounding box center [1042, 593] width 86 height 25
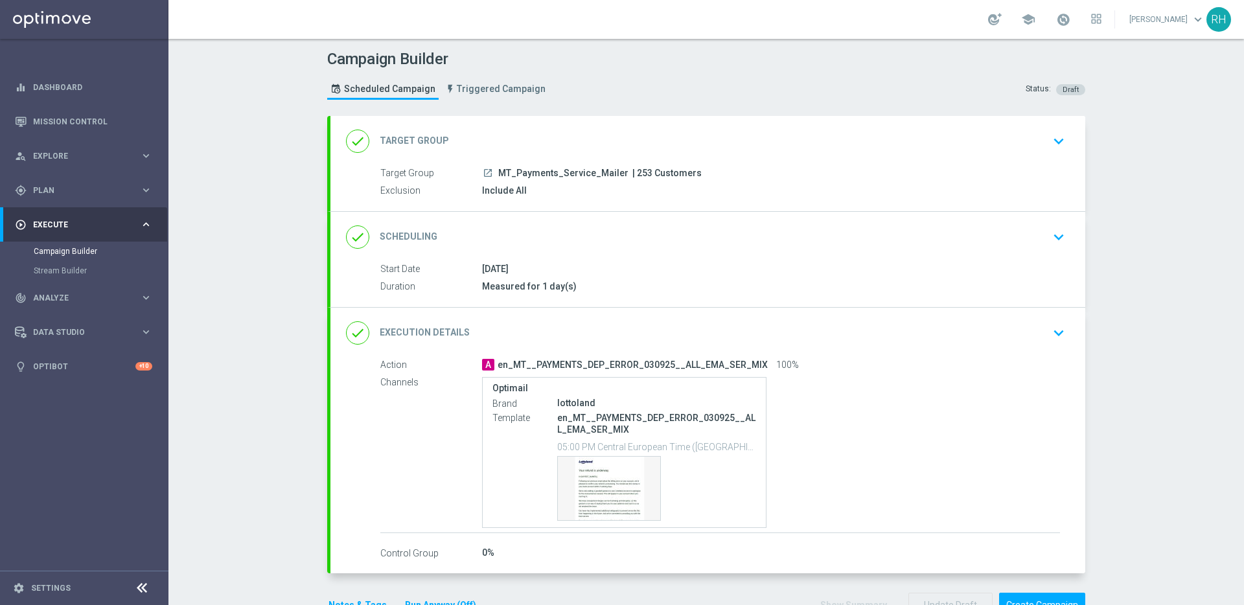
scroll to position [53, 0]
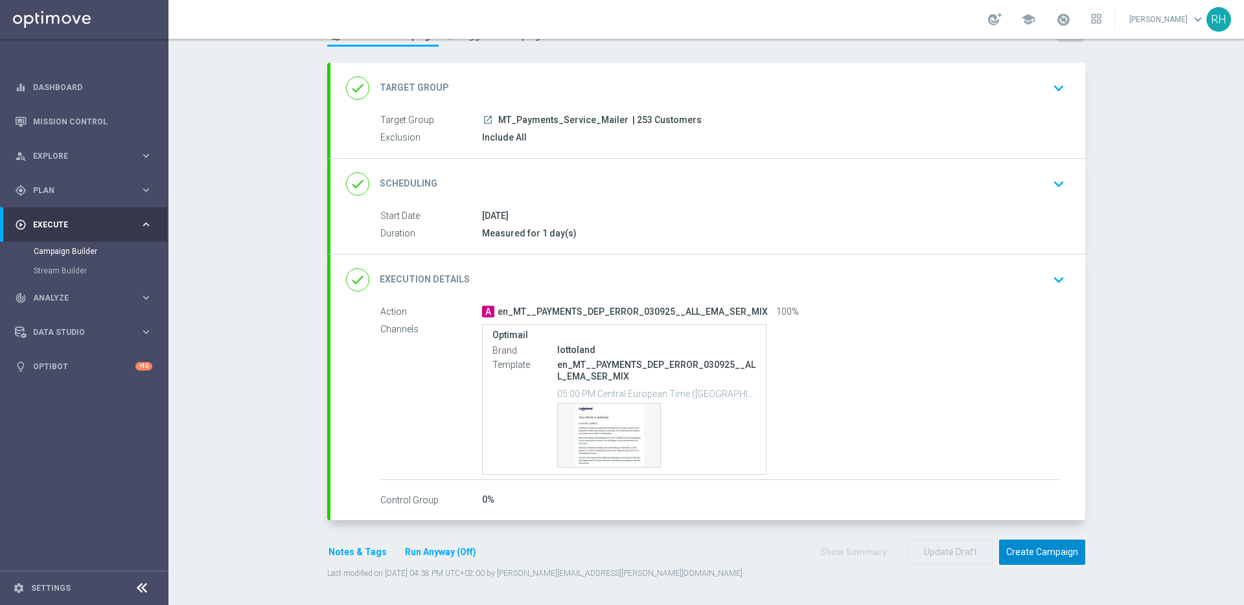
click at [1059, 554] on button "Create Campaign" at bounding box center [1042, 552] width 86 height 25
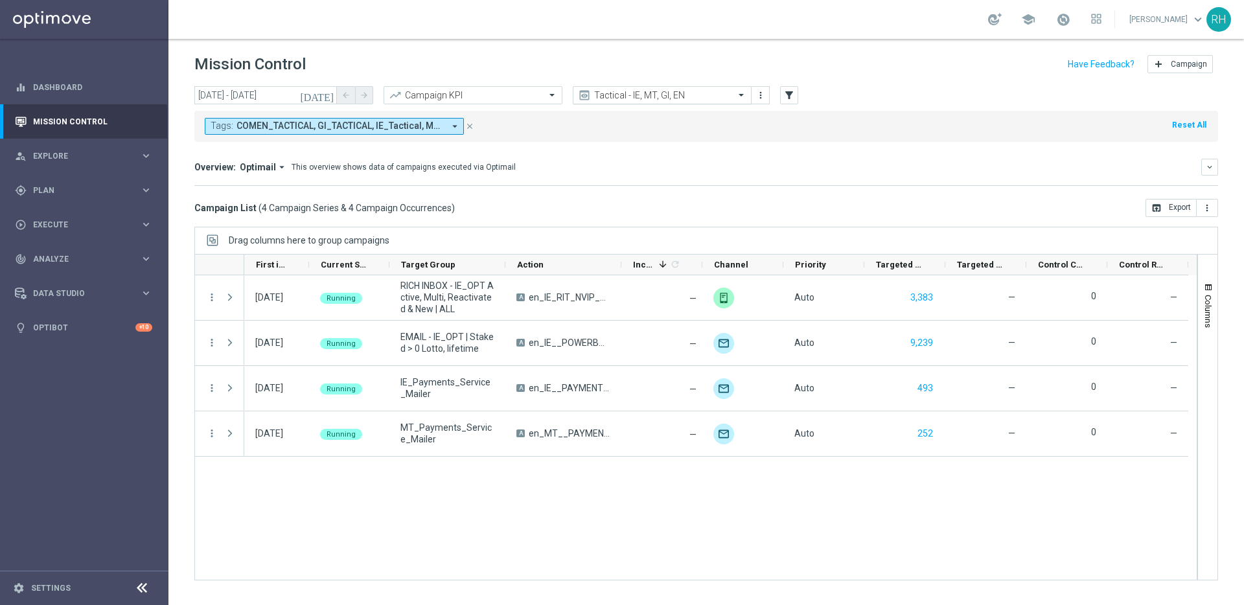
click at [644, 92] on input "text" at bounding box center [649, 95] width 139 height 11
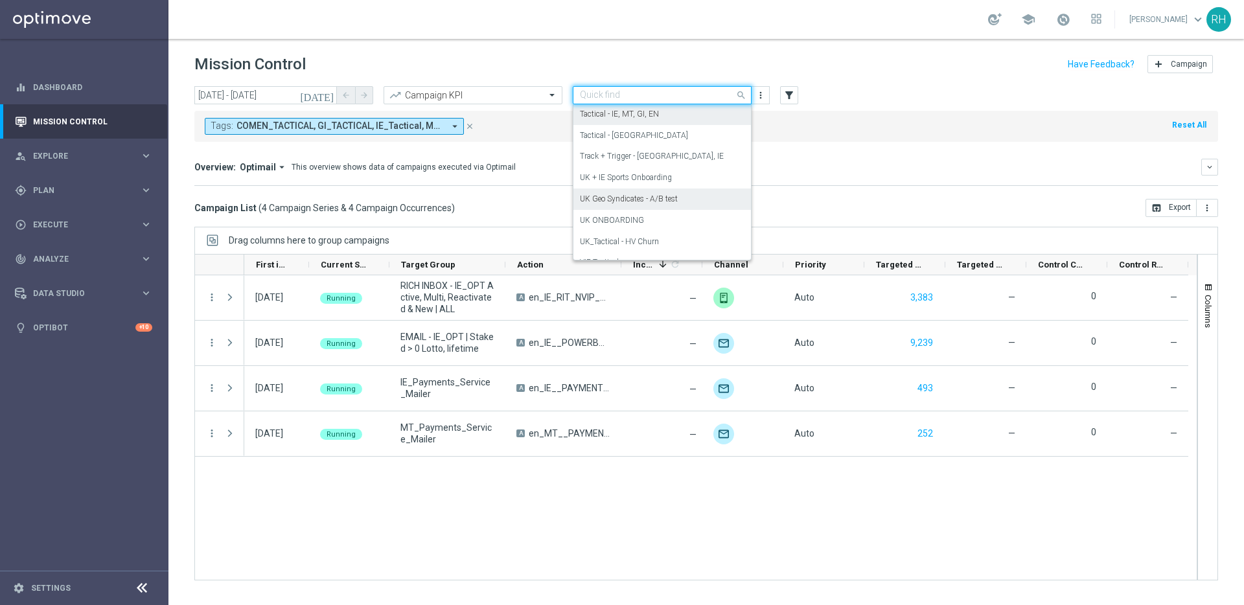
scroll to position [336, 0]
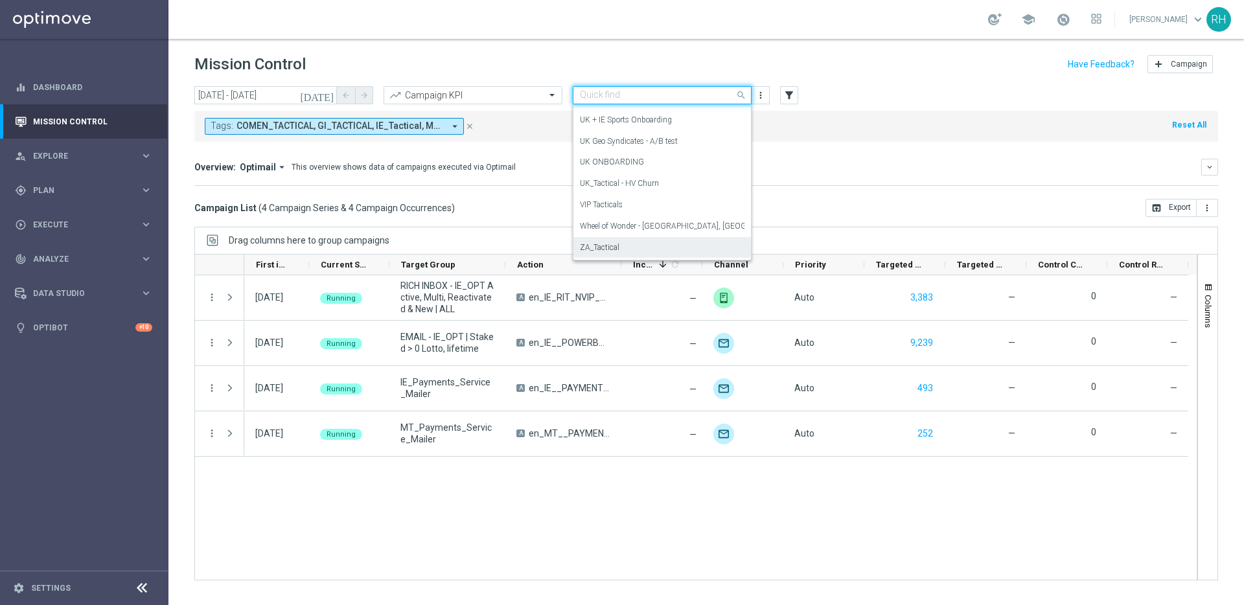
click at [647, 239] on div "ZA_Tactical" at bounding box center [662, 247] width 165 height 21
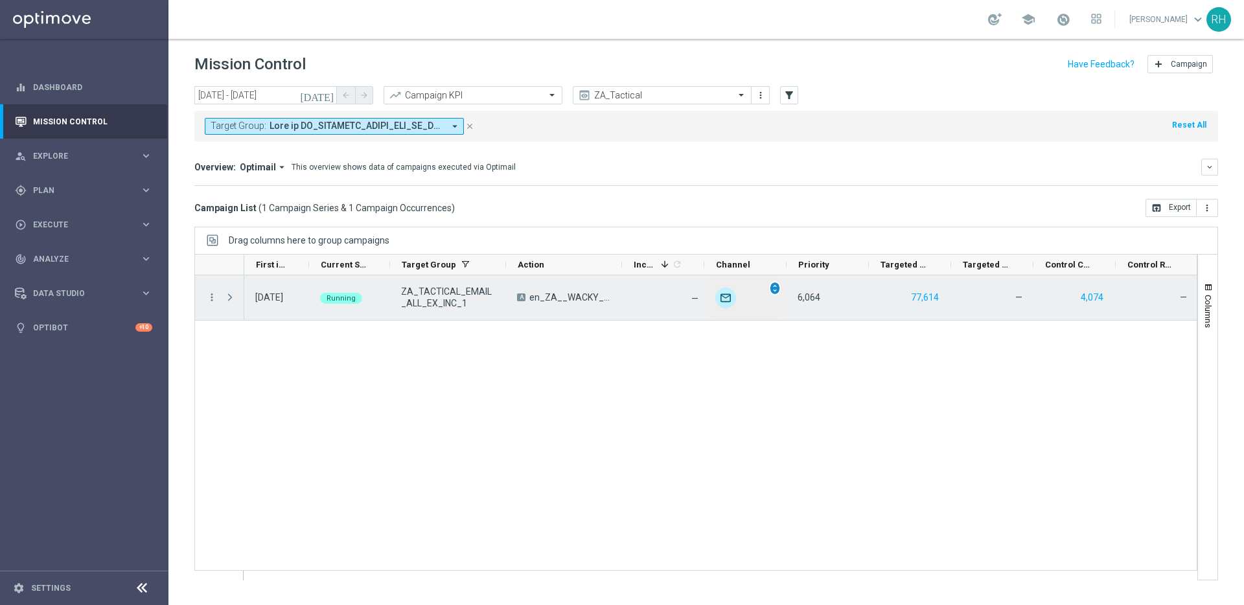
click at [776, 294] on div "unfold_more" at bounding box center [775, 288] width 12 height 14
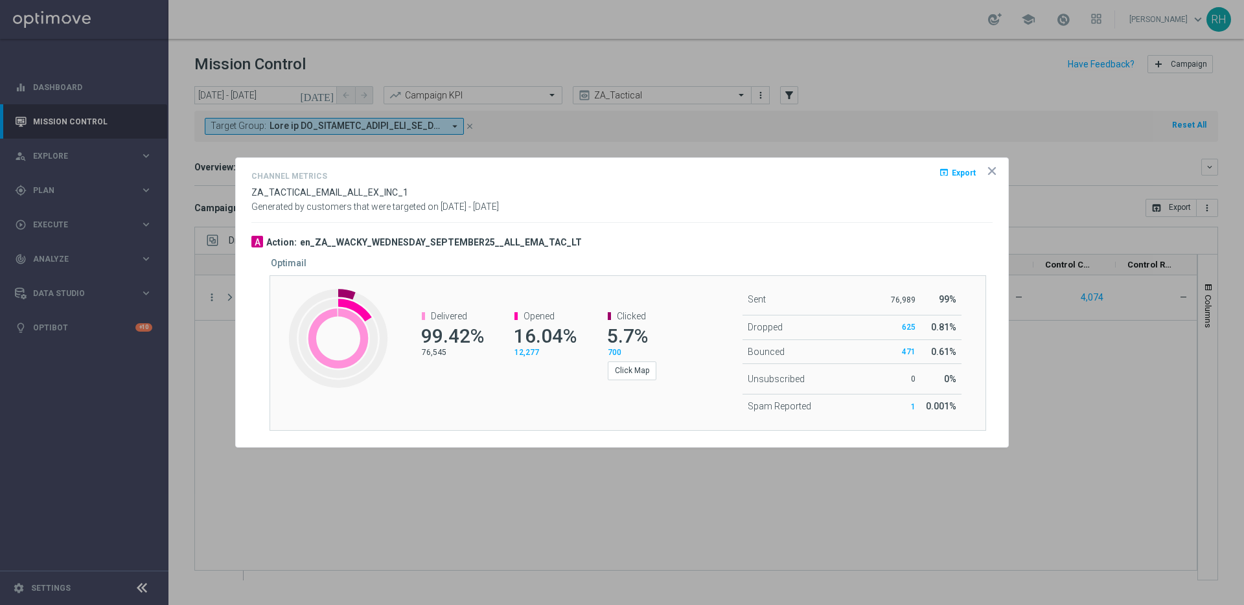
click at [609, 227] on opti-dialog-container "Channel Metrics open_in_browser Export ZA_TACTICAL_EMAIL_ALL_EX_INC_1 Generated…" at bounding box center [622, 303] width 773 height 290
click at [997, 172] on icon "icon" at bounding box center [992, 171] width 13 height 13
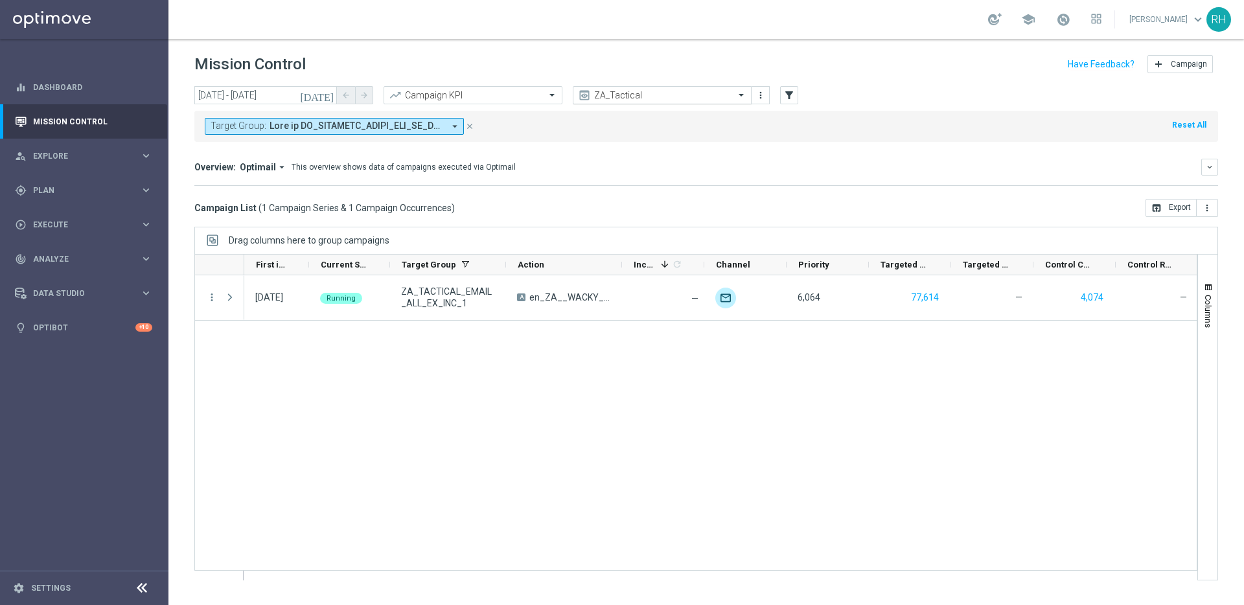
click at [684, 93] on input "text" at bounding box center [649, 95] width 139 height 11
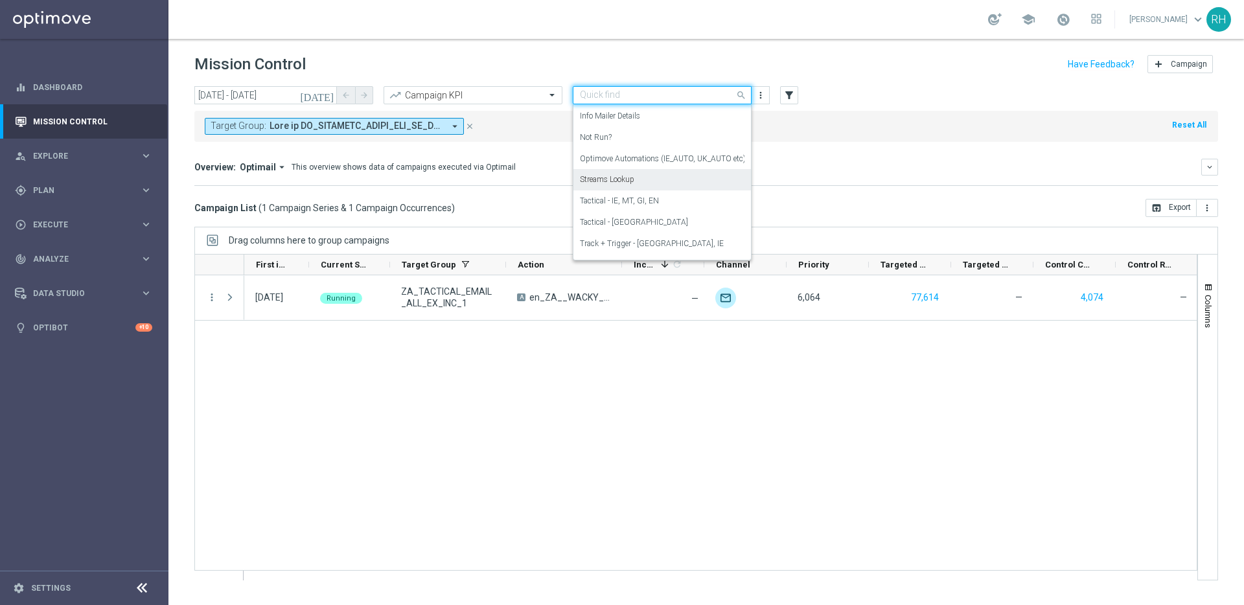
scroll to position [263, 0]
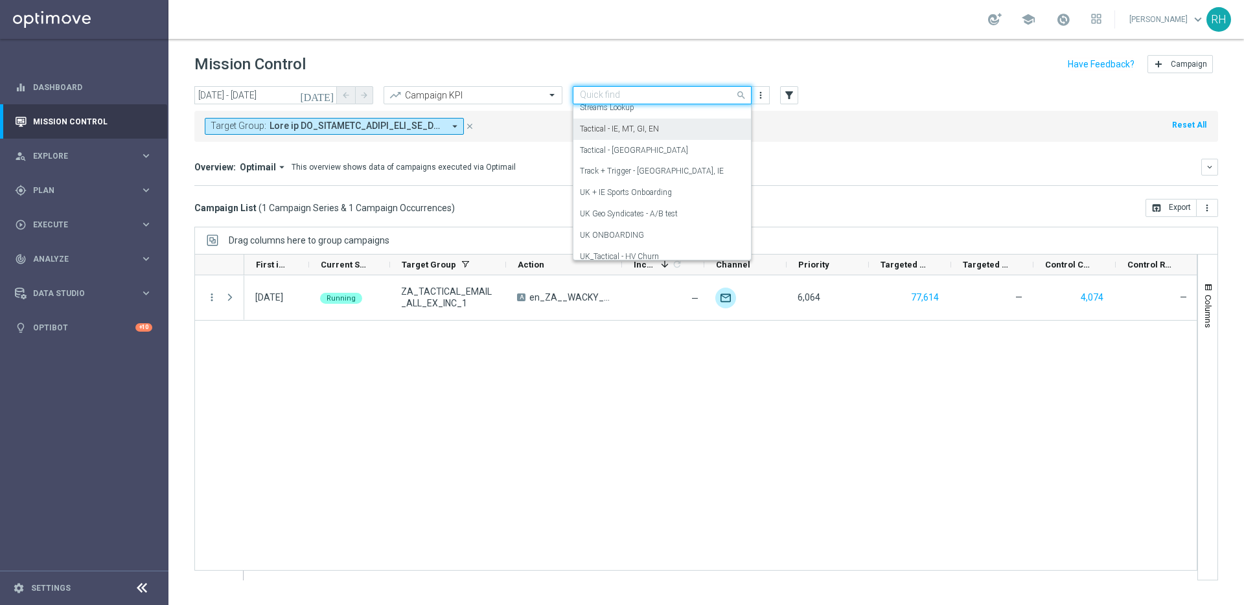
click at [677, 138] on div "Tactical - IE, MT, GI, EN" at bounding box center [662, 129] width 165 height 21
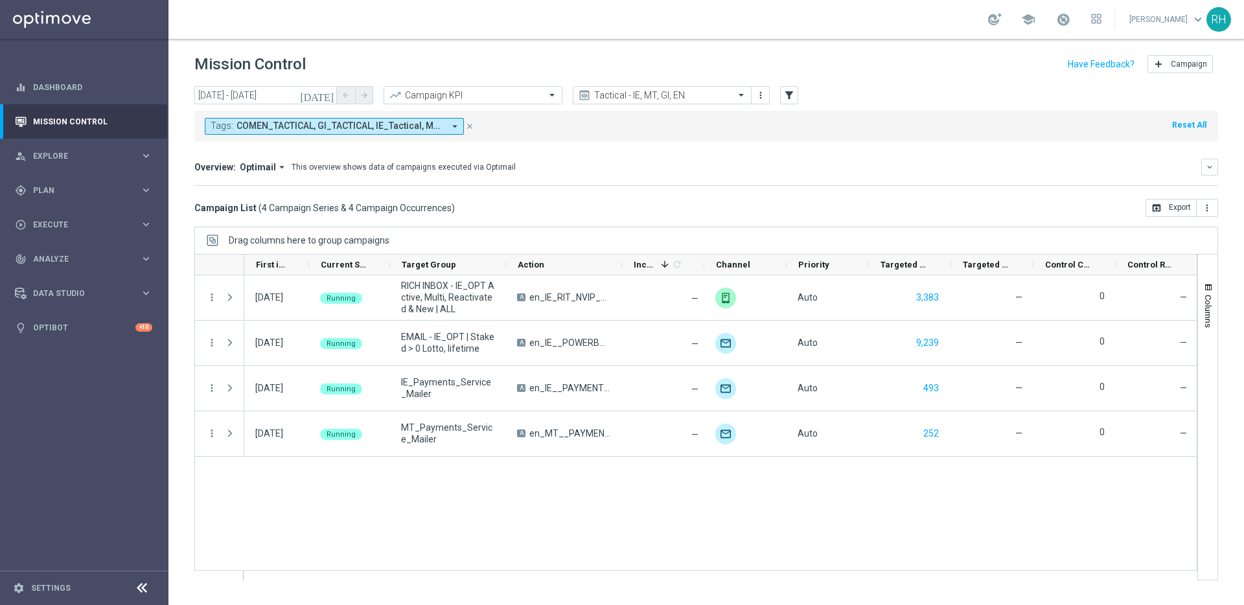
click at [806, 192] on mini-dashboard "Overview: Optimail arrow_drop_down This overview shows data of campaigns execut…" at bounding box center [706, 170] width 1024 height 57
click at [781, 205] on div "Campaign List ( 4 Campaign Series & 4 Campaign Occurrences ) open_in_browser Ex…" at bounding box center [706, 208] width 1024 height 18
click at [787, 156] on mini-dashboard "Overview: Optimail arrow_drop_down This overview shows data of campaigns execut…" at bounding box center [706, 170] width 1024 height 57
click at [762, 202] on div "Campaign List ( 4 Campaign Series & 4 Campaign Occurrences ) open_in_browser Ex…" at bounding box center [706, 208] width 1024 height 18
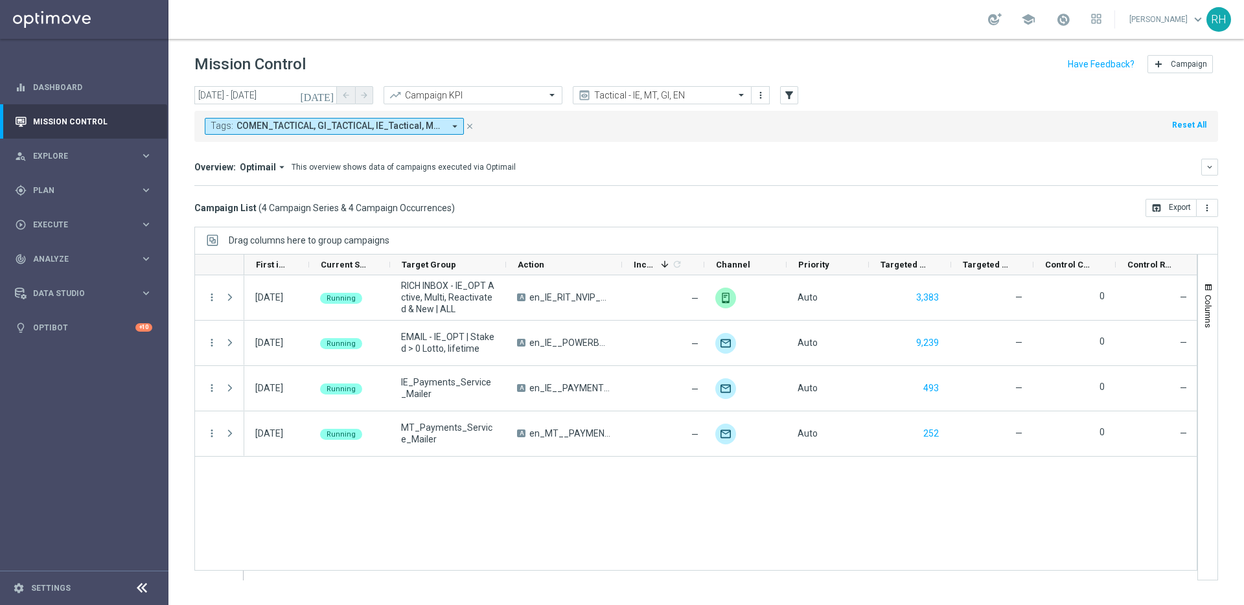
click at [843, 206] on div "Campaign List ( 4 Campaign Series & 4 Campaign Occurrences ) open_in_browser Ex…" at bounding box center [706, 208] width 1024 height 18
click at [758, 233] on div "Drag columns here to group campaigns" at bounding box center [706, 240] width 1024 height 27
click at [748, 492] on div "03 Sep 2025, Wednesday Running RICH INBOX - IE_OPT Active, Multi, Reactivated &…" at bounding box center [720, 427] width 953 height 305
drag, startPoint x: 725, startPoint y: 222, endPoint x: 817, endPoint y: 232, distance: 93.2
click at [725, 222] on div "today 03 Sep 2025 - 03 Sep 2025 arrow_back arrow_forward Campaign KPI trending_…" at bounding box center [707, 339] width 1076 height 507
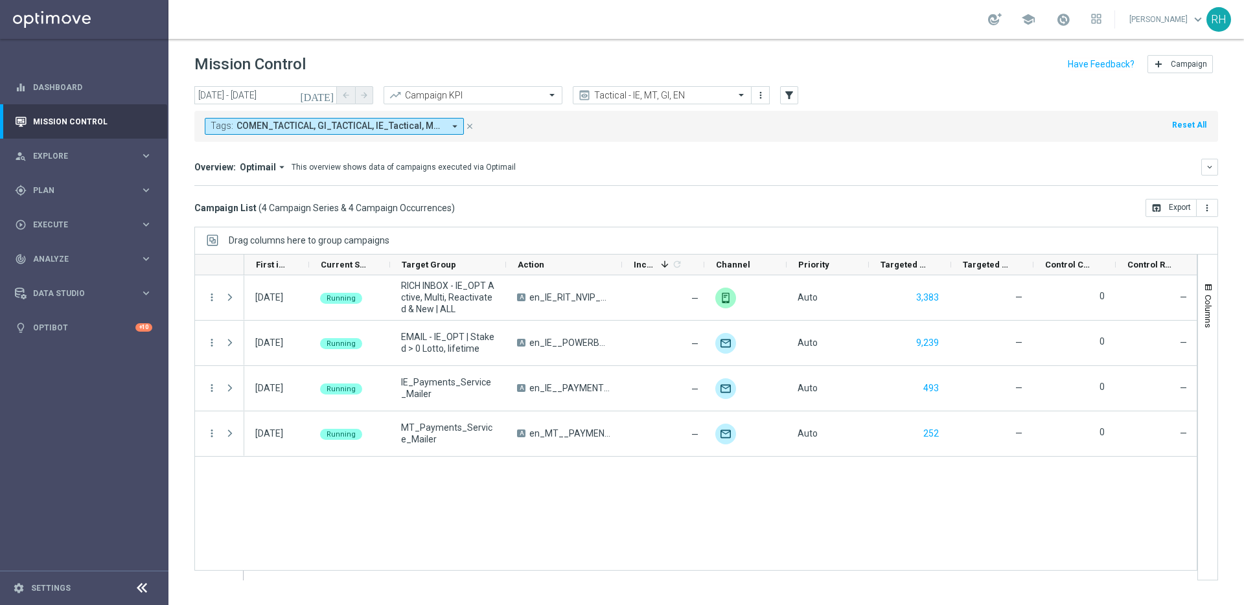
click at [817, 232] on div "Drag columns here to group campaigns" at bounding box center [706, 240] width 1024 height 27
click at [839, 226] on div "today 03 Sep 2025 - 03 Sep 2025 arrow_back arrow_forward Campaign KPI trending_…" at bounding box center [707, 339] width 1076 height 507
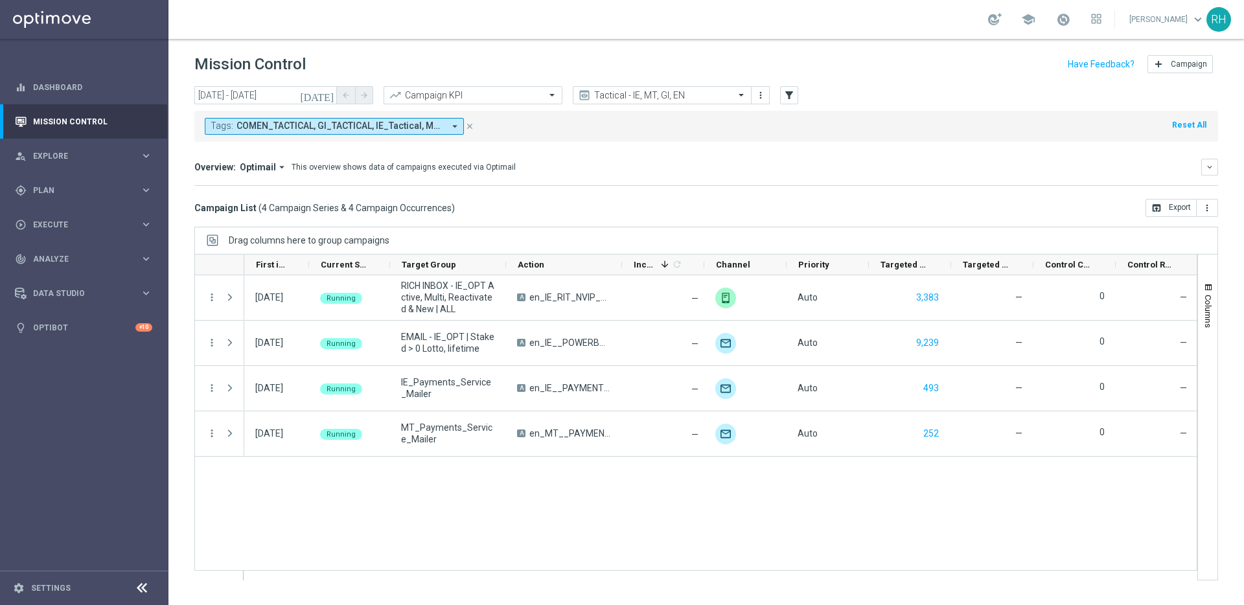
click at [839, 226] on div "today 03 Sep 2025 - 03 Sep 2025 arrow_back arrow_forward Campaign KPI trending_…" at bounding box center [707, 339] width 1076 height 507
click at [813, 231] on div "Drag columns here to group campaigns" at bounding box center [706, 240] width 1024 height 27
click at [850, 480] on div "03 Sep 2025, Wednesday Running RICH INBOX - IE_OPT Active, Multi, Reactivated &…" at bounding box center [720, 427] width 953 height 305
click at [829, 237] on div "Drag columns here to group campaigns" at bounding box center [706, 240] width 1024 height 27
click at [843, 496] on div "03 Sep 2025, Wednesday Running RICH INBOX - IE_OPT Active, Multi, Reactivated &…" at bounding box center [720, 427] width 953 height 305
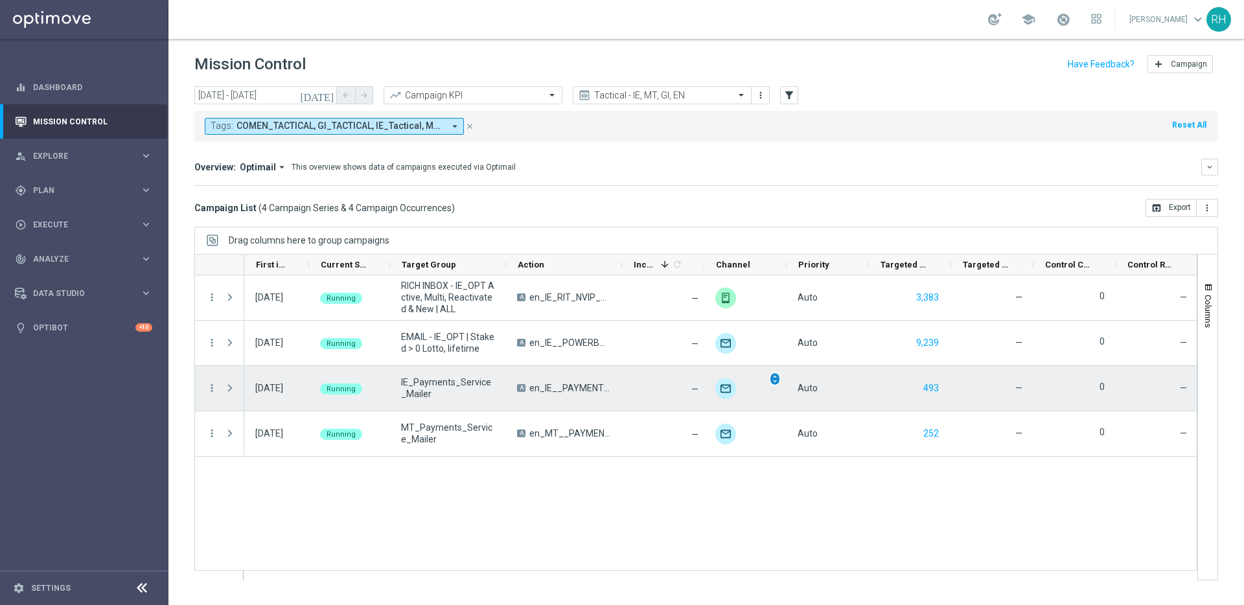
click at [780, 378] on div "unfold_more" at bounding box center [775, 379] width 12 height 14
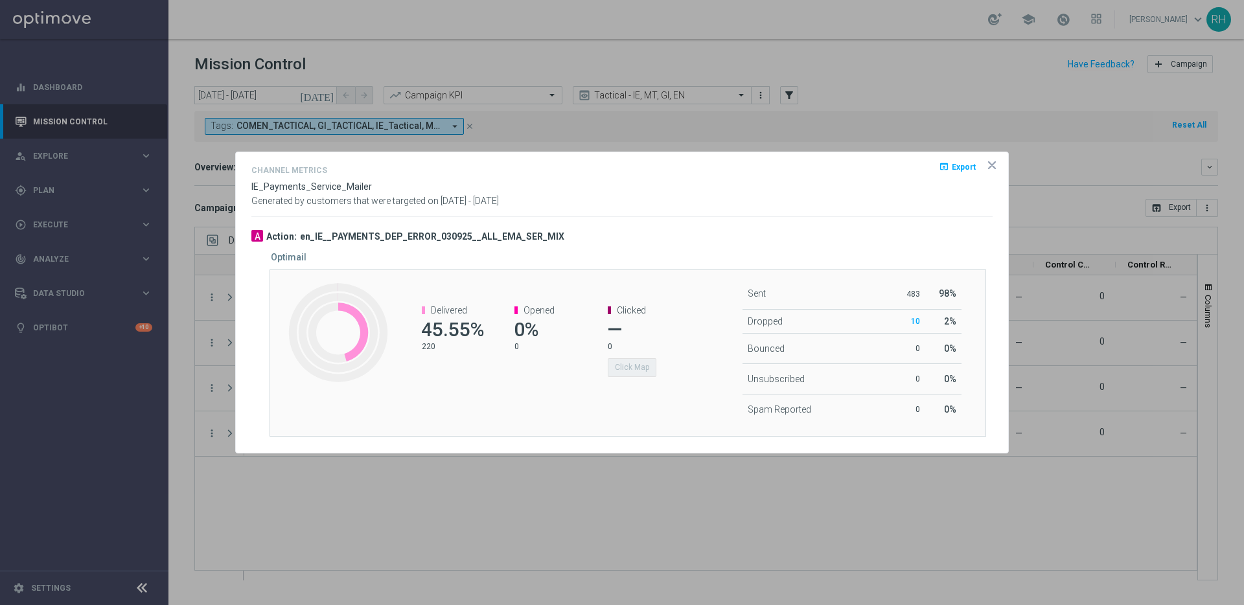
click at [869, 89] on div at bounding box center [622, 302] width 1244 height 605
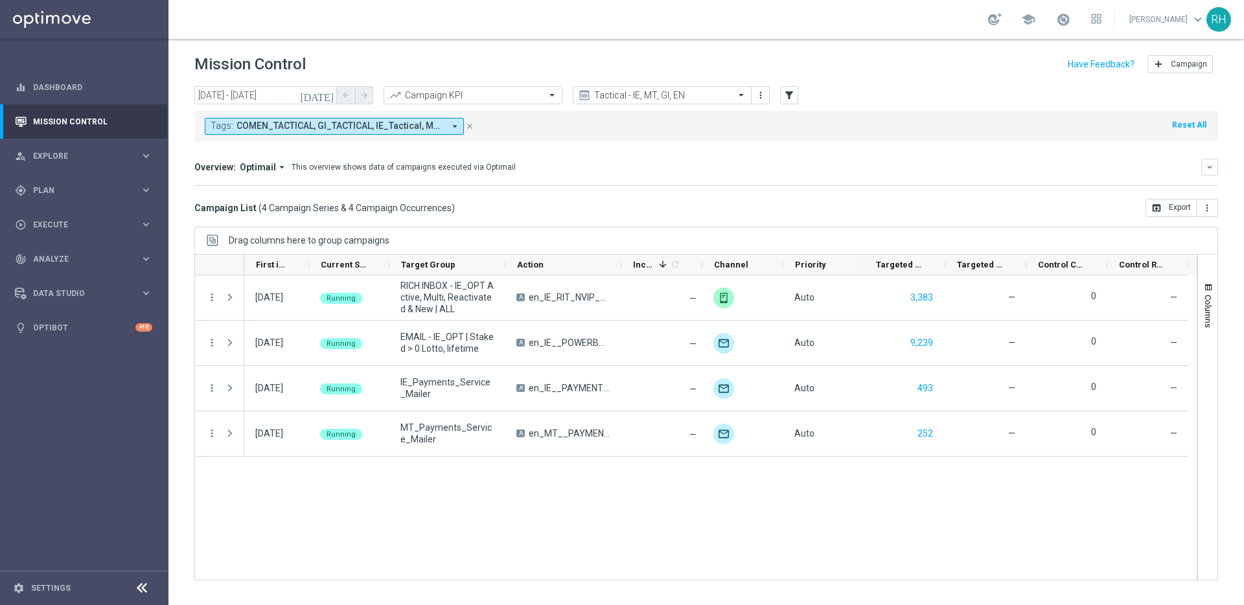
drag, startPoint x: 1238, startPoint y: 210, endPoint x: 1244, endPoint y: 189, distance: 22.2
click at [1244, 190] on div "[DATE] [DATE] - [DATE] arrow_back arrow_forward Campaign KPI trending_up Tactic…" at bounding box center [707, 339] width 1076 height 507
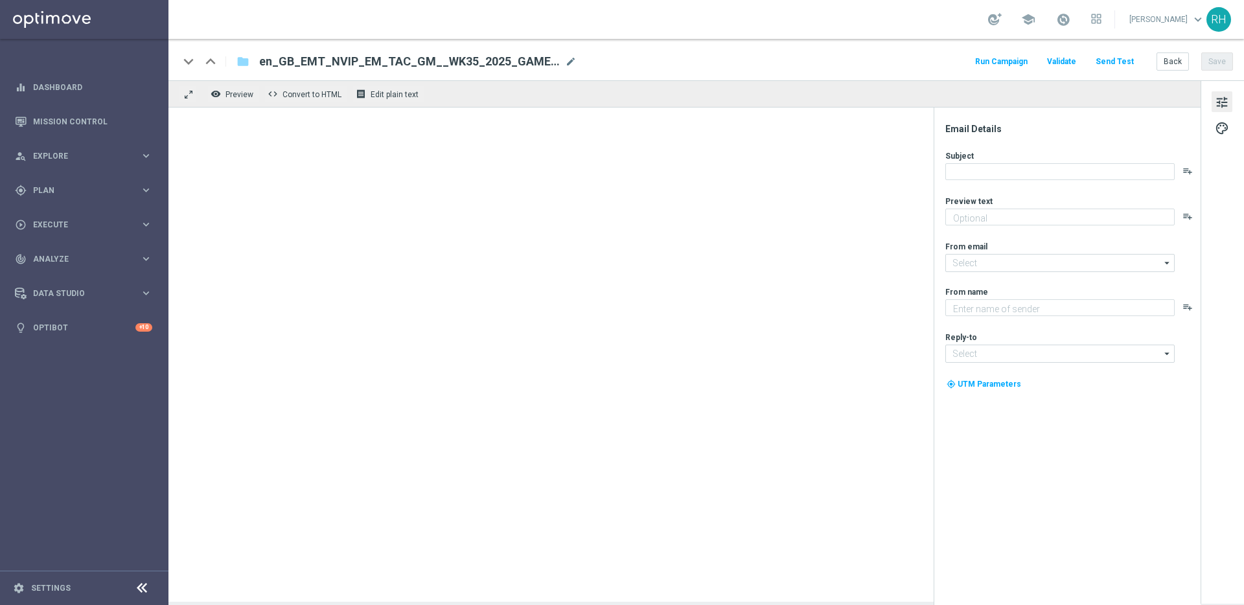
type textarea "From Sherwood to Lottoland's hood..."
type input "[EMAIL_ADDRESS][DOMAIN_NAME]"
type textarea "Lottoland"
type input "[EMAIL_ADDRESS][DOMAIN_NAME]"
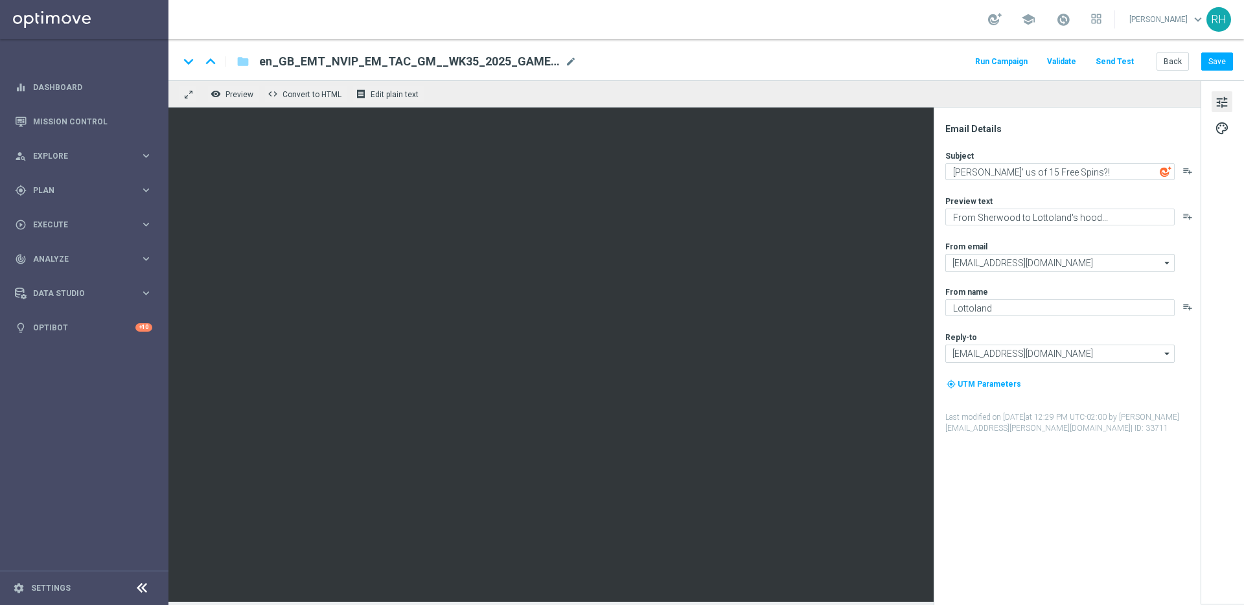
click at [1121, 61] on button "Send Test" at bounding box center [1115, 61] width 42 height 17
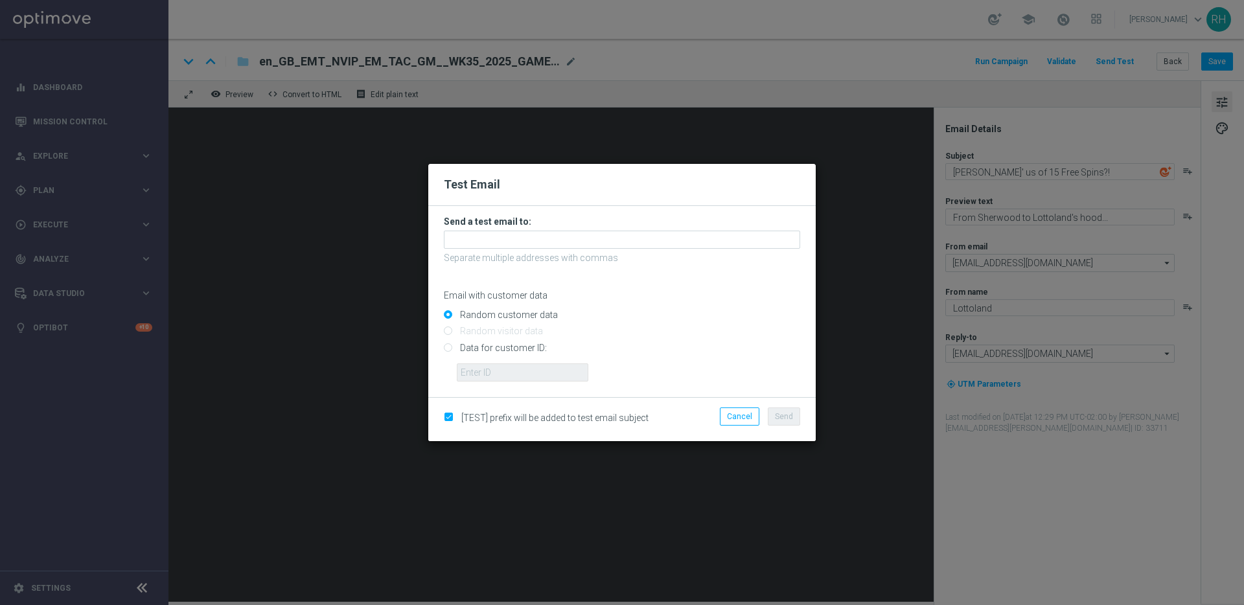
click at [448, 347] on input "Data for customer ID:" at bounding box center [622, 353] width 356 height 18
radio input "true"
click at [480, 376] on input "text" at bounding box center [523, 373] width 132 height 18
type input "9388689"
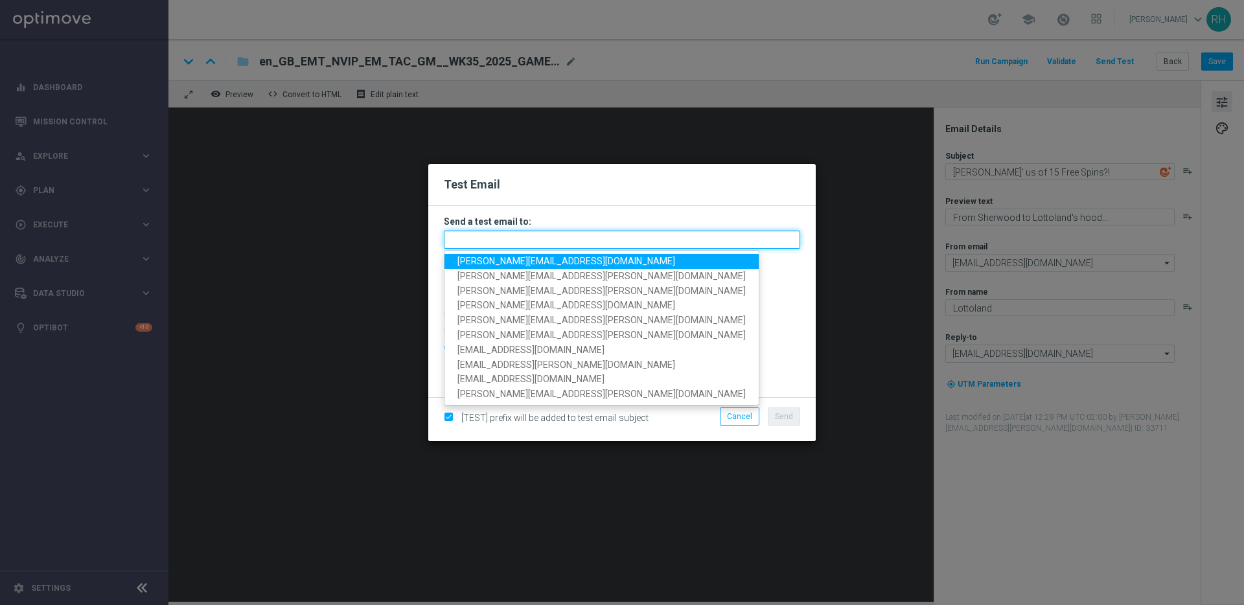
click at [549, 240] on input "text" at bounding box center [622, 240] width 356 height 18
paste input "[EMAIL_ADDRESS][DOMAIN_NAME]"
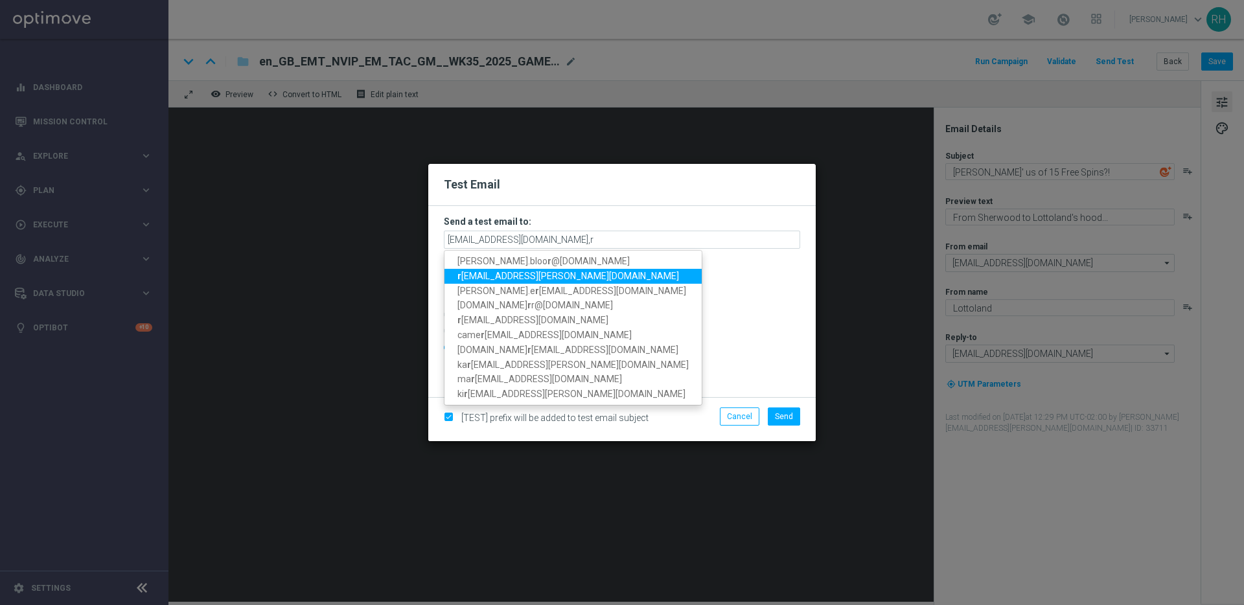
click at [504, 271] on span "r [EMAIL_ADDRESS][PERSON_NAME][DOMAIN_NAME]" at bounding box center [569, 276] width 222 height 10
type input "[EMAIL_ADDRESS][DOMAIN_NAME],[PERSON_NAME][DOMAIN_NAME][EMAIL_ADDRESS][PERSON_N…"
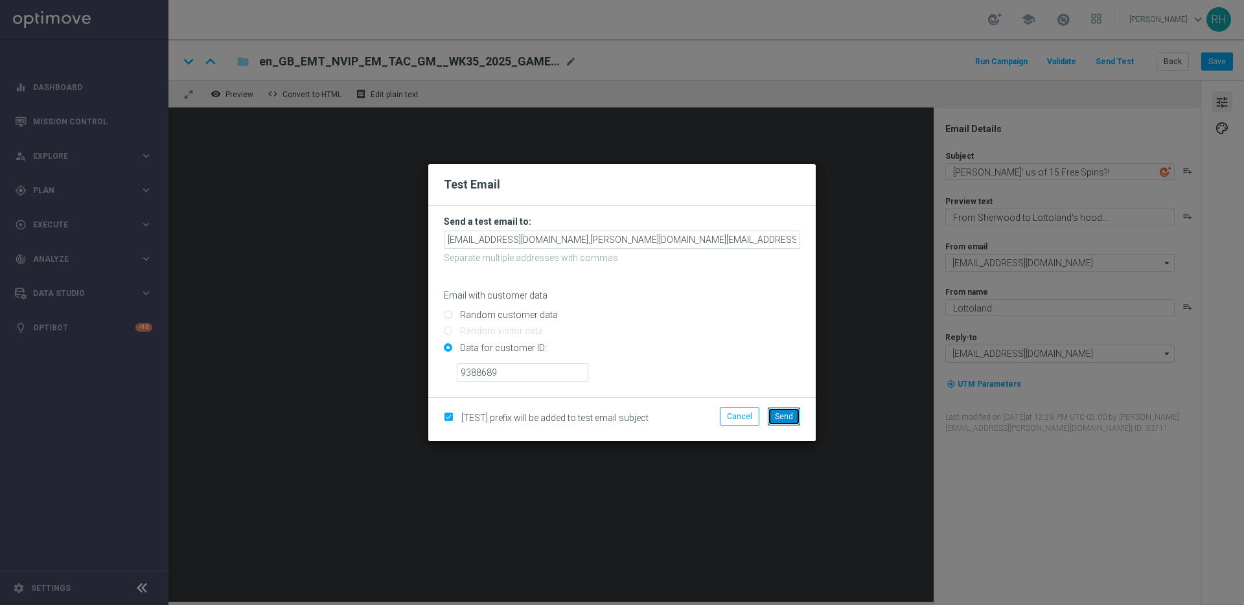
click at [793, 419] on span "Send" at bounding box center [784, 416] width 18 height 9
